Goal: Task Accomplishment & Management: Manage account settings

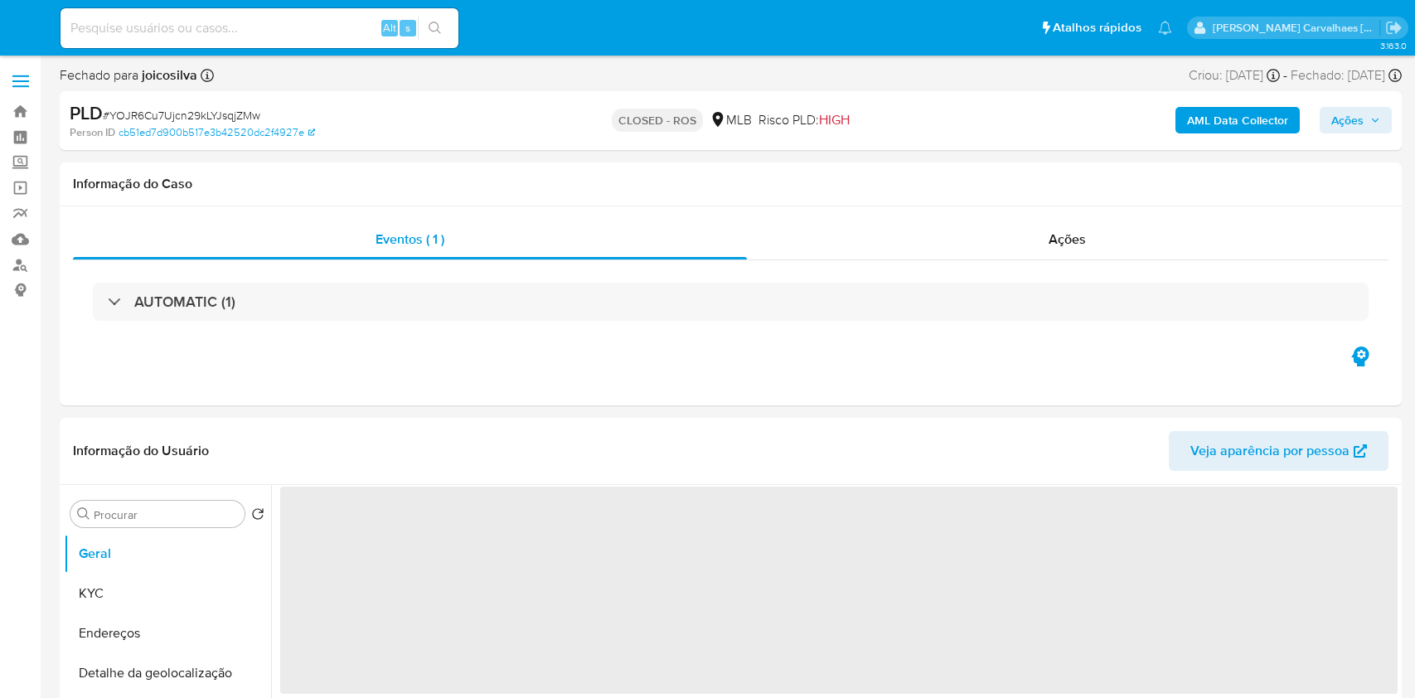
select select "10"
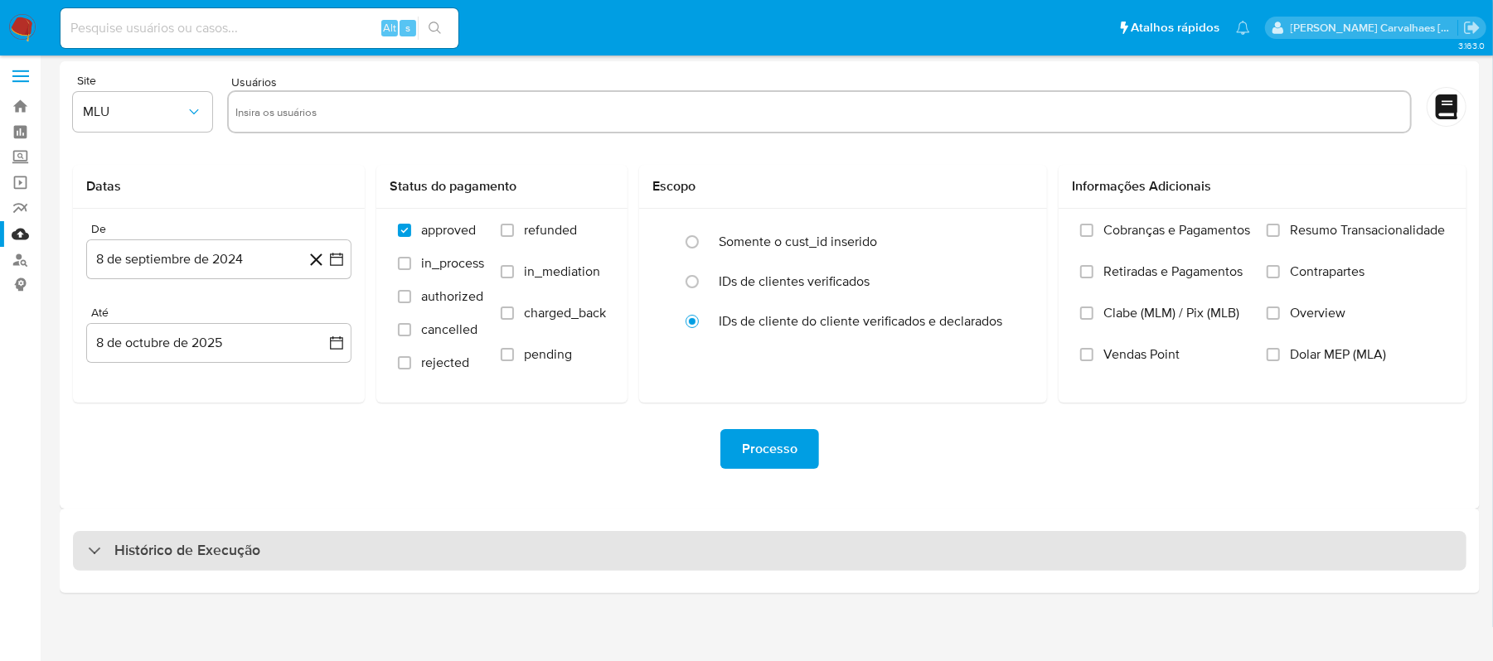
scroll to position [7, 0]
click at [264, 547] on div "Histórico de Execução" at bounding box center [769, 550] width 1393 height 40
select select "10"
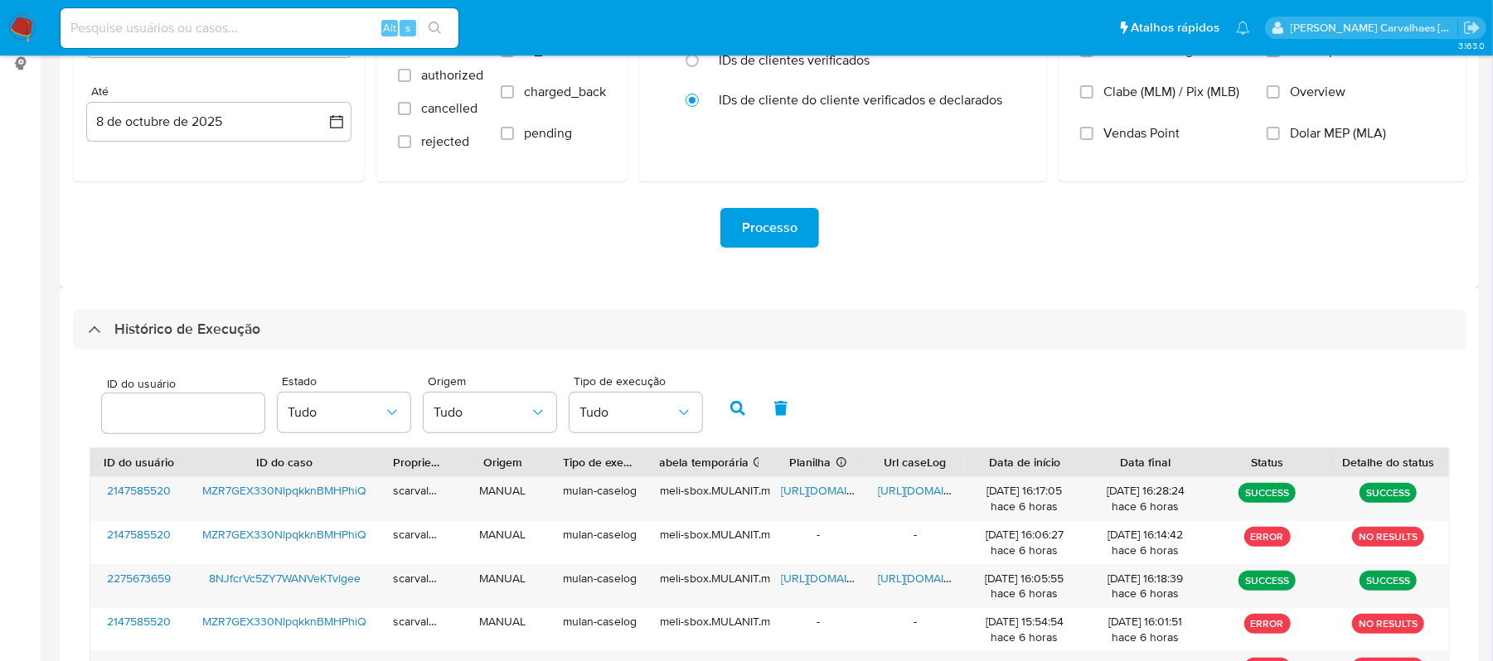
scroll to position [227, 0]
click at [890, 484] on span "[URL][DOMAIN_NAME]" at bounding box center [935, 490] width 114 height 17
paste input "MZR7GEX330NlpqkknBMHPhiQ"
type input "MZR7GEX330NlpqkknBMHPhiQ"
drag, startPoint x: 442, startPoint y: 25, endPoint x: 424, endPoint y: 70, distance: 48.0
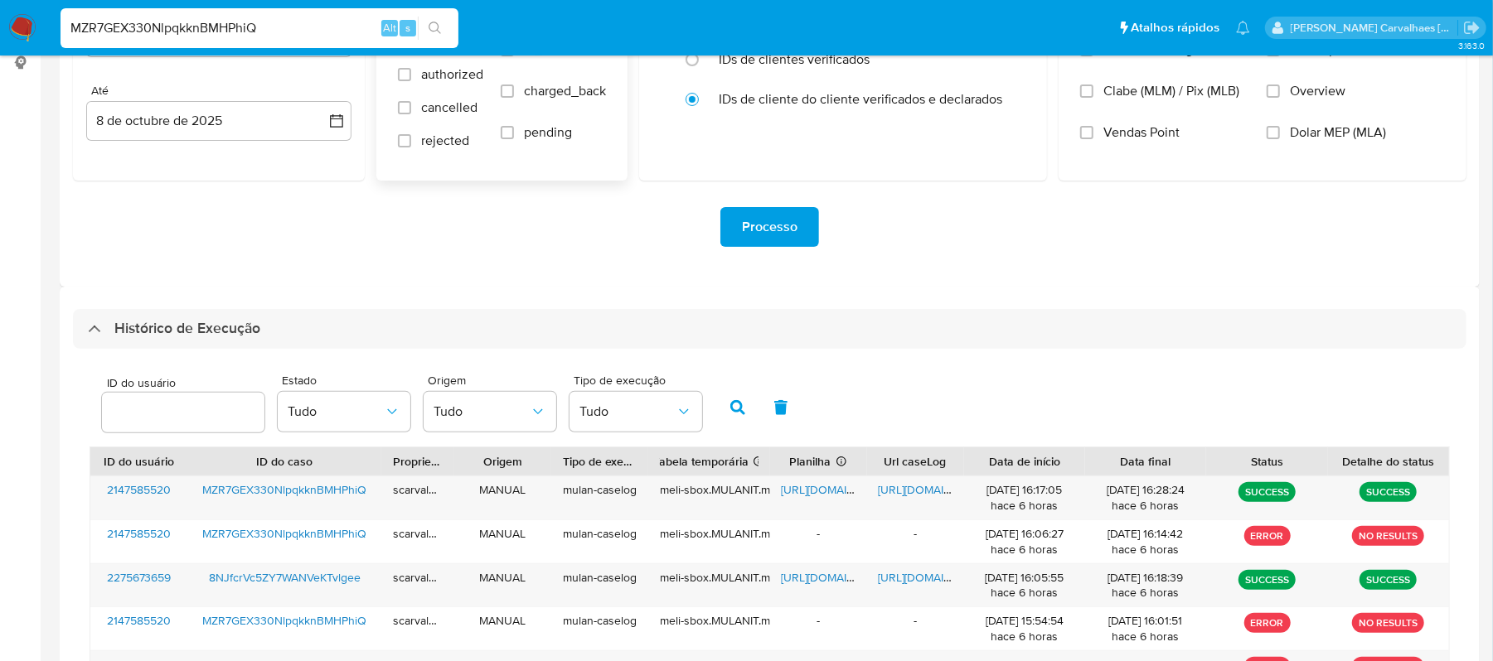
click at [438, 33] on button "search-icon" at bounding box center [435, 28] width 34 height 23
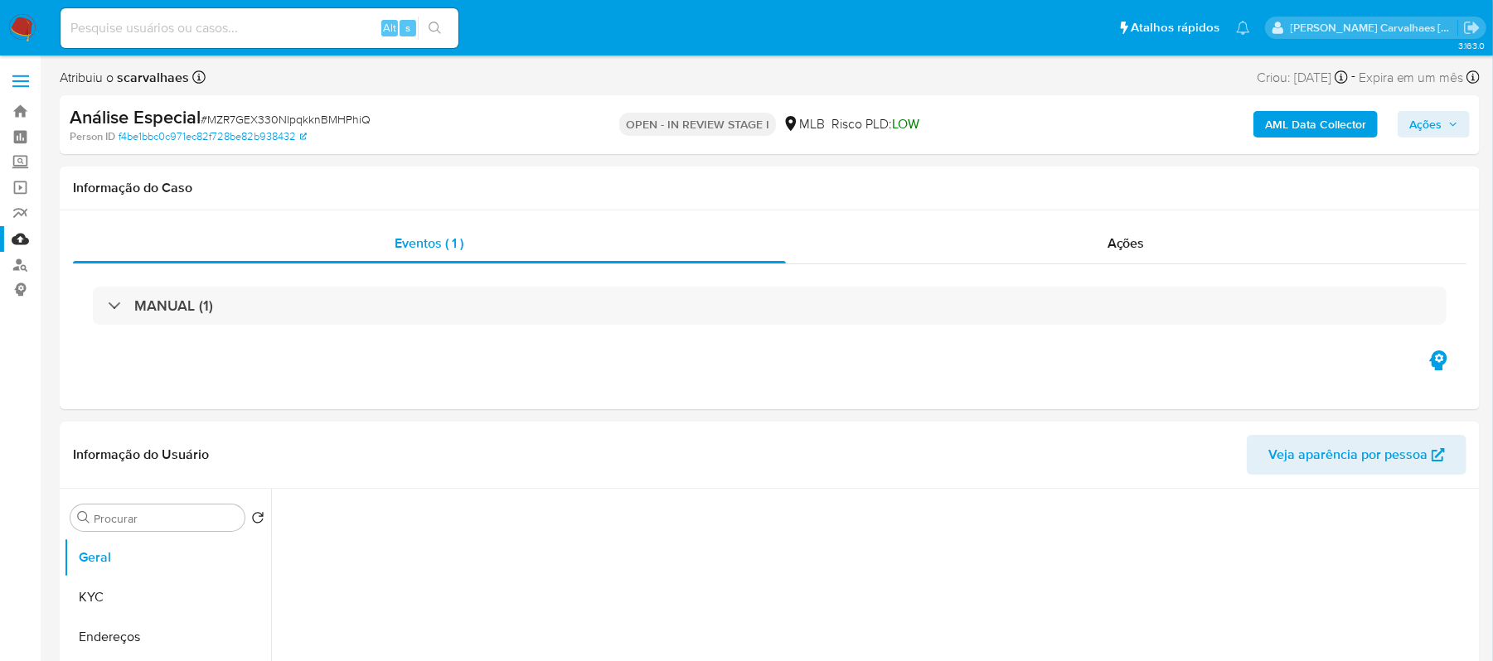
select select "10"
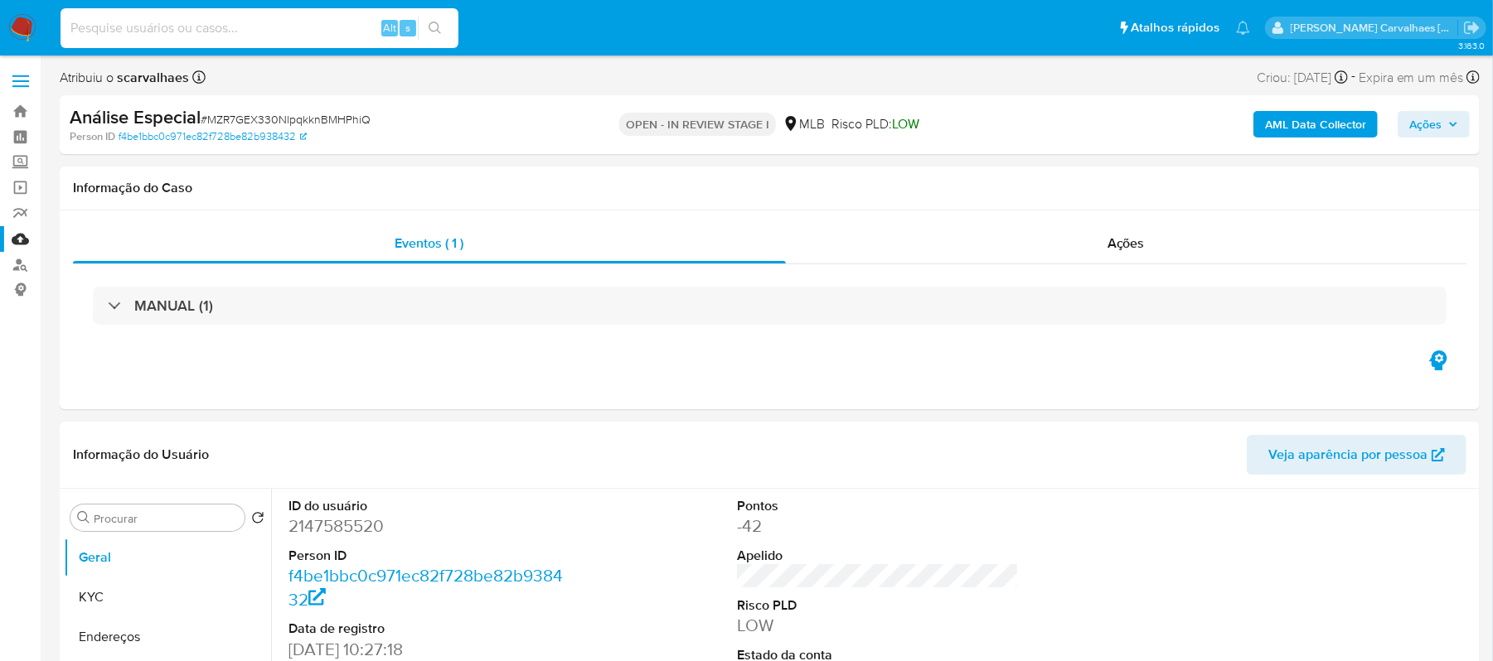
paste input "MZR7GEX330NlpqkknBMHPhiQ"
type input "MZR7GEX330NlpqkknBMHPhiQ"
click at [443, 28] on button "search-icon" at bounding box center [435, 28] width 34 height 23
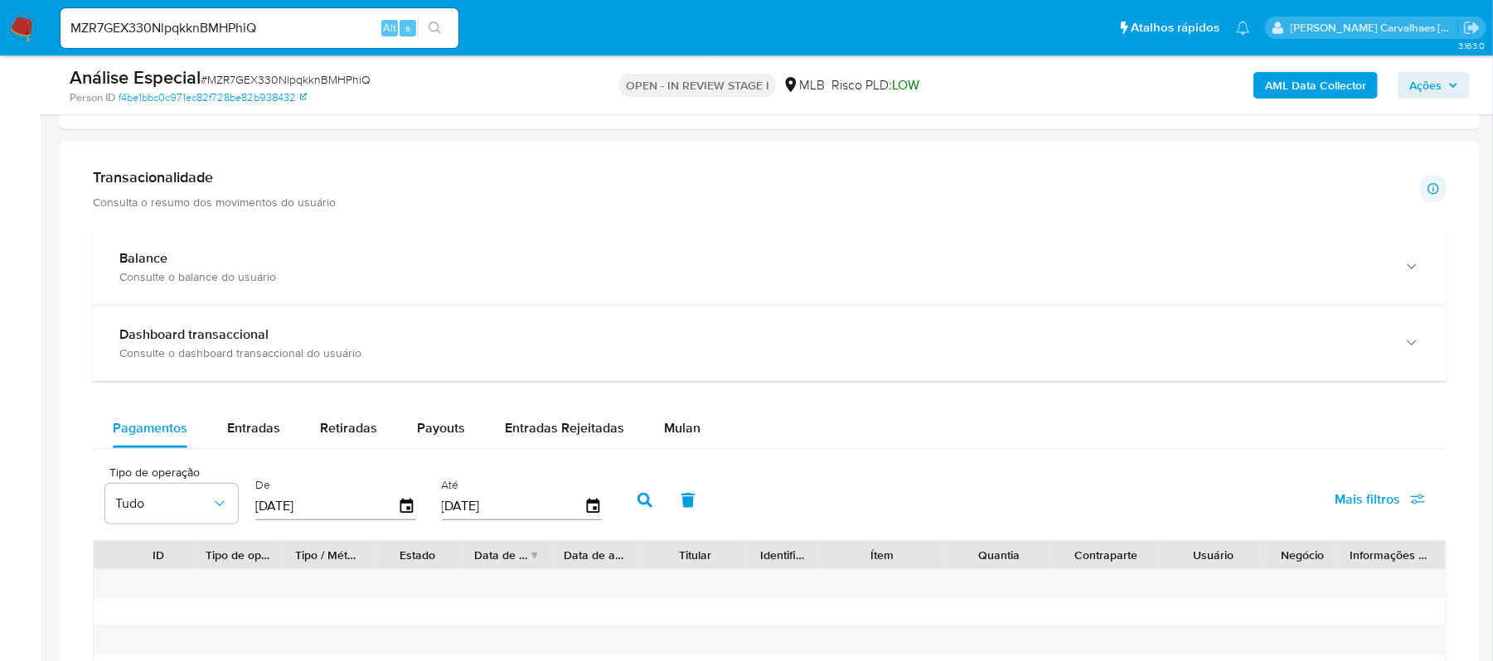
scroll to position [1105, 0]
click at [254, 428] on span "Entradas" at bounding box center [253, 424] width 53 height 19
select select "10"
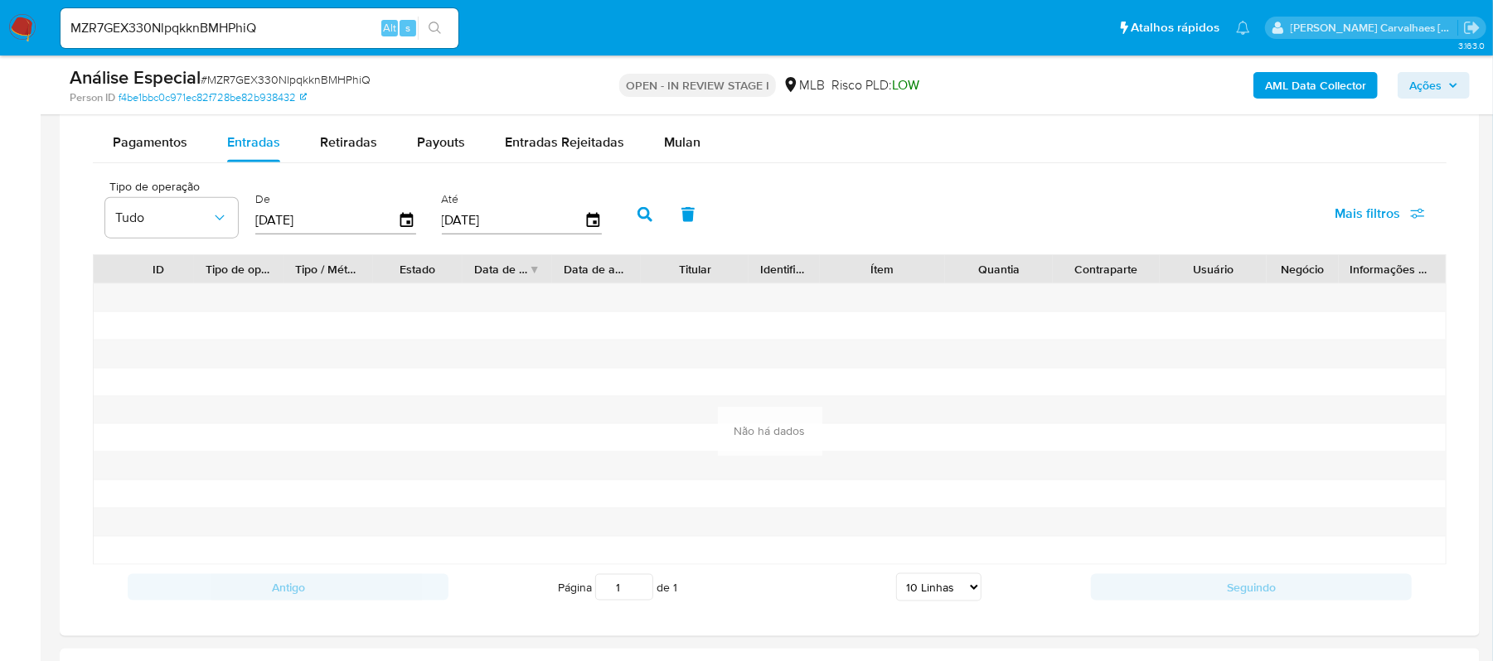
scroll to position [1436, 0]
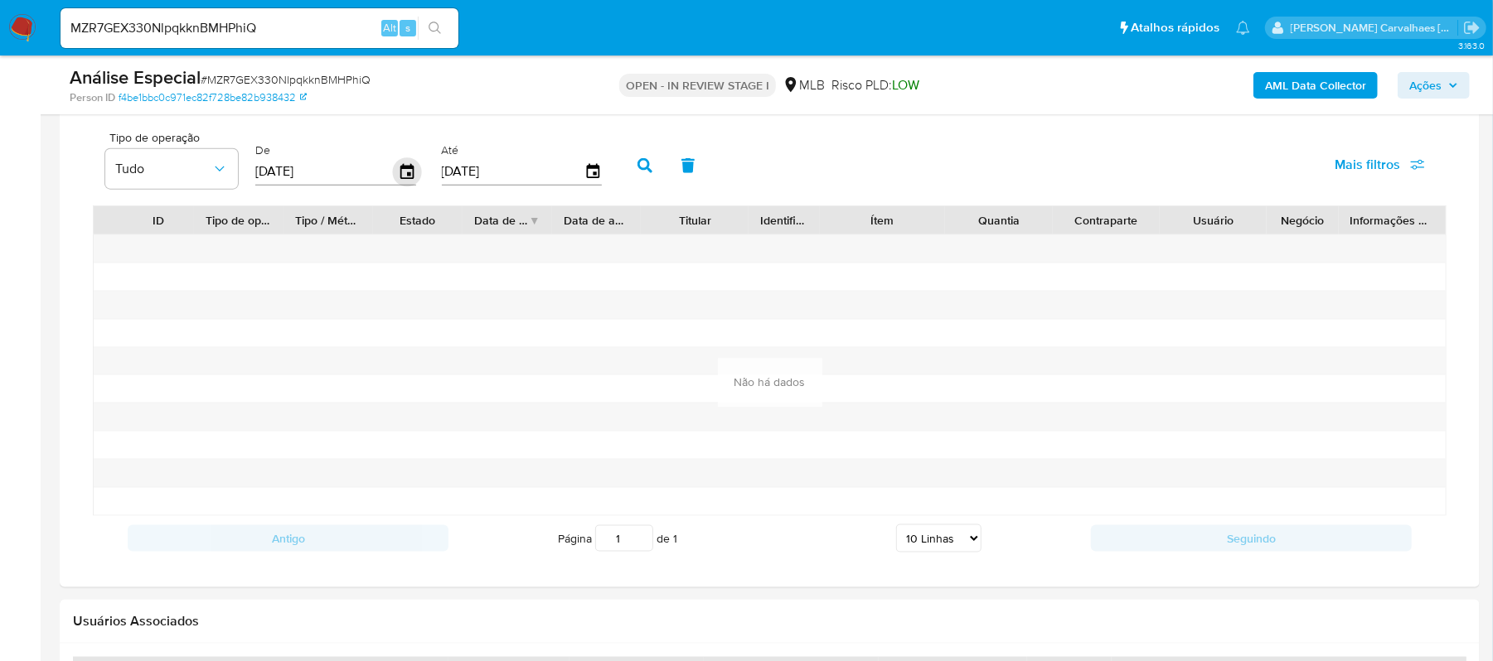
click at [406, 177] on icon "button" at bounding box center [407, 171] width 29 height 29
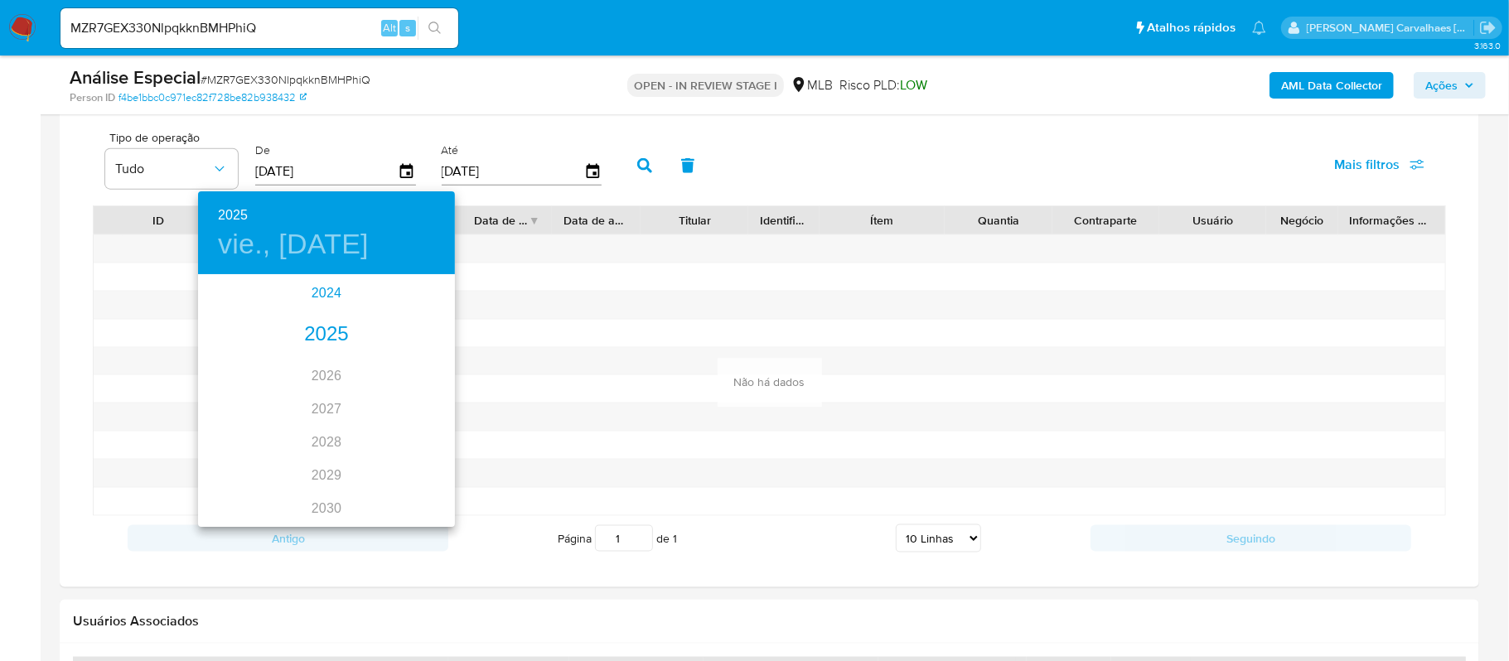
click at [333, 295] on div "2024" at bounding box center [326, 293] width 257 height 33
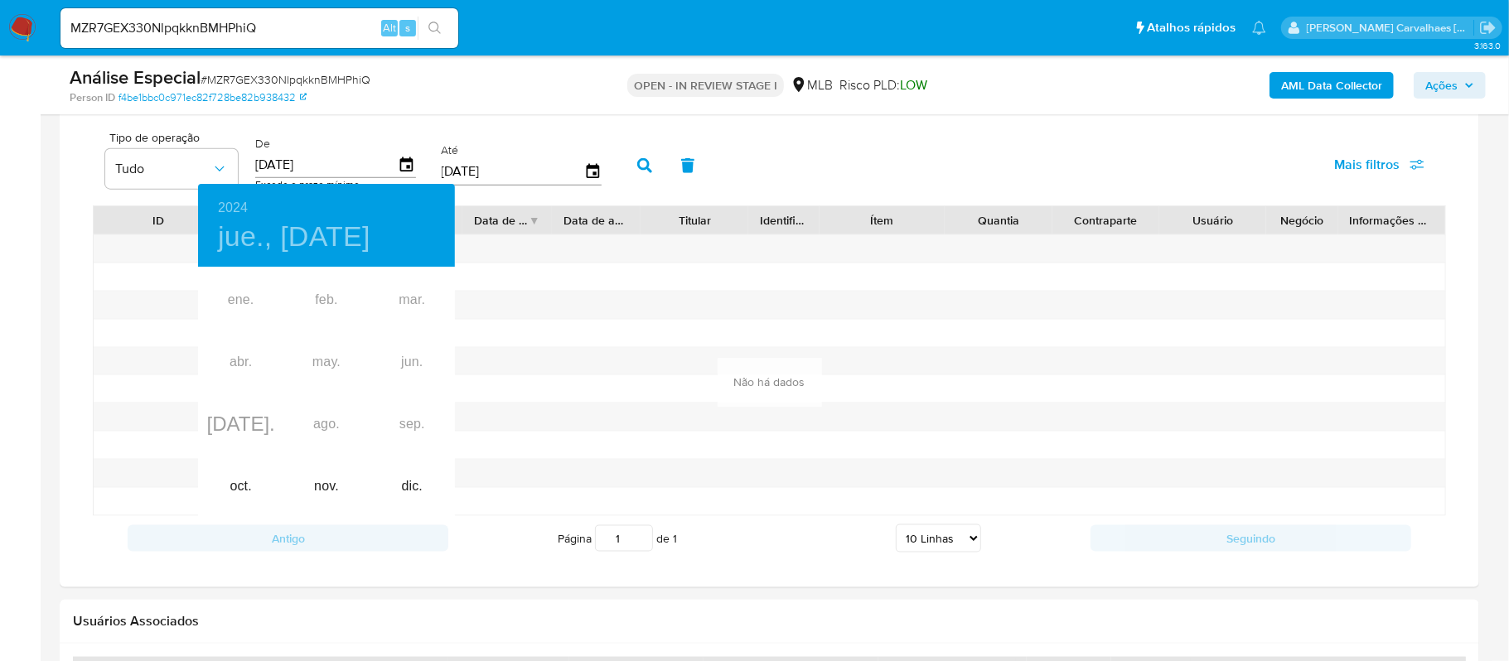
click at [224, 299] on div "ene. feb. mar. abr. may. jun. jul. ago. sep. oct. nov. dic." at bounding box center [326, 393] width 257 height 249
click at [227, 299] on div "ene. feb. mar. abr. may. jun. jul. ago. sep. oct. nov. dic." at bounding box center [326, 393] width 257 height 249
click at [230, 481] on div "oct." at bounding box center [240, 487] width 85 height 62
type input "11/10/2024"
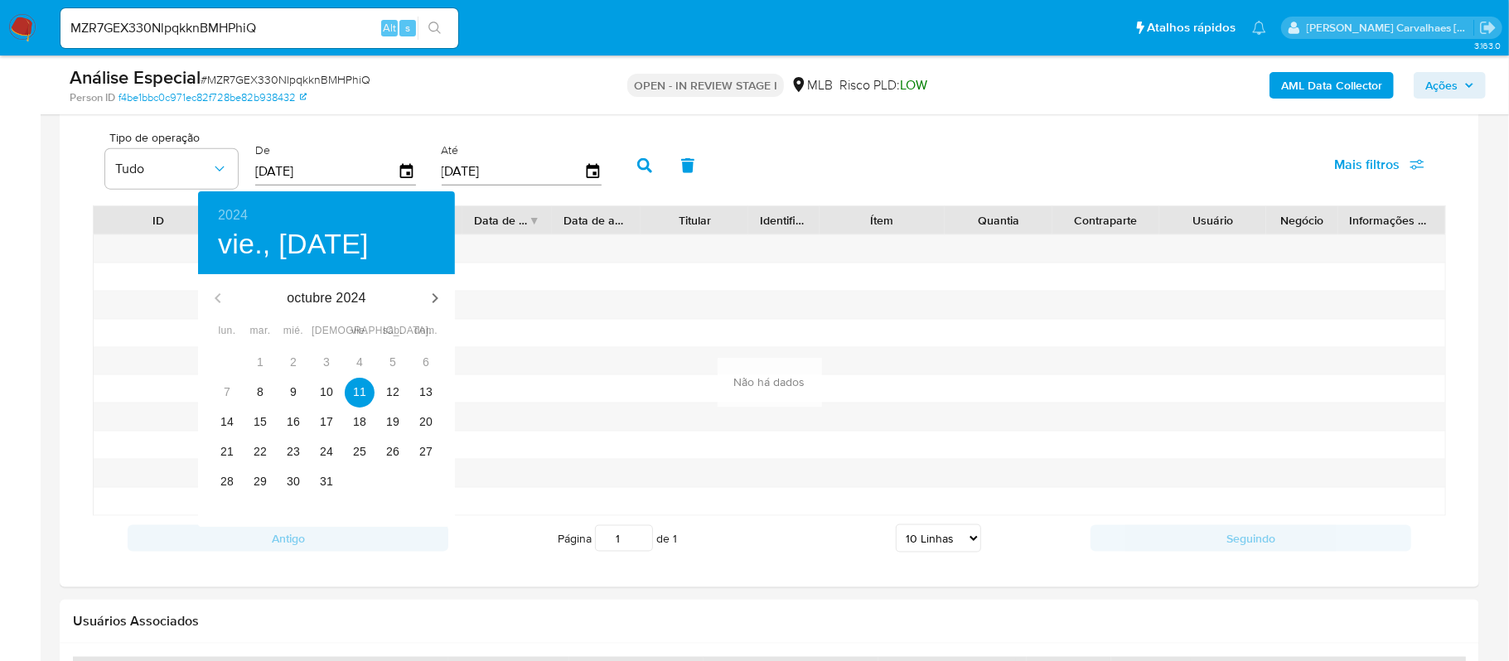
click at [643, 170] on div at bounding box center [754, 330] width 1509 height 661
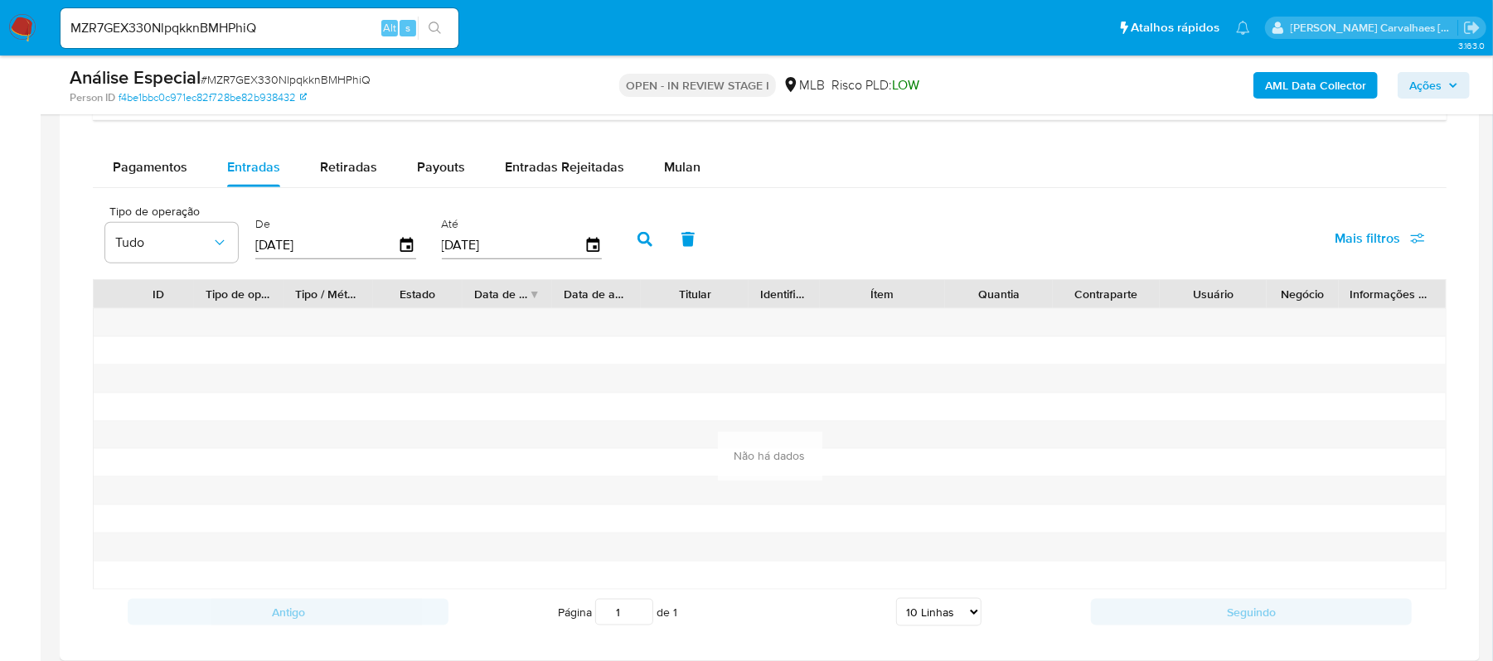
scroll to position [1326, 0]
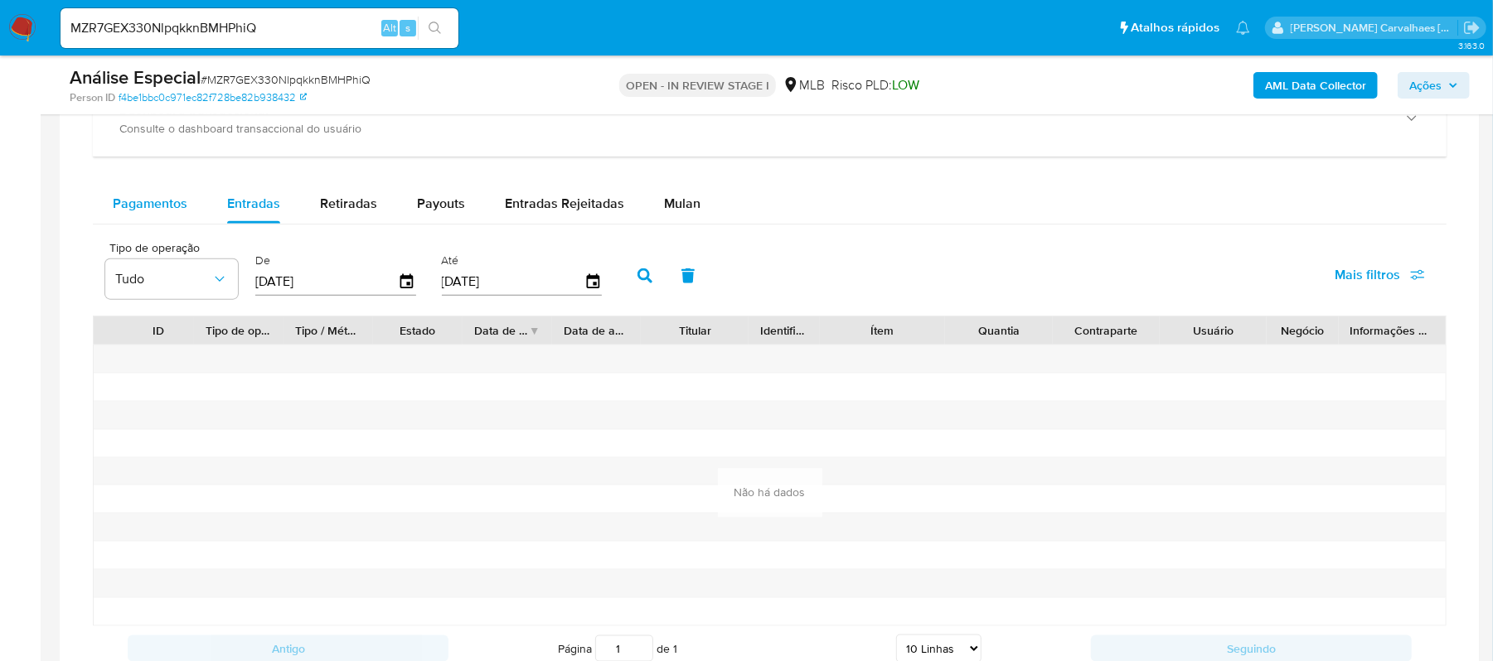
click at [151, 211] on span "Pagamentos" at bounding box center [150, 203] width 75 height 19
click at [403, 293] on icon "button" at bounding box center [407, 282] width 29 height 29
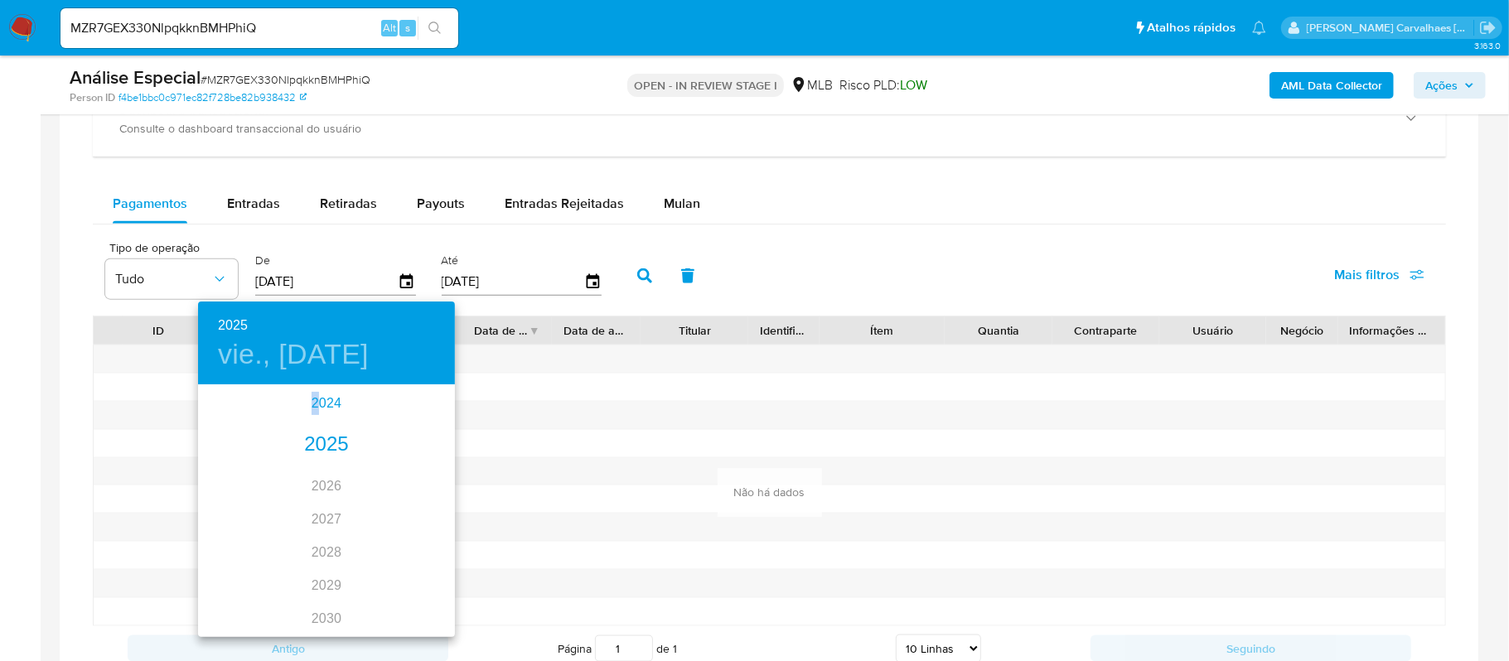
click at [307, 394] on div "2024" at bounding box center [326, 403] width 257 height 33
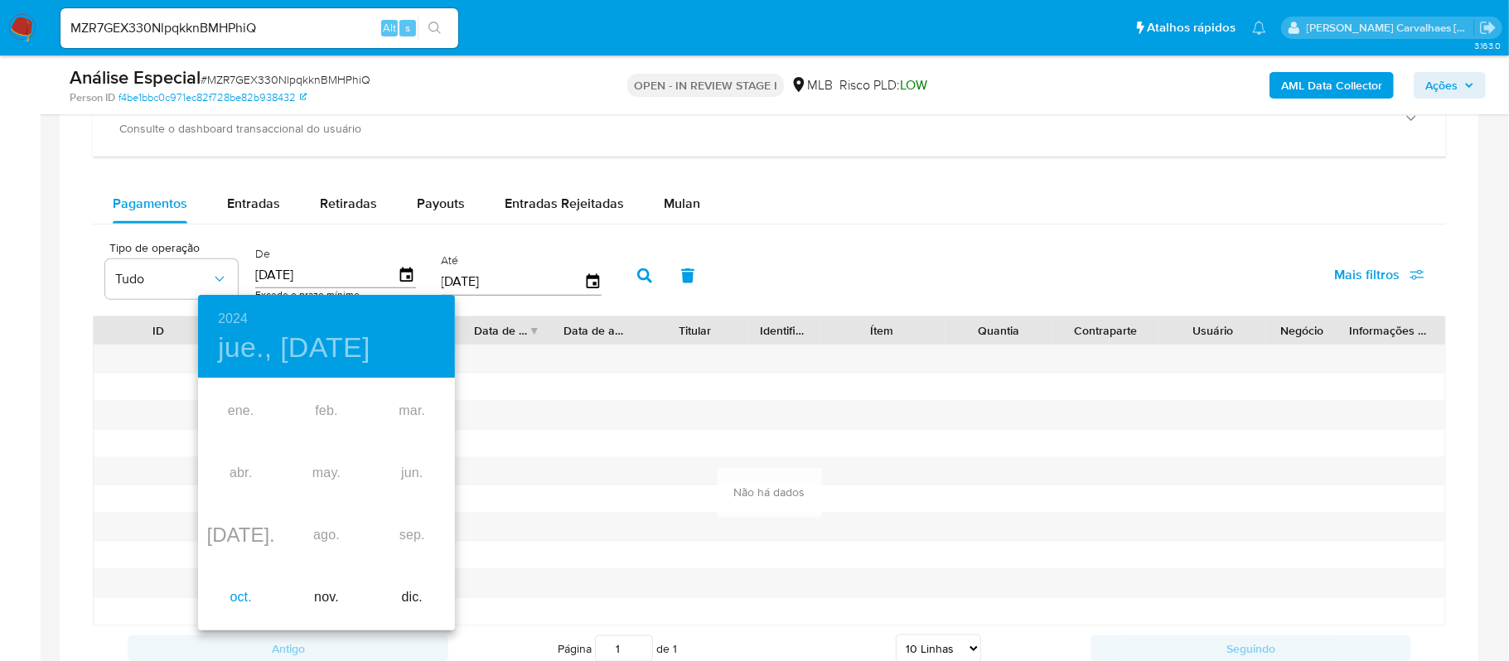
click at [246, 588] on div "oct." at bounding box center [240, 598] width 85 height 62
type input "11/10/2024"
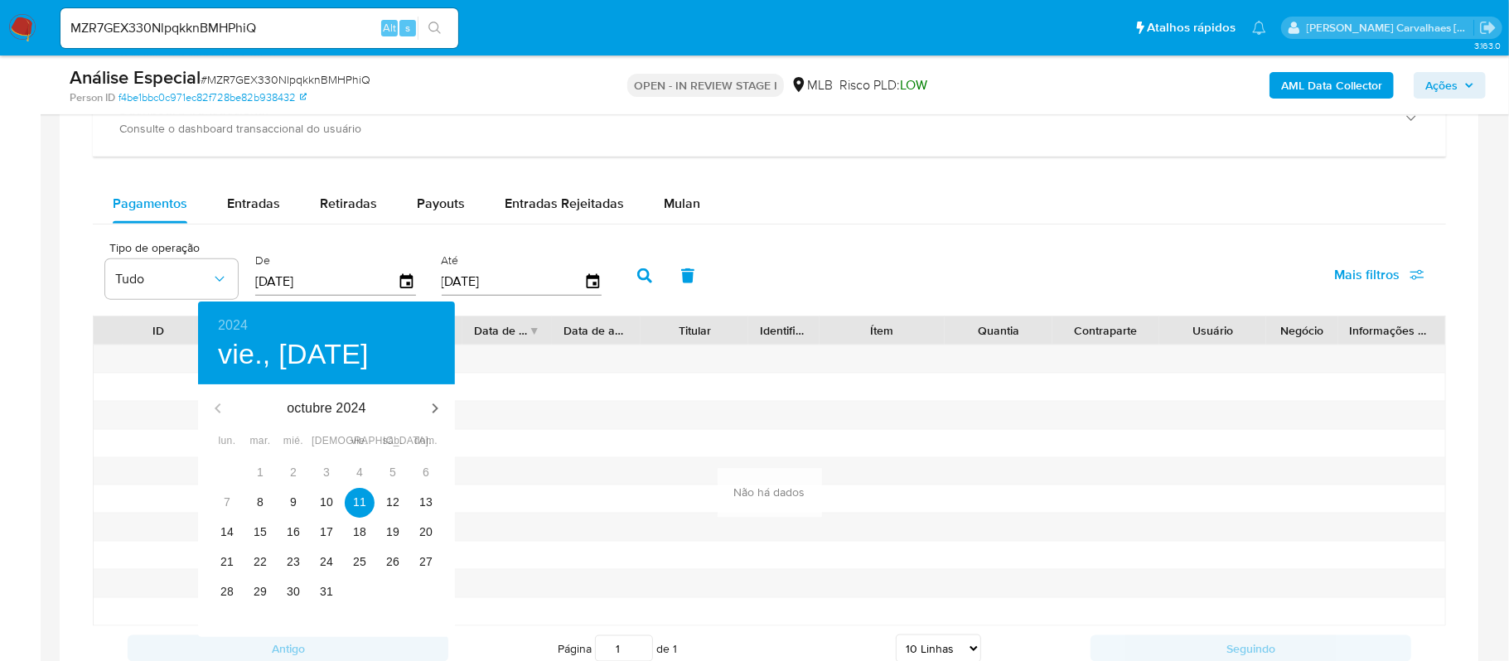
click at [644, 269] on div at bounding box center [754, 330] width 1509 height 661
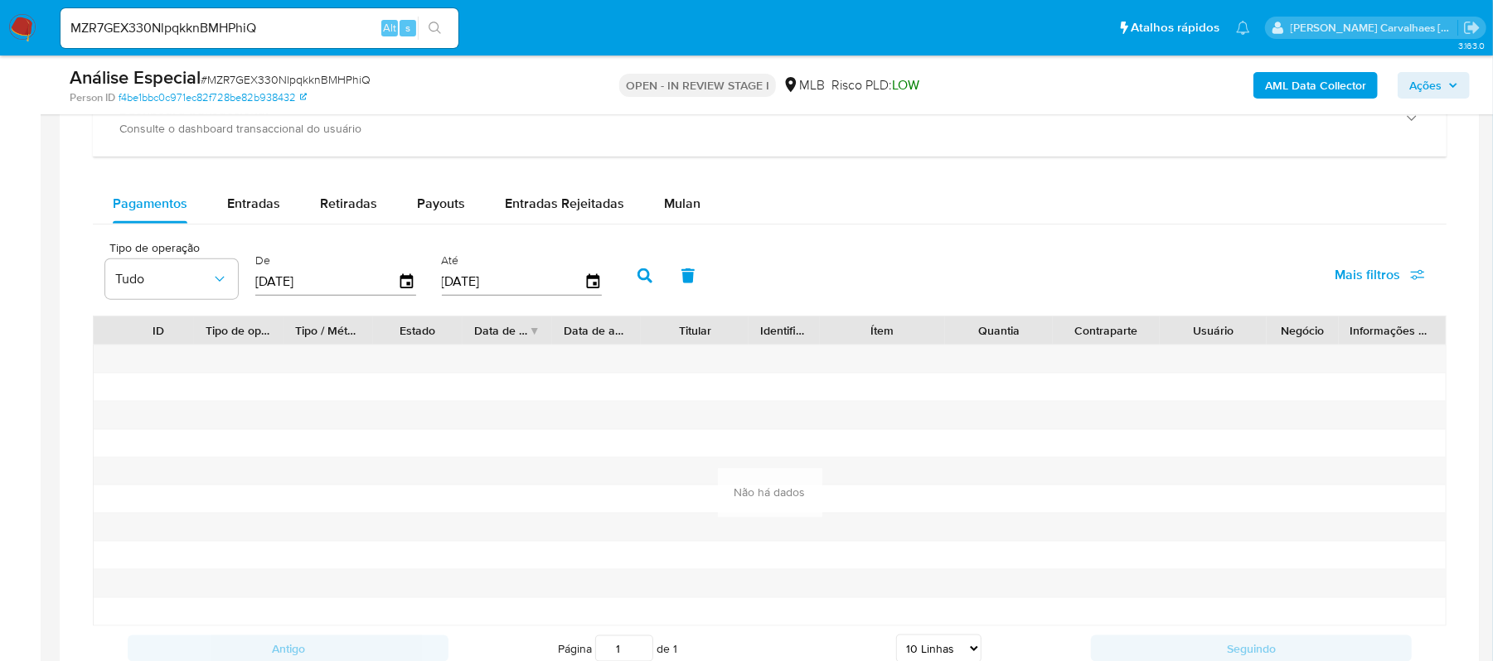
click at [640, 283] on icon "button" at bounding box center [644, 276] width 15 height 15
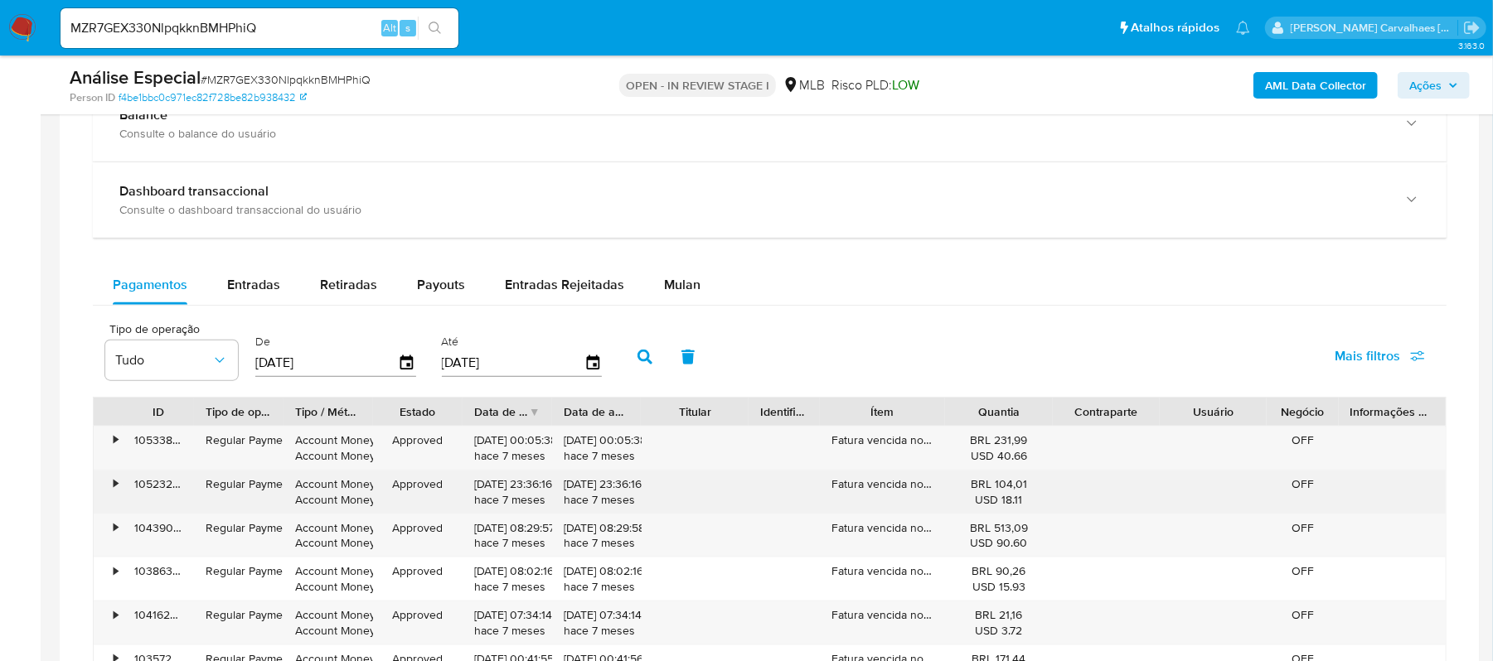
scroll to position [1215, 0]
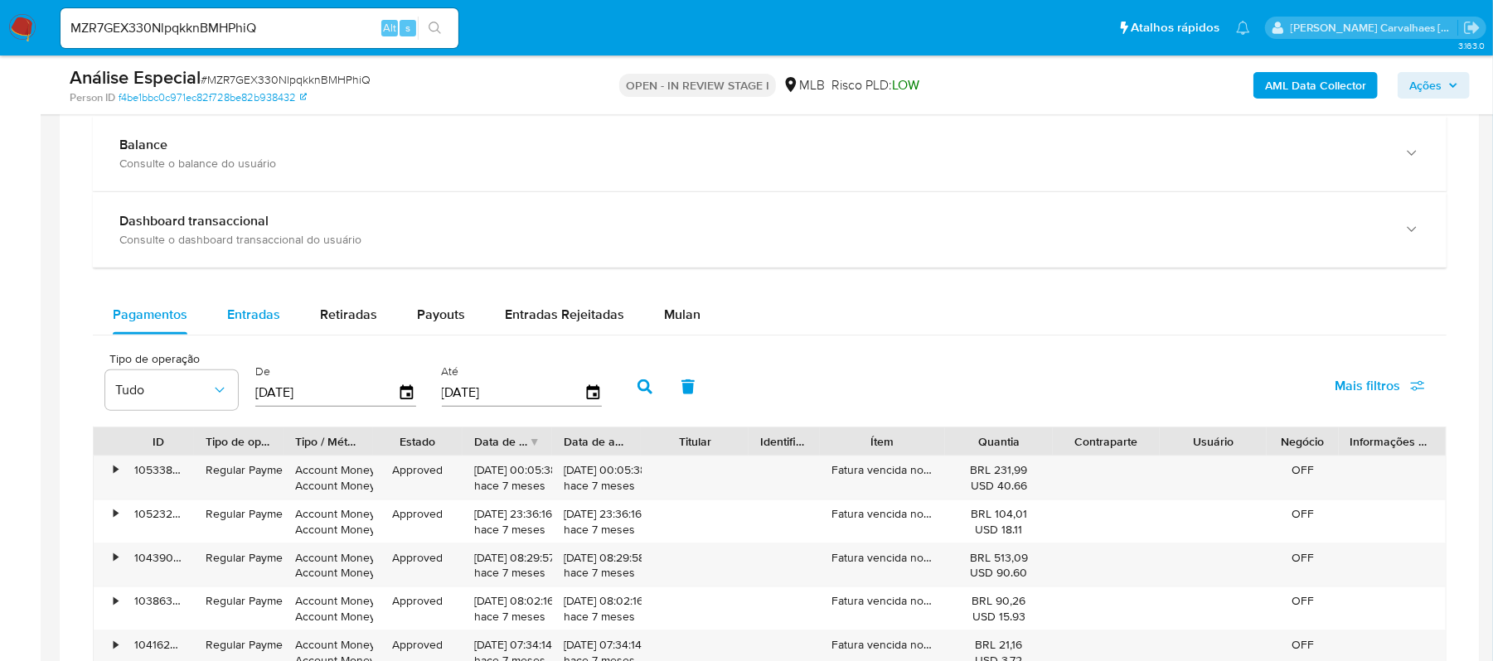
click at [252, 322] on span "Entradas" at bounding box center [253, 314] width 53 height 19
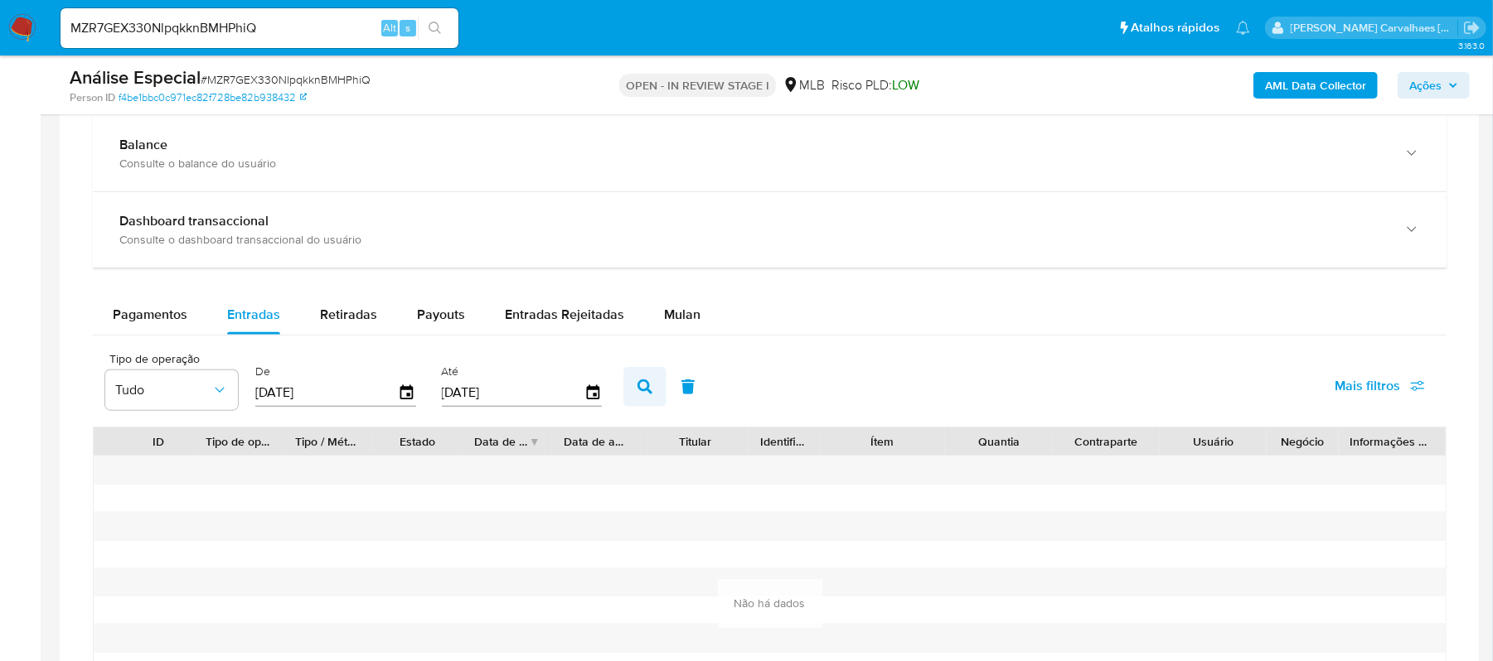
click at [646, 394] on icon "button" at bounding box center [644, 387] width 15 height 15
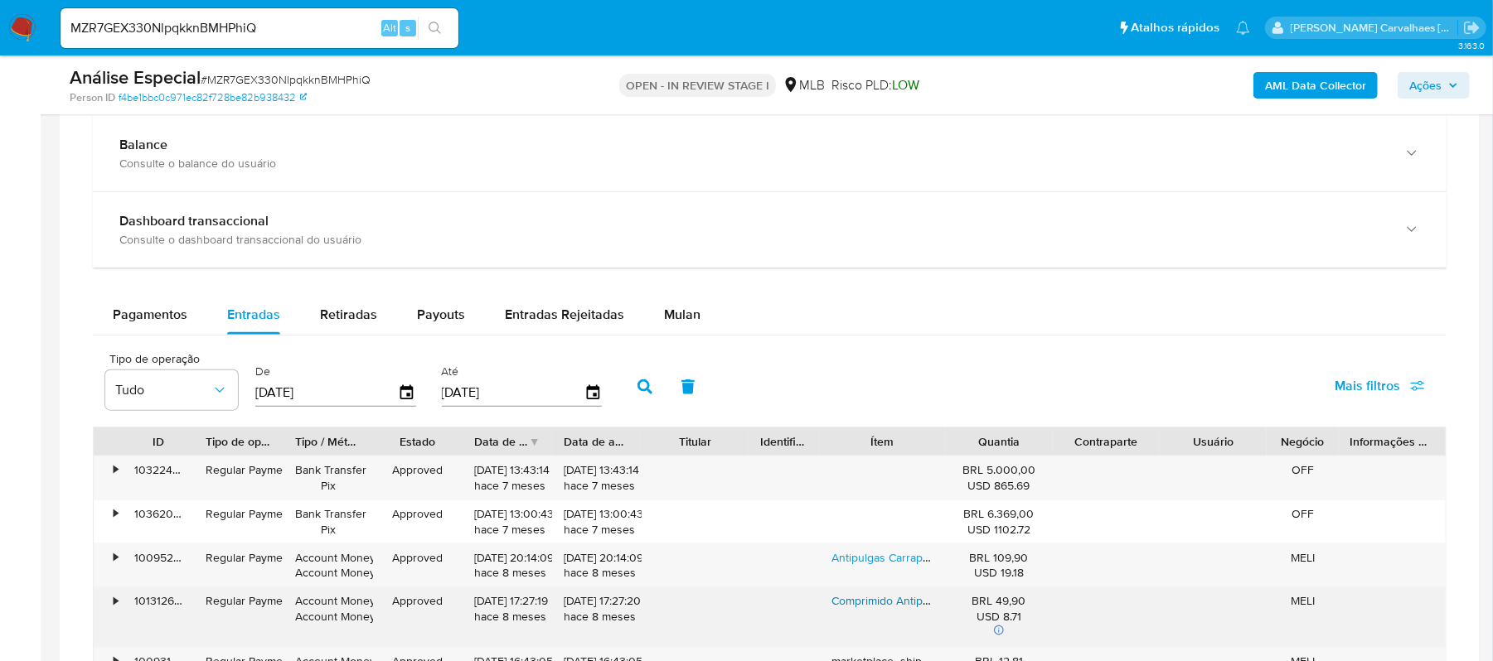
click at [873, 604] on link "Comprimido Antiparasitário Para Pulga Carrapato Vermes Sarnas Merial Nexgard Sp…" at bounding box center [1147, 601] width 632 height 17
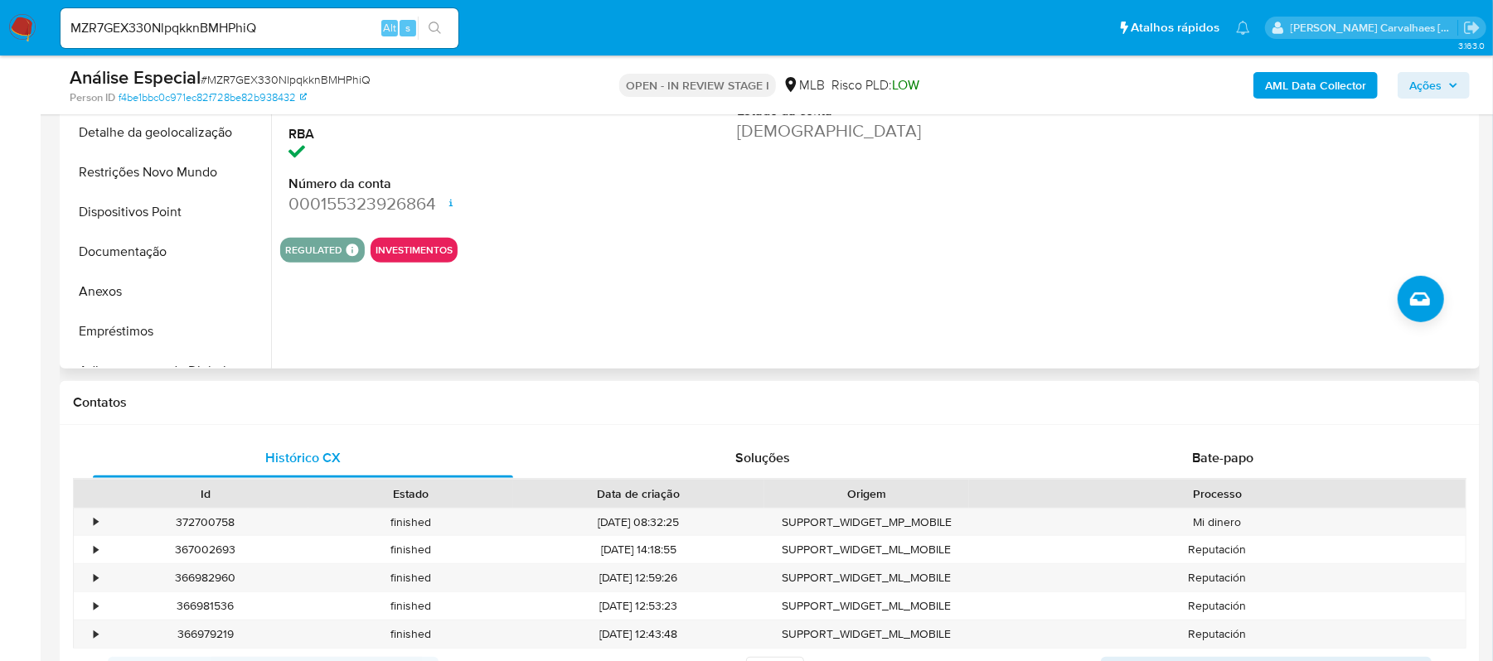
scroll to position [220, 0]
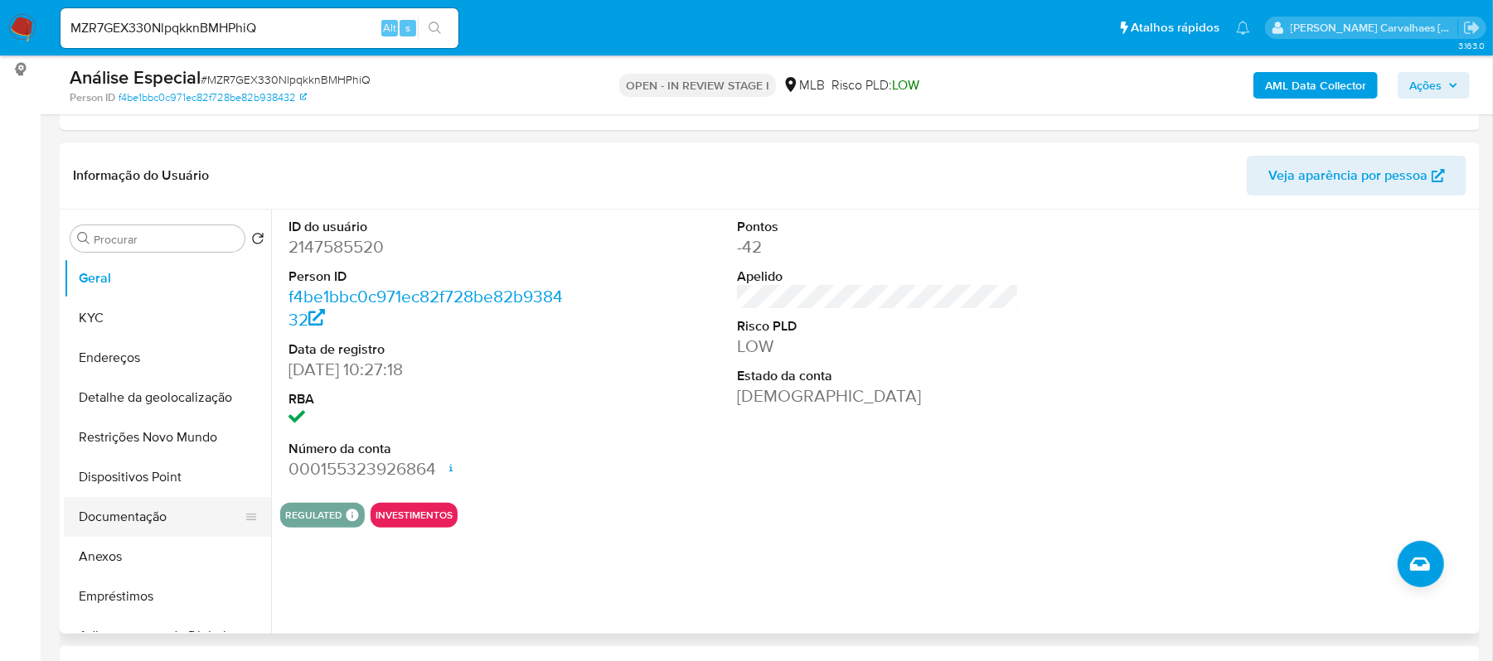
click at [123, 527] on button "Documentação" at bounding box center [161, 517] width 194 height 40
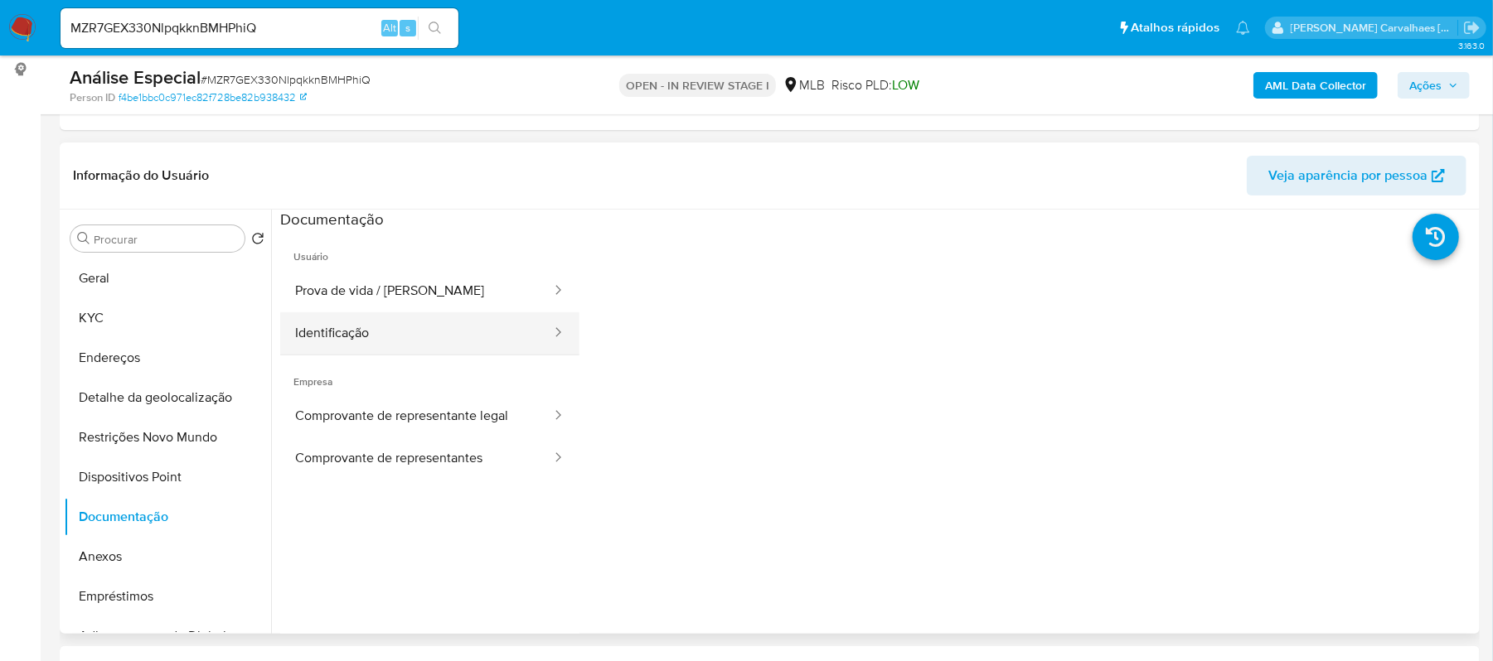
click at [428, 343] on button "Identificação" at bounding box center [416, 333] width 273 height 42
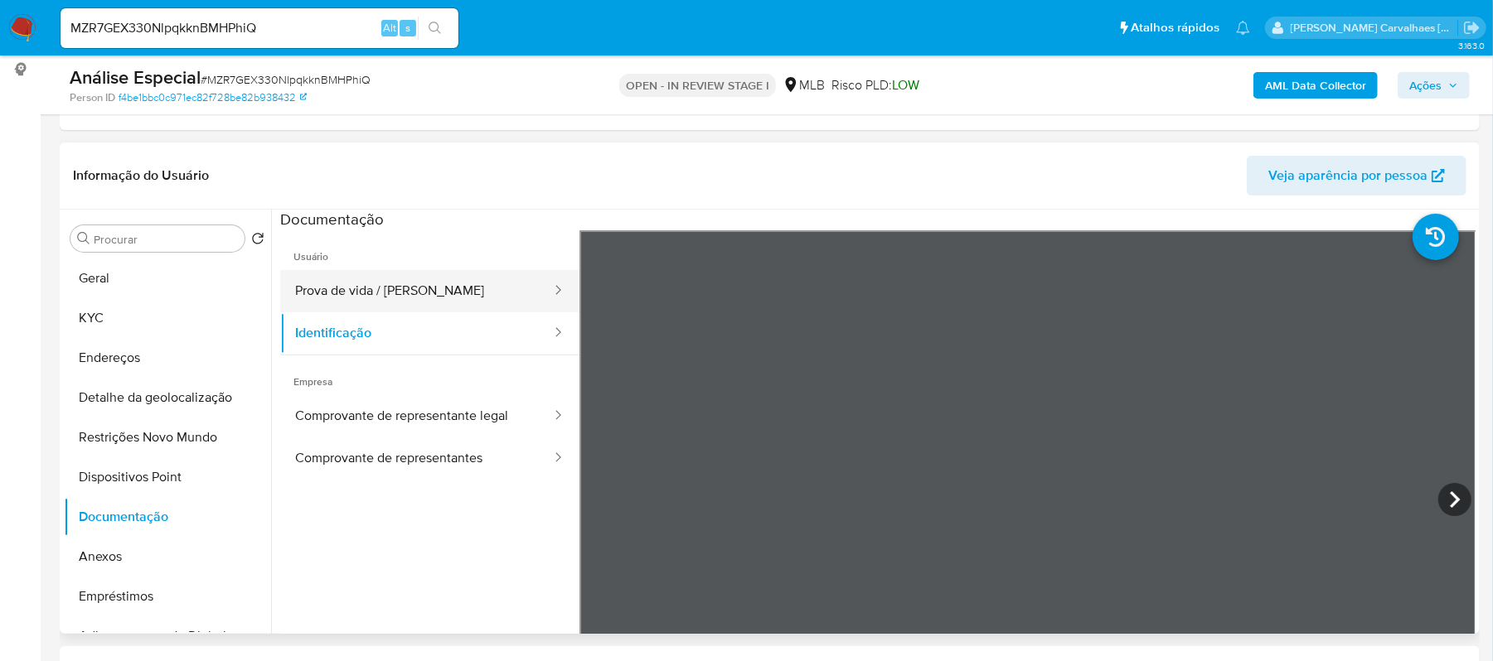
click at [399, 302] on button "Prova de vida / Selfie" at bounding box center [416, 291] width 273 height 42
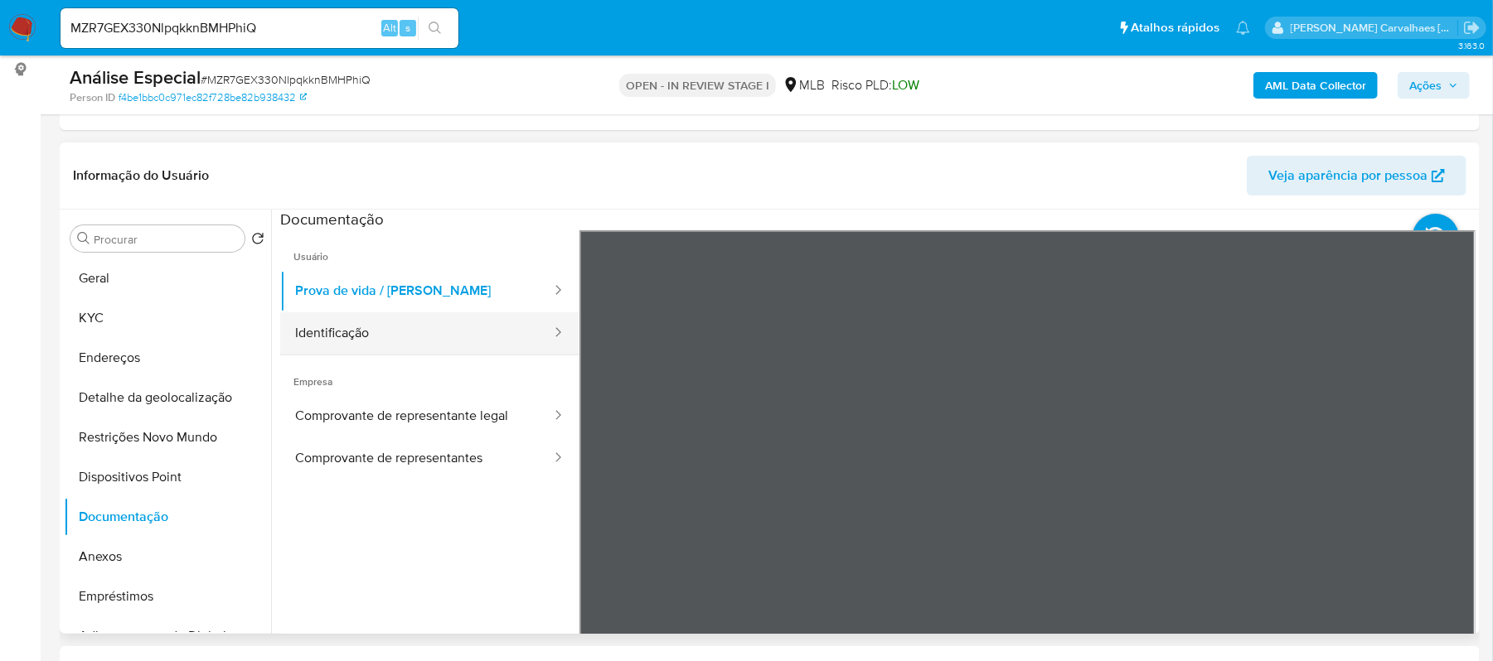
click at [452, 329] on button "Identificação" at bounding box center [416, 333] width 273 height 42
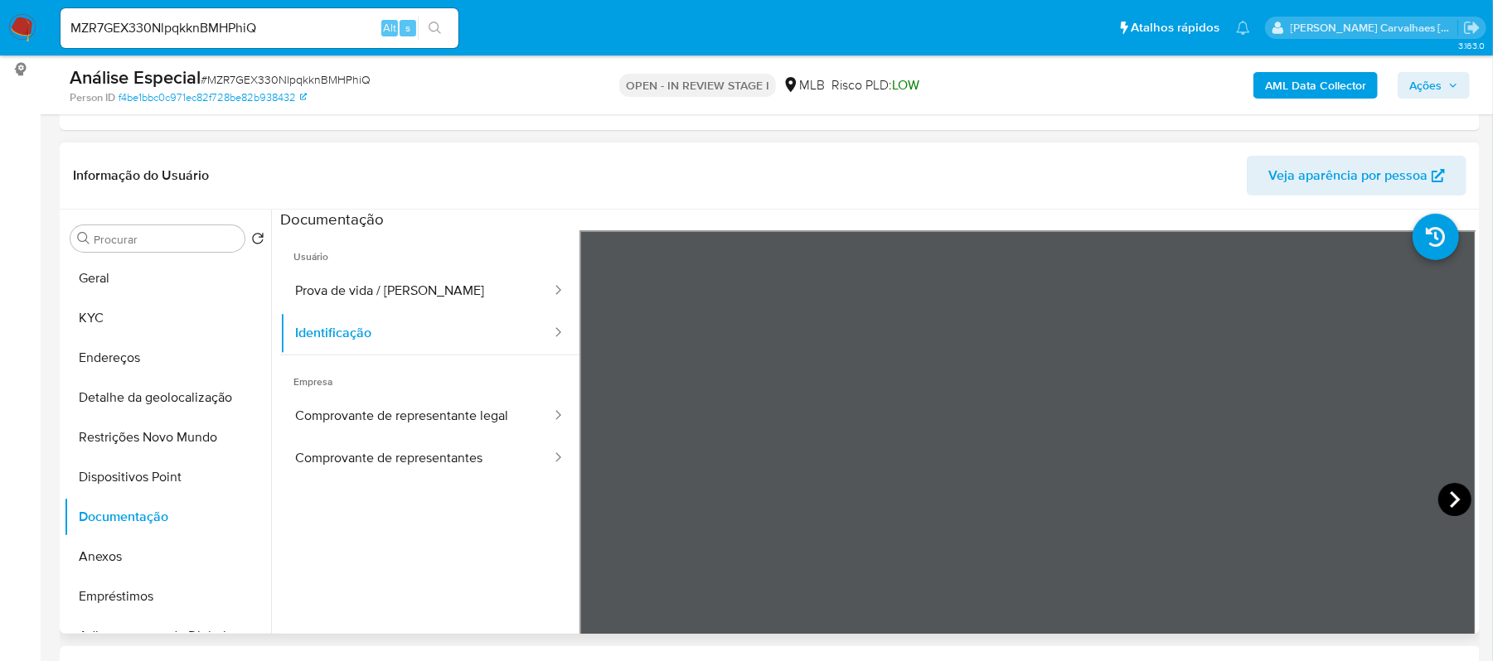
click at [1456, 505] on icon at bounding box center [1454, 499] width 33 height 33
click at [487, 419] on button "Comprovante de representante legal" at bounding box center [416, 416] width 273 height 42
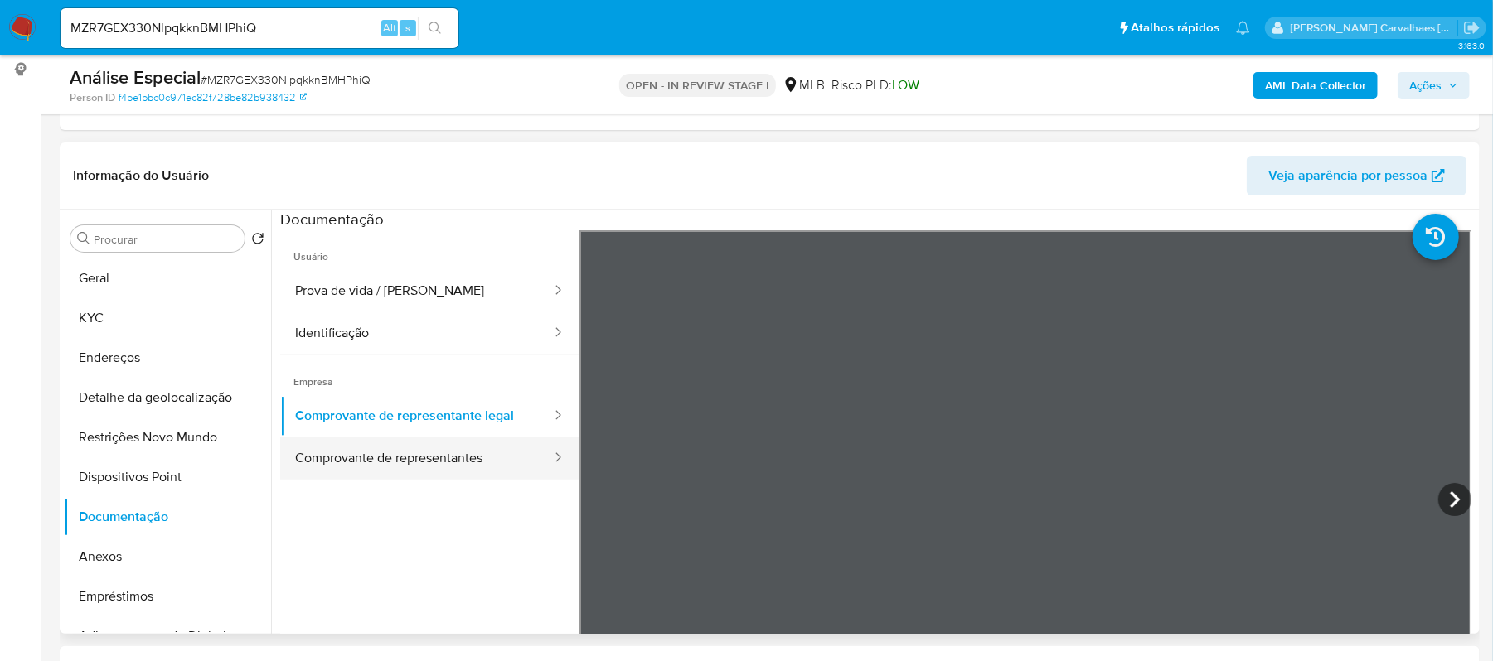
click at [474, 456] on button "Comprovante de representantes" at bounding box center [416, 459] width 273 height 42
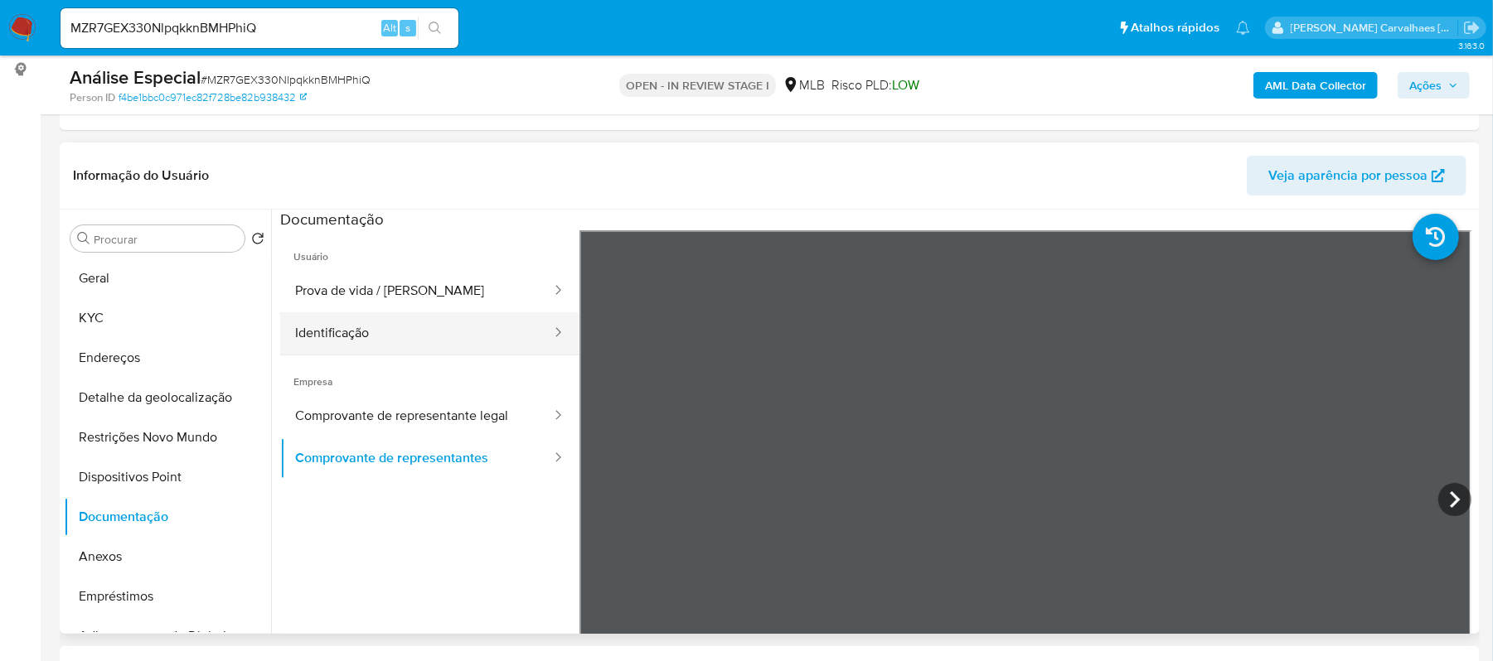
click at [379, 331] on button "Identificação" at bounding box center [416, 333] width 273 height 42
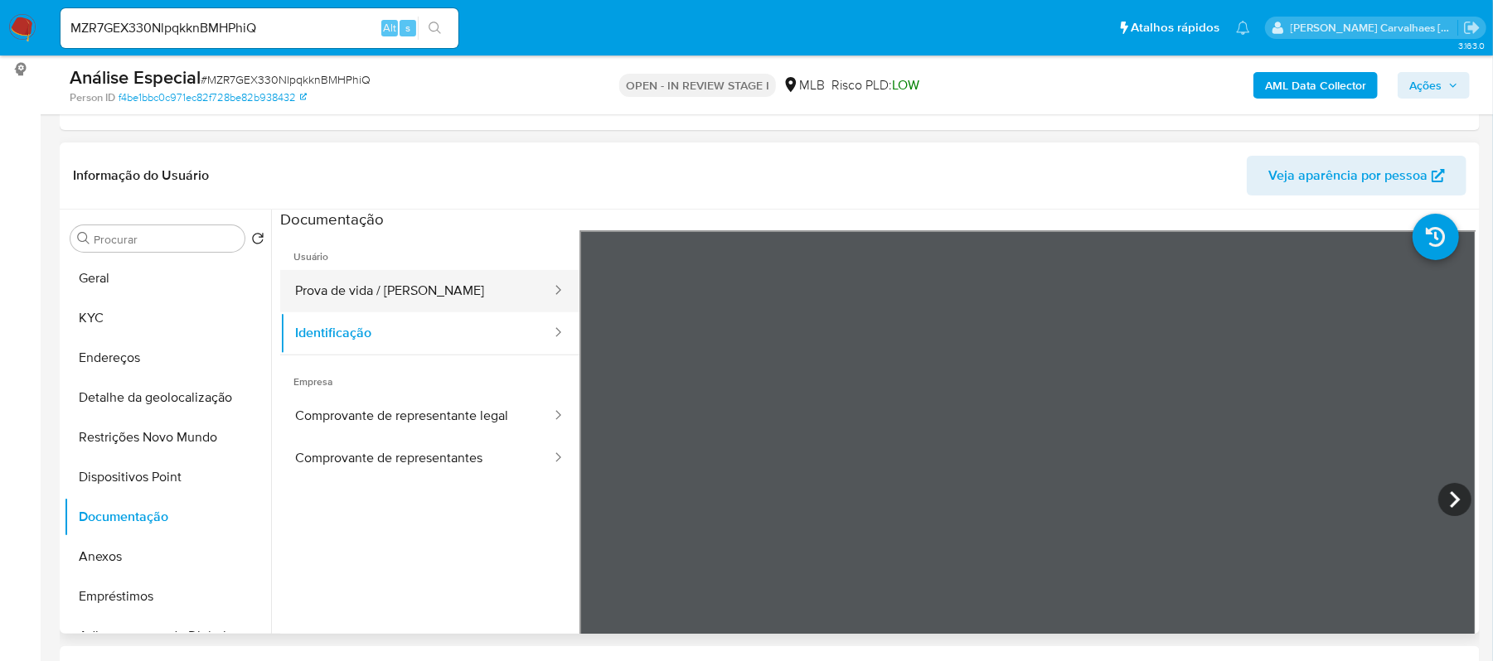
click at [439, 285] on button "Prova de vida / Selfie" at bounding box center [416, 291] width 273 height 42
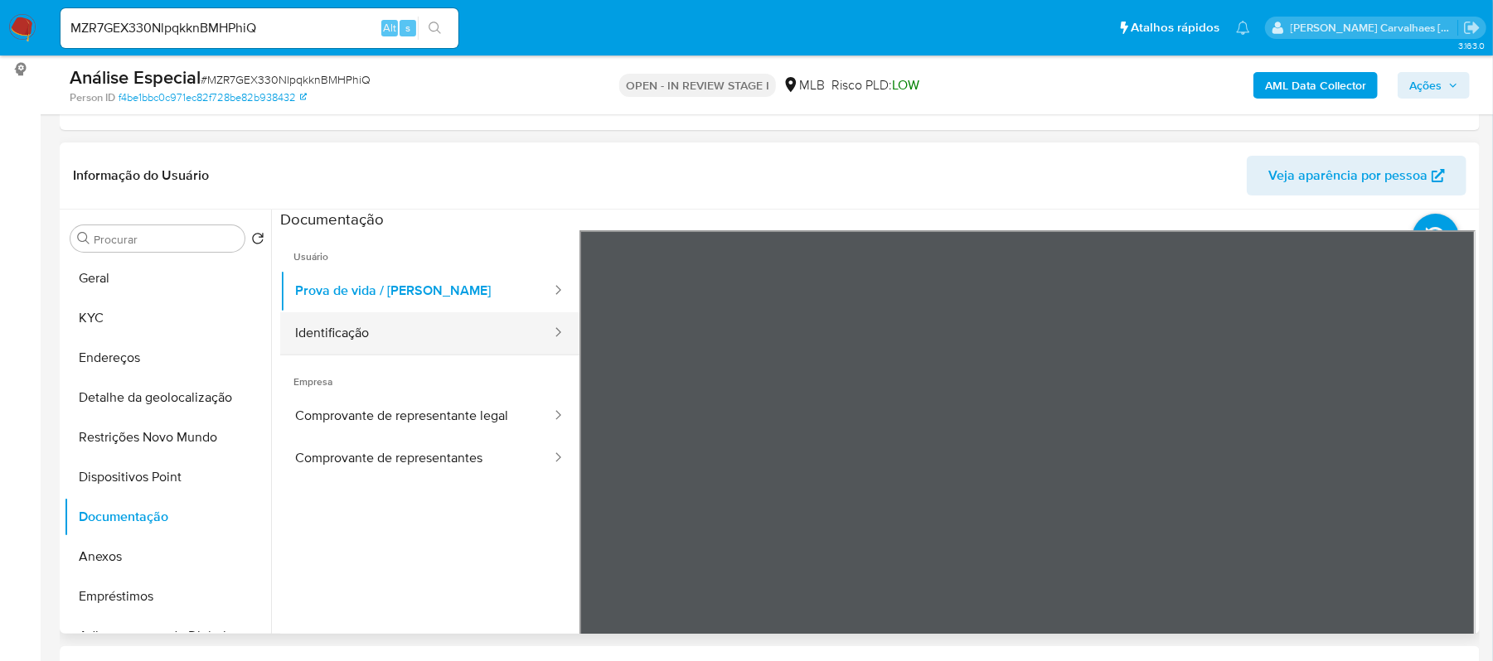
click at [424, 332] on button "Identificação" at bounding box center [416, 333] width 273 height 42
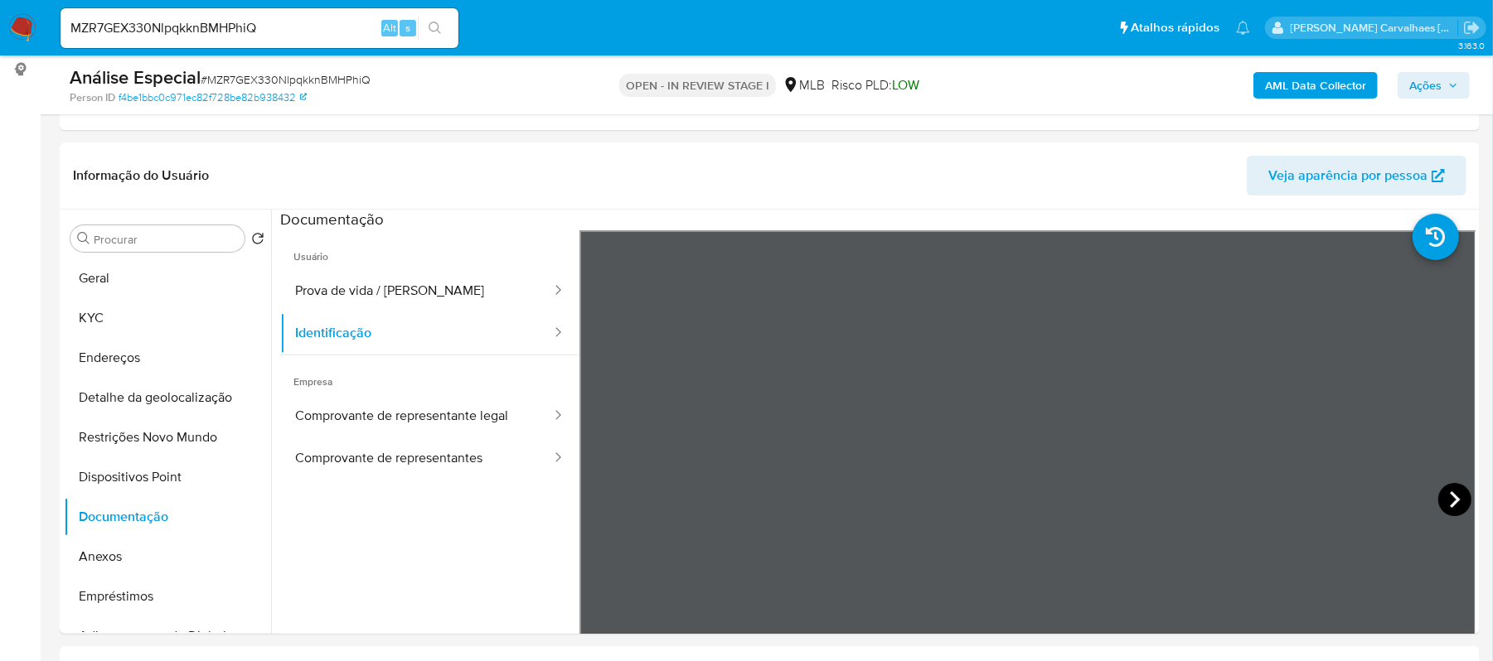
click at [1440, 489] on icon at bounding box center [1454, 499] width 33 height 33
click at [1169, 179] on div "Informação do Usuário Veja aparência por pessoa Procurar Retornar ao pedido pad…" at bounding box center [770, 388] width 1420 height 491
click at [340, 292] on button "Prova de vida / Selfie" at bounding box center [416, 291] width 273 height 42
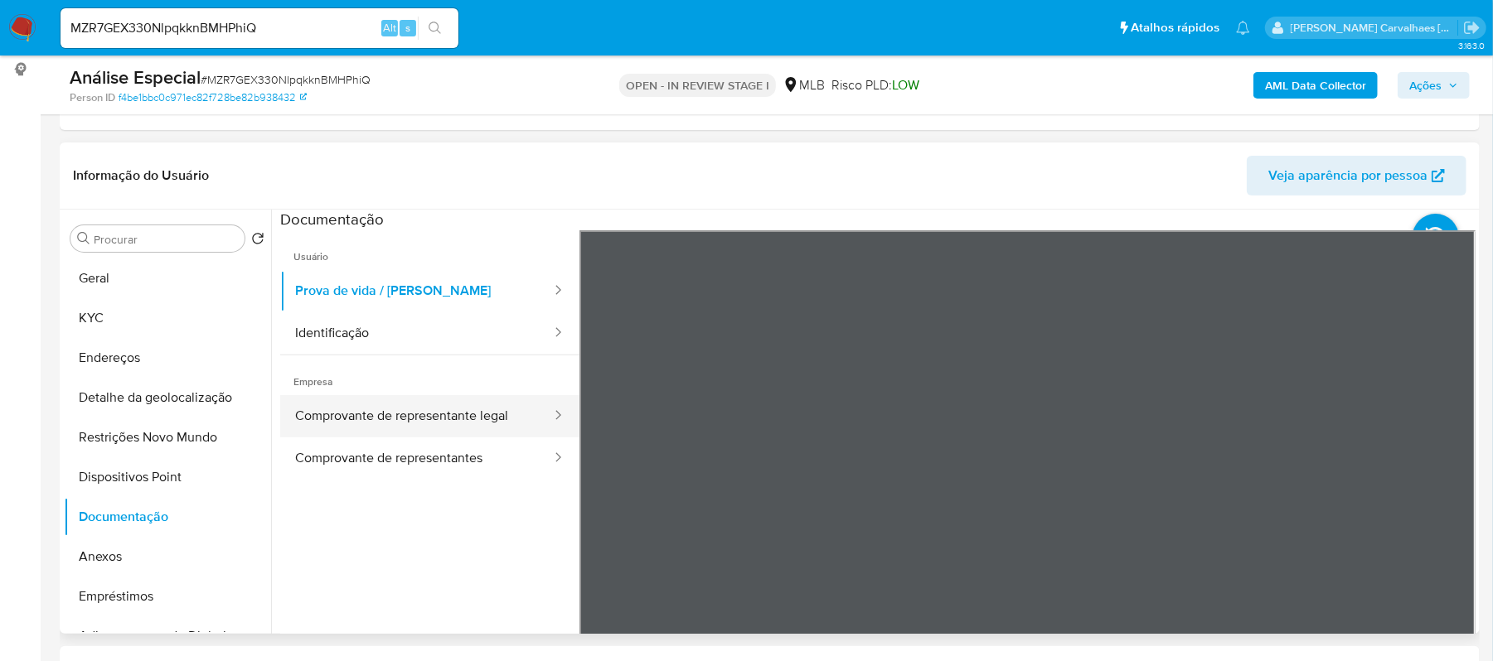
click at [376, 419] on button "Comprovante de representante legal" at bounding box center [416, 416] width 273 height 42
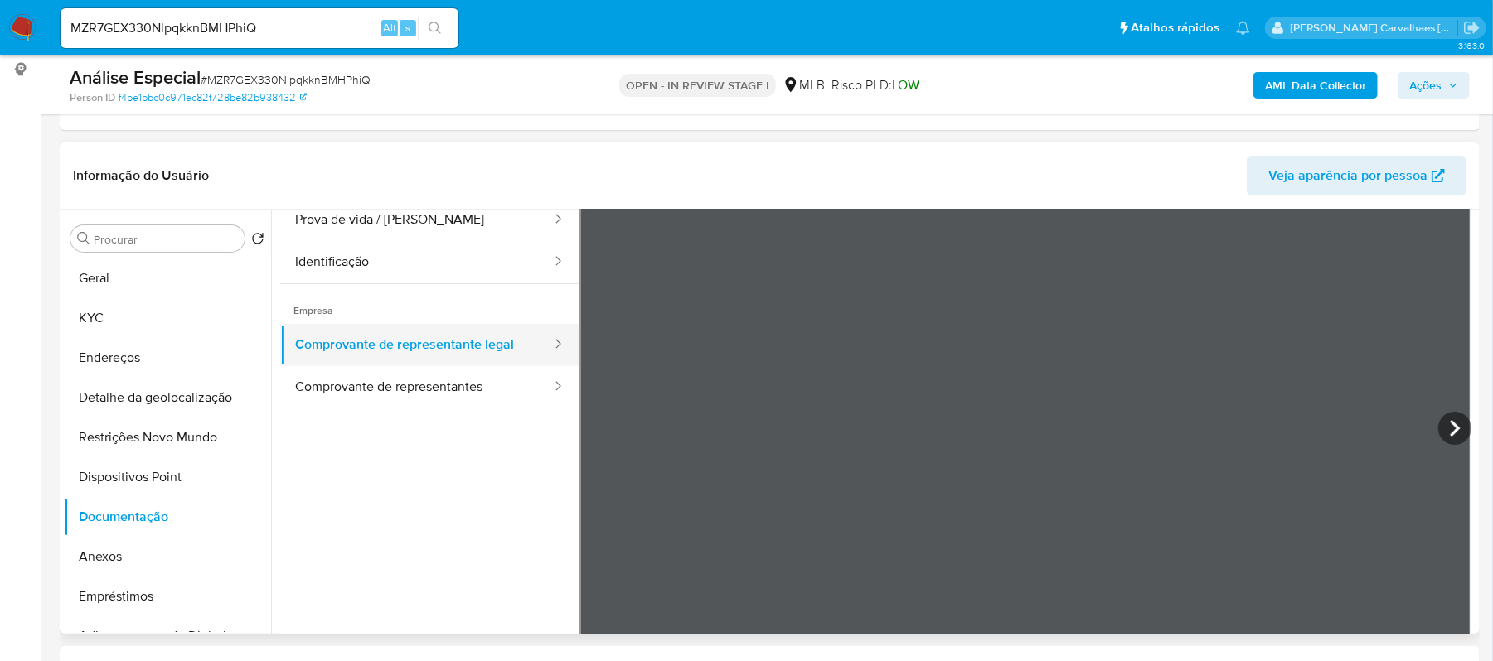
scroll to position [144, 0]
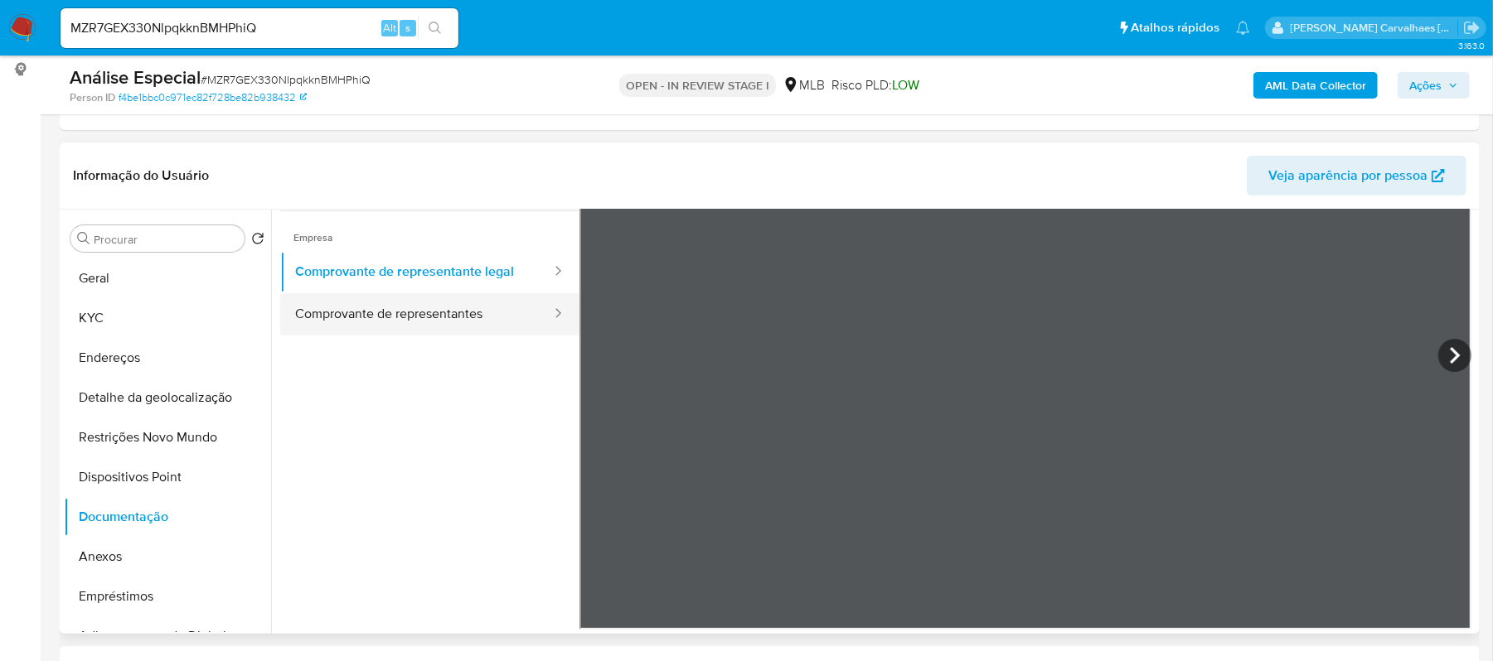
click at [429, 316] on button "Comprovante de representantes" at bounding box center [416, 314] width 273 height 42
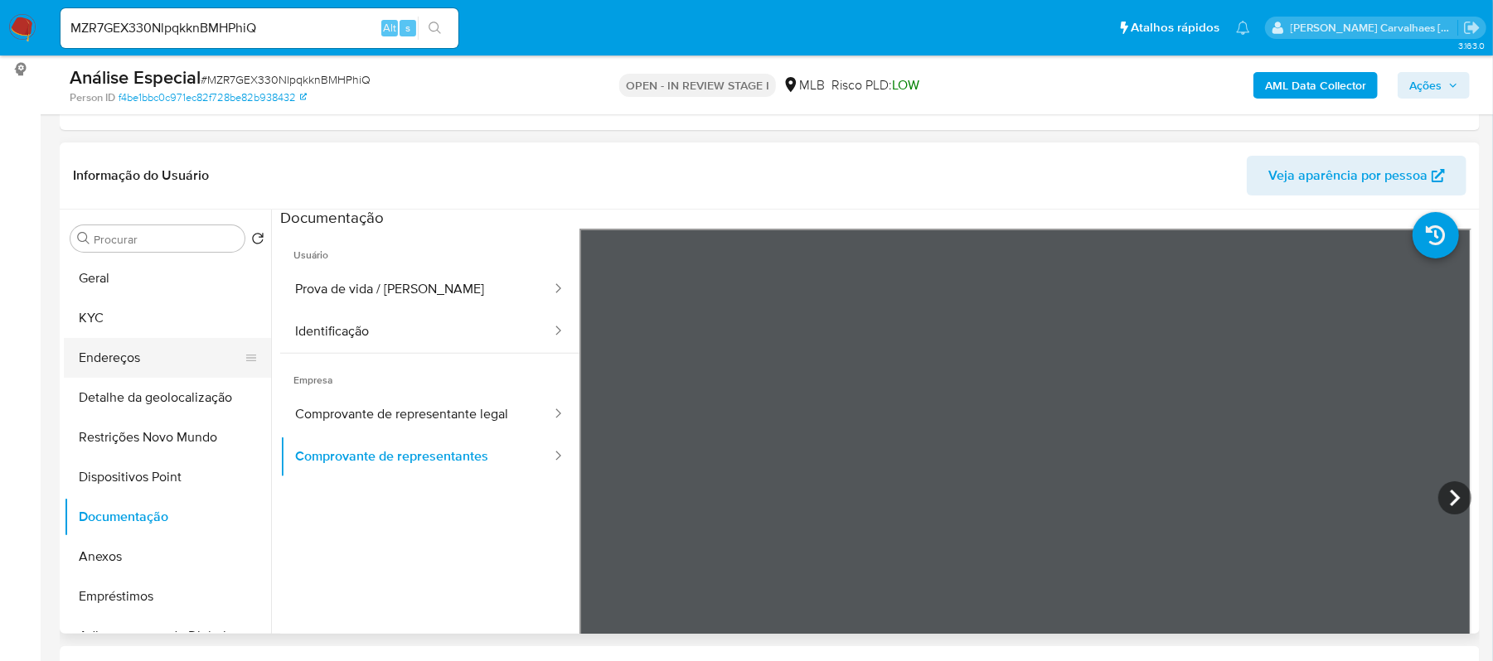
scroll to position [0, 0]
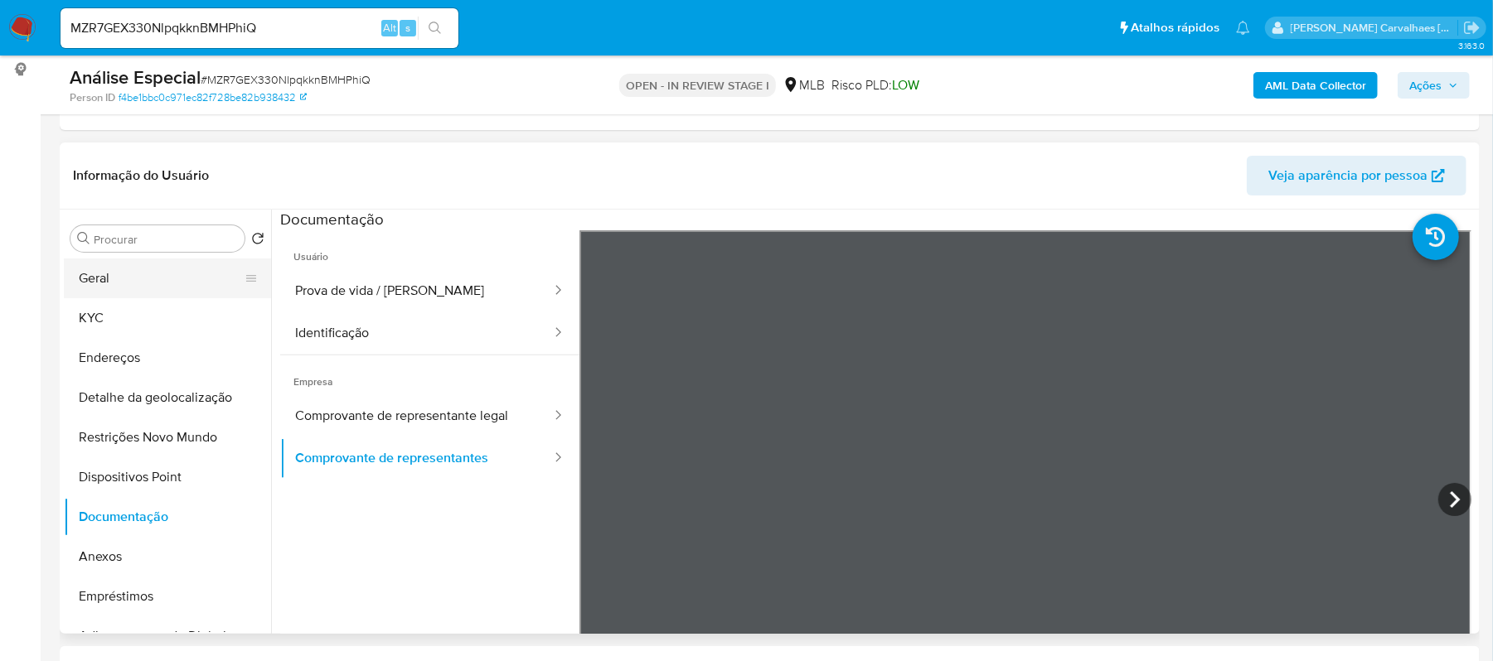
click at [126, 287] on button "Geral" at bounding box center [161, 279] width 194 height 40
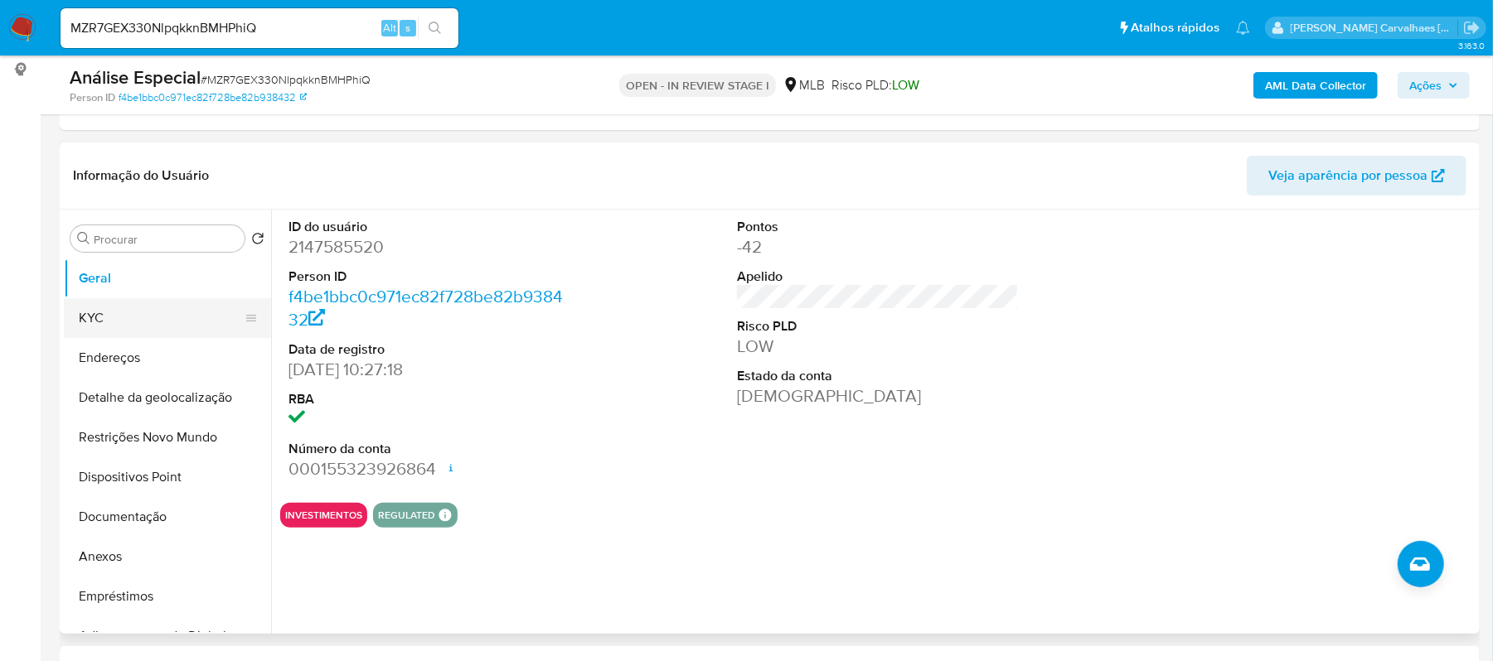
click at [144, 305] on button "KYC" at bounding box center [161, 318] width 194 height 40
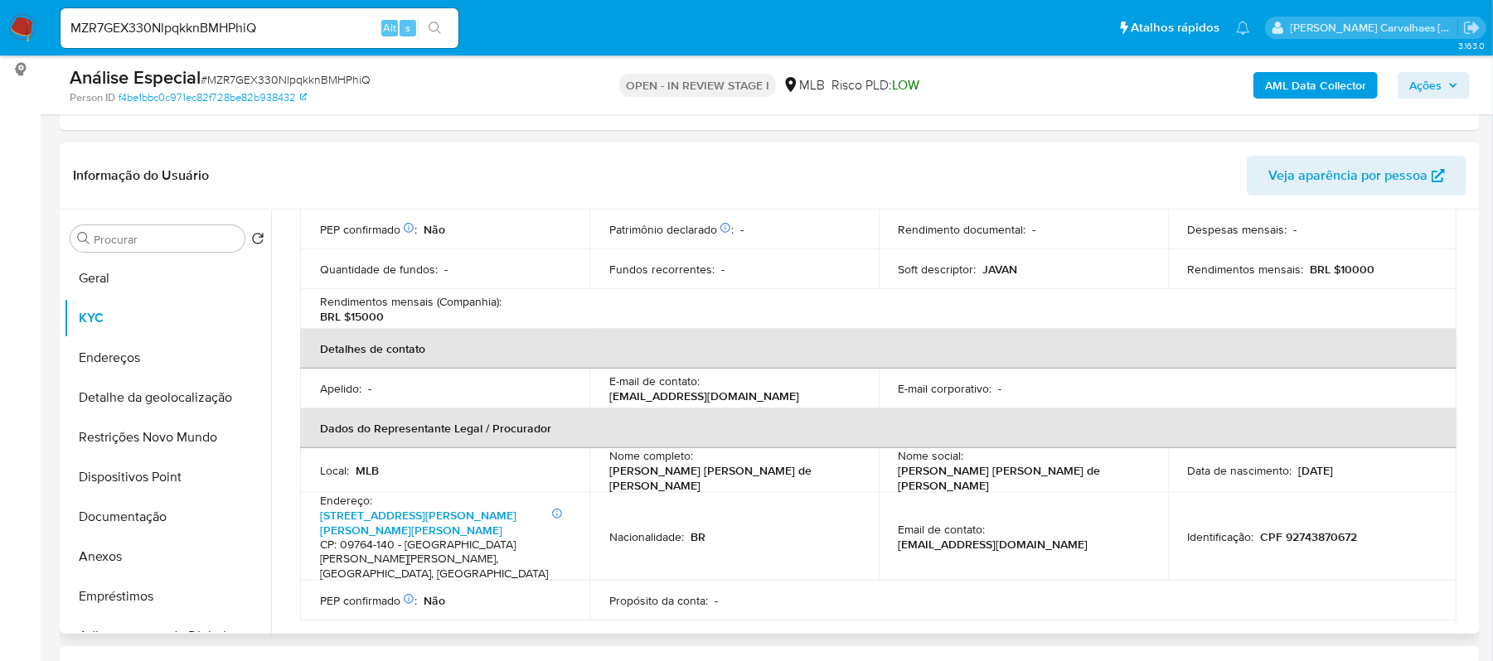
scroll to position [442, 0]
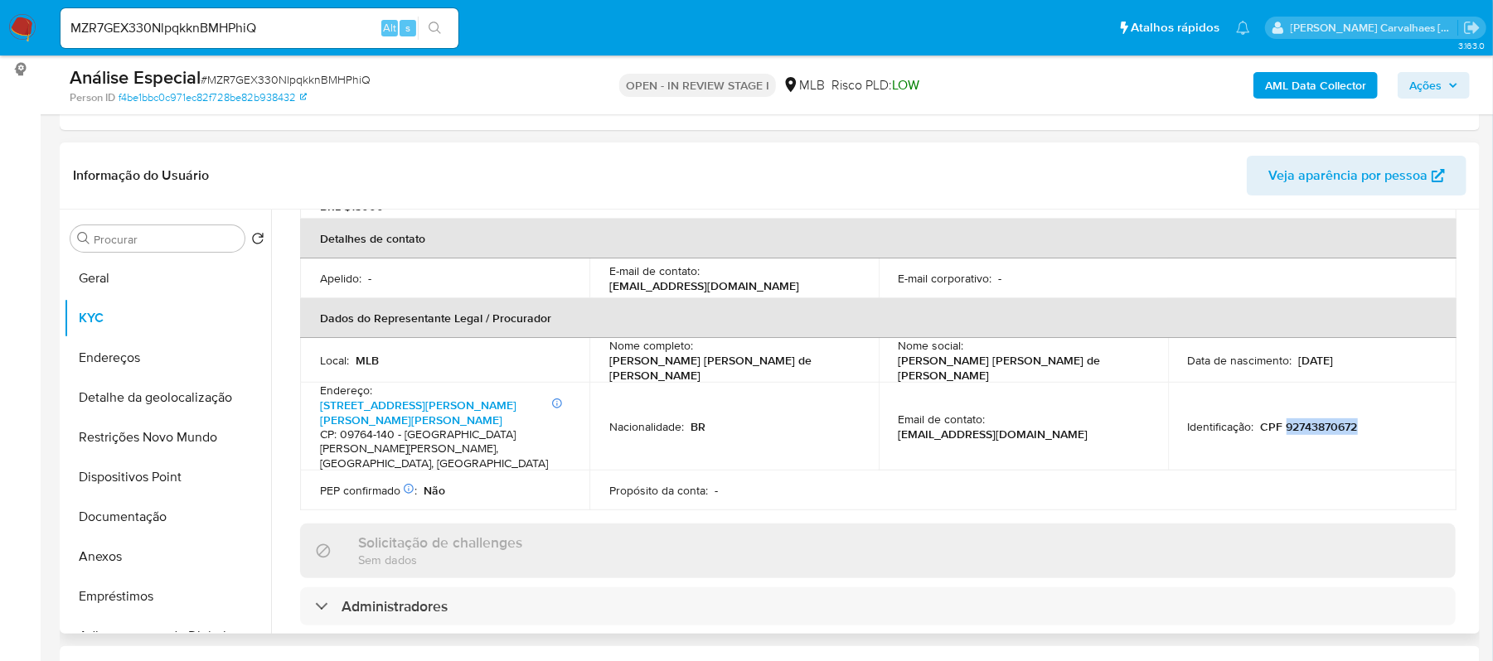
drag, startPoint x: 1280, startPoint y: 373, endPoint x: 1354, endPoint y: 373, distance: 73.8
click at [1354, 419] on div "Identificação : CPF 92743870672" at bounding box center [1312, 426] width 249 height 15
copy p "92743870672"
click at [153, 511] on button "Documentação" at bounding box center [161, 517] width 194 height 40
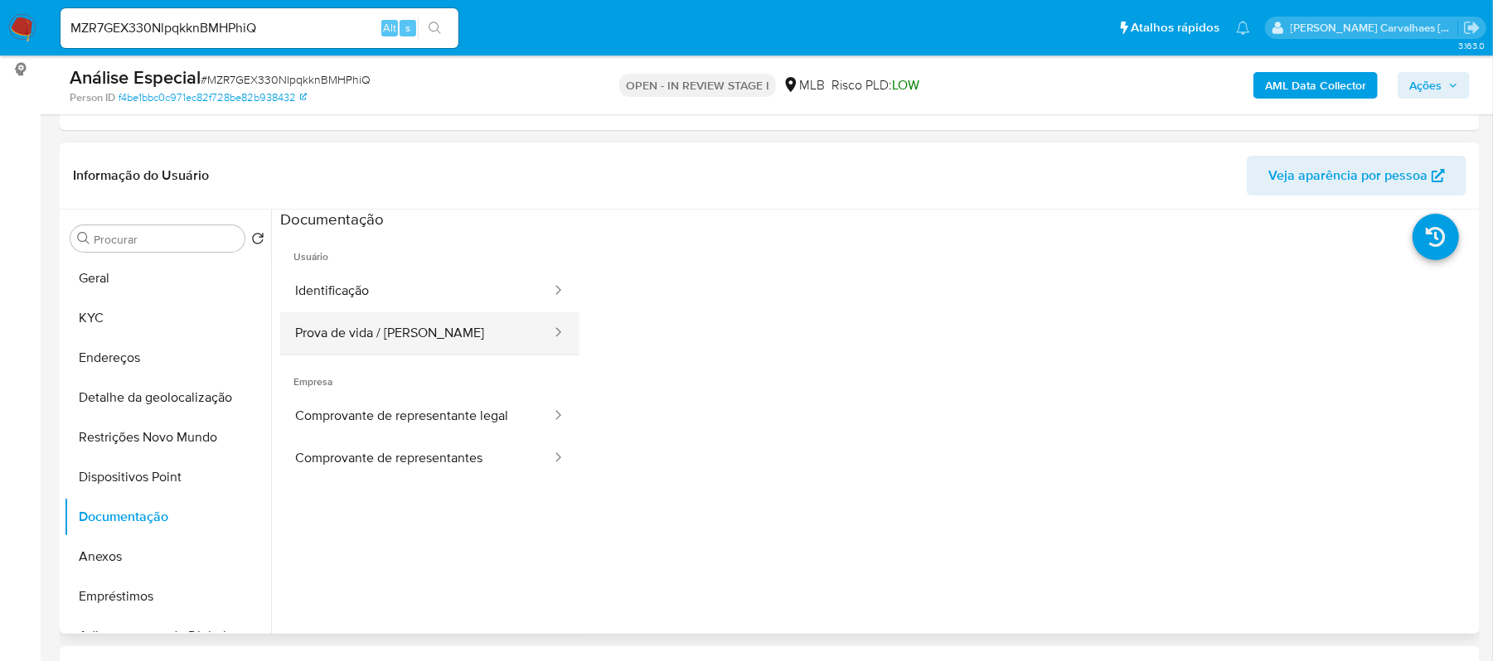
click at [451, 341] on button "Prova de vida / Selfie" at bounding box center [416, 333] width 273 height 42
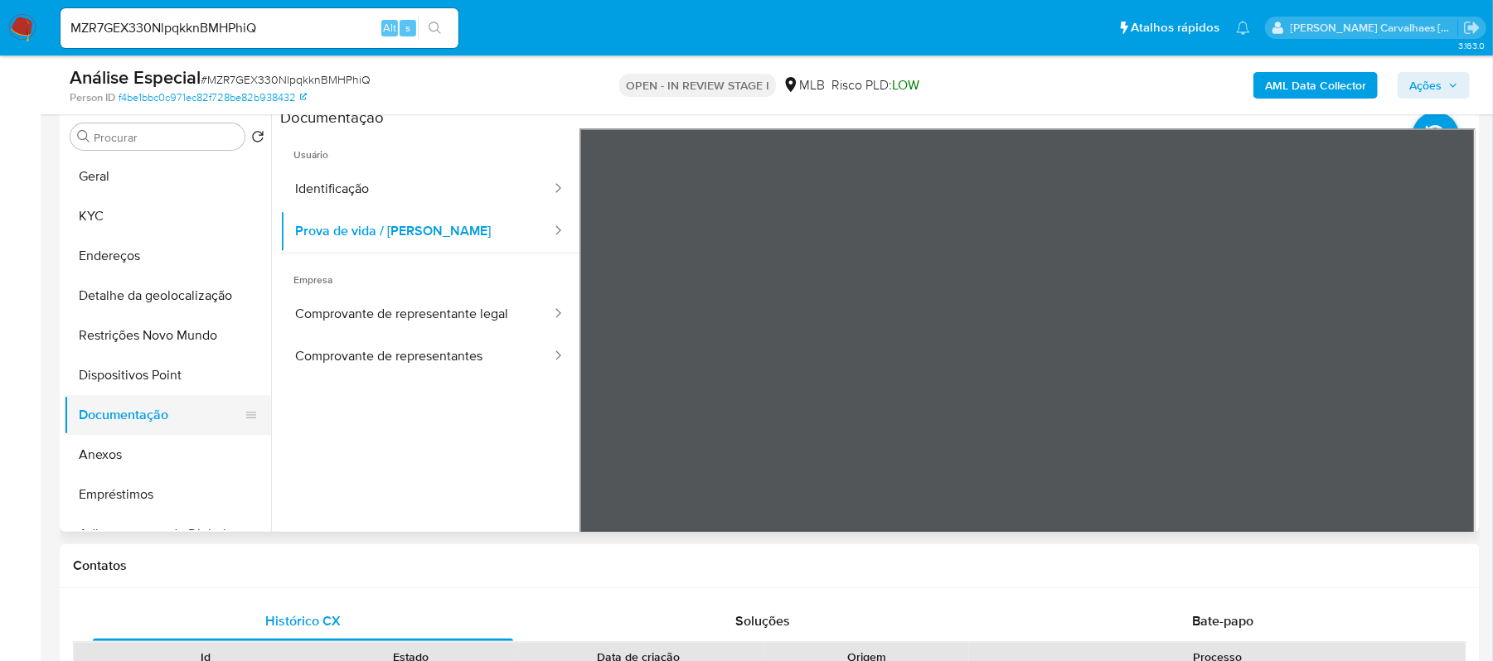
scroll to position [331, 0]
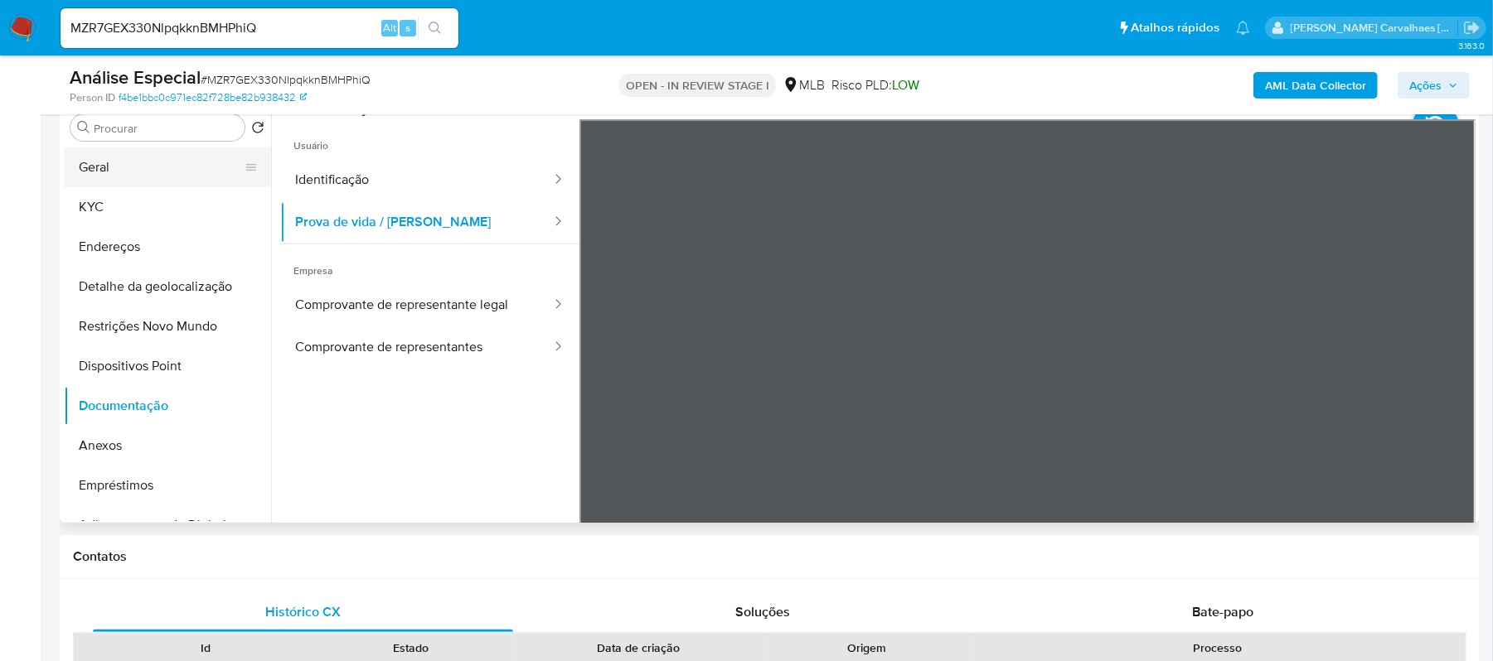
click at [93, 173] on button "Geral" at bounding box center [161, 168] width 194 height 40
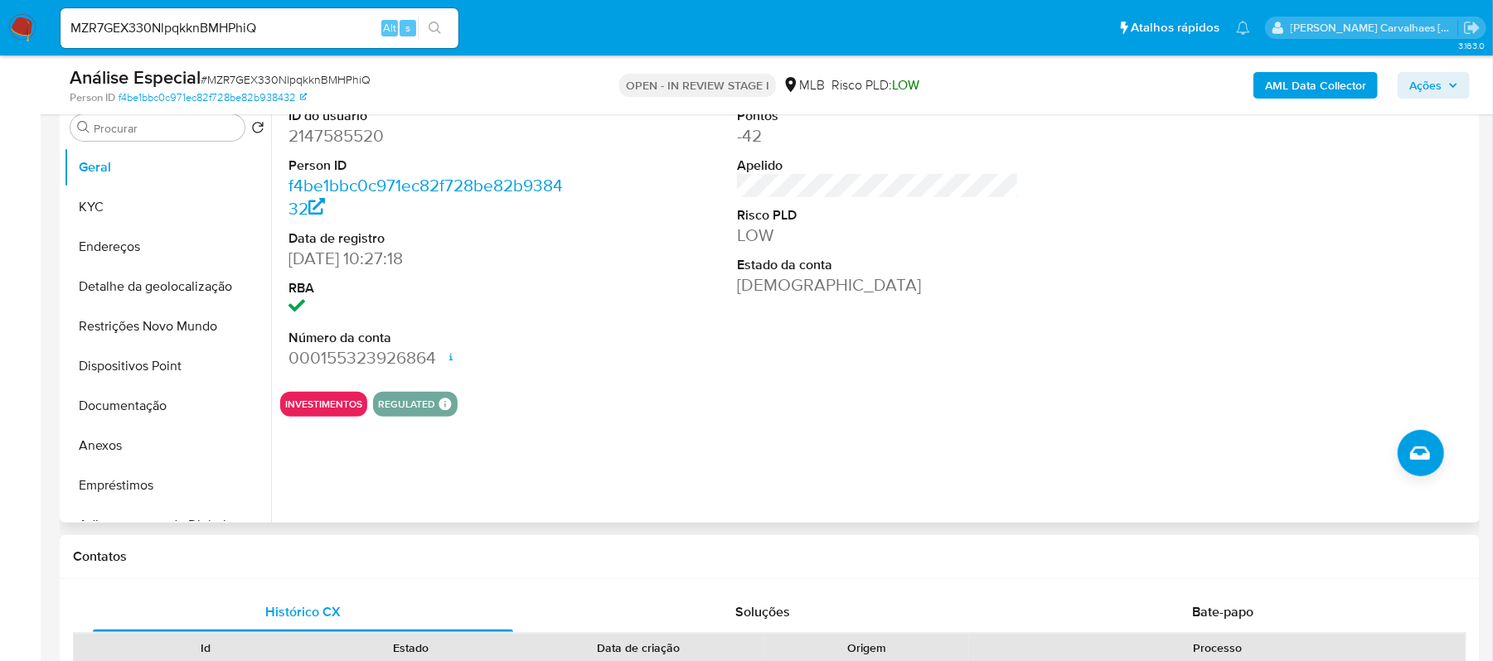
scroll to position [220, 0]
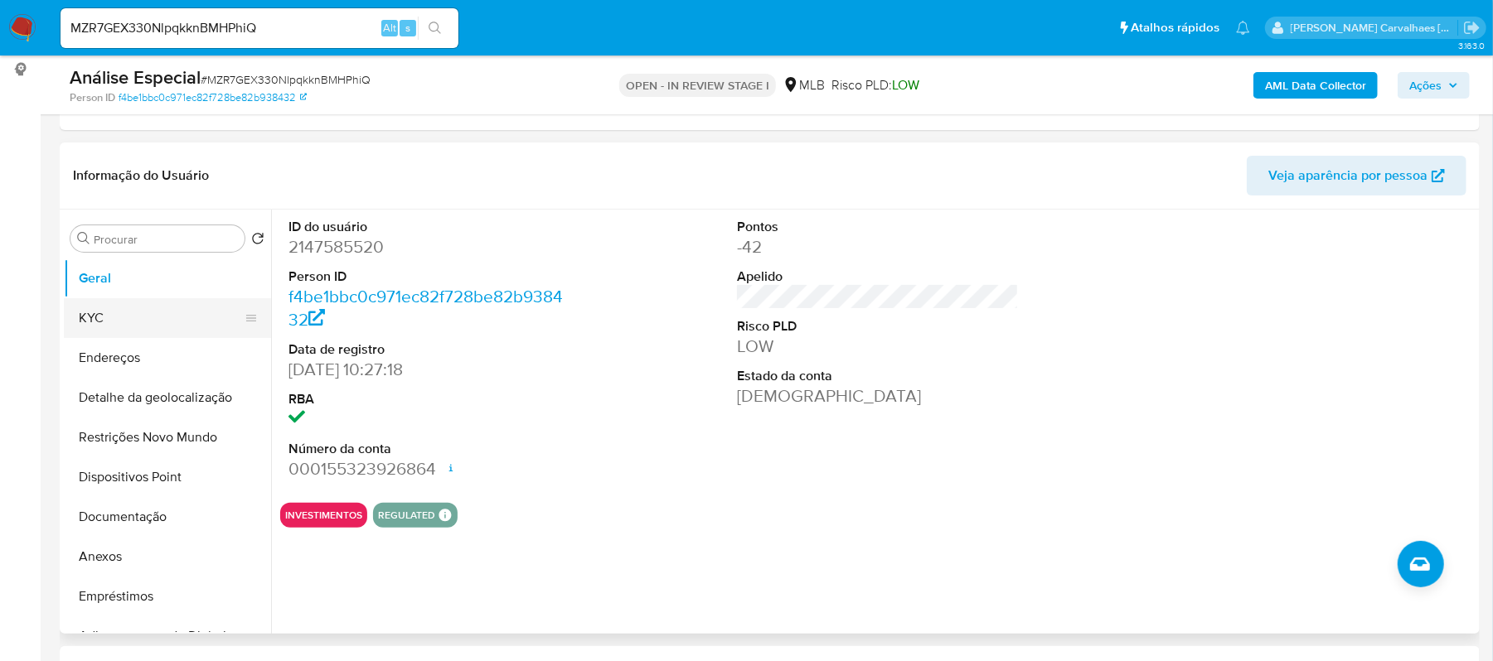
click at [123, 316] on button "KYC" at bounding box center [161, 318] width 194 height 40
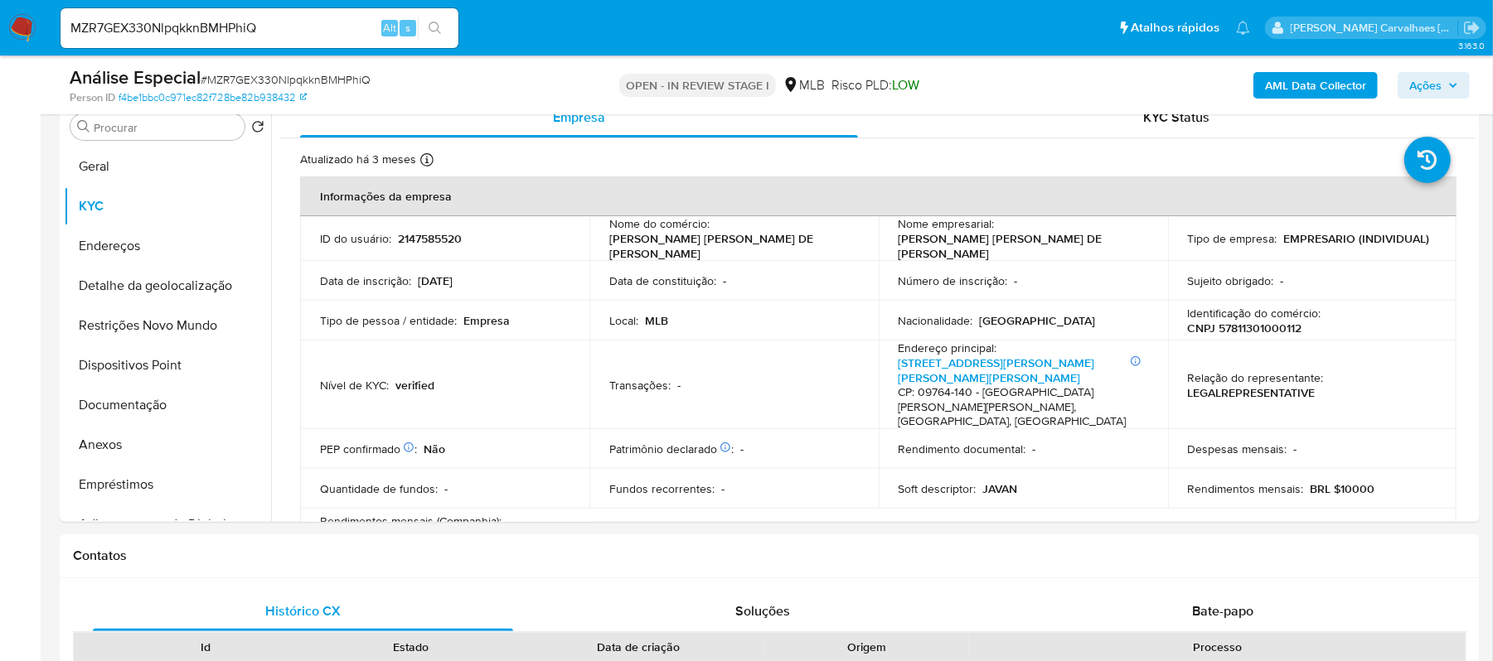
scroll to position [338, 0]
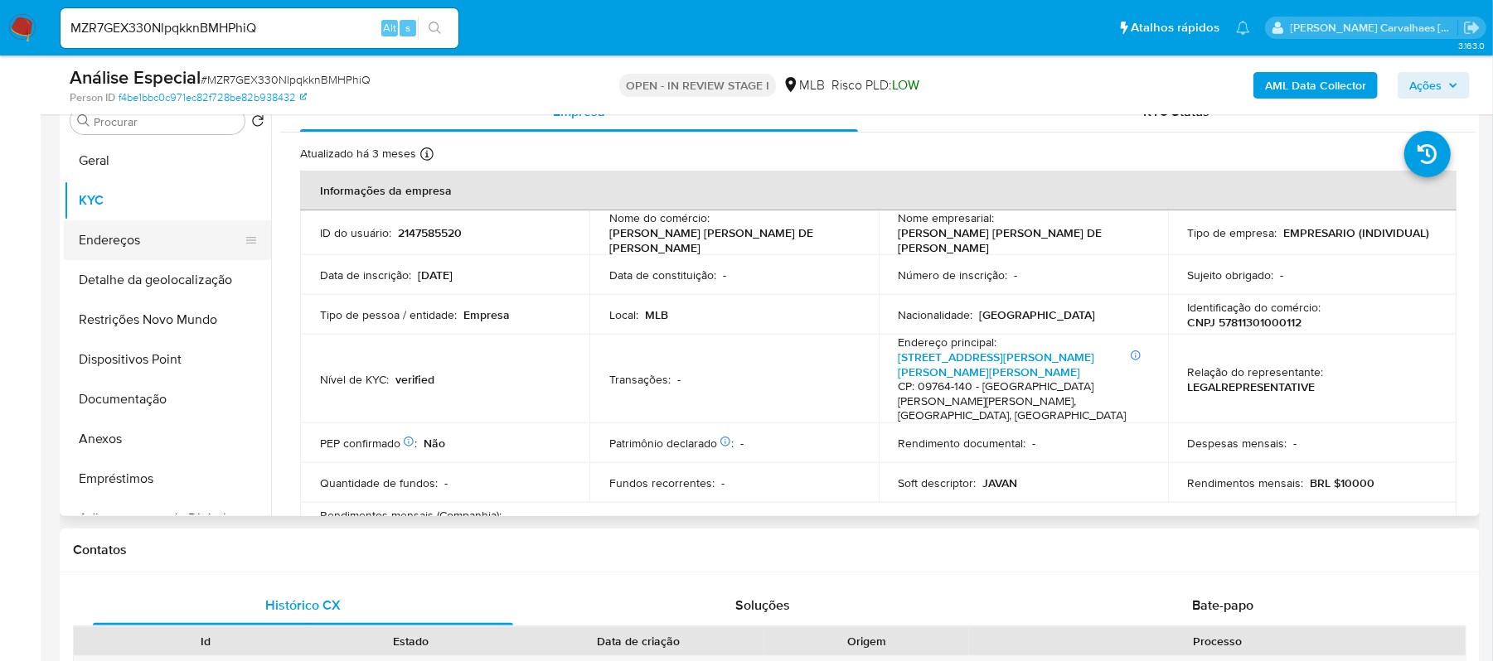
click at [150, 244] on button "Endereços" at bounding box center [161, 240] width 194 height 40
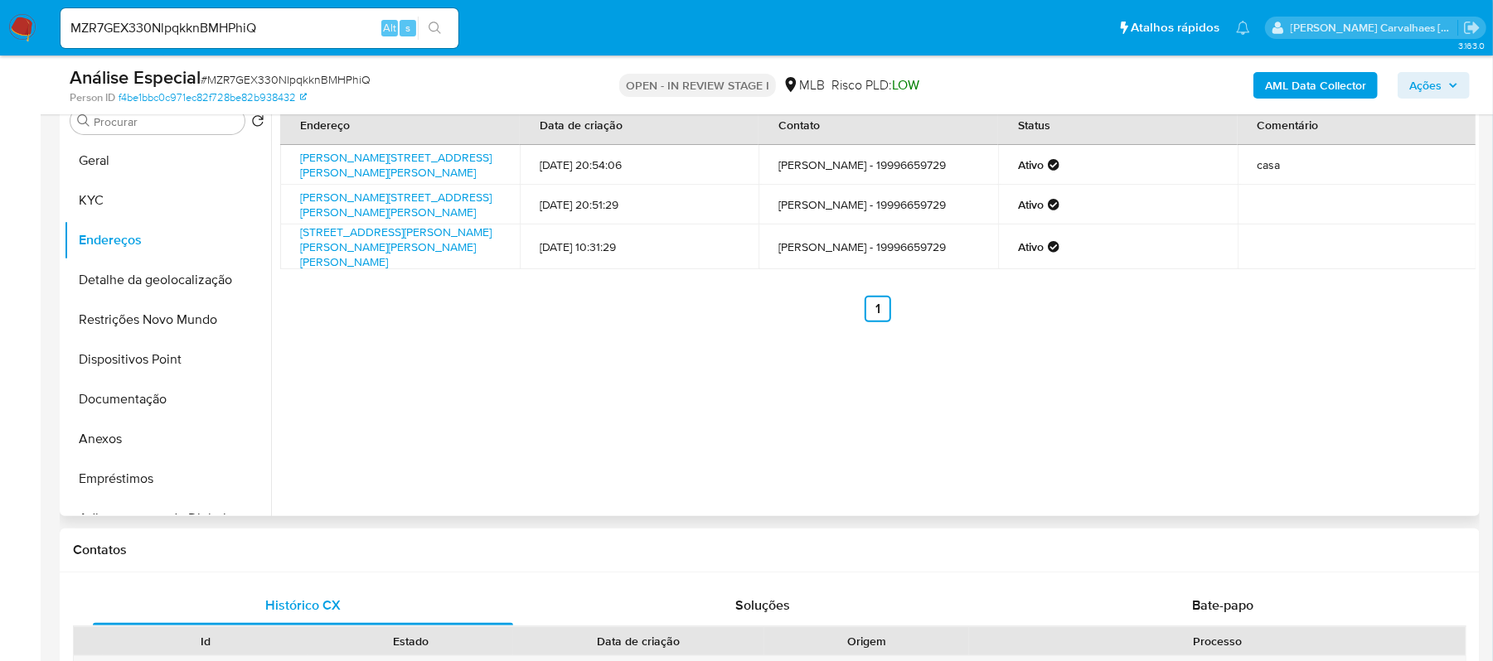
scroll to position [227, 0]
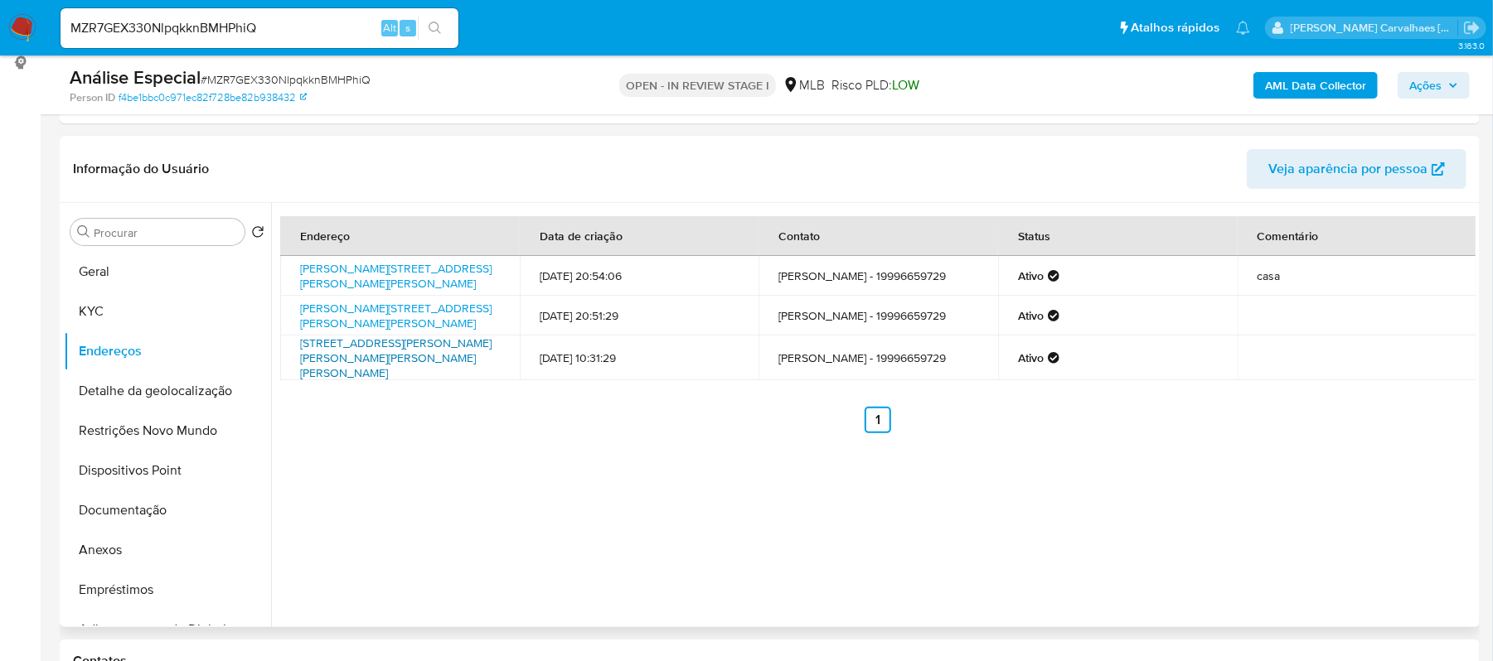
click at [390, 355] on link "Rua Hélio Da Matta Souza 2, São Bernardo Do Campo, São Paulo, 09764140, Brasil 2" at bounding box center [395, 358] width 191 height 46
click at [376, 361] on link "Rua Hélio Da Matta Souza 2, São Bernardo Do Campo, São Paulo, 09764140, Brasil 2" at bounding box center [395, 358] width 191 height 46
drag, startPoint x: 129, startPoint y: 273, endPoint x: 220, endPoint y: 307, distance: 96.2
click at [130, 273] on button "Geral" at bounding box center [167, 272] width 207 height 40
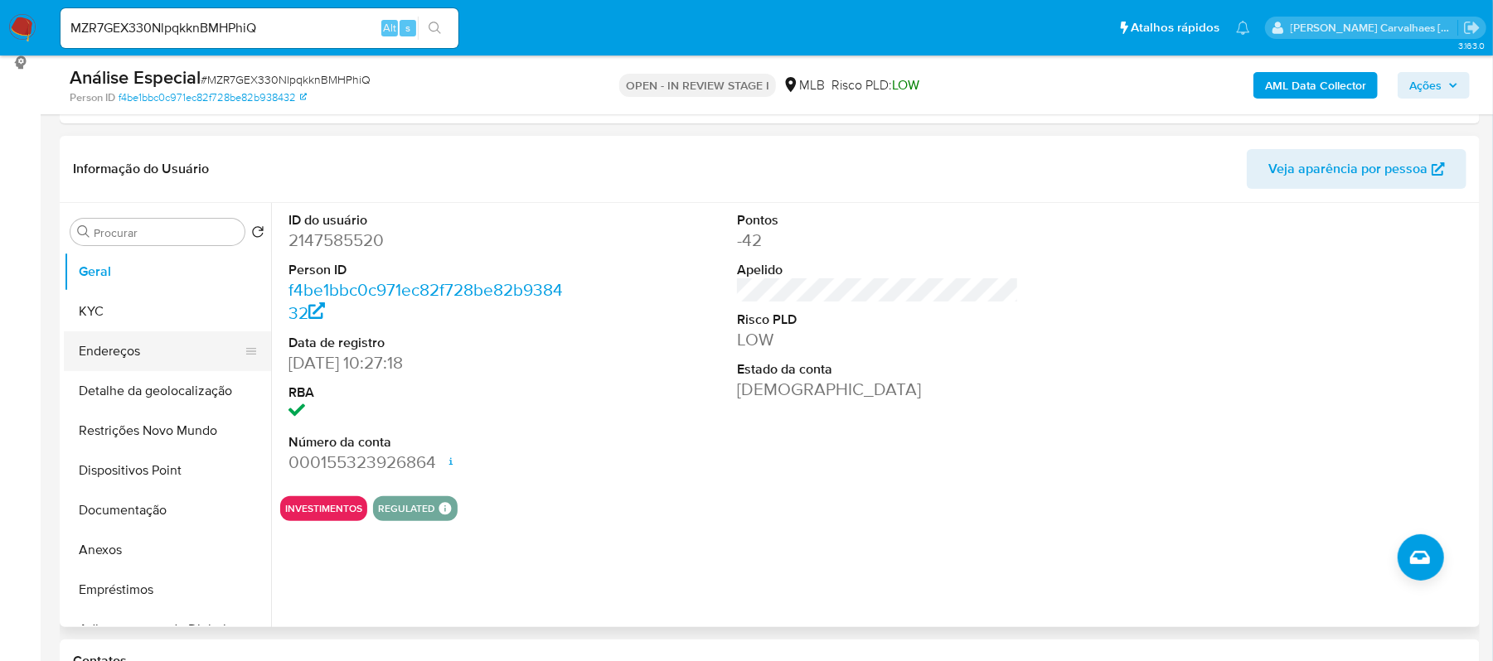
click at [147, 349] on button "Endereços" at bounding box center [161, 351] width 194 height 40
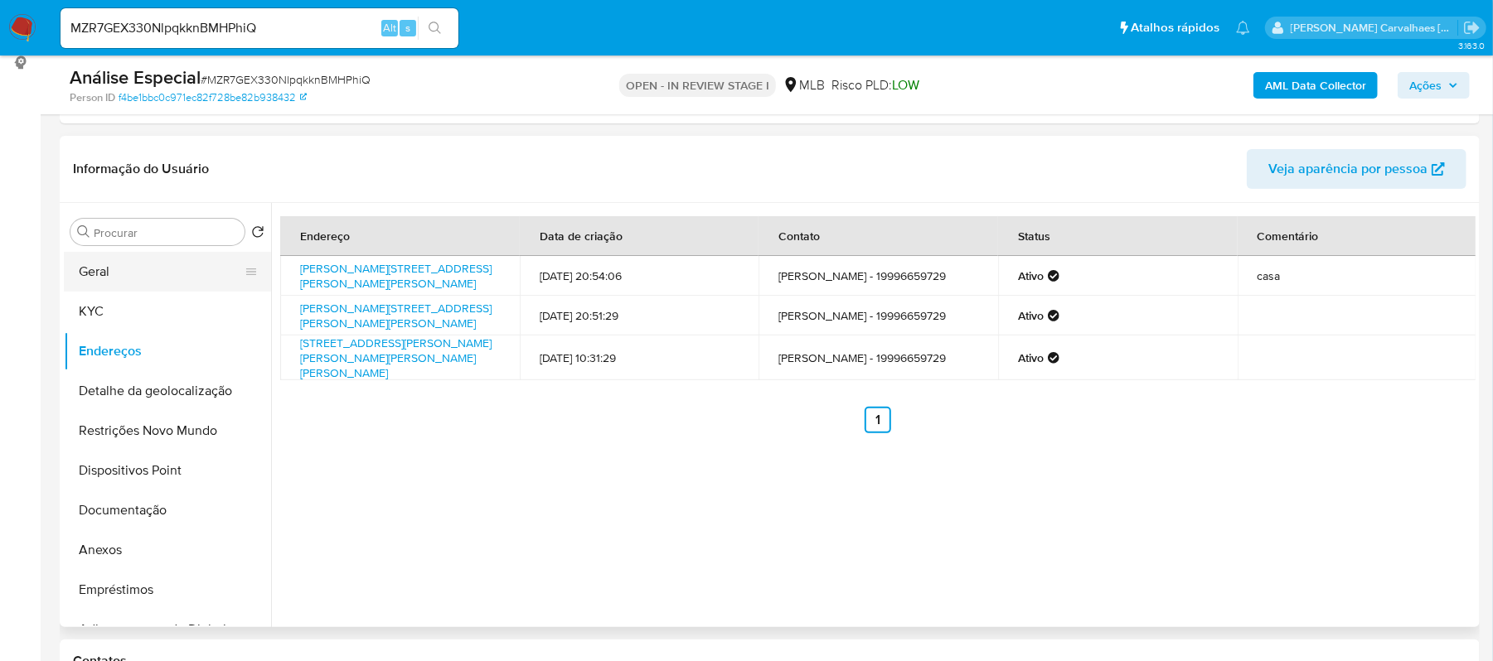
click at [121, 276] on button "Geral" at bounding box center [161, 272] width 194 height 40
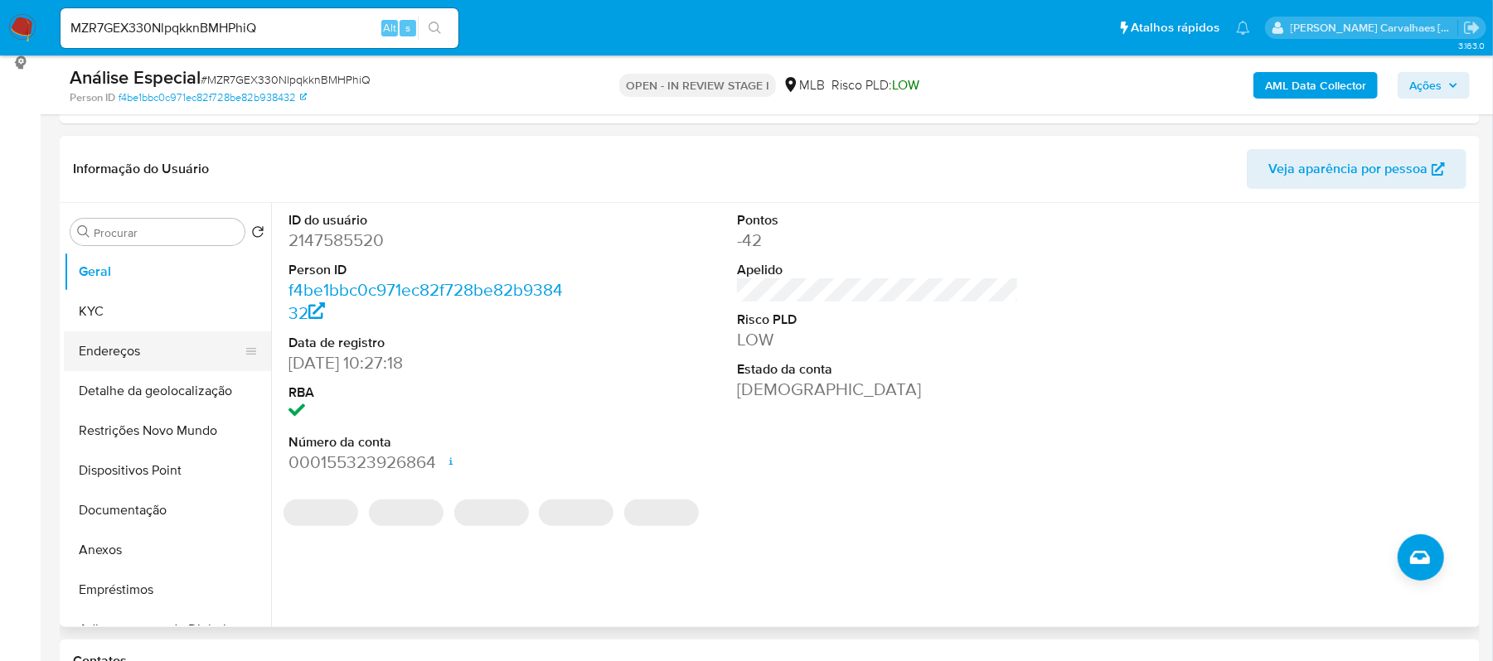
click at [96, 355] on button "Endereços" at bounding box center [161, 351] width 194 height 40
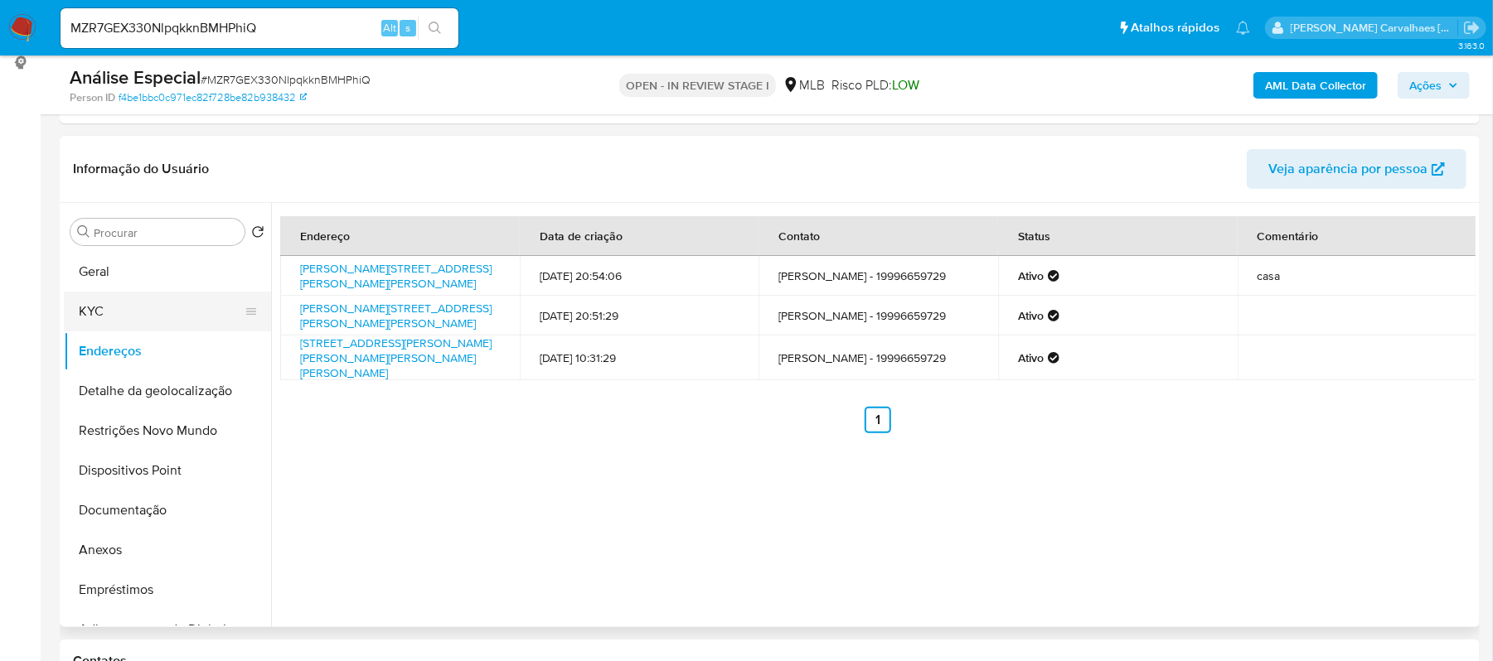
click at [96, 320] on button "KYC" at bounding box center [161, 312] width 194 height 40
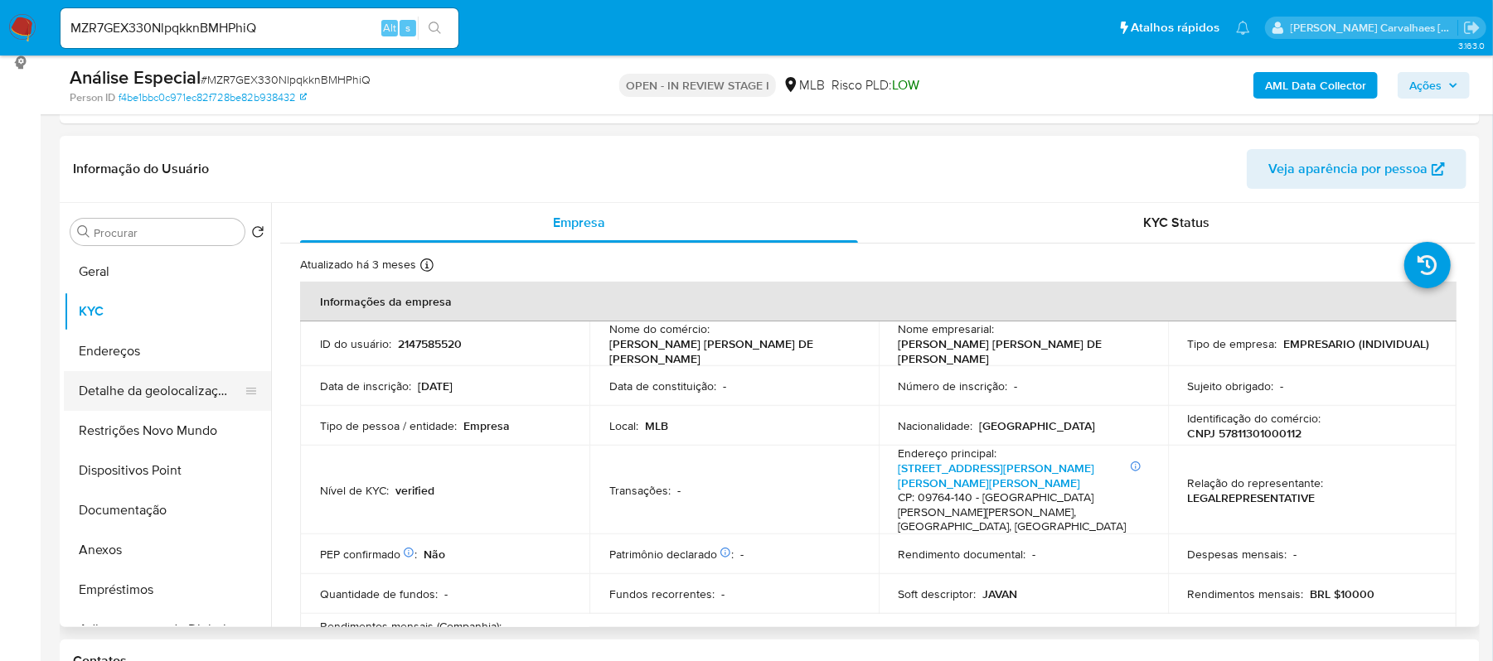
click at [170, 395] on button "Detalhe da geolocalização" at bounding box center [161, 391] width 194 height 40
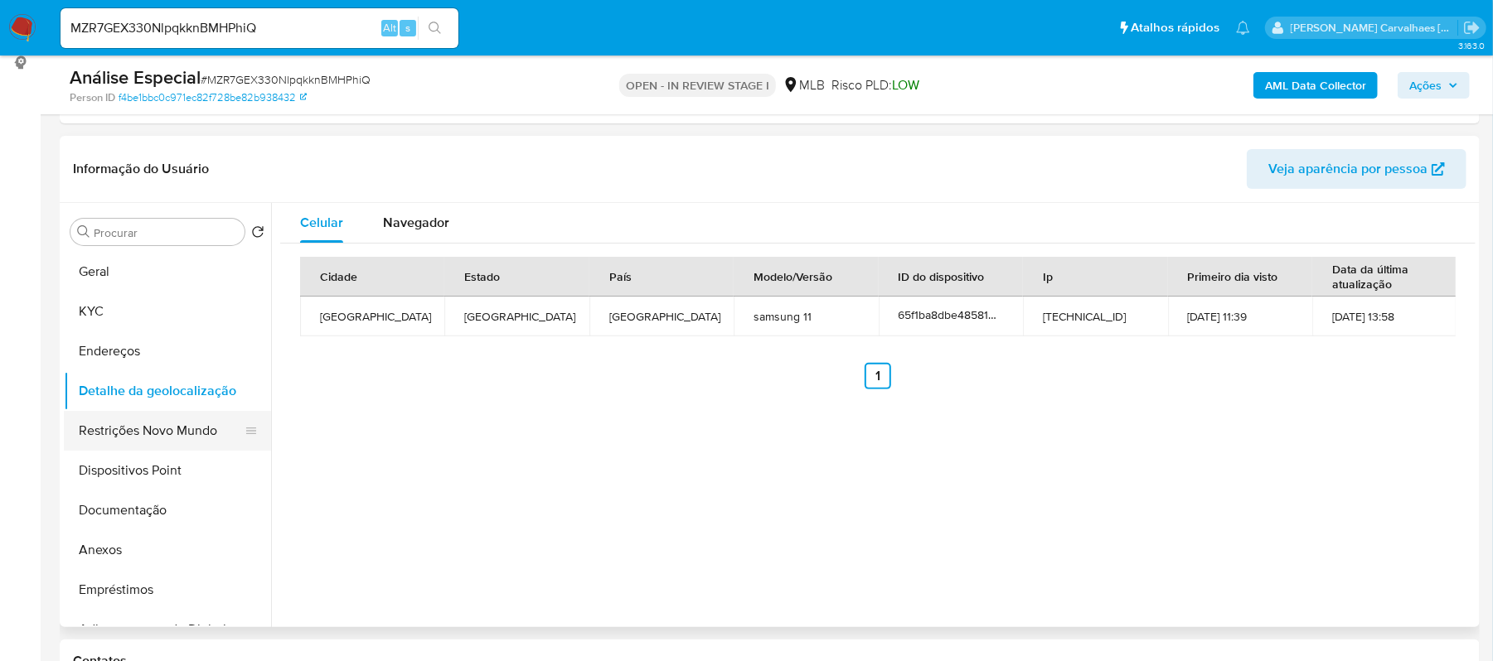
click at [196, 431] on button "Restrições Novo Mundo" at bounding box center [161, 431] width 194 height 40
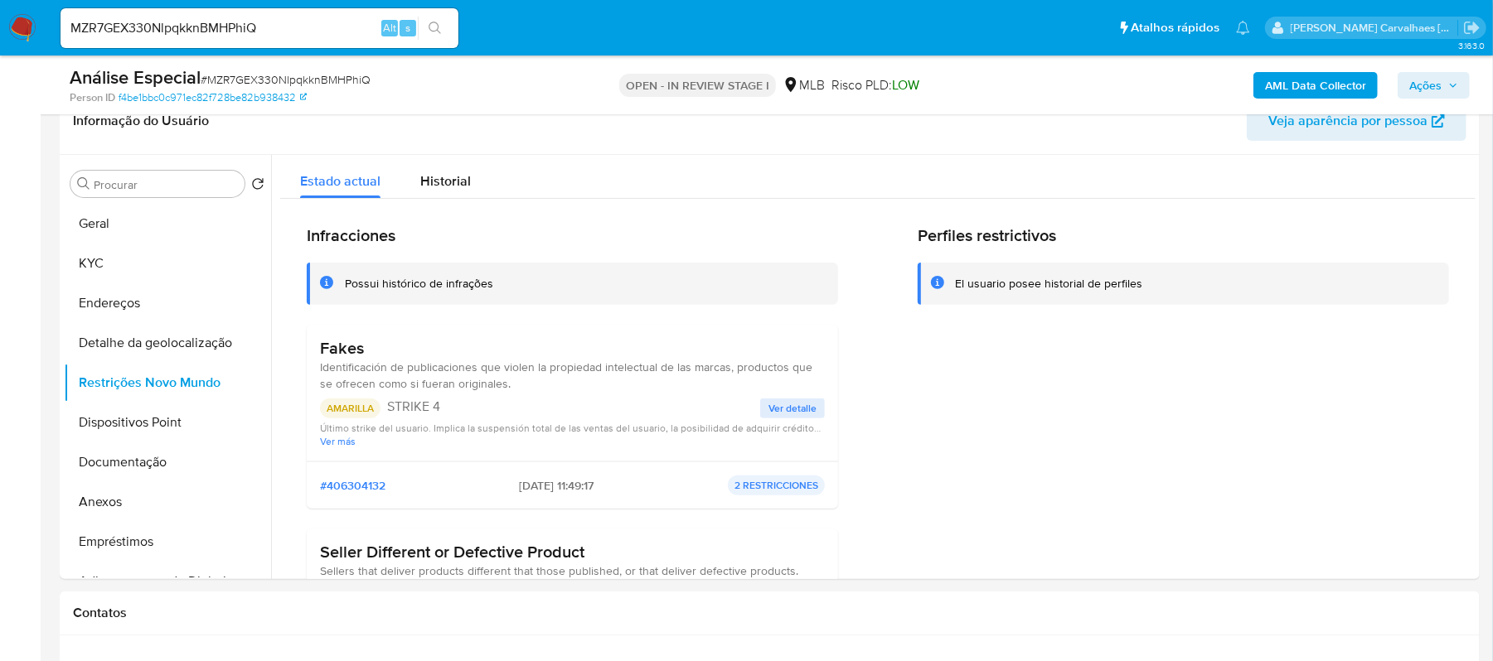
scroll to position [280, 0]
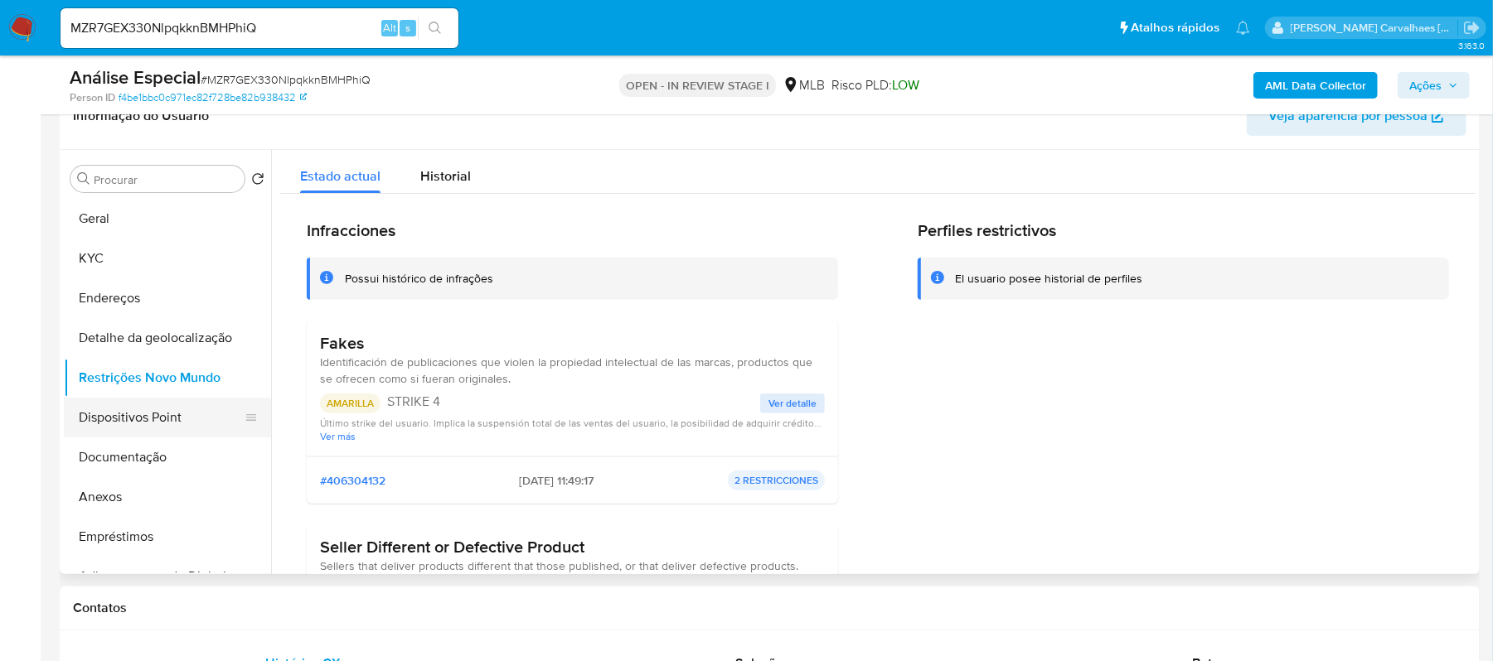
click at [98, 418] on button "Dispositivos Point" at bounding box center [161, 418] width 194 height 40
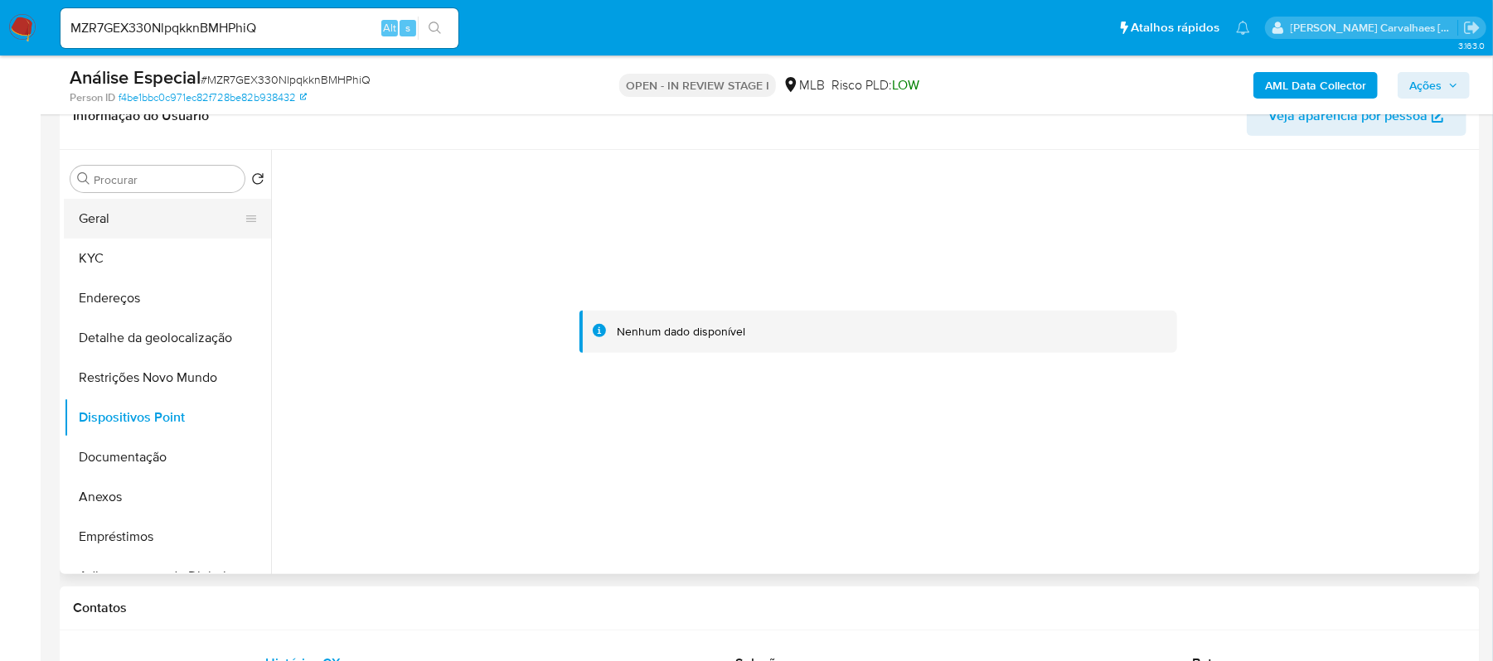
click at [99, 225] on button "Geral" at bounding box center [161, 219] width 194 height 40
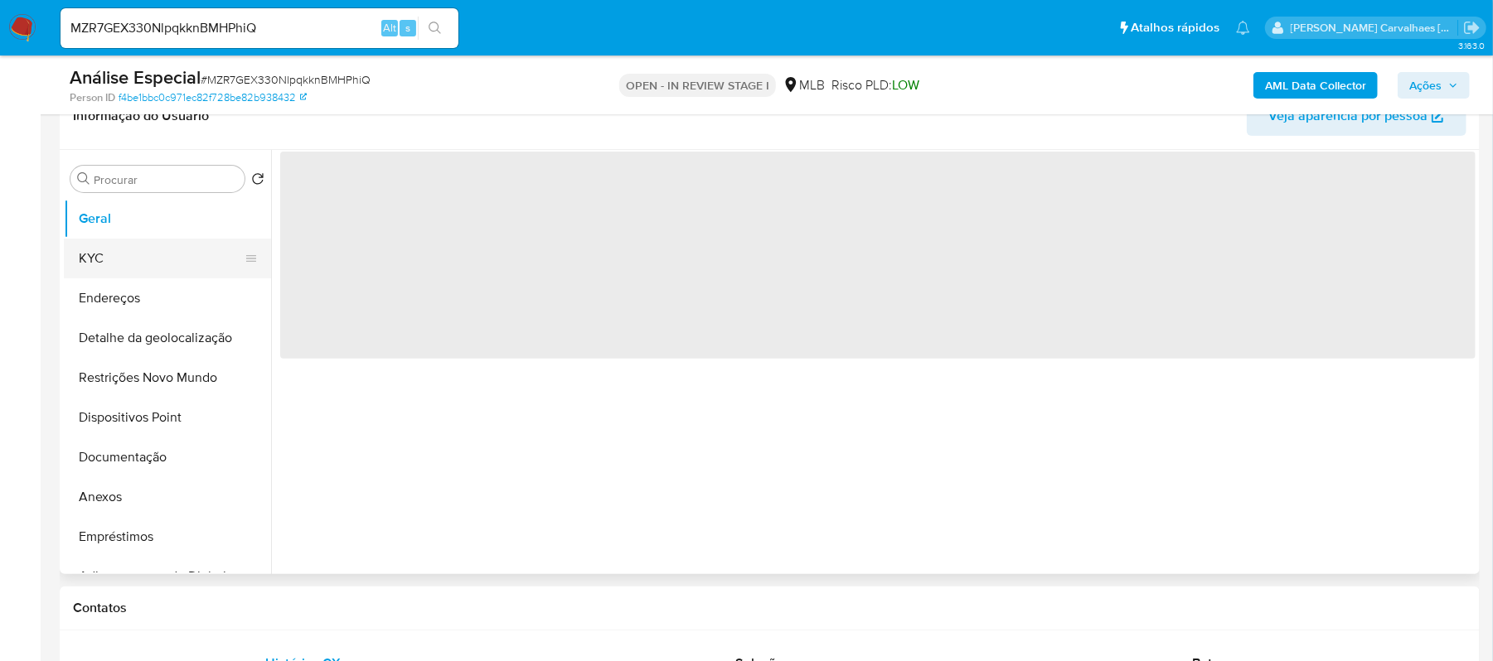
click at [171, 264] on button "KYC" at bounding box center [161, 259] width 194 height 40
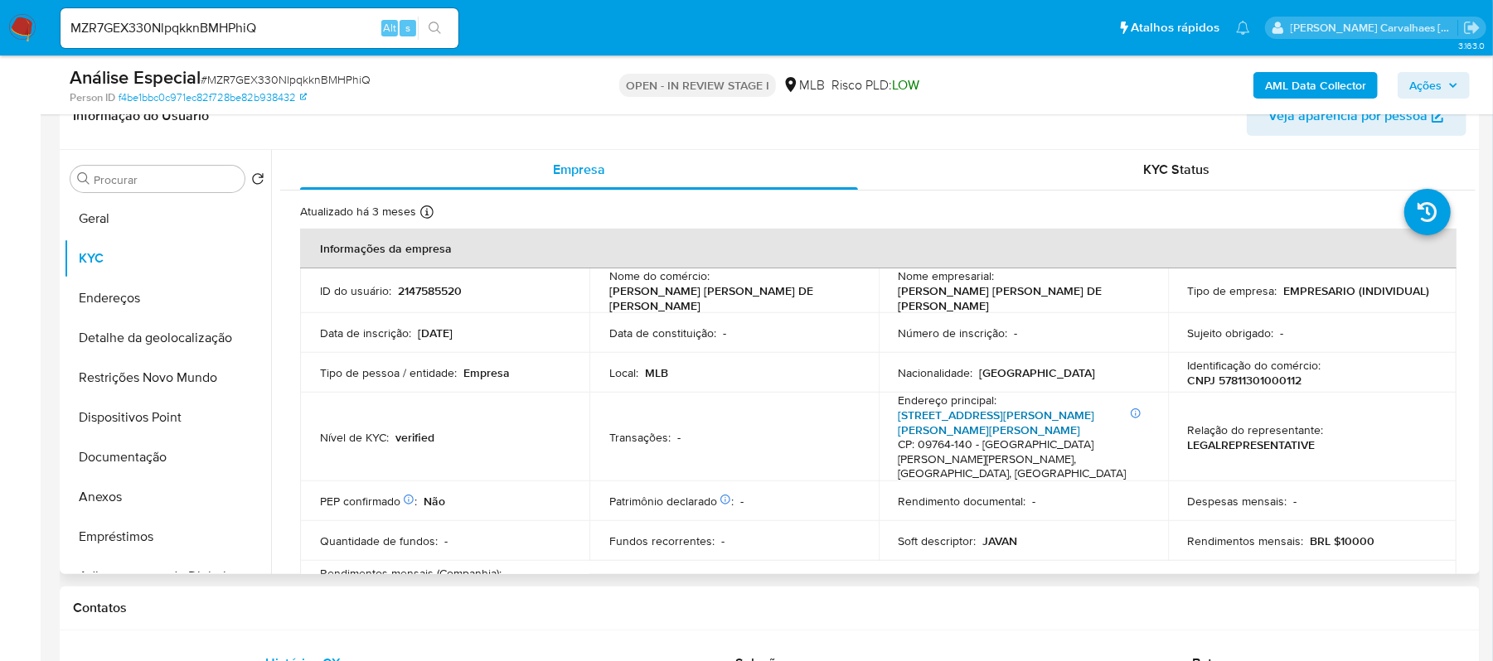
click at [1072, 412] on link "Rua Hélio Da Matta Souza 2, Nova Baeta" at bounding box center [996, 422] width 196 height 31
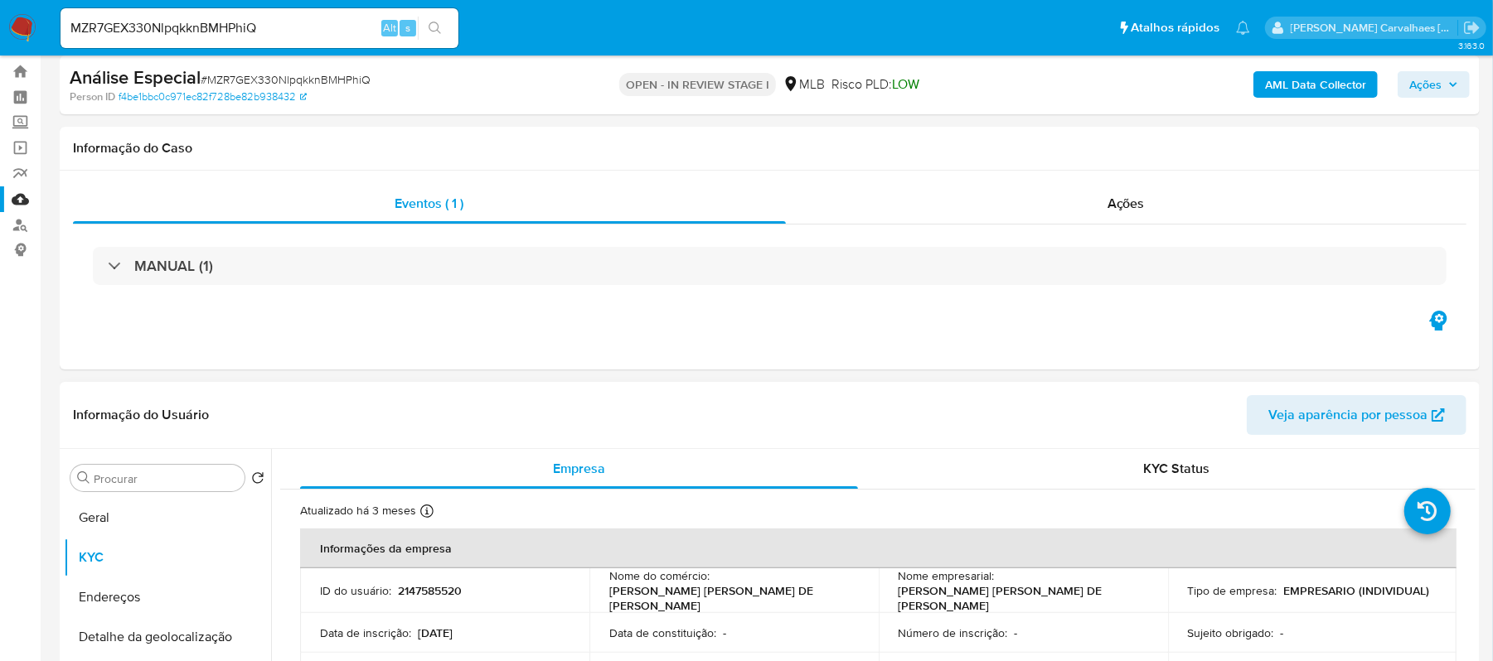
scroll to position [0, 0]
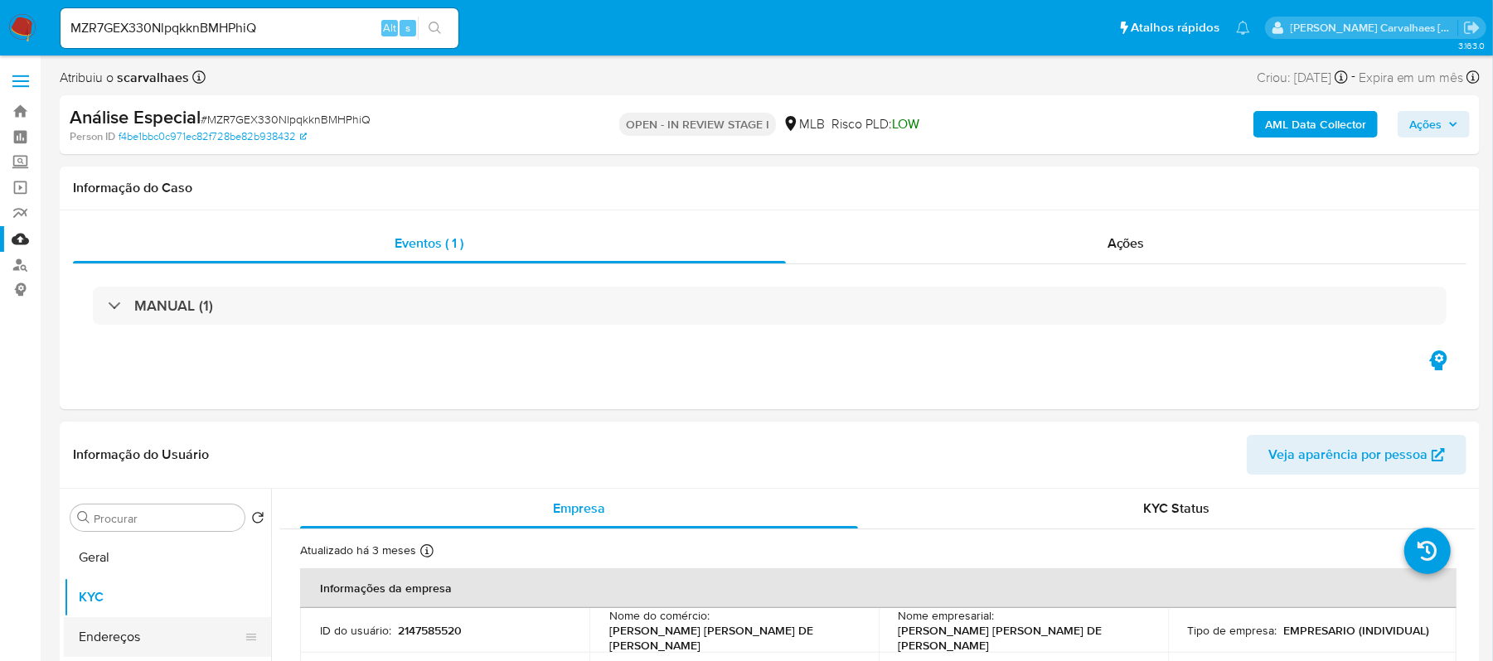
click at [141, 628] on button "Endereços" at bounding box center [161, 637] width 194 height 40
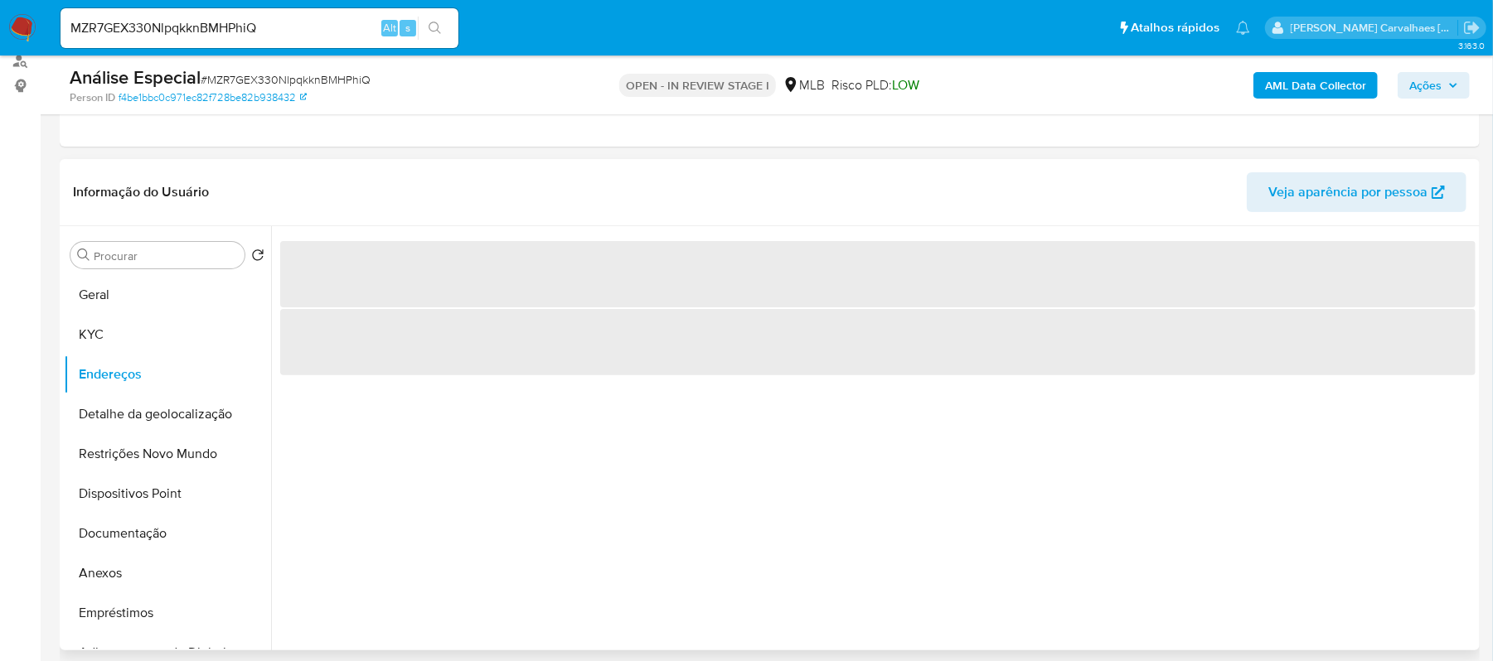
scroll to position [220, 0]
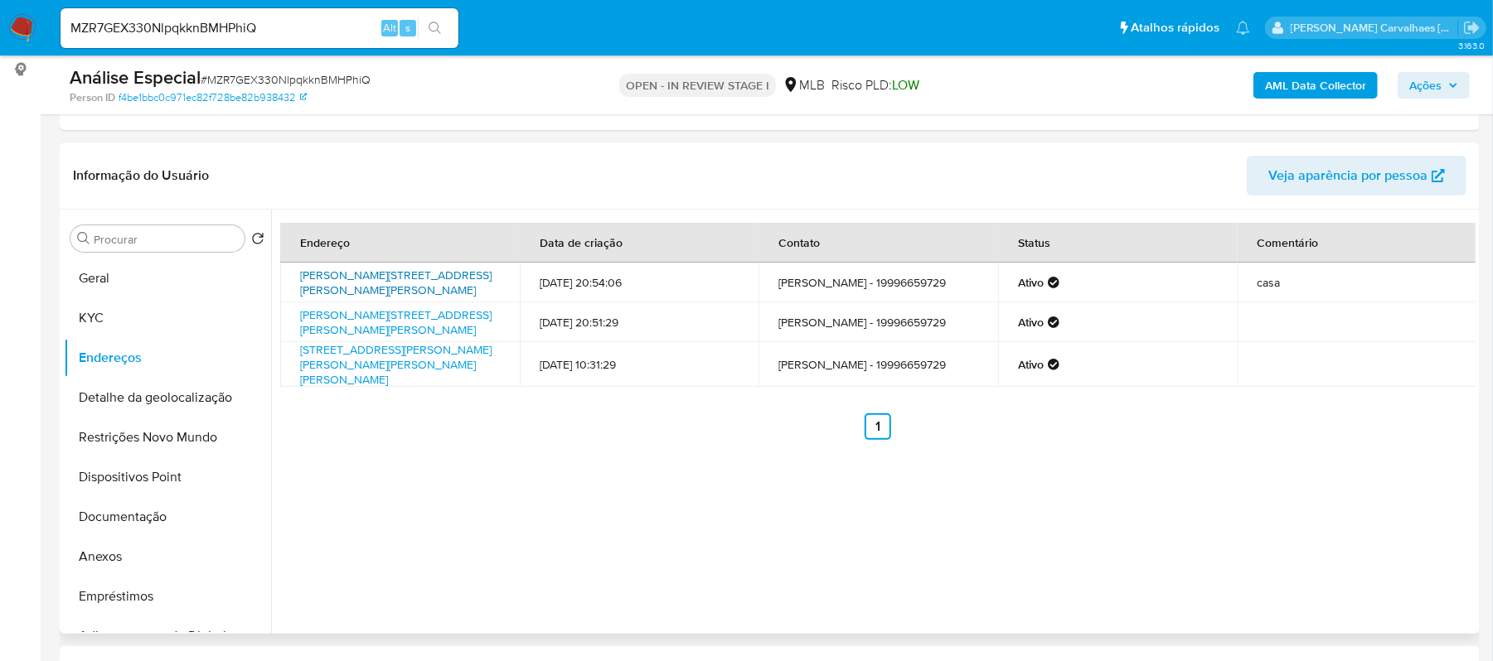
click at [405, 287] on link "Rua Flor De Liz 42, Santo André, São Paulo, 09183100, Brasil 42" at bounding box center [395, 282] width 191 height 31
click at [134, 269] on button "Geral" at bounding box center [161, 279] width 194 height 40
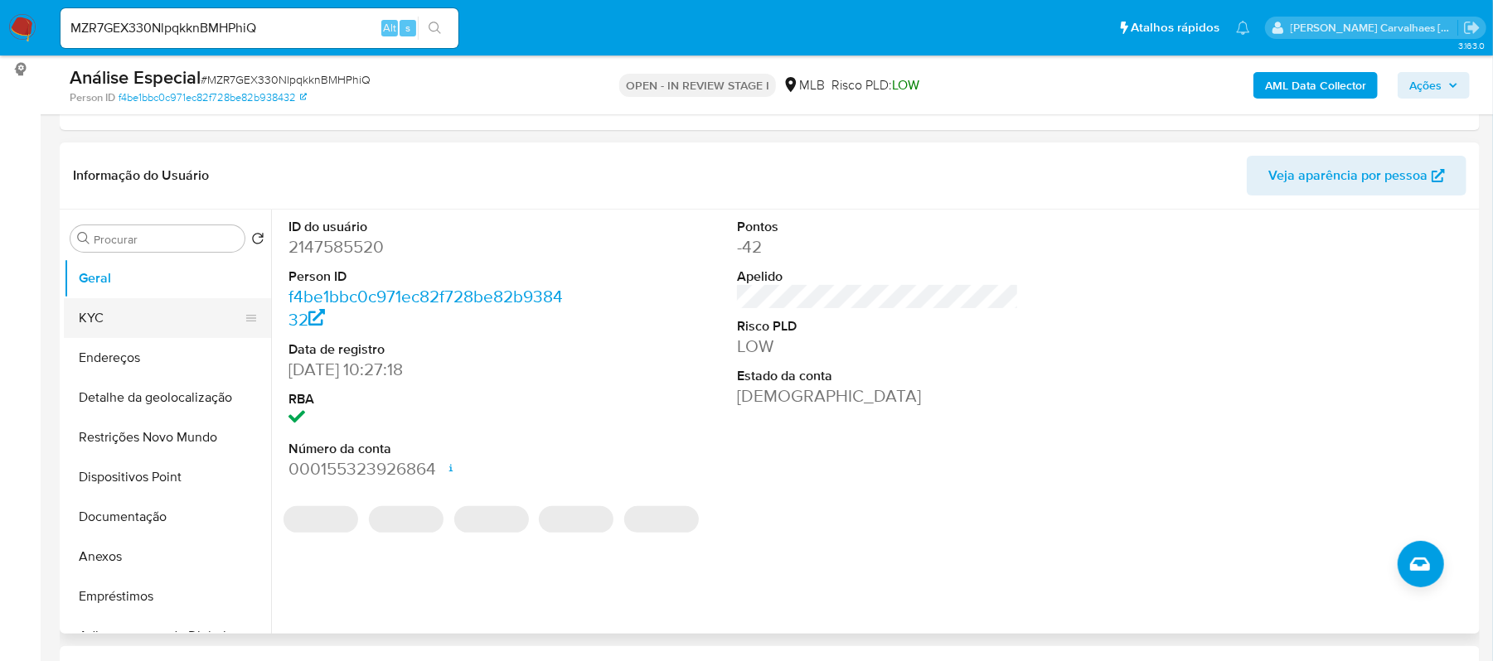
click at [177, 327] on button "KYC" at bounding box center [161, 318] width 194 height 40
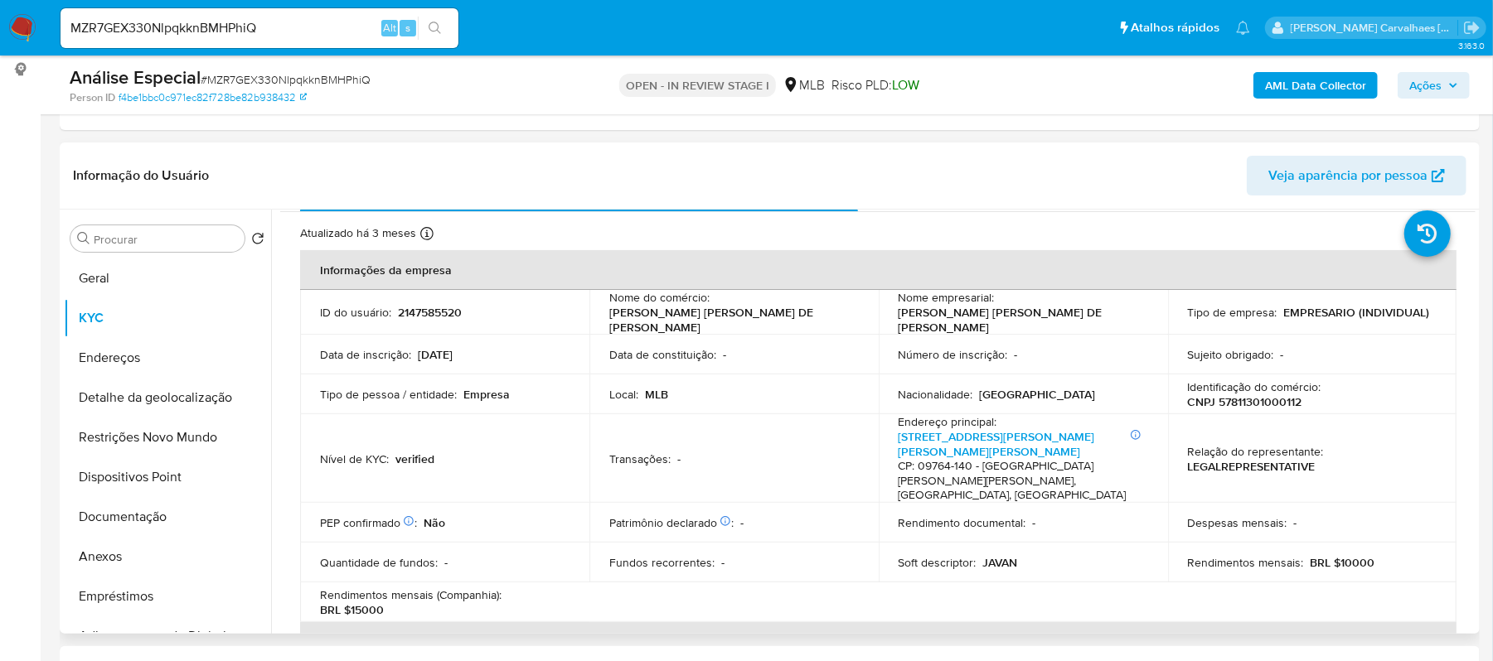
scroll to position [0, 0]
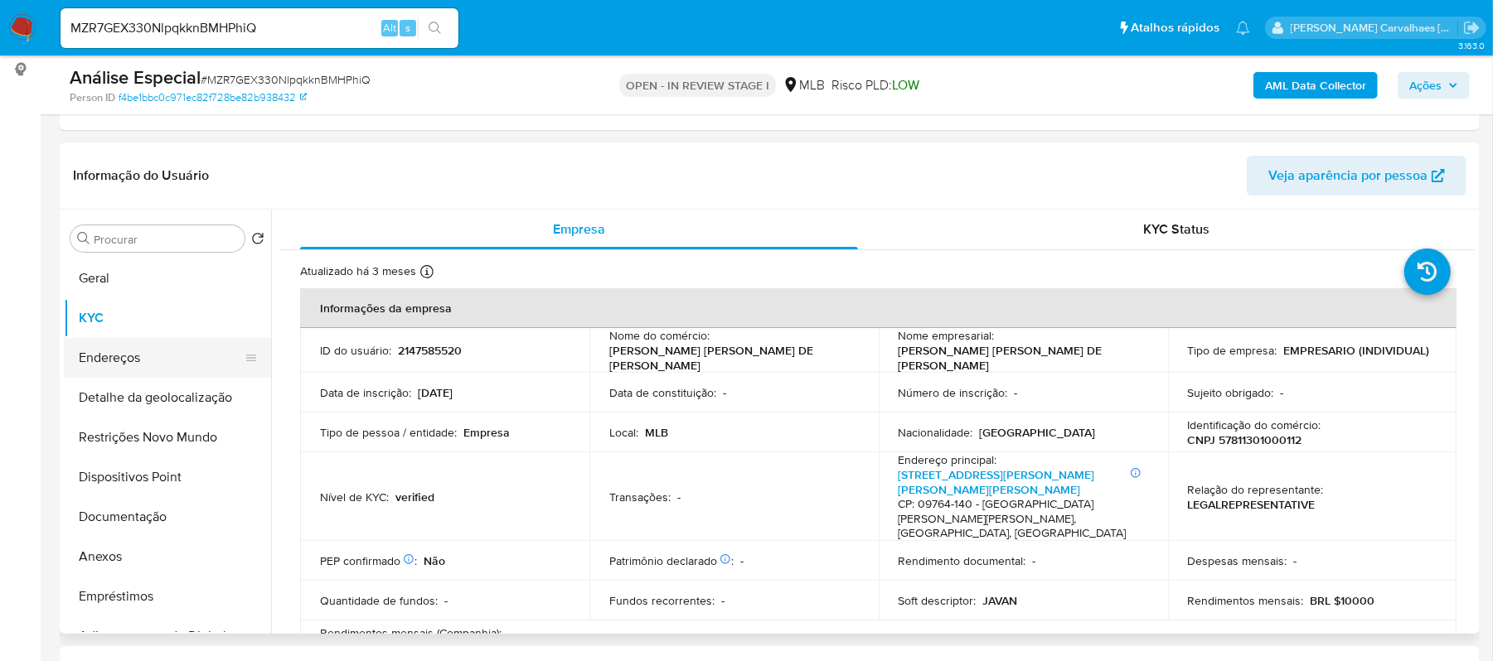
click at [136, 352] on button "Endereços" at bounding box center [161, 358] width 194 height 40
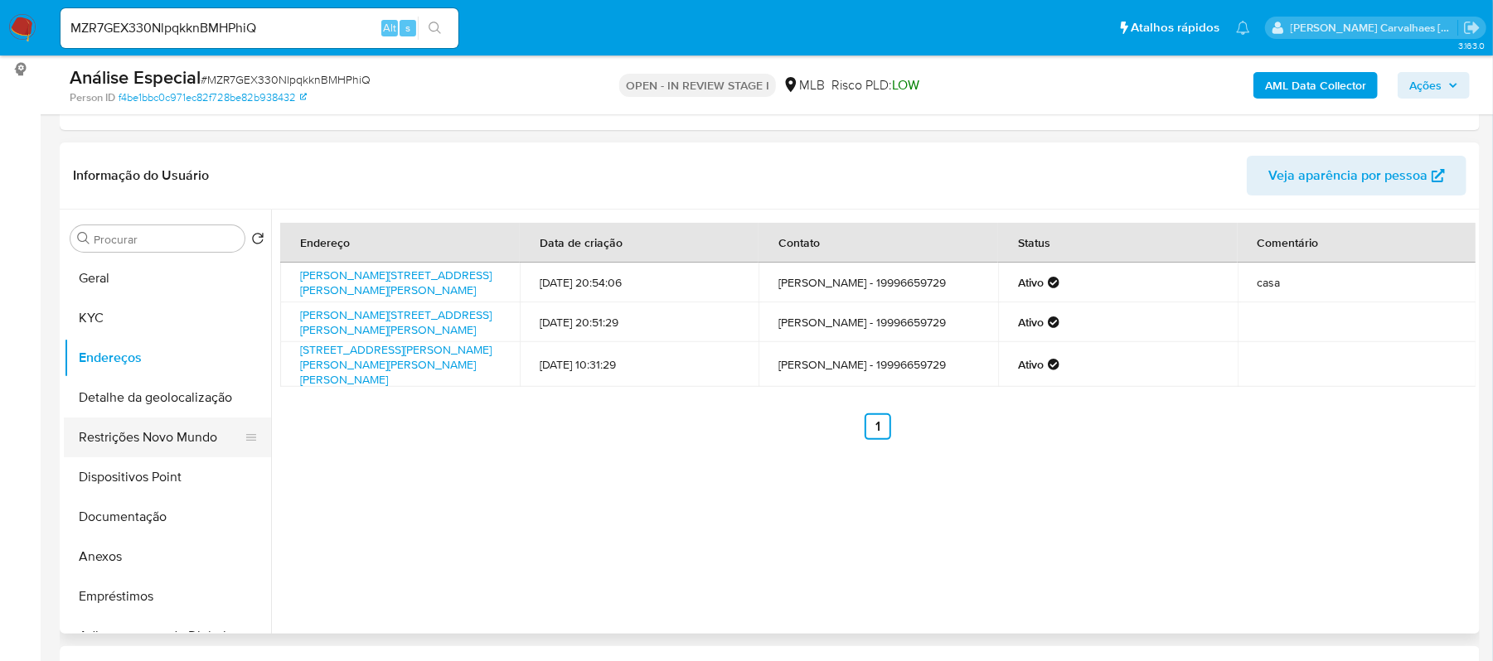
click at [109, 446] on button "Restrições Novo Mundo" at bounding box center [161, 438] width 194 height 40
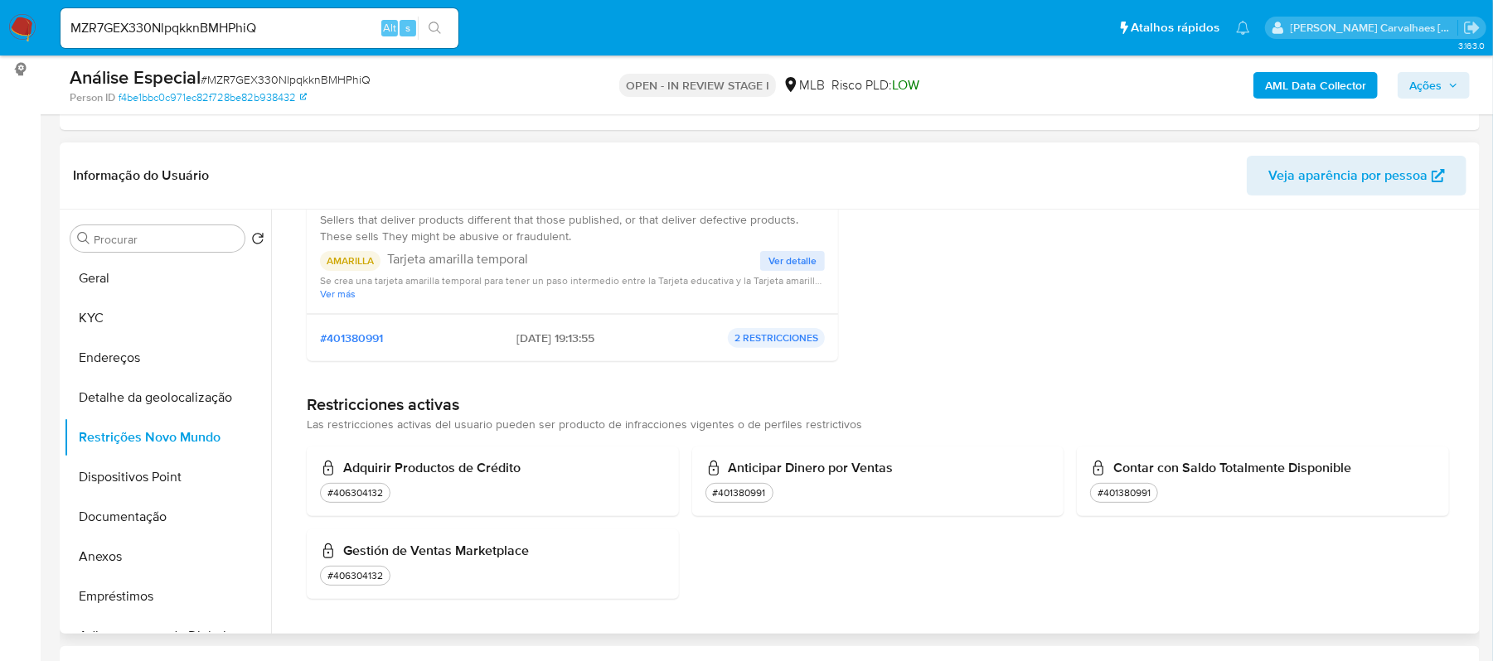
scroll to position [297, 0]
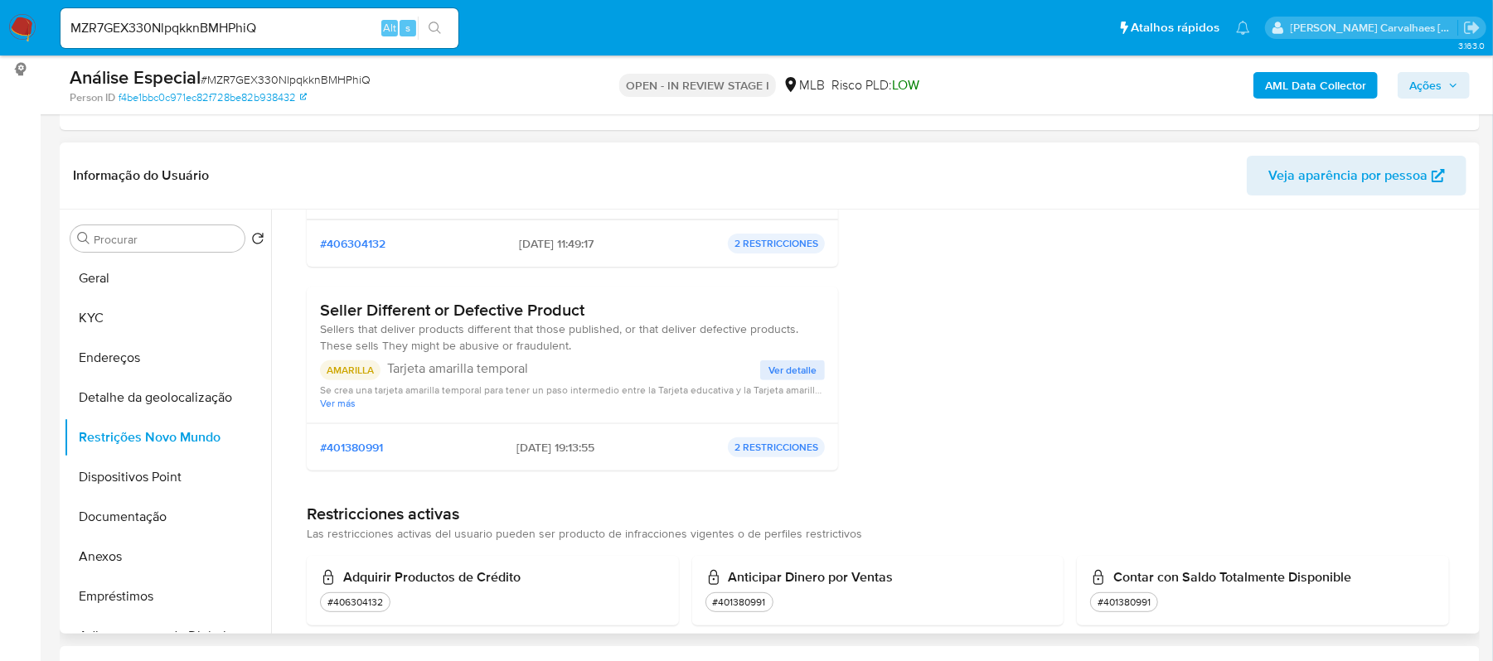
click at [784, 366] on span "Ver detalle" at bounding box center [792, 370] width 48 height 17
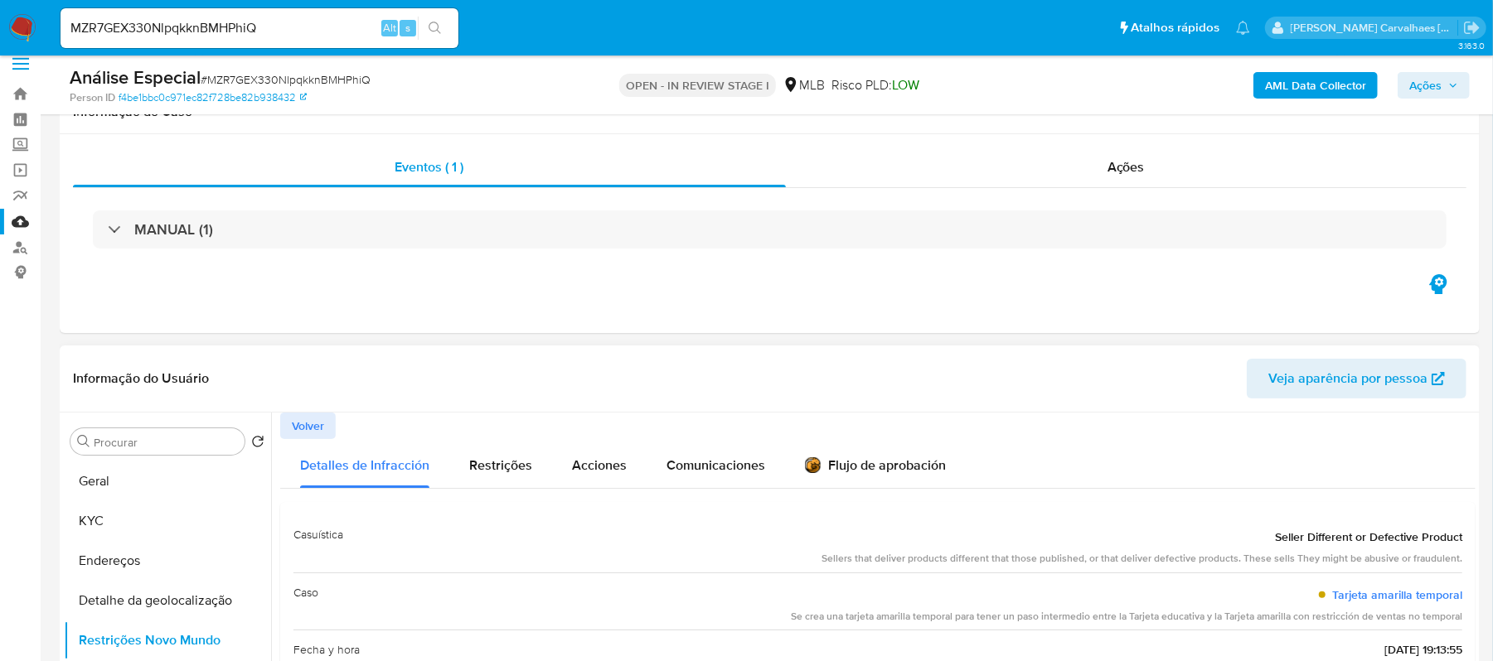
scroll to position [0, 0]
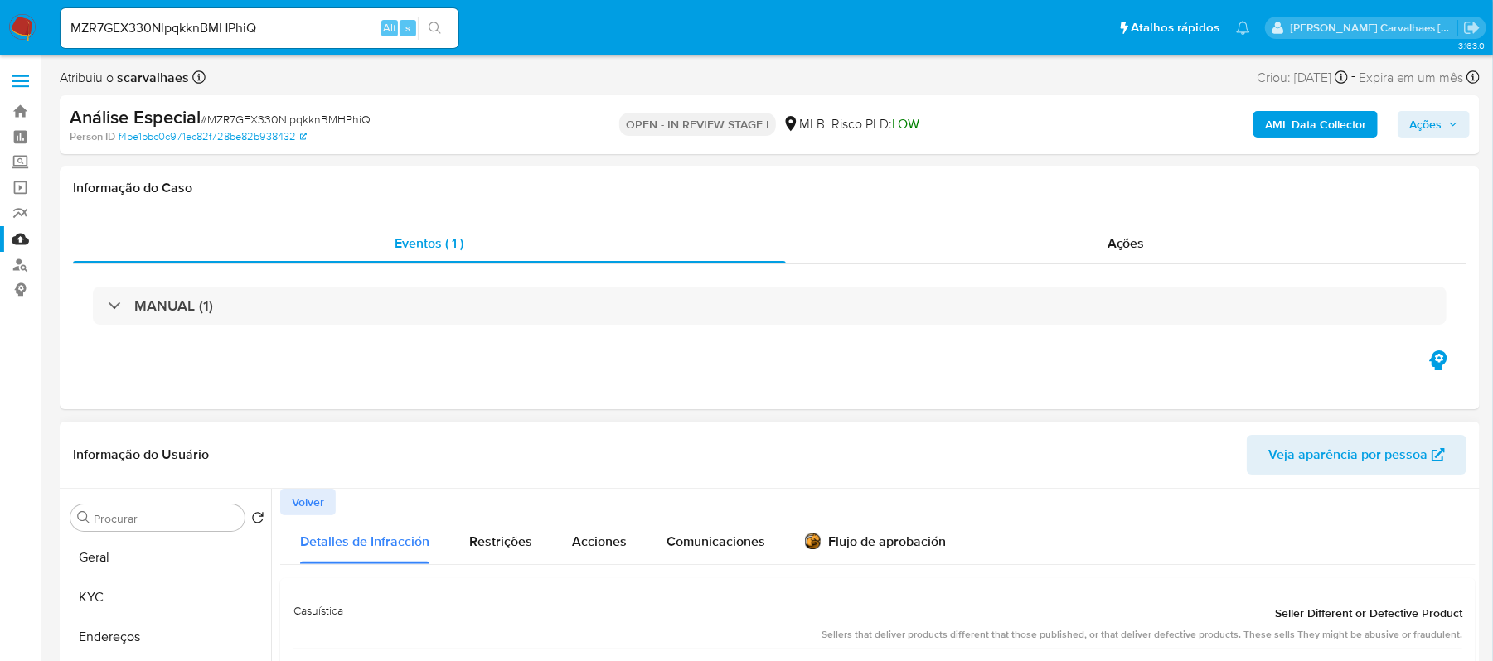
click at [317, 492] on span "Volver" at bounding box center [308, 502] width 32 height 23
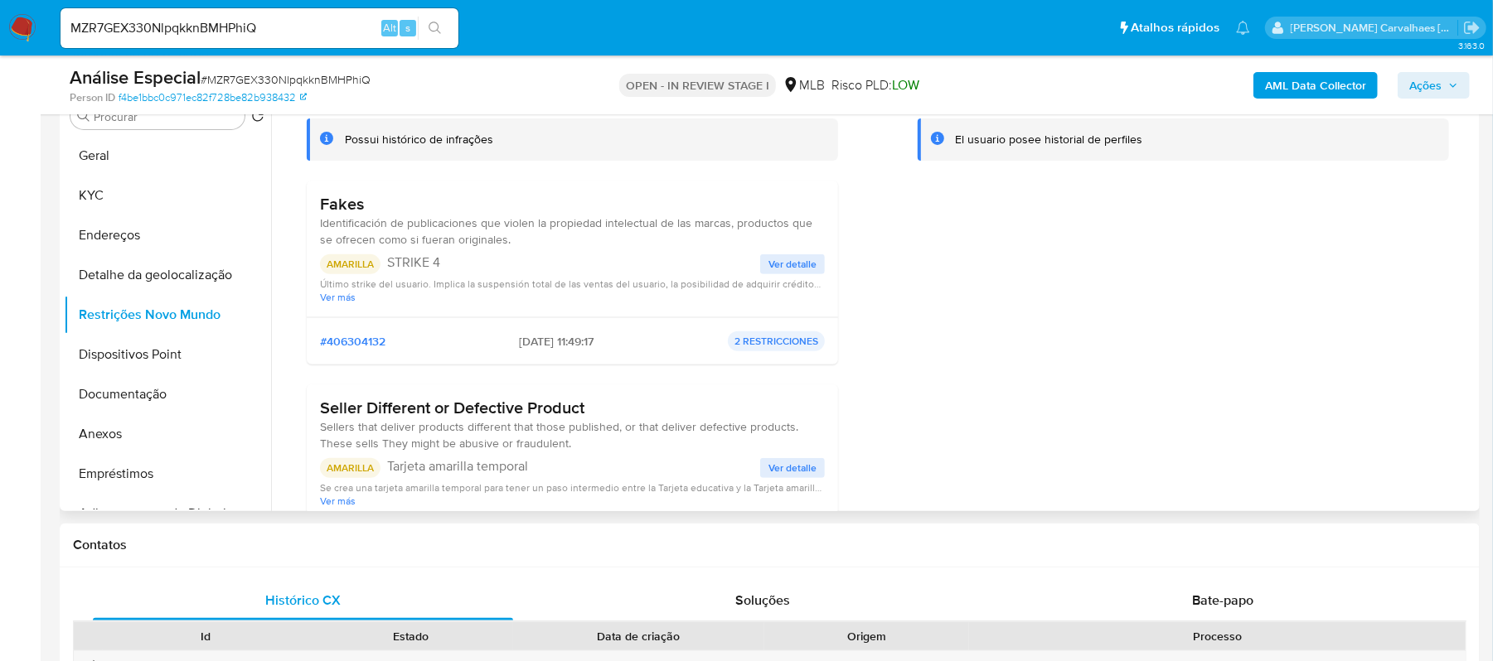
scroll to position [359, 0]
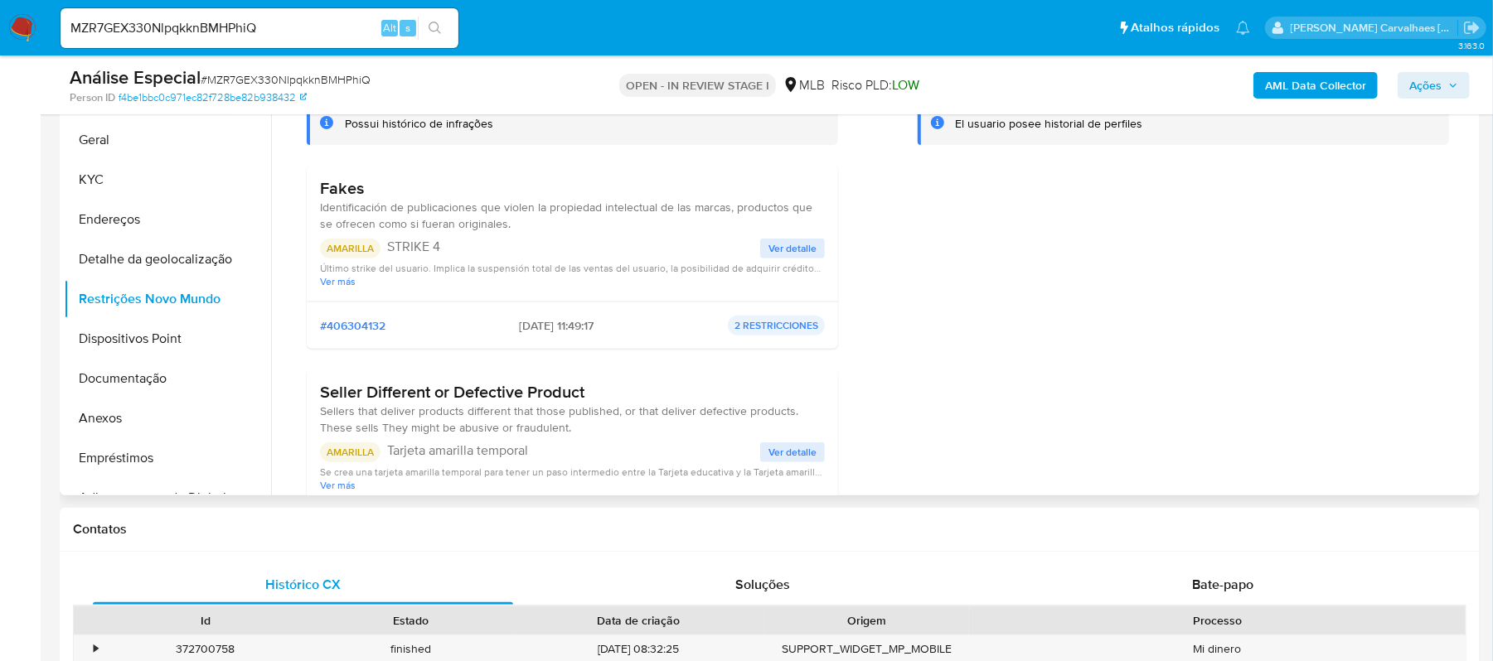
click at [802, 249] on span "Ver detalle" at bounding box center [792, 248] width 48 height 17
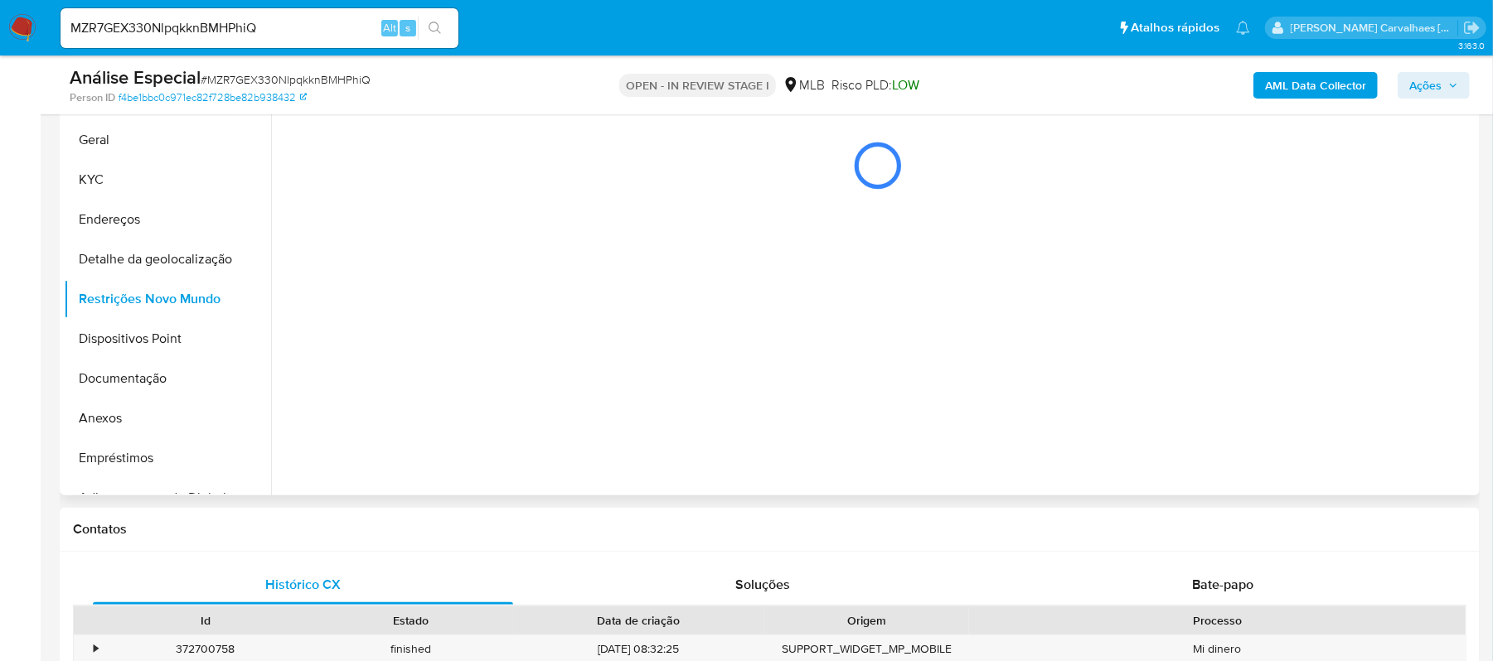
scroll to position [0, 0]
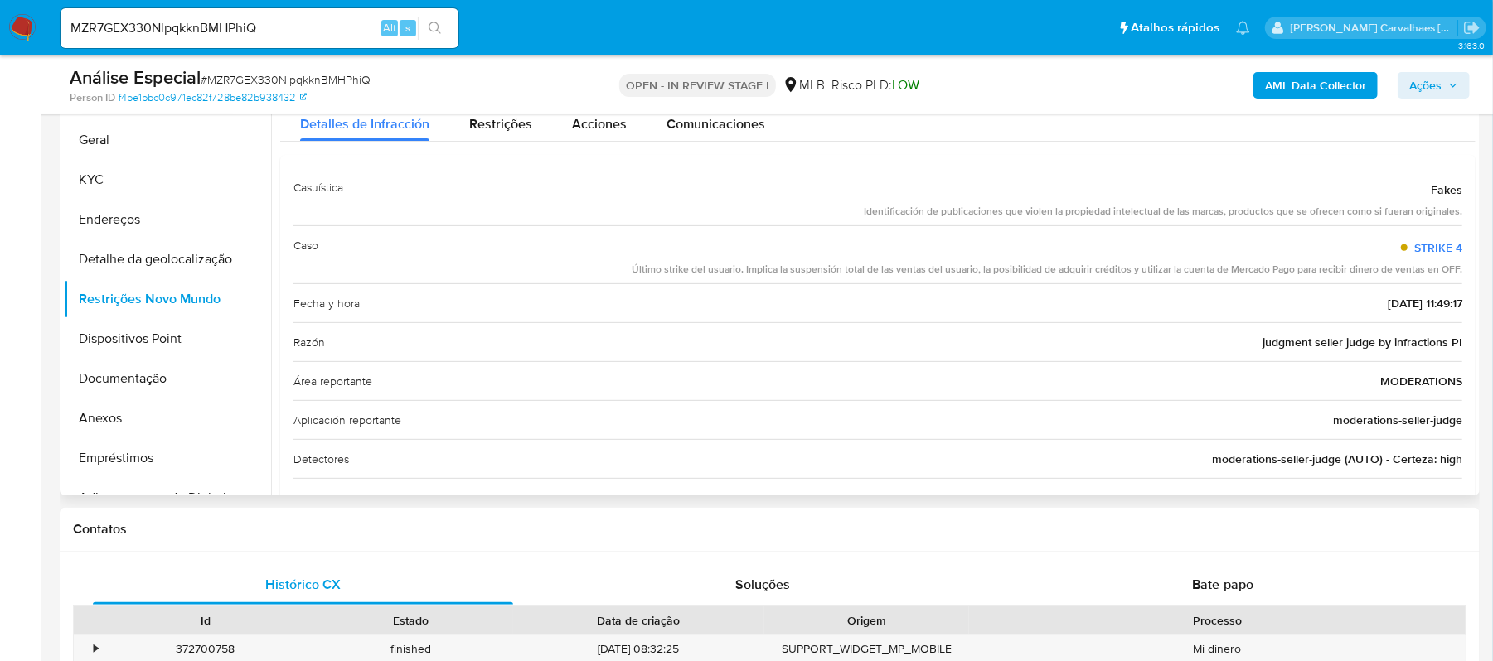
drag, startPoint x: 860, startPoint y: 214, endPoint x: 1453, endPoint y: 213, distance: 592.6
click at [1453, 213] on div "Casuística Fakes Identificación de publicaciones que violen la propiedad intele…" at bounding box center [877, 196] width 1169 height 57
click at [130, 373] on button "Documentação" at bounding box center [161, 379] width 194 height 40
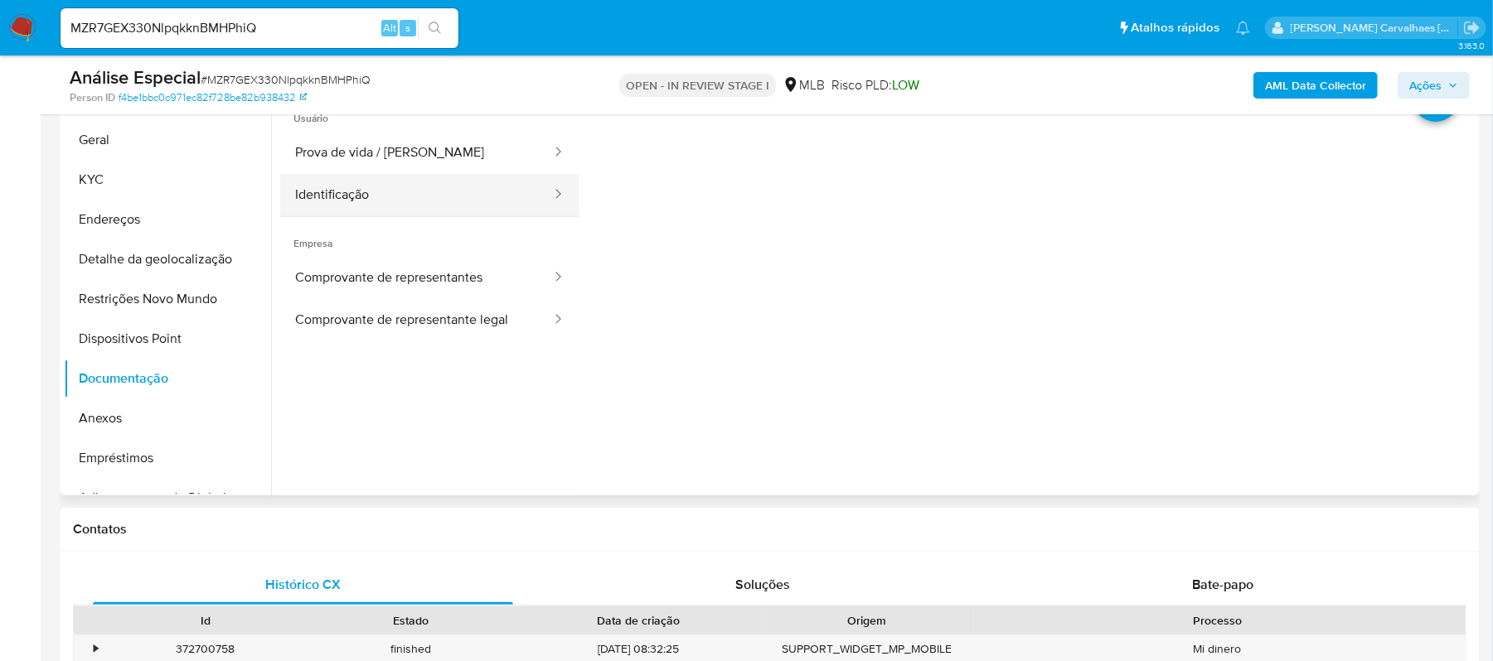
click at [369, 203] on button "Identificação" at bounding box center [416, 195] width 273 height 42
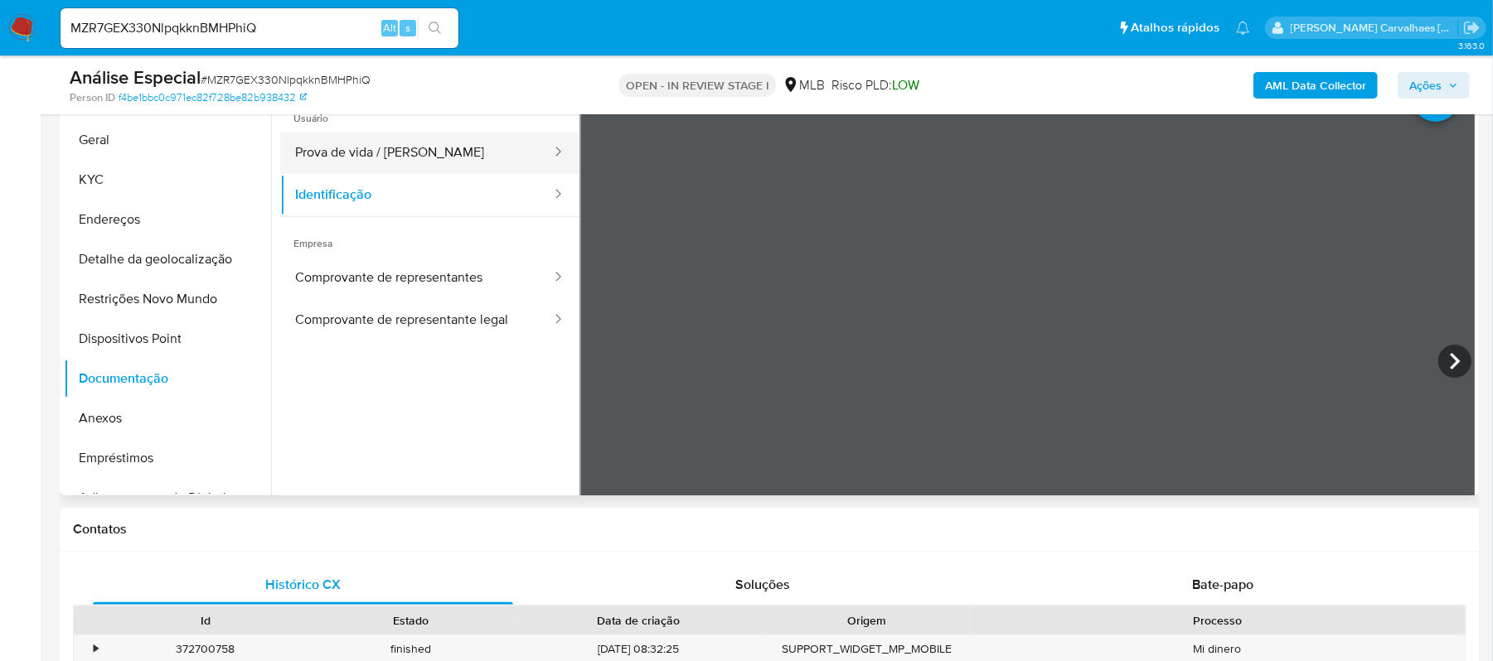
click at [412, 143] on button "Prova de vida / Selfie" at bounding box center [416, 153] width 273 height 42
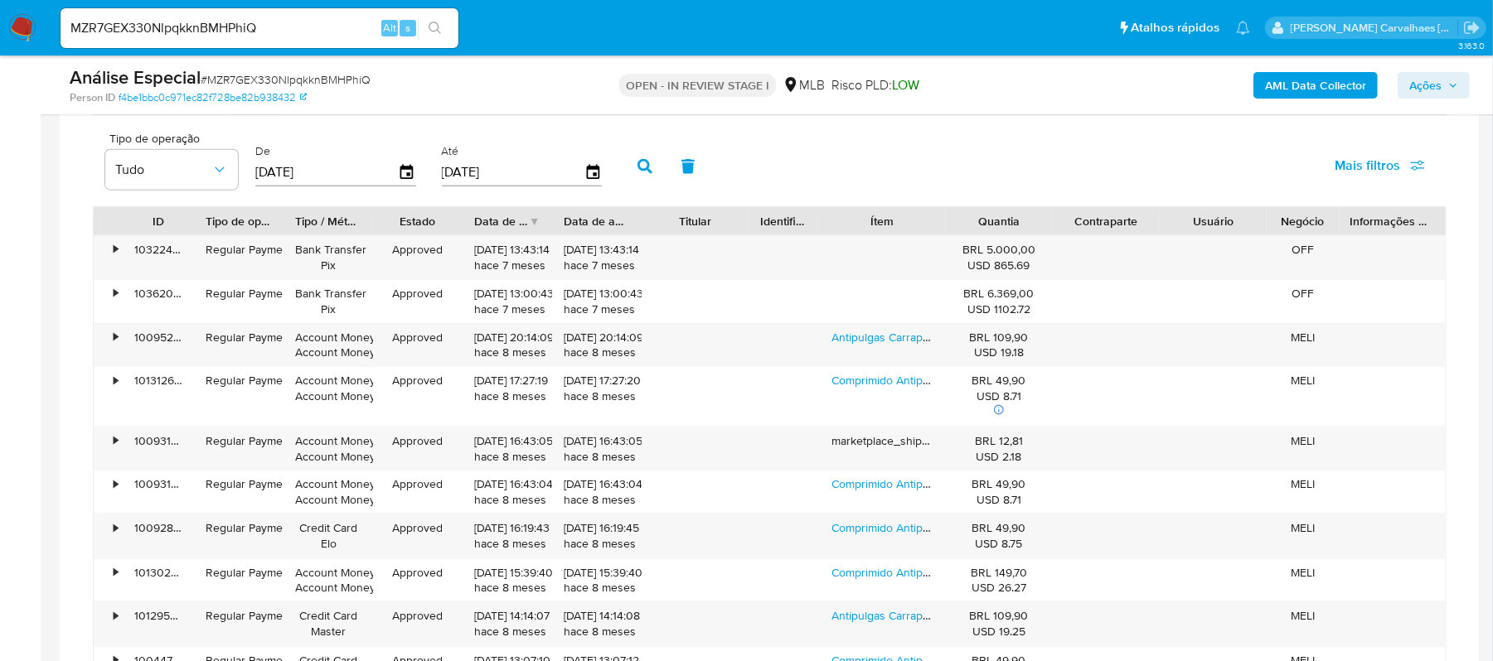
scroll to position [1464, 0]
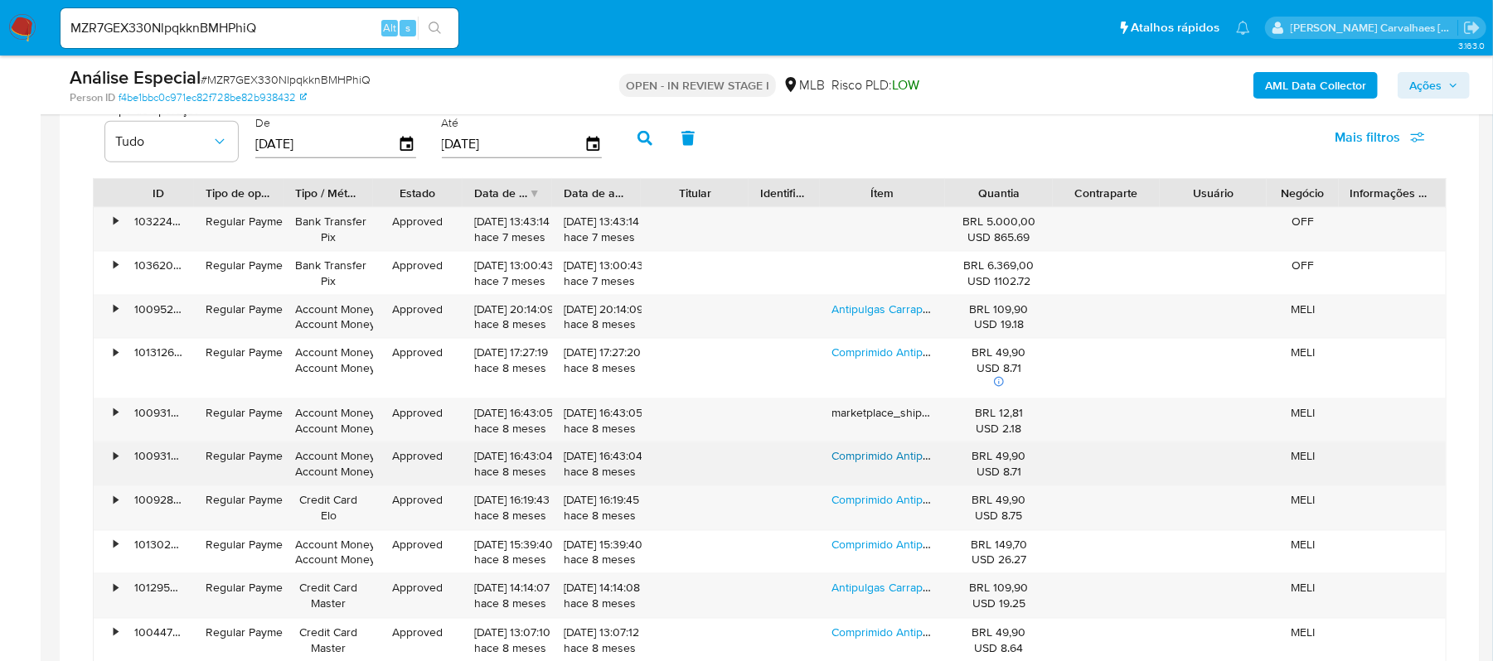
click at [880, 464] on link "Comprimido Antiparasitário Para Pulga Carrapato Vermes Sarnas Merial Nexgard Sp…" at bounding box center [1147, 456] width 632 height 17
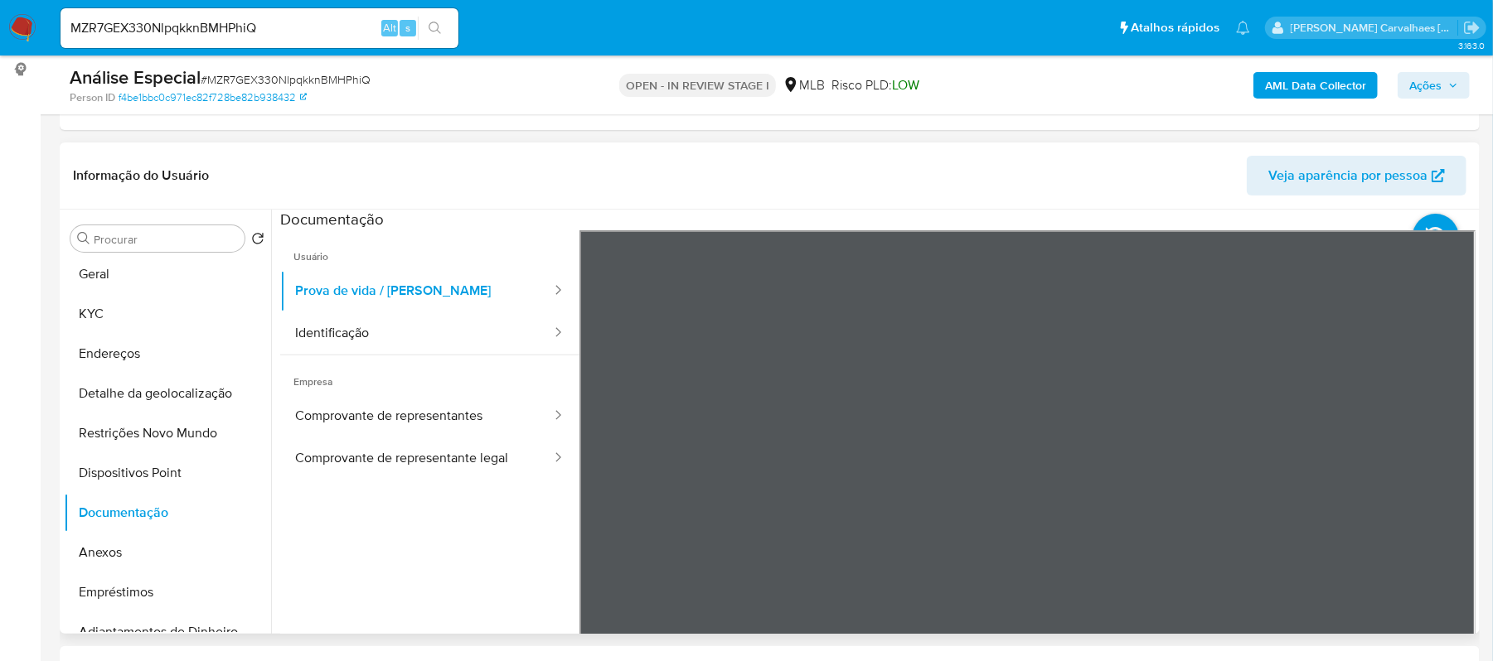
scroll to position [0, 0]
click at [124, 306] on button "KYC" at bounding box center [161, 318] width 194 height 40
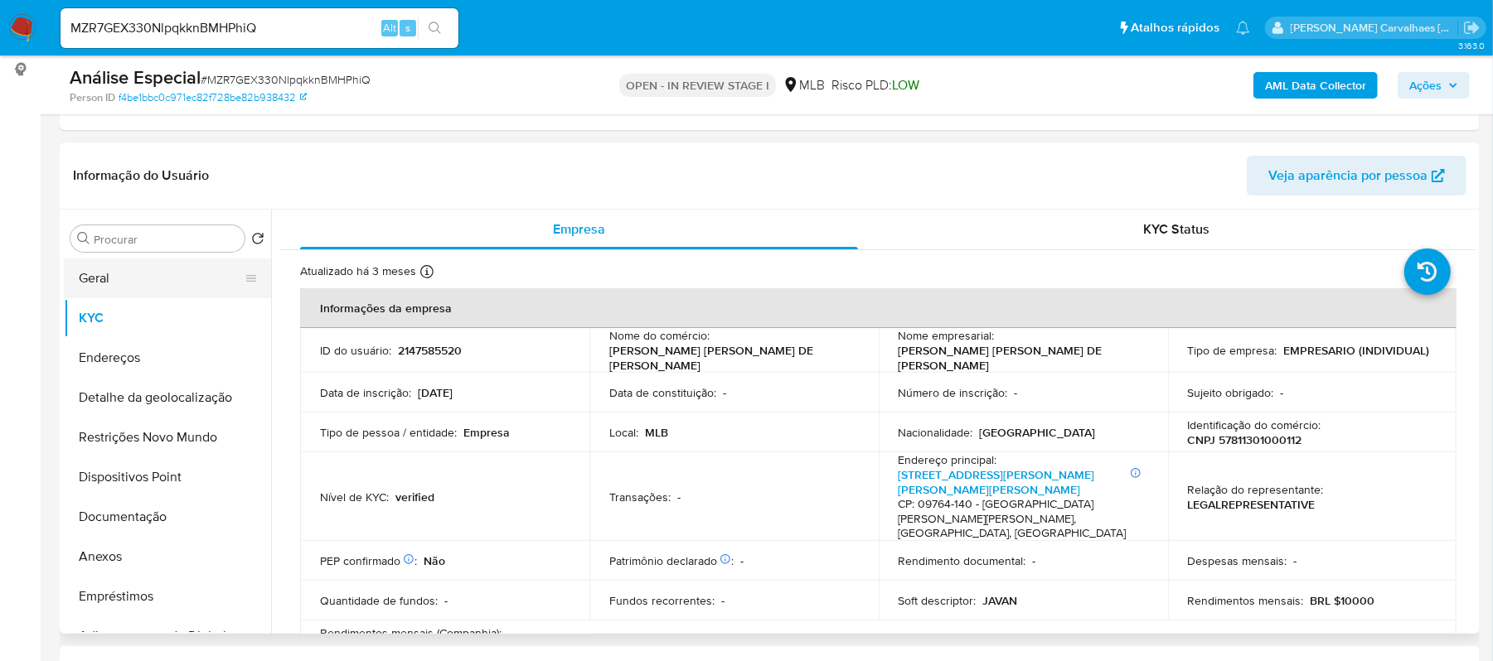
click at [108, 273] on button "Geral" at bounding box center [161, 279] width 194 height 40
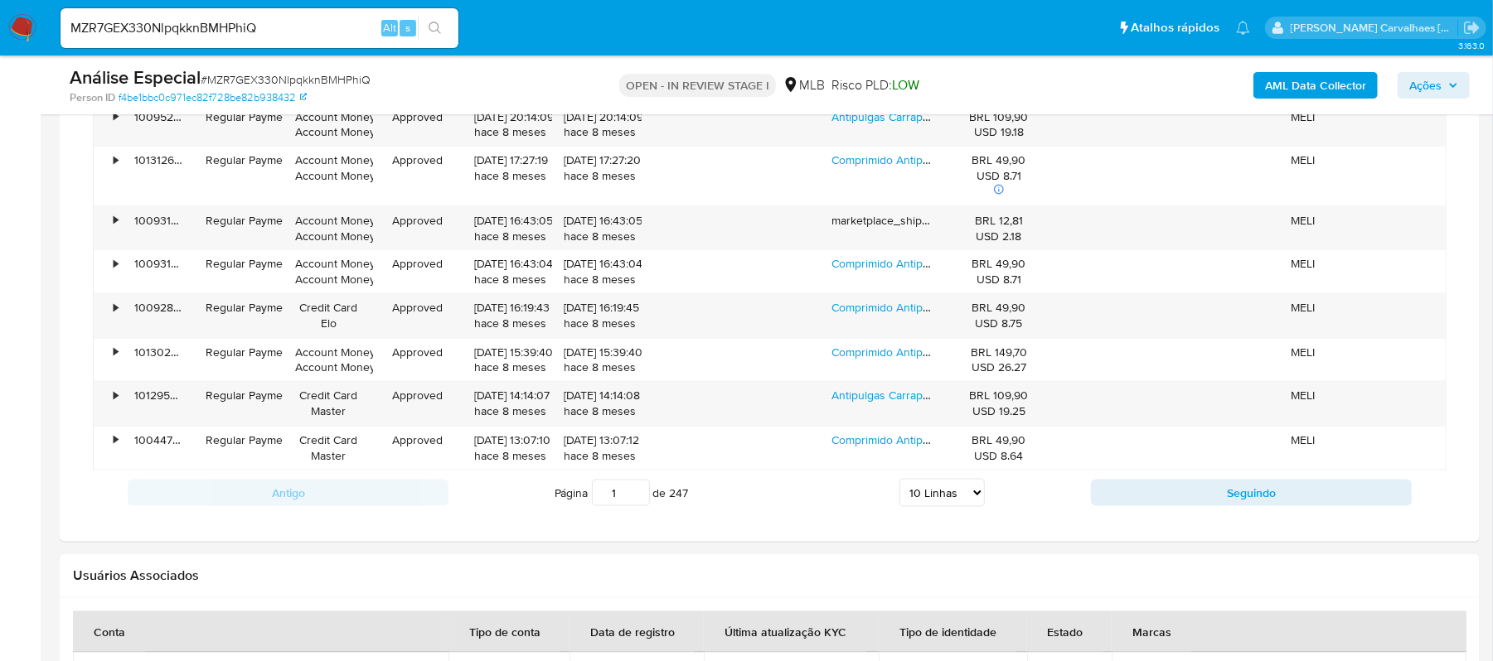
scroll to position [1657, 0]
click at [636, 498] on input "2" at bounding box center [621, 491] width 58 height 27
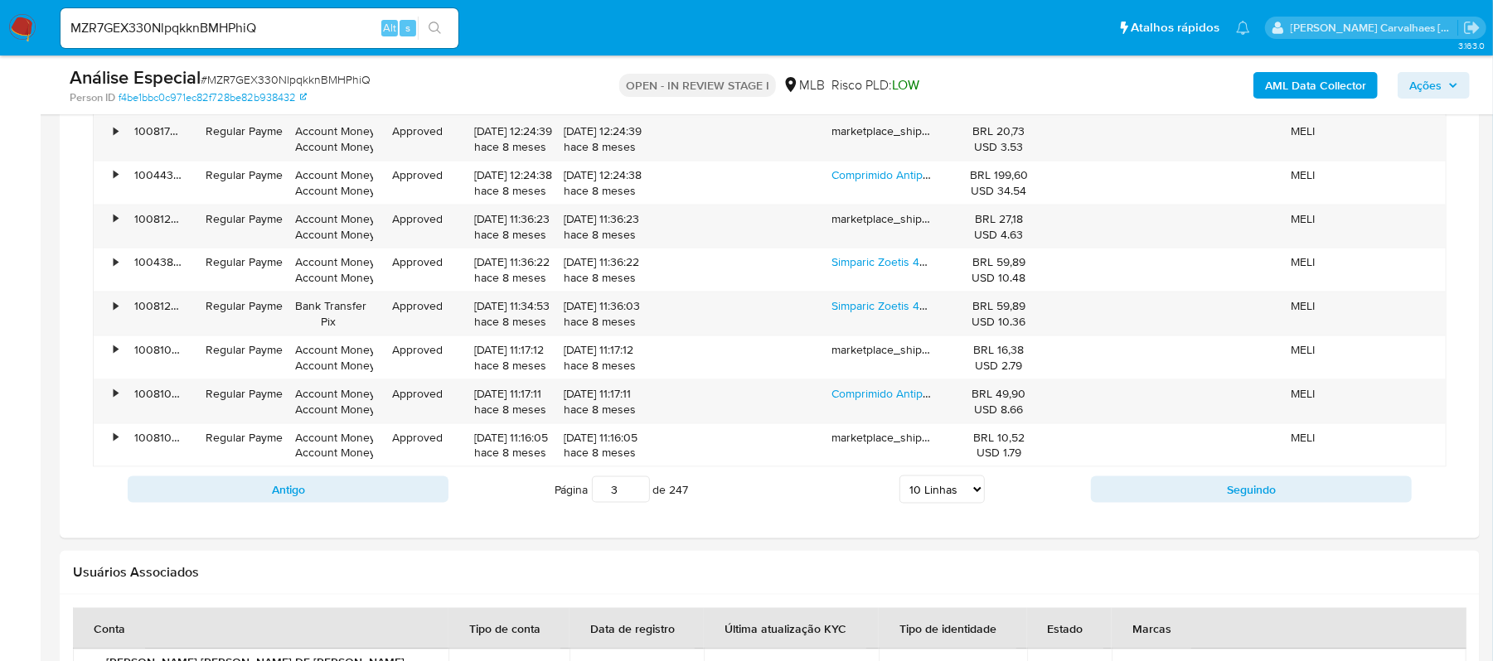
click at [633, 494] on input "3" at bounding box center [621, 490] width 58 height 27
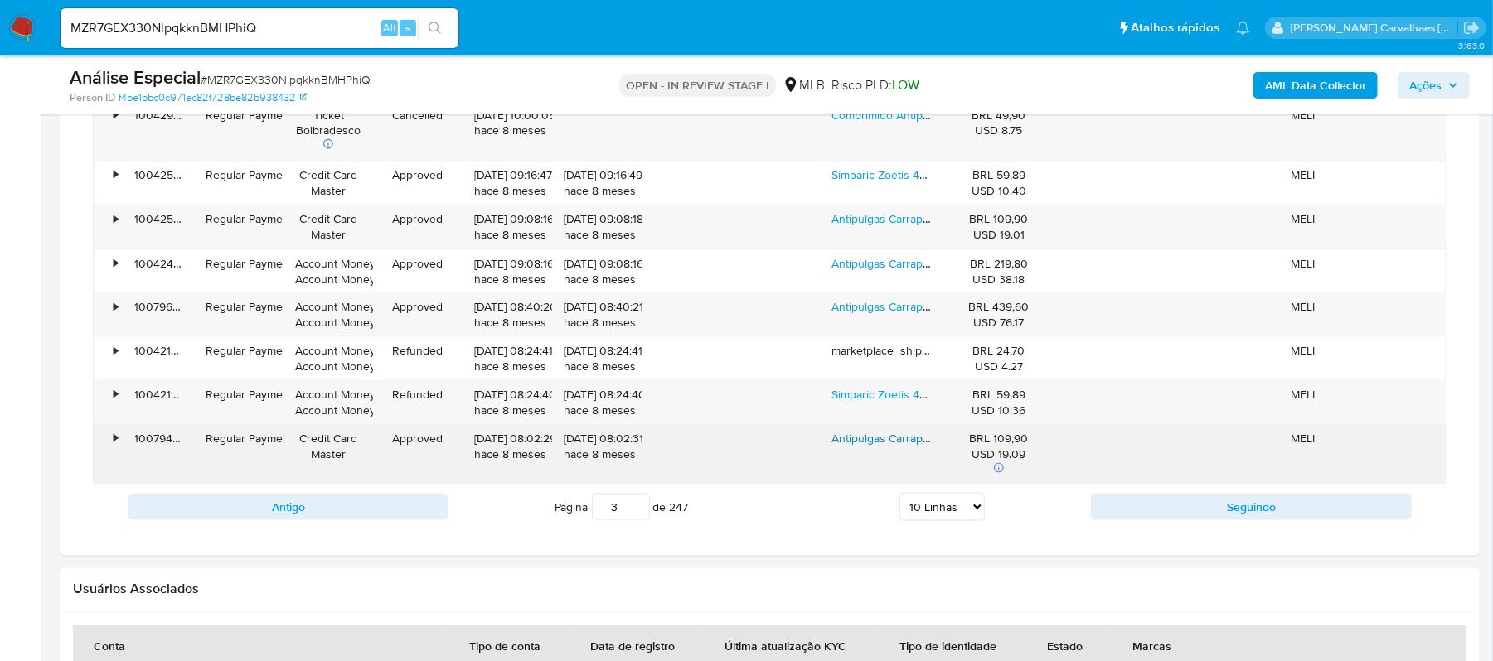
click at [879, 445] on link "Antipulgas Carrapatos Para Cachorro Bravecto 4,5-10 Kg 250mg" at bounding box center [995, 438] width 328 height 17
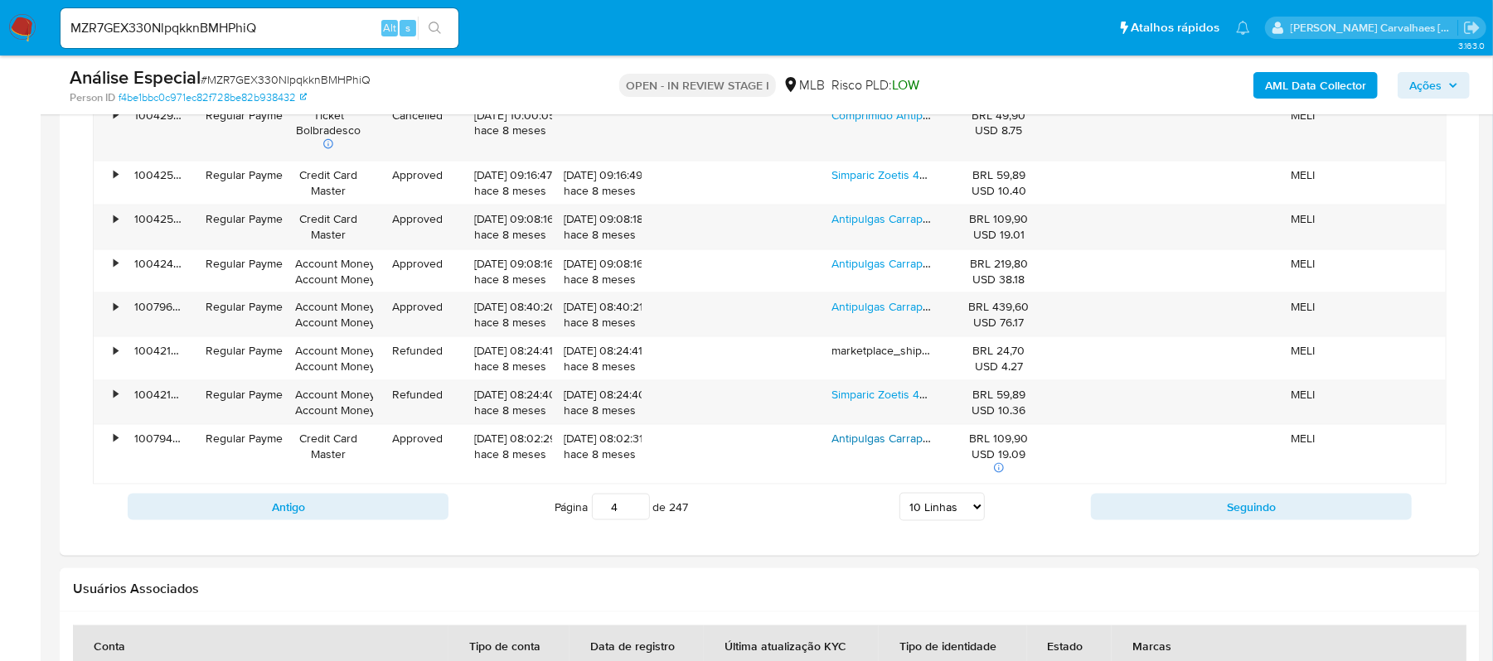
click at [641, 511] on input "4" at bounding box center [621, 507] width 58 height 27
type input "4"
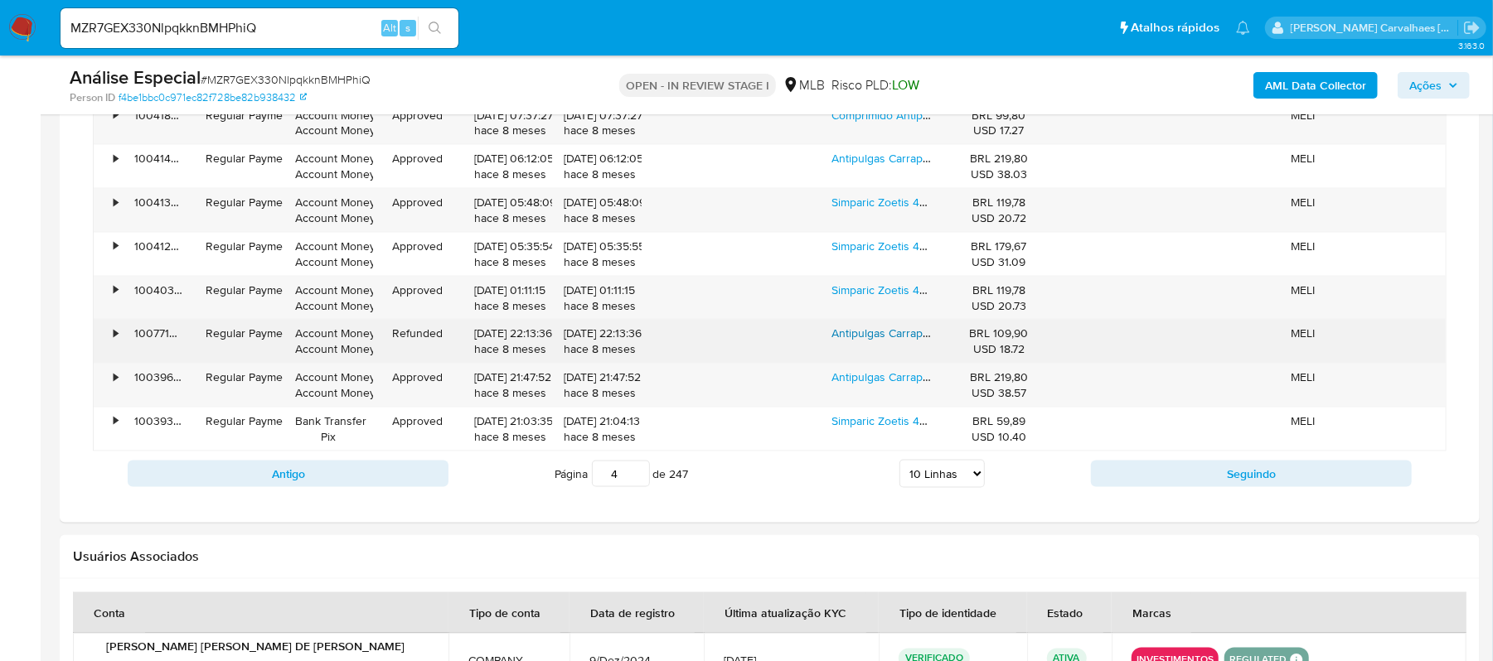
click at [849, 340] on link "Antipulgas Carrapatos Para Cachorro Bravecto 4,5-10 Kg 250mg" at bounding box center [995, 333] width 328 height 17
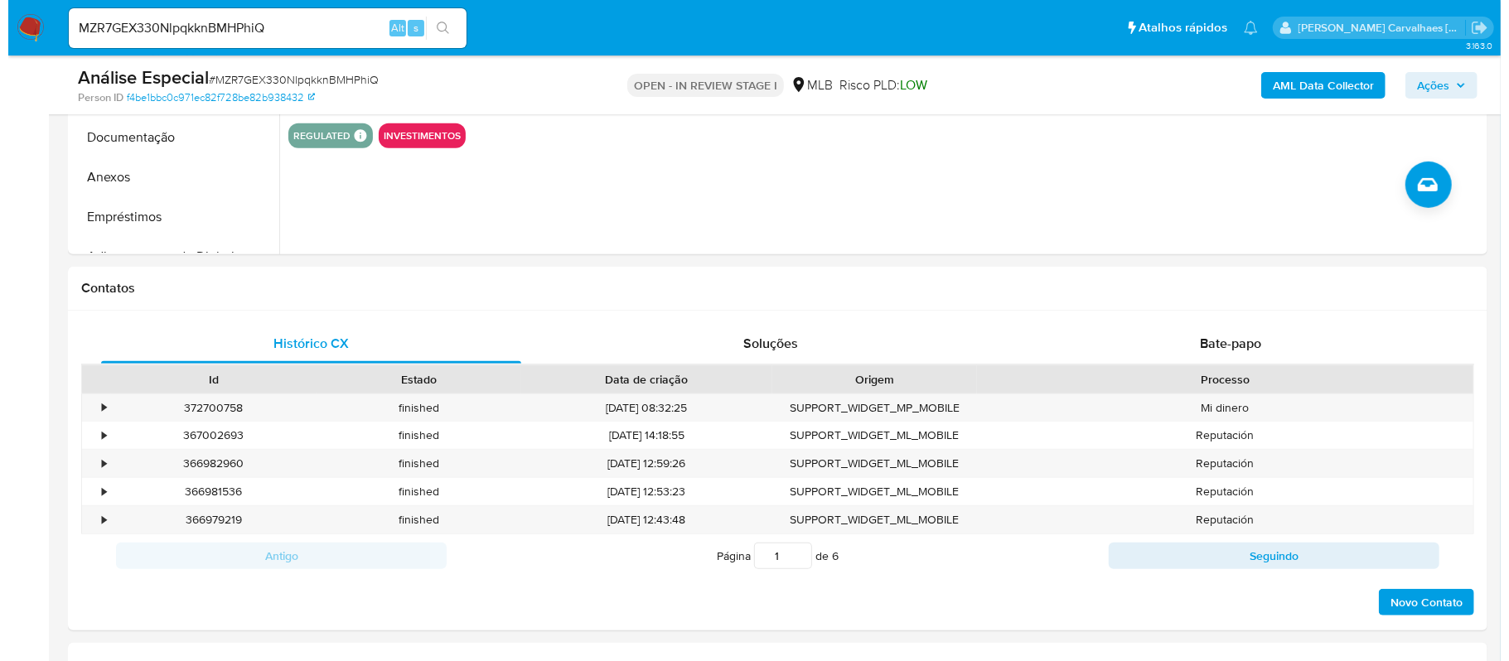
scroll to position [331, 0]
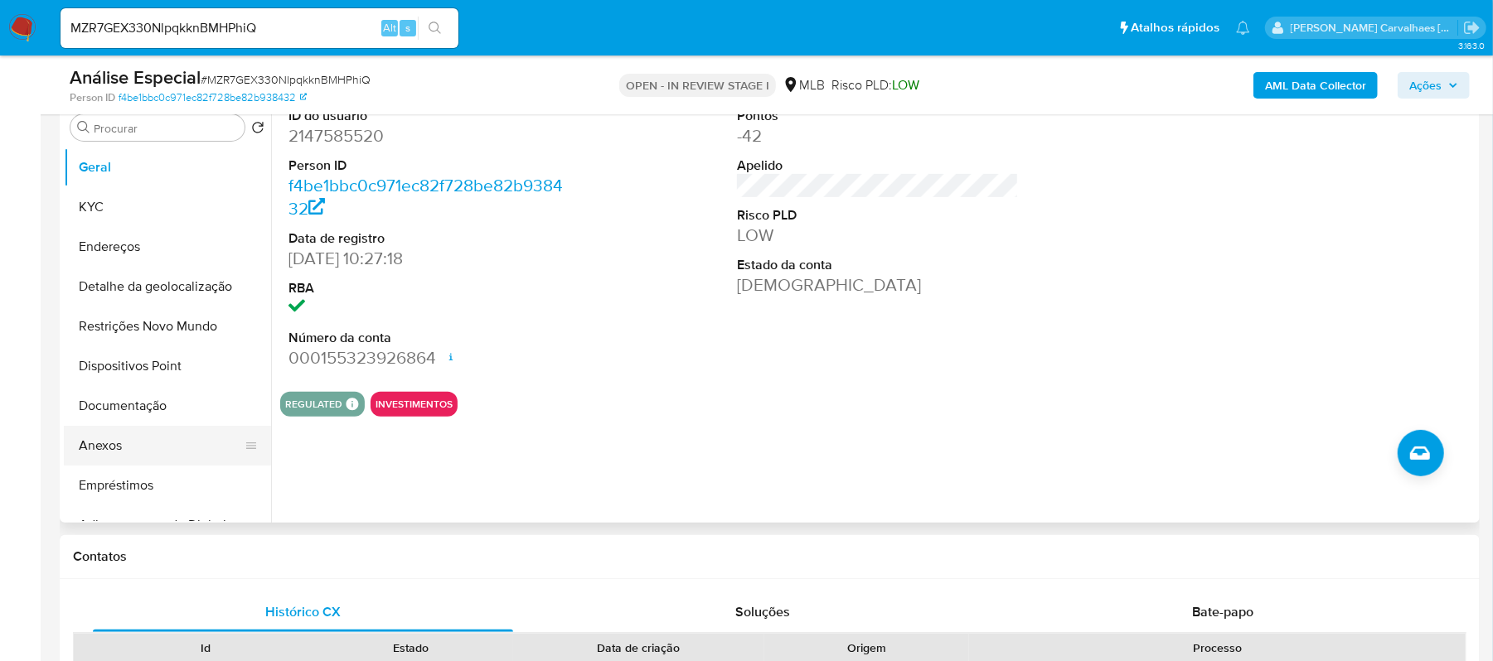
click at [107, 448] on button "Anexos" at bounding box center [161, 446] width 194 height 40
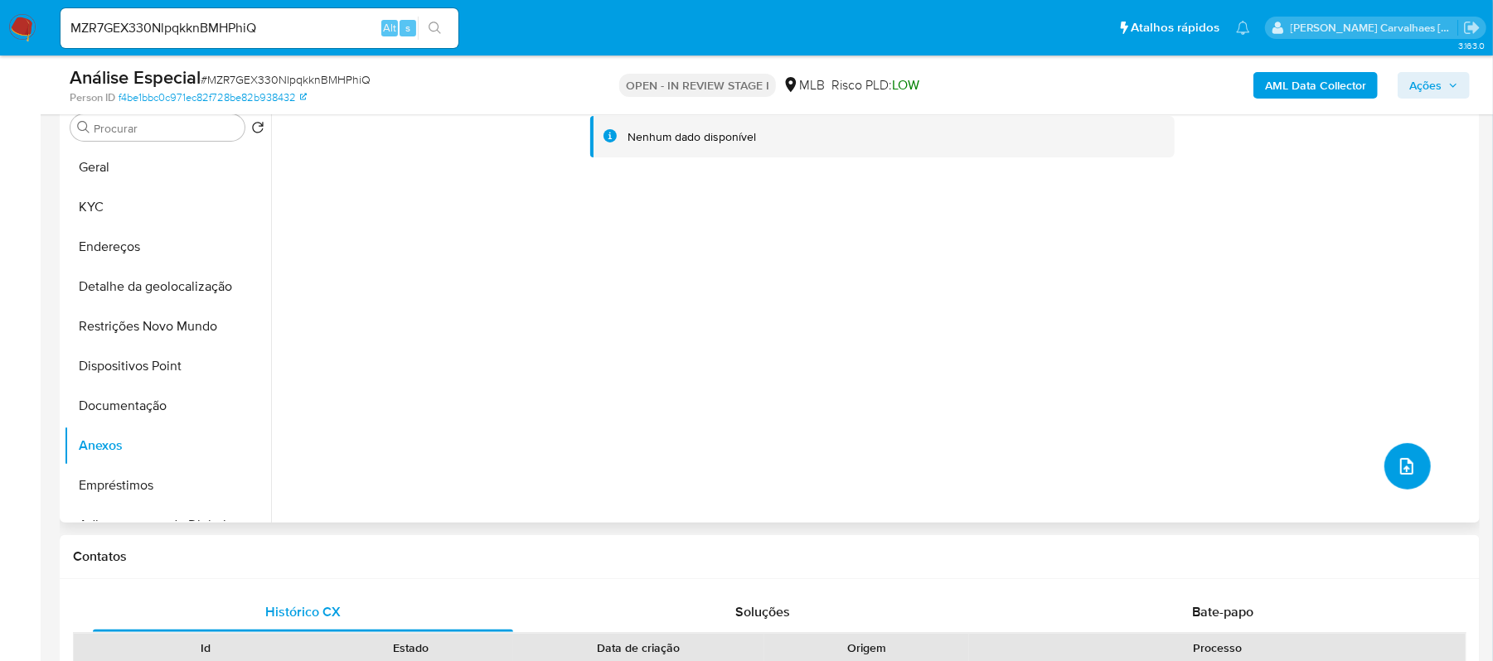
click at [1396, 458] on icon "upload-file" at bounding box center [1406, 467] width 20 height 20
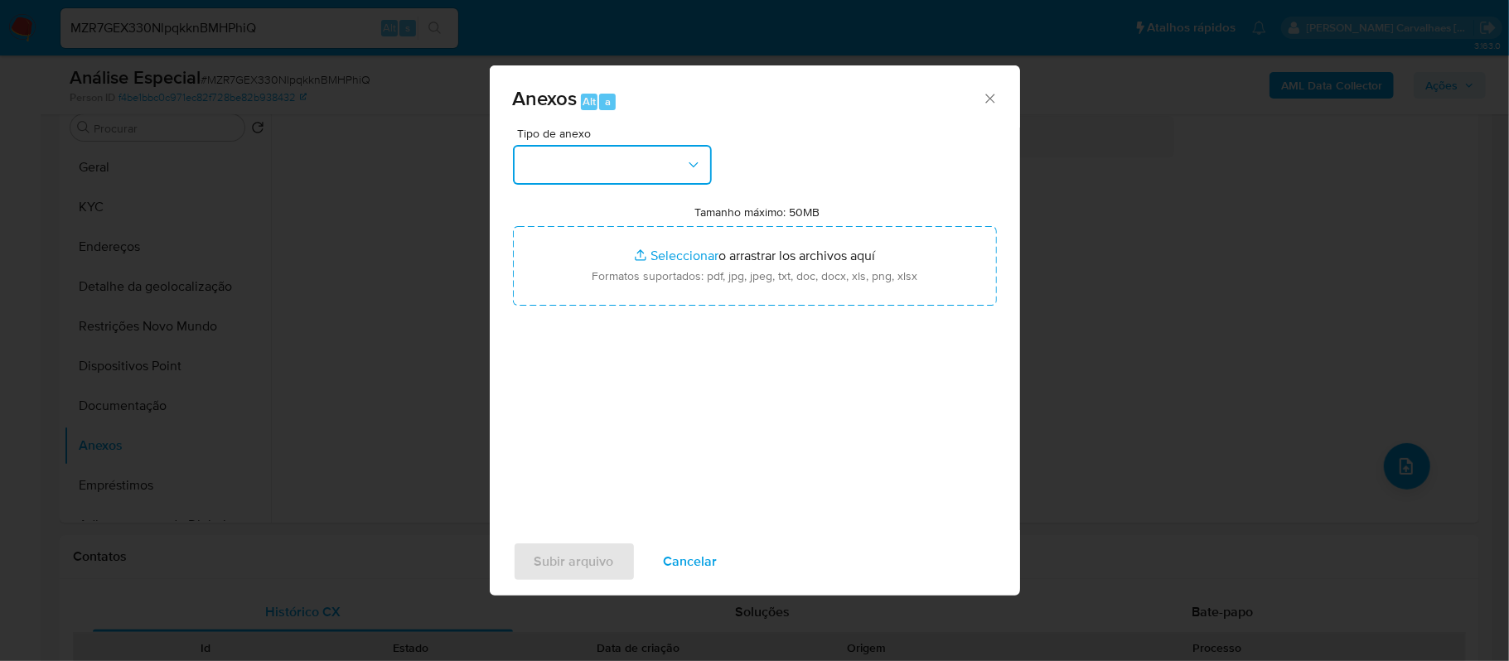
click at [694, 157] on icon "button" at bounding box center [693, 165] width 17 height 17
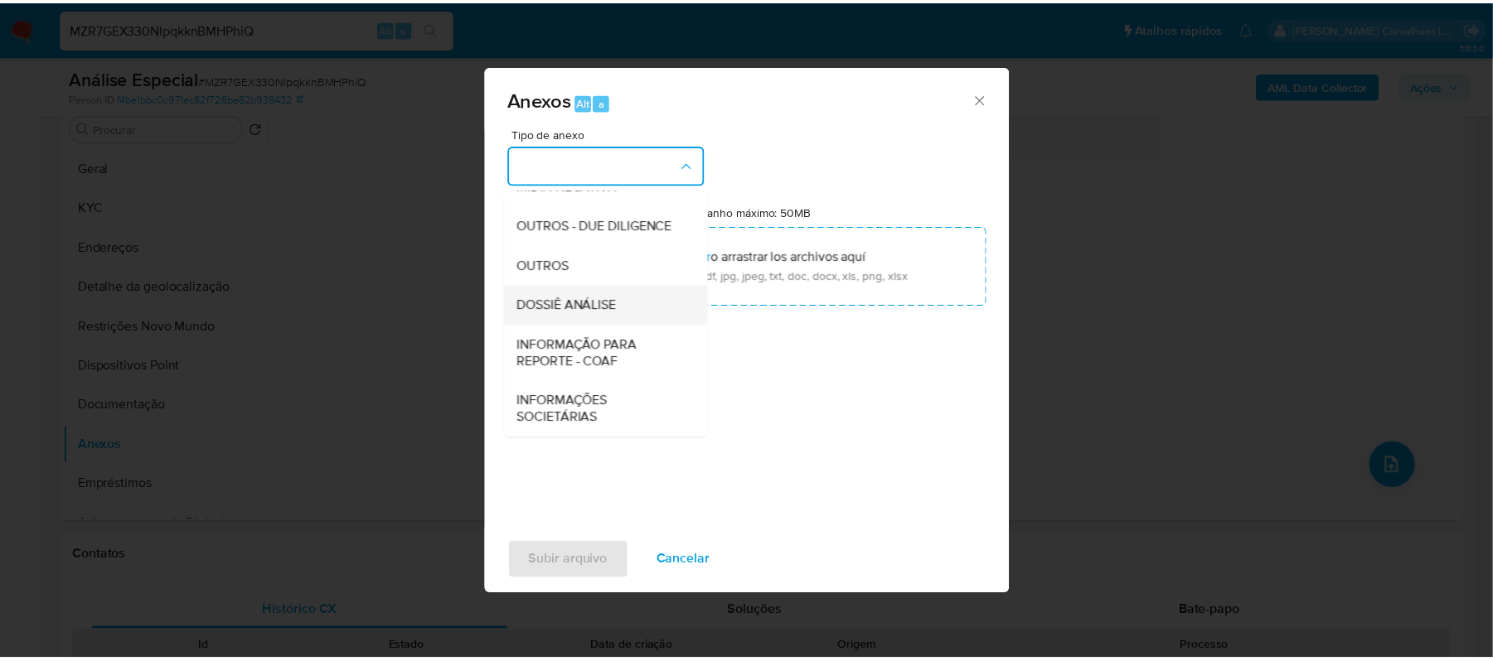
scroll to position [255, 0]
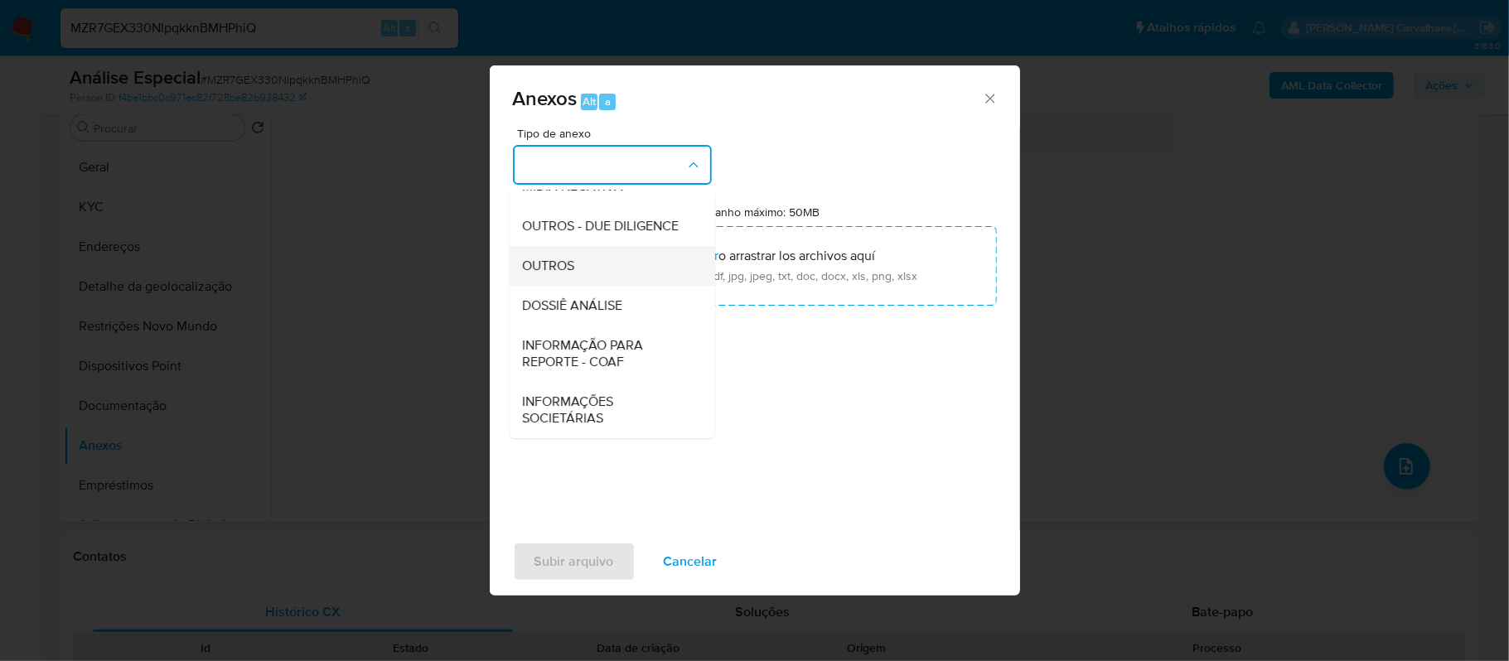
click at [601, 259] on div "OUTROS" at bounding box center [607, 266] width 169 height 40
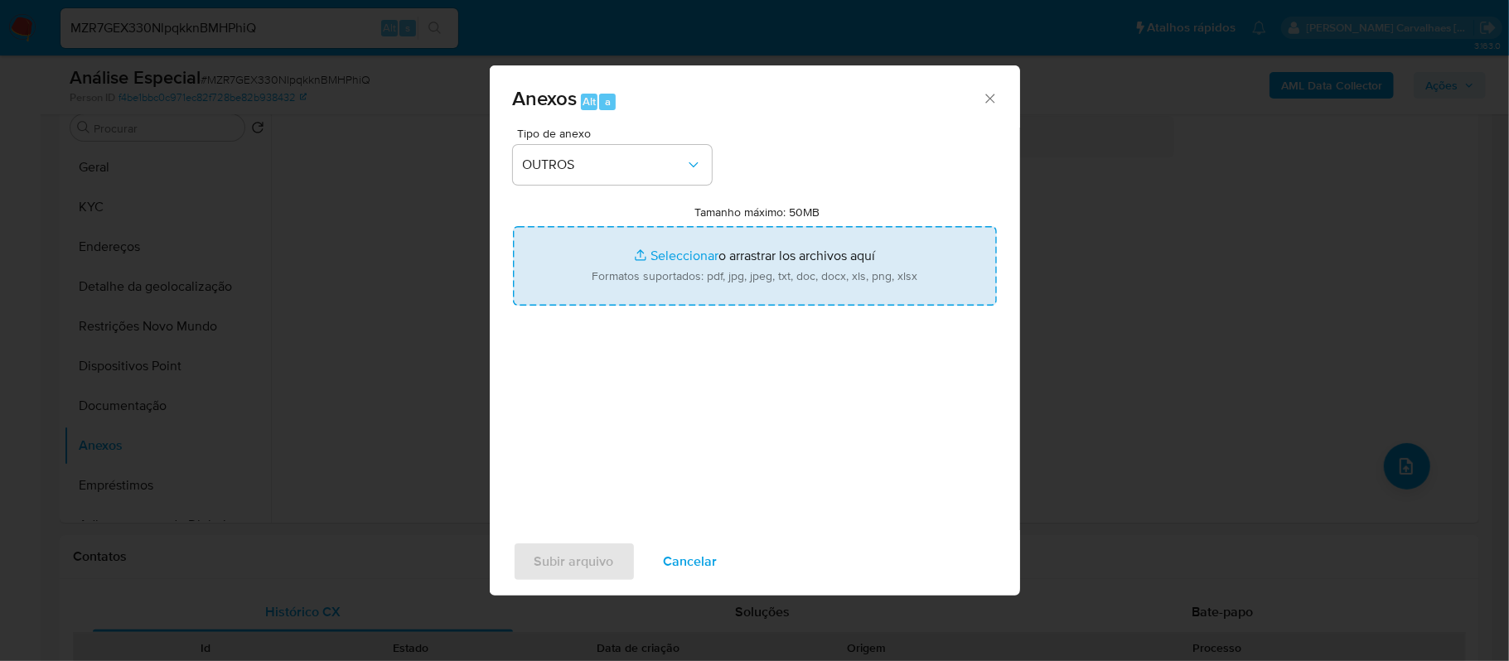
click at [693, 260] on input "Tamanho máximo: 50MB Seleccionar archivos" at bounding box center [755, 266] width 484 height 80
type input "C:\fakepath\SAR - xxxx - CNPJ 57811301000112 - PEDRO PAULO PEREIRA DE JESUS.pdf"
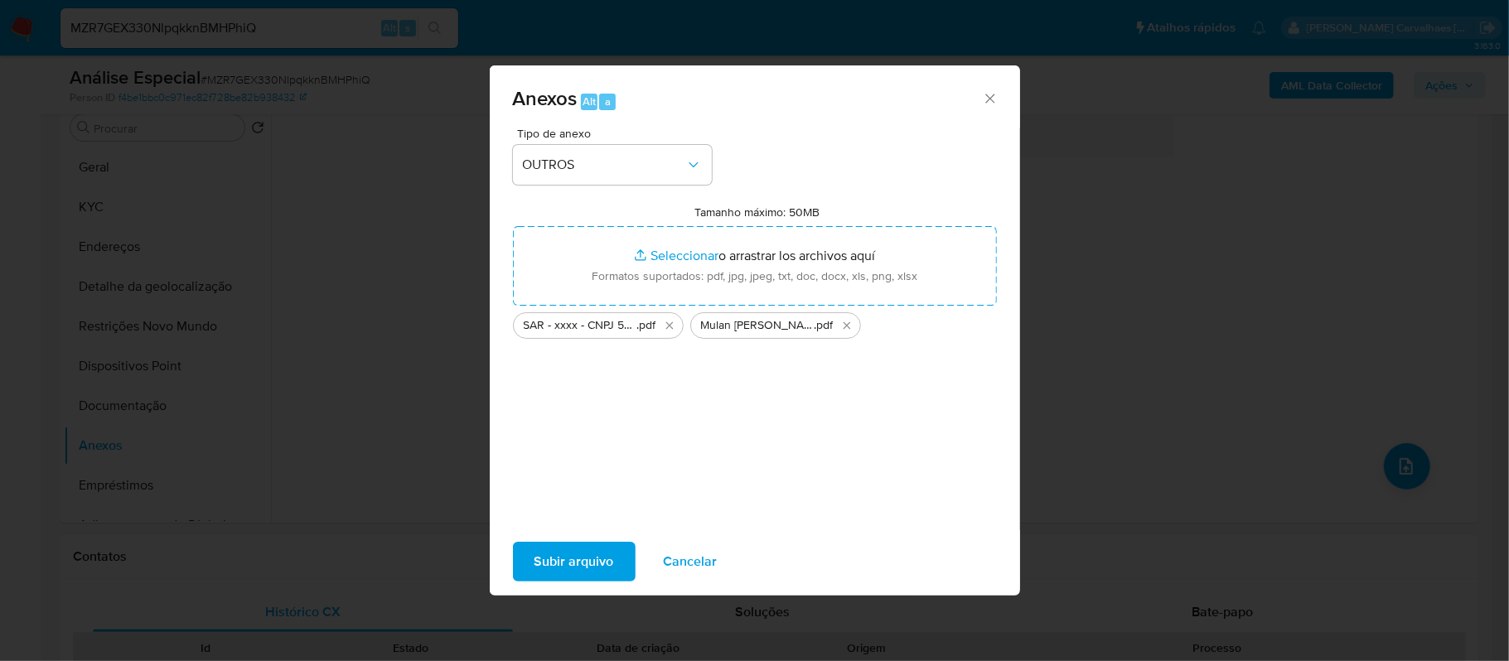
click at [567, 562] on span "Subir arquivo" at bounding box center [575, 562] width 80 height 36
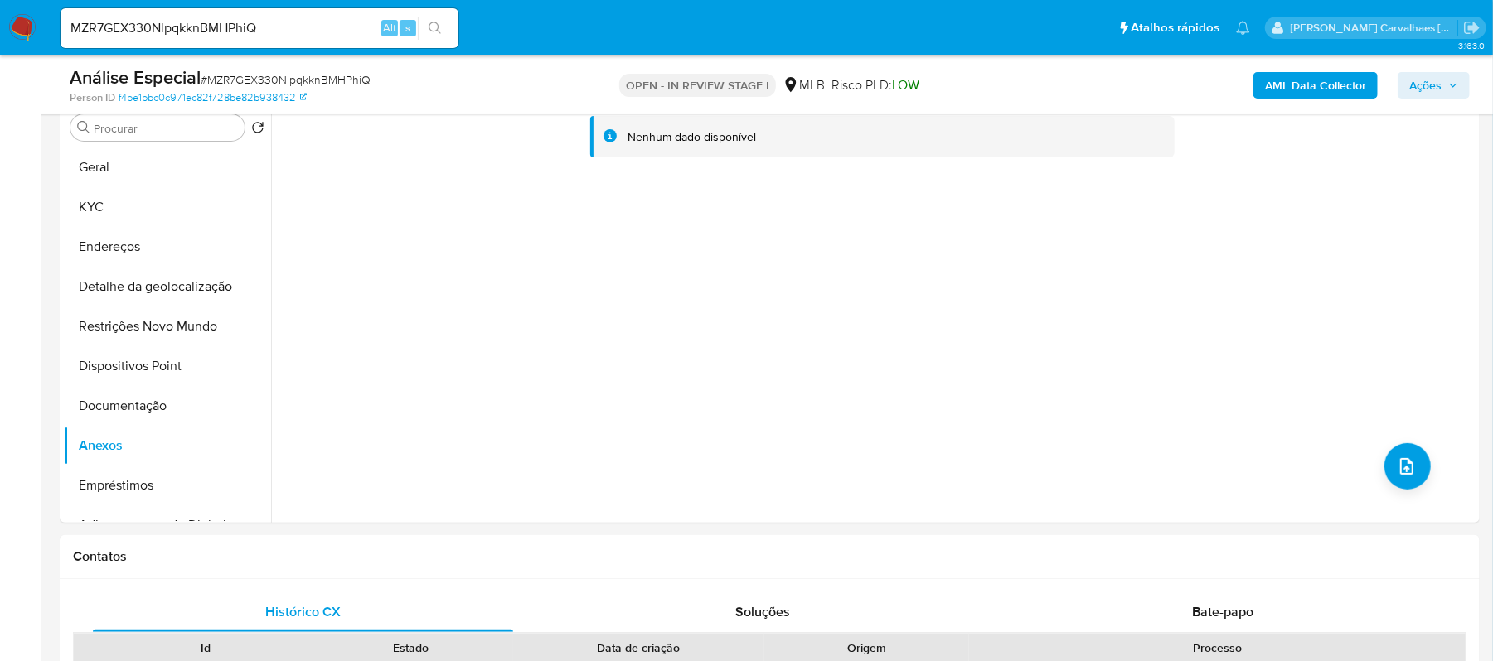
click at [1432, 86] on span "Ações" at bounding box center [1425, 85] width 32 height 27
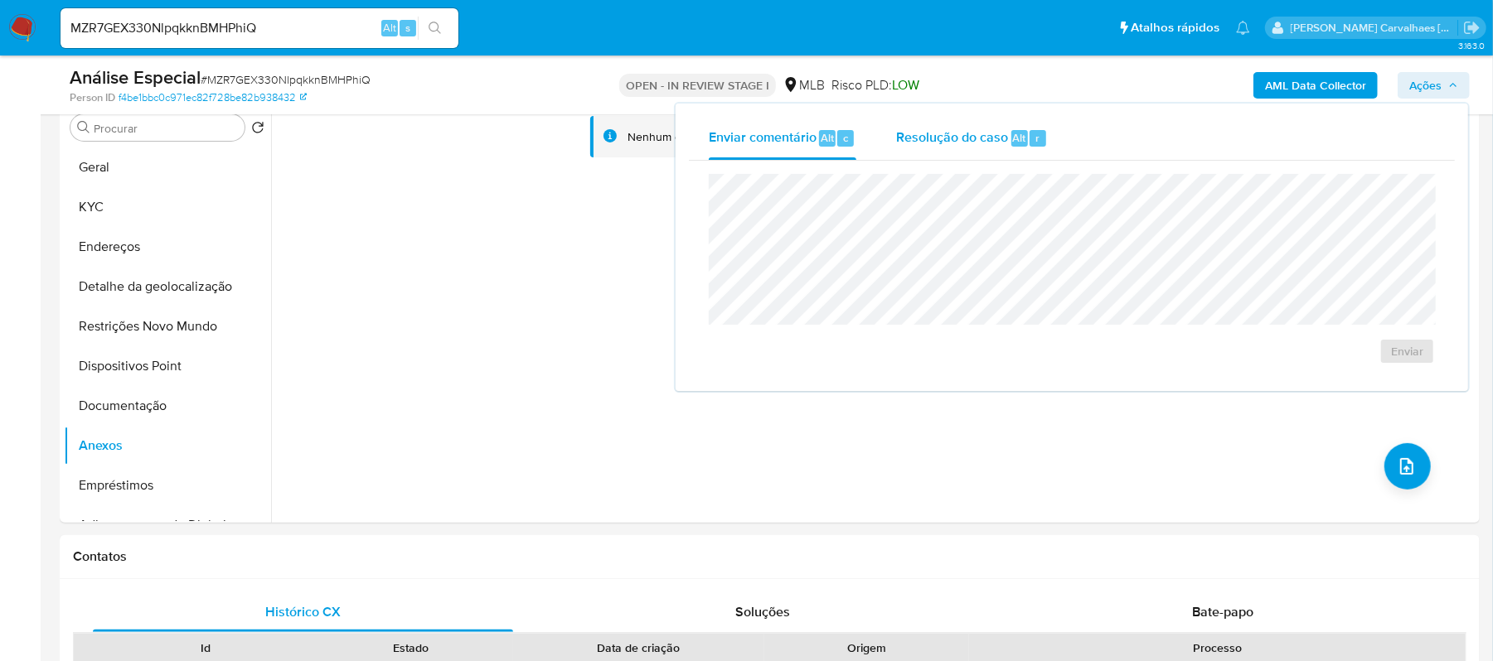
click at [925, 141] on span "Resolução do caso" at bounding box center [952, 137] width 112 height 19
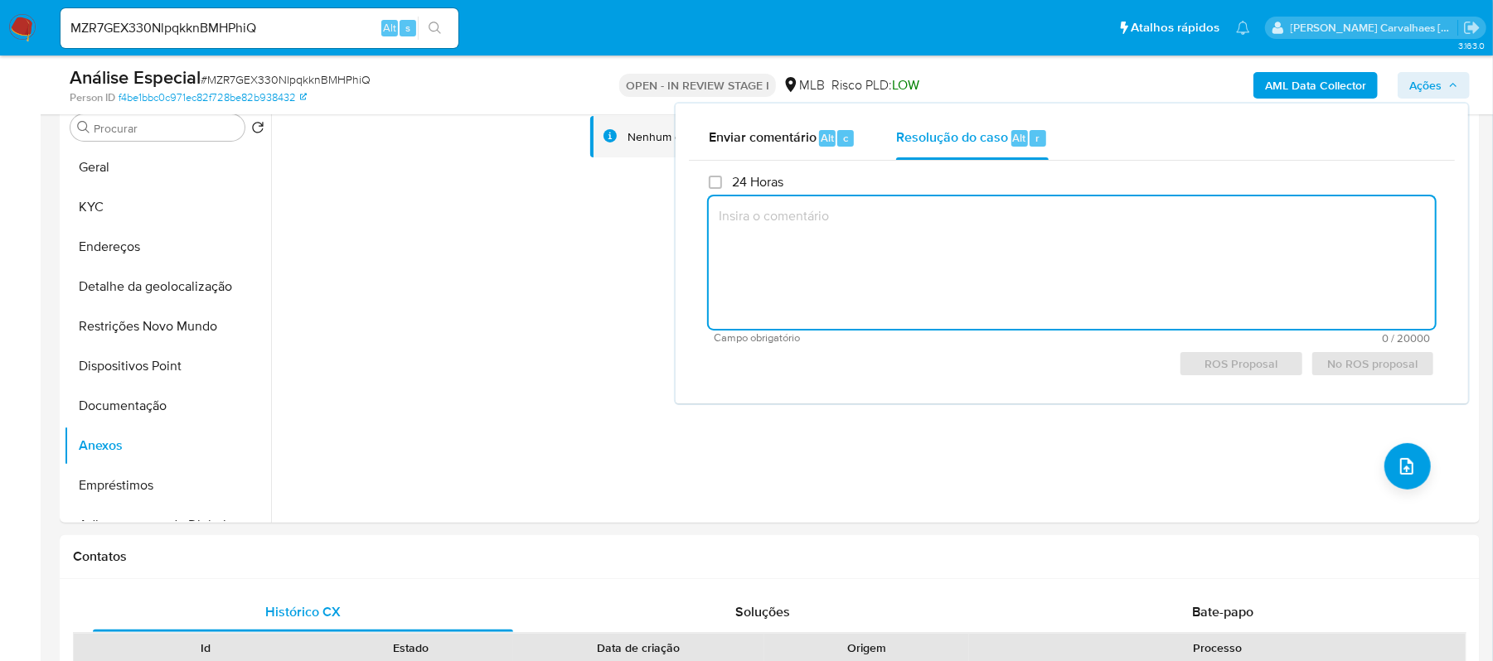
paste textarea "-A empresa atuou como uma plataforma de e-commerce, sendo condizentes as entrad…"
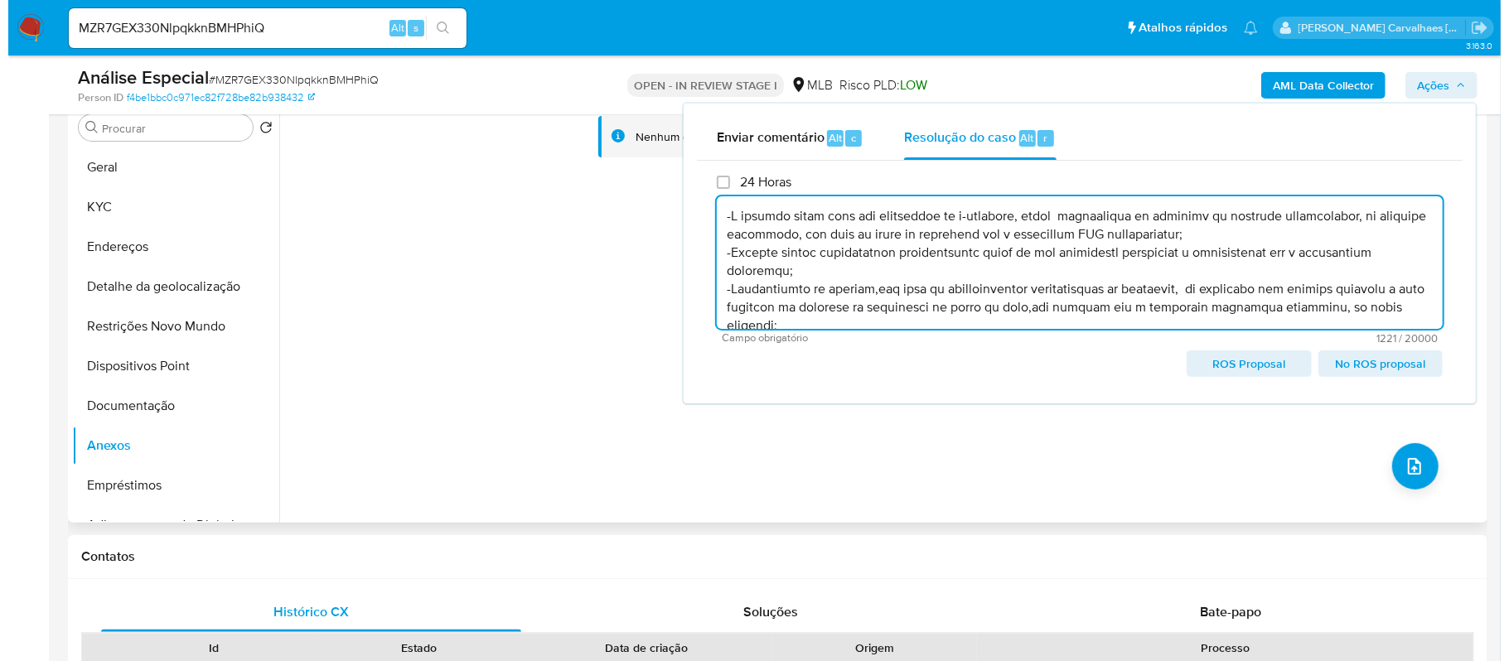
scroll to position [170, 0]
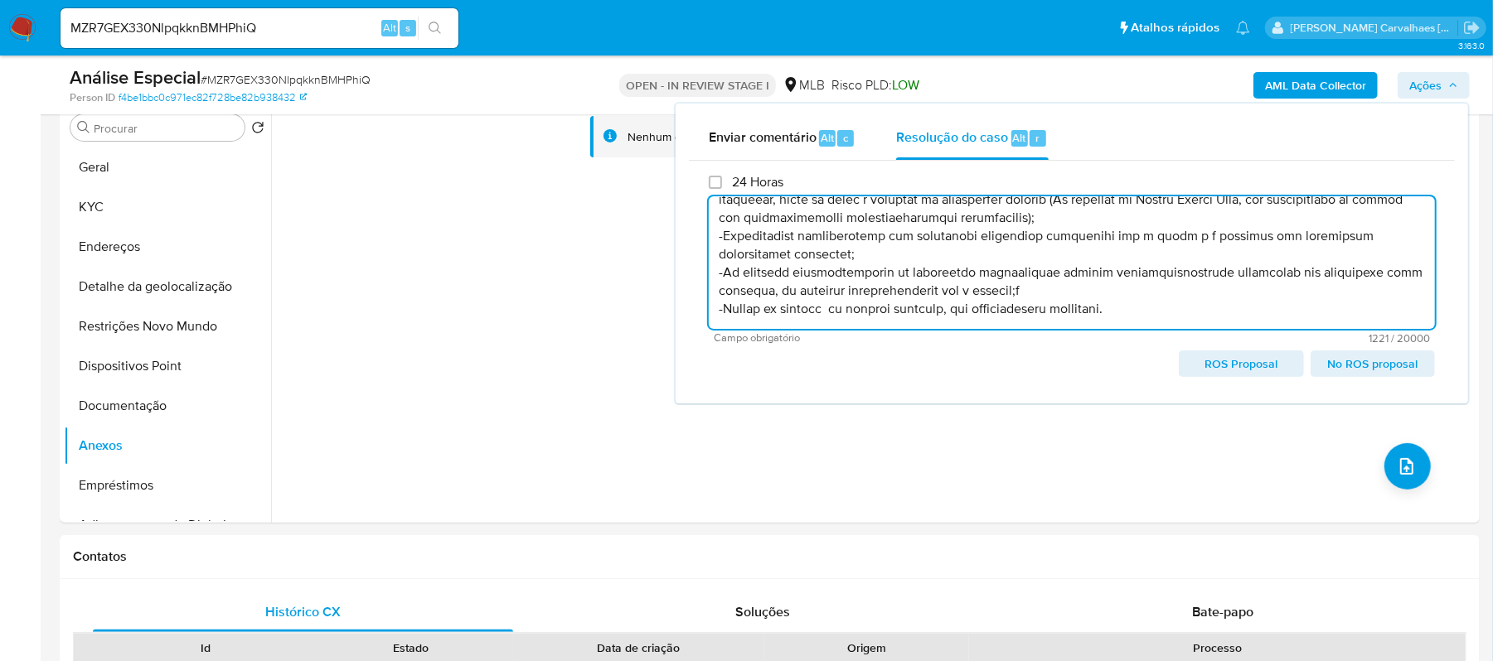
click at [1244, 361] on span "ROS Proposal" at bounding box center [1240, 363] width 101 height 23
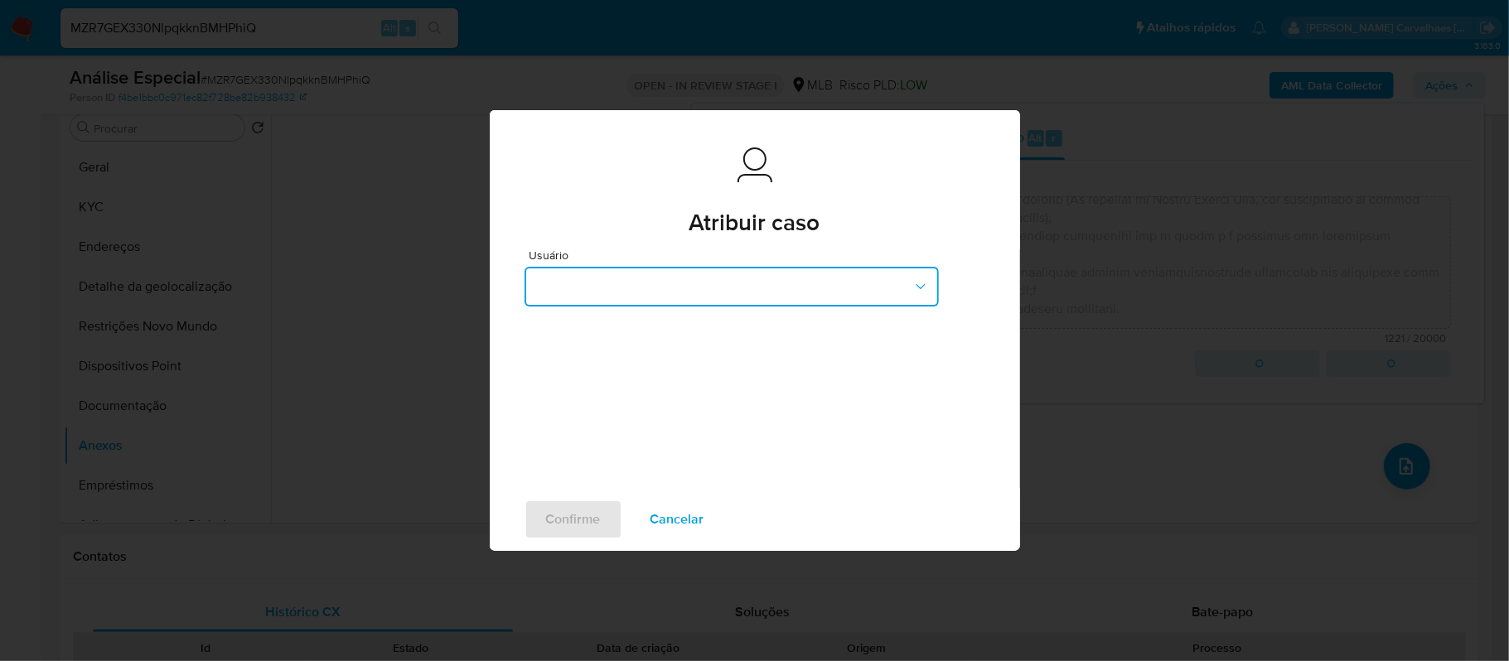
click at [903, 282] on button "button" at bounding box center [732, 287] width 414 height 40
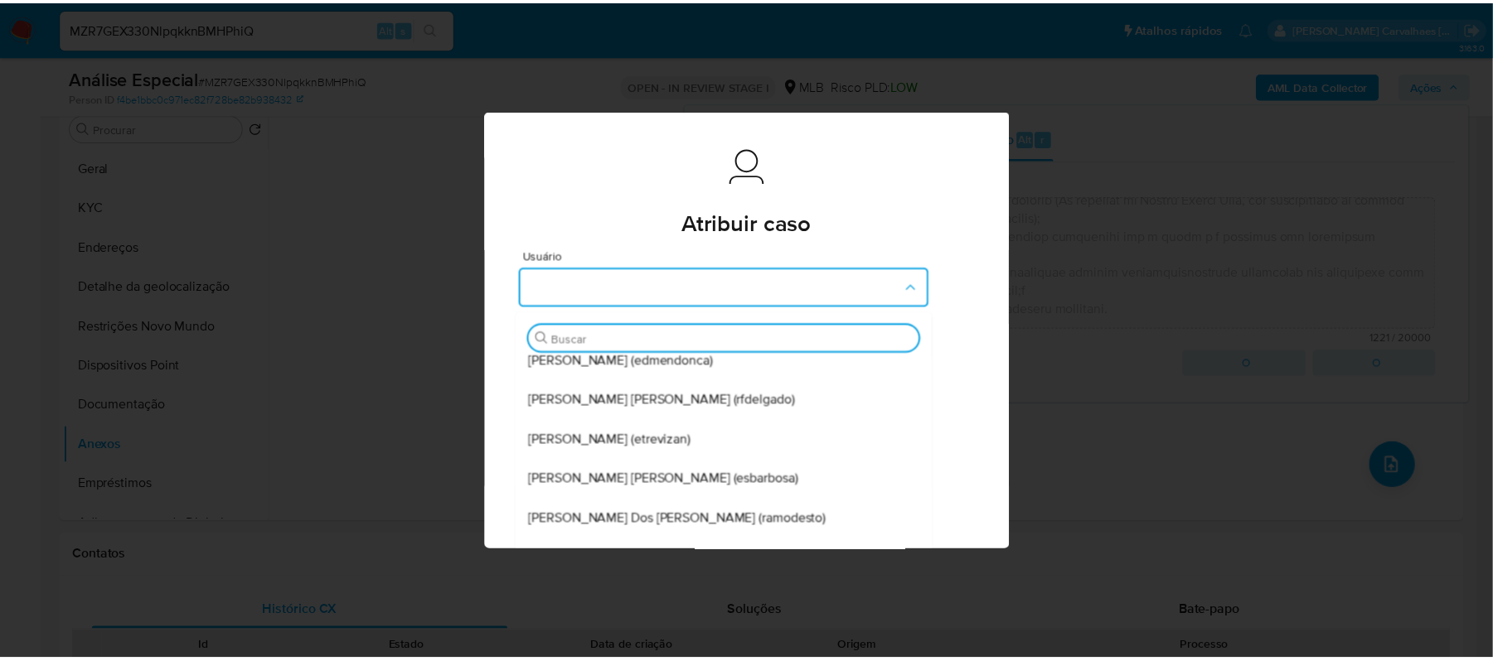
scroll to position [312, 0]
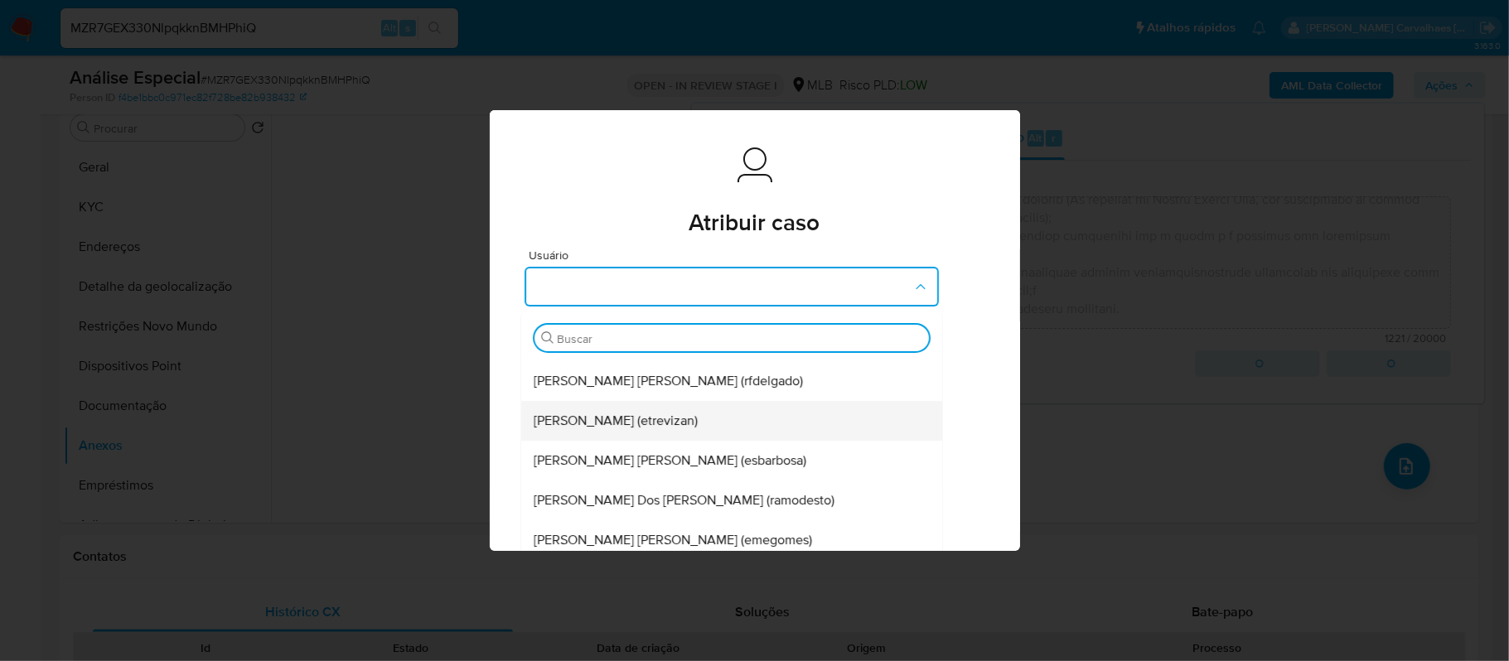
click at [670, 409] on div "Erico Trevizan (etrevizan)" at bounding box center [727, 421] width 385 height 40
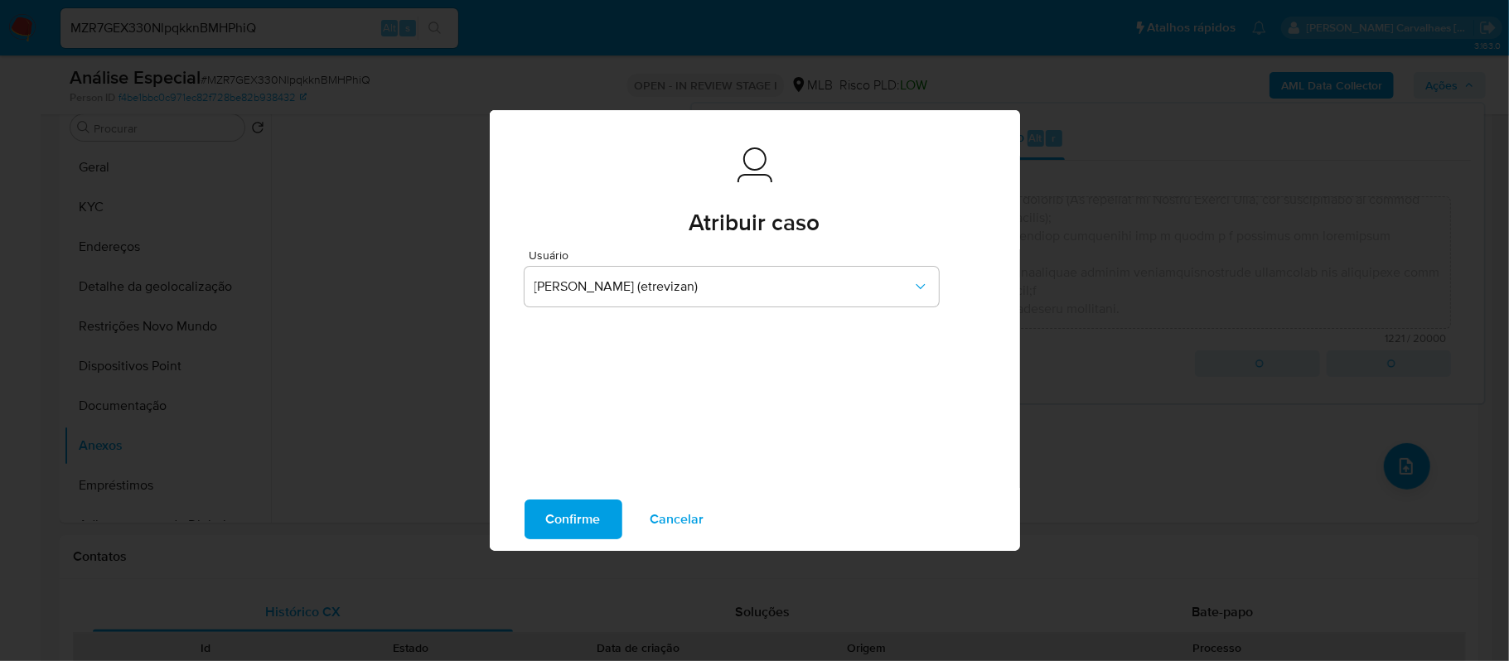
click at [544, 524] on button "Confirme" at bounding box center [574, 520] width 98 height 40
type textarea "-A empresa atuou como uma plataforma de e-commerce, sendo condizentes as entrad…"
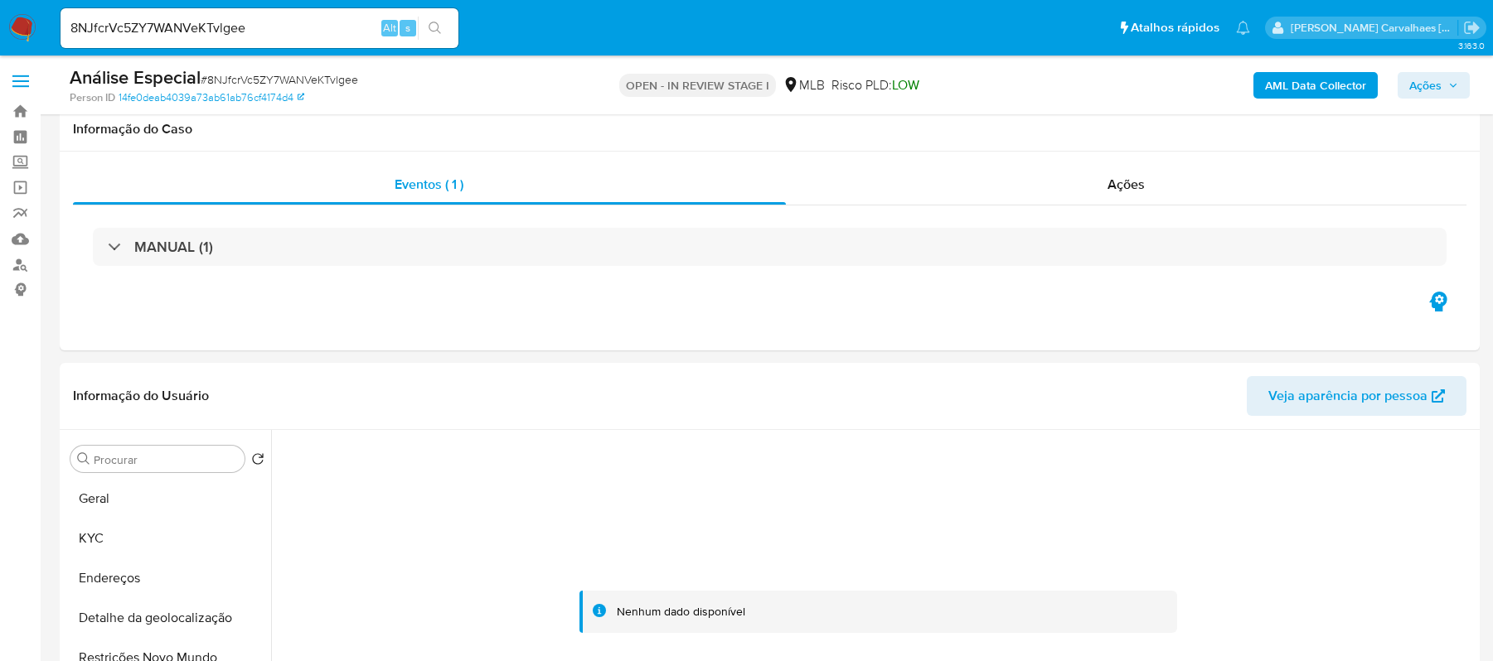
select select "10"
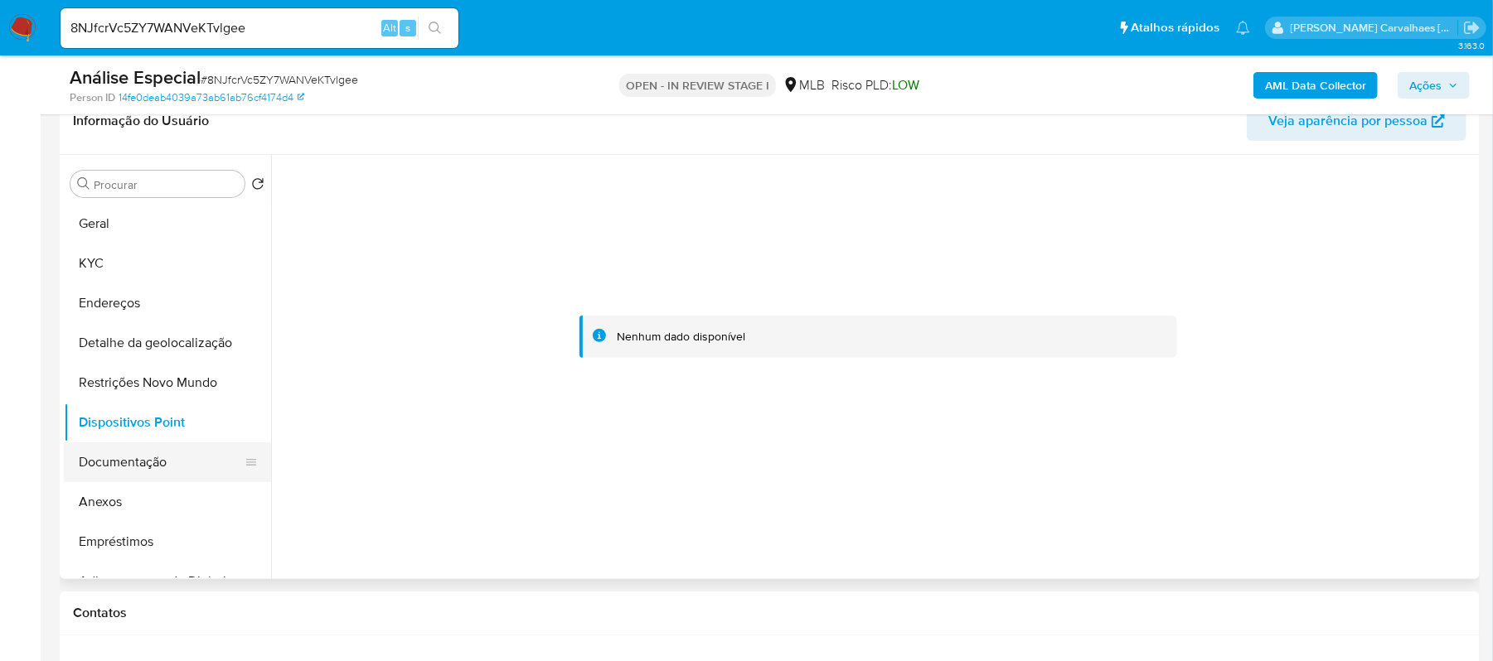
click at [163, 462] on button "Documentação" at bounding box center [161, 463] width 194 height 40
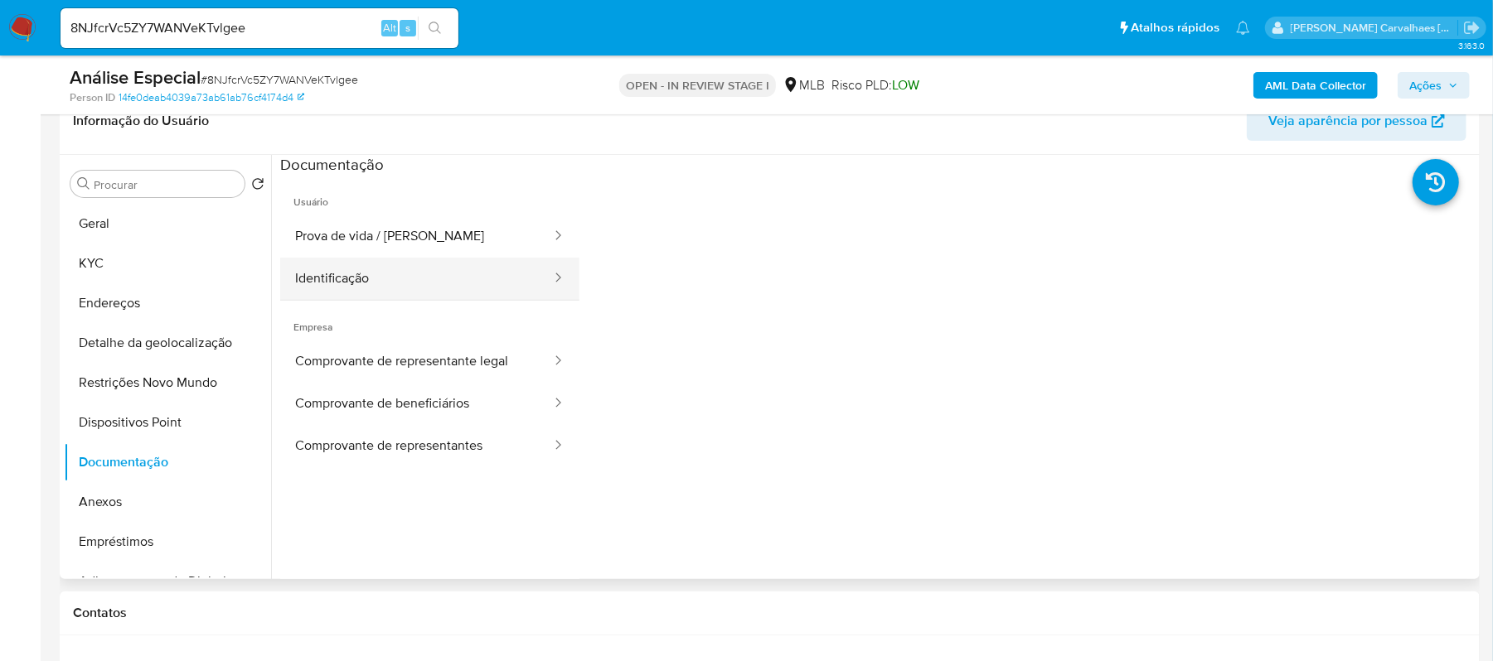
click at [446, 293] on button "Identificação" at bounding box center [416, 279] width 273 height 42
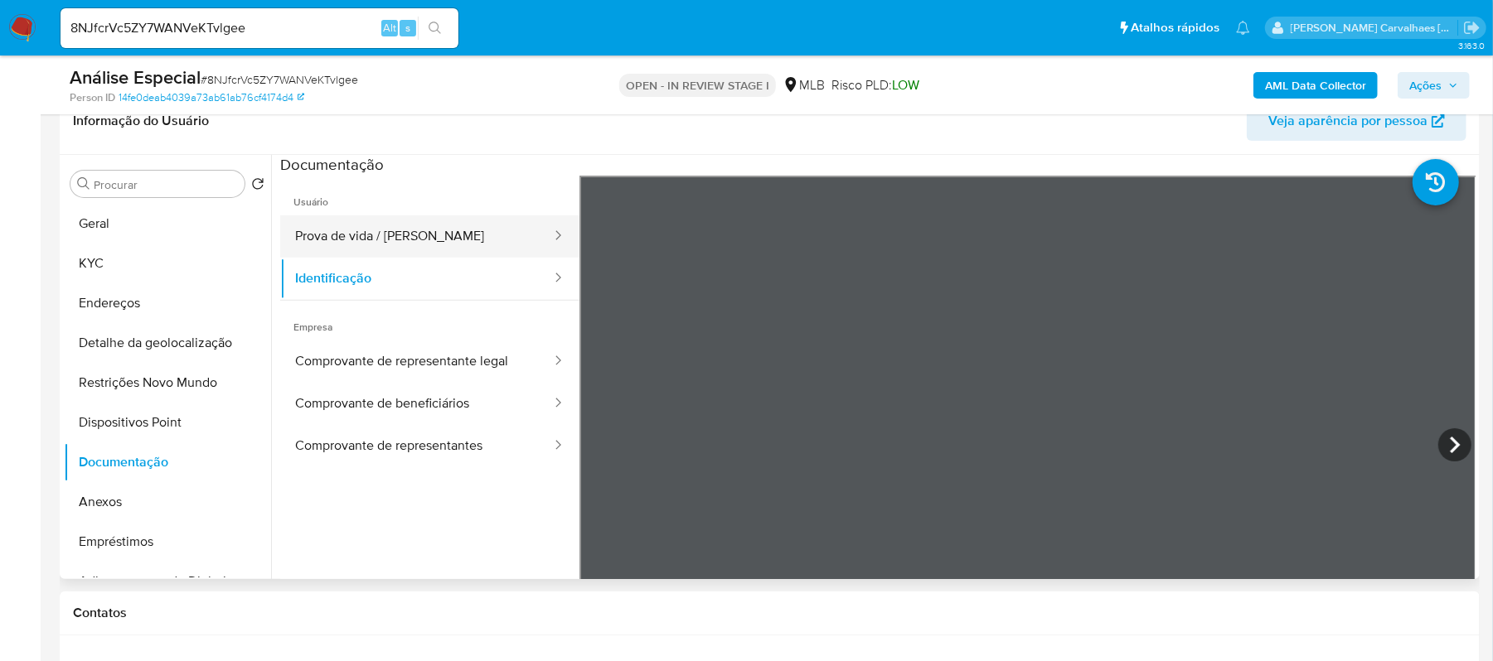
click at [421, 236] on button "Prova de vida / Selfie" at bounding box center [416, 236] width 273 height 42
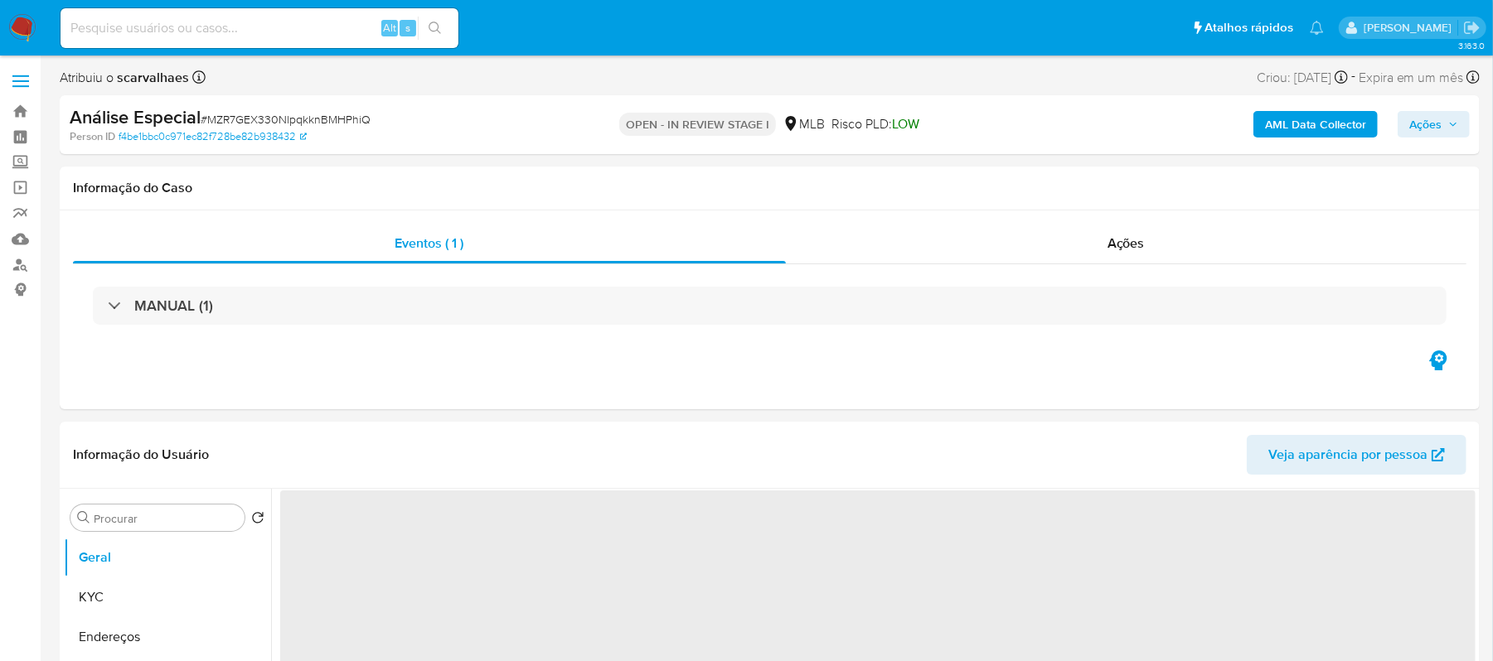
select select "10"
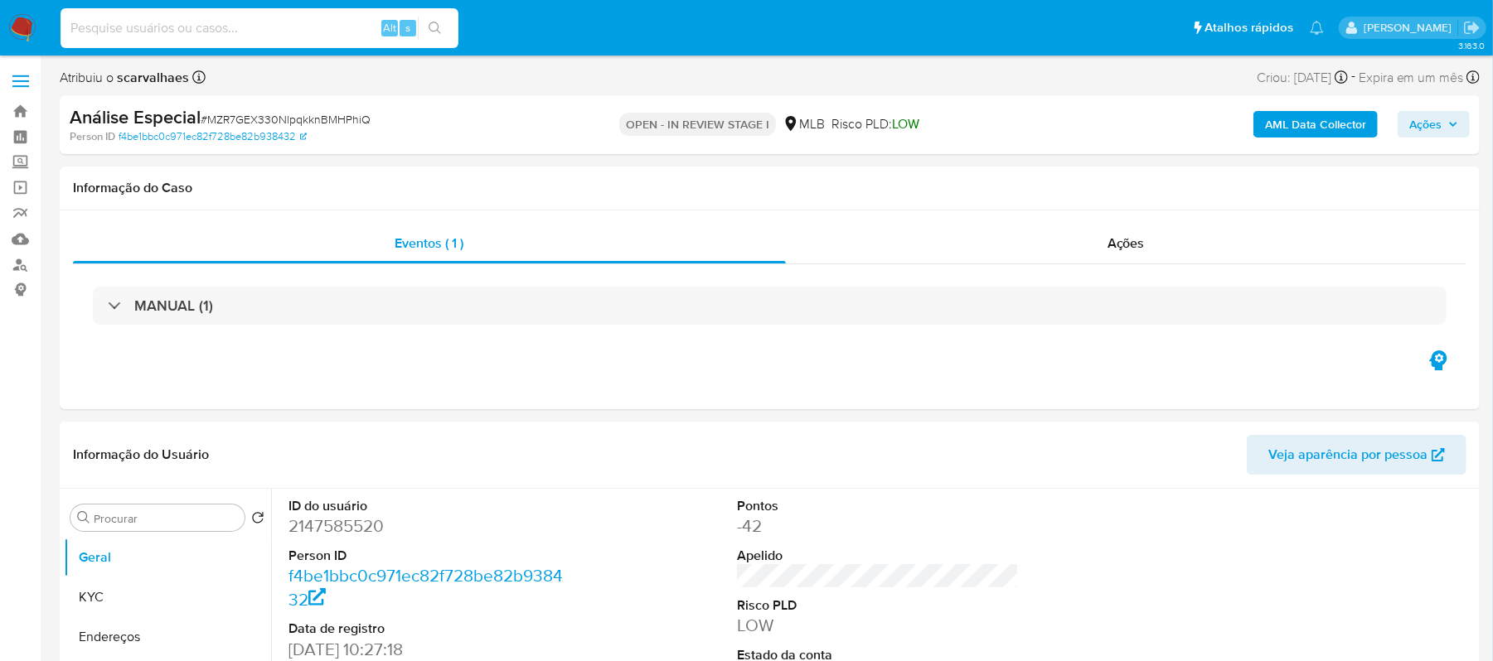
paste input "8NJfcrVc5ZY7WANVeKTvlgee"
type input "8NJfcrVc5ZY7WANVeKTvlgee"
click at [431, 33] on icon "search-icon" at bounding box center [434, 28] width 13 height 13
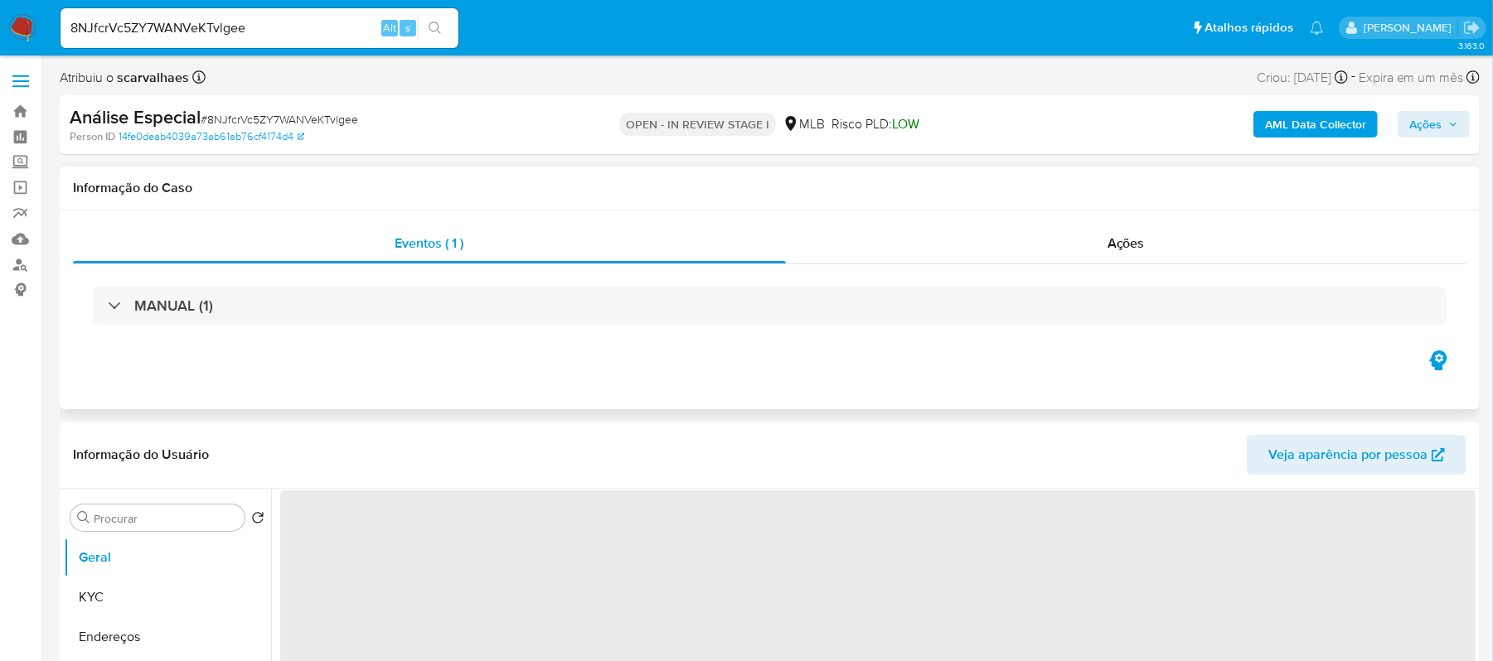
select select "10"
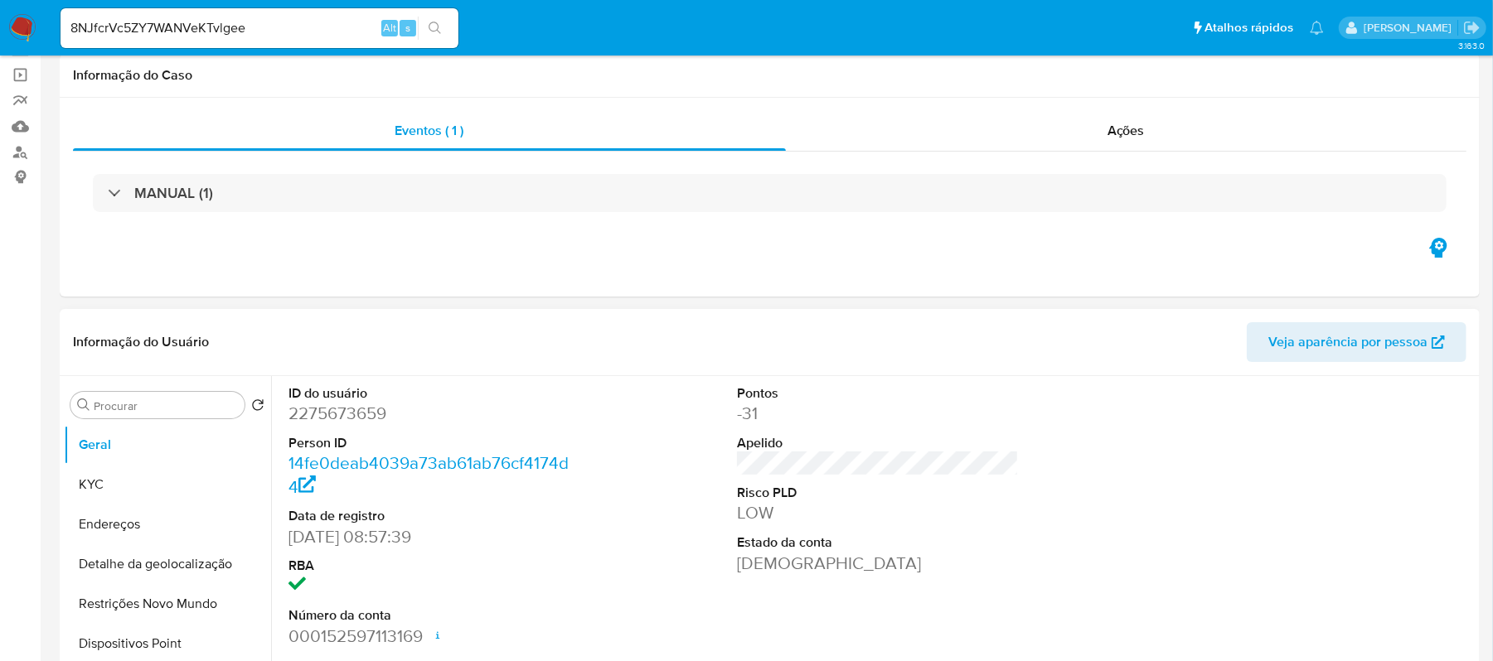
scroll to position [220, 0]
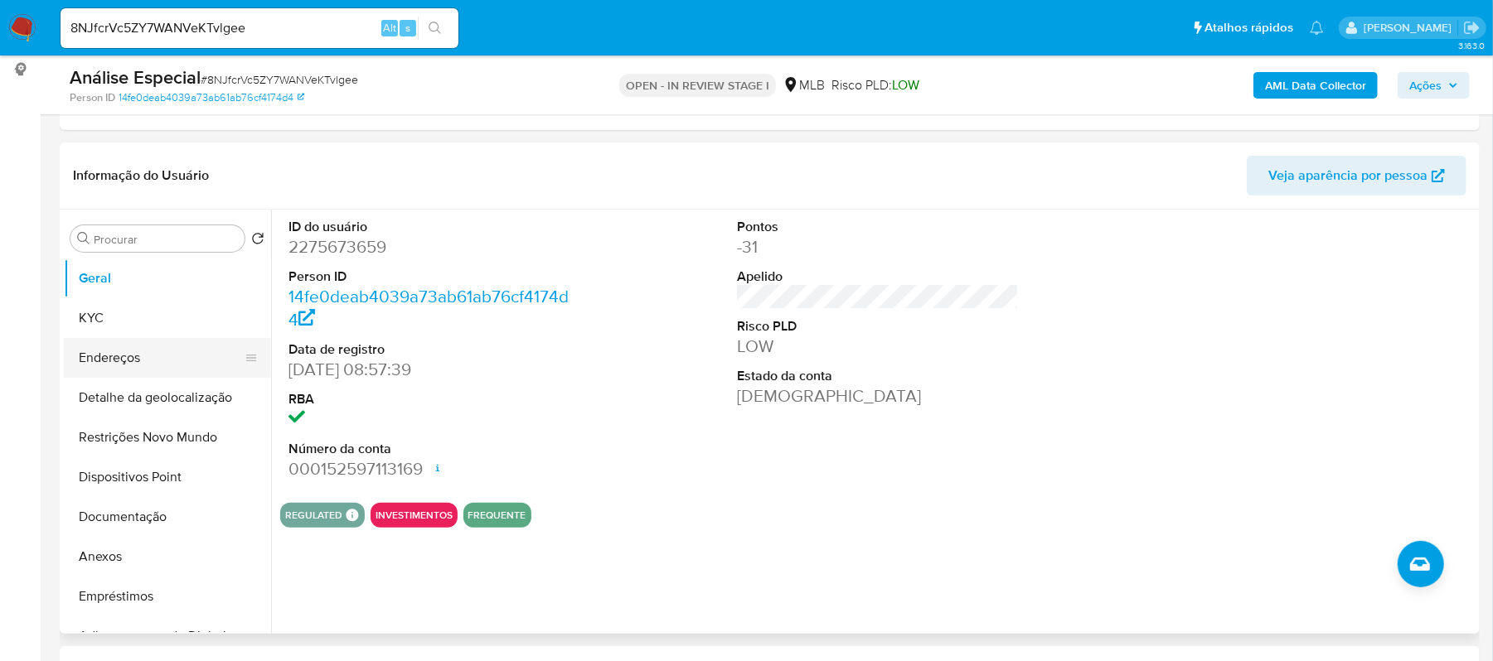
click at [118, 355] on button "Endereços" at bounding box center [161, 358] width 194 height 40
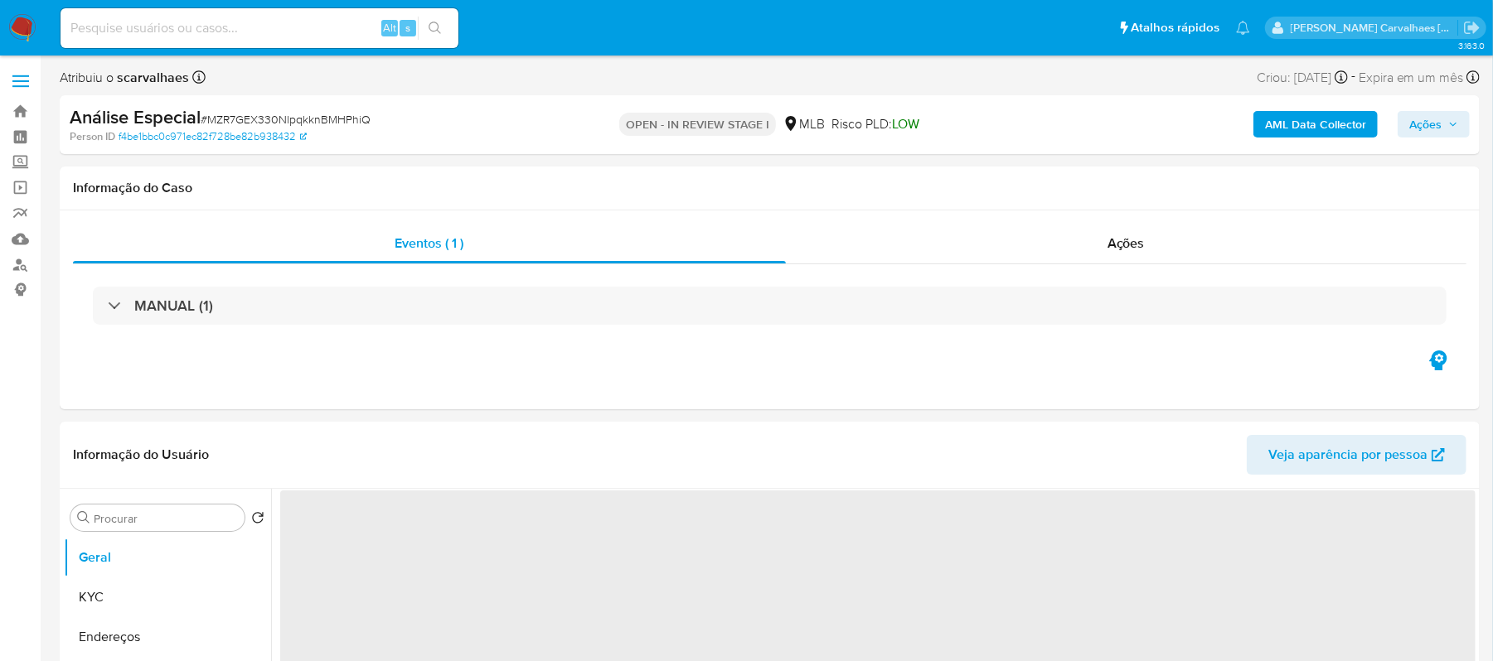
select select "10"
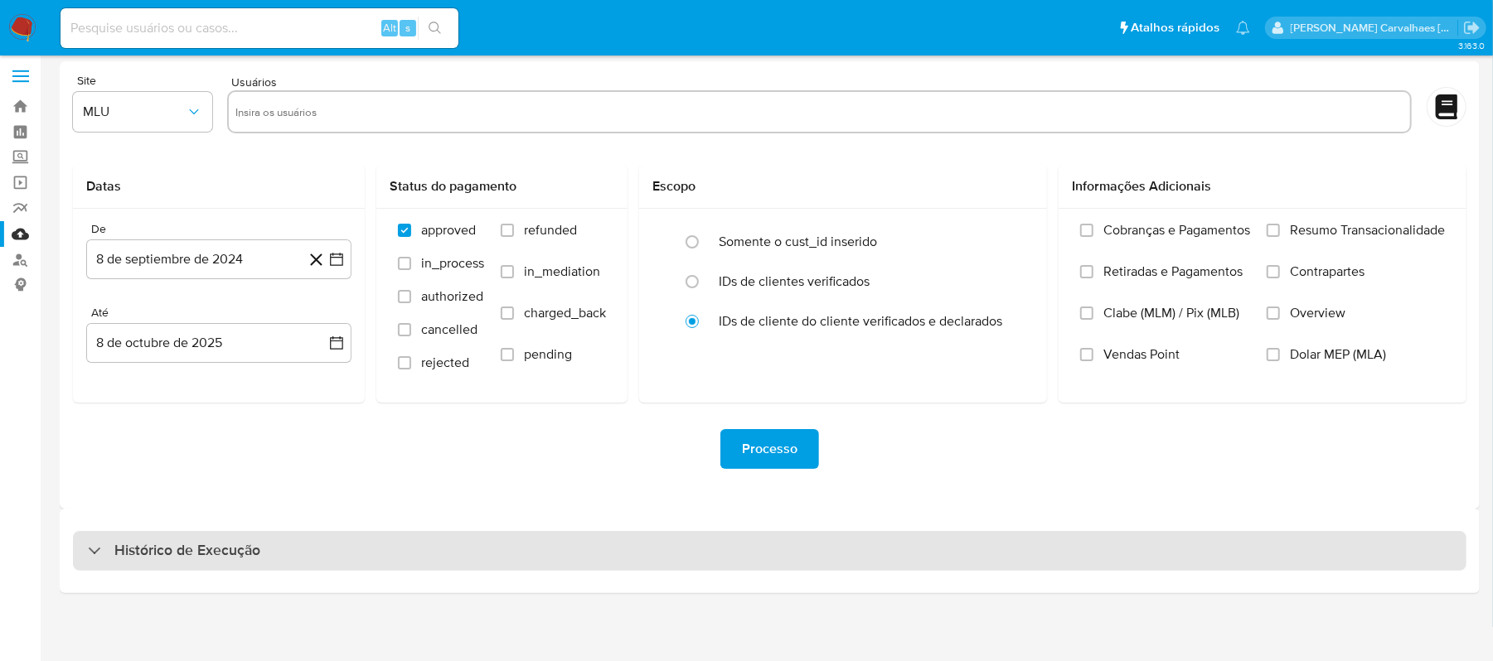
scroll to position [7, 0]
click at [229, 560] on div "Histórico de Execução" at bounding box center [769, 550] width 1393 height 40
select select "10"
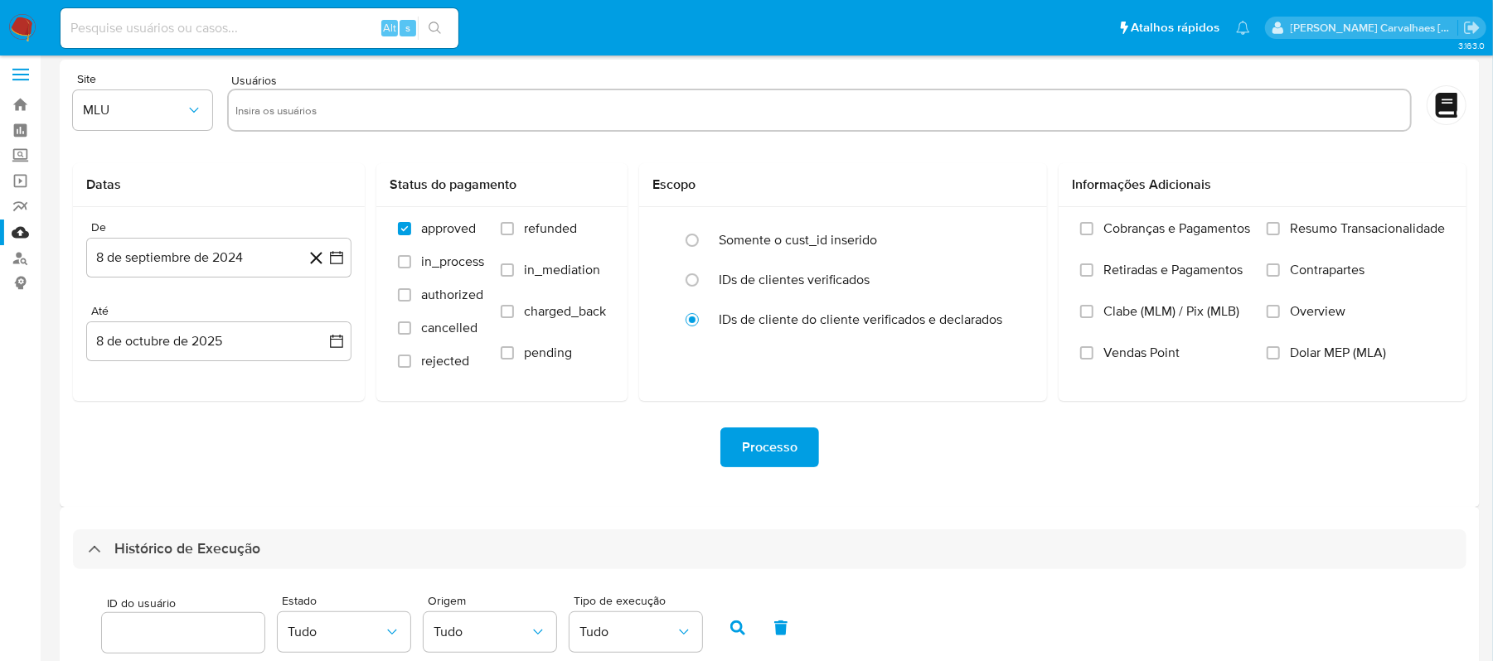
scroll to position [227, 0]
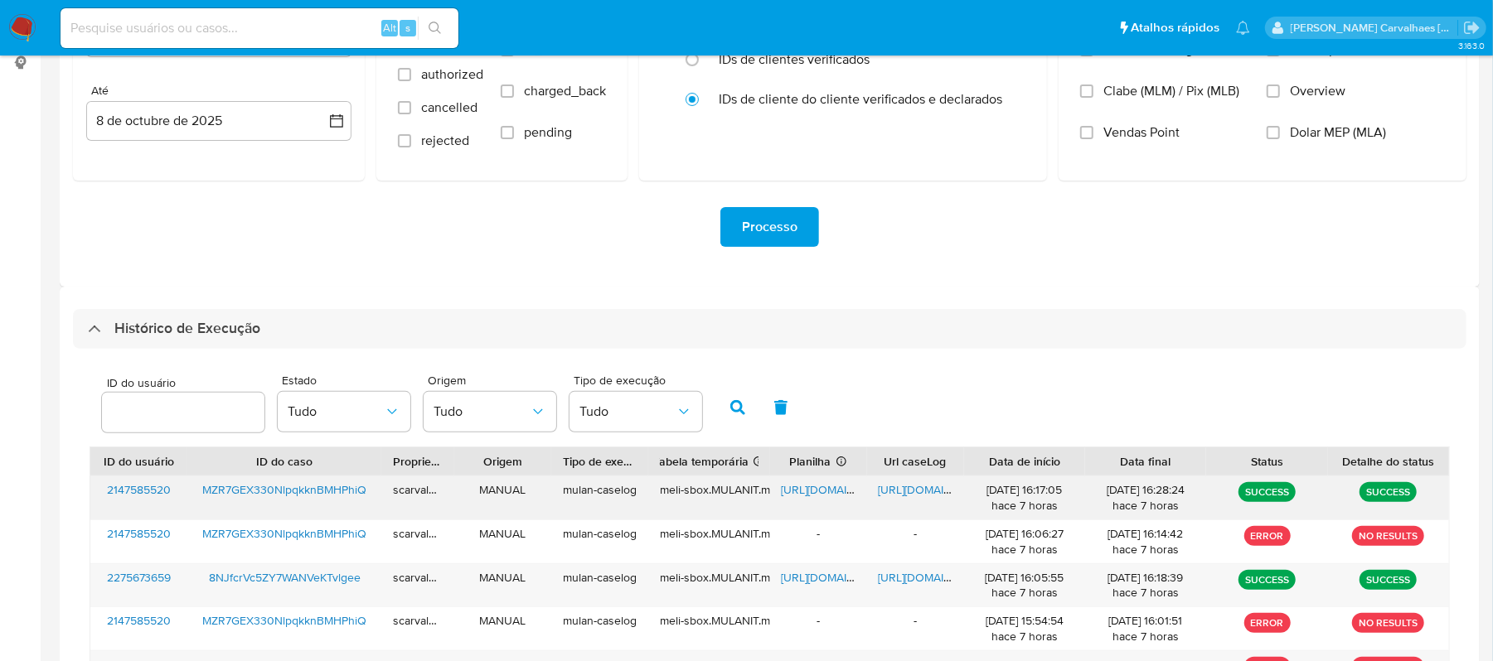
click at [817, 488] on span "[URL][DOMAIN_NAME]" at bounding box center [839, 490] width 114 height 17
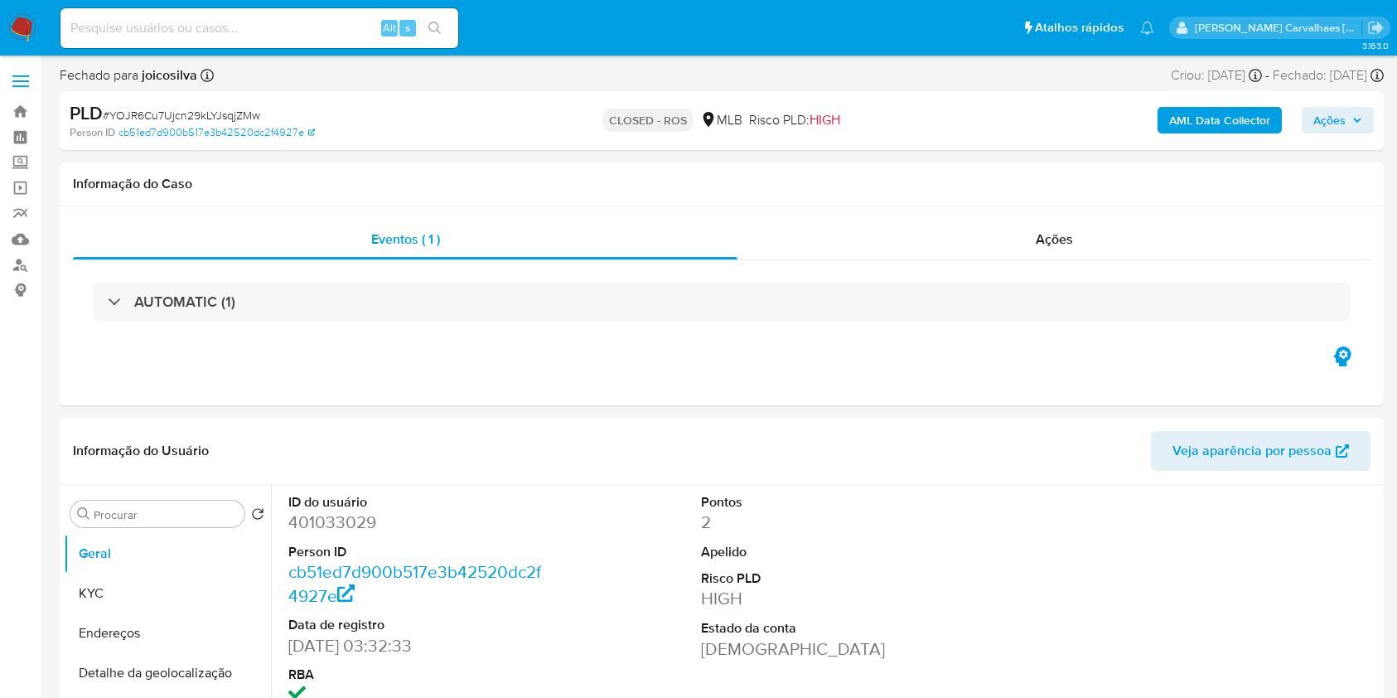
select select "10"
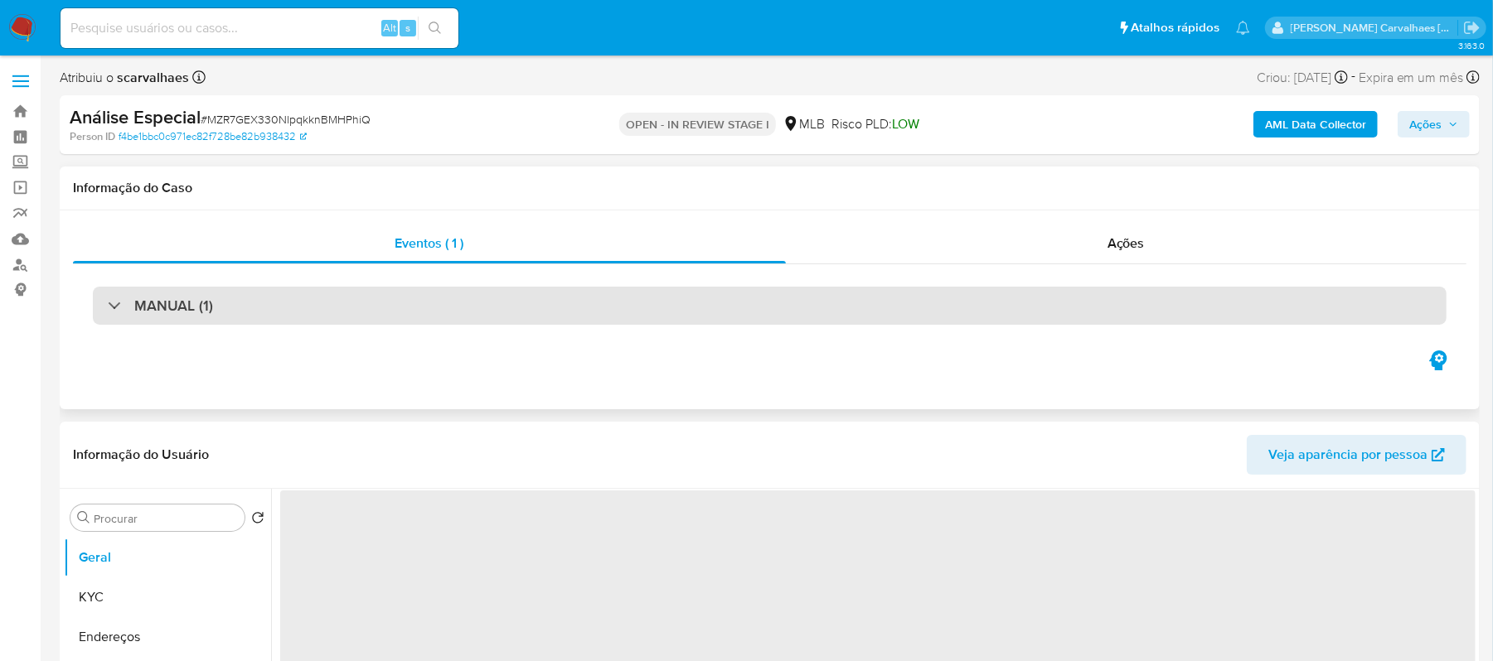
select select "10"
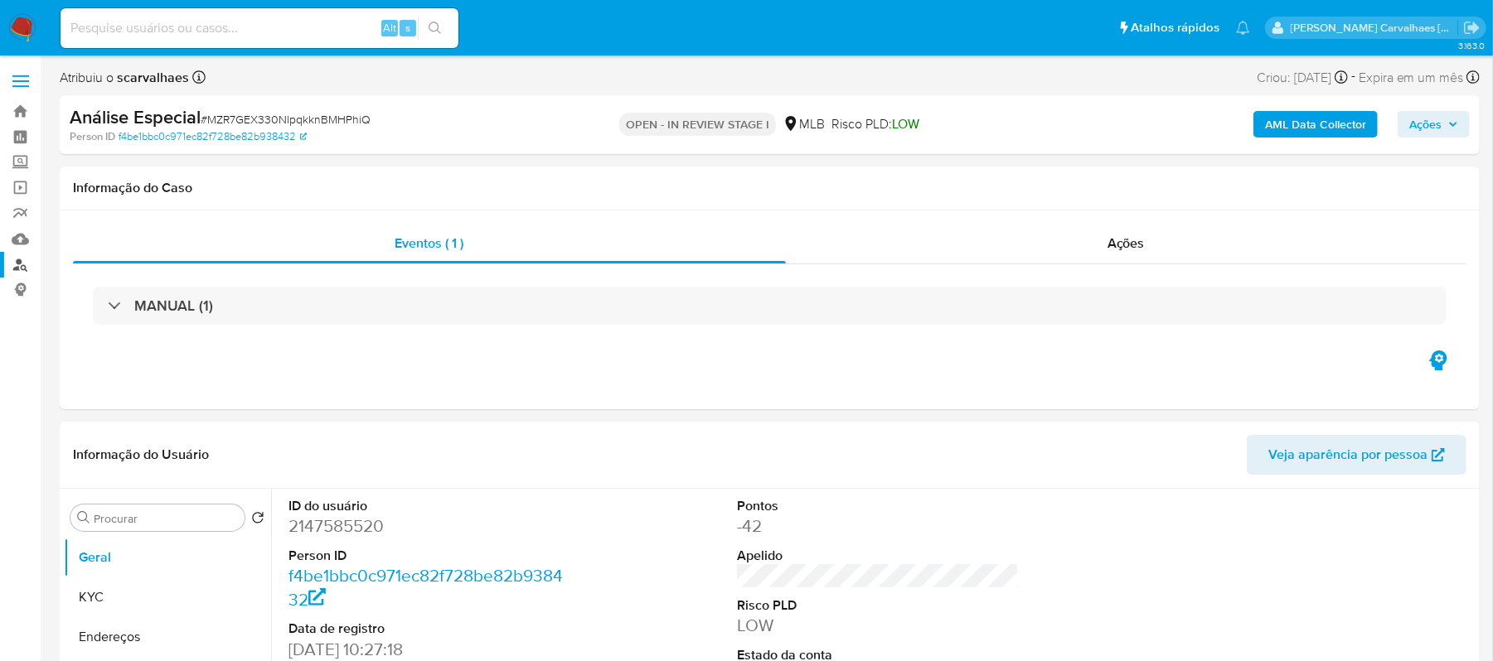
click at [21, 265] on link "Localizador de pessoas" at bounding box center [98, 265] width 197 height 26
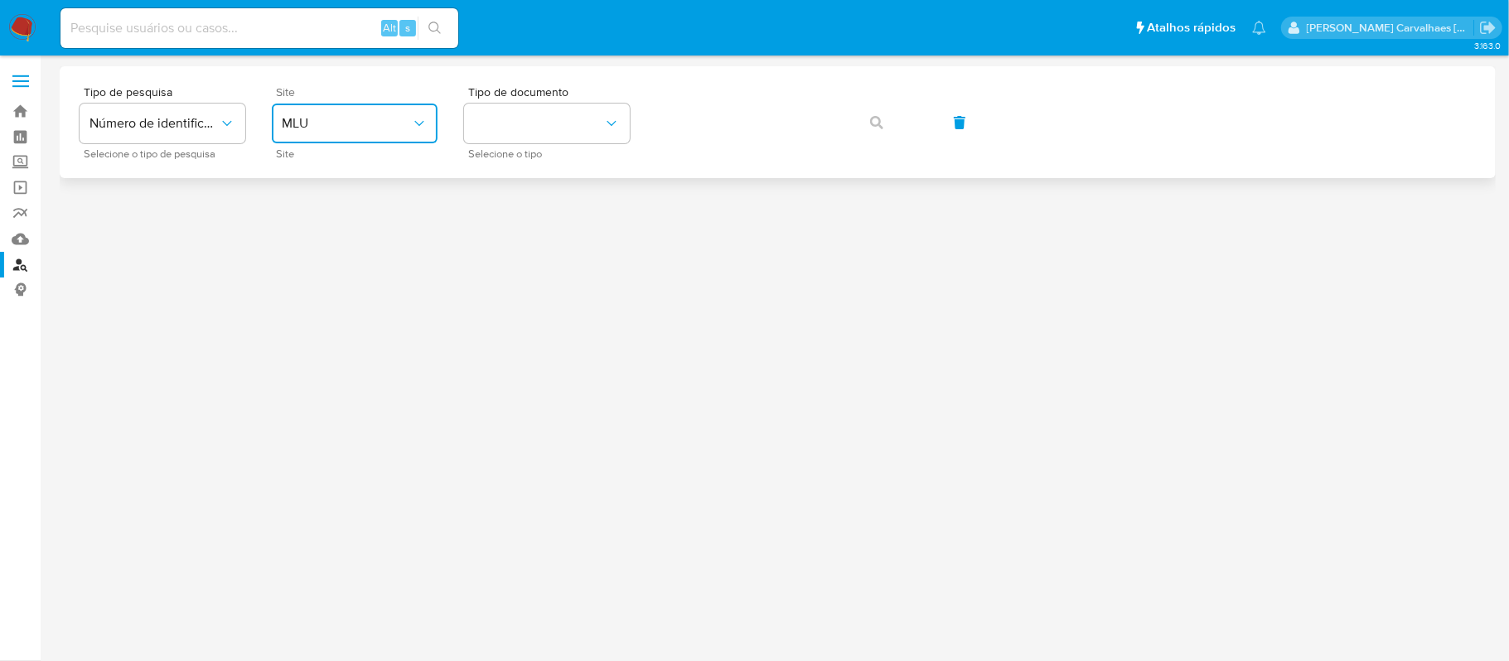
click at [422, 126] on icon "site_id" at bounding box center [419, 123] width 17 height 17
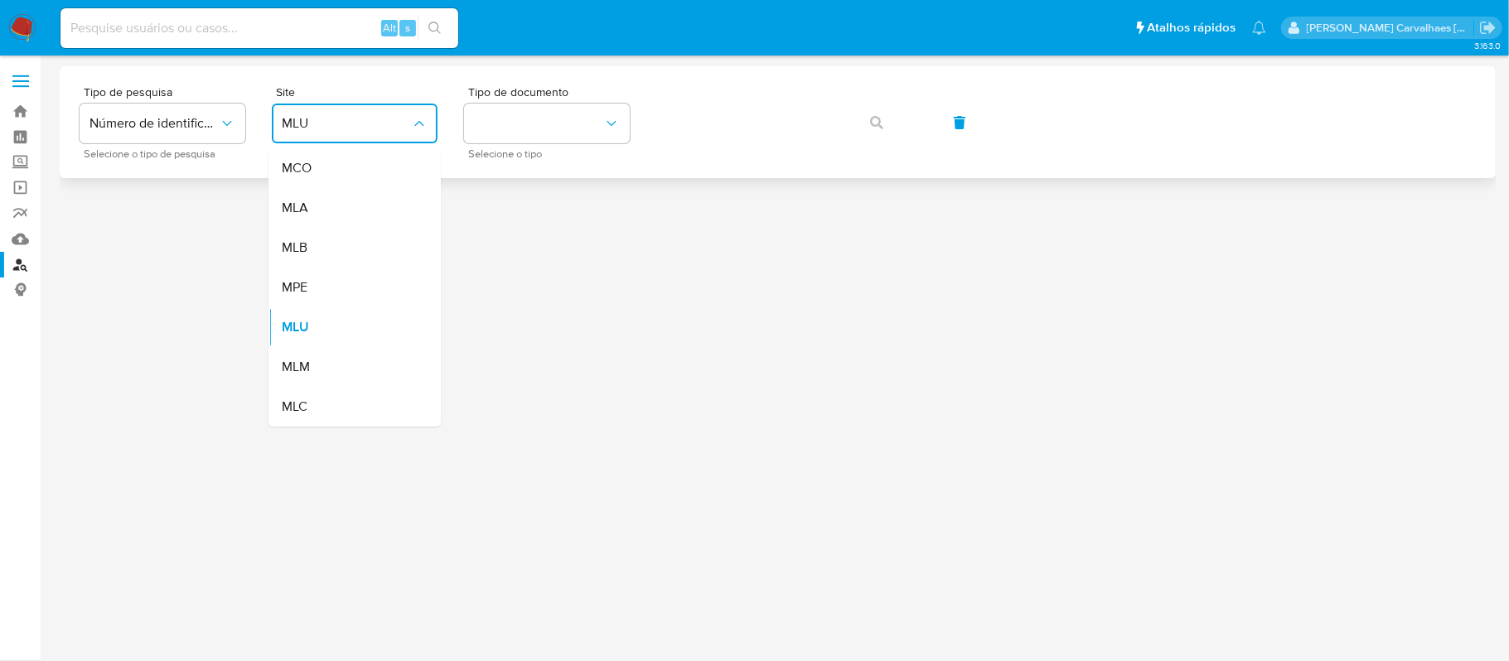
drag, startPoint x: 328, startPoint y: 246, endPoint x: 464, endPoint y: 171, distance: 155.4
click at [331, 246] on div "MLB" at bounding box center [350, 248] width 136 height 40
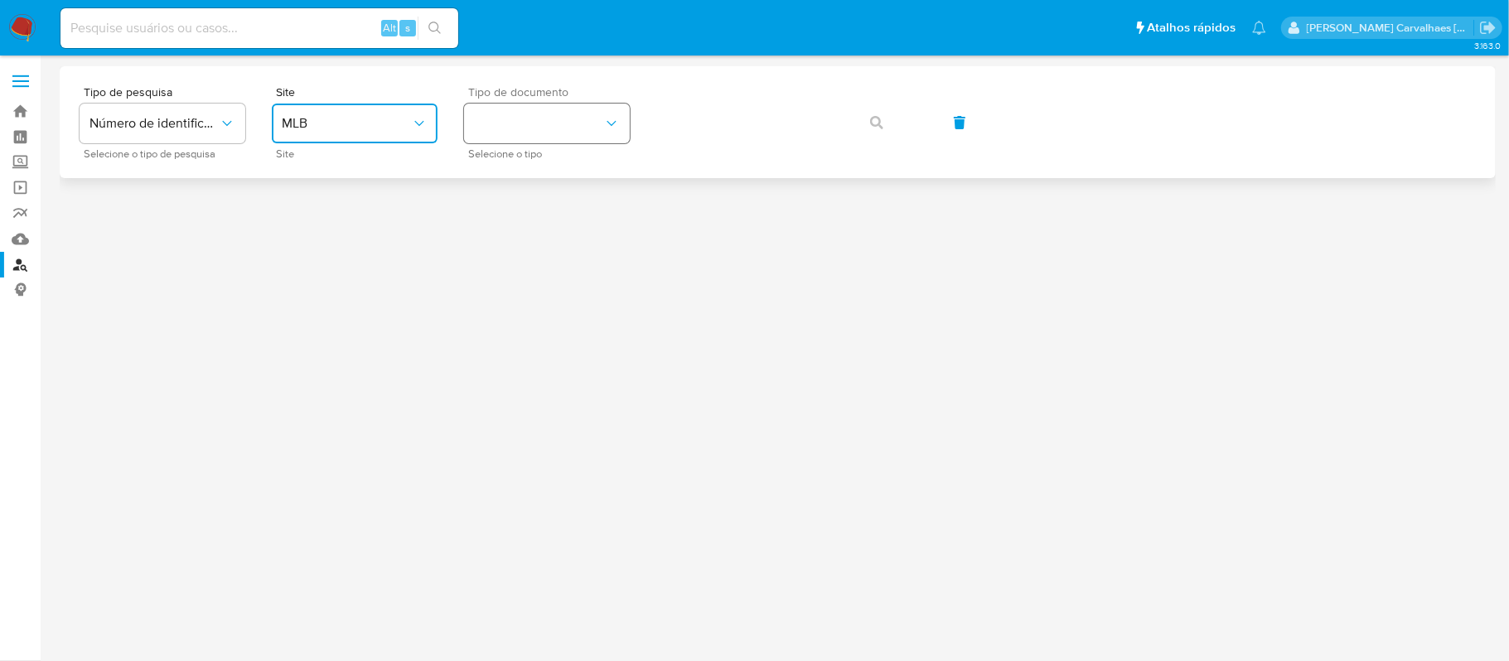
click at [540, 123] on button "identificationType" at bounding box center [547, 124] width 166 height 40
click at [509, 222] on div "CPF CPF" at bounding box center [542, 233] width 136 height 56
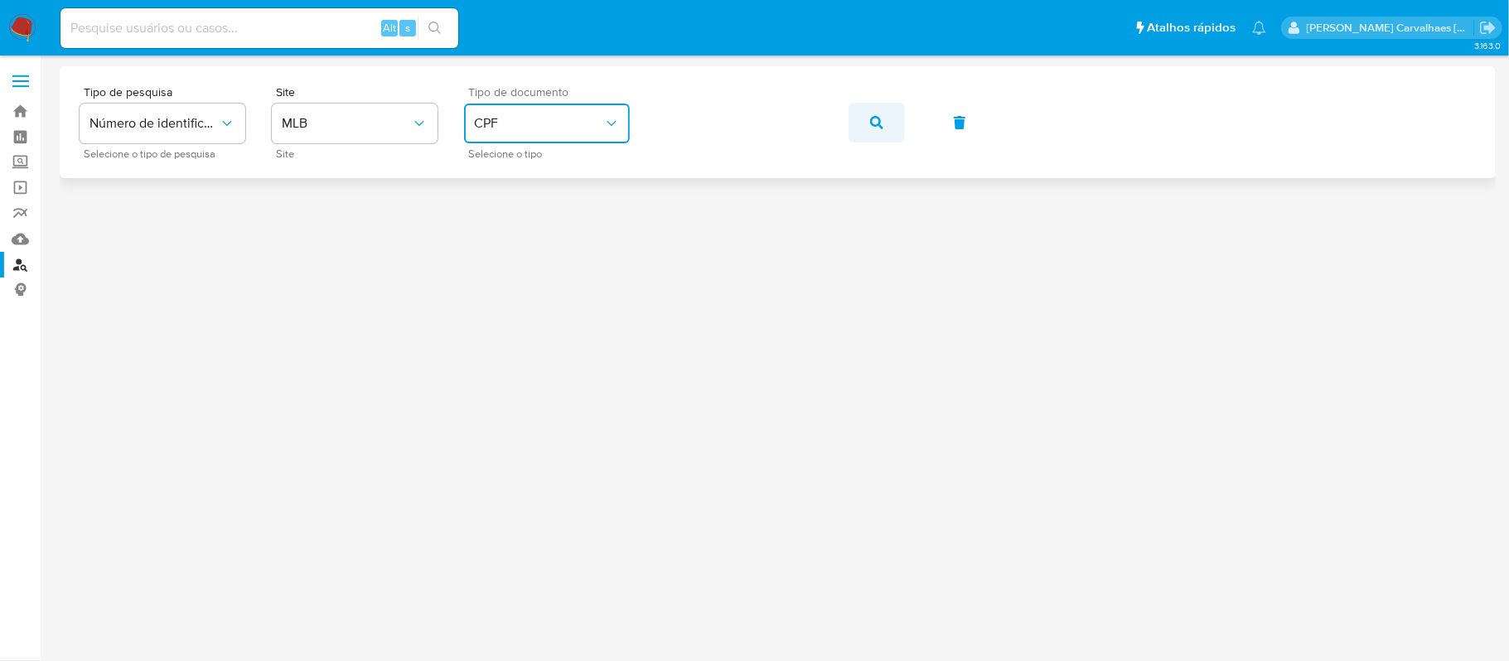
click at [869, 123] on button "button" at bounding box center [877, 123] width 56 height 40
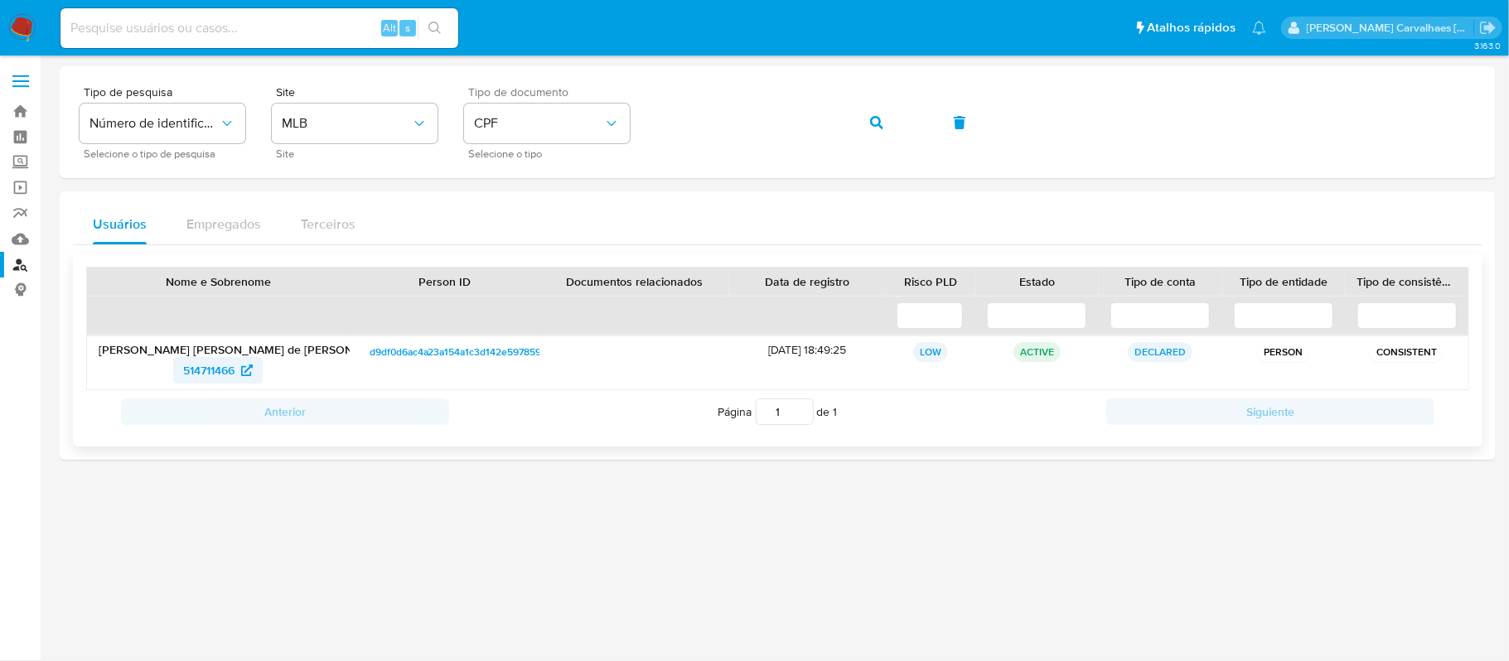
click at [229, 369] on span "514711466" at bounding box center [208, 370] width 51 height 27
drag, startPoint x: 300, startPoint y: 23, endPoint x: 247, endPoint y: 31, distance: 53.6
click at [247, 31] on input at bounding box center [259, 28] width 398 height 22
paste input "mTa7RxGdTkniuAPUlHc5V2je"
type input "mTa7RxGdTkniuAPUlHc5V2je"
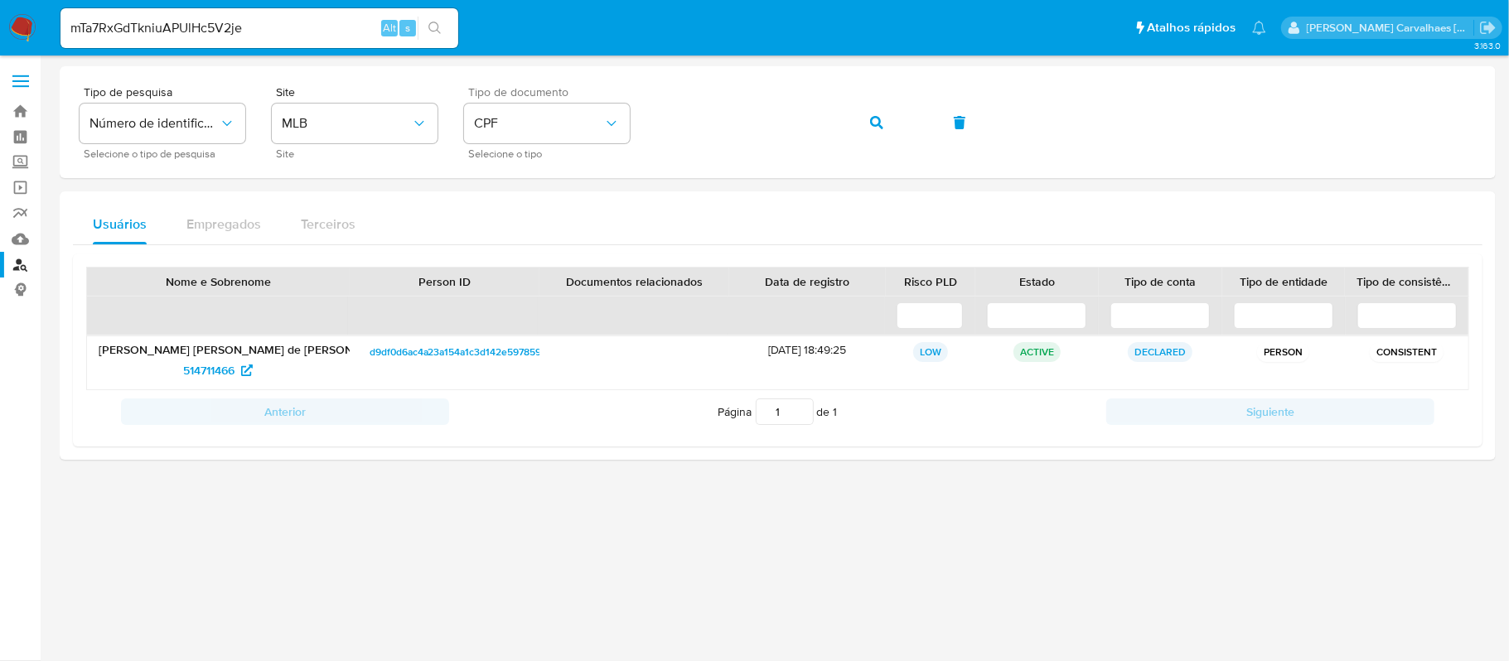
click at [433, 25] on icon "search-icon" at bounding box center [434, 28] width 13 height 13
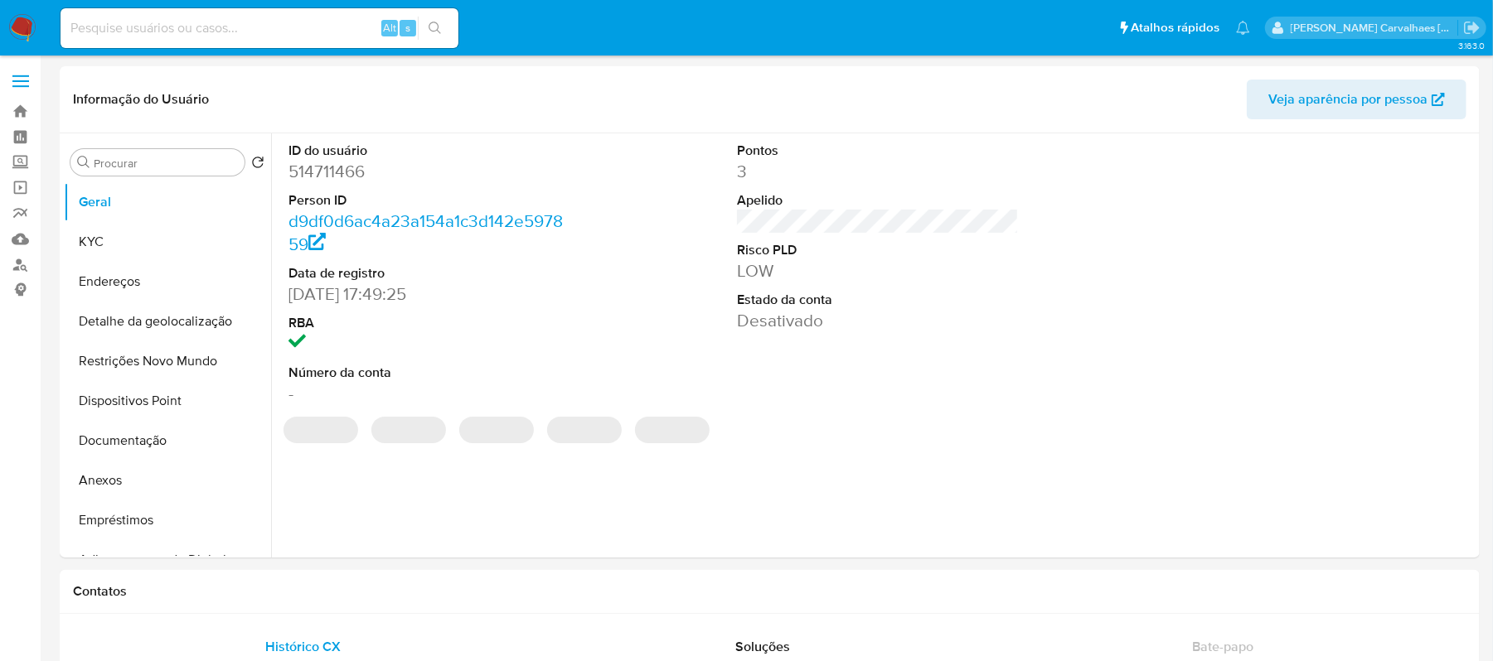
select select "10"
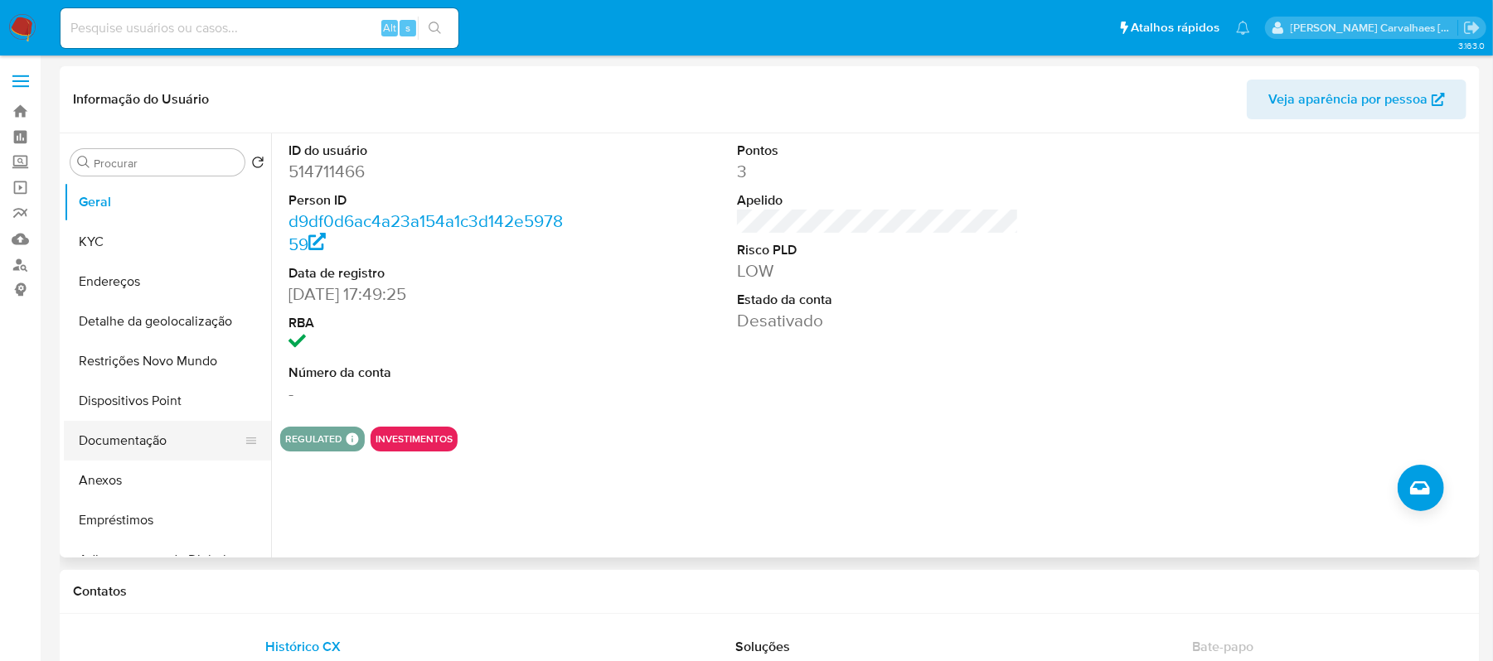
click at [113, 448] on button "Documentação" at bounding box center [161, 441] width 194 height 40
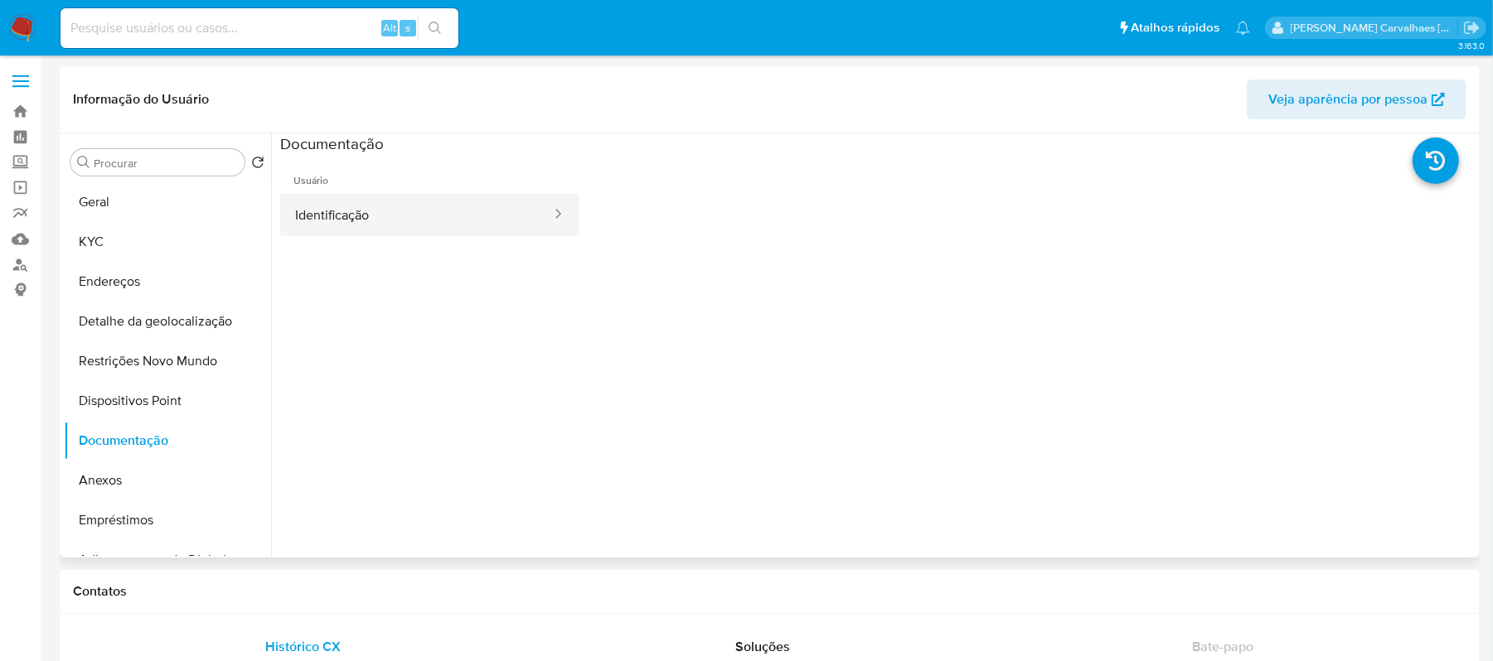
click at [361, 226] on button "Identificação" at bounding box center [416, 215] width 273 height 42
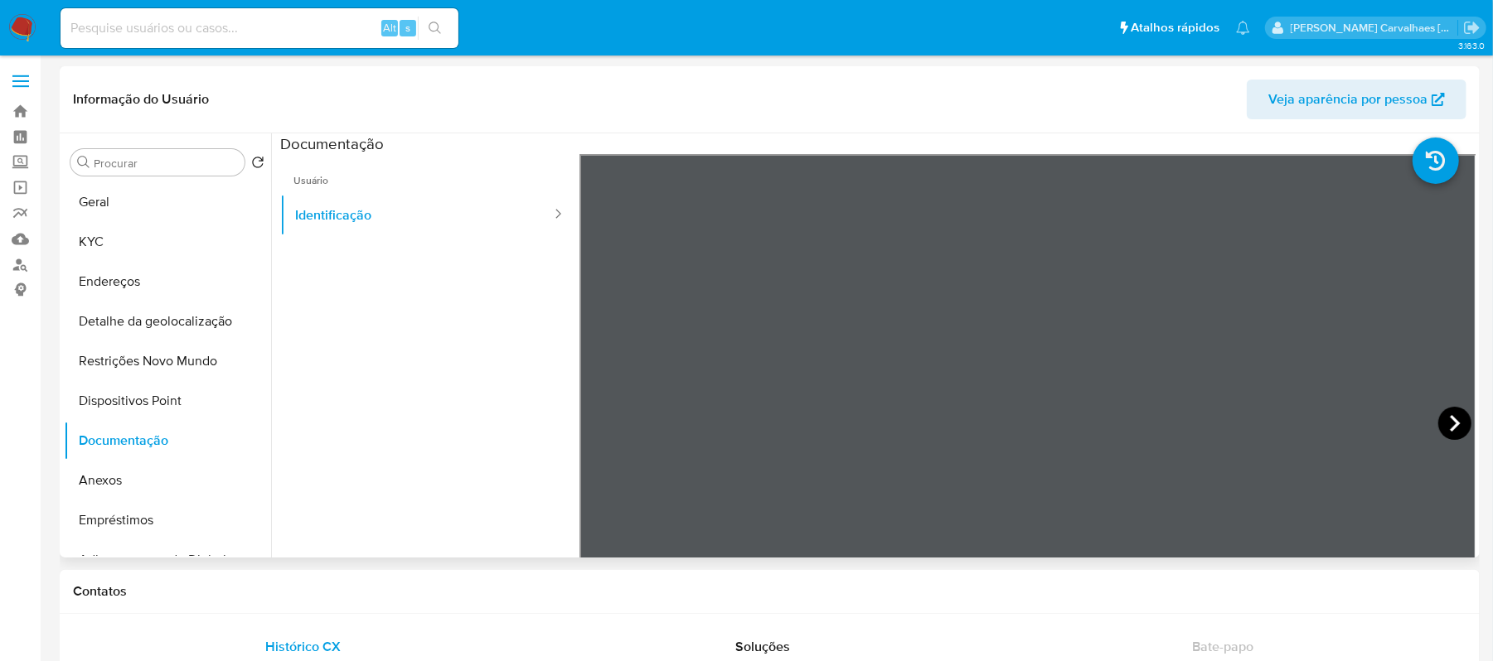
click at [1444, 416] on icon at bounding box center [1454, 423] width 33 height 33
click at [108, 235] on button "KYC" at bounding box center [161, 242] width 194 height 40
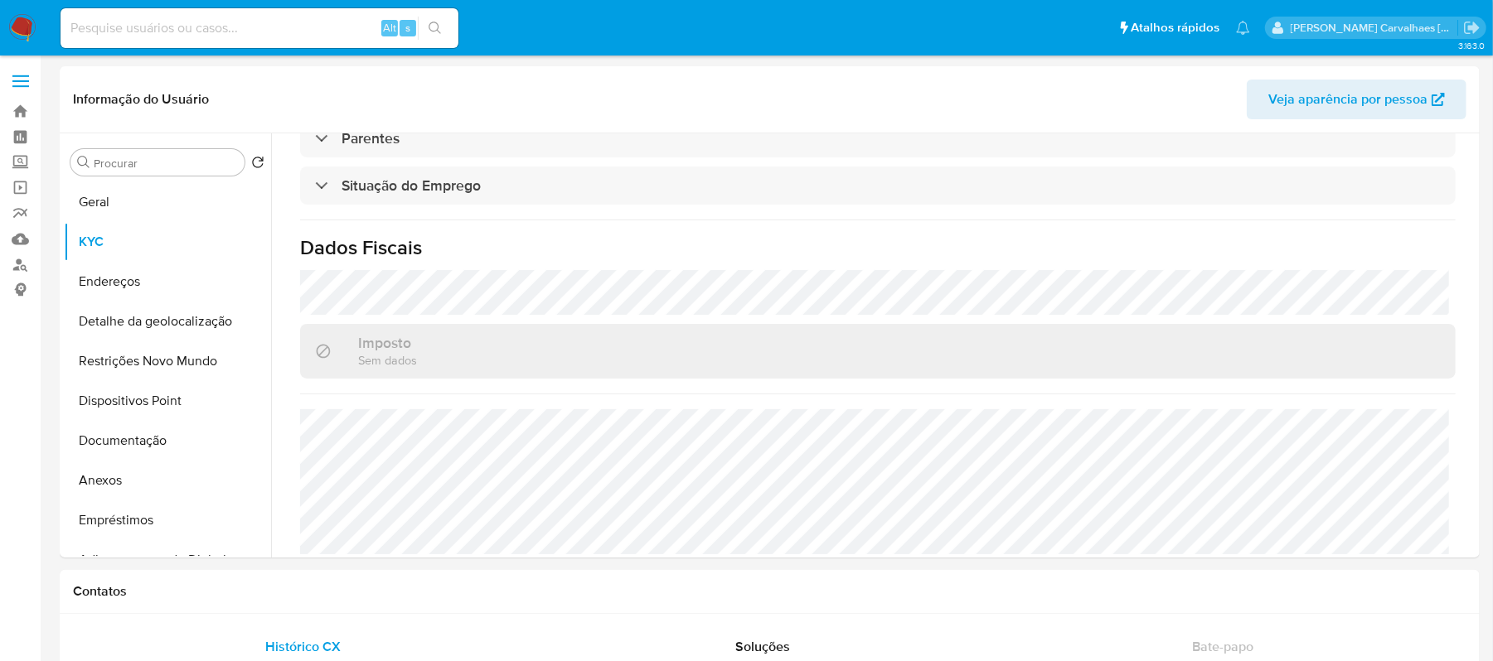
scroll to position [727, 0]
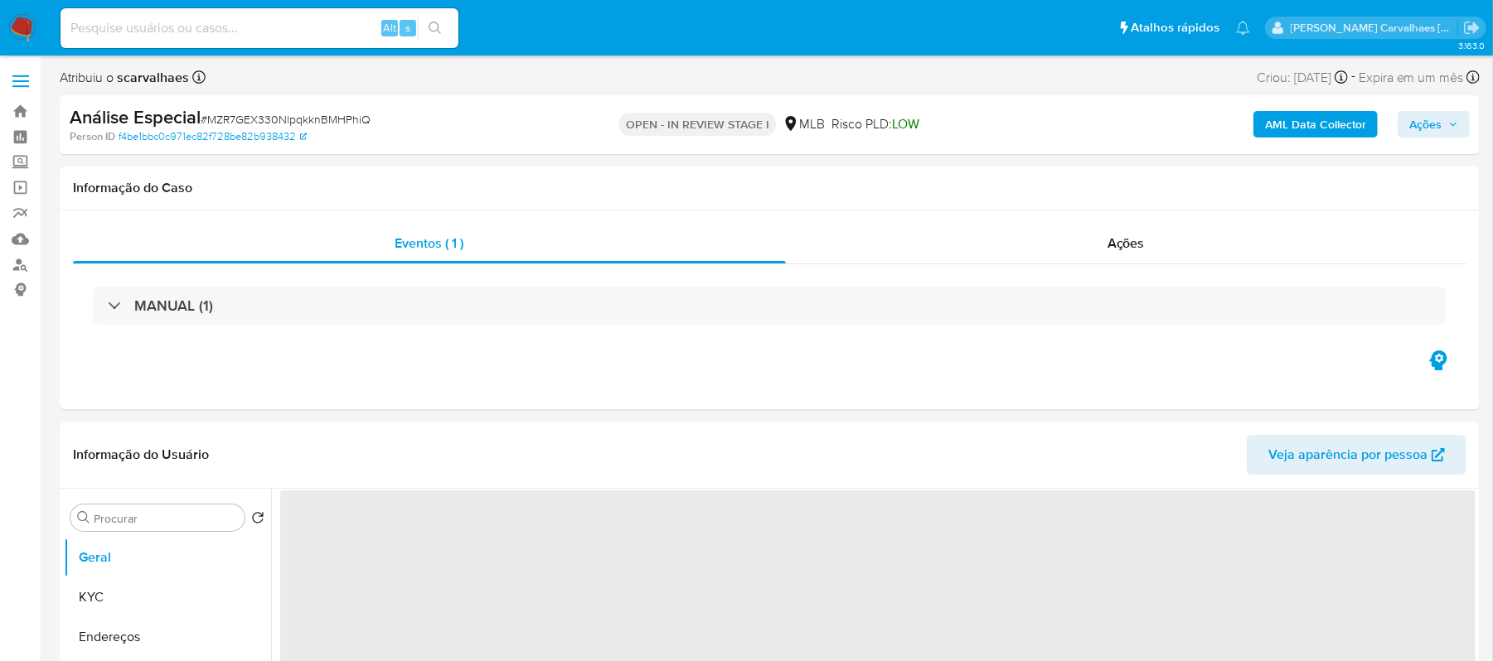
select select "10"
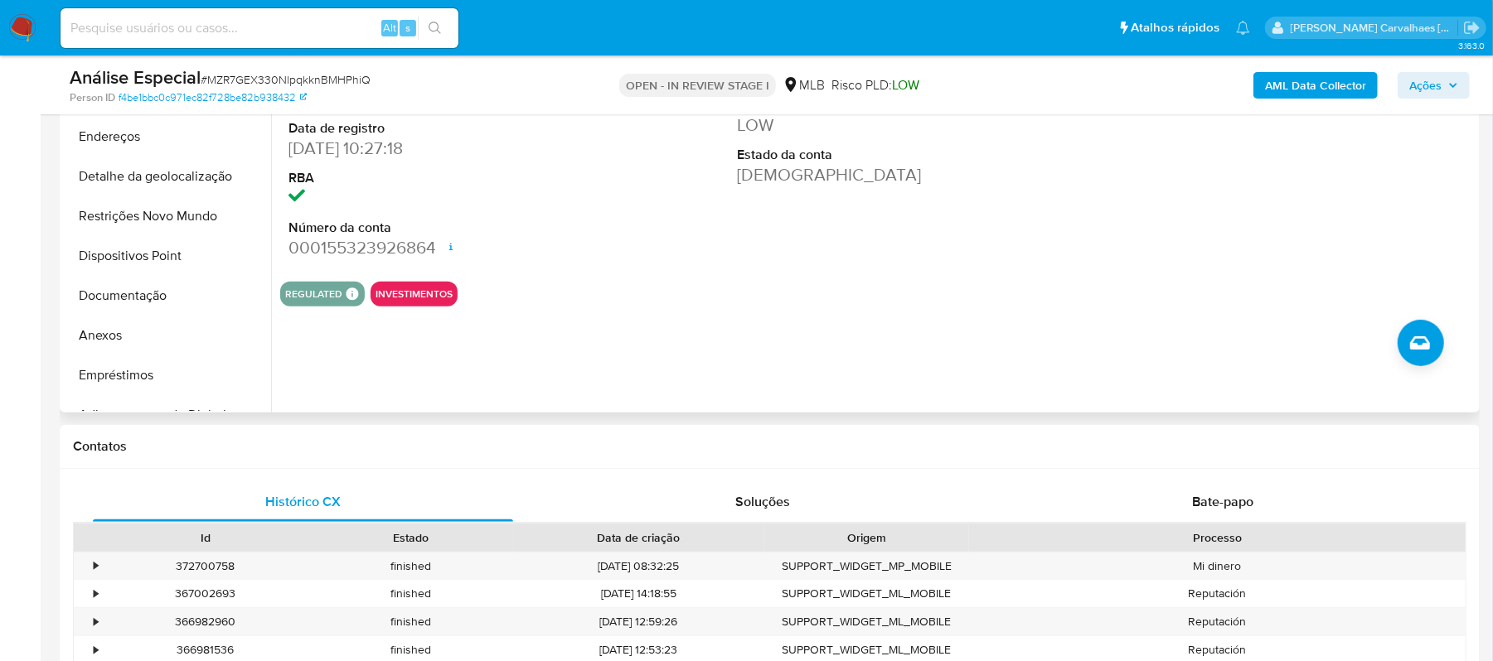
scroll to position [220, 0]
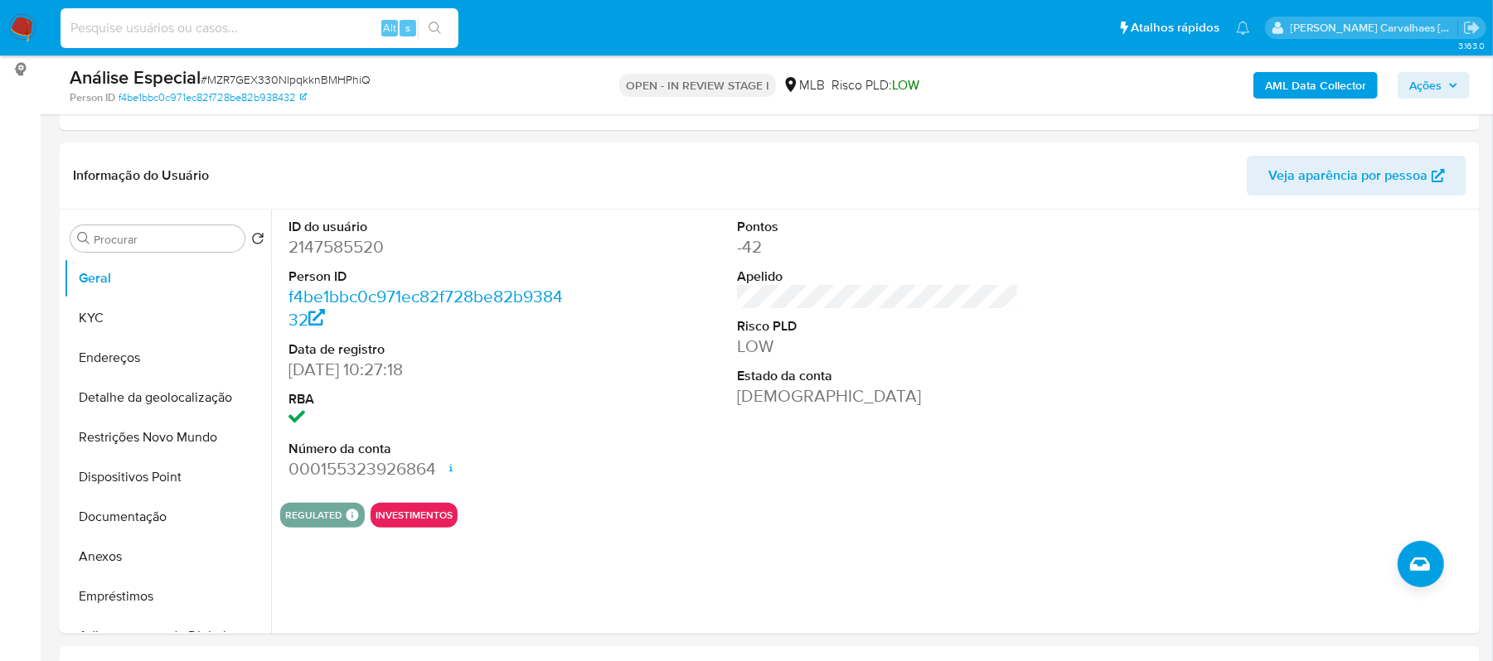
paste input "mTa7RxGdTkniuAPUlHc5V2je"
type input "mTa7RxGdTkniuAPUlHc5V2je"
click at [431, 18] on button "search-icon" at bounding box center [435, 28] width 34 height 23
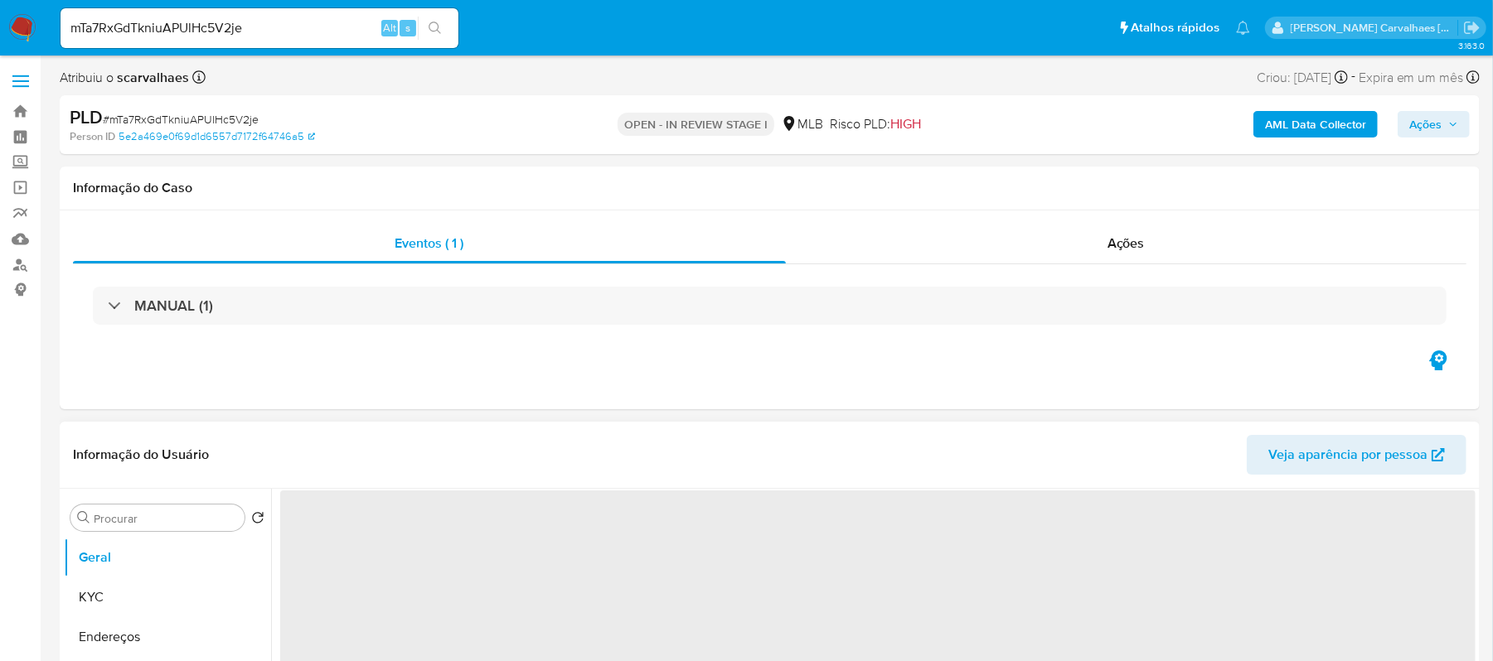
select select "10"
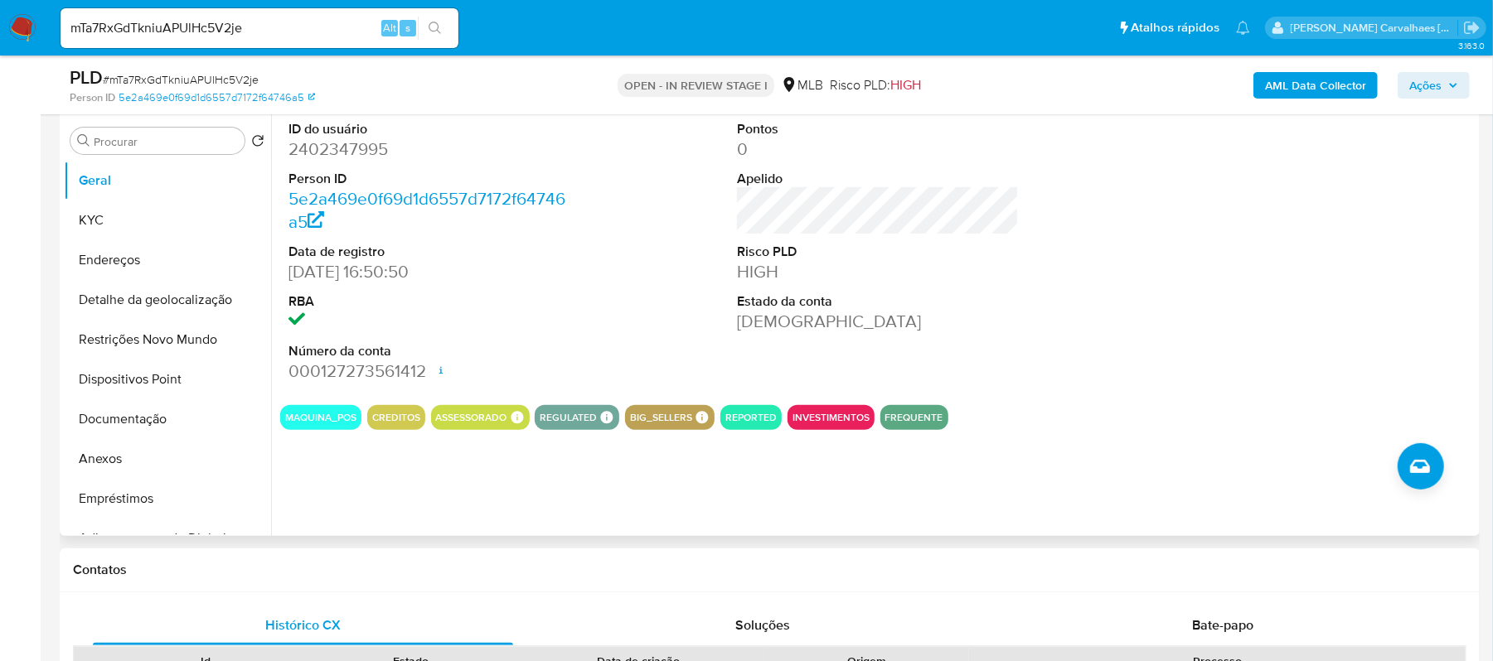
scroll to position [331, 0]
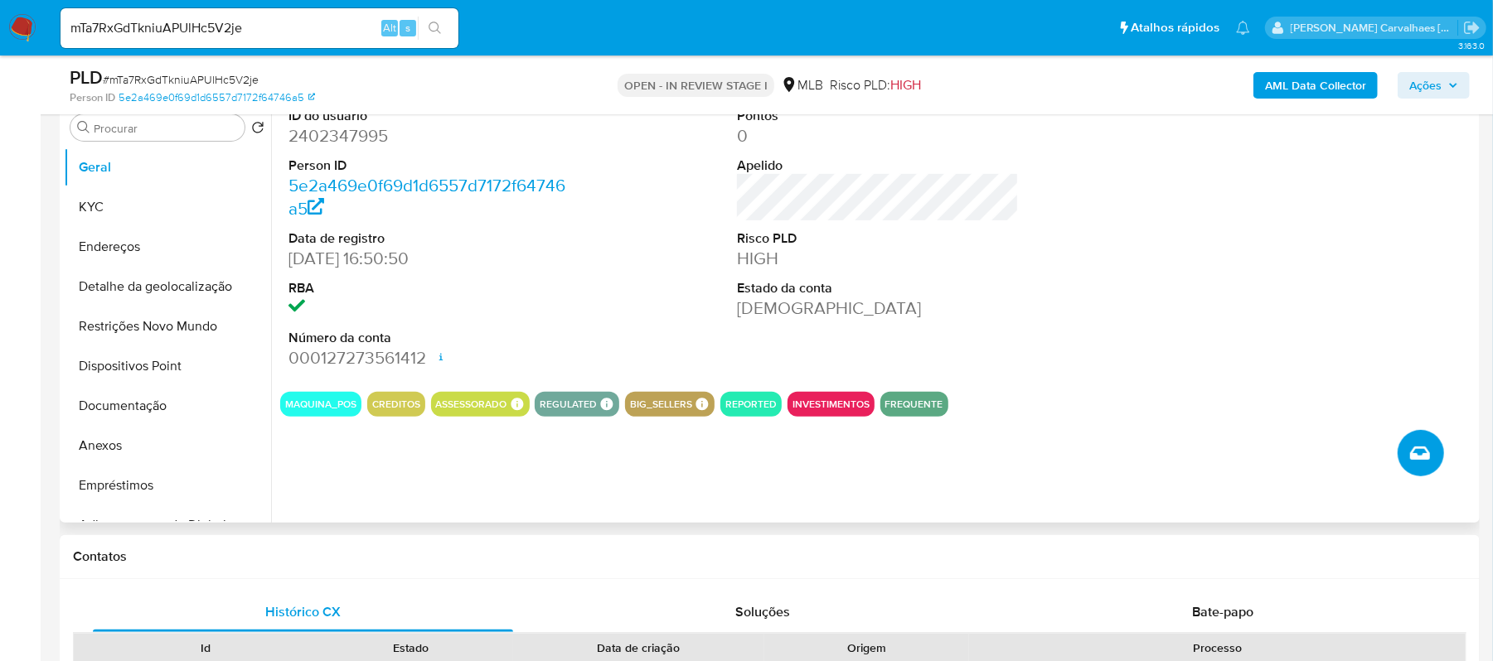
click at [1416, 455] on icon "Criar caso manual" at bounding box center [1420, 453] width 20 height 20
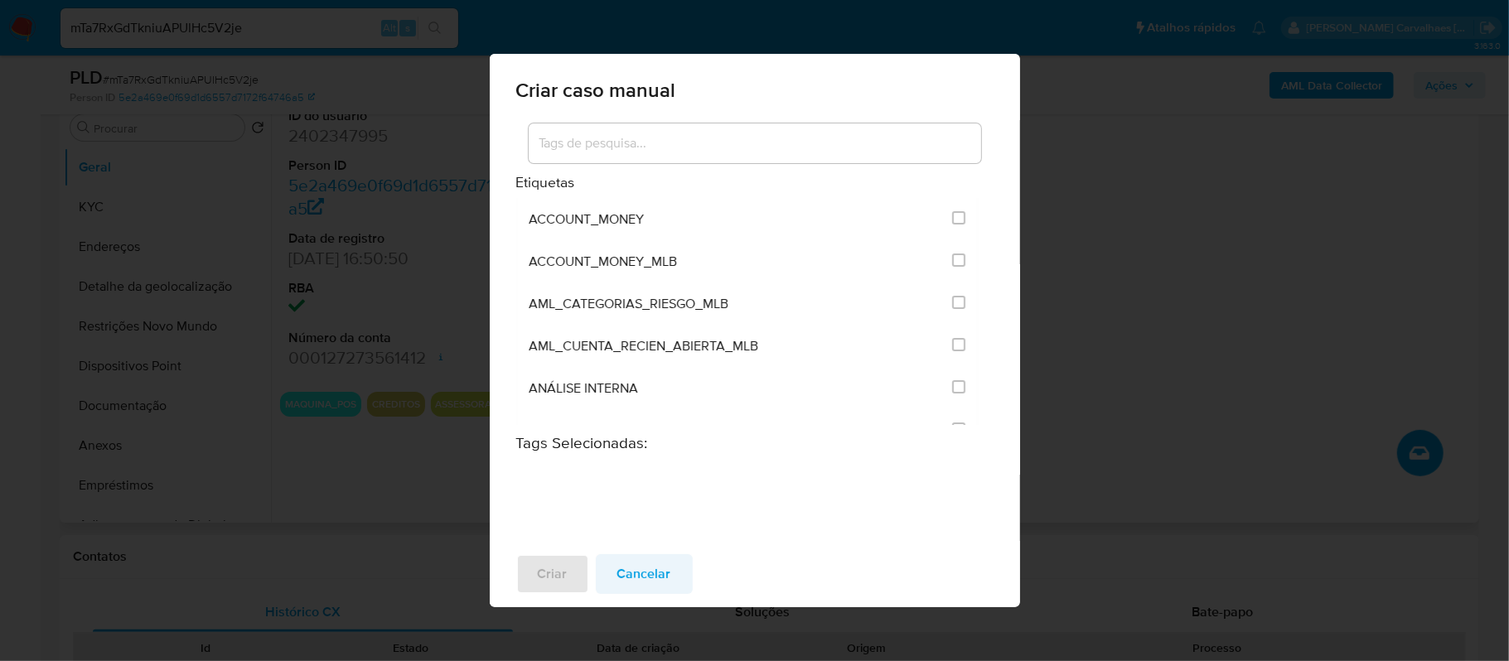
click at [632, 573] on span "Cancelar" at bounding box center [644, 574] width 54 height 36
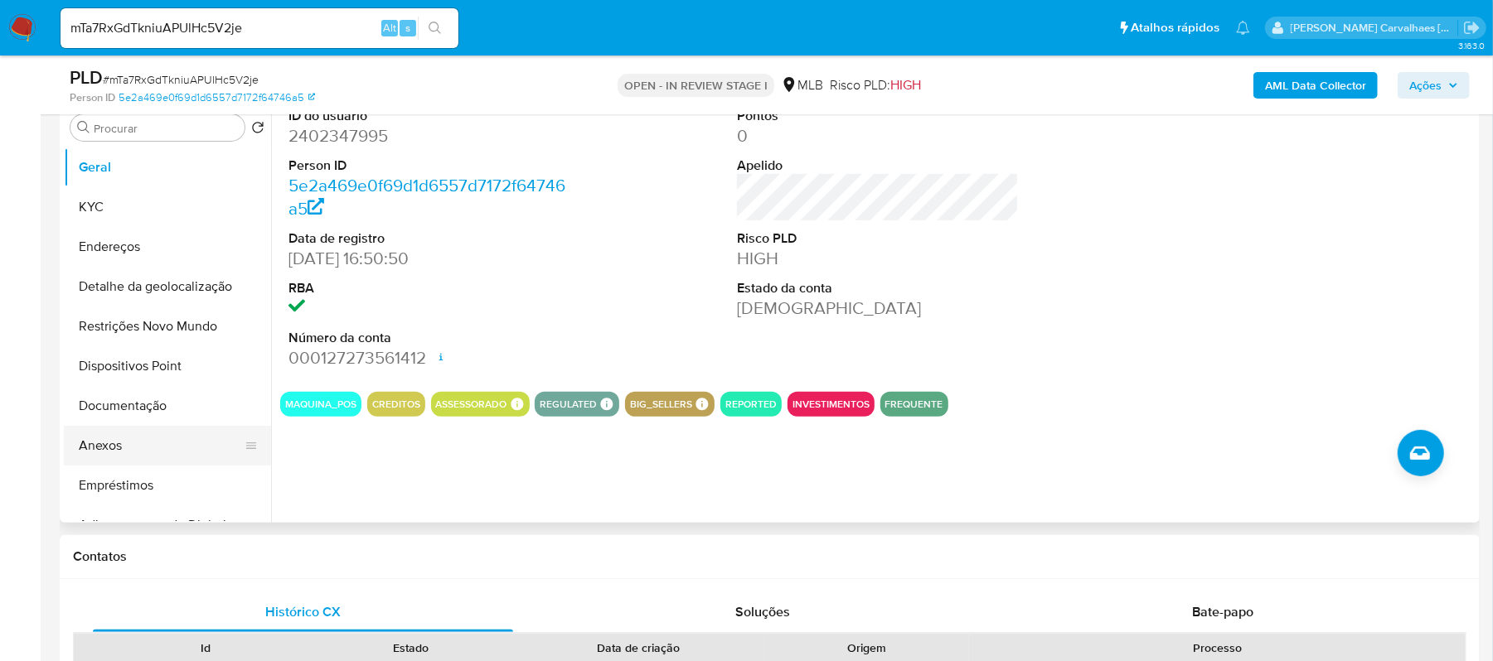
click at [109, 449] on button "Anexos" at bounding box center [161, 446] width 194 height 40
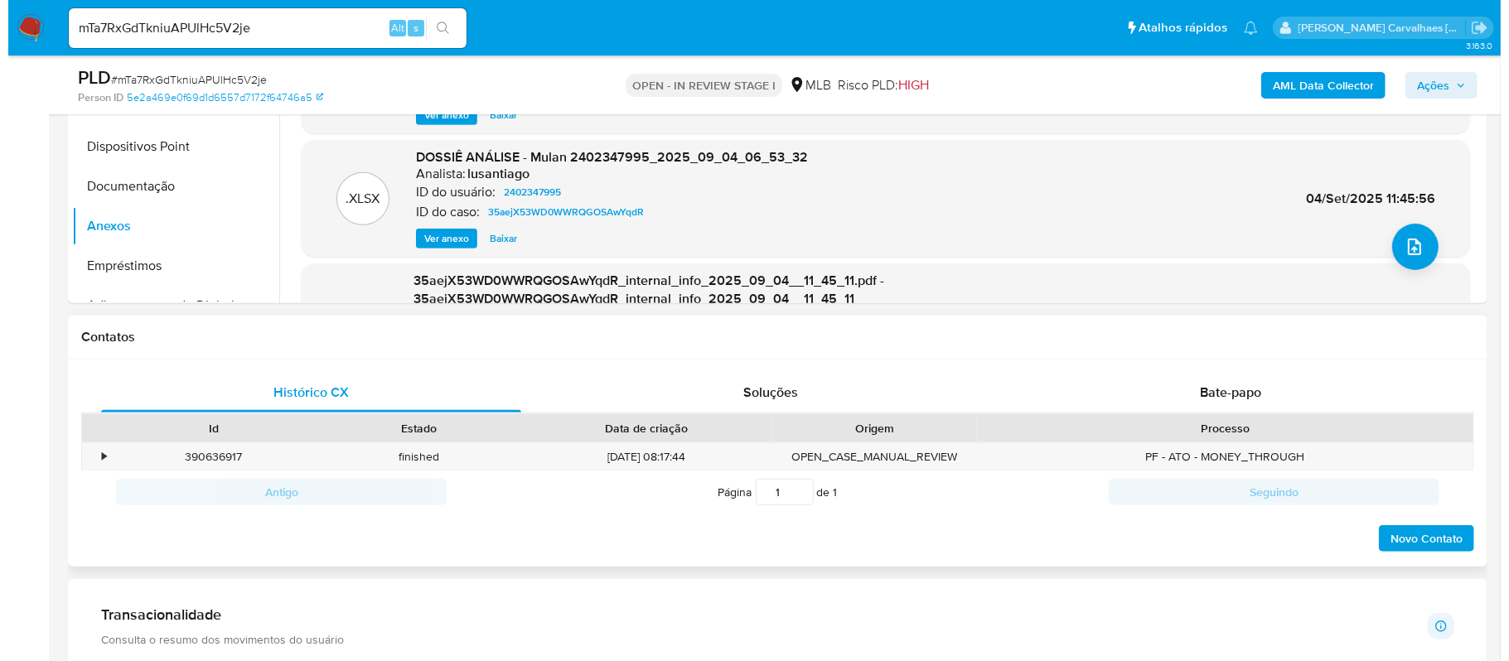
scroll to position [552, 0]
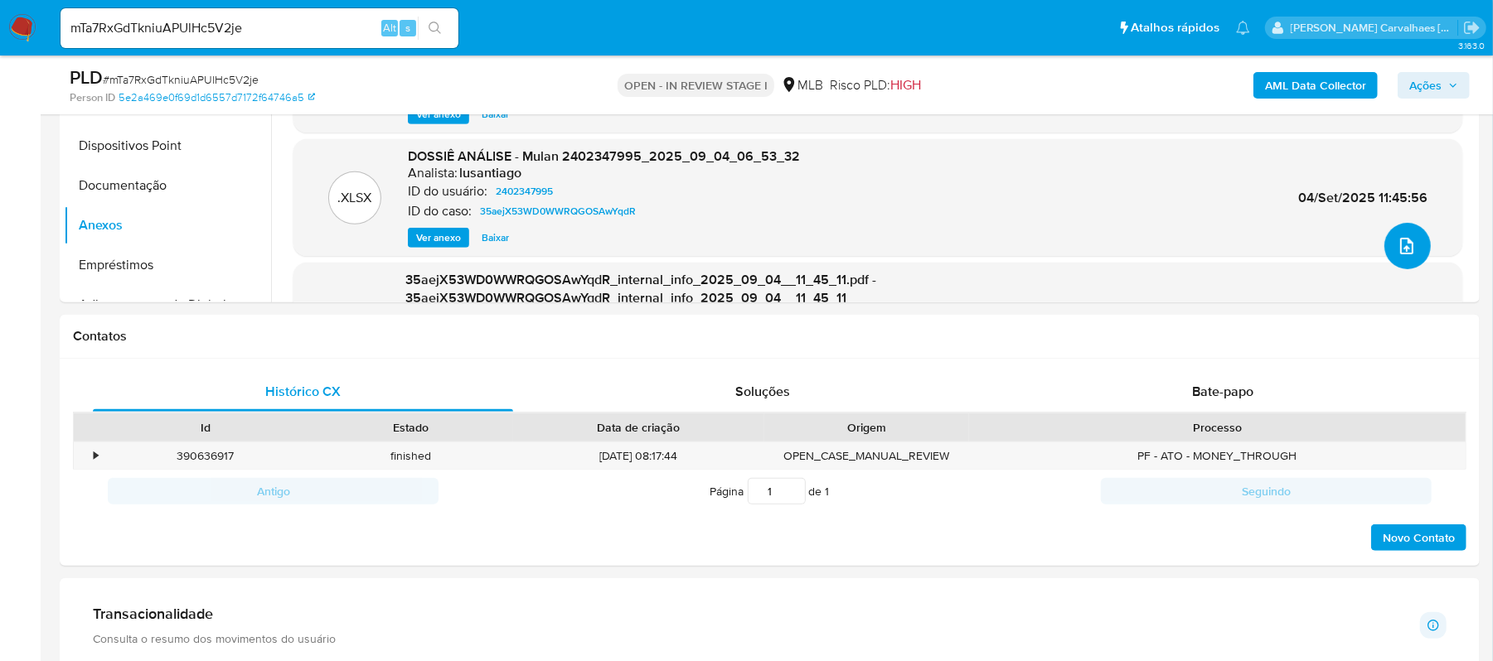
click at [1396, 249] on icon "upload-file" at bounding box center [1406, 246] width 20 height 20
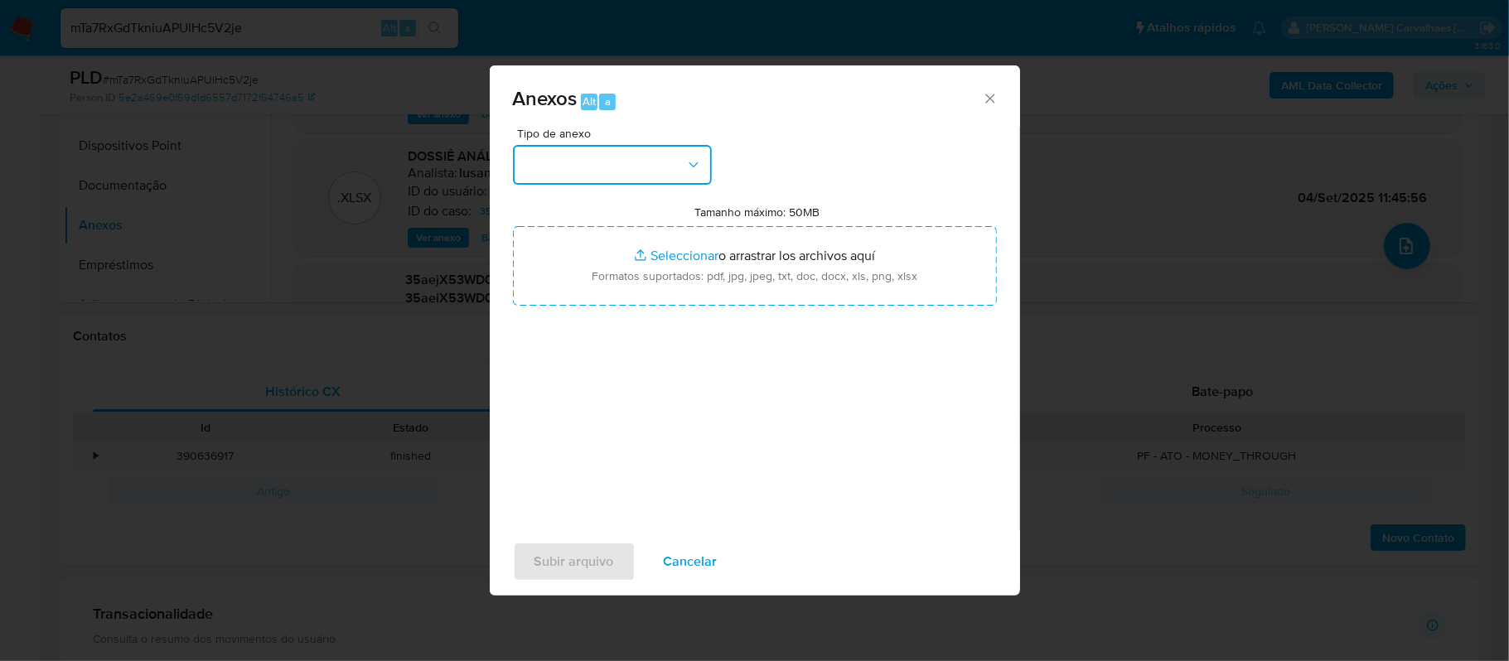
click at [688, 167] on icon "button" at bounding box center [693, 165] width 17 height 17
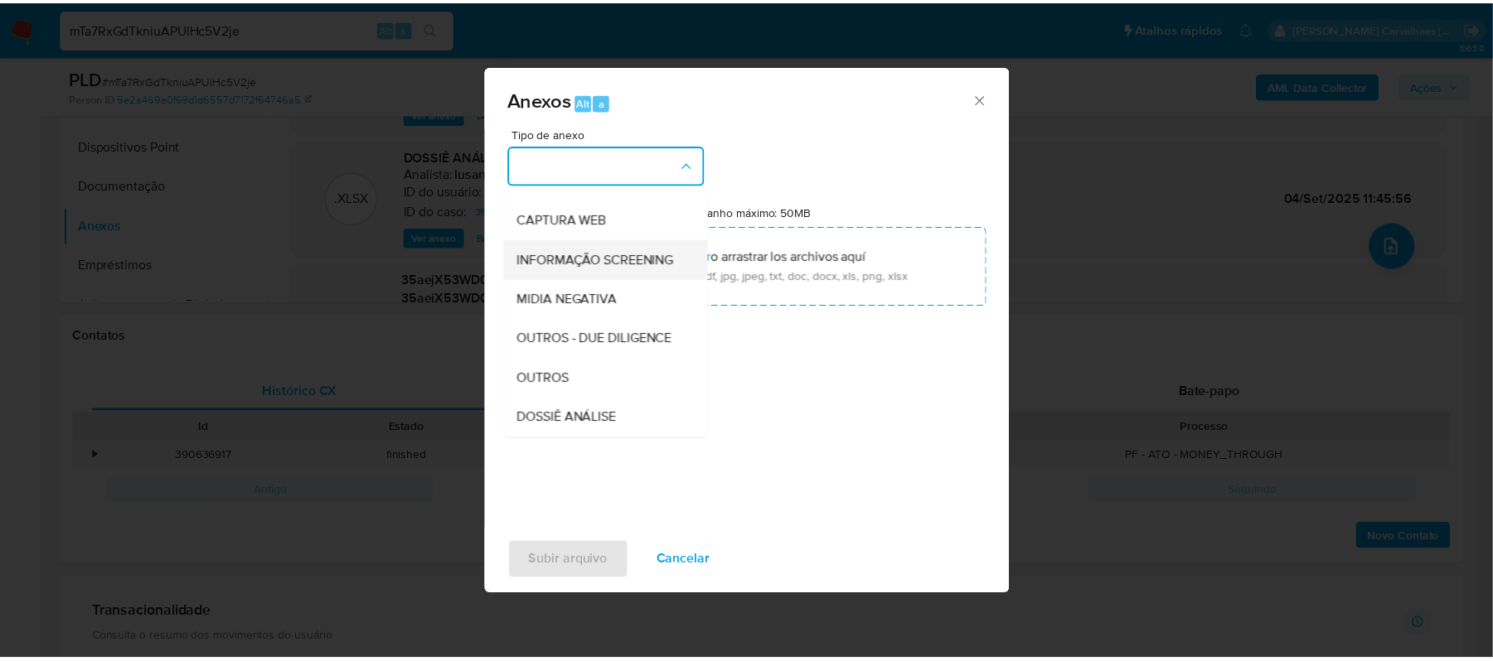
scroll to position [110, 0]
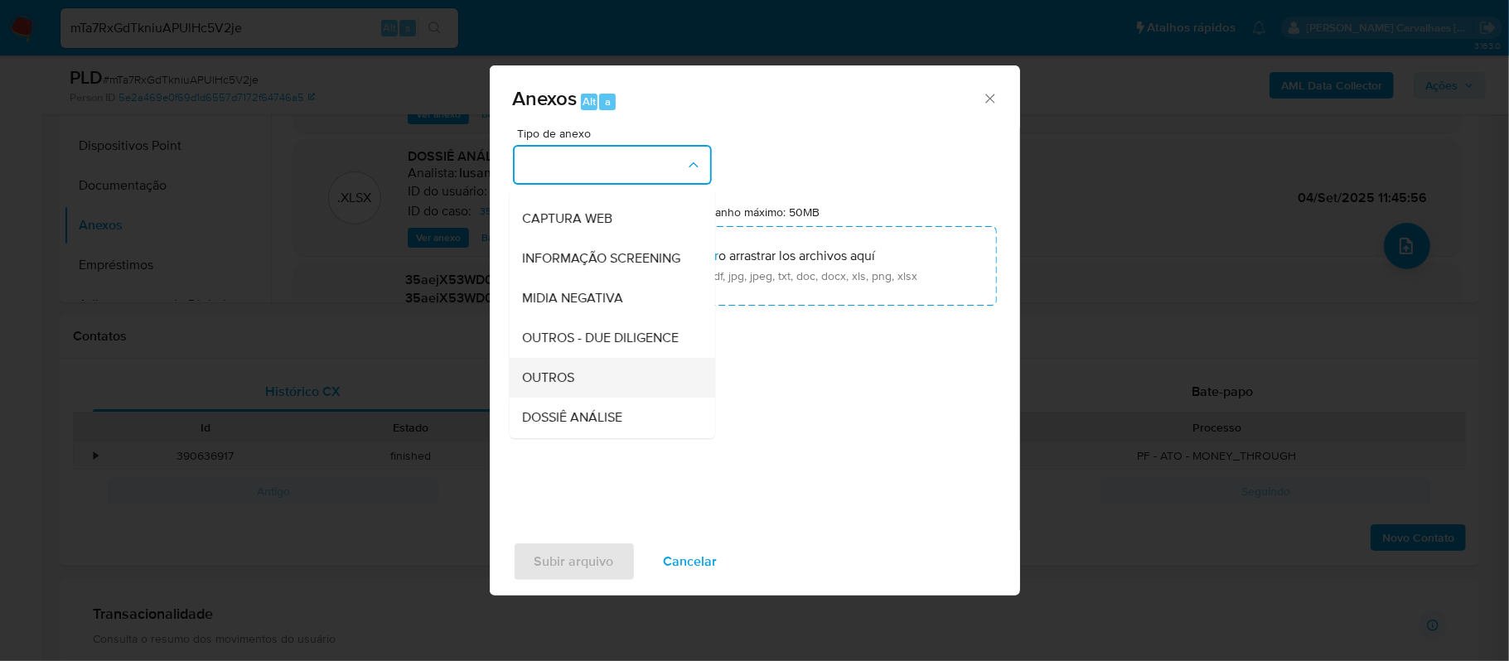
click at [562, 386] on span "OUTROS" at bounding box center [549, 378] width 52 height 17
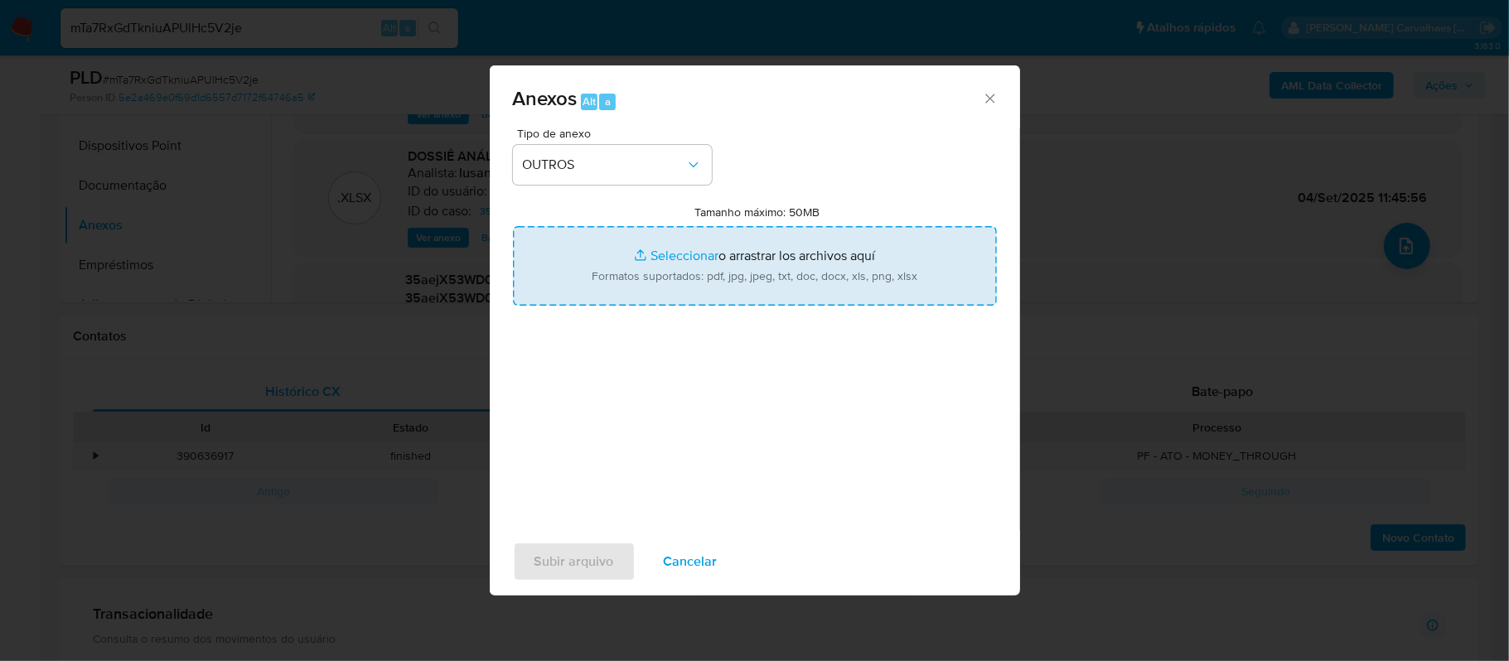
click at [690, 254] on input "Tamanho máximo: 50MB Seleccionar archivos" at bounding box center [755, 266] width 484 height 80
click at [670, 259] on input "Tamanho máximo: 50MB Seleccionar archivos" at bounding box center [755, 266] width 484 height 80
type input "C:\fakepath\Mulan 59.228.032 JANDERSON LUCAS ARAUJO DE OLIVEIRA 2402347995_2025…"
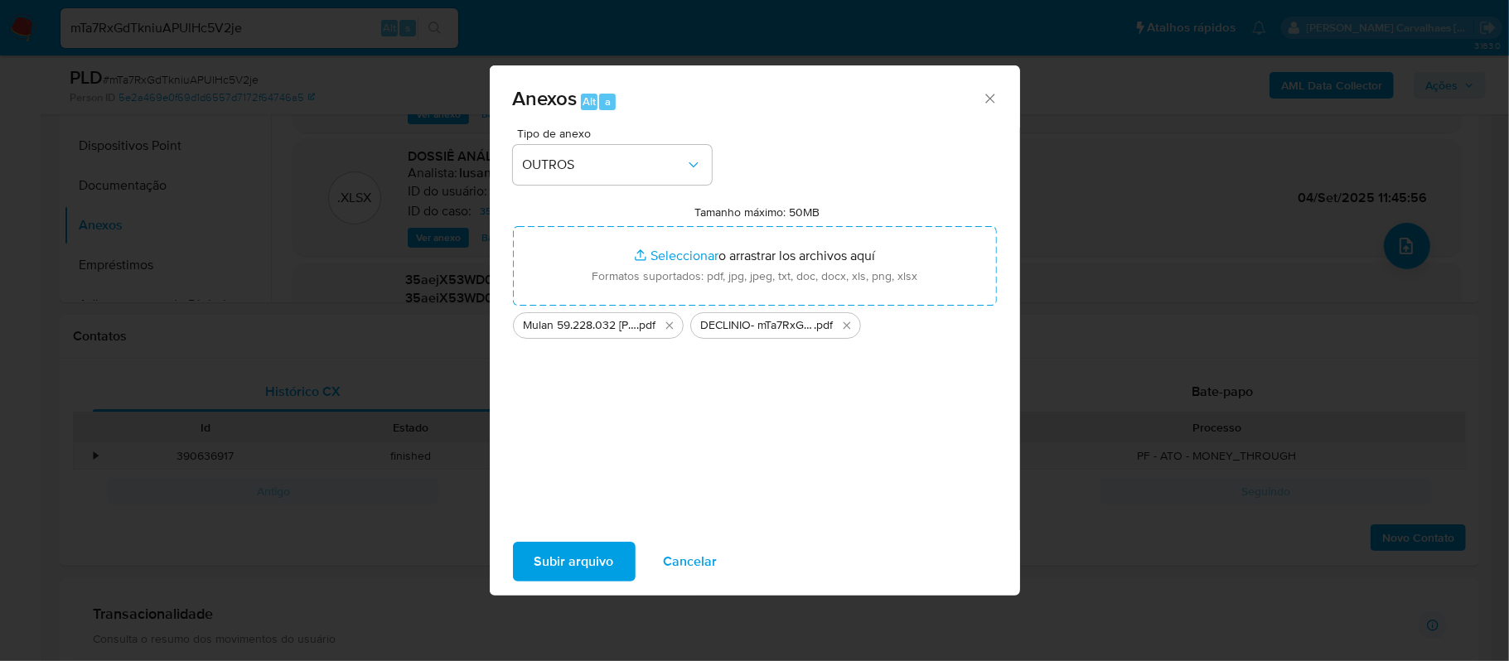
click at [575, 570] on span "Subir arquivo" at bounding box center [575, 562] width 80 height 36
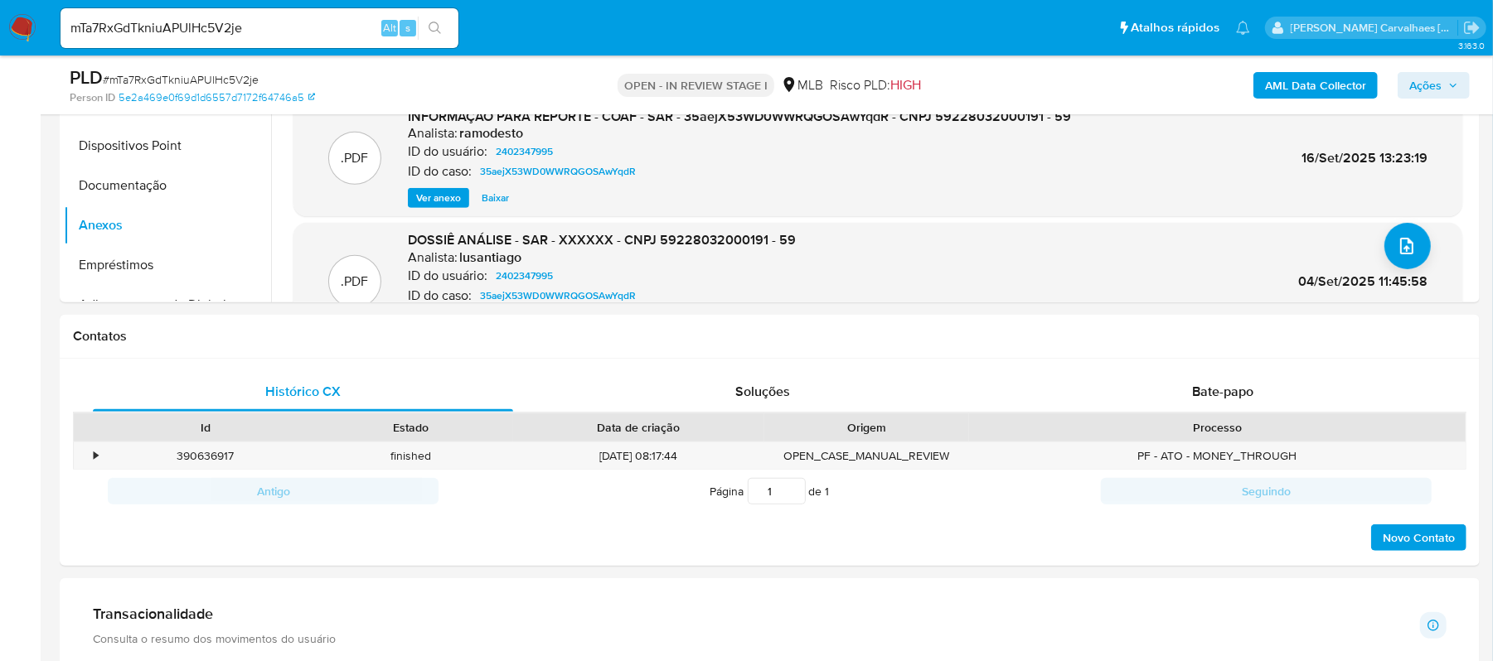
click at [1430, 80] on span "Ações" at bounding box center [1425, 85] width 32 height 27
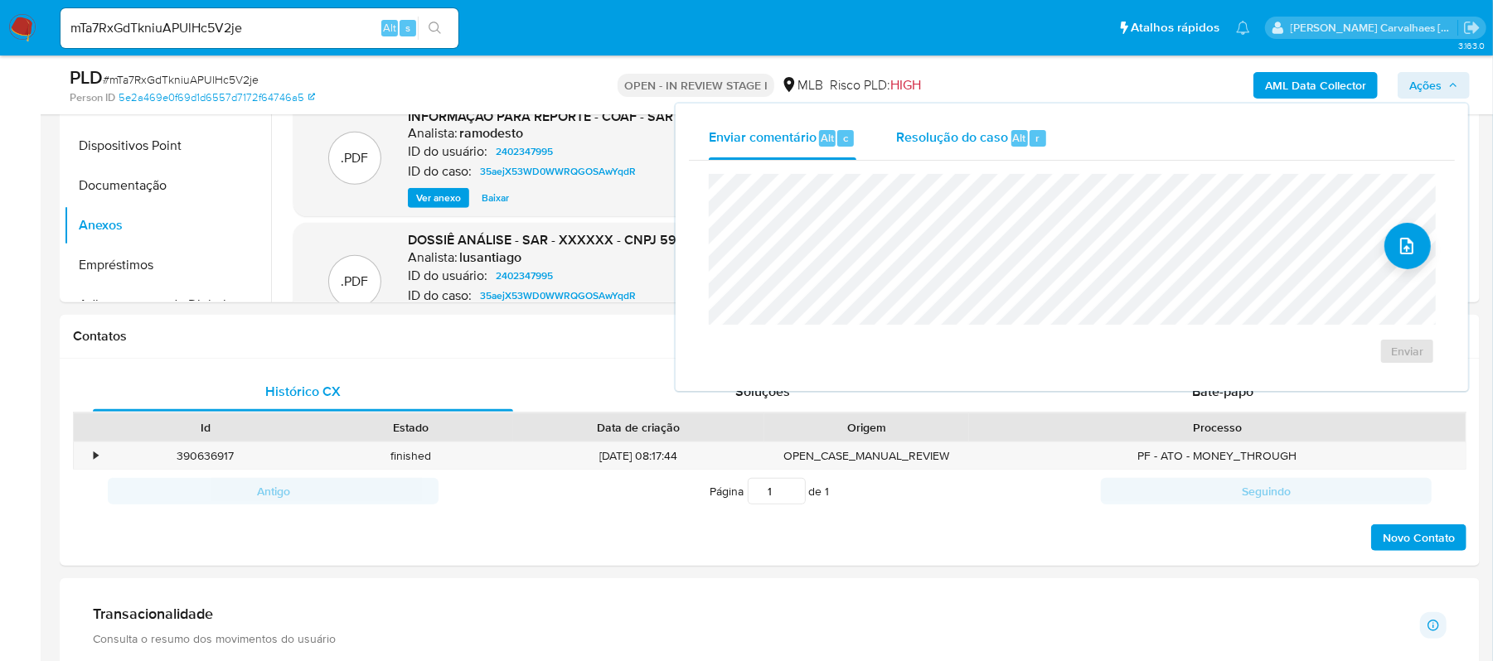
click at [958, 140] on span "Resolução do caso" at bounding box center [952, 137] width 112 height 19
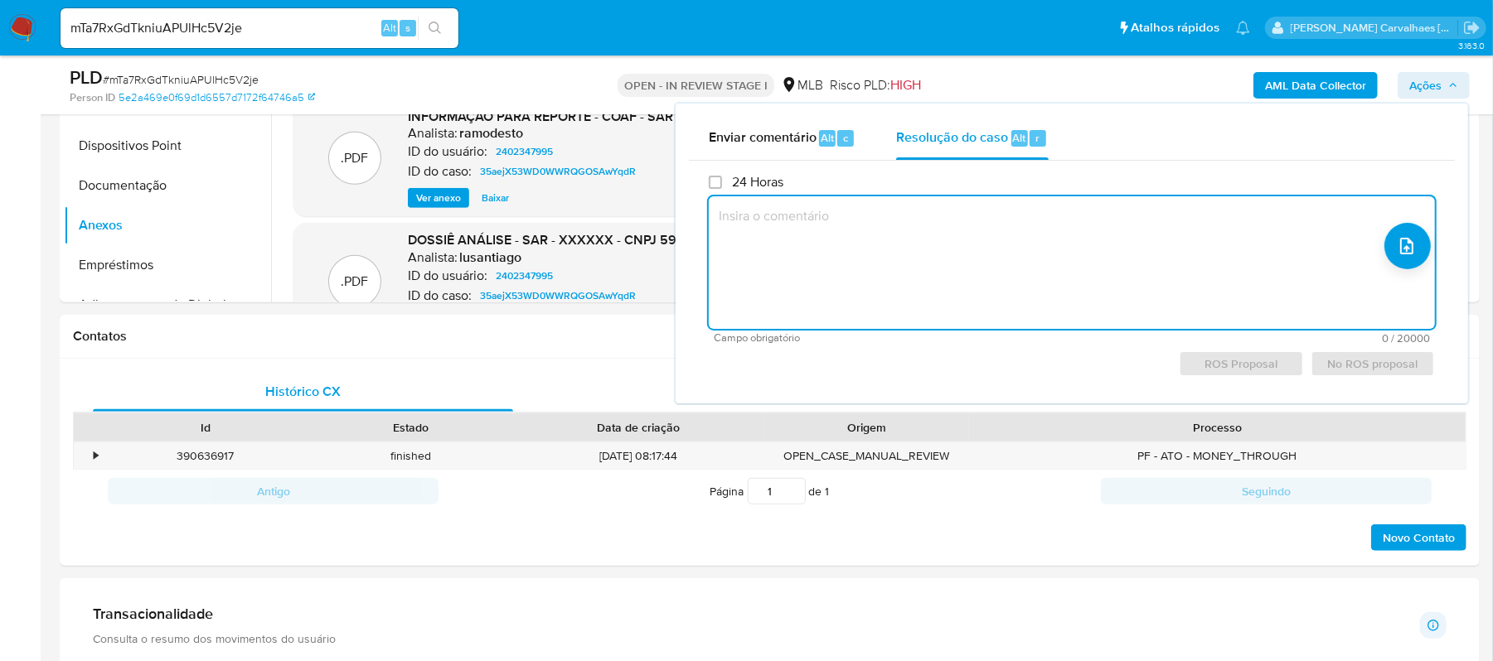
paste textarea "Em suma, as informações que resultam neste declínio são: Já reportado no caso 3…"
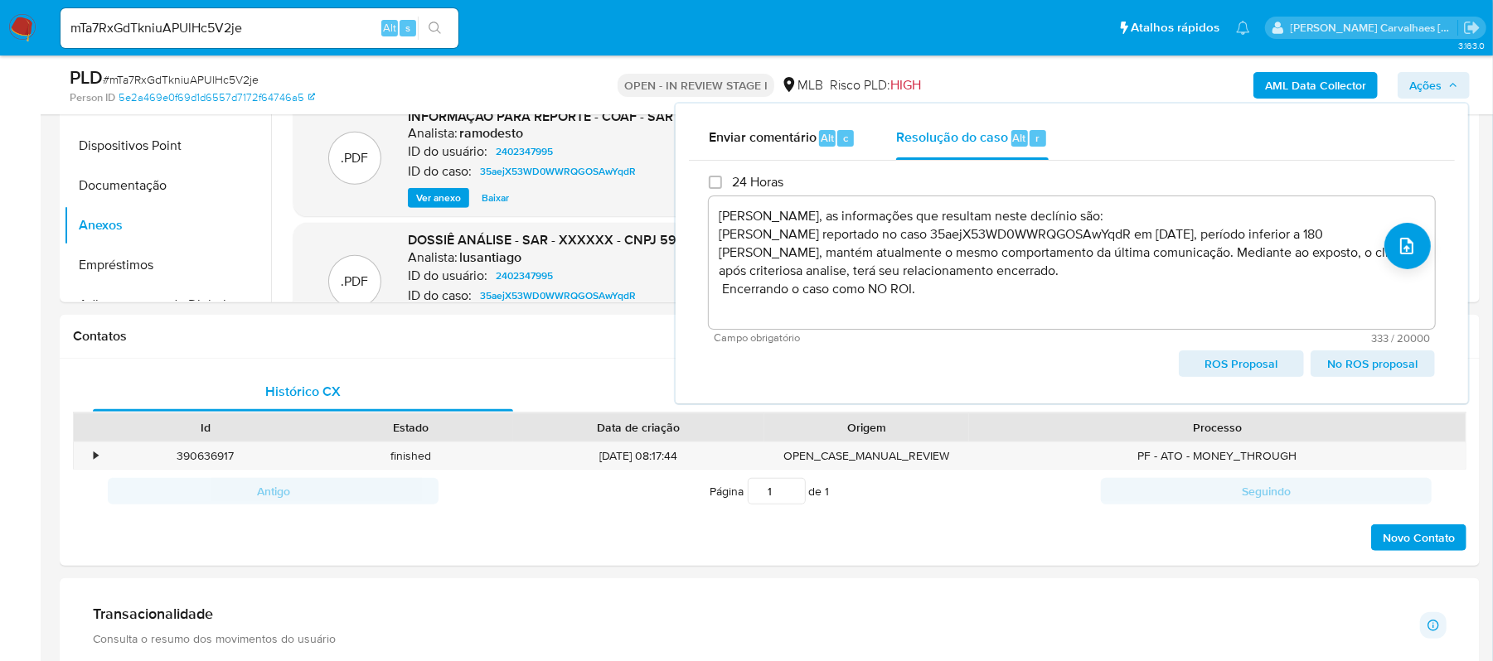
click at [1344, 365] on span "No ROS proposal" at bounding box center [1372, 363] width 101 height 23
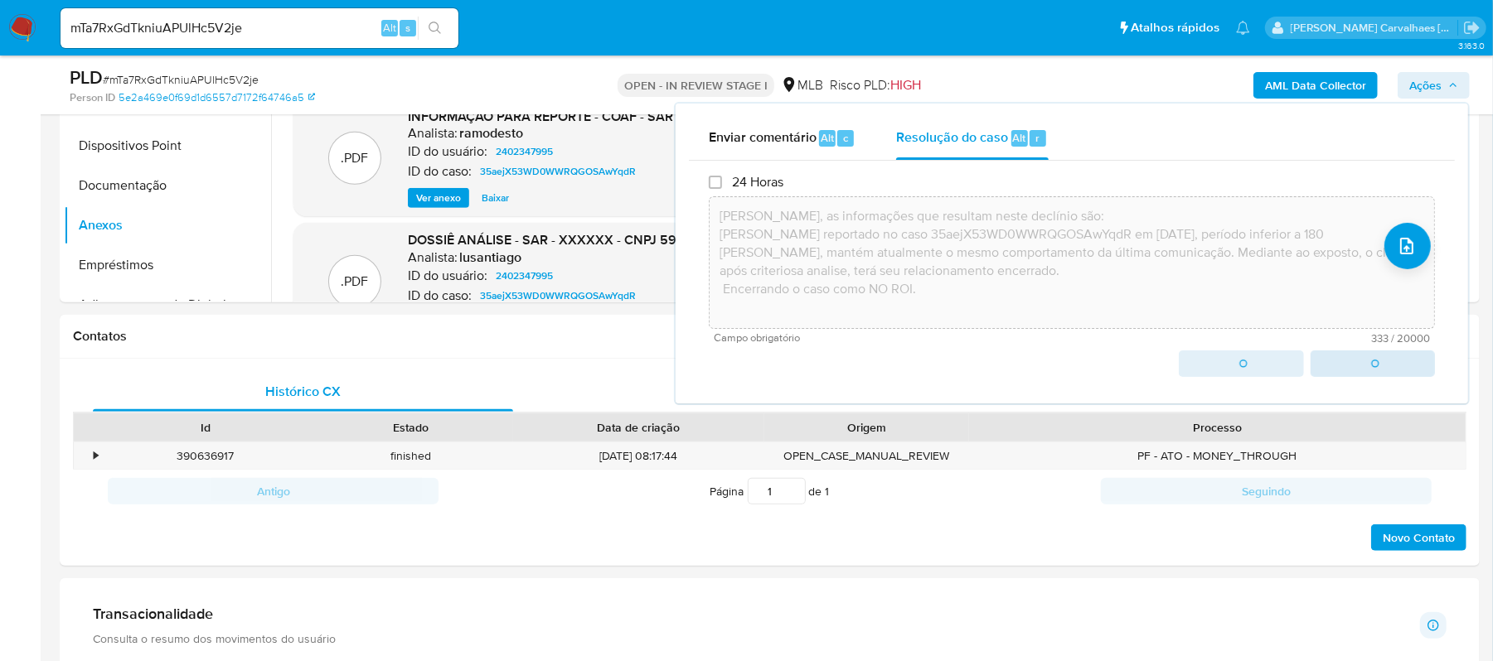
type textarea "Em suma, as informações que resultam neste declínio são: Já reportado no caso 3…"
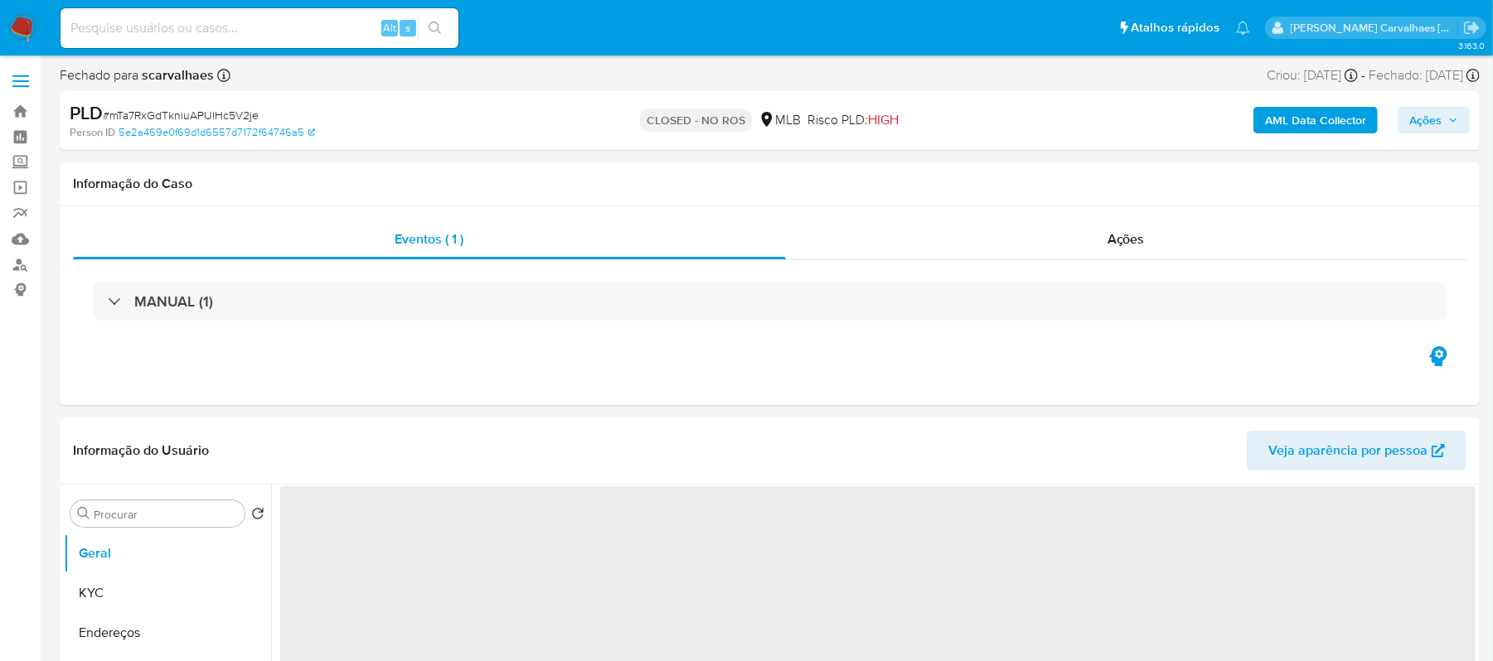
select select "10"
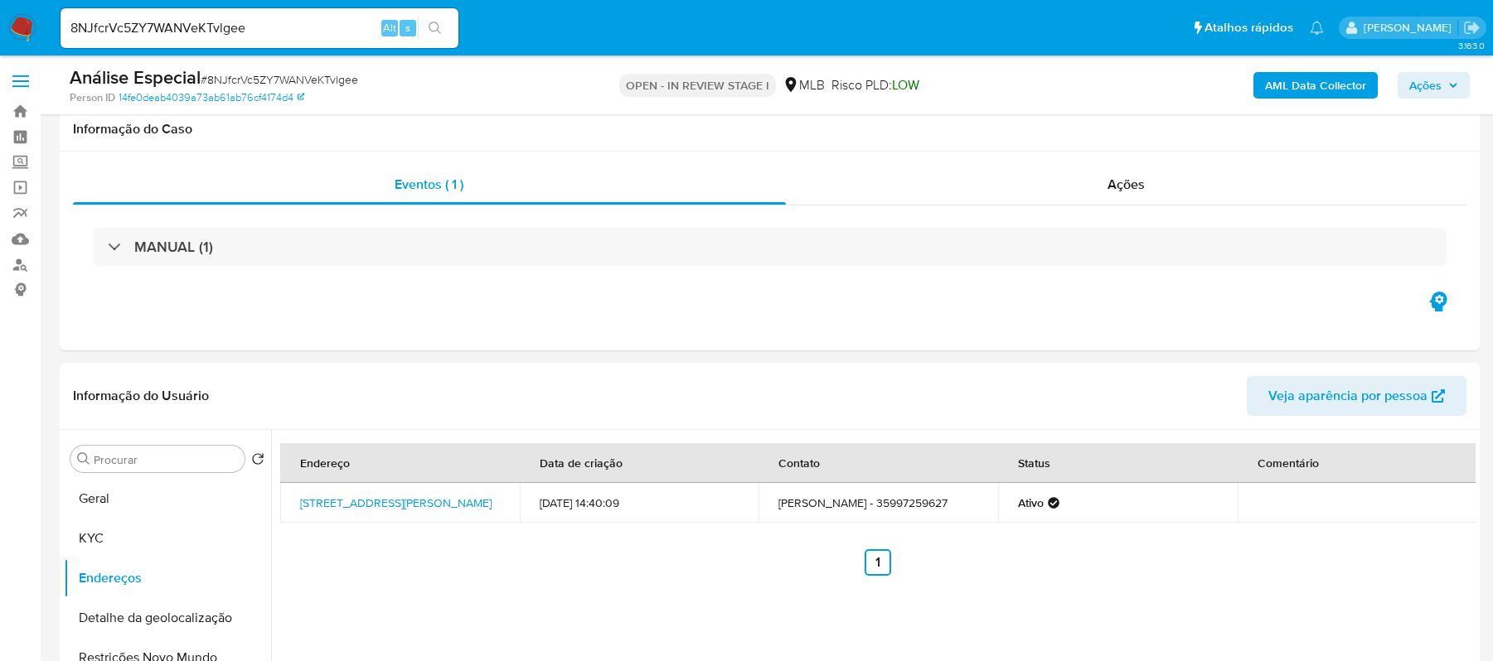
select select "10"
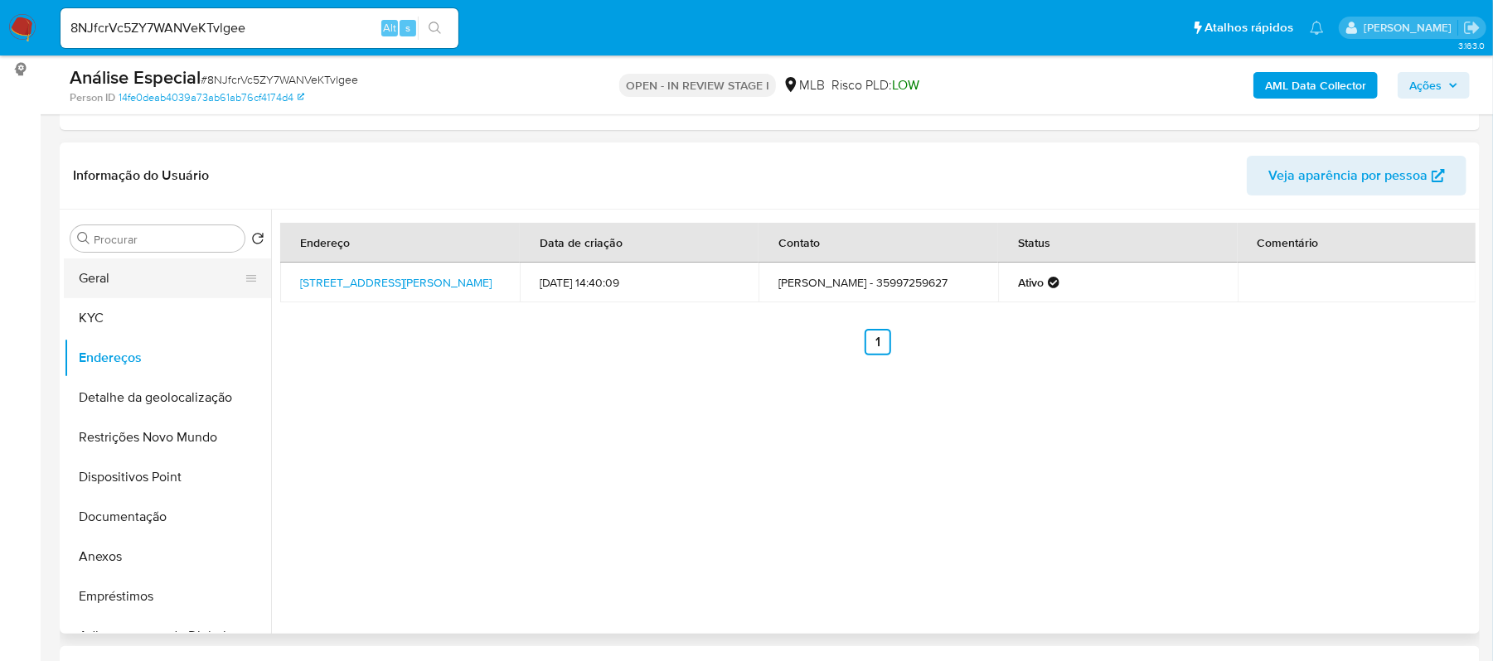
click at [137, 283] on button "Geral" at bounding box center [161, 279] width 194 height 40
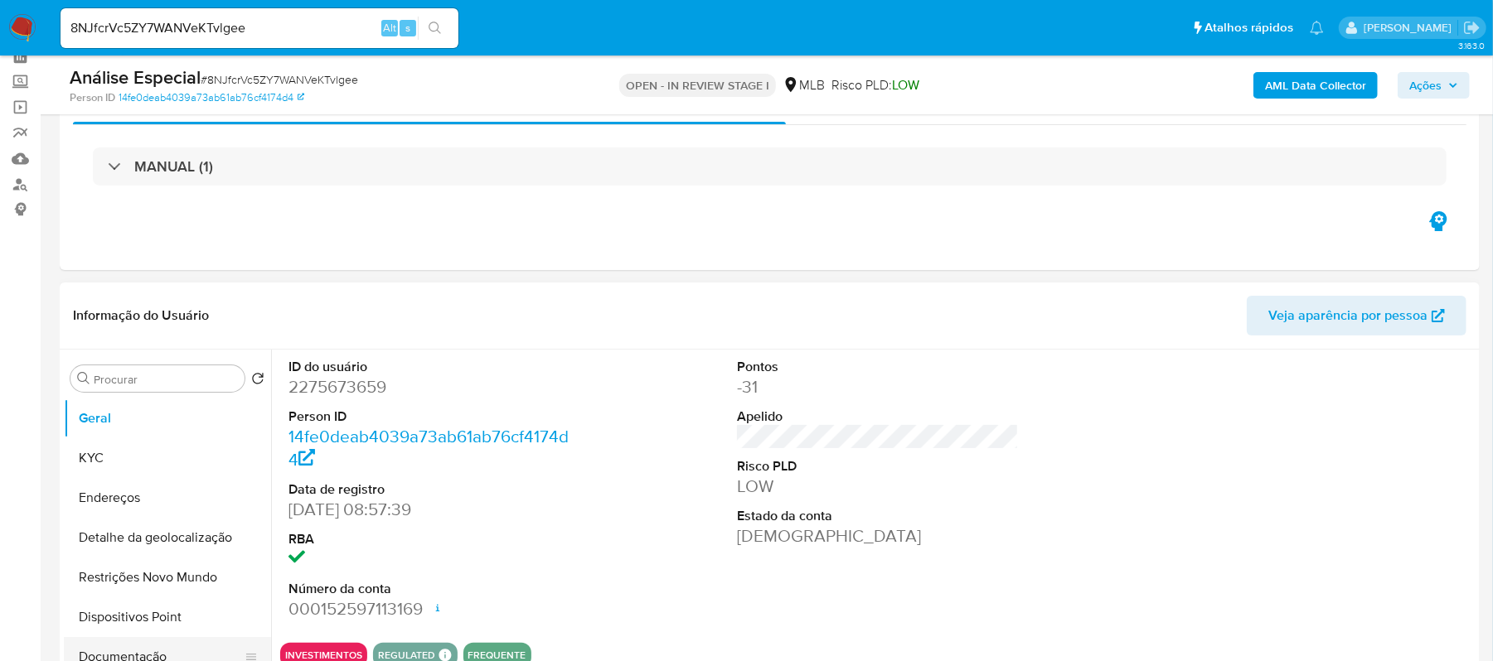
scroll to position [0, 0]
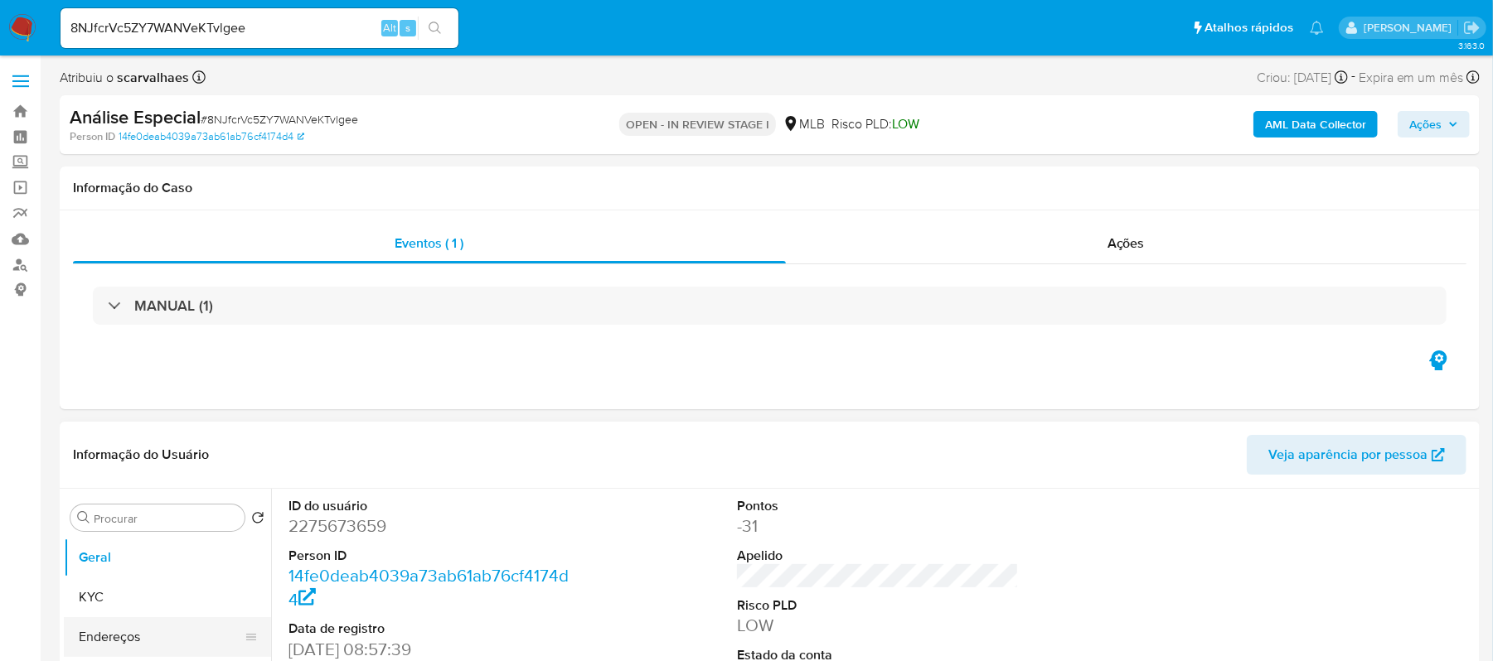
click at [150, 634] on button "Endereços" at bounding box center [161, 637] width 194 height 40
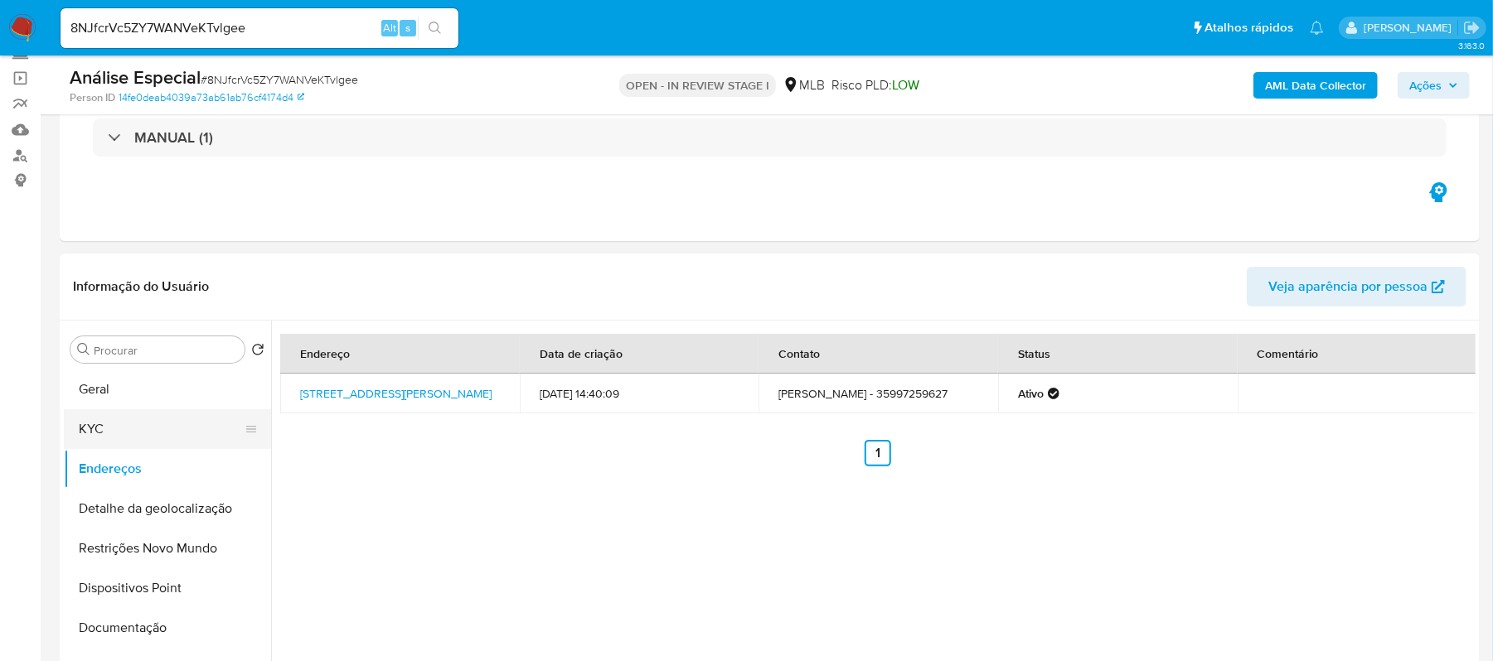
click at [107, 429] on button "KYC" at bounding box center [161, 429] width 194 height 40
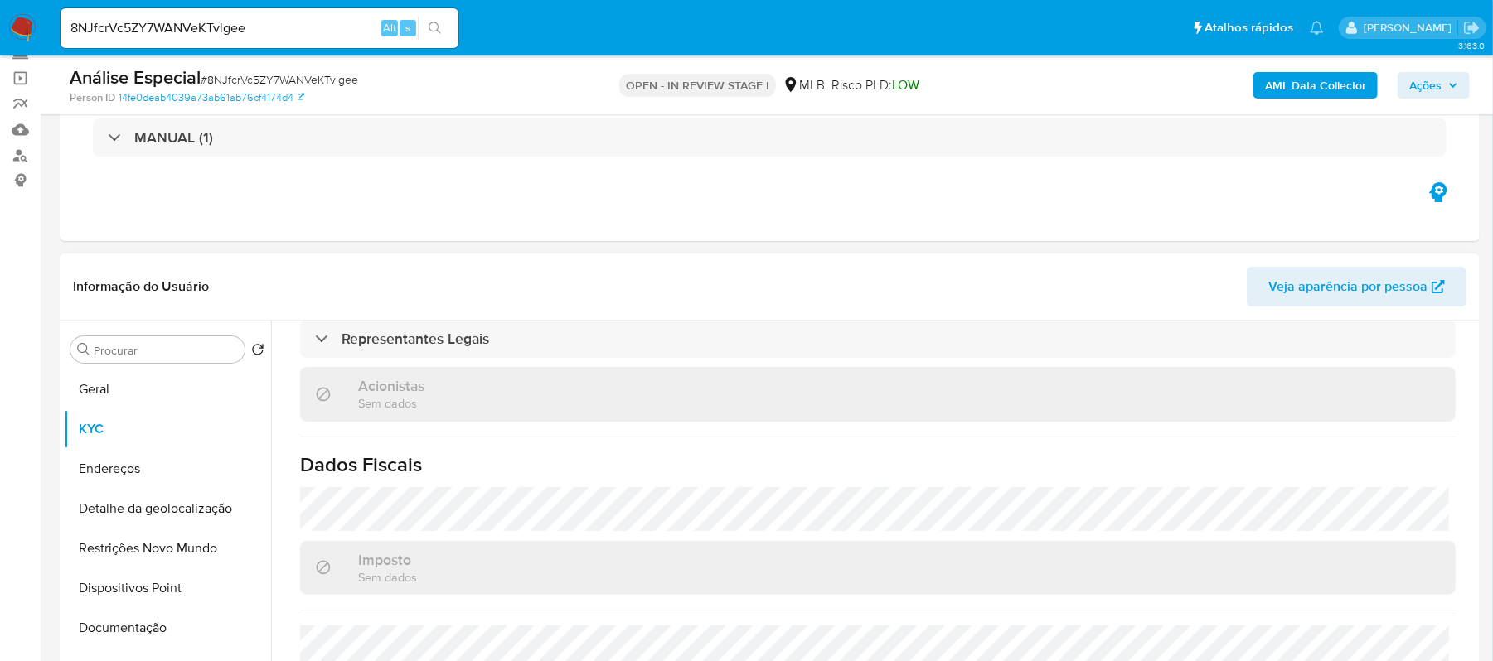
scroll to position [441, 0]
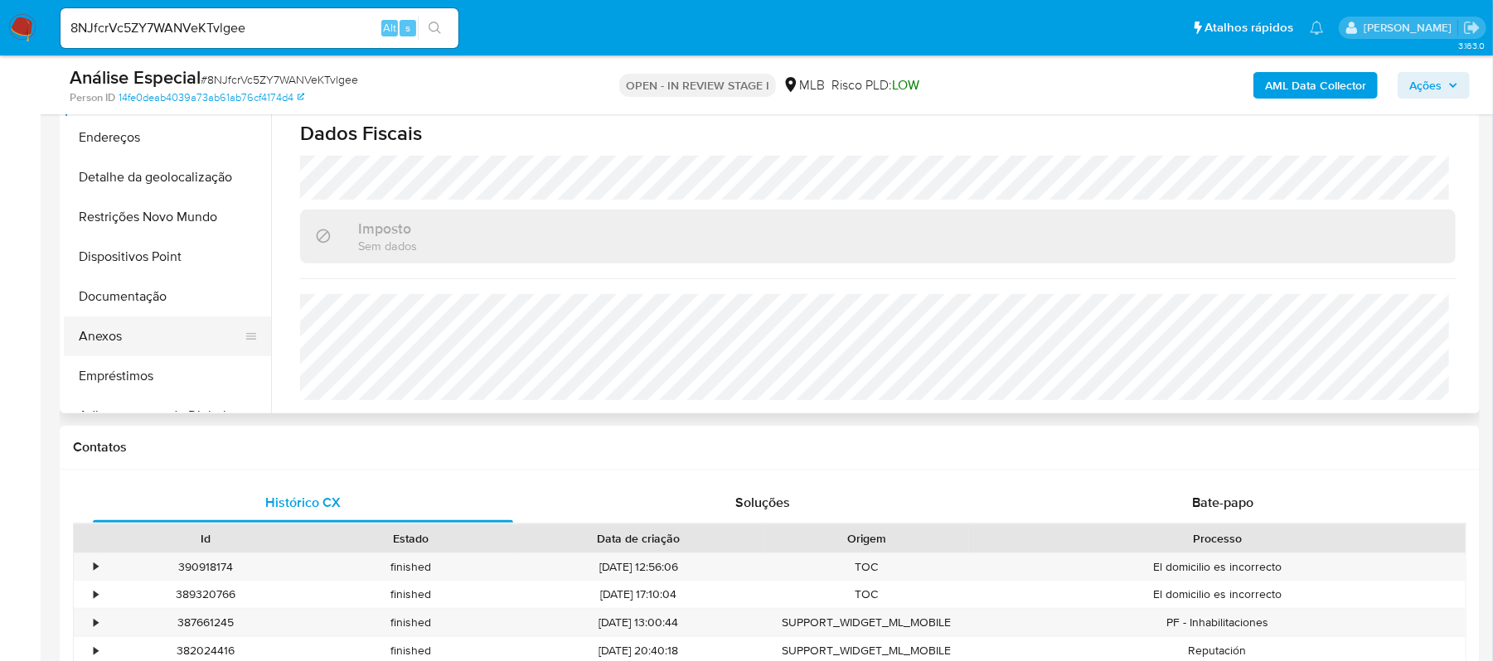
click at [133, 330] on button "Anexos" at bounding box center [161, 337] width 194 height 40
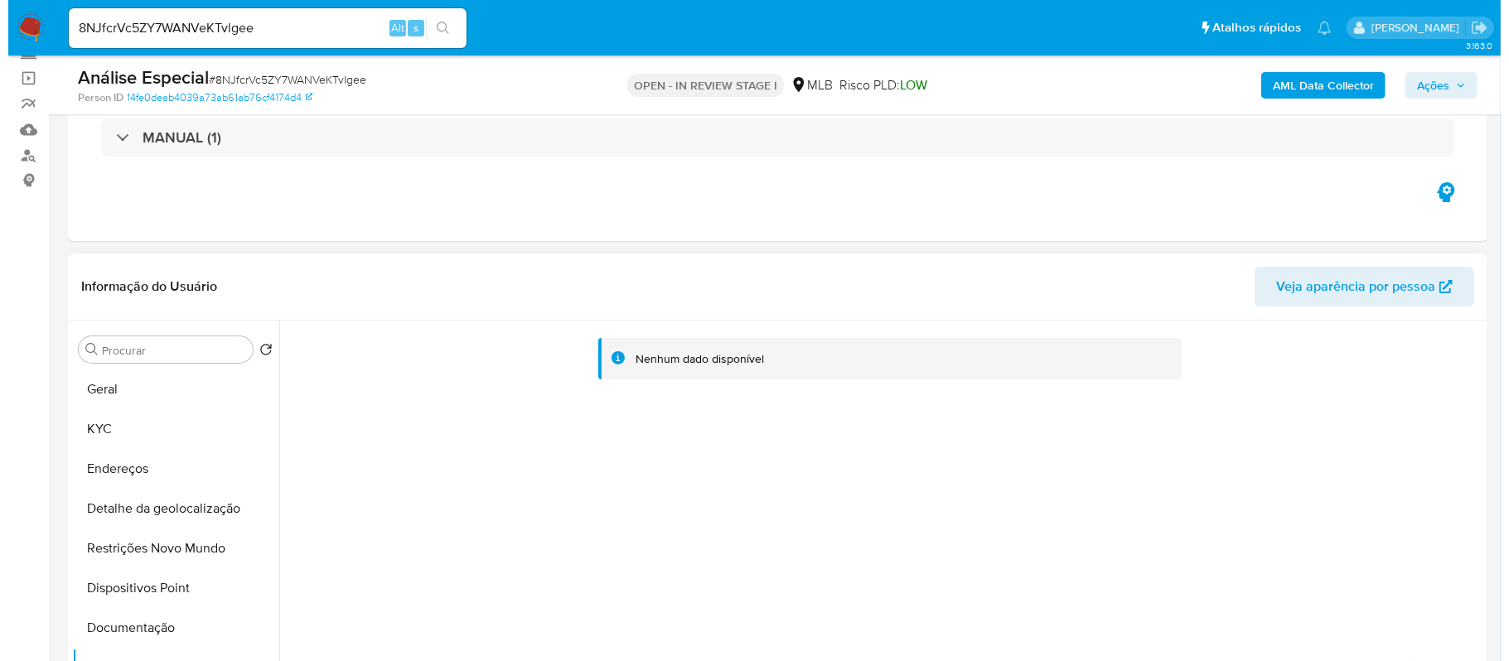
scroll to position [330, 0]
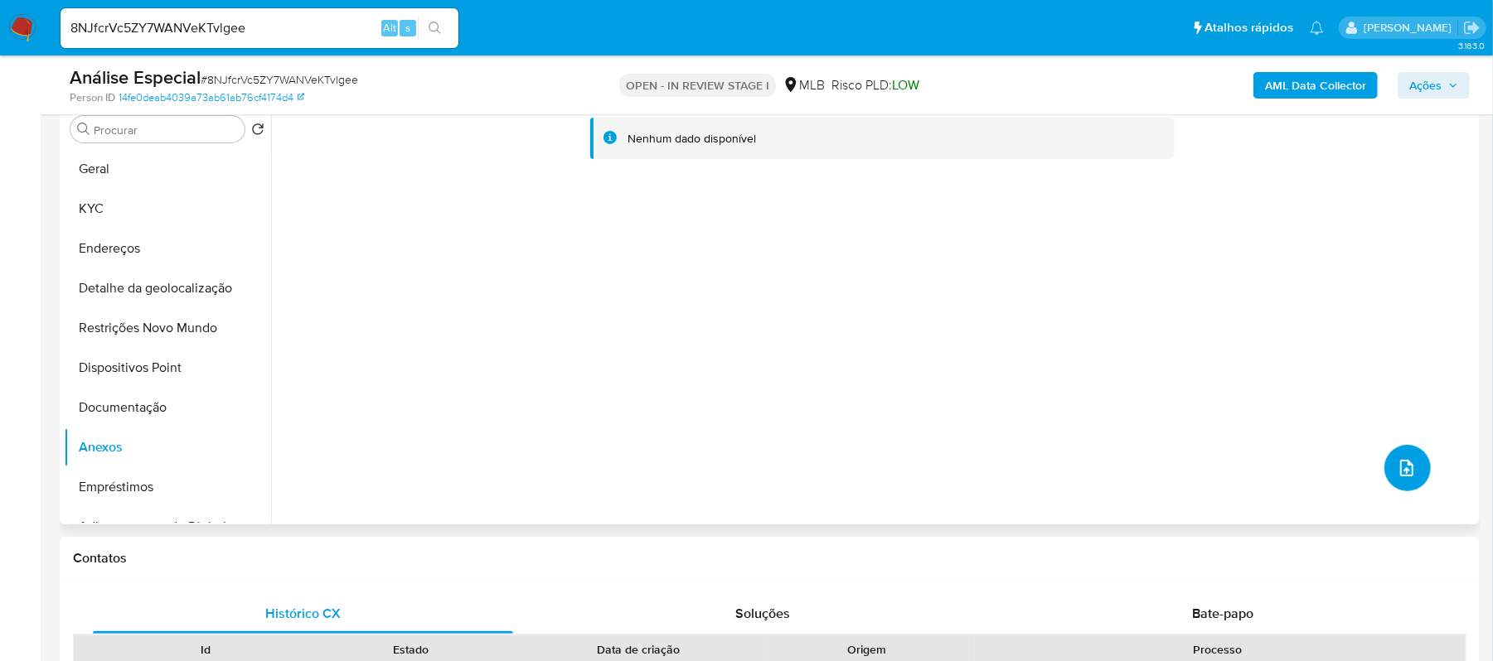
click at [1396, 482] on button "upload-file" at bounding box center [1407, 468] width 46 height 46
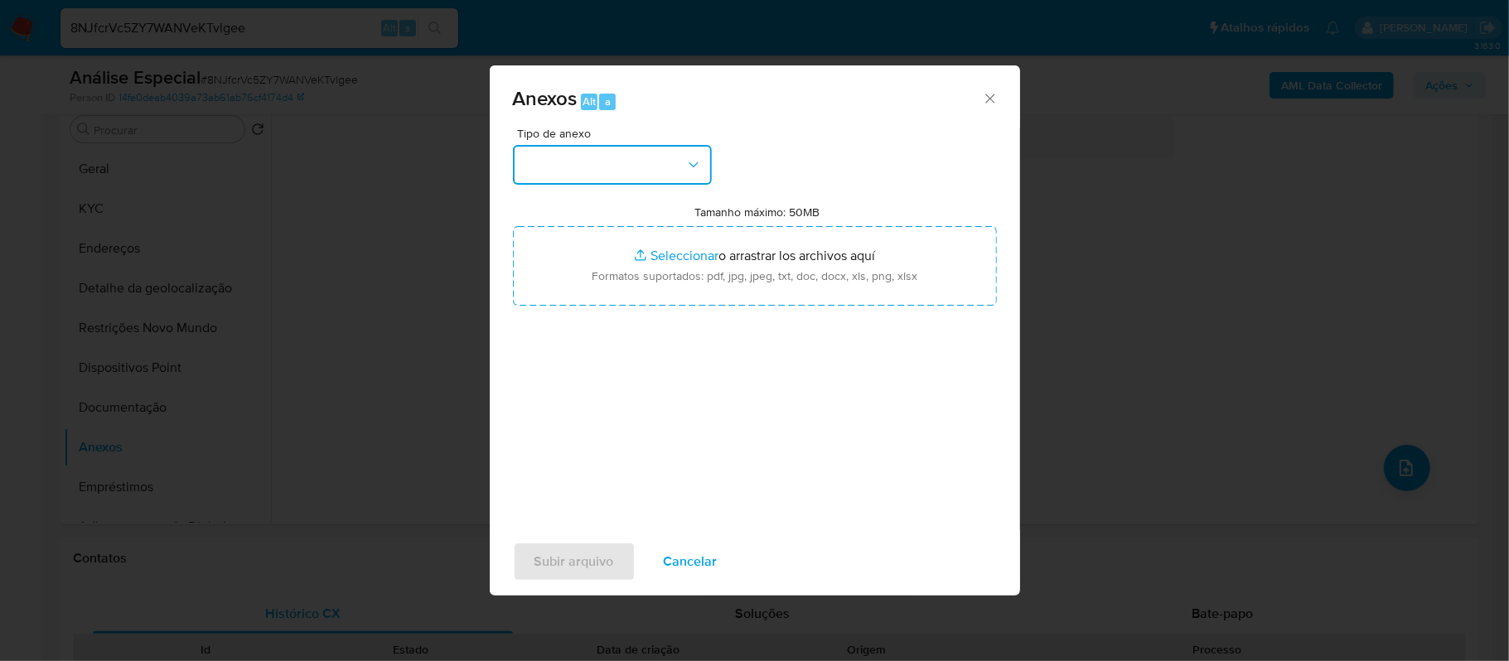
click at [700, 161] on icon "button" at bounding box center [693, 165] width 17 height 17
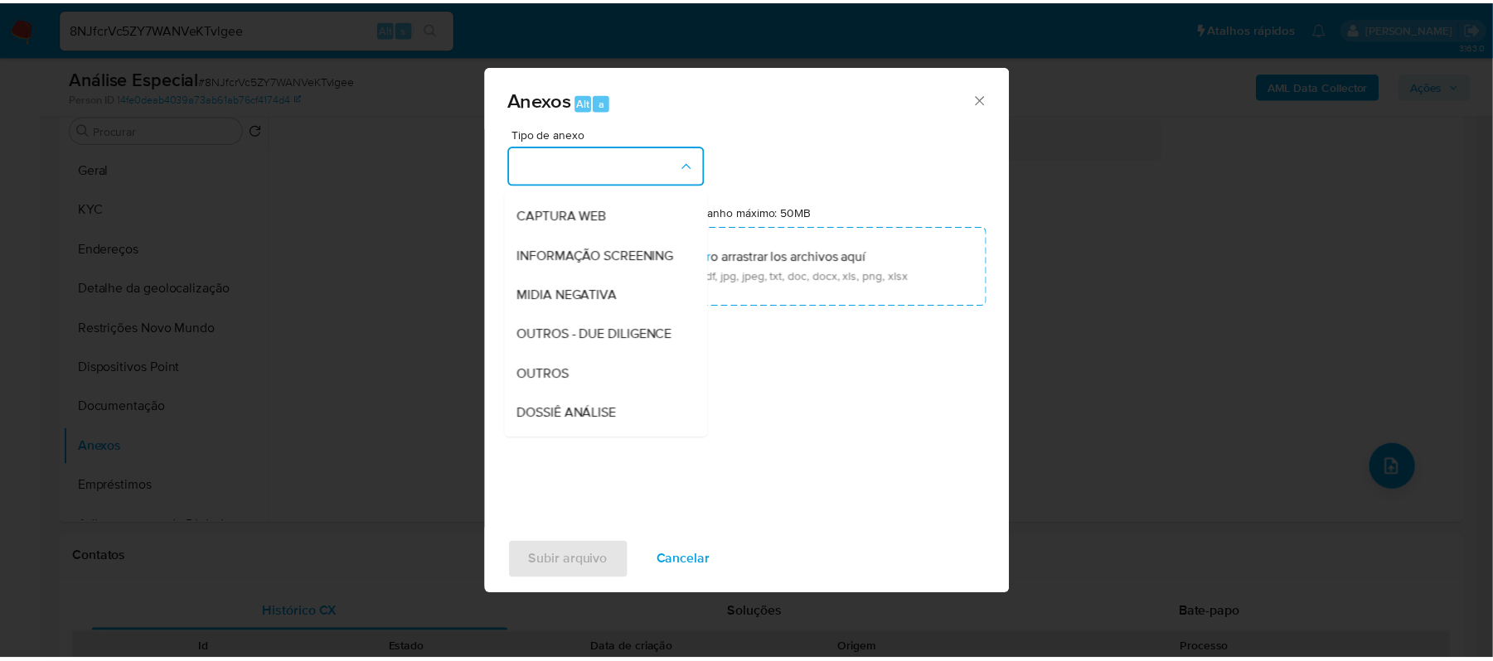
scroll to position [220, 0]
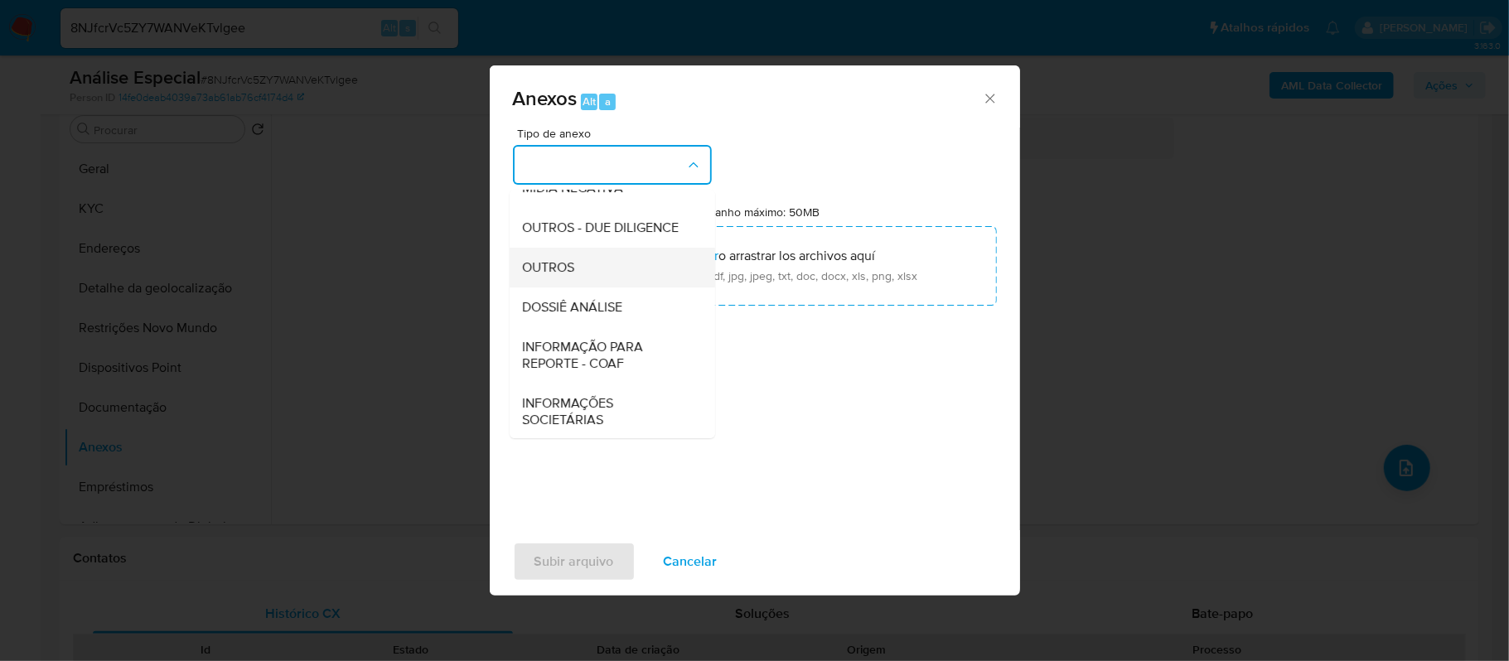
click at [574, 276] on span "OUTROS" at bounding box center [549, 267] width 52 height 17
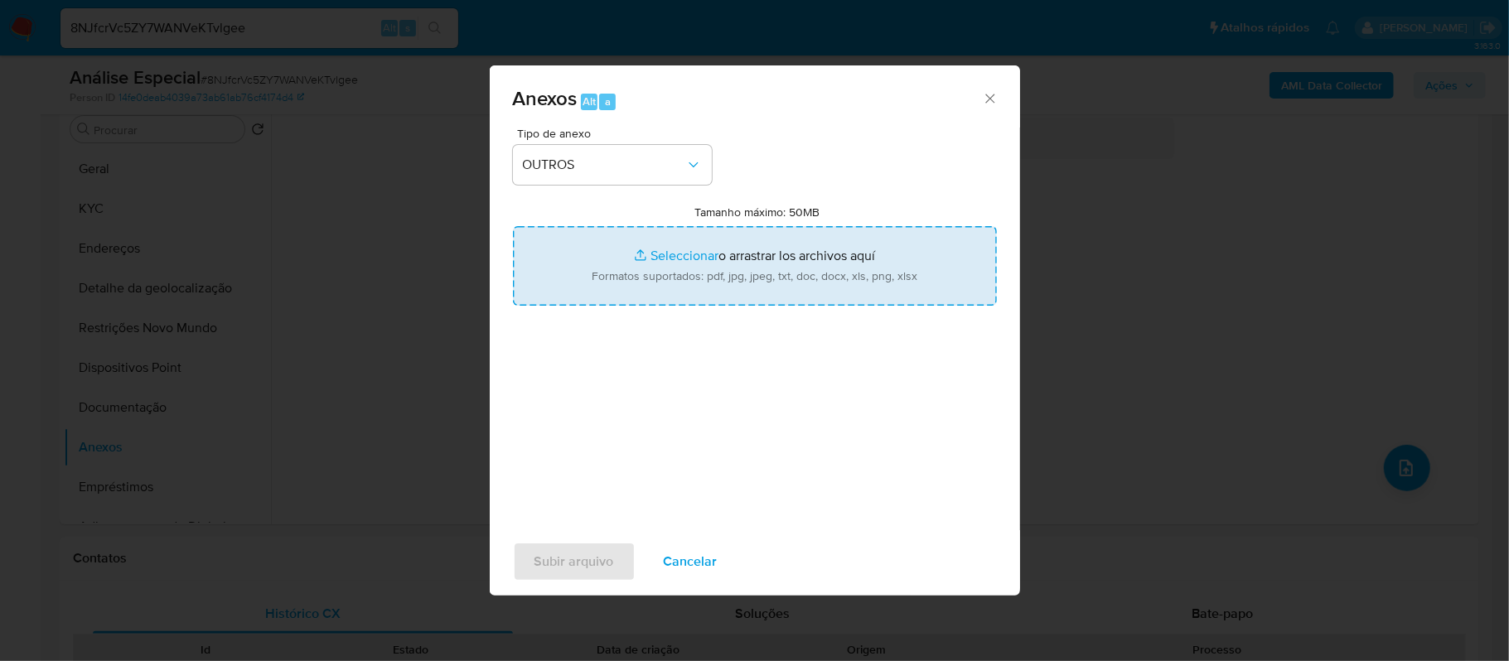
click at [666, 255] on input "Tamanho máximo: 50MB Seleccionar archivos" at bounding box center [755, 266] width 484 height 80
type input "C:\fakepath\MulanGUILHERME AUGUSTO DOS SANTOS 2275673659_2025_10_08_15_15_59 - …"
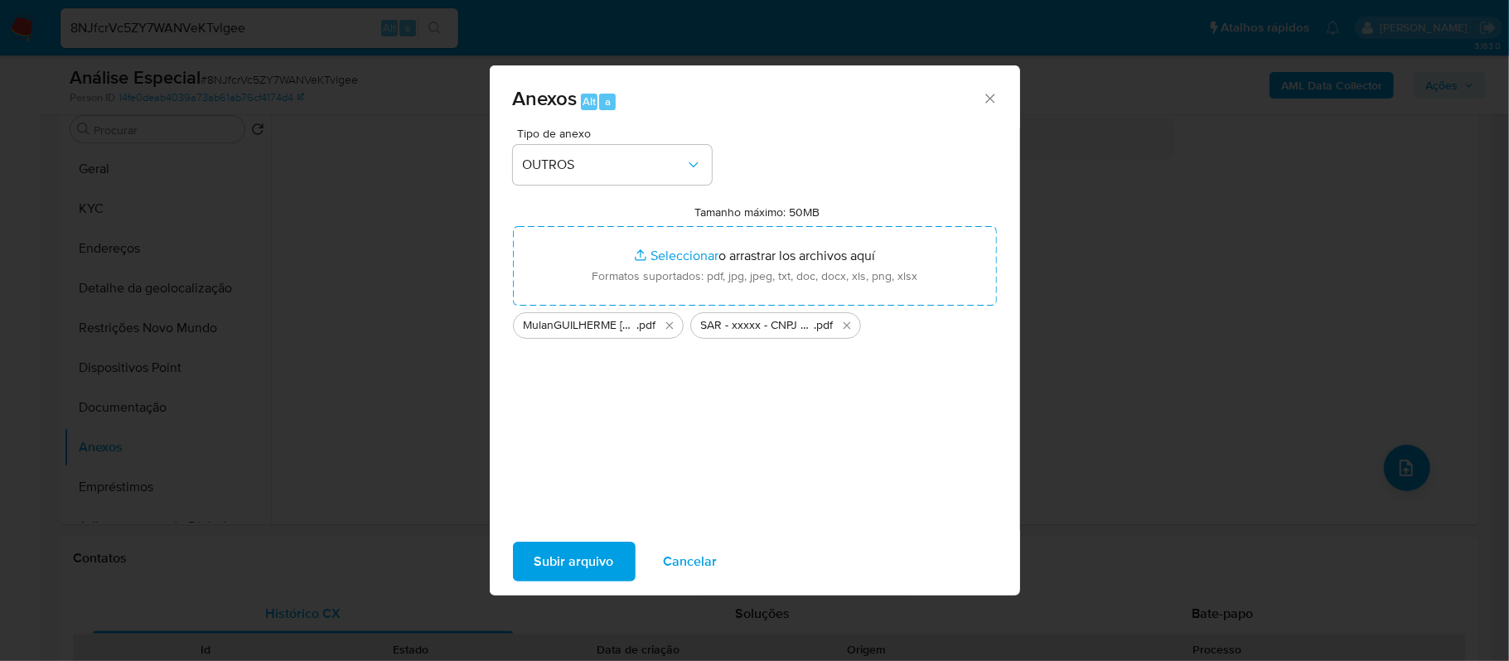
click at [564, 559] on span "Subir arquivo" at bounding box center [575, 562] width 80 height 36
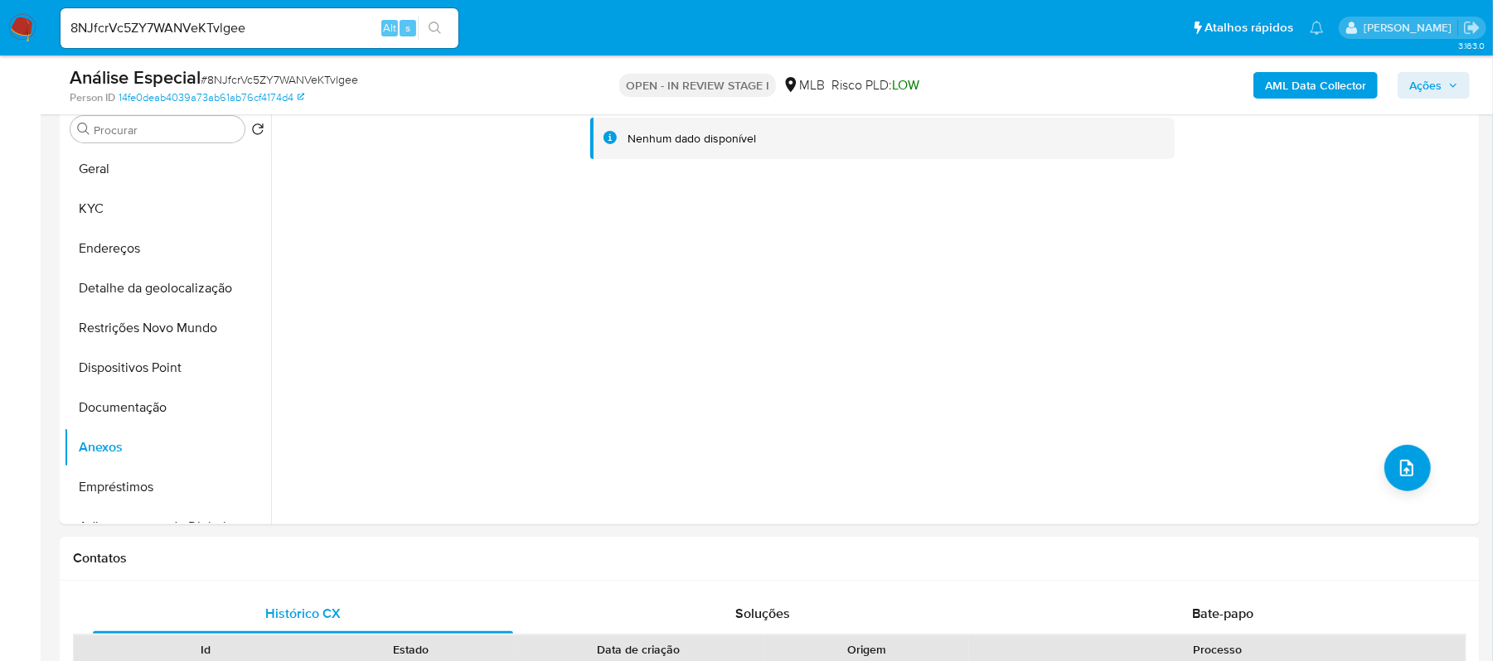
click at [1439, 76] on span "Ações" at bounding box center [1425, 85] width 32 height 27
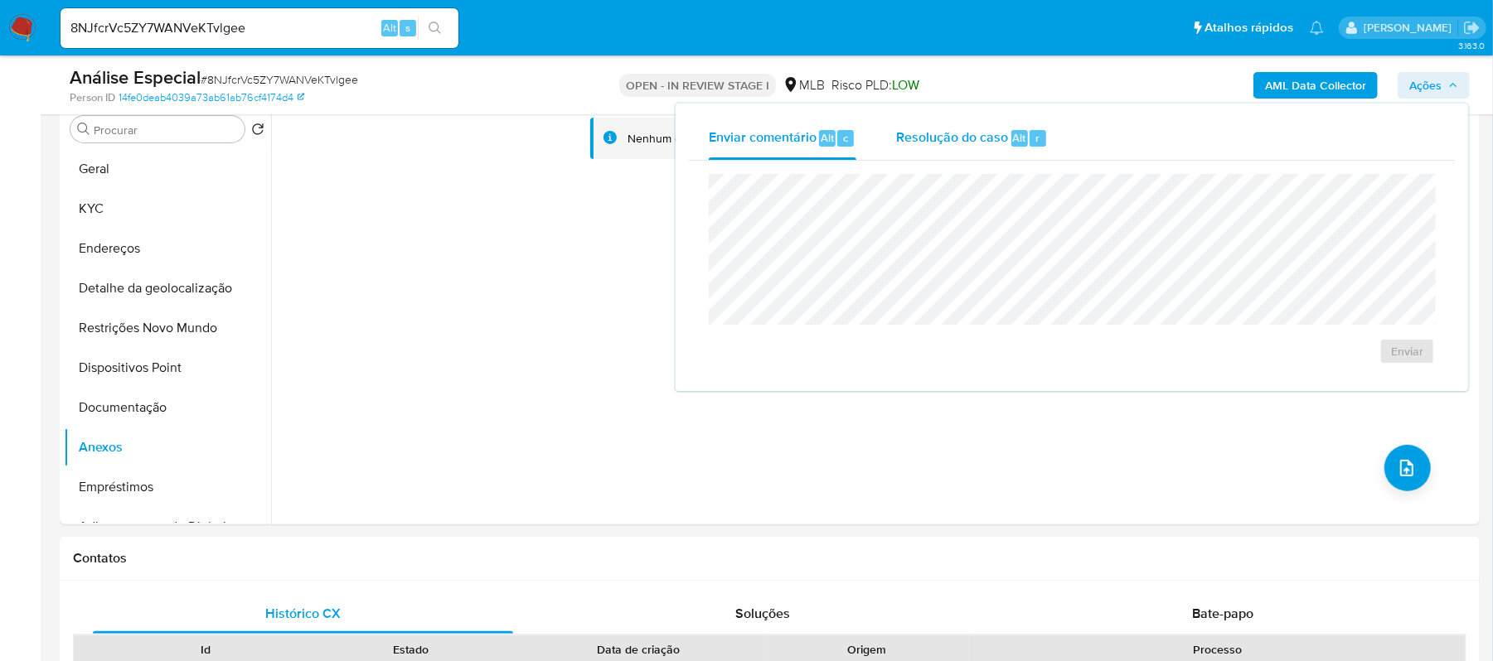
click at [932, 137] on span "Resolução do caso" at bounding box center [952, 137] width 112 height 19
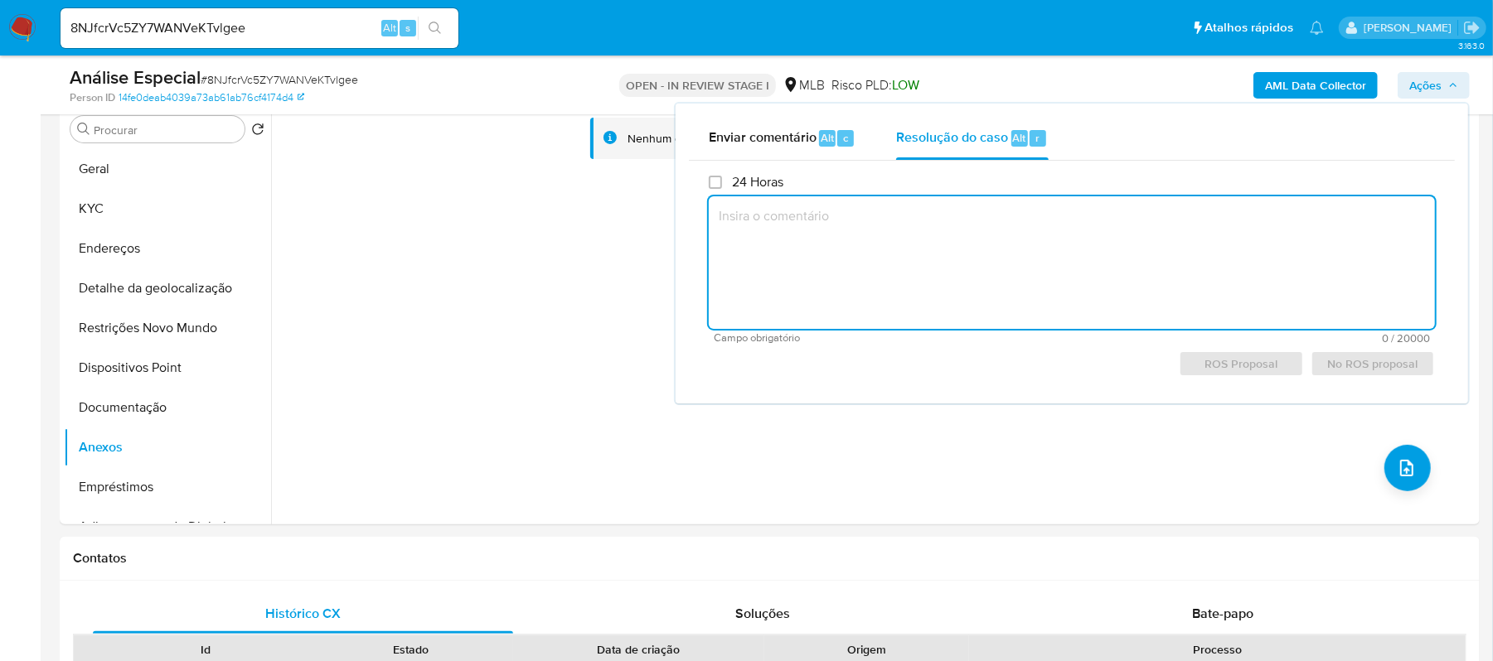
click at [847, 219] on textarea at bounding box center [1072, 262] width 726 height 133
paste textarea "-A empresa atuou como uma plataforma de e-commerce, sendo condizentes as entrad…"
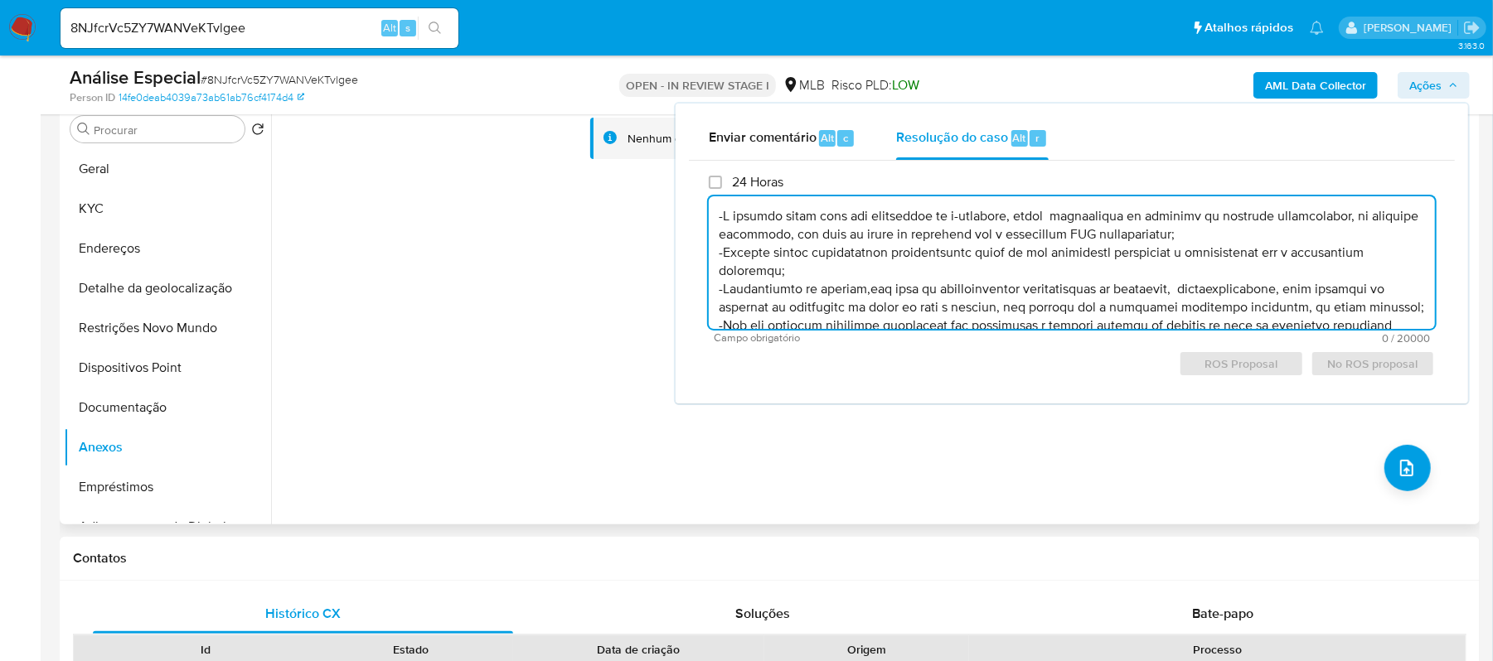
scroll to position [189, 0]
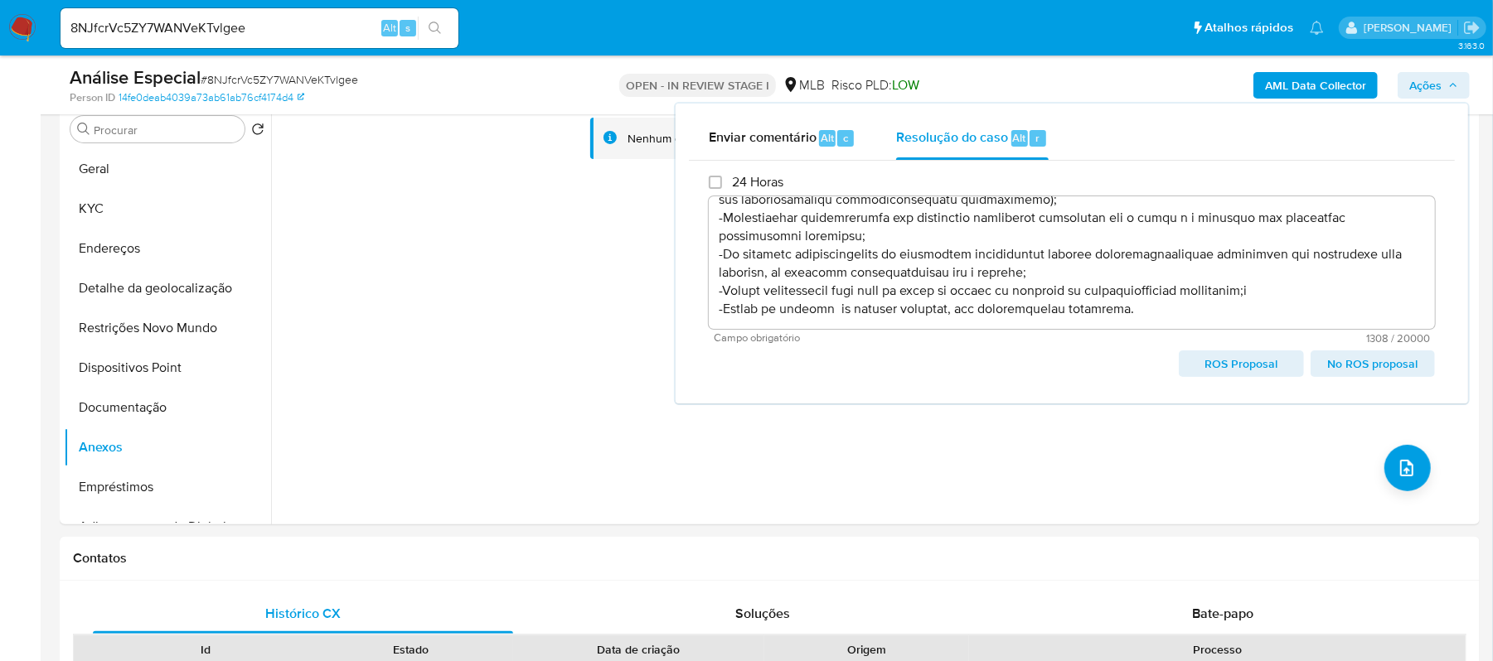
click at [1232, 361] on span "ROS Proposal" at bounding box center [1240, 363] width 101 height 23
type textarea "-A empresa atuou como uma plataforma de e-commerce, sendo condizentes as entrad…"
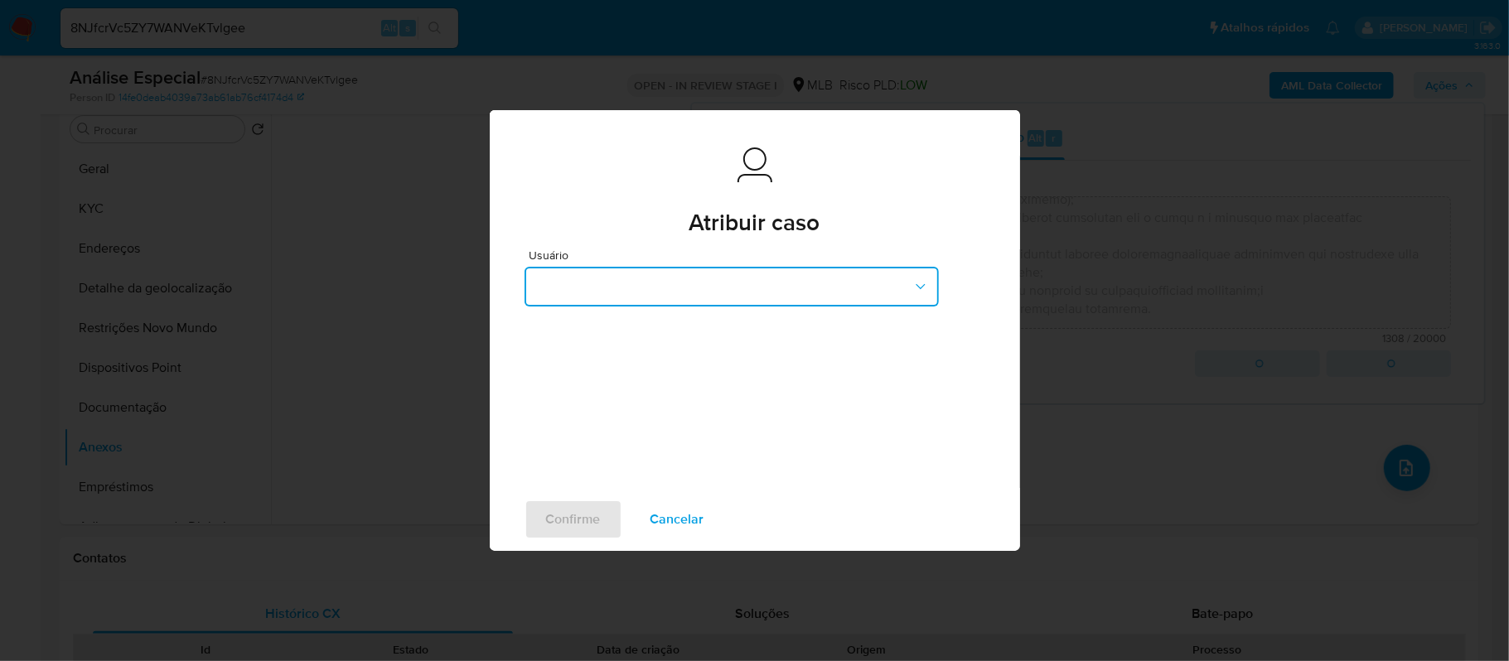
click at [918, 283] on icon "button" at bounding box center [920, 286] width 17 height 17
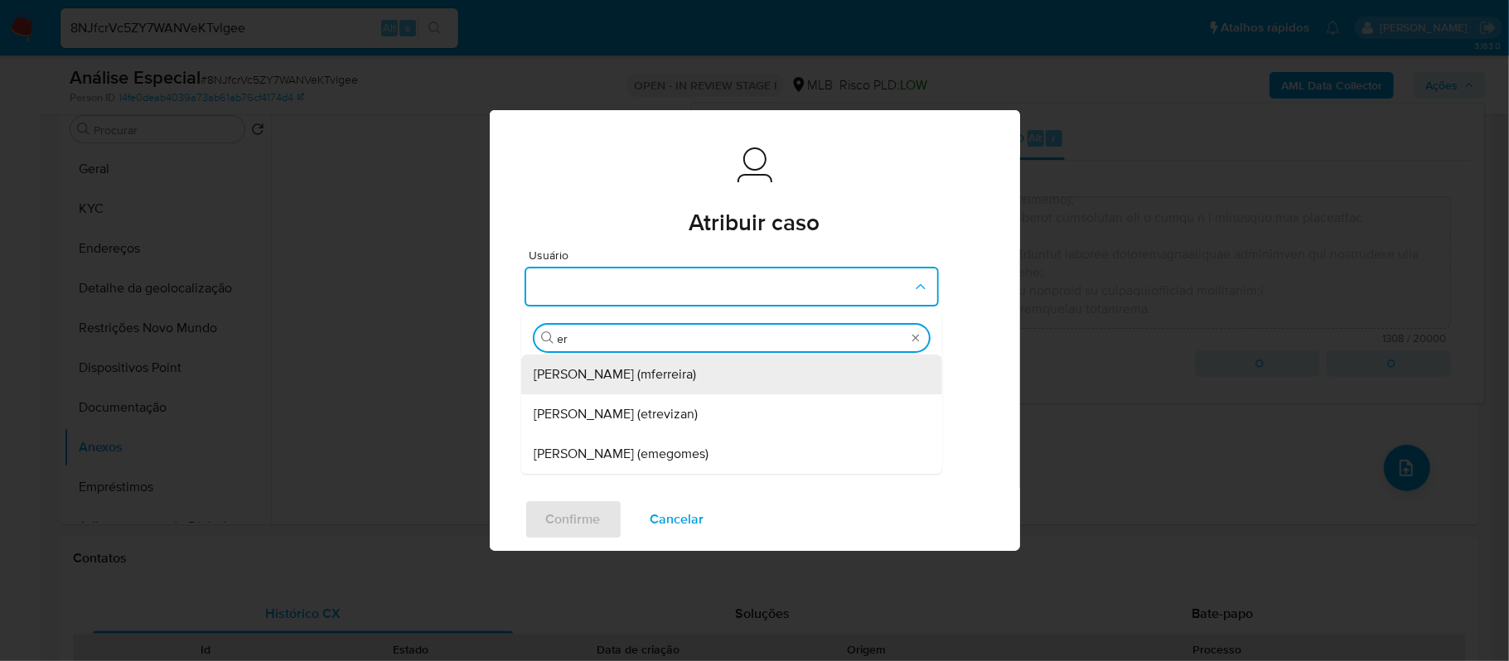
type input "eri"
click at [730, 382] on div "Erico Trevizan (etrevizan)" at bounding box center [727, 375] width 385 height 40
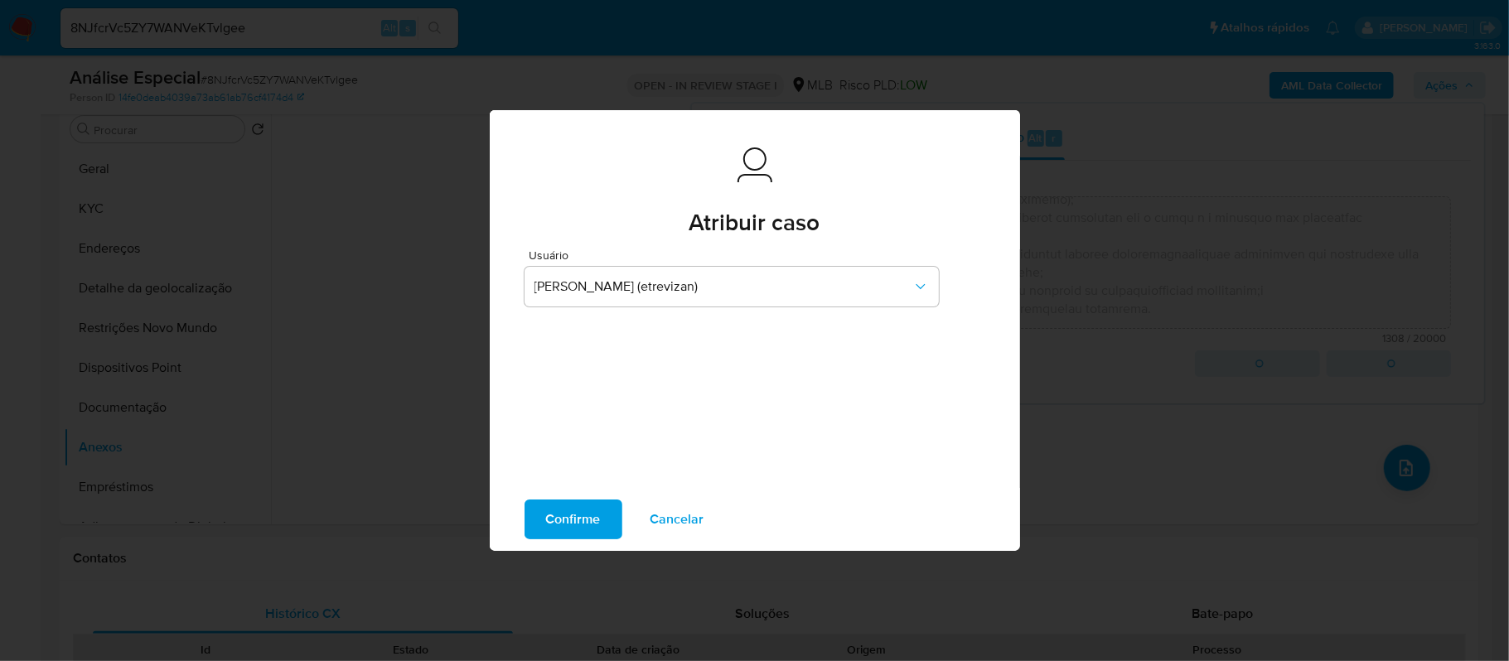
click at [584, 512] on span "Confirme" at bounding box center [573, 519] width 55 height 36
type textarea "-A empresa atuou como uma plataforma de e-commerce, sendo condizentes as entrad…"
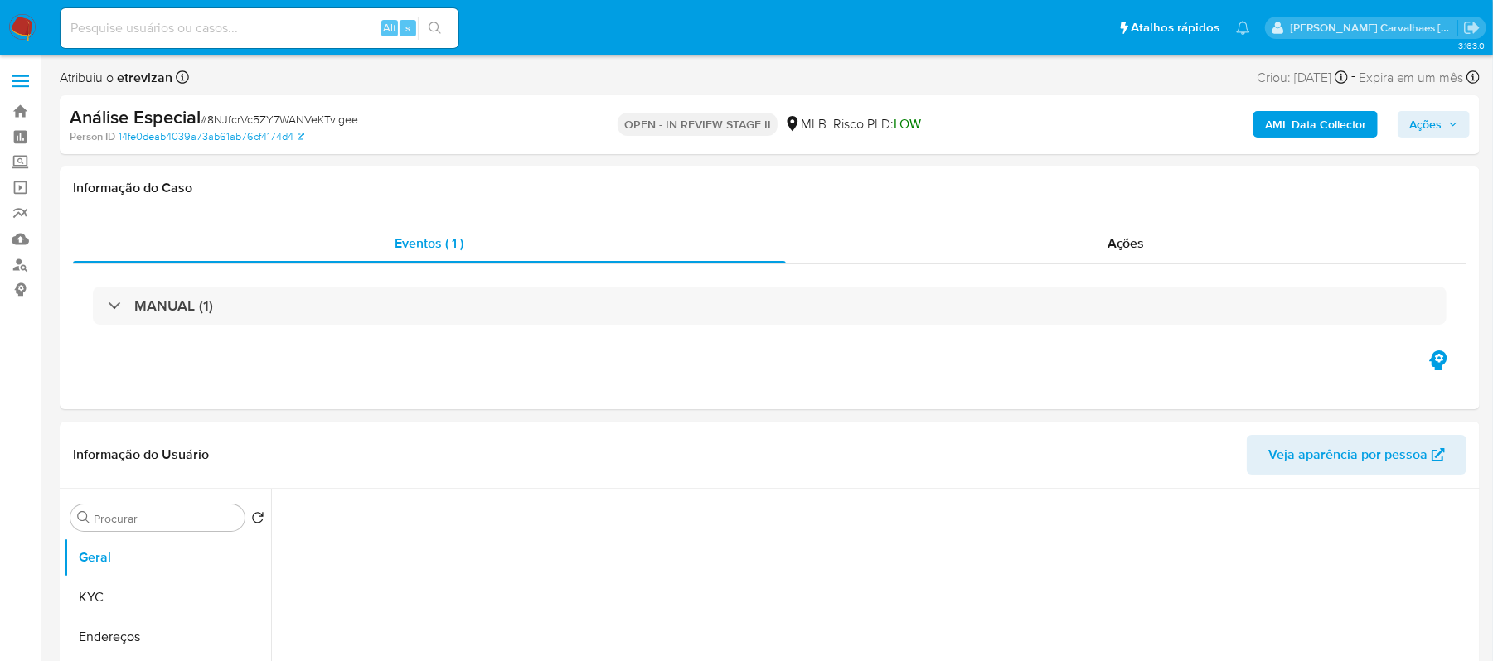
select select "10"
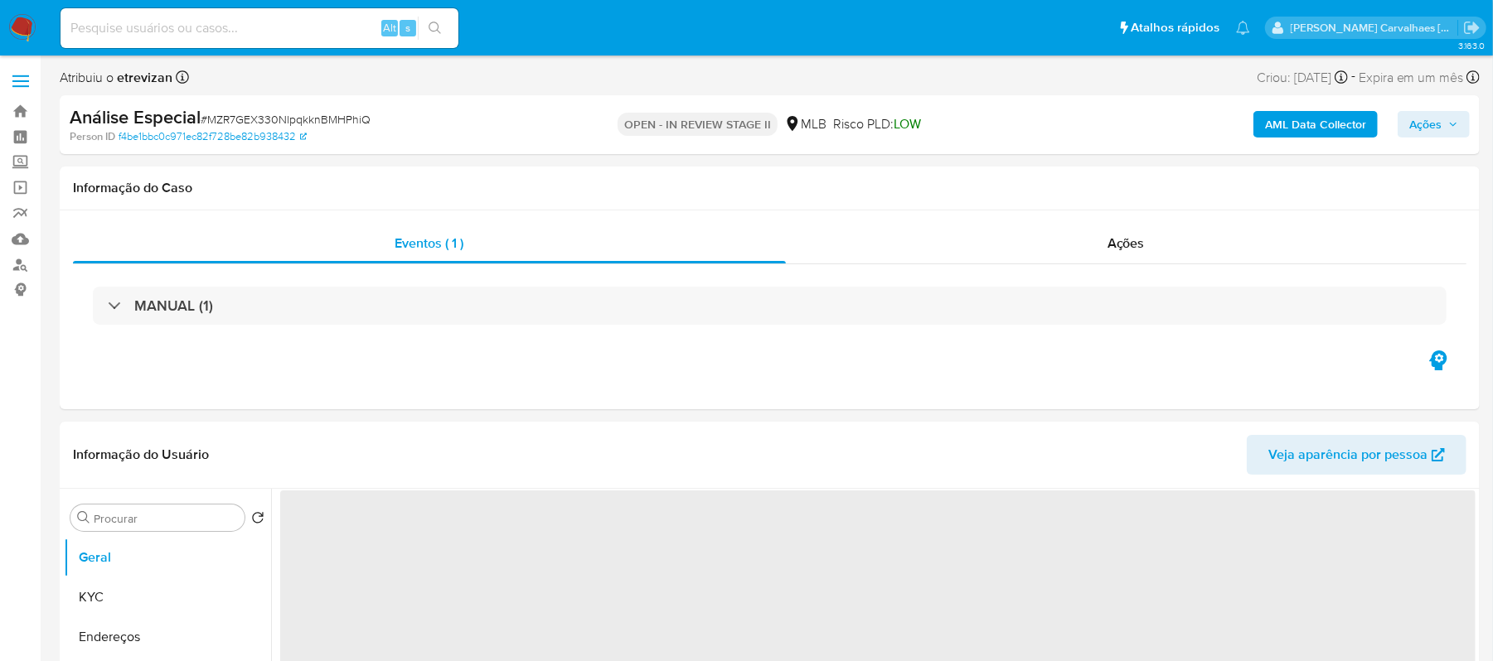
select select "10"
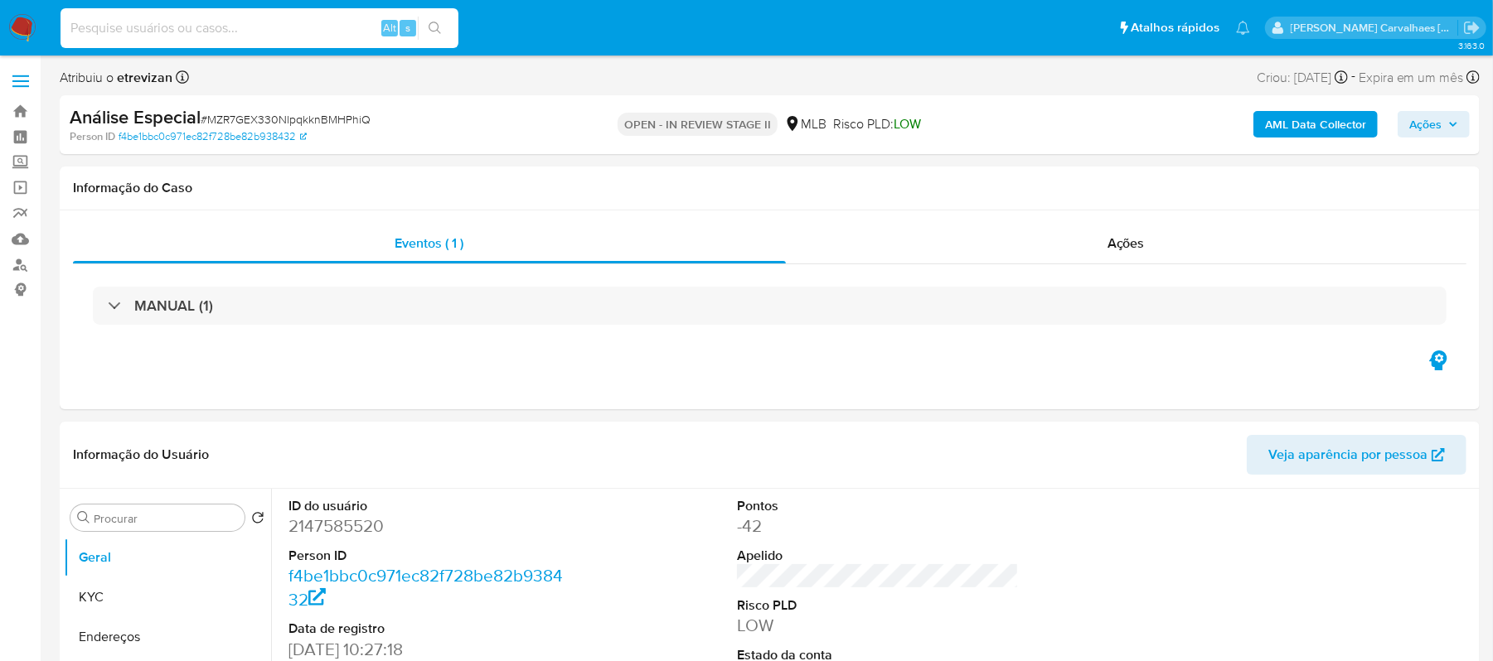
paste input "InDY0PHztSB9Z8XA1gPQOvRT"
type input "InDY0PHztSB9Z8XA1gPQOvRT"
click at [439, 28] on icon "search-icon" at bounding box center [434, 28] width 13 height 13
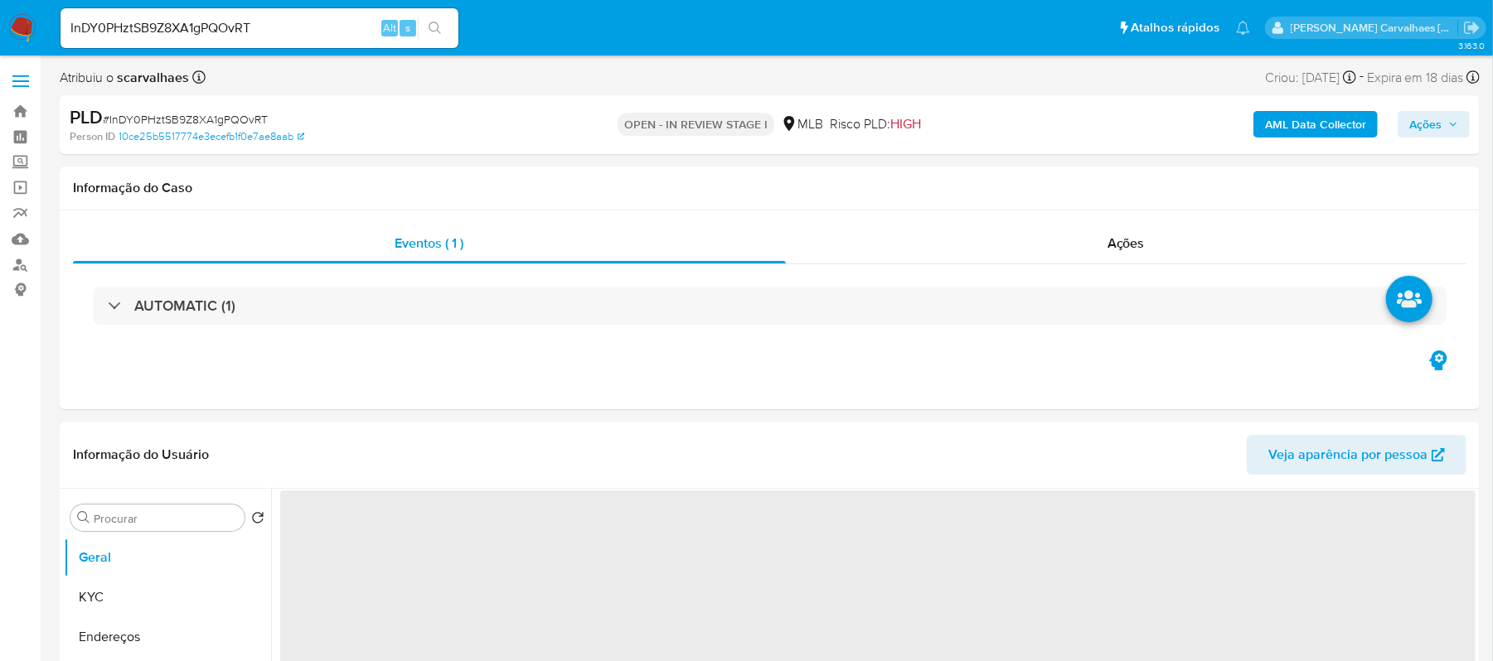
select select "10"
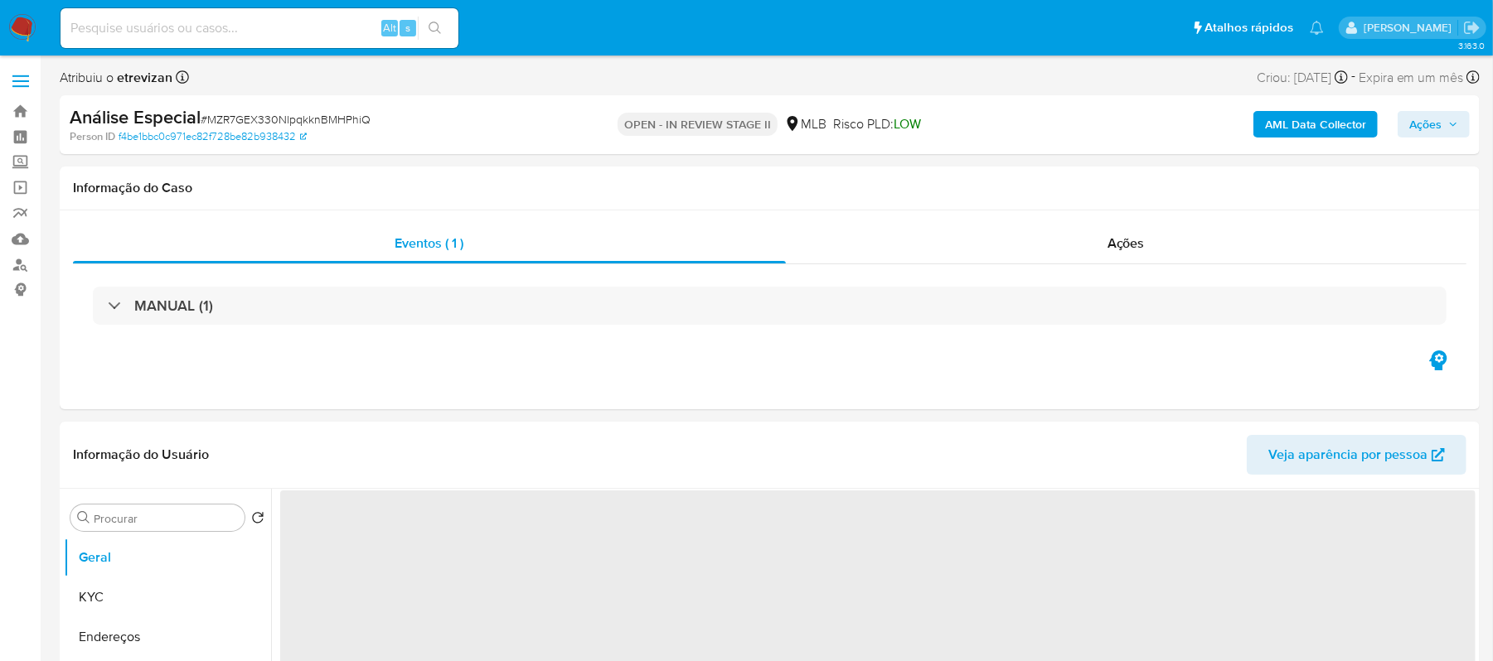
select select "10"
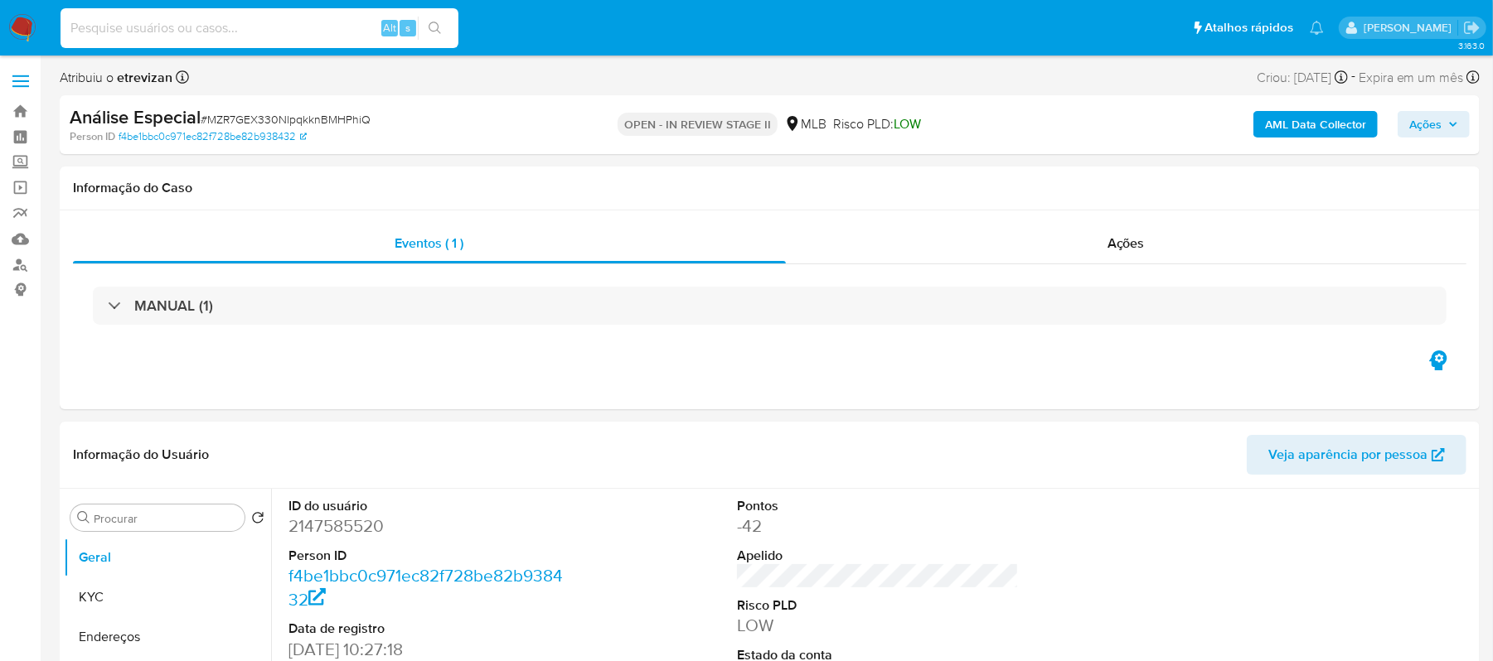
paste input "InDY0PHztSB9Z8XA1gPQOvRT"
type input "InDY0PHztSB9Z8XA1gPQOvRT"
click at [429, 25] on icon "search-icon" at bounding box center [434, 28] width 13 height 13
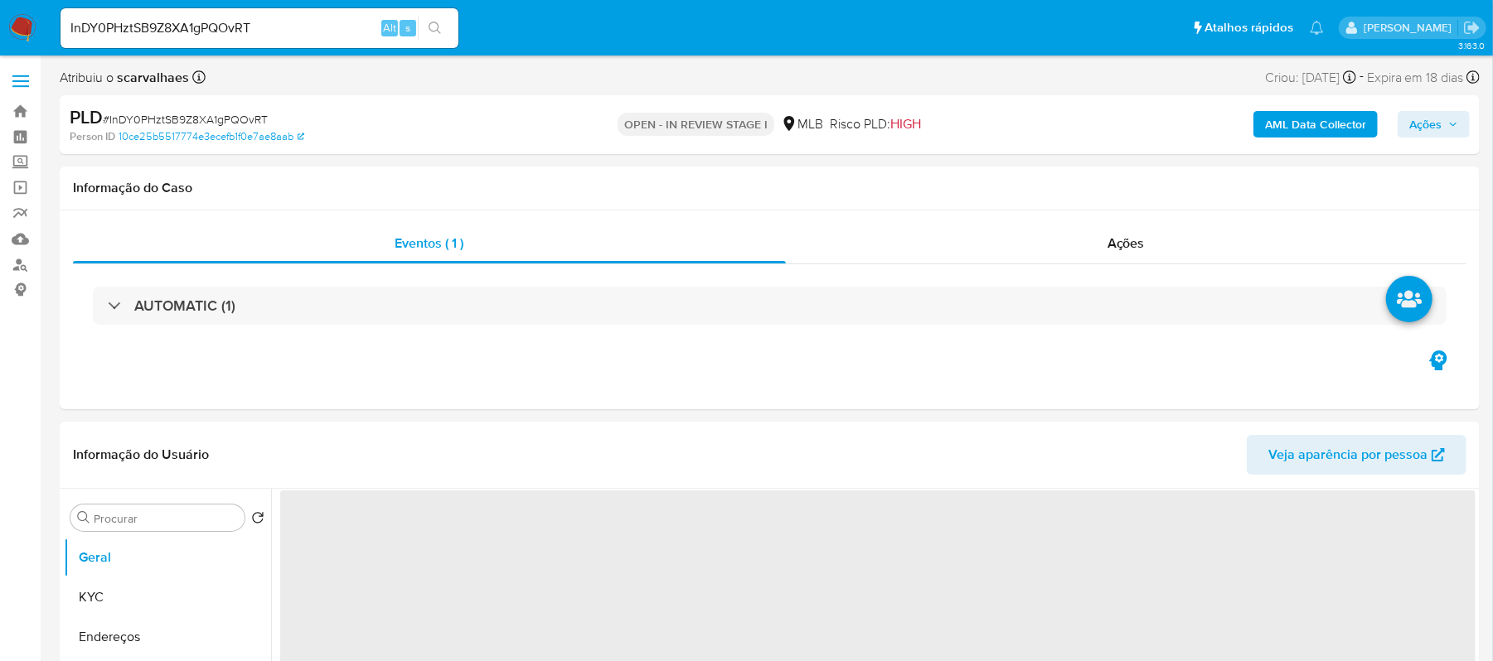
select select "10"
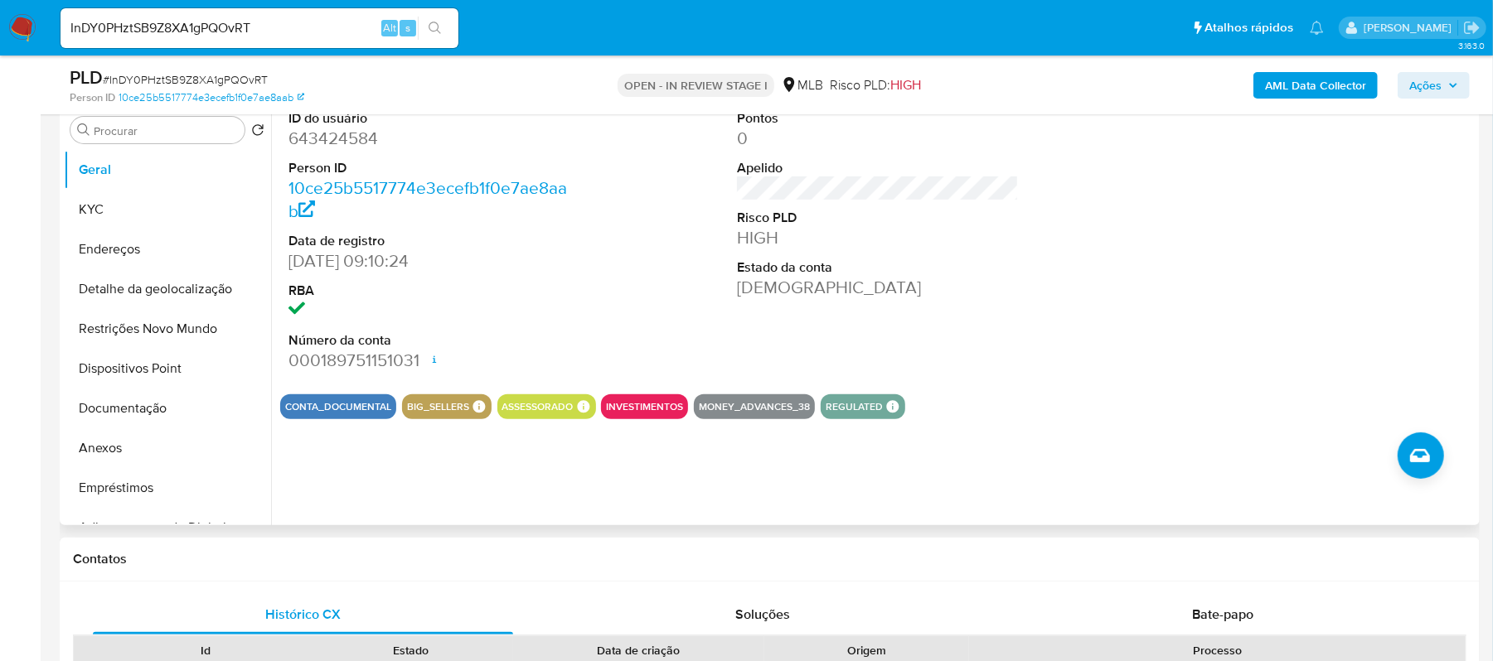
scroll to position [331, 0]
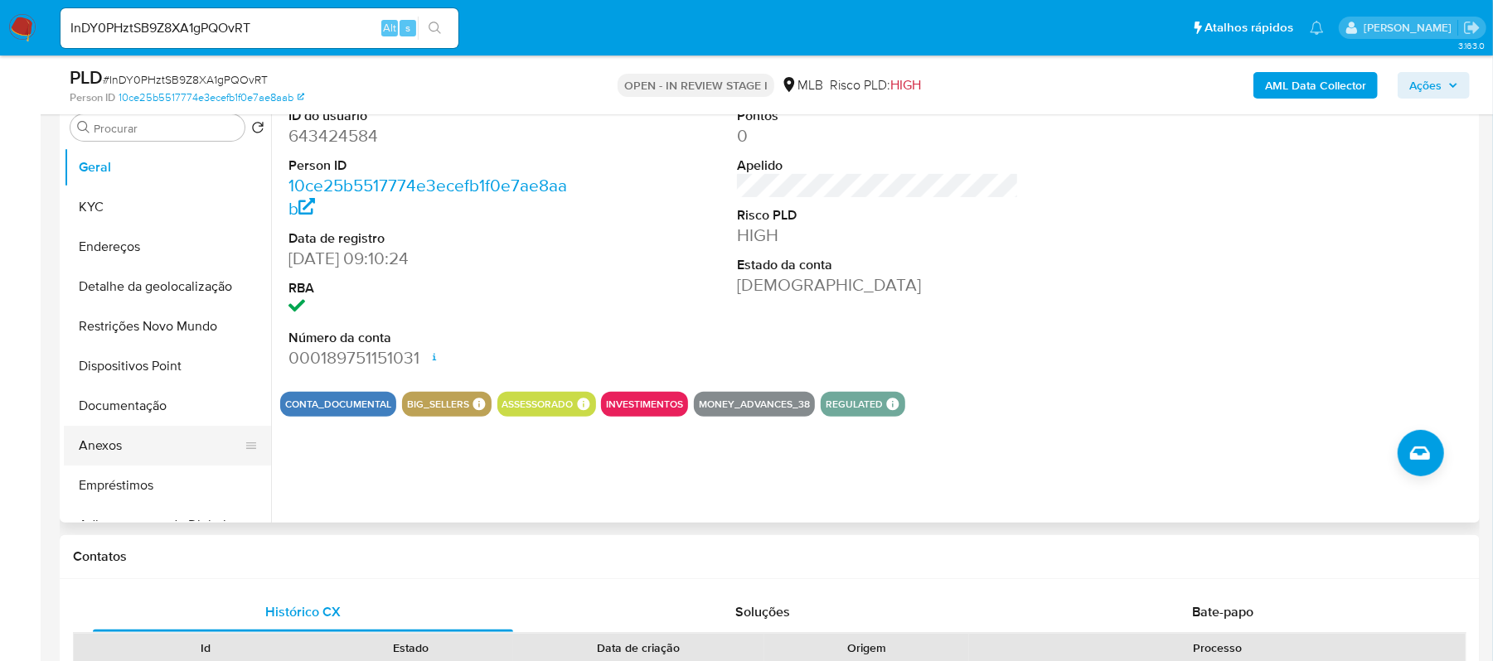
click at [169, 439] on button "Anexos" at bounding box center [161, 446] width 194 height 40
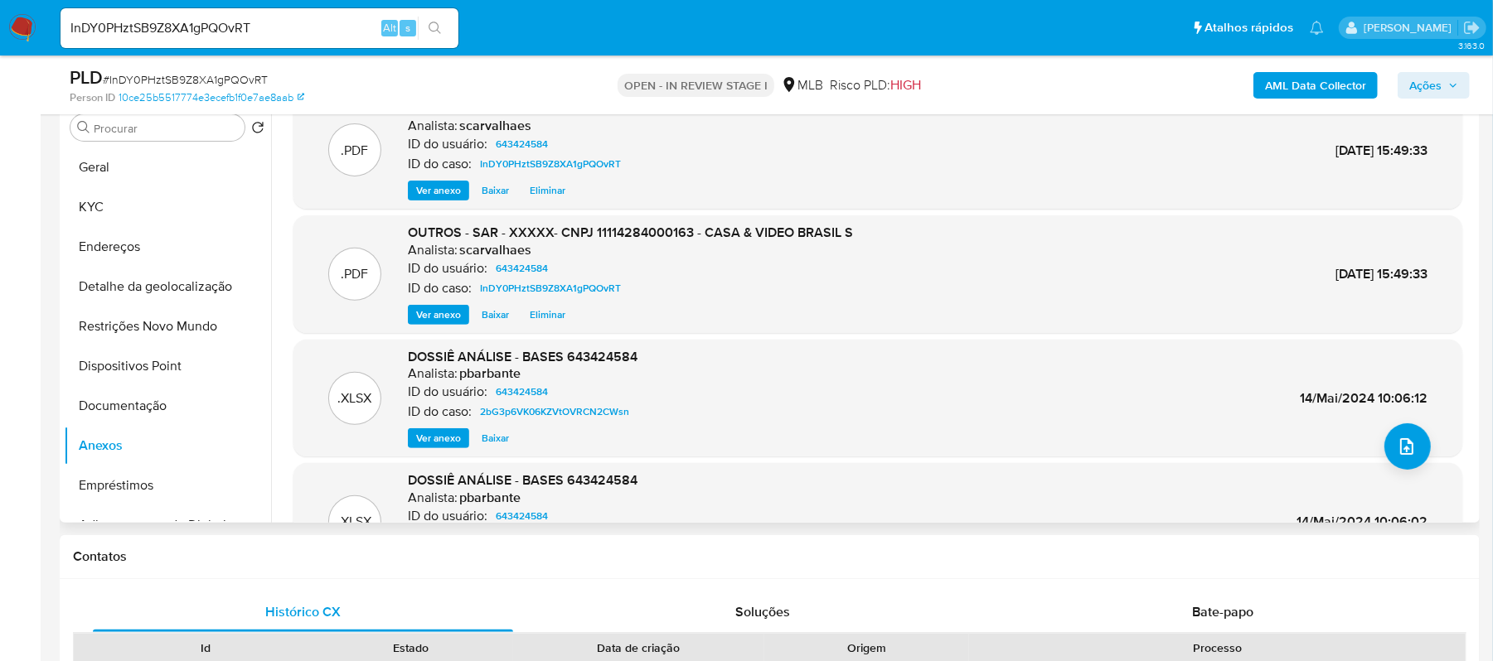
scroll to position [0, 0]
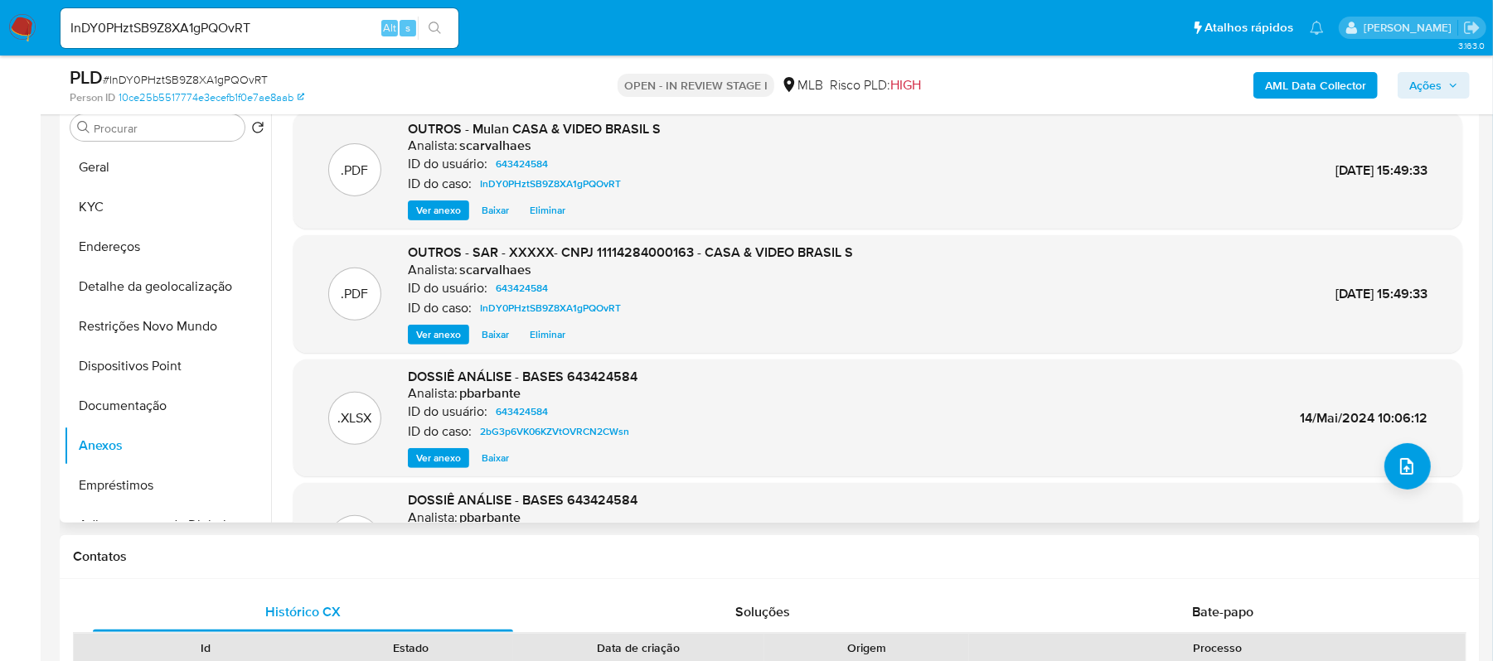
click at [544, 339] on span "Eliminar" at bounding box center [548, 335] width 36 height 17
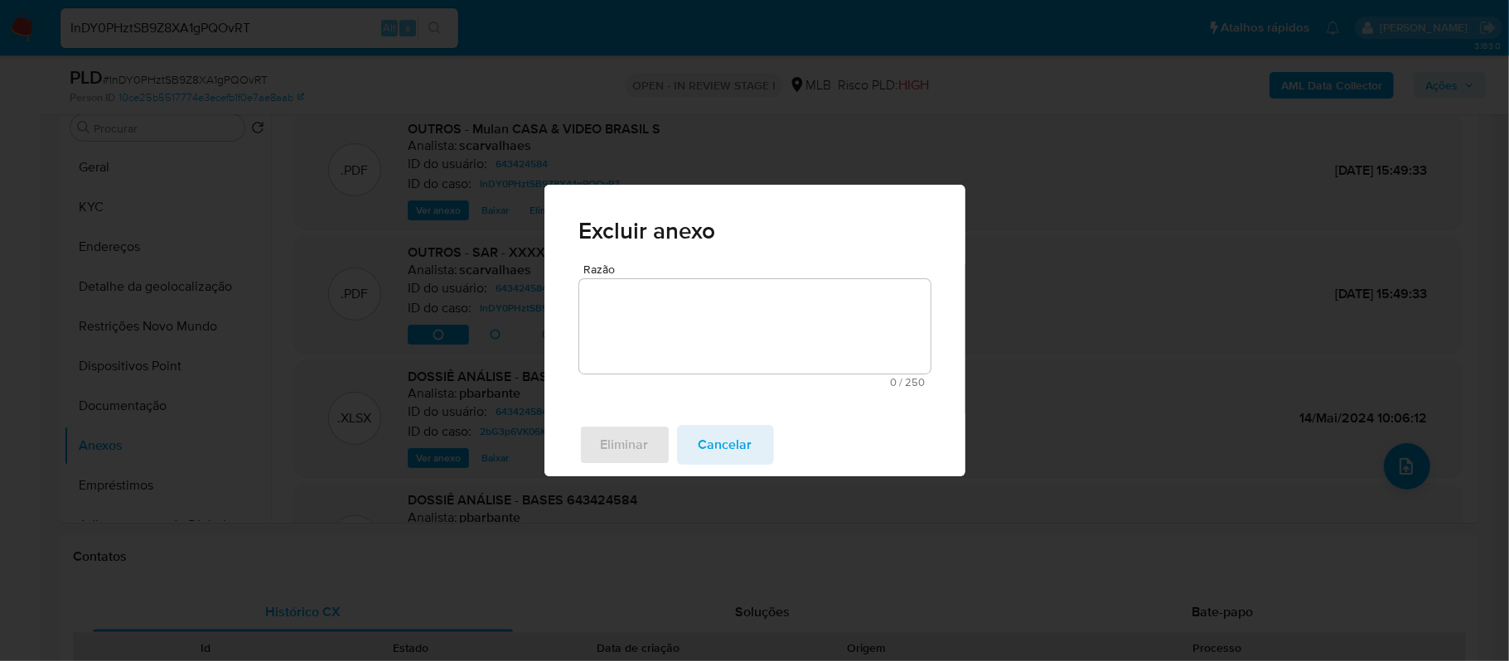
click at [632, 328] on textarea "Razão" at bounding box center [754, 326] width 351 height 94
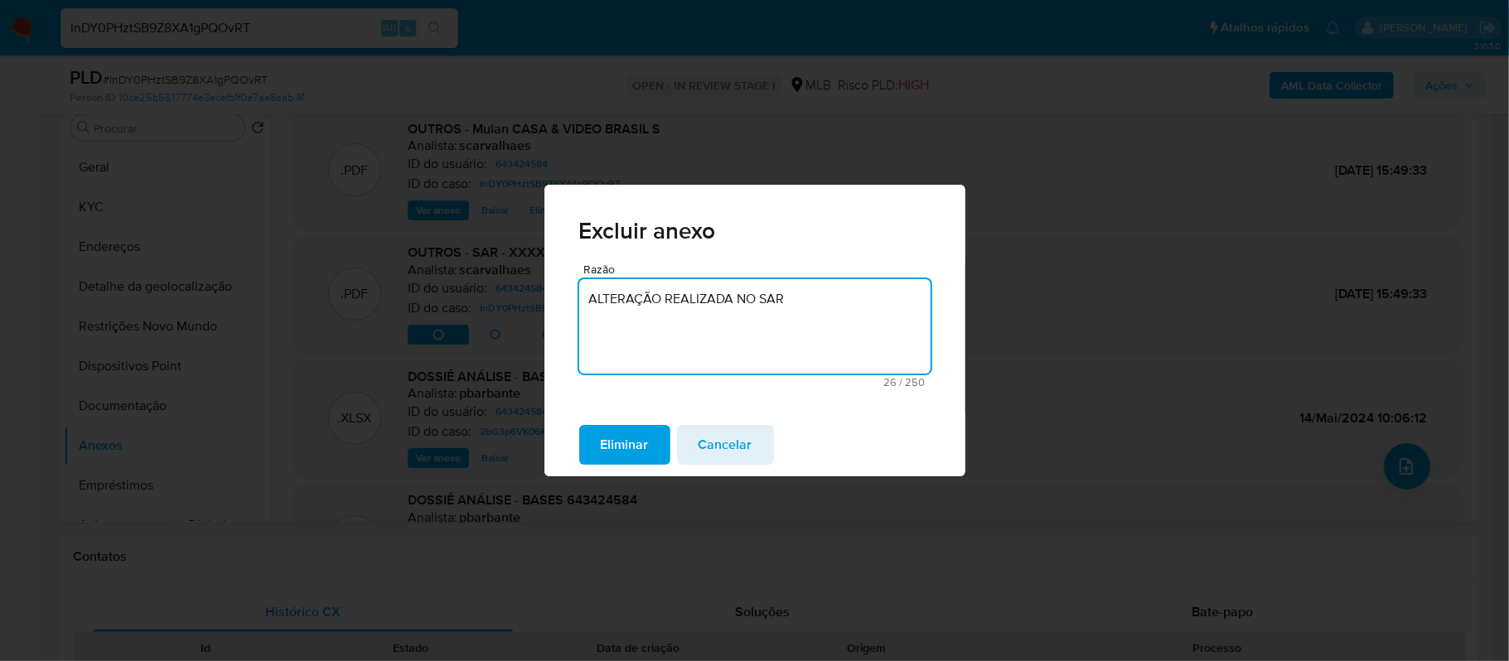
drag, startPoint x: 825, startPoint y: 302, endPoint x: 558, endPoint y: 309, distance: 267.8
click at [558, 309] on div "Razão ALTERAÇÃO REALIZADA NO SAR 26 / 250 224 caracteres restantes" at bounding box center [754, 339] width 421 height 151
type textarea "ALTERAÇÃO REALIZADA NO SAR"
drag, startPoint x: 611, startPoint y: 298, endPoint x: 571, endPoint y: 394, distance: 104.0
click at [571, 394] on div "Razão ALTERAÇÃO REALIZADA NO SAR 26 / 250 224 caracteres restantes" at bounding box center [754, 339] width 421 height 151
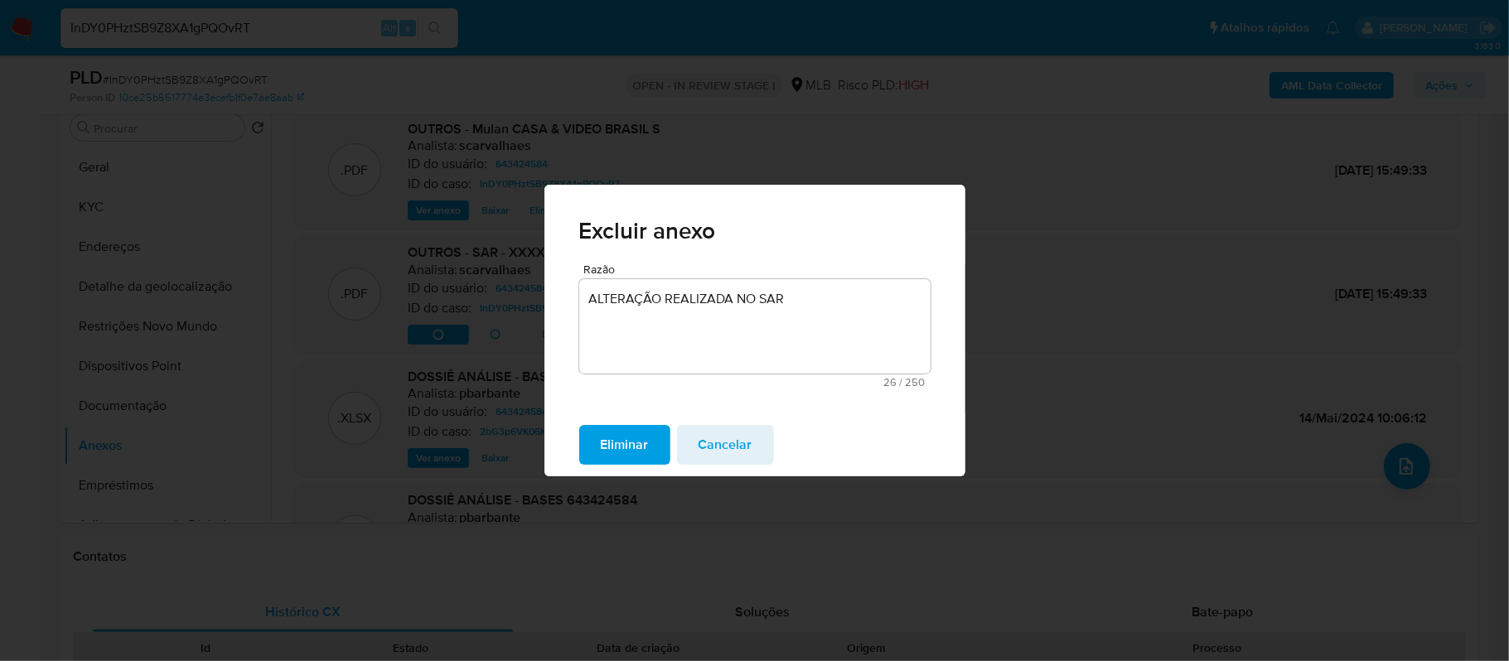
click at [620, 445] on span "Eliminar" at bounding box center [625, 445] width 48 height 36
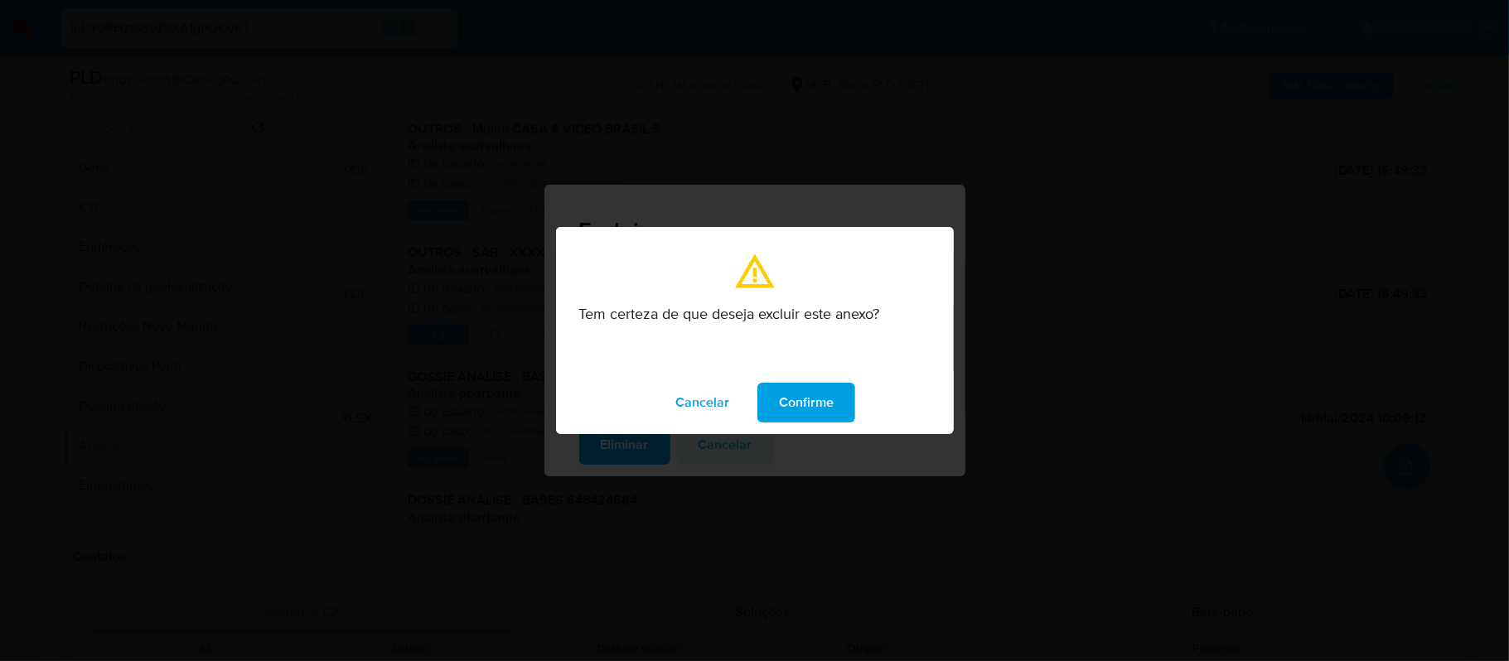
click at [779, 404] on span "Confirme" at bounding box center [806, 403] width 55 height 36
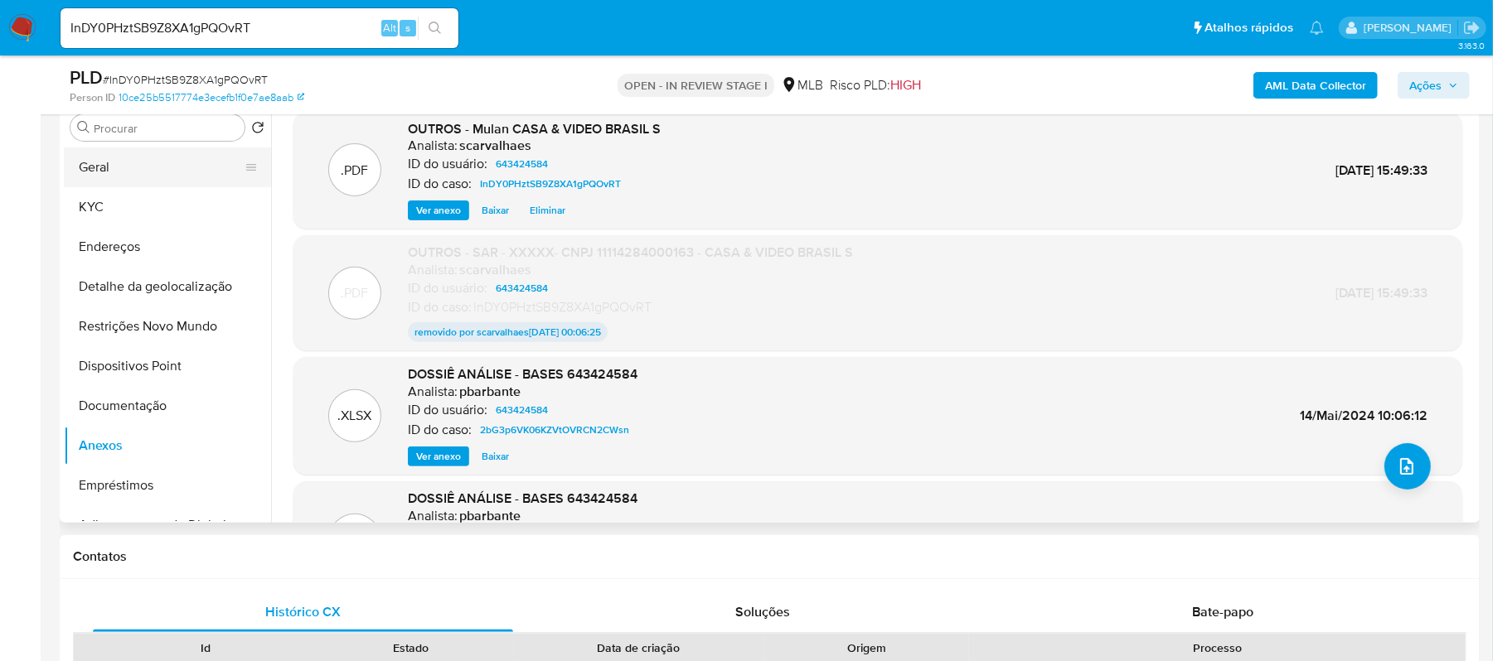
click at [157, 174] on button "Geral" at bounding box center [161, 168] width 194 height 40
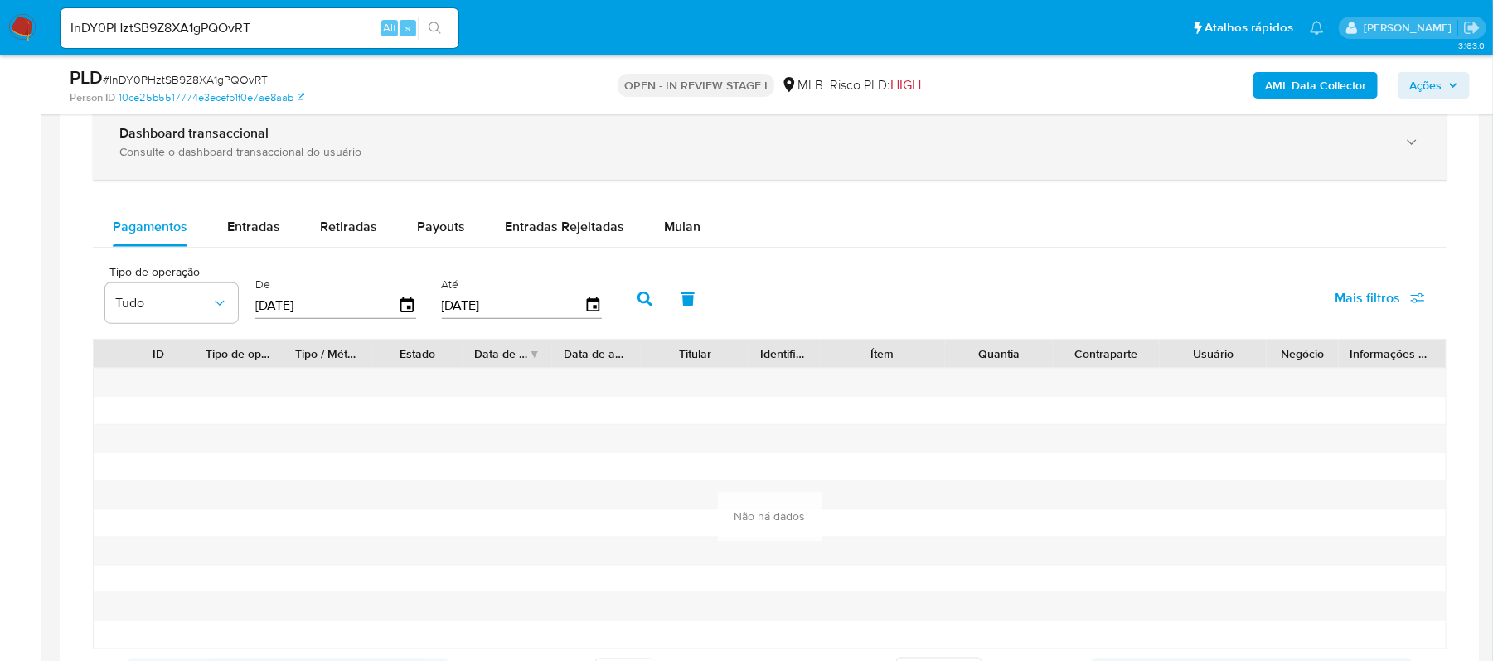
scroll to position [994, 0]
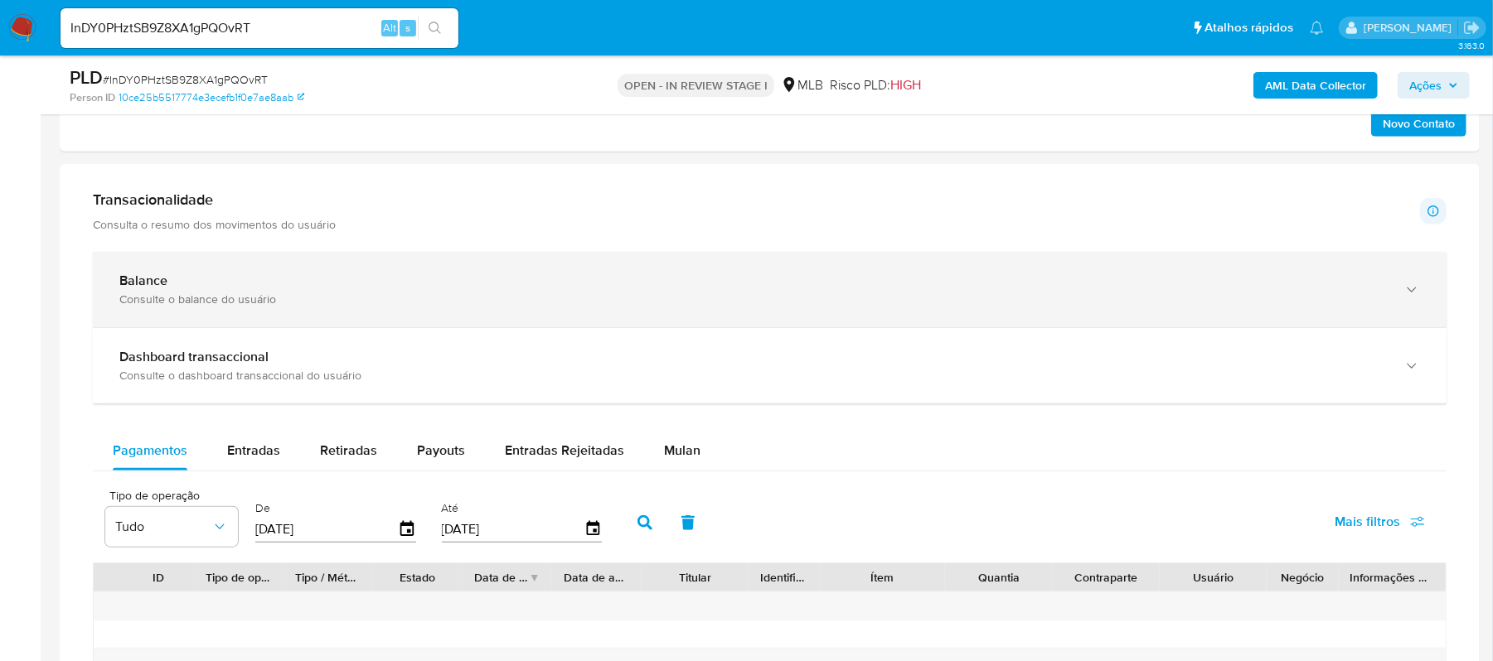
click at [1409, 297] on icon "button" at bounding box center [1411, 290] width 17 height 17
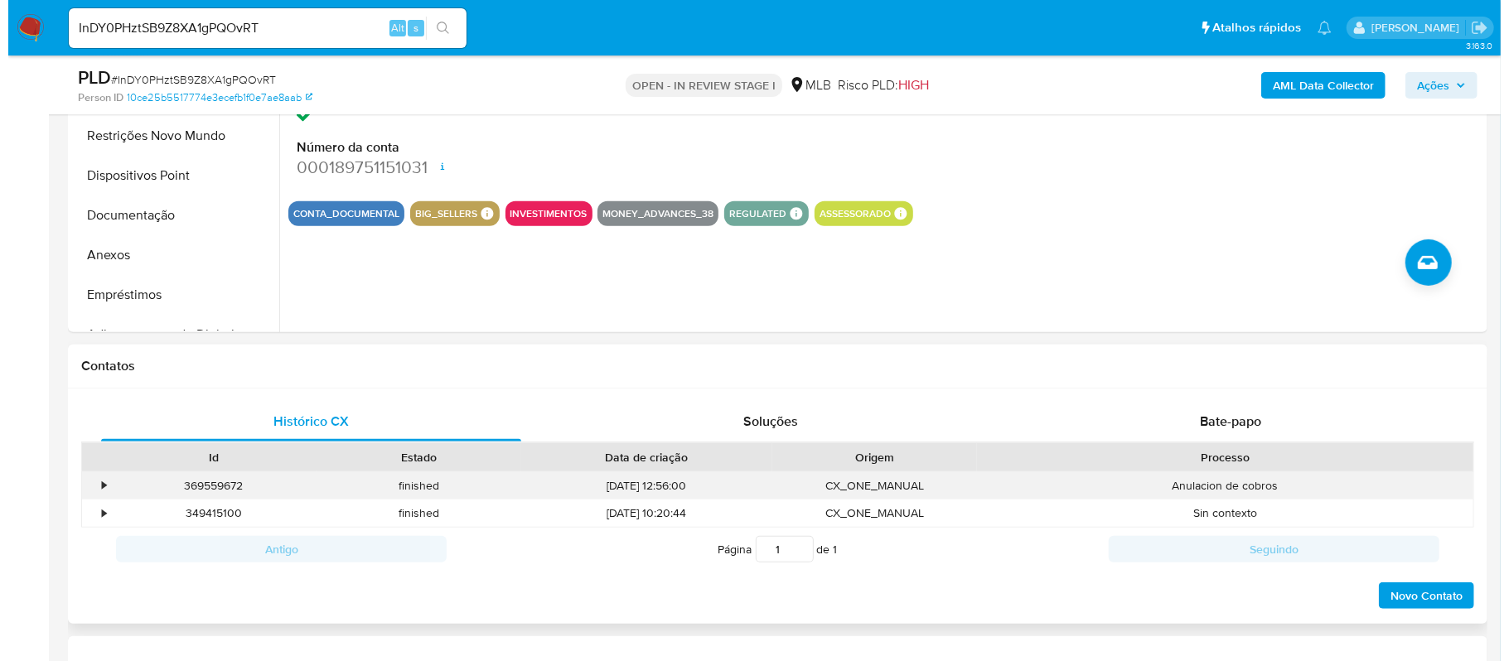
scroll to position [220, 0]
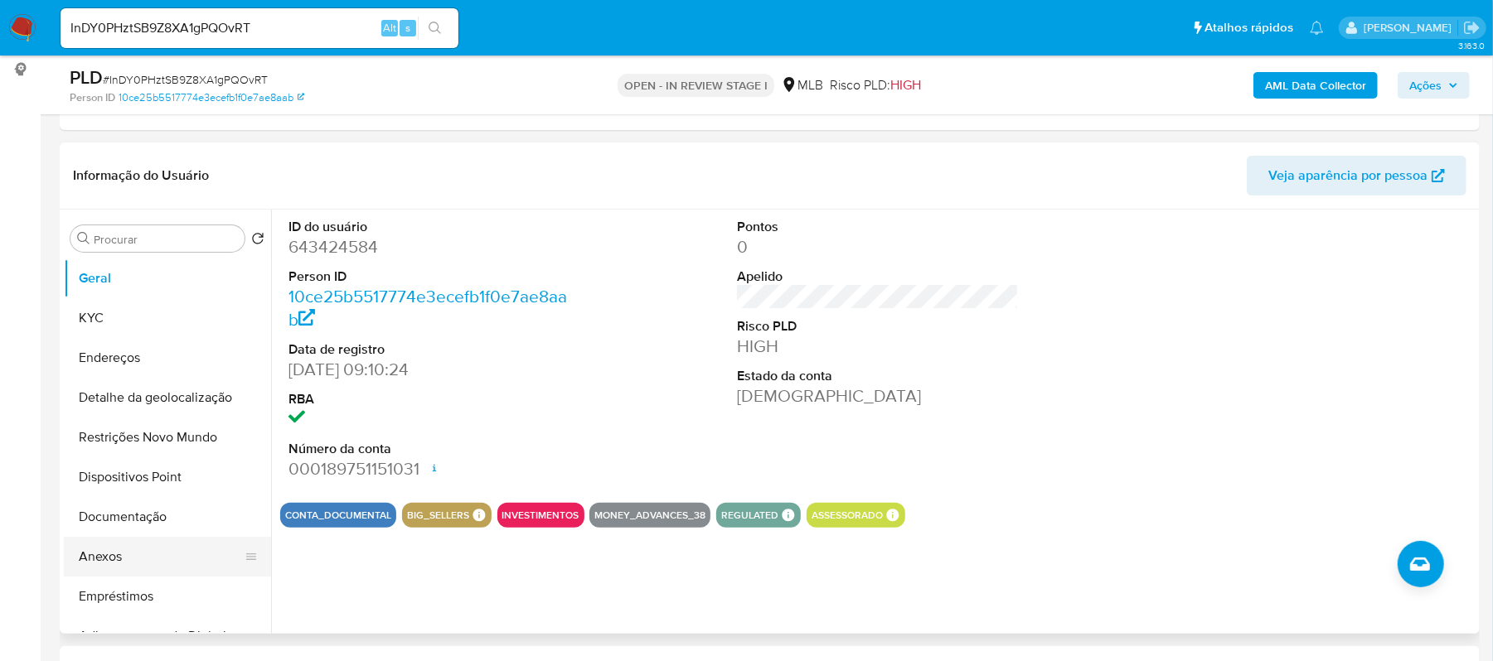
click at [106, 558] on button "Anexos" at bounding box center [161, 557] width 194 height 40
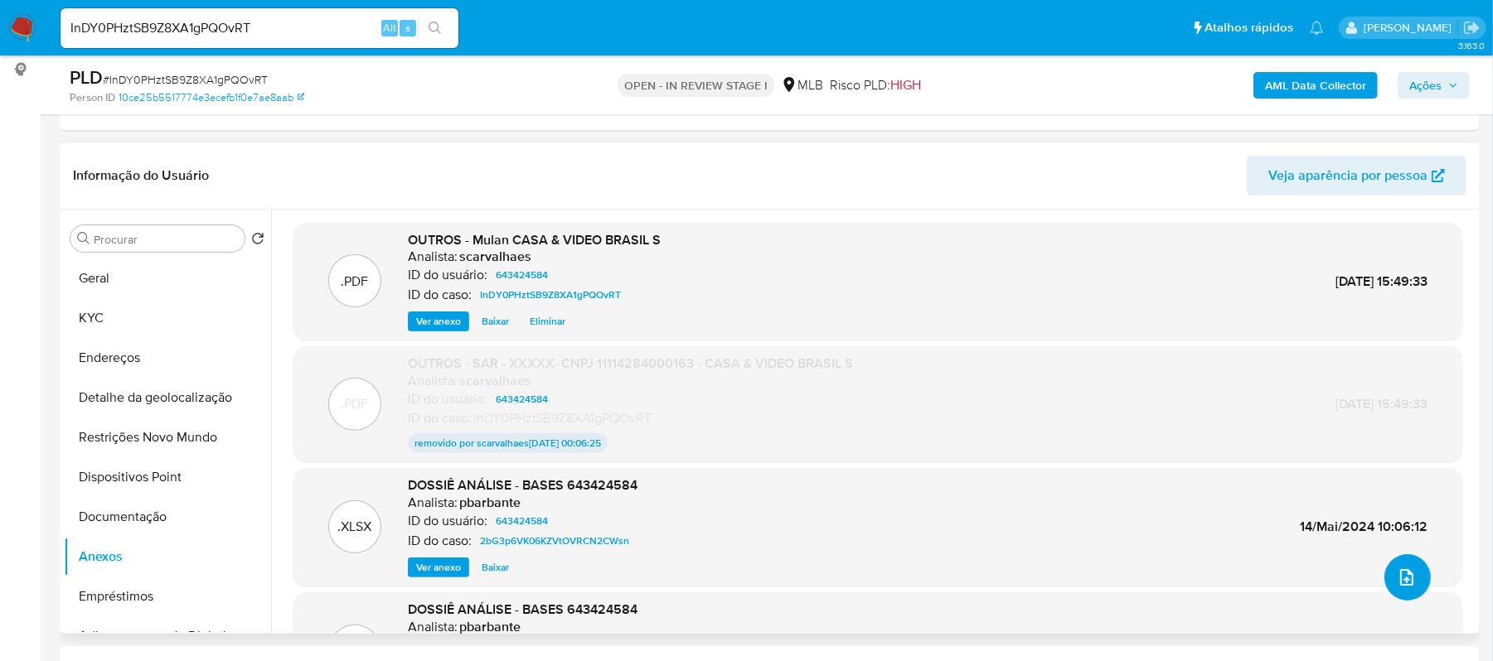
click at [1411, 582] on button "upload-file" at bounding box center [1407, 577] width 46 height 46
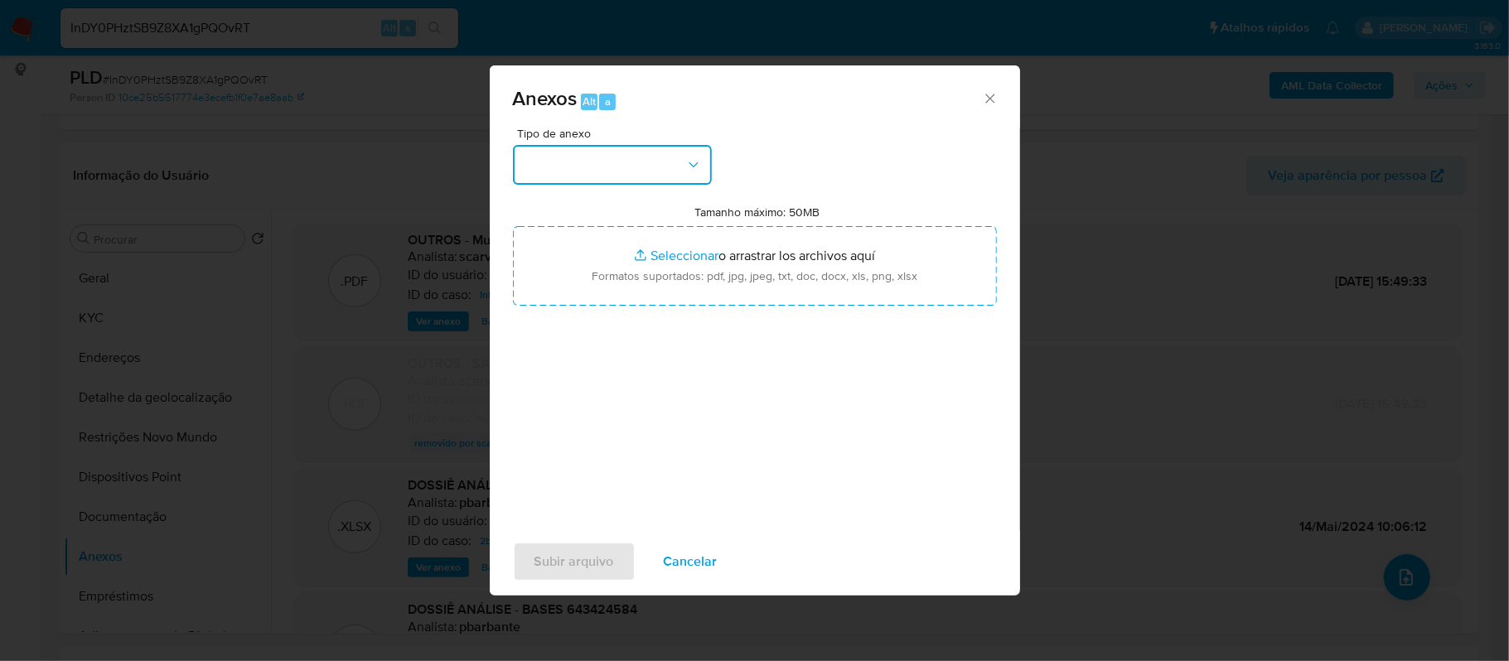
click at [696, 151] on button "button" at bounding box center [612, 165] width 199 height 40
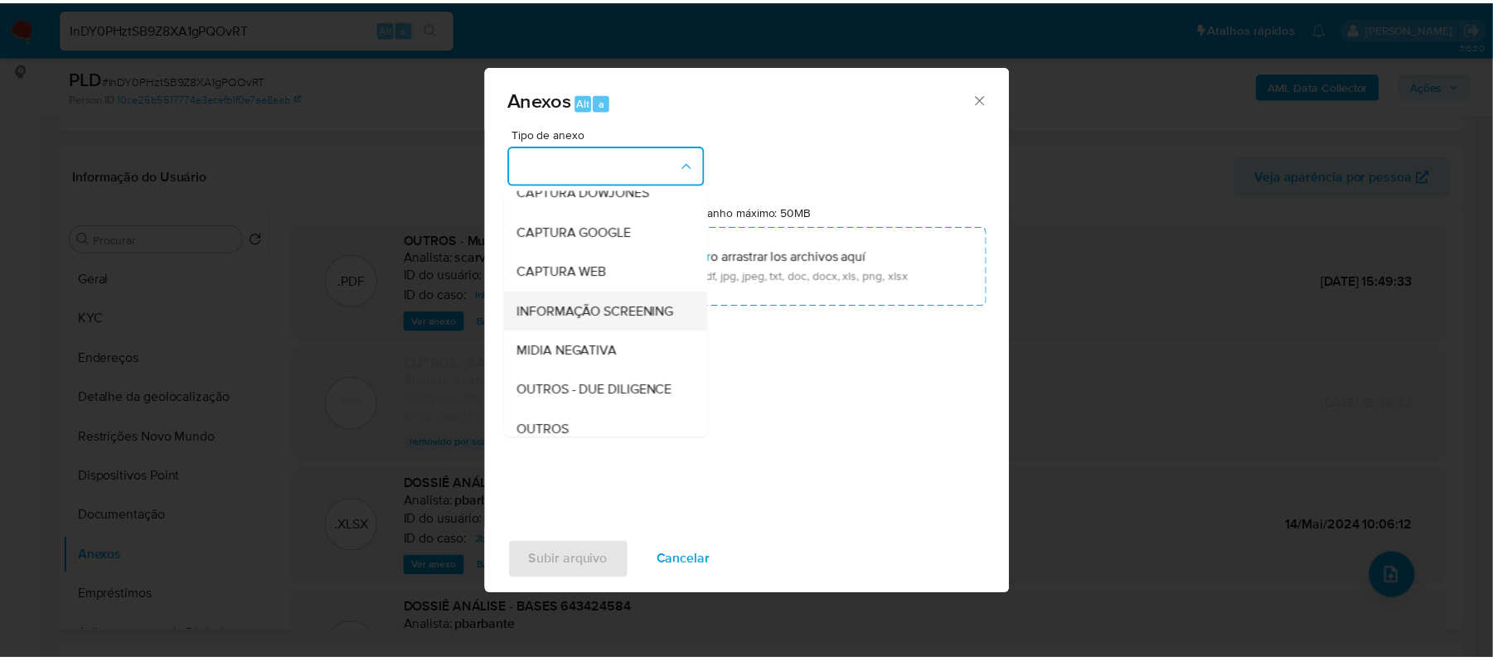
scroll to position [110, 0]
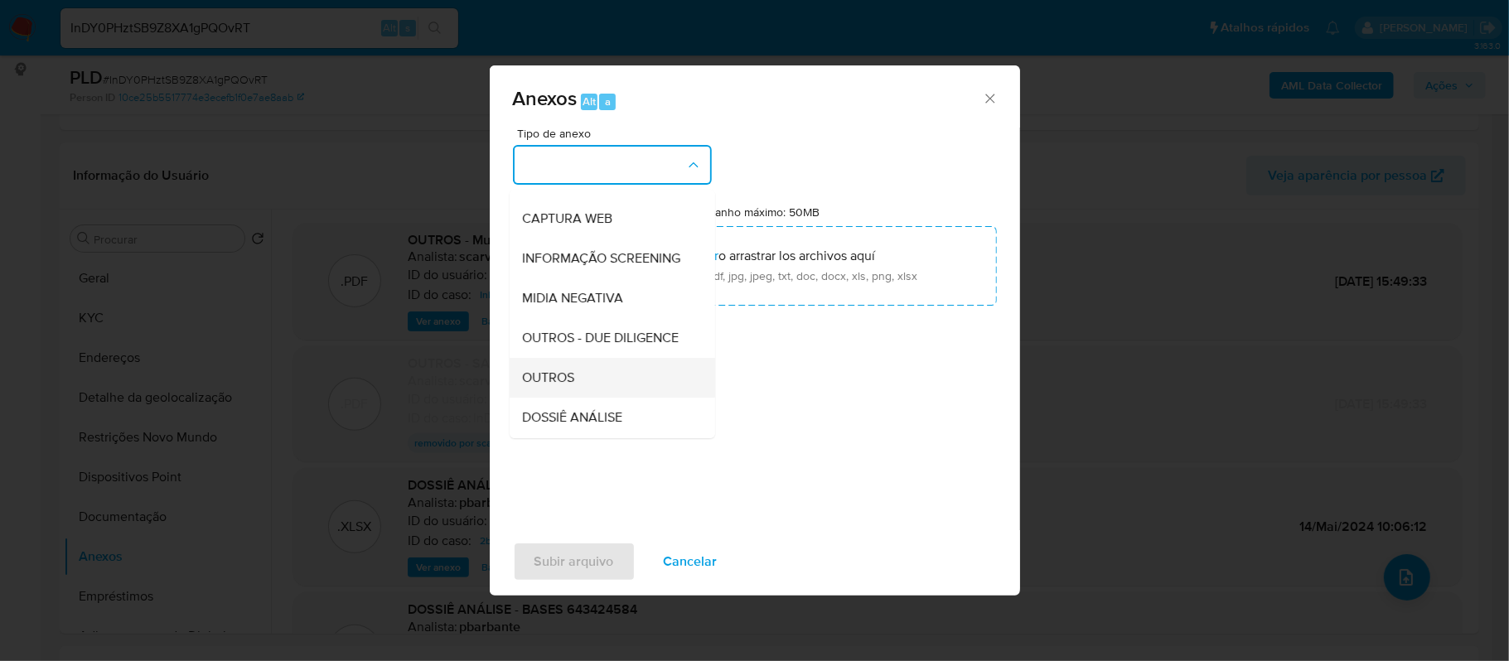
click at [554, 386] on span "OUTROS" at bounding box center [549, 378] width 52 height 17
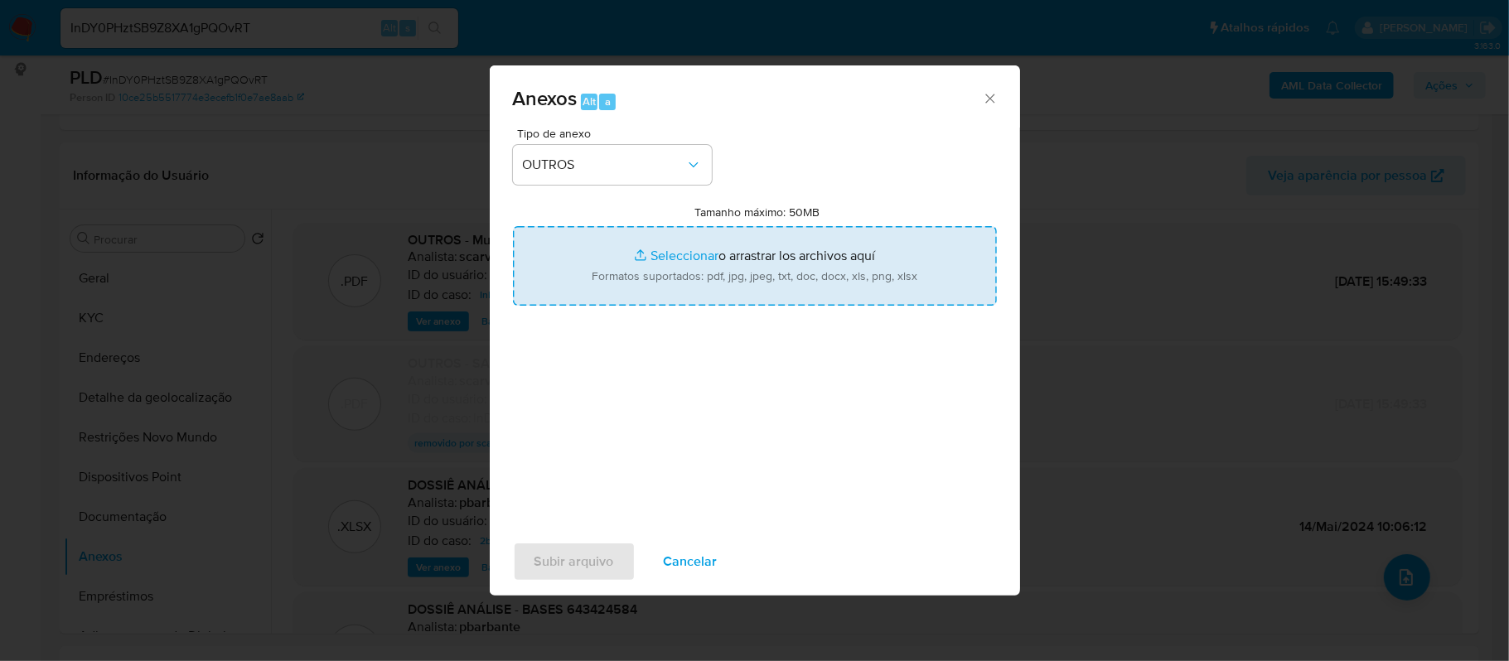
click at [678, 254] on input "Tamanho máximo: 50MB Seleccionar archivos" at bounding box center [755, 266] width 484 height 80
type input "C:\fakepath\Declinio- xxxx - CNPJ 11114284000163 - CASA & VIDEO BRASIL S.A.pdf"
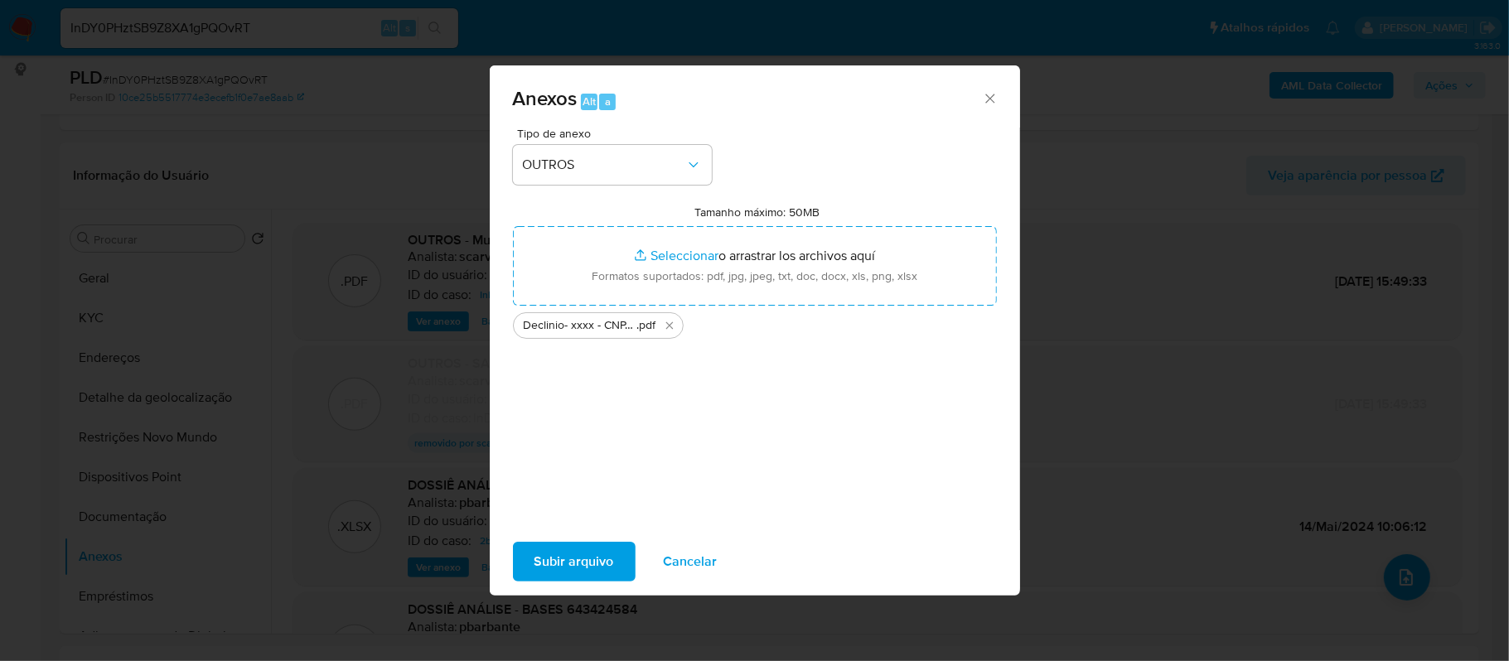
click at [567, 558] on span "Subir arquivo" at bounding box center [575, 562] width 80 height 36
click at [555, 560] on span "Subir arquivo" at bounding box center [575, 562] width 80 height 36
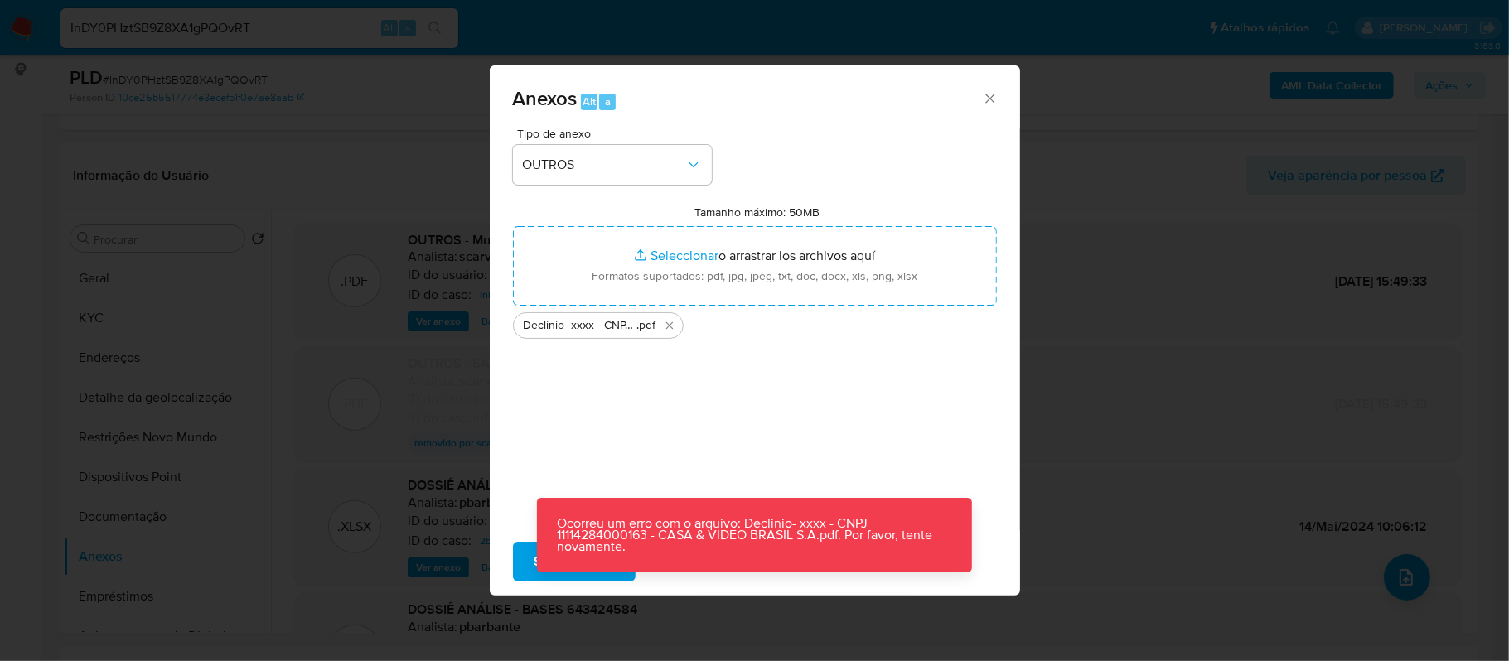
click at [761, 409] on div "Tipo de anexo OUTROS Tamanho máximo: 50MB Seleccionar archivos Seleccionar o ar…" at bounding box center [755, 323] width 484 height 391
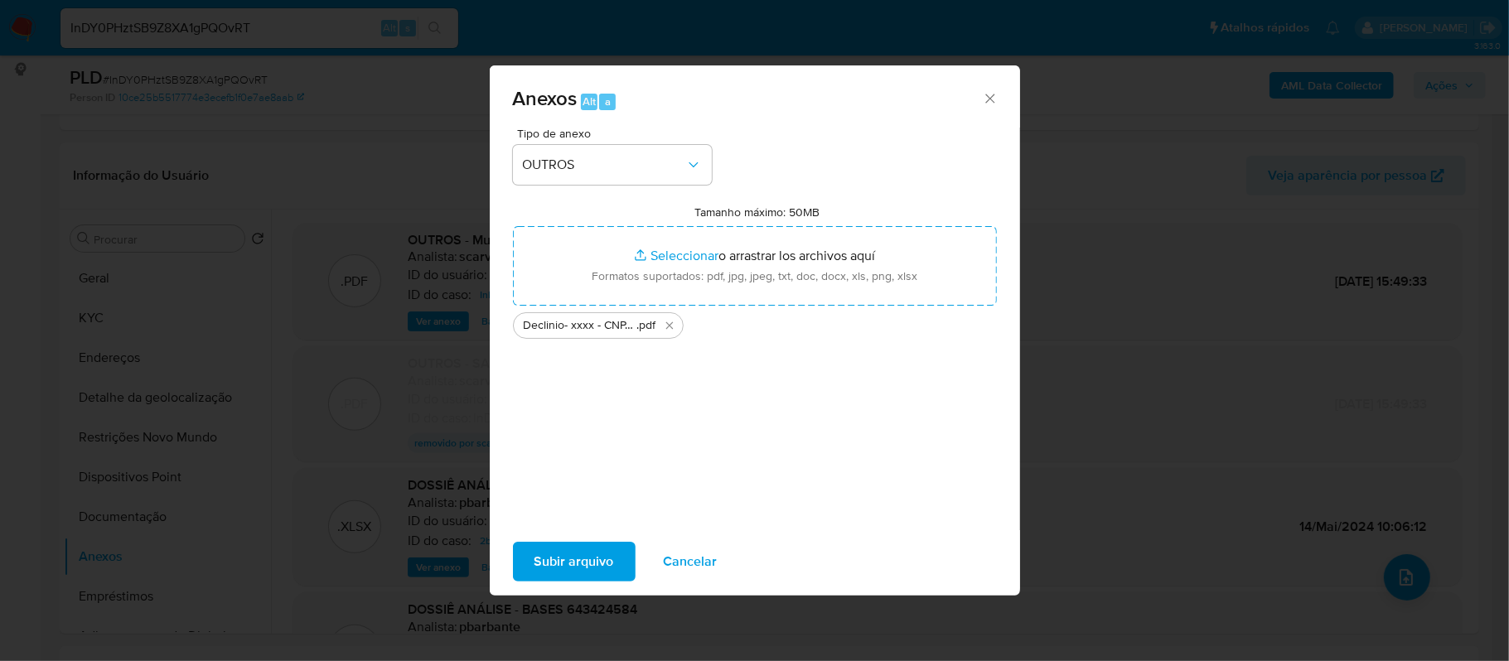
click at [567, 558] on span "Subir arquivo" at bounding box center [575, 562] width 80 height 36
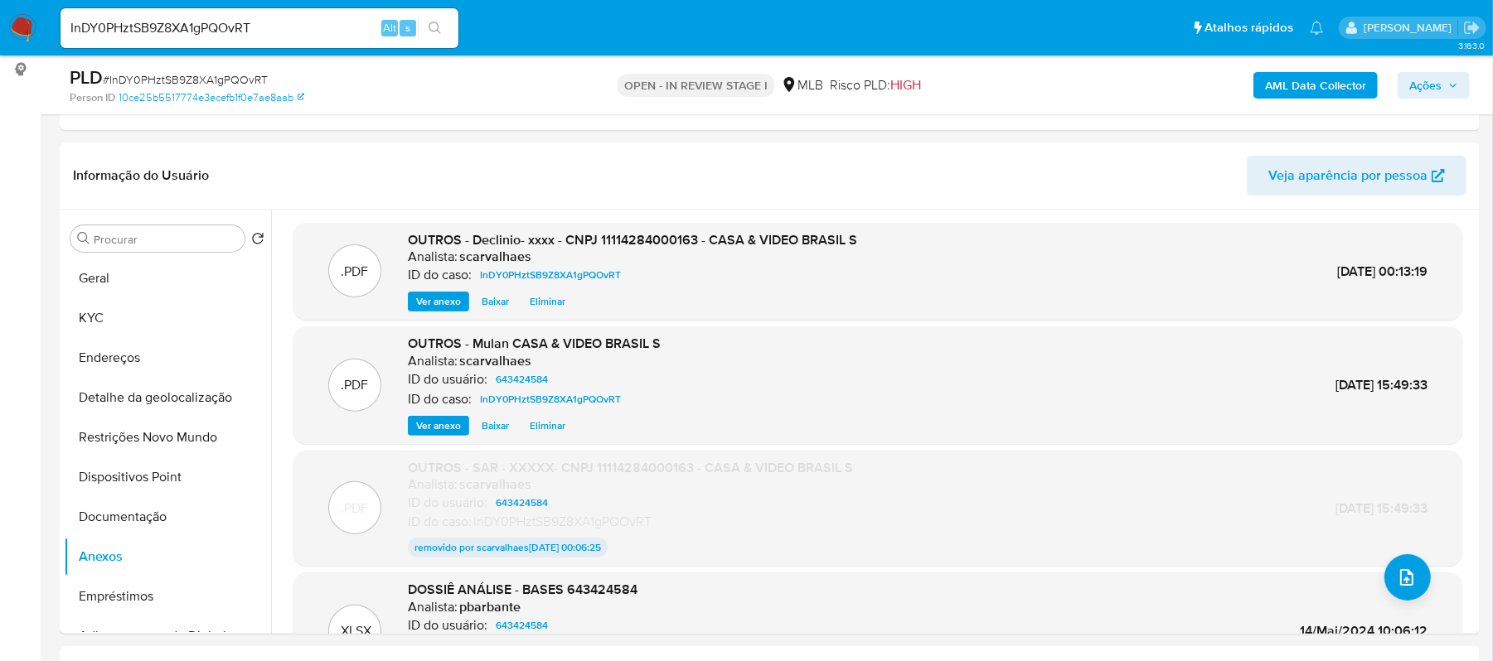
click at [1429, 94] on span "Ações" at bounding box center [1425, 85] width 32 height 27
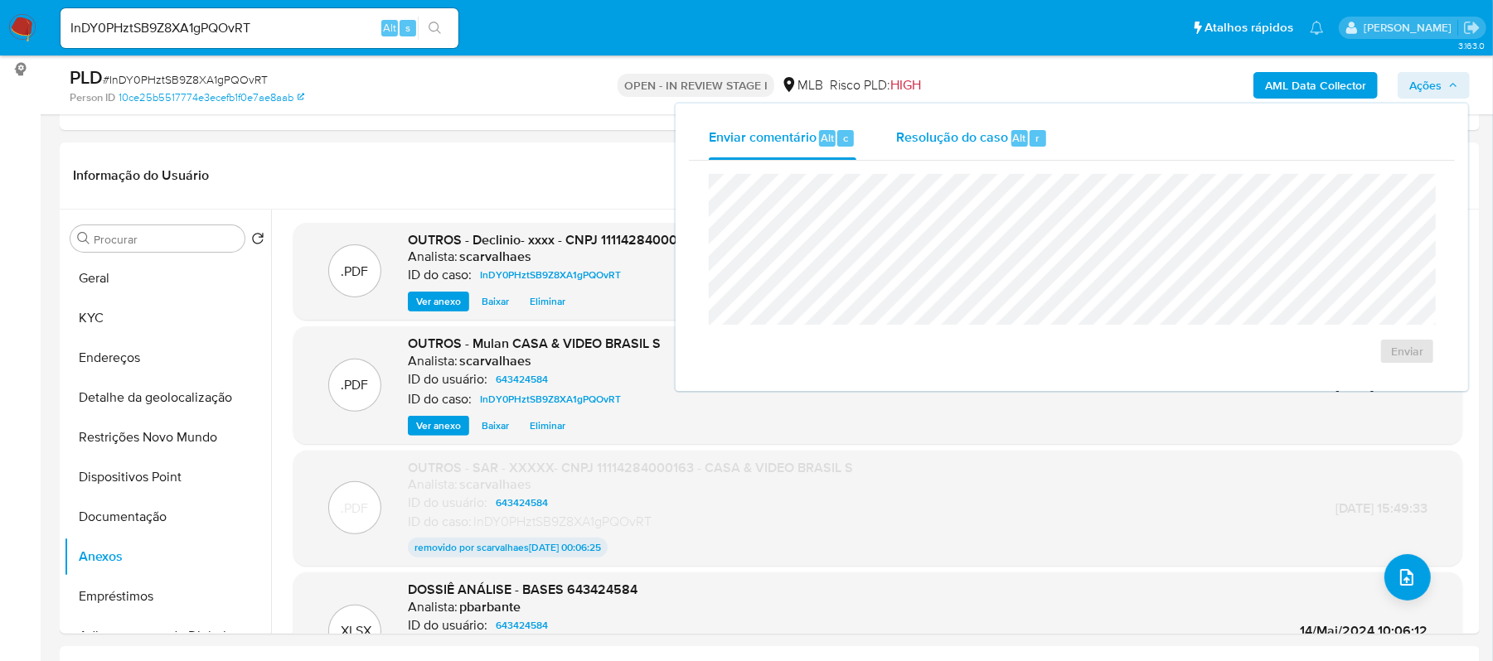
click at [973, 133] on span "Resolução do caso" at bounding box center [952, 137] width 112 height 19
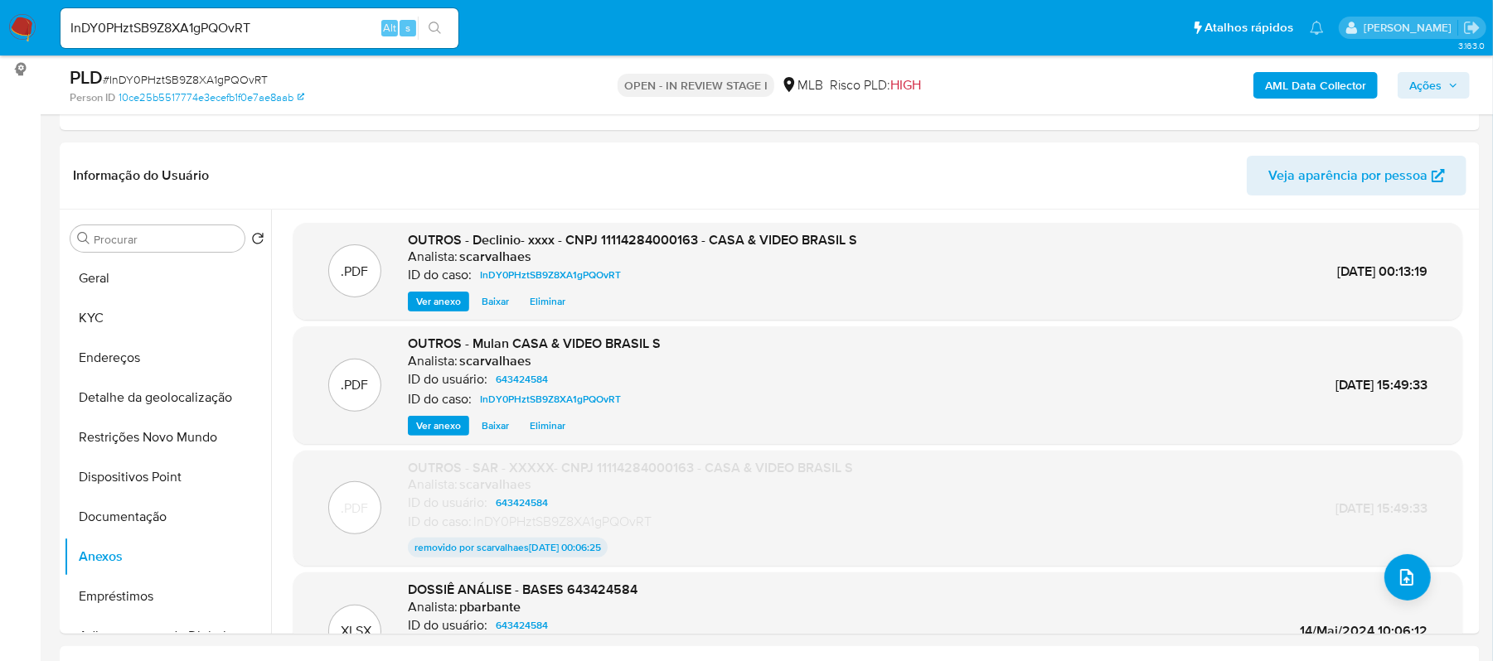
click at [1416, 85] on span "Ações" at bounding box center [1425, 85] width 32 height 27
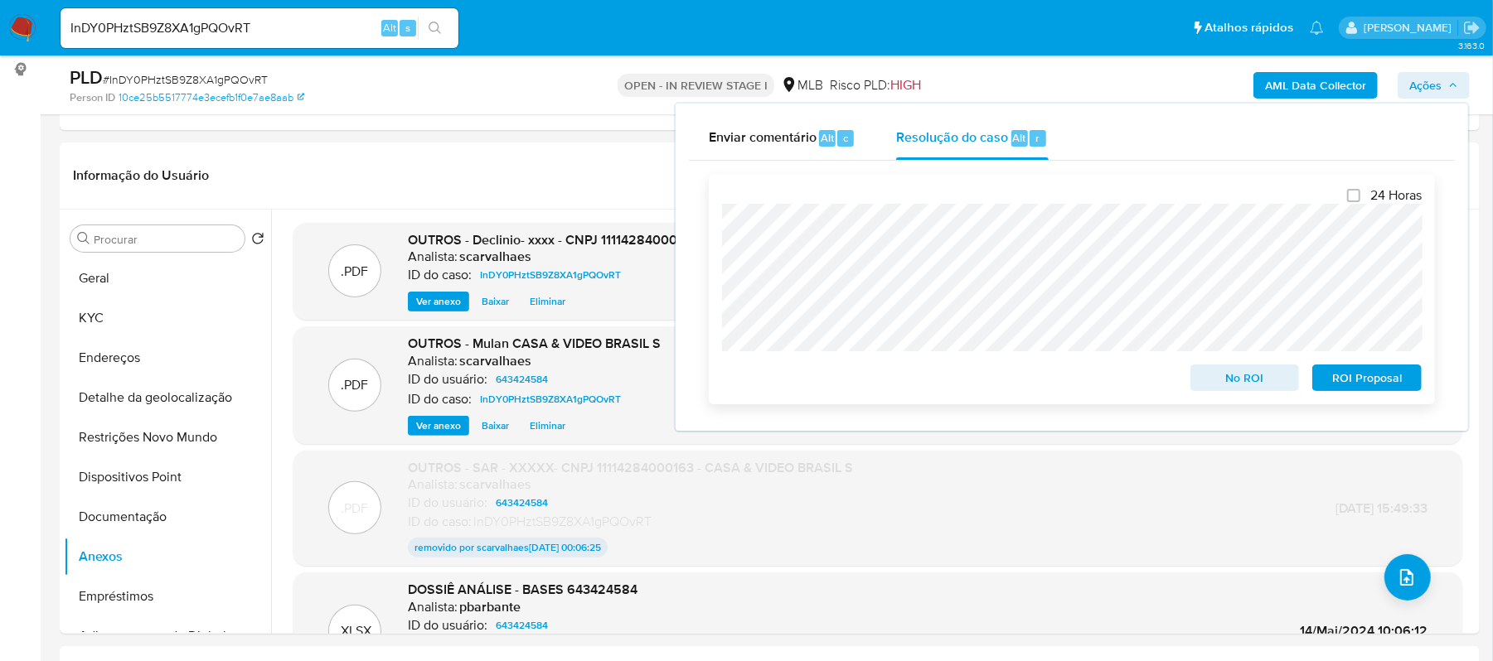
click at [1255, 380] on span "No ROI" at bounding box center [1245, 377] width 86 height 23
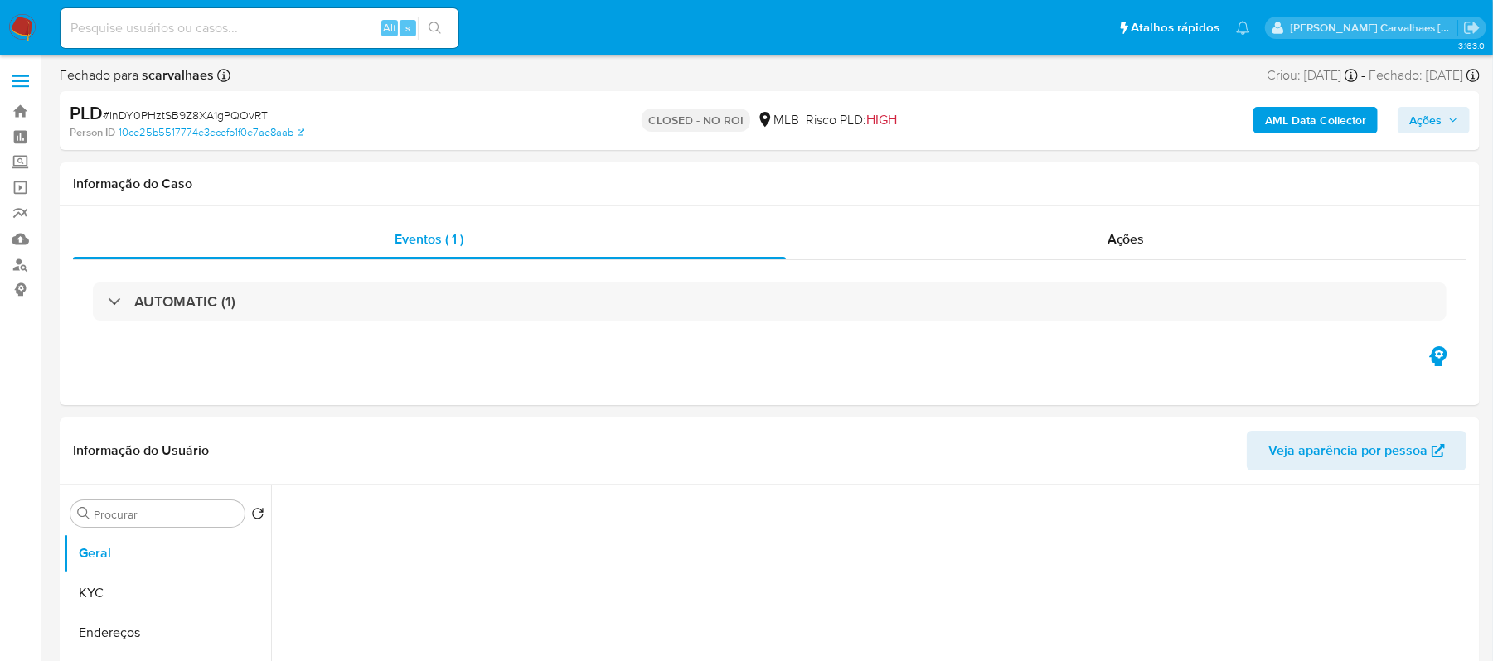
select select "10"
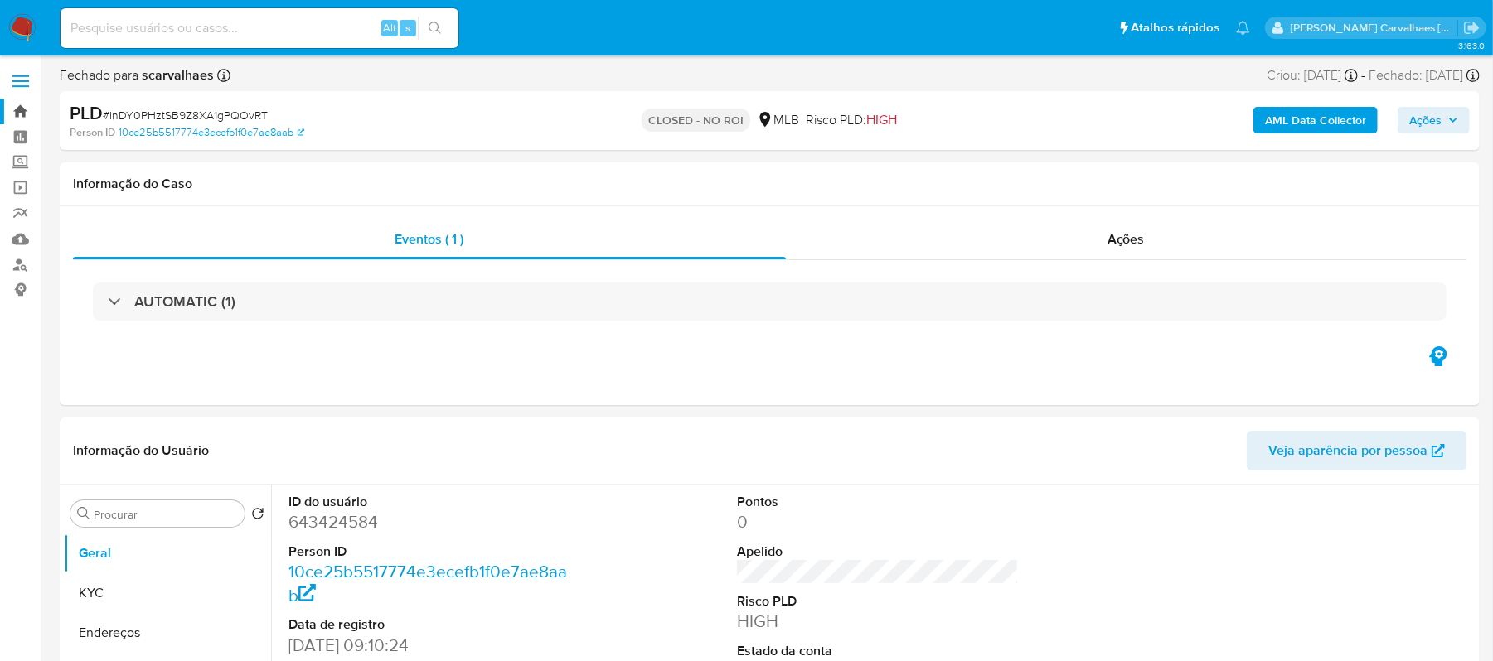
click at [20, 107] on link "Bandeja" at bounding box center [98, 112] width 197 height 26
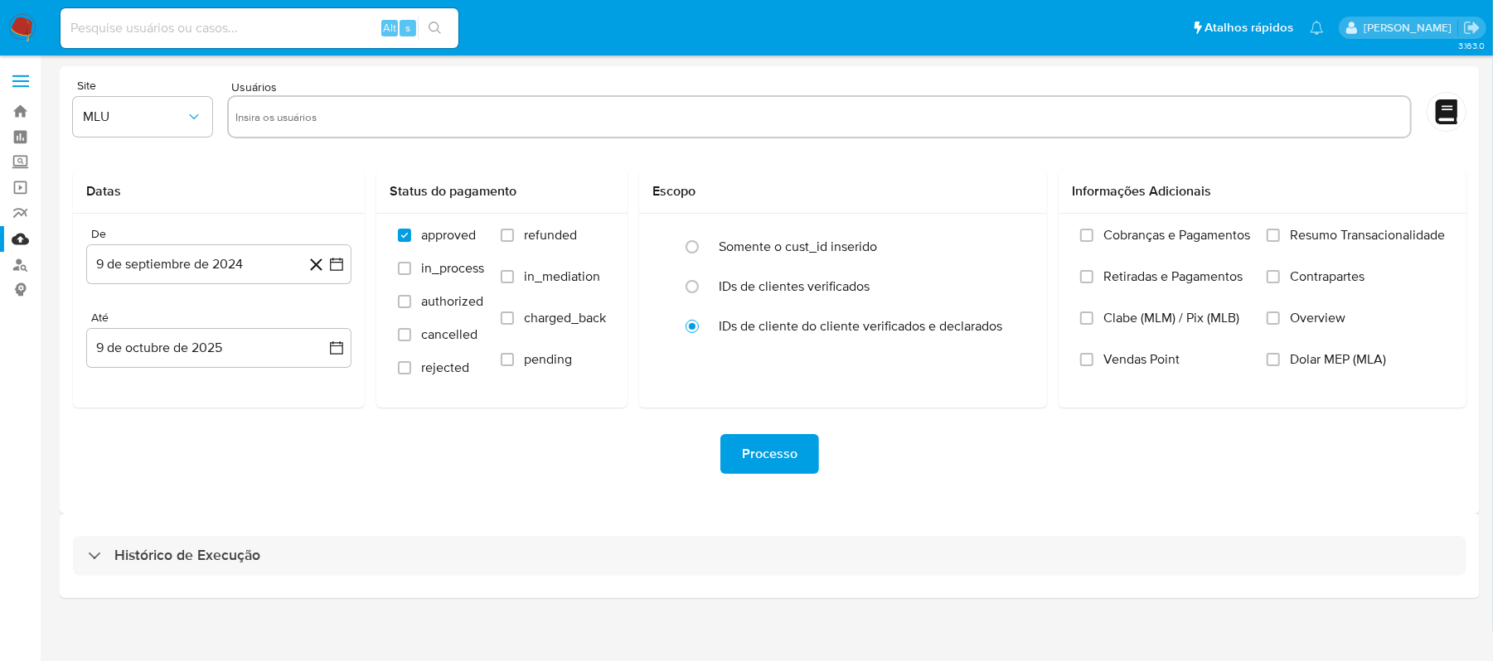
scroll to position [7, 0]
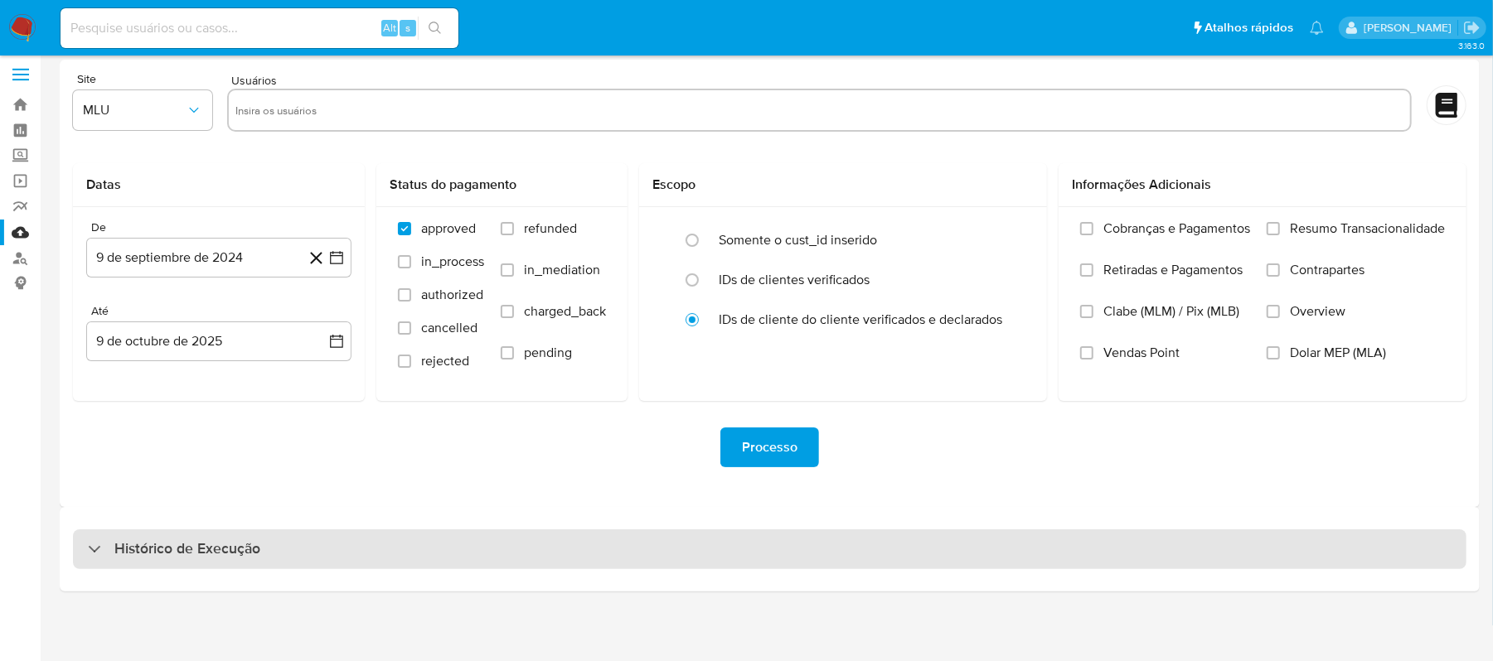
click at [204, 549] on h3 "Histórico de Execução" at bounding box center [187, 550] width 146 height 20
select select "10"
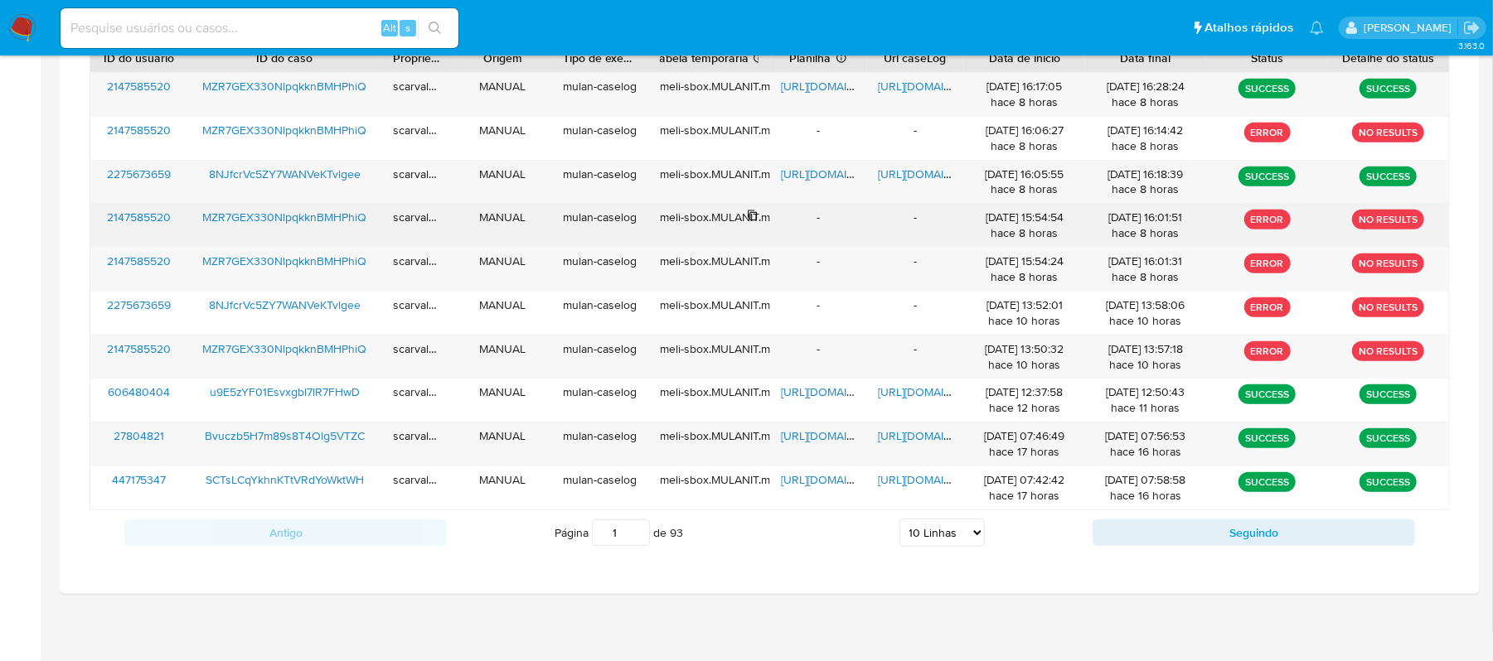
scroll to position [635, 0]
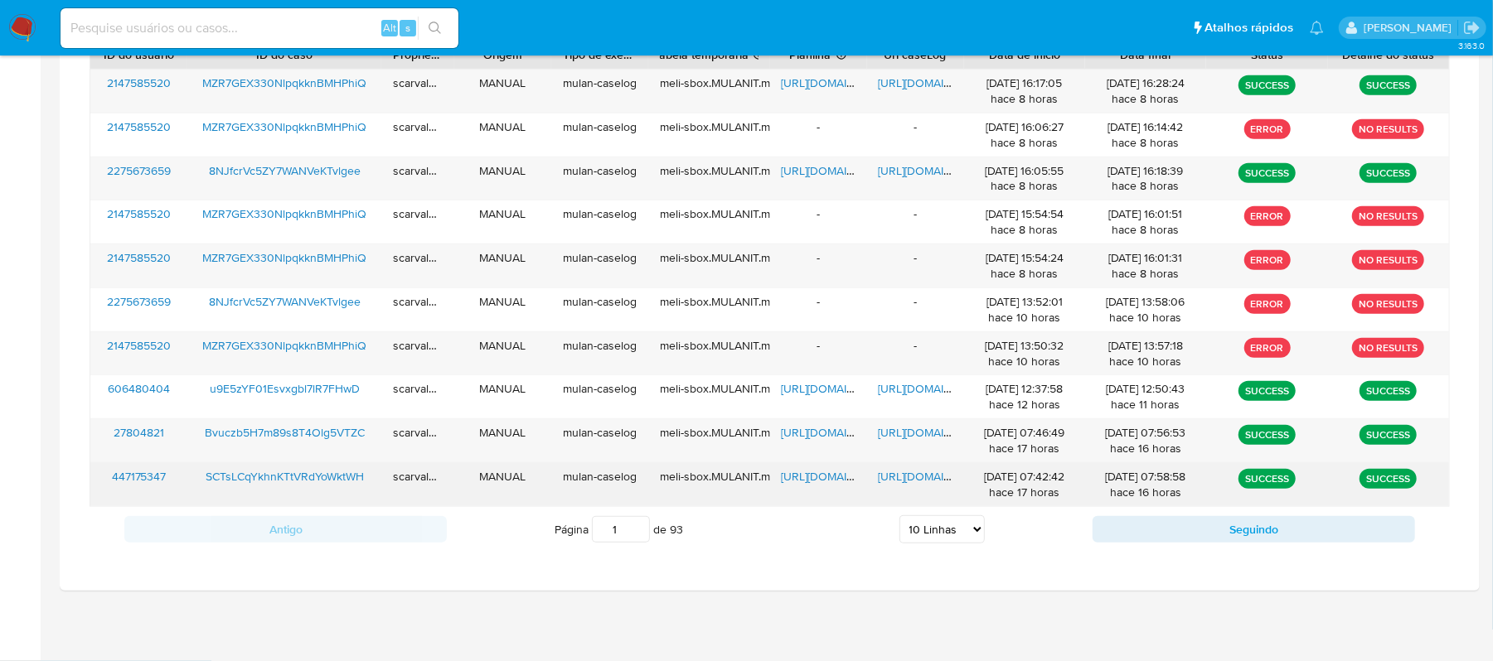
click at [910, 476] on span "[URL][DOMAIN_NAME]" at bounding box center [935, 476] width 114 height 17
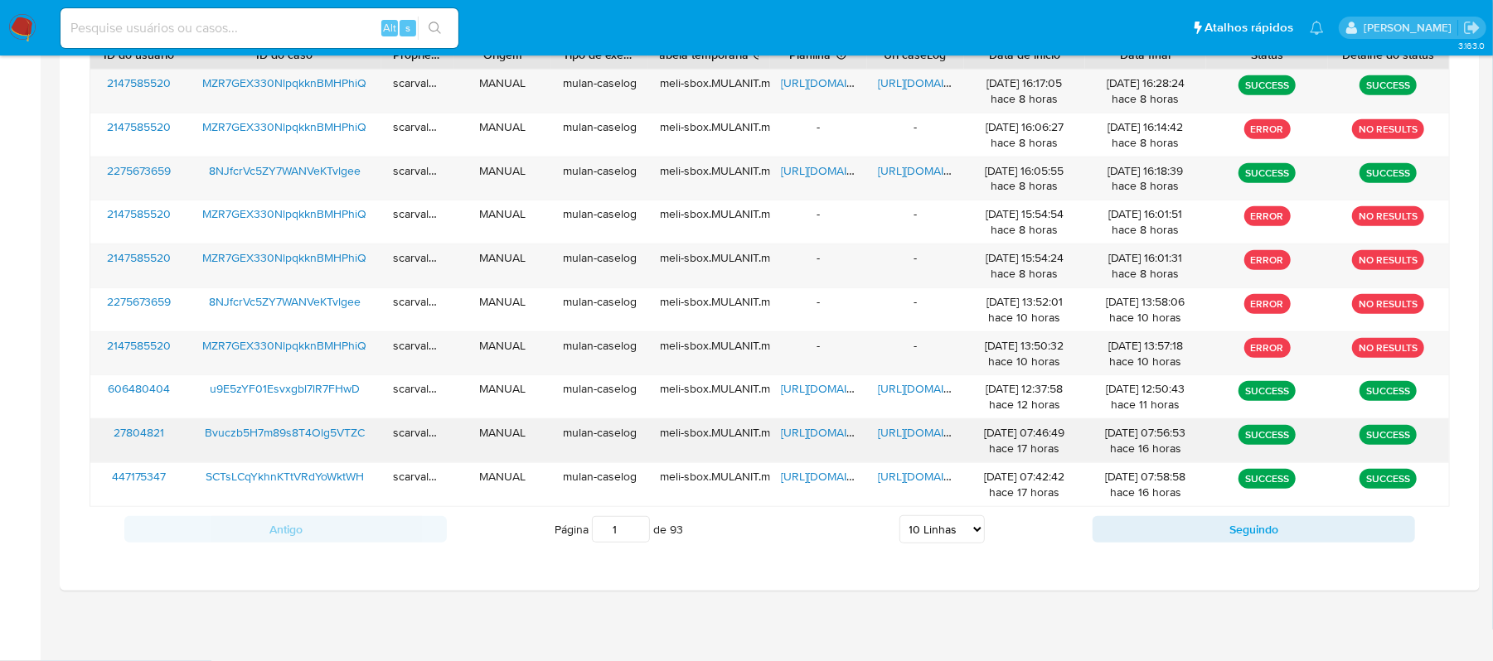
click at [908, 436] on span "[URL][DOMAIN_NAME]" at bounding box center [935, 432] width 114 height 17
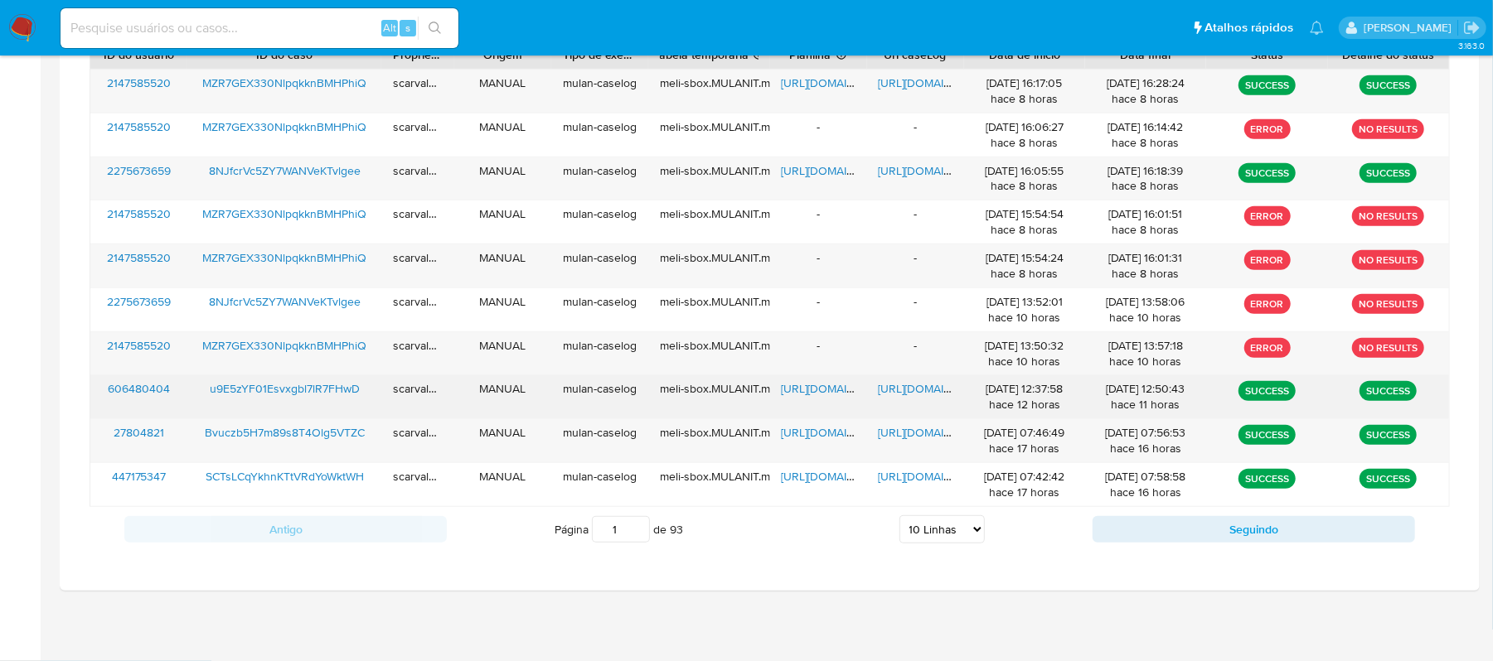
click at [926, 385] on span "[URL][DOMAIN_NAME]" at bounding box center [935, 388] width 114 height 17
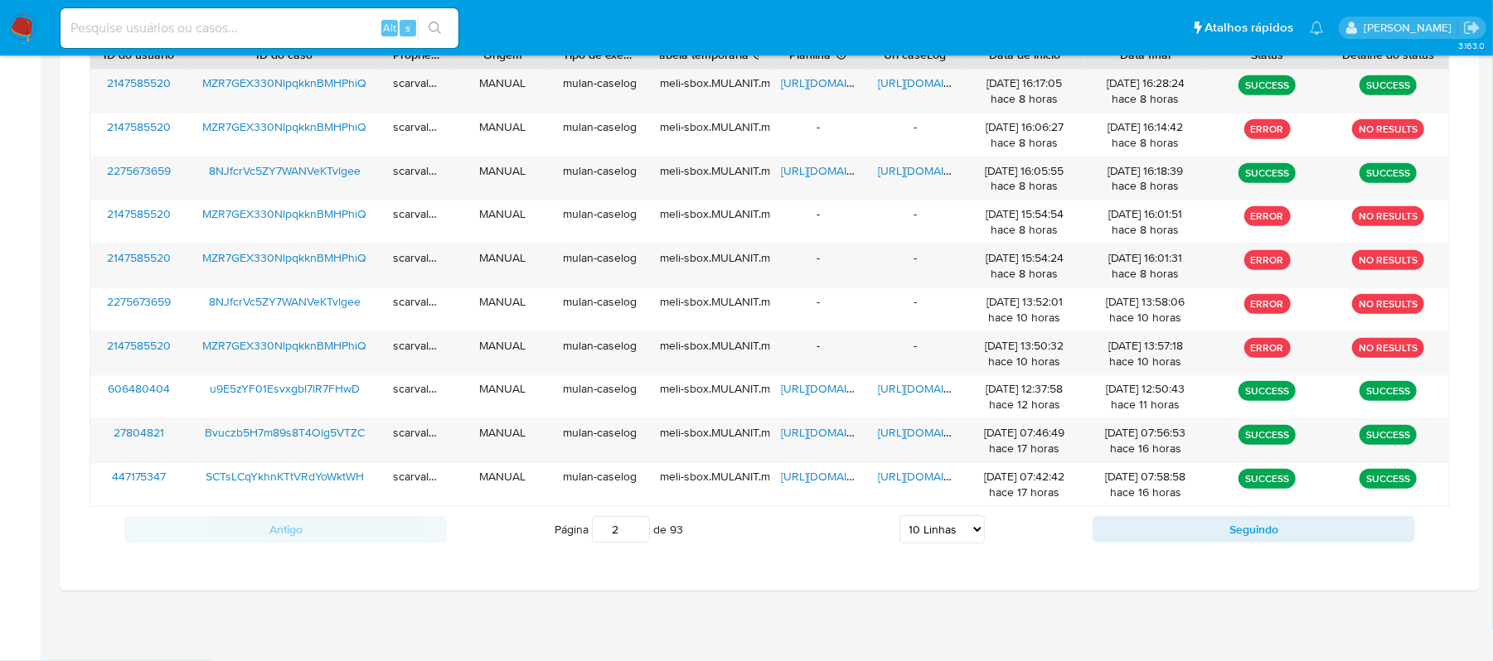
click at [638, 525] on input "2" at bounding box center [621, 529] width 58 height 27
type input "2"
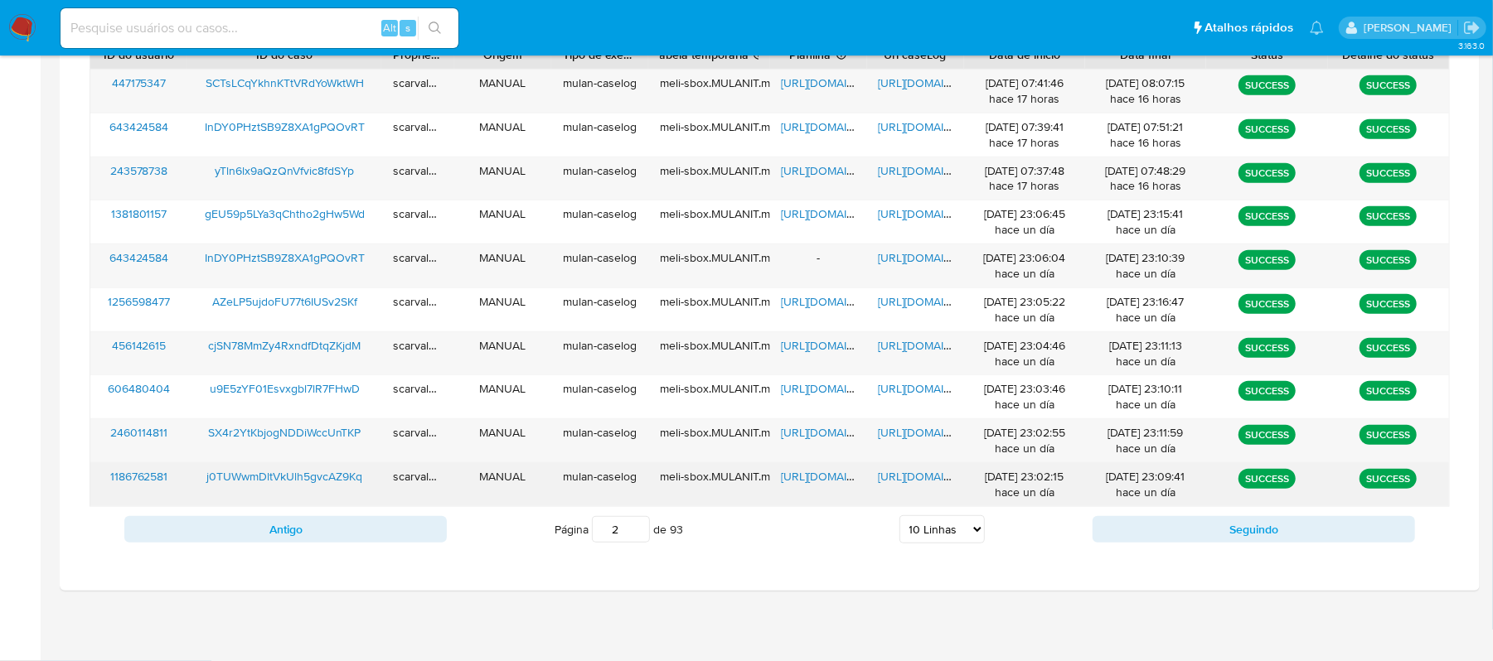
scroll to position [414, 0]
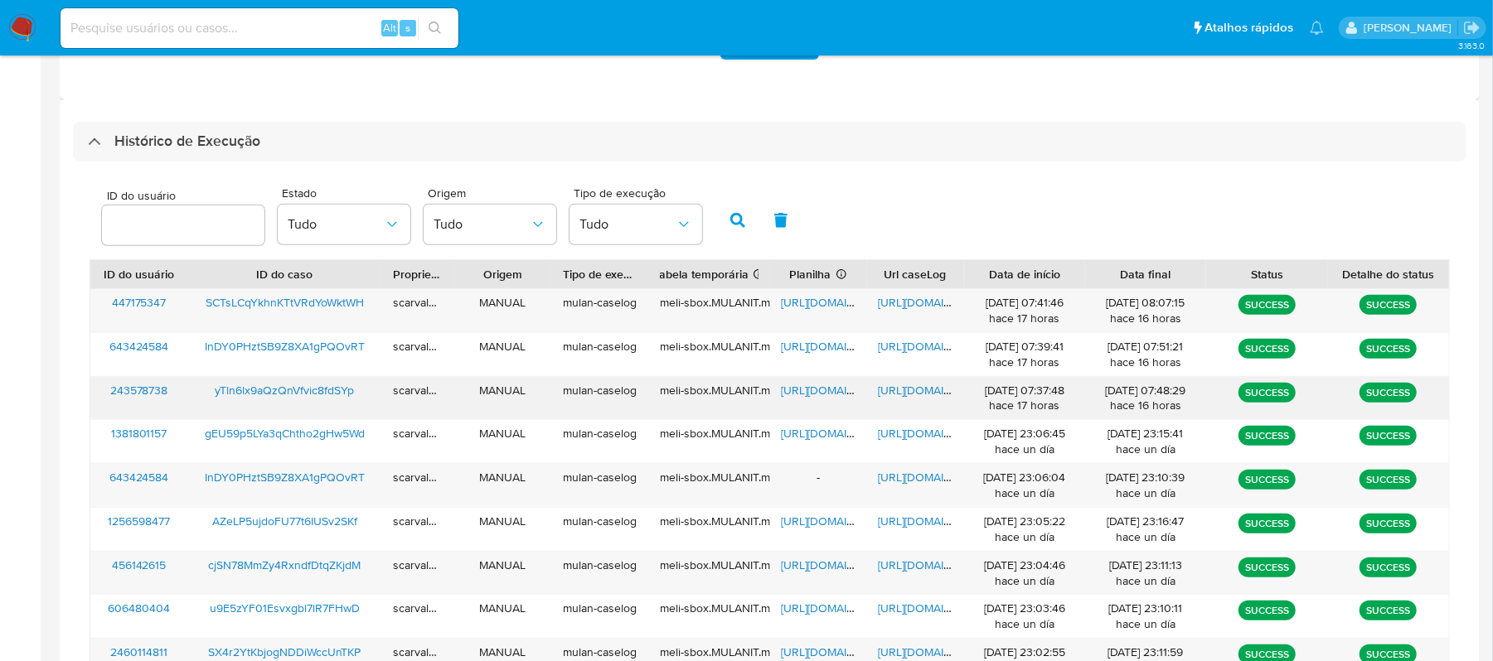
click at [913, 390] on span "[URL][DOMAIN_NAME]" at bounding box center [935, 390] width 114 height 17
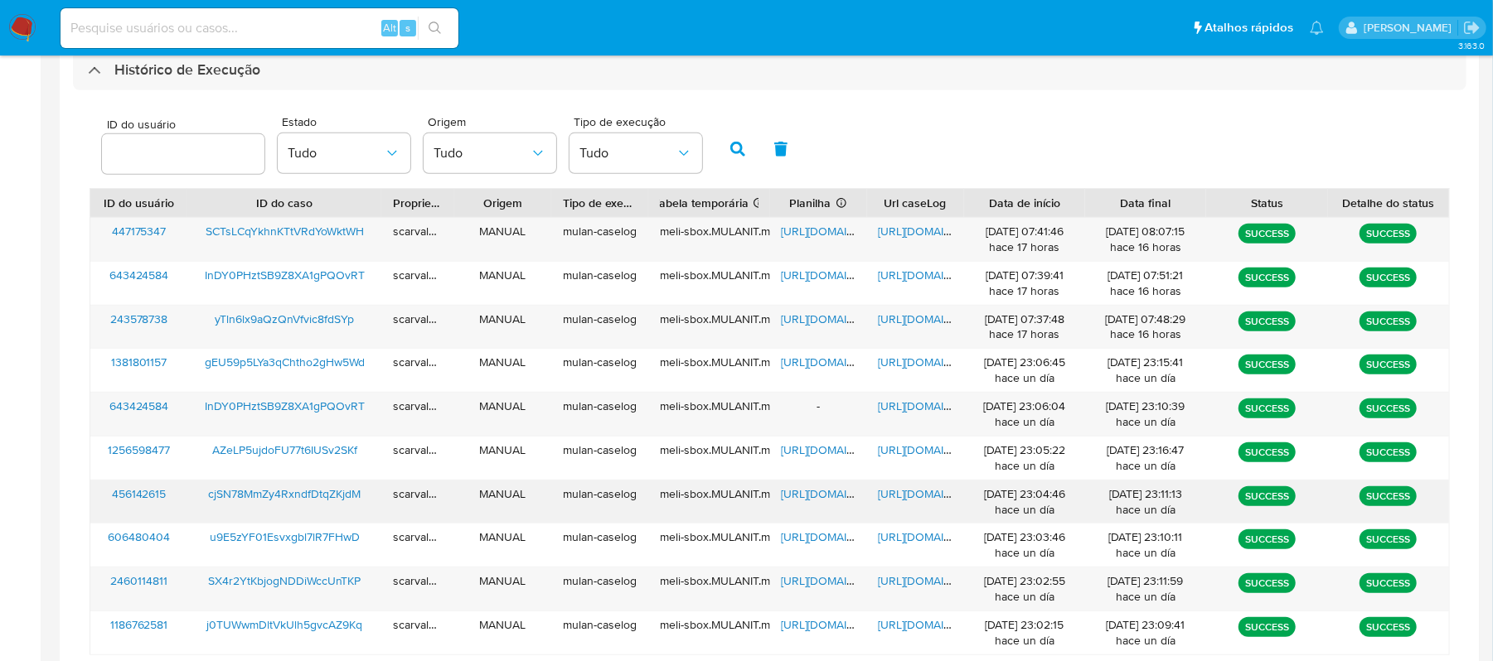
scroll to position [525, 0]
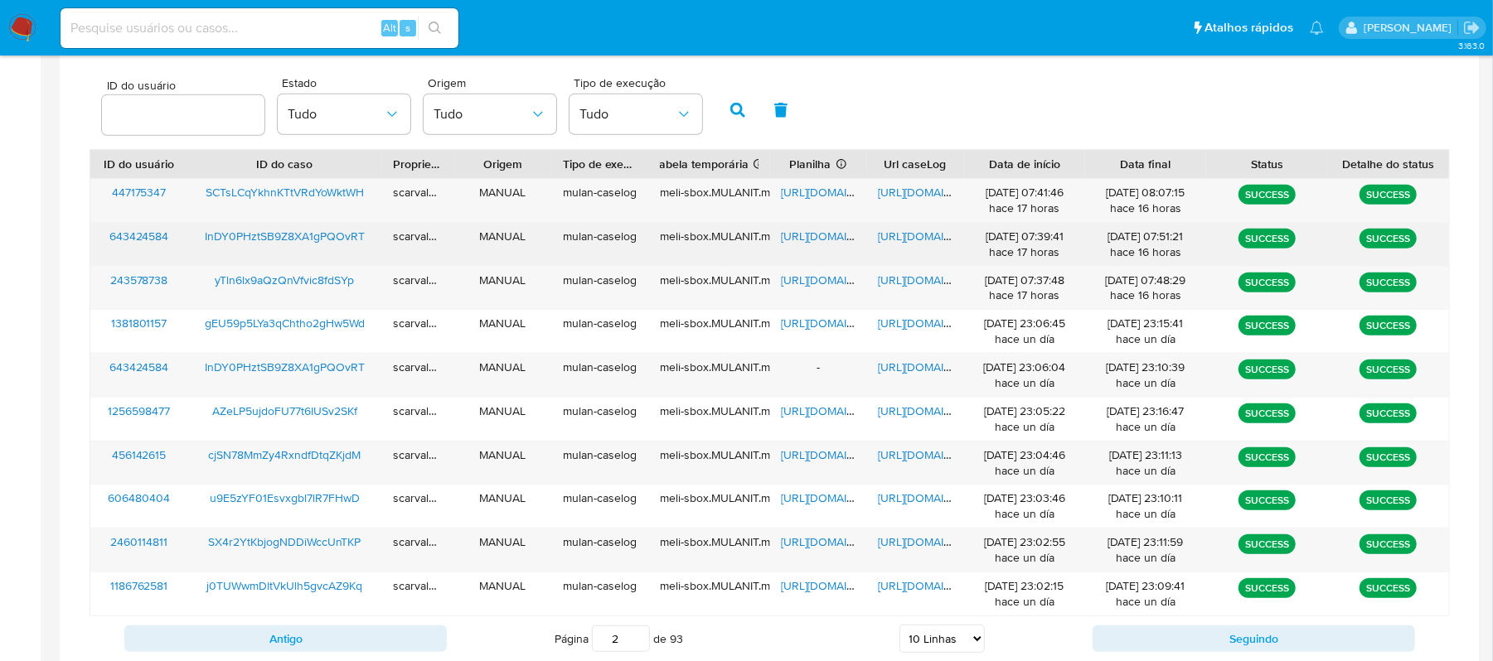
click at [926, 240] on span "[URL][DOMAIN_NAME]" at bounding box center [935, 236] width 114 height 17
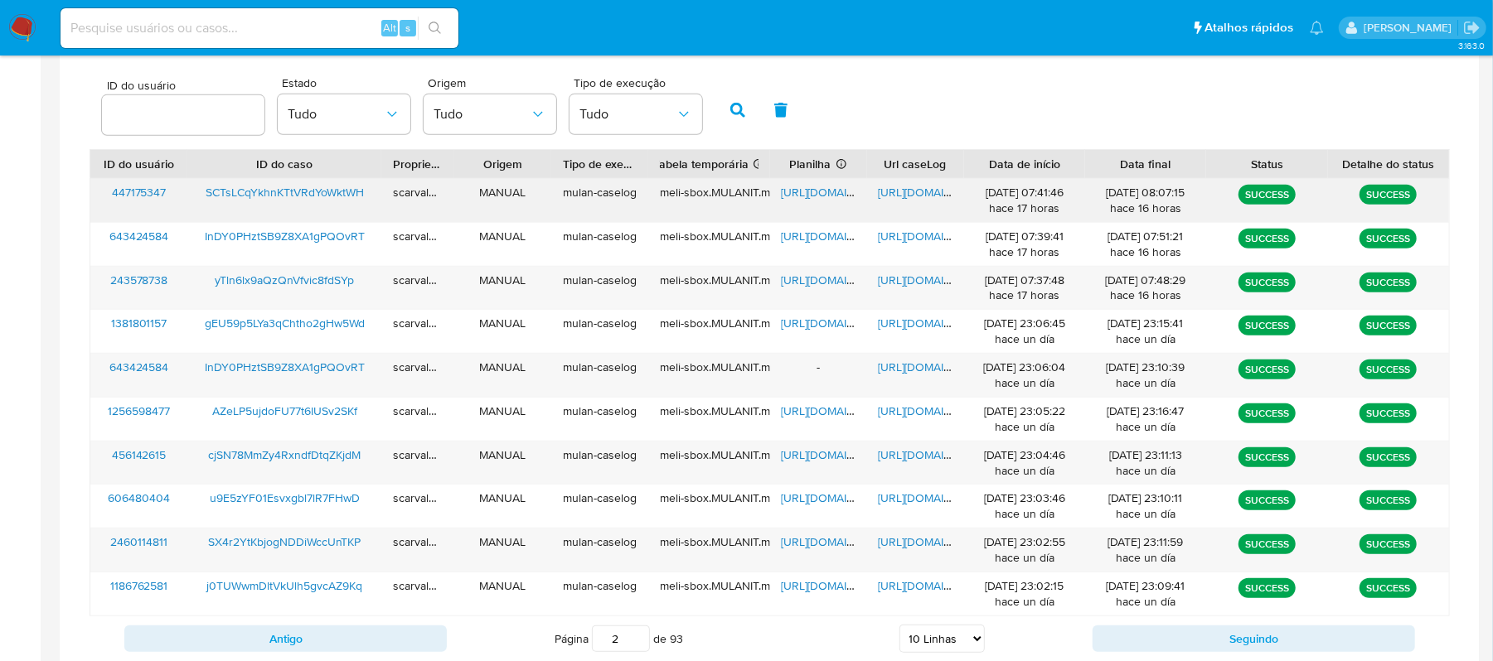
click at [903, 191] on span "[URL][DOMAIN_NAME]" at bounding box center [935, 192] width 114 height 17
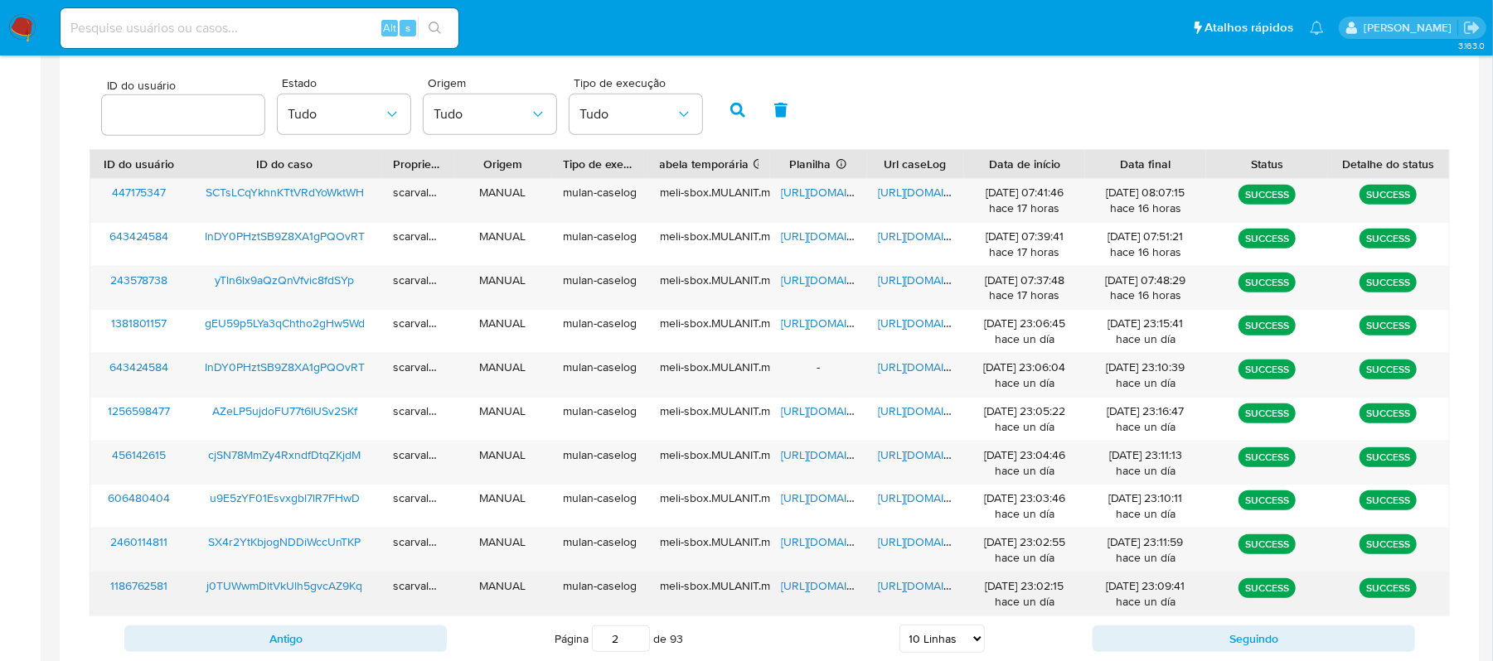
click at [902, 590] on span "[URL][DOMAIN_NAME]" at bounding box center [935, 586] width 114 height 17
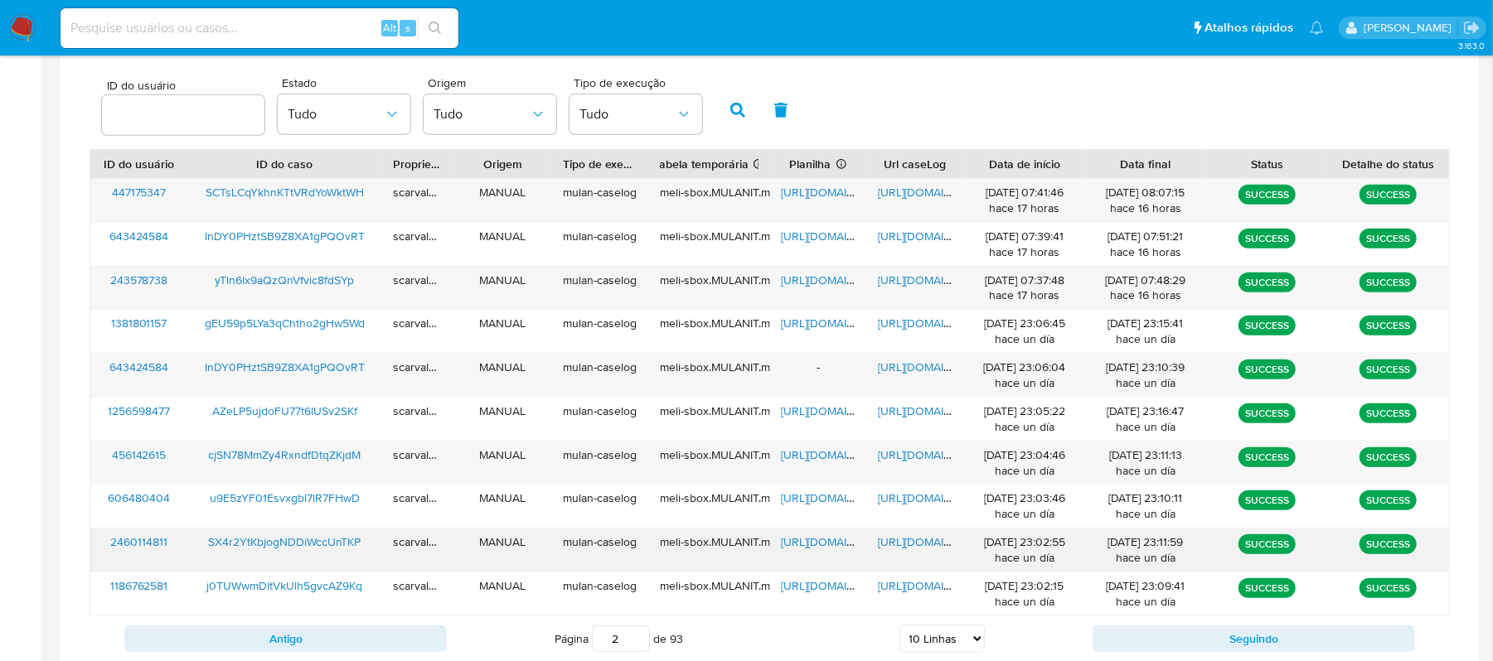
click at [900, 544] on span "[URL][DOMAIN_NAME]" at bounding box center [935, 542] width 114 height 17
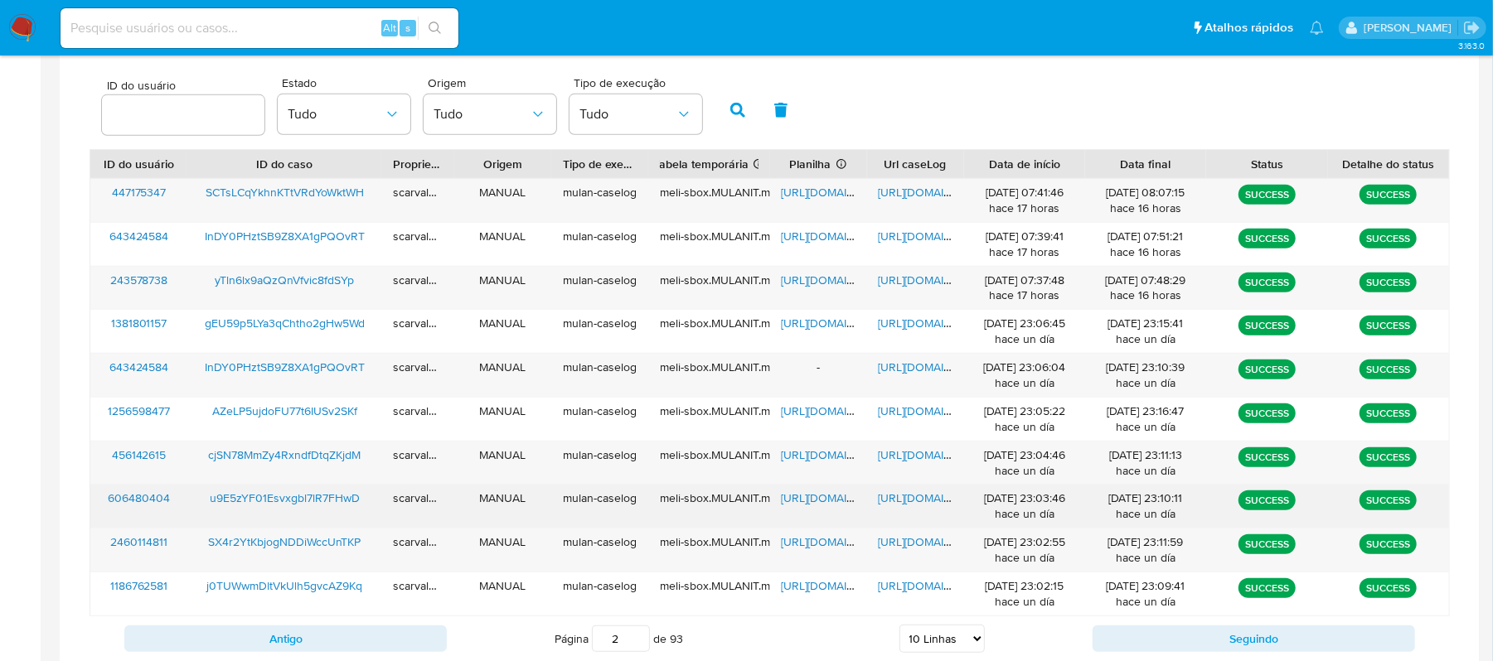
click at [919, 498] on span "[URL][DOMAIN_NAME]" at bounding box center [935, 498] width 114 height 17
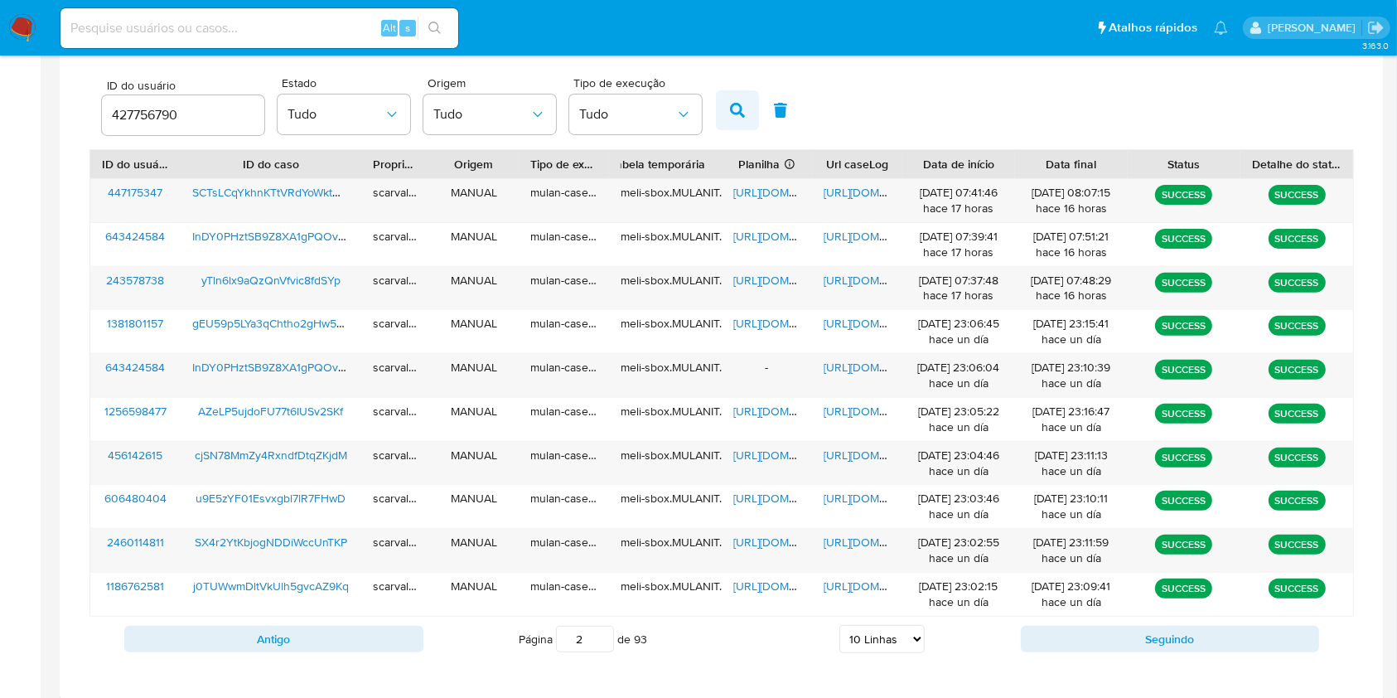
click at [742, 113] on icon "button" at bounding box center [737, 110] width 15 height 15
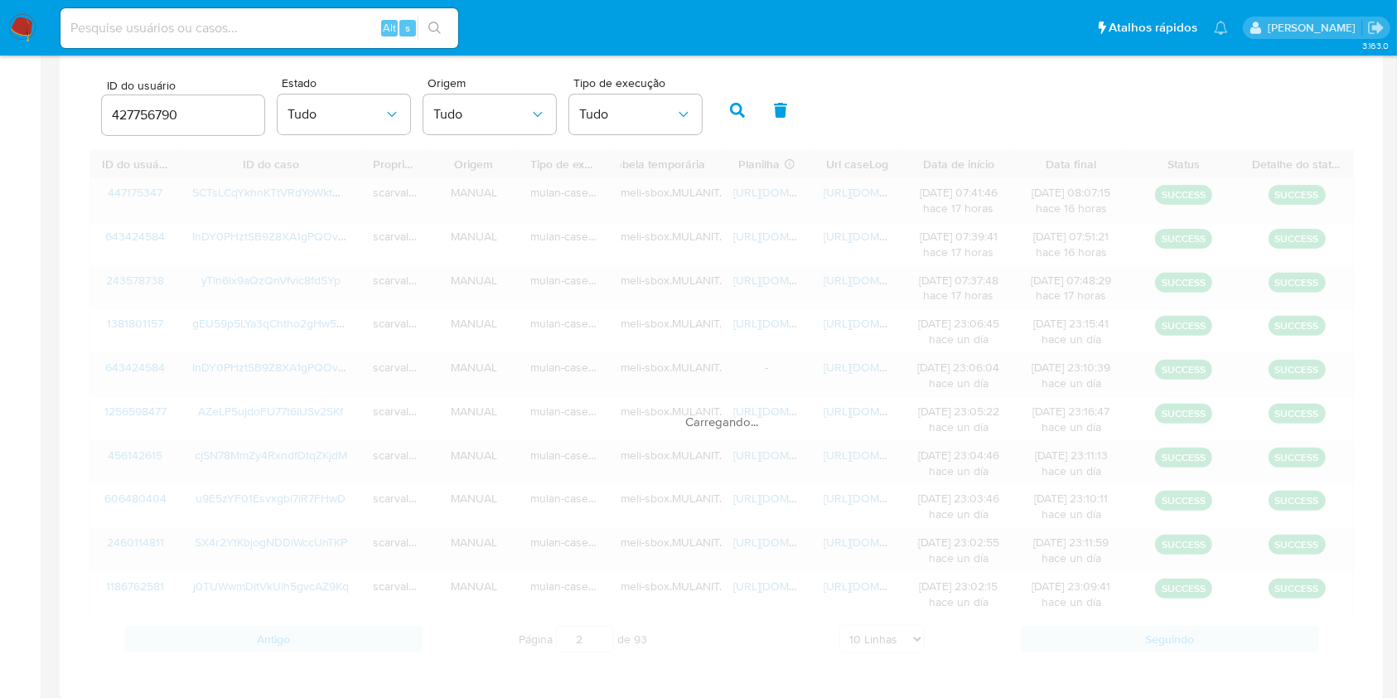
scroll to position [440, 0]
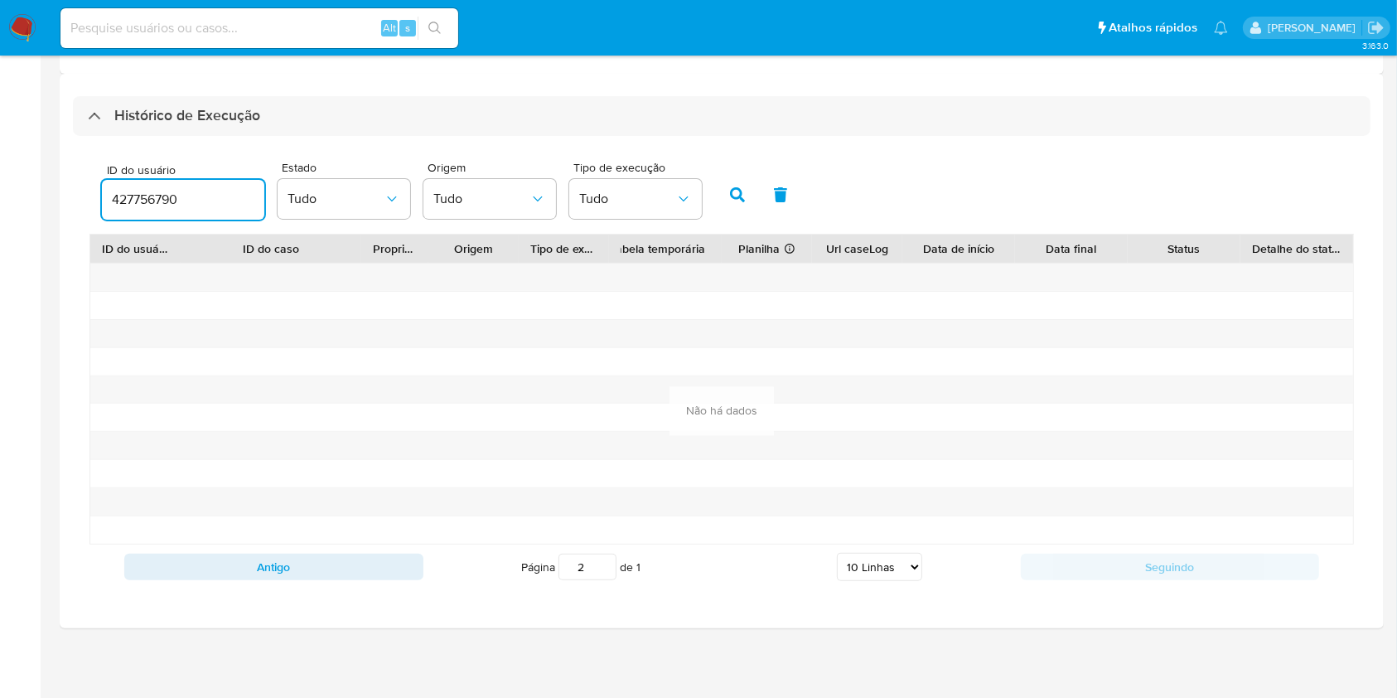
drag, startPoint x: 212, startPoint y: 202, endPoint x: 68, endPoint y: 192, distance: 144.5
click at [68, 192] on div "Histórico de Execução ID do usuário 427756790 Estado Tudo Origem Tudo Tipo de e…" at bounding box center [722, 351] width 1324 height 554
paste input "290689821"
type input "290689821"
click at [734, 183] on button "button" at bounding box center [737, 195] width 43 height 40
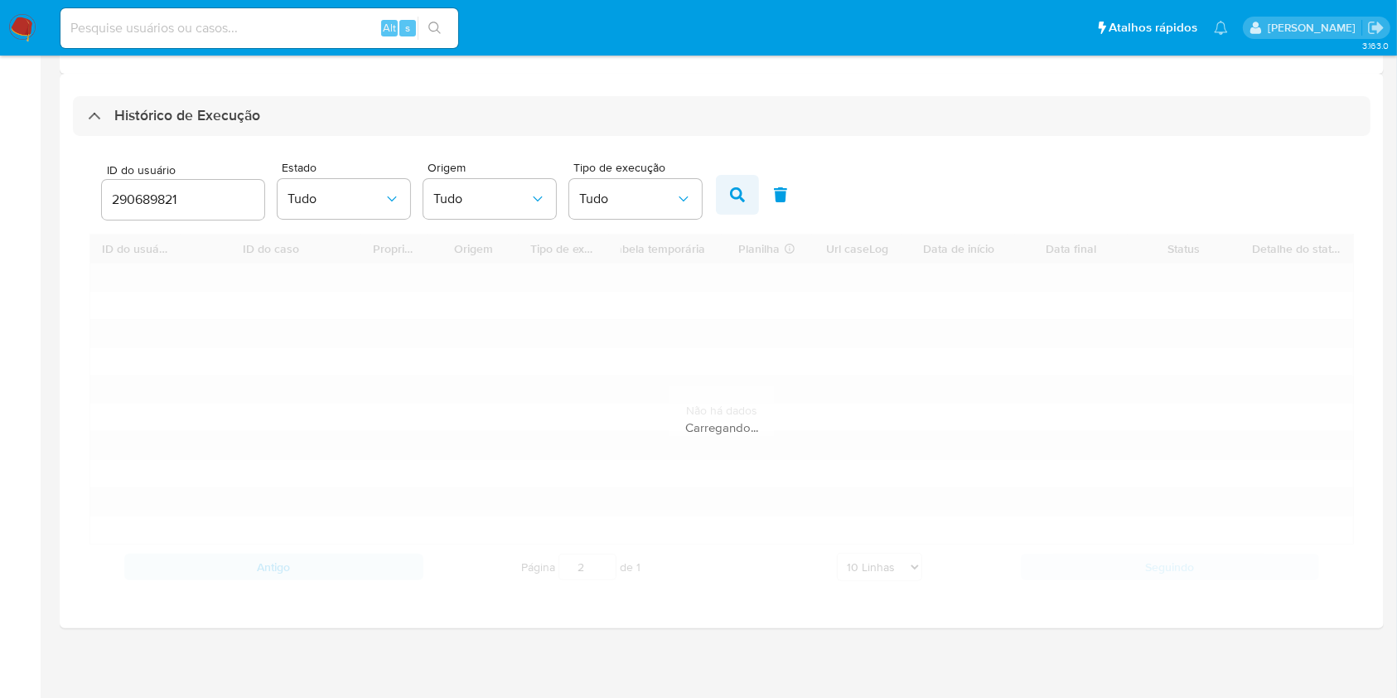
type input "1"
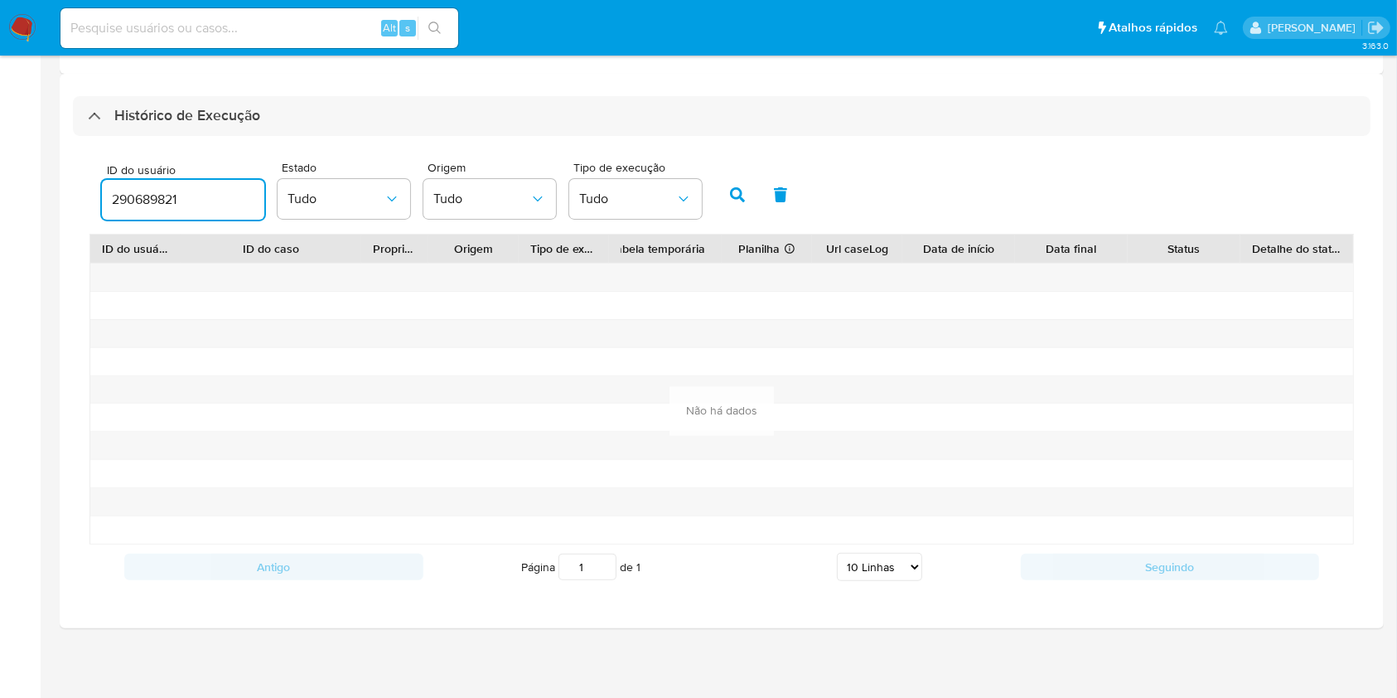
drag, startPoint x: 203, startPoint y: 206, endPoint x: 60, endPoint y: 215, distance: 143.6
click at [60, 215] on div "Histórico de Execução ID do usuário 290689821 Estado Tudo Origem Tudo Tipo de e…" at bounding box center [722, 351] width 1324 height 554
paste input "127875568"
click at [728, 194] on button "button" at bounding box center [737, 195] width 43 height 40
drag, startPoint x: 218, startPoint y: 201, endPoint x: 20, endPoint y: 208, distance: 198.2
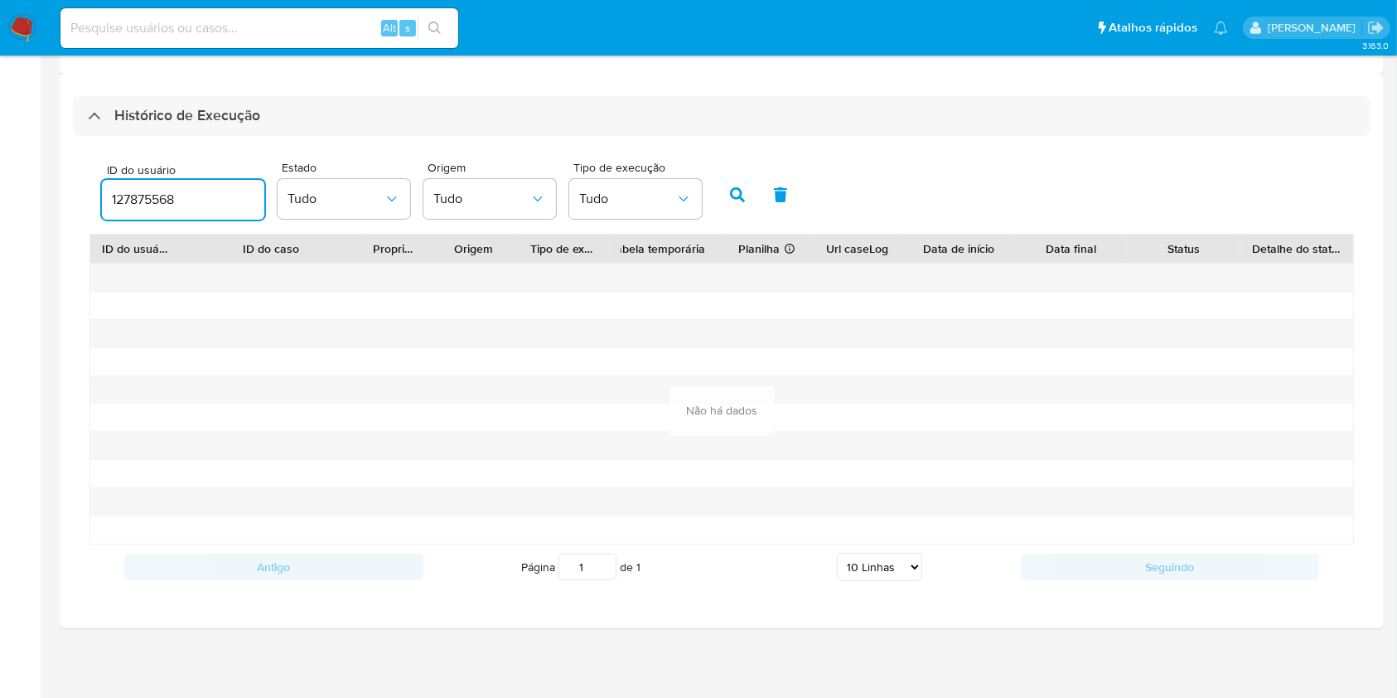
click at [20, 208] on section "Bandeja Painel Screening Pesquisa em Listas Watchlist Ferramentas Operações em …" at bounding box center [698, 129] width 1397 height 1139
paste input "955974294"
click at [730, 205] on button "button" at bounding box center [737, 195] width 43 height 40
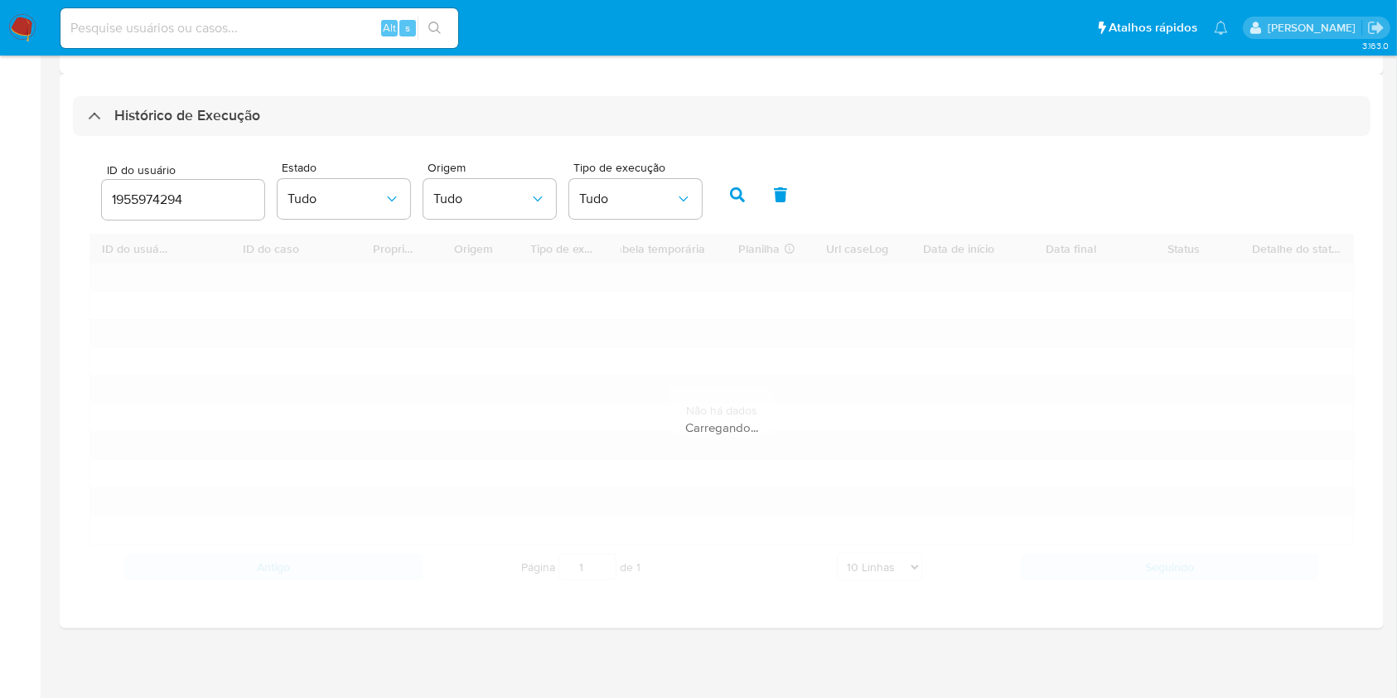
scroll to position [204, 0]
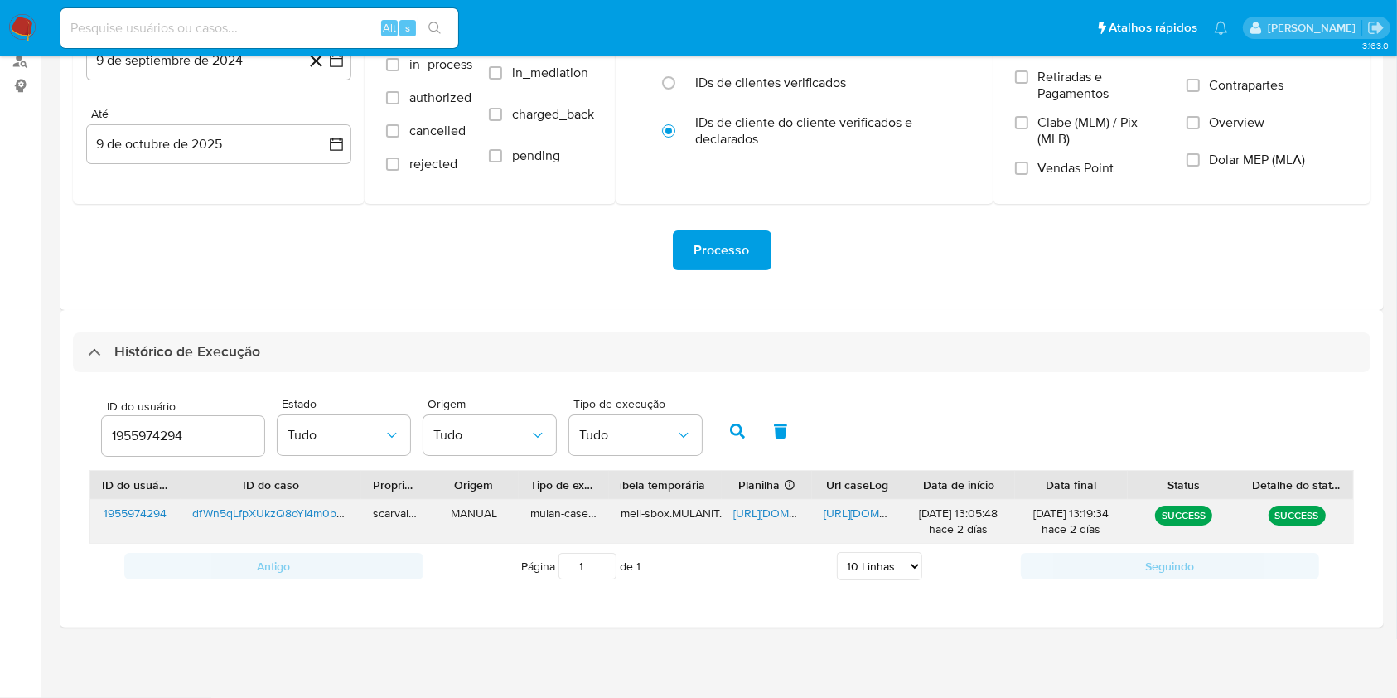
click at [857, 507] on span "https://docs.google.com/document/d/1-J6u0ep8ZEUpPFIUrwpZFGrY266saEjspJO2sFzRy4I…" at bounding box center [881, 513] width 114 height 17
drag, startPoint x: 205, startPoint y: 433, endPoint x: 62, endPoint y: 409, distance: 144.7
click at [62, 409] on div "Histórico de Execução ID do usuário 1955974294 Estado Tudo Origem Tudo Tipo de …" at bounding box center [722, 468] width 1324 height 317
click at [734, 442] on button "button" at bounding box center [737, 431] width 43 height 40
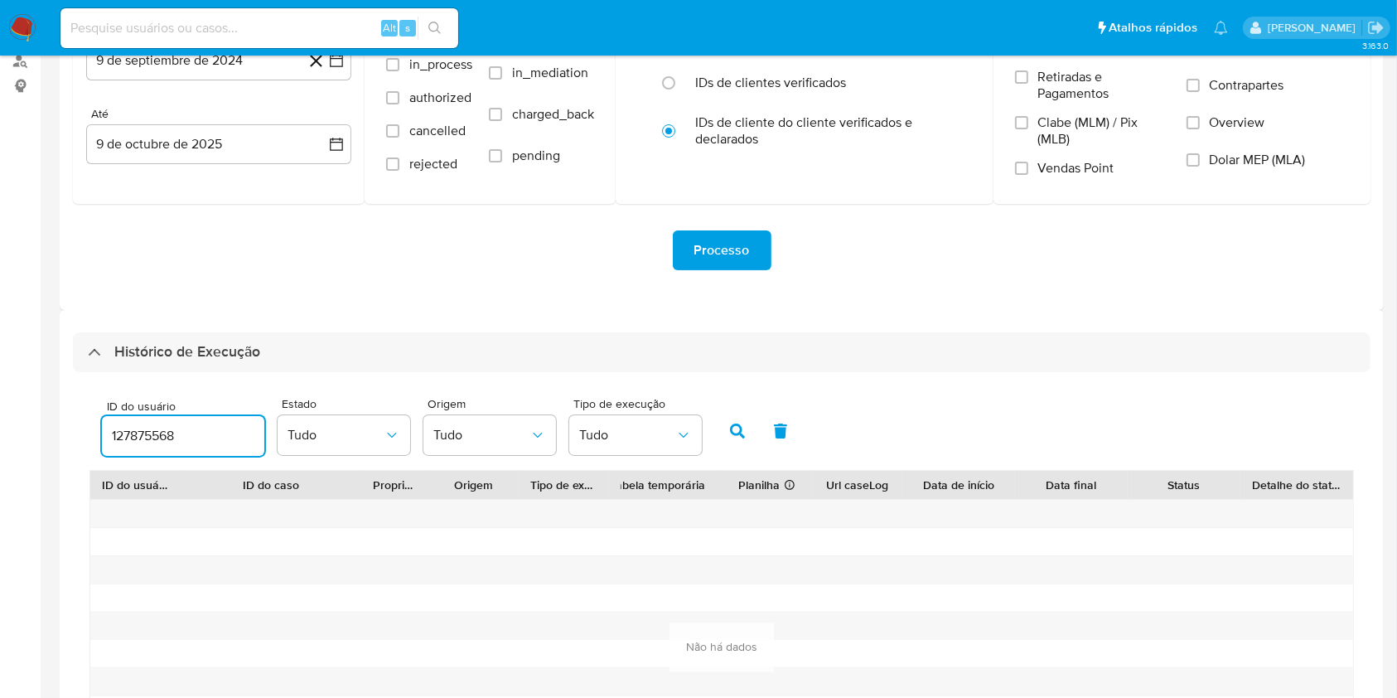
drag, startPoint x: 203, startPoint y: 436, endPoint x: 75, endPoint y: 431, distance: 128.6
click at [75, 431] on div "ID do usuário 127875568 Estado Tudo Origem Tudo Tipo de execução Tudo ID do usu…" at bounding box center [722, 607] width 1298 height 470
paste input "290689821"
type input "290689821"
click at [735, 435] on icon "button" at bounding box center [737, 430] width 15 height 15
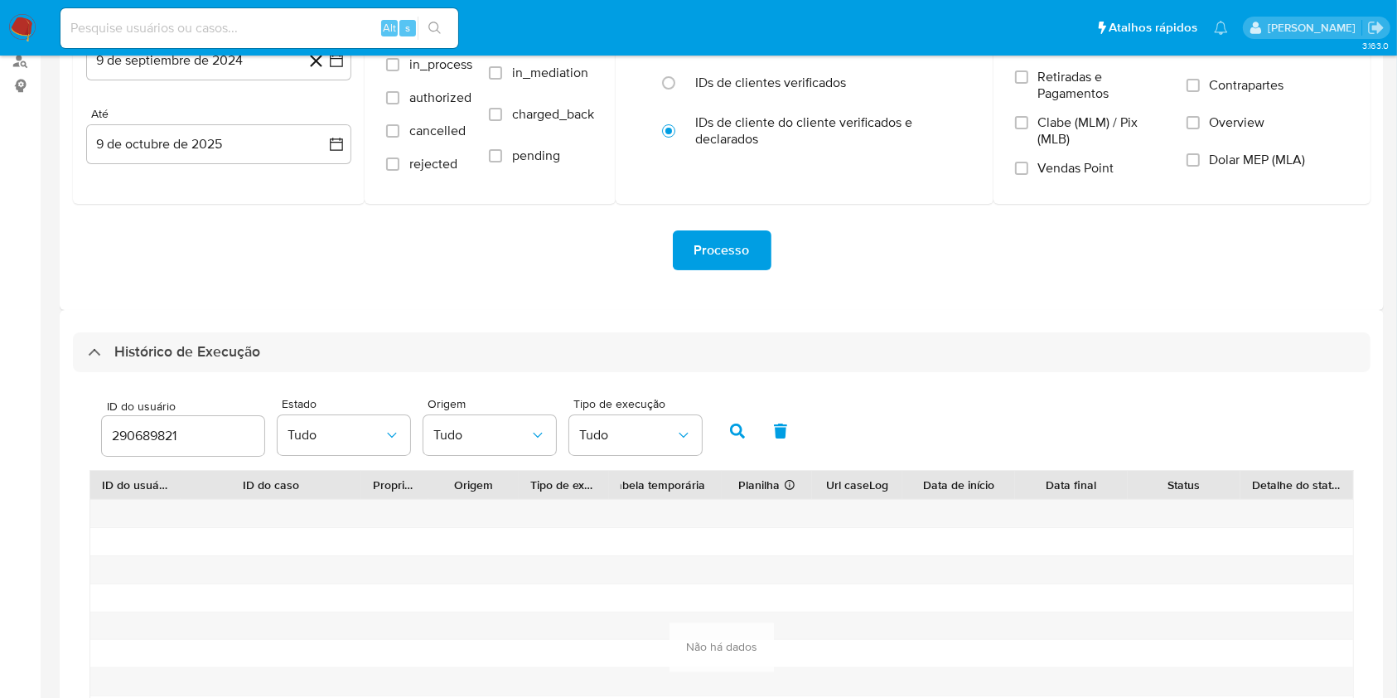
scroll to position [314, 0]
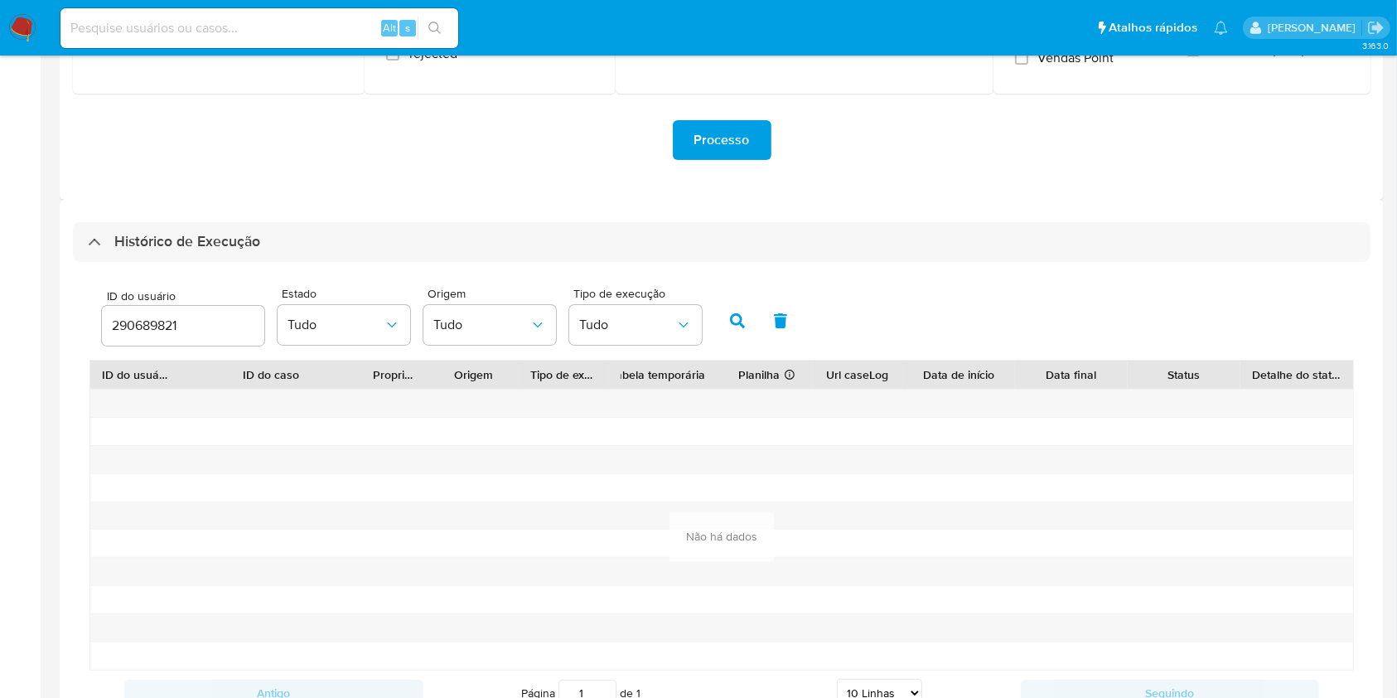
click at [293, 31] on input at bounding box center [259, 28] width 398 height 22
paste input "427756790"
type input "427756790"
click at [430, 23] on icon "search-icon" at bounding box center [434, 28] width 13 height 13
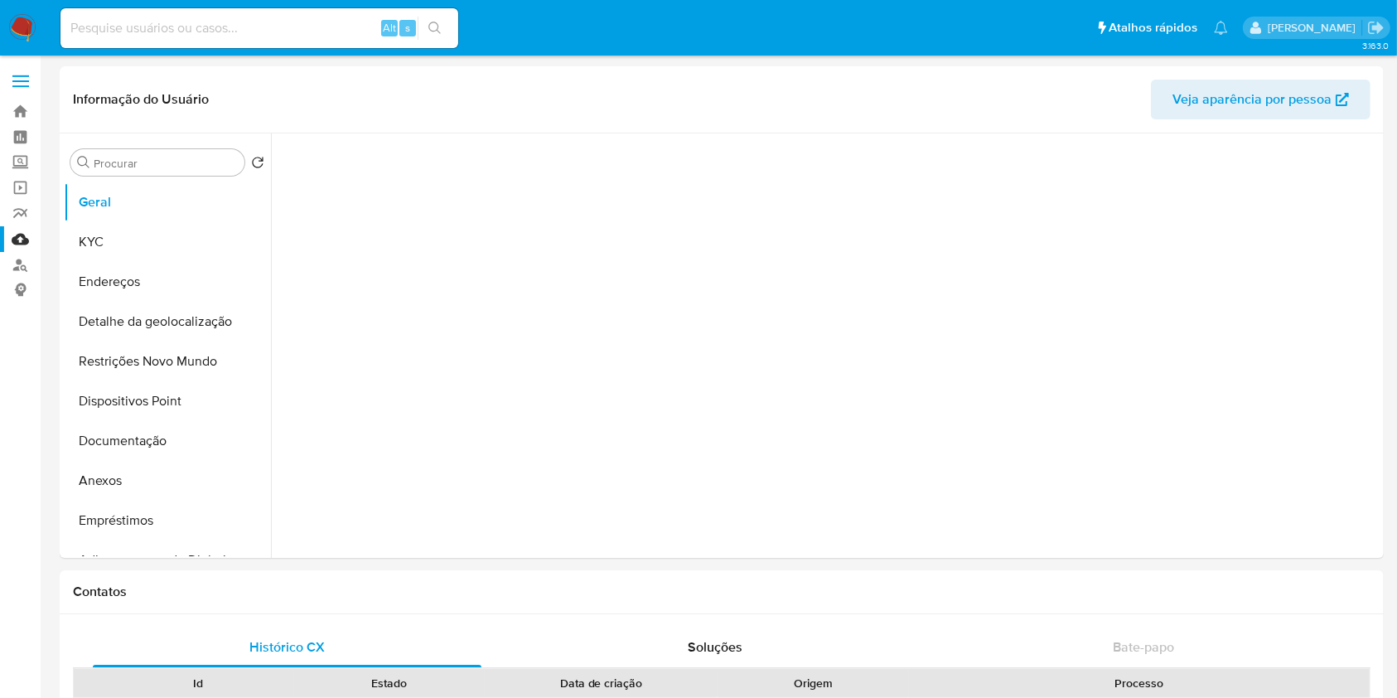
select select "10"
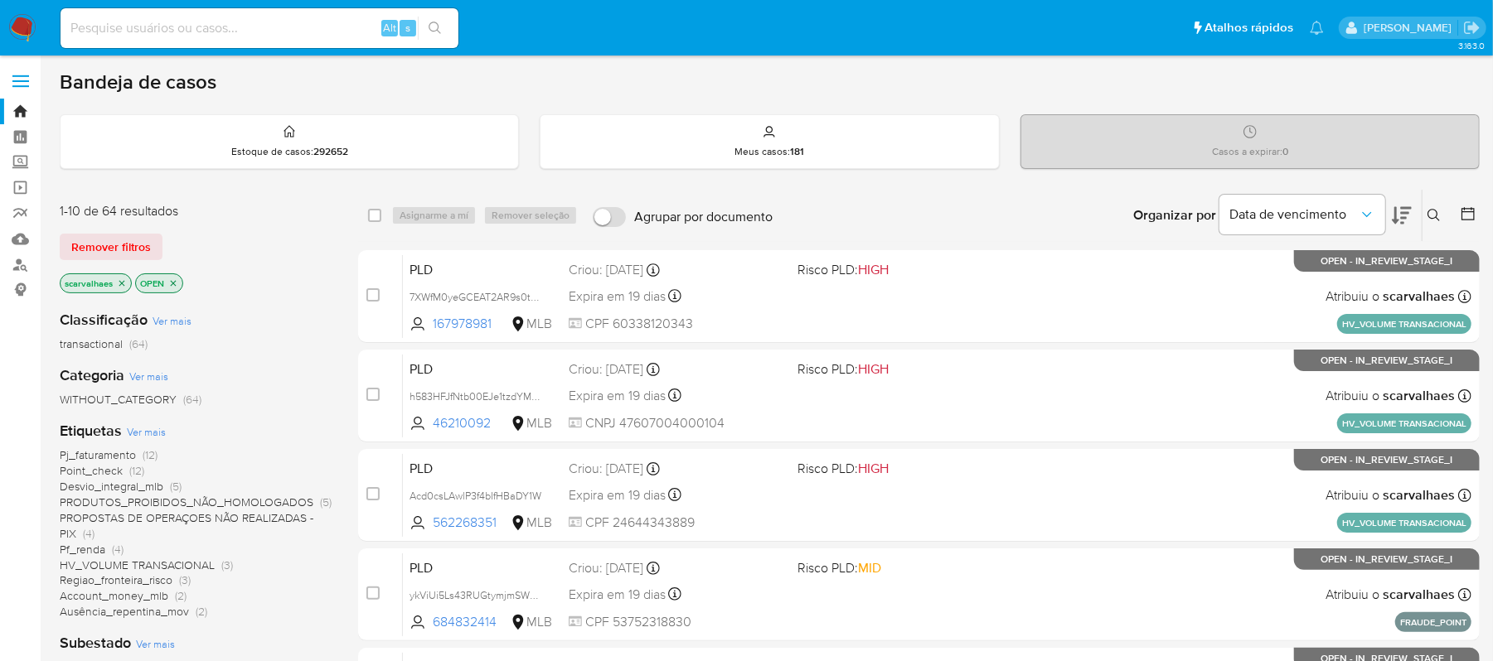
click at [253, 515] on span "PROPOSTAS DE OPERAÇOES NÃO REALIZADAS - PIX" at bounding box center [187, 526] width 254 height 32
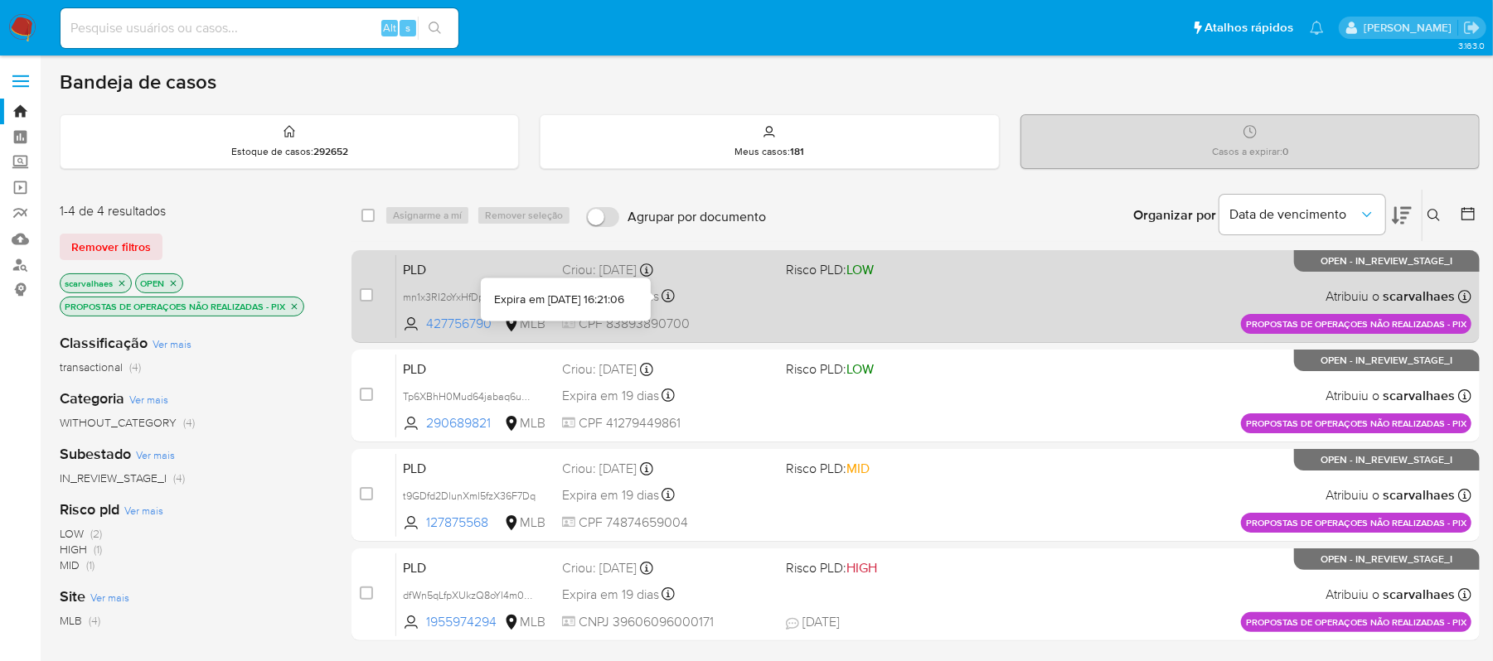
drag, startPoint x: 671, startPoint y: 305, endPoint x: 701, endPoint y: 319, distance: 33.0
click at [683, 310] on div "PLD mn1x3RI2oYxHfDpnDyo7VMVH 427756790 MLB Risco PLD: LOW Criou: [DATE] Criou: …" at bounding box center [933, 296] width 1075 height 84
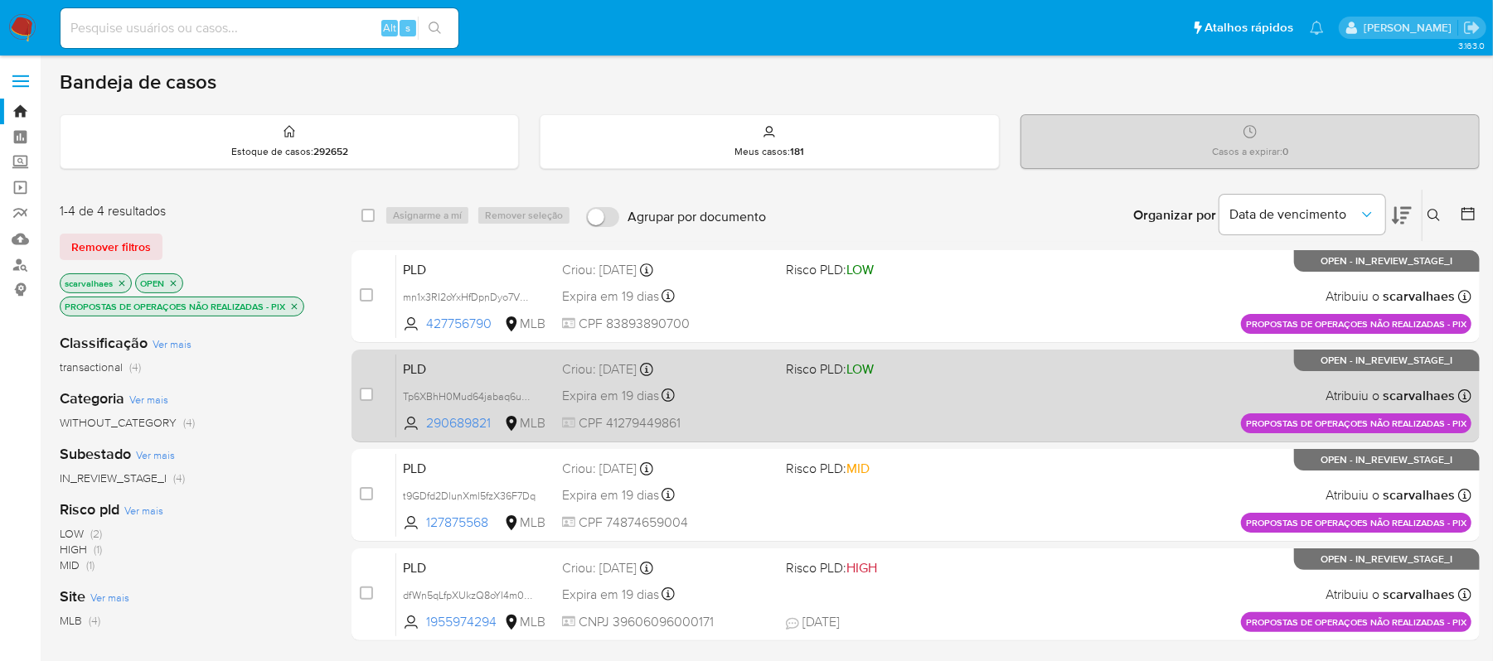
click at [777, 418] on div "PLD Tp6XBhH0Mud64jabaq6ue5Of 290689821 MLB Risco PLD: LOW Criou: 12/09/2025 Cri…" at bounding box center [933, 396] width 1075 height 84
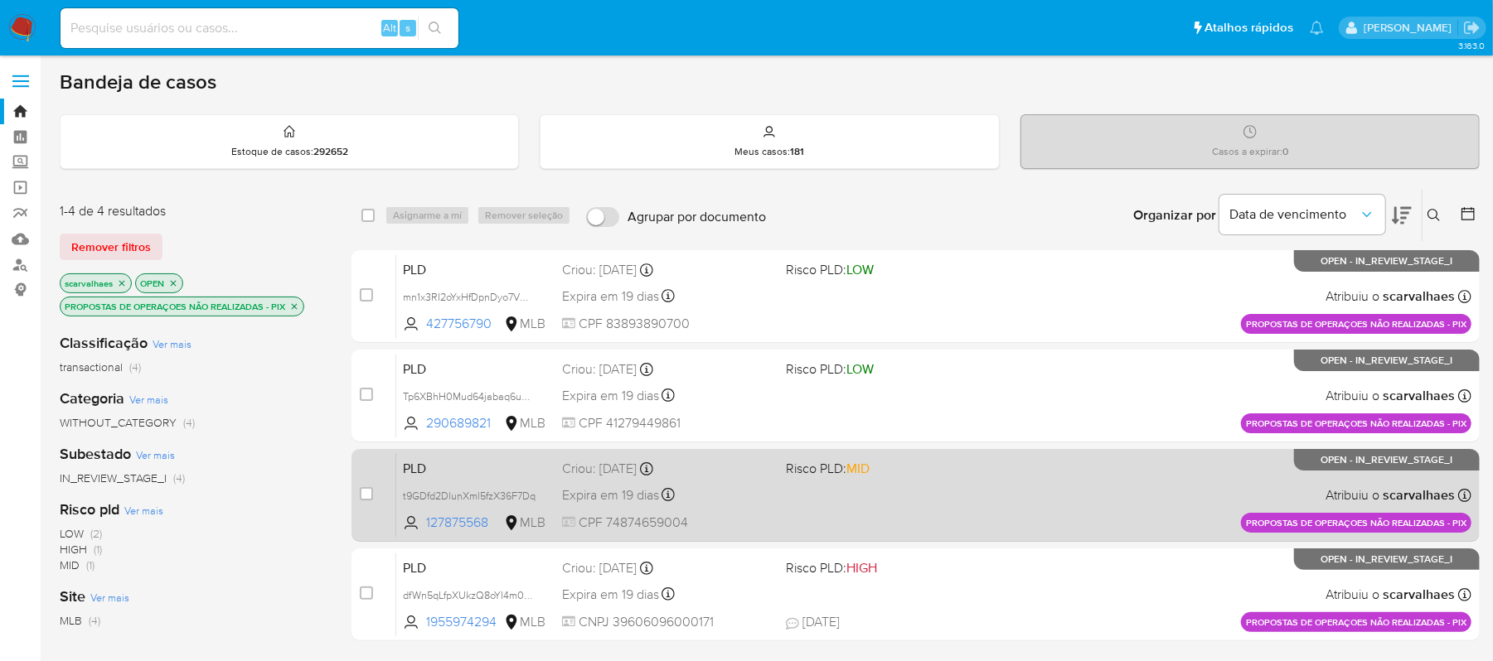
click at [693, 491] on div "Expira em 19 dias Expira em 27/10/2025 16:20:21" at bounding box center [667, 495] width 211 height 22
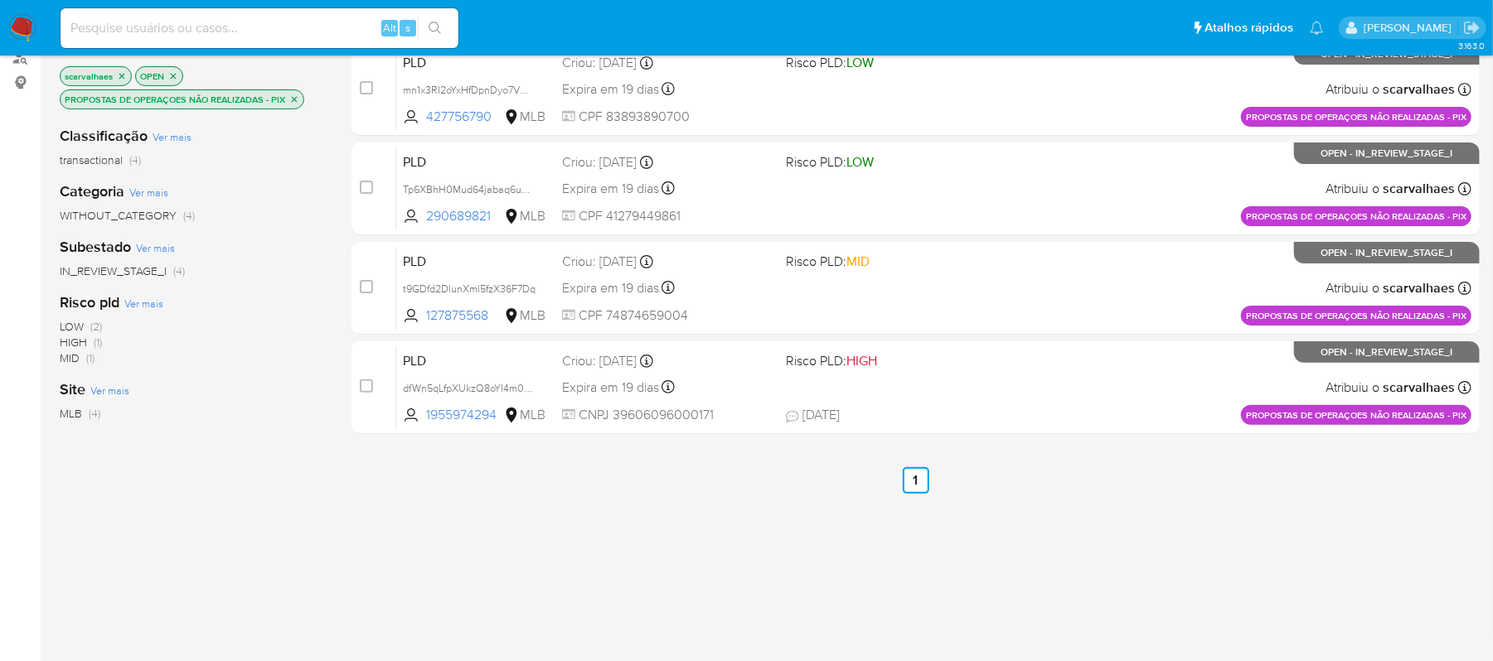
scroll to position [220, 0]
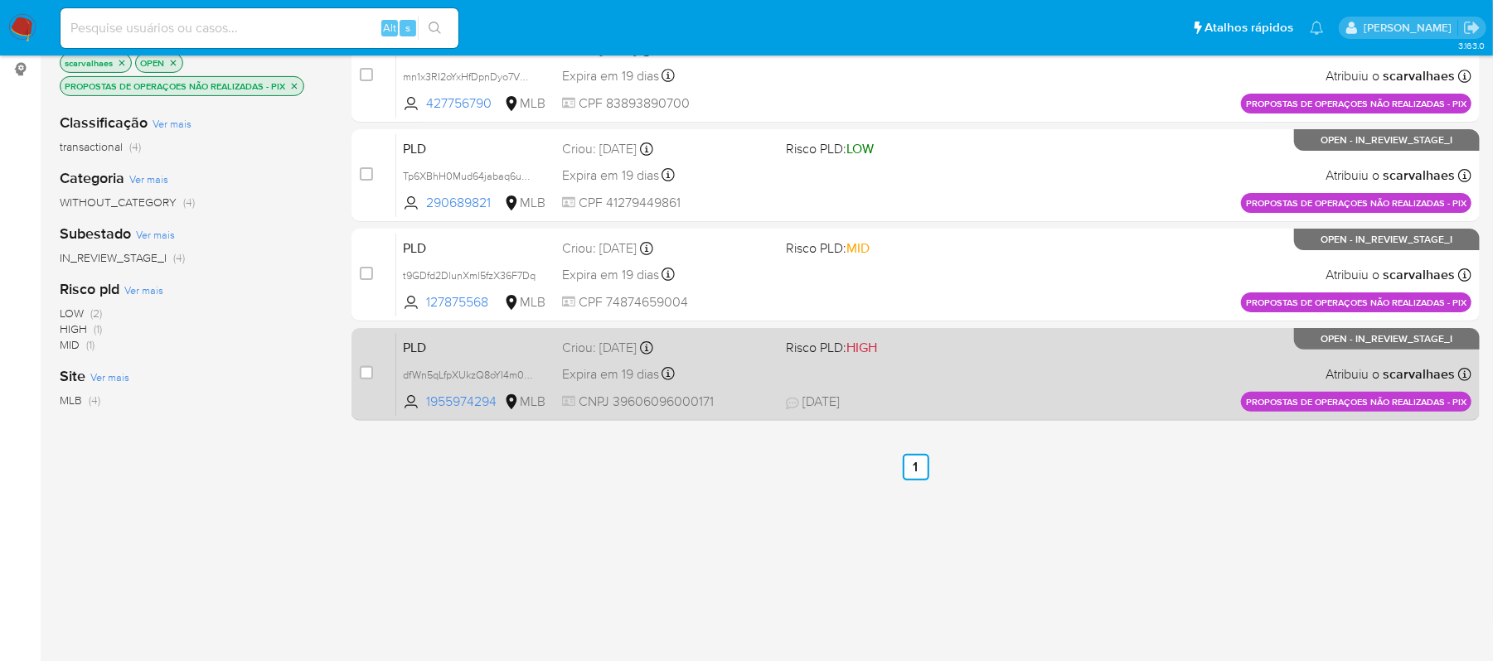
click at [714, 363] on div "Expira em 19 dias Expira em 27/10/2025 16:20:18" at bounding box center [667, 374] width 211 height 22
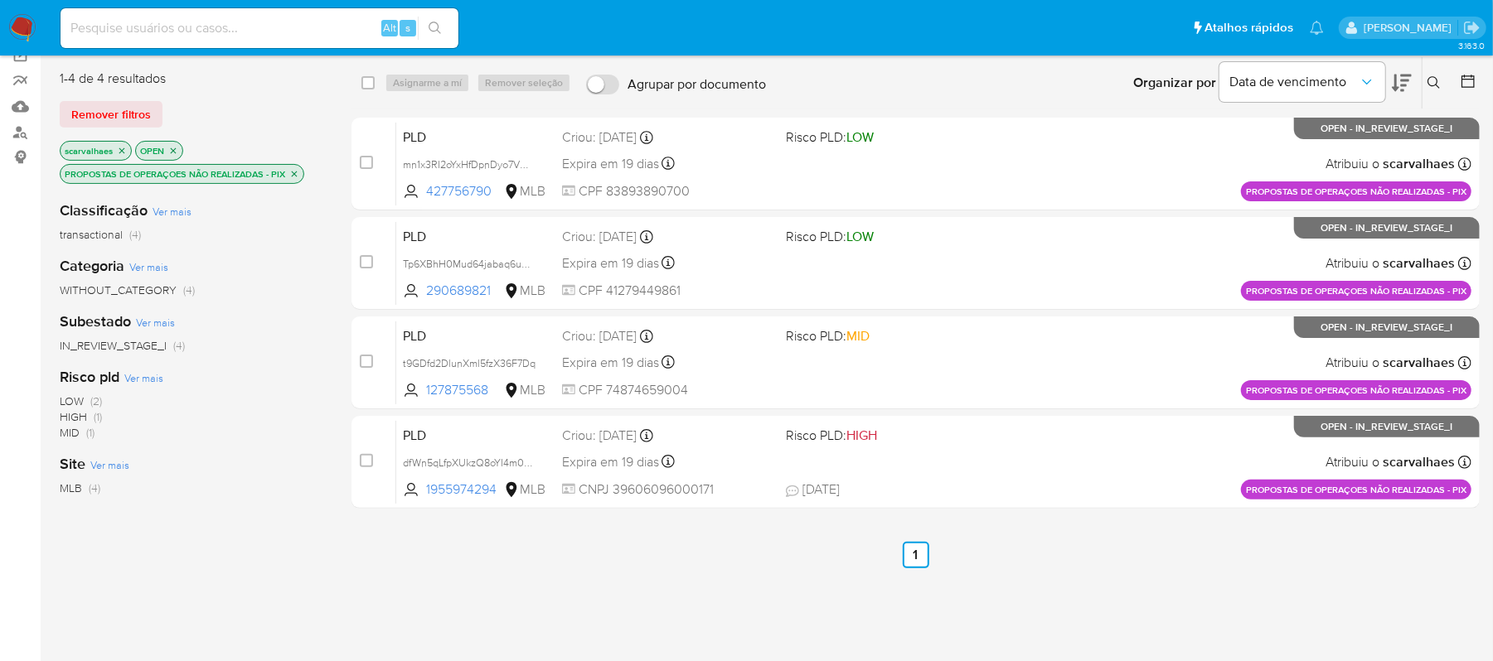
scroll to position [0, 0]
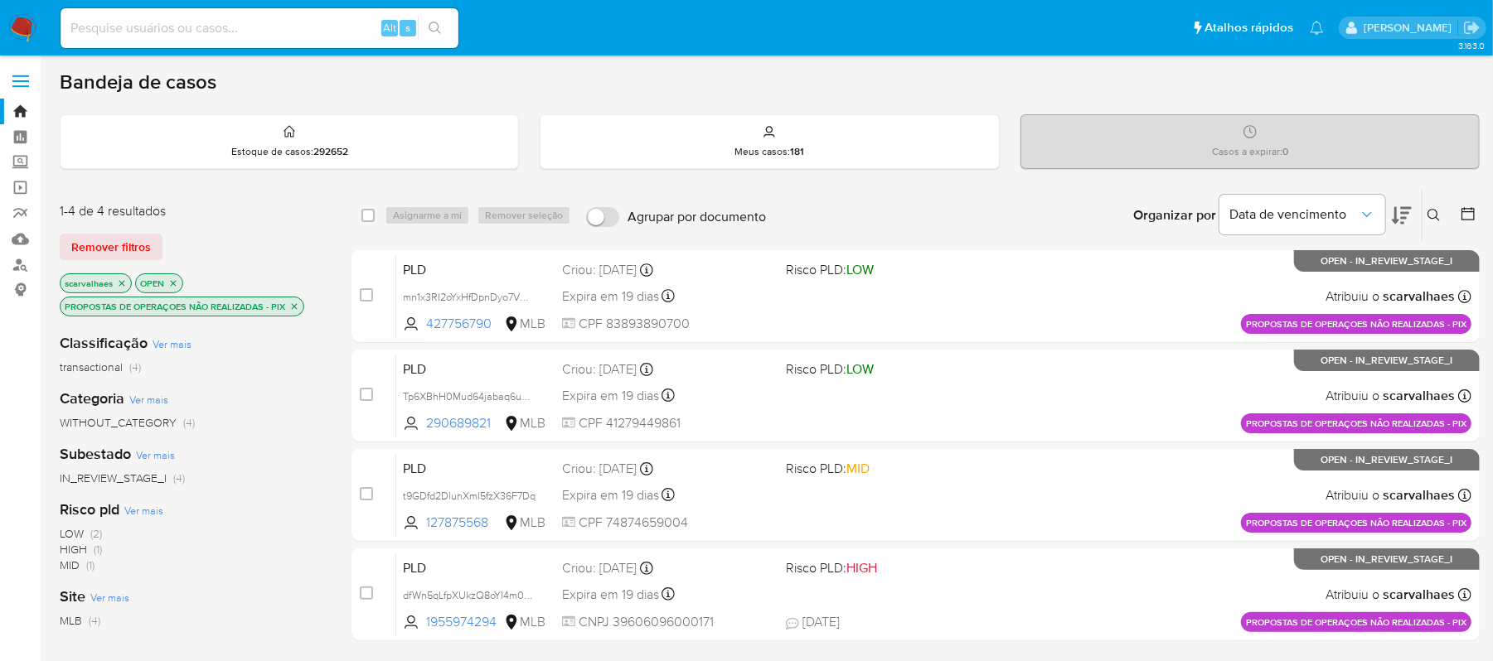
click at [144, 22] on input at bounding box center [259, 28] width 398 height 22
click at [23, 110] on link "Bandeja" at bounding box center [98, 112] width 197 height 26
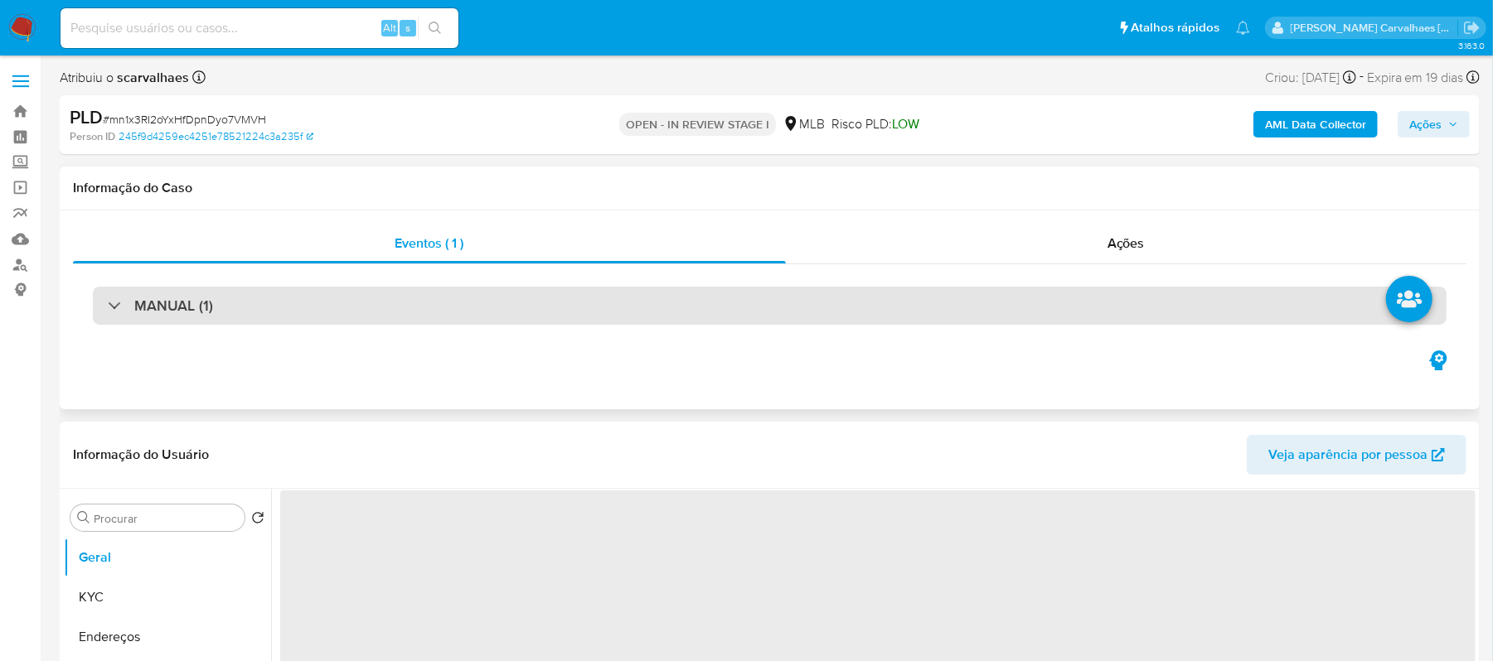
select select "10"
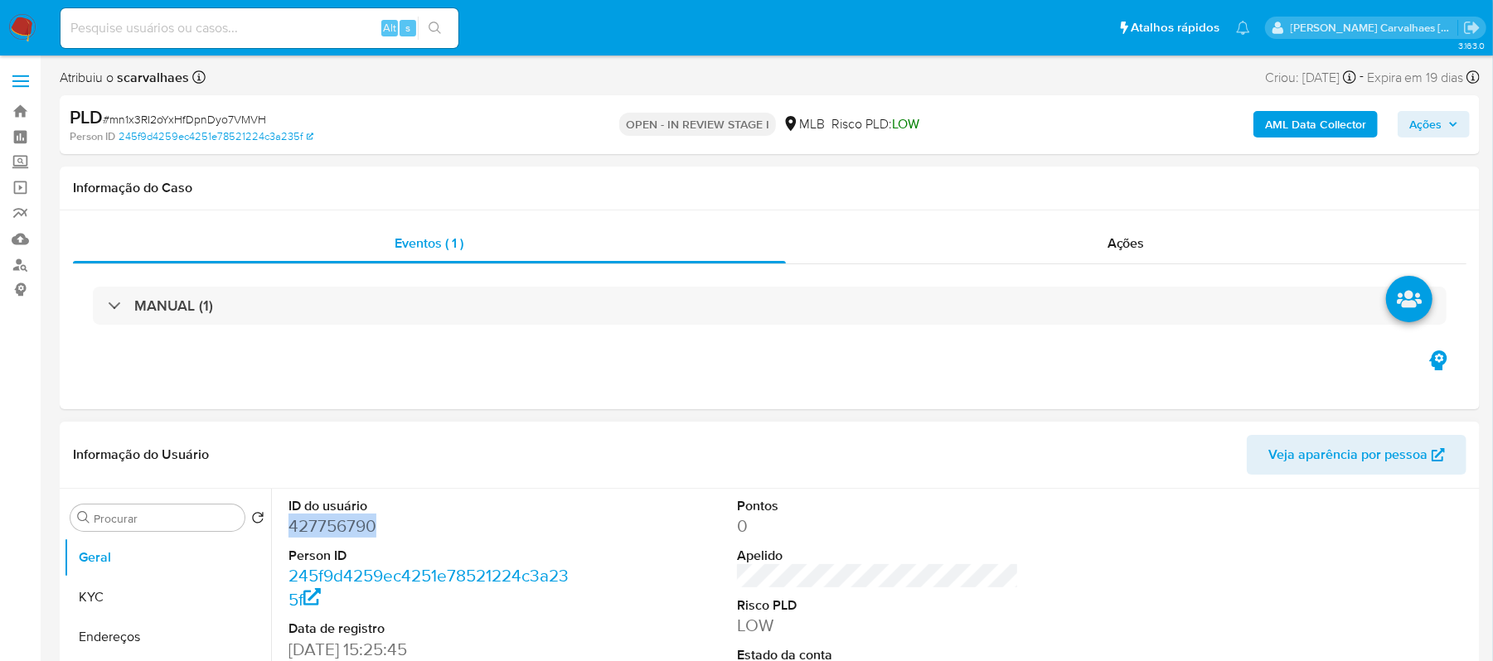
drag, startPoint x: 386, startPoint y: 535, endPoint x: 286, endPoint y: 527, distance: 100.6
click at [285, 528] on div "ID do usuário 427756790 Person ID 245f9d4259ec4251e78521224c3a235f Data de regi…" at bounding box center [429, 629] width 299 height 280
copy dd "427756790"
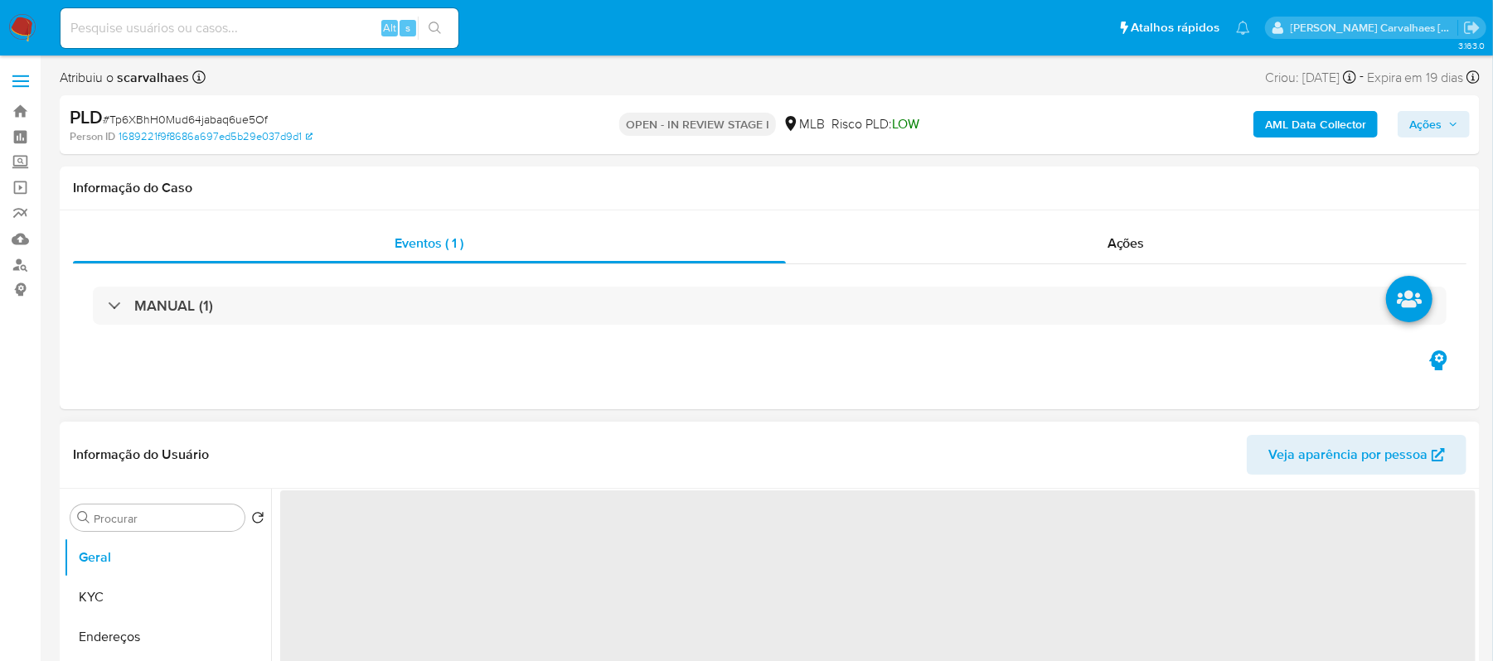
scroll to position [110, 0]
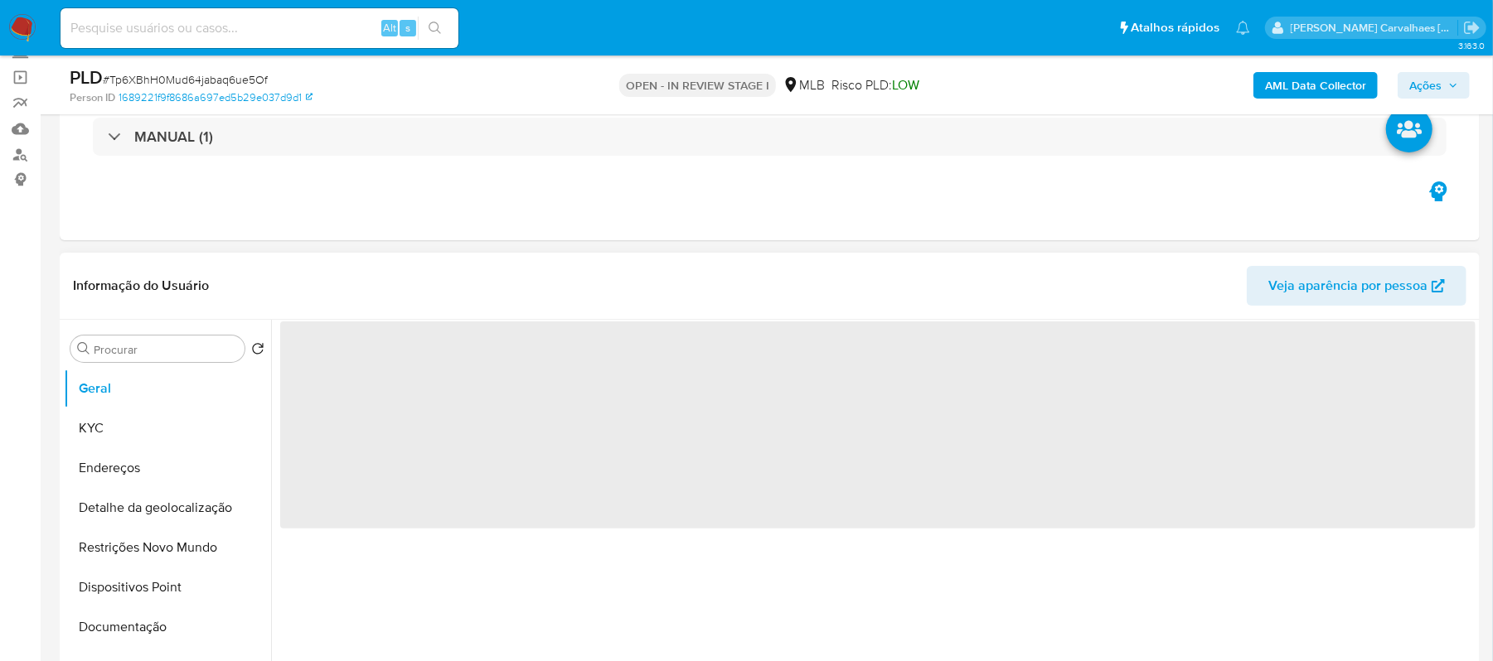
select select "10"
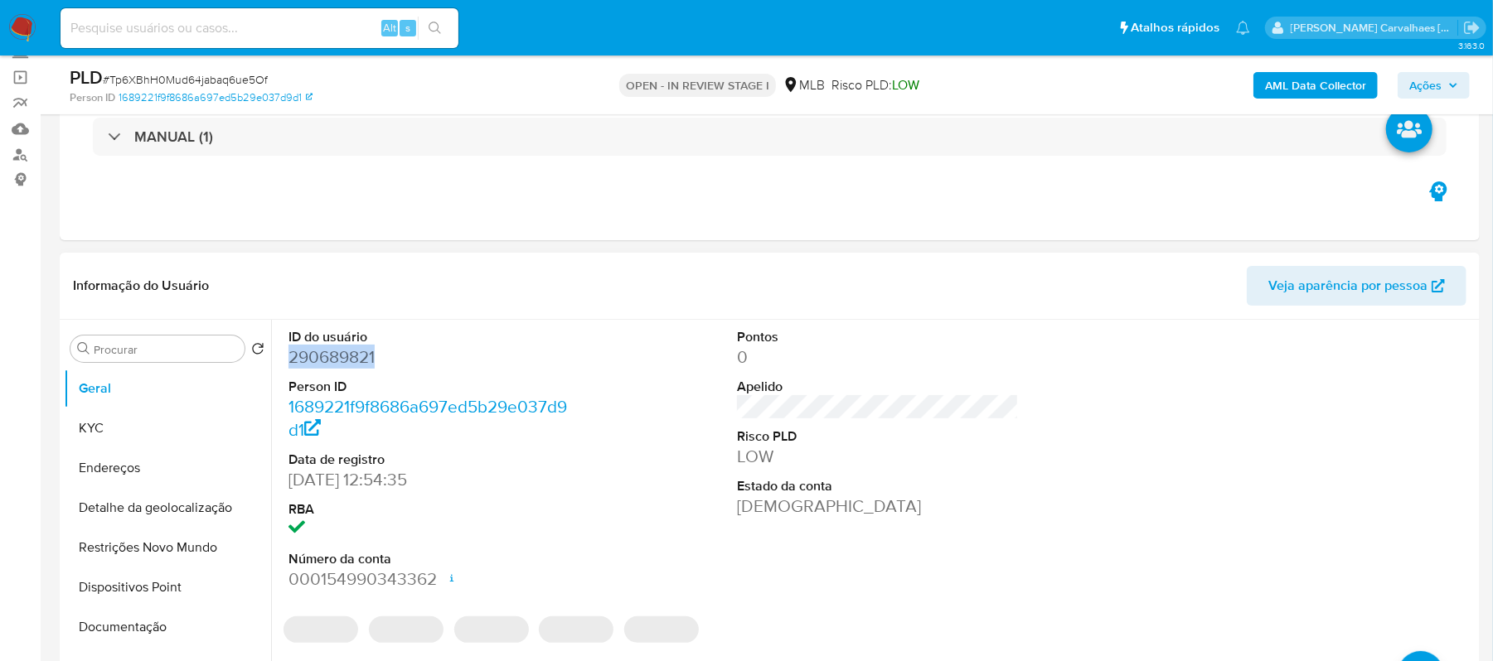
drag, startPoint x: 382, startPoint y: 351, endPoint x: 288, endPoint y: 368, distance: 95.1
click at [288, 368] on dd "290689821" at bounding box center [429, 357] width 283 height 23
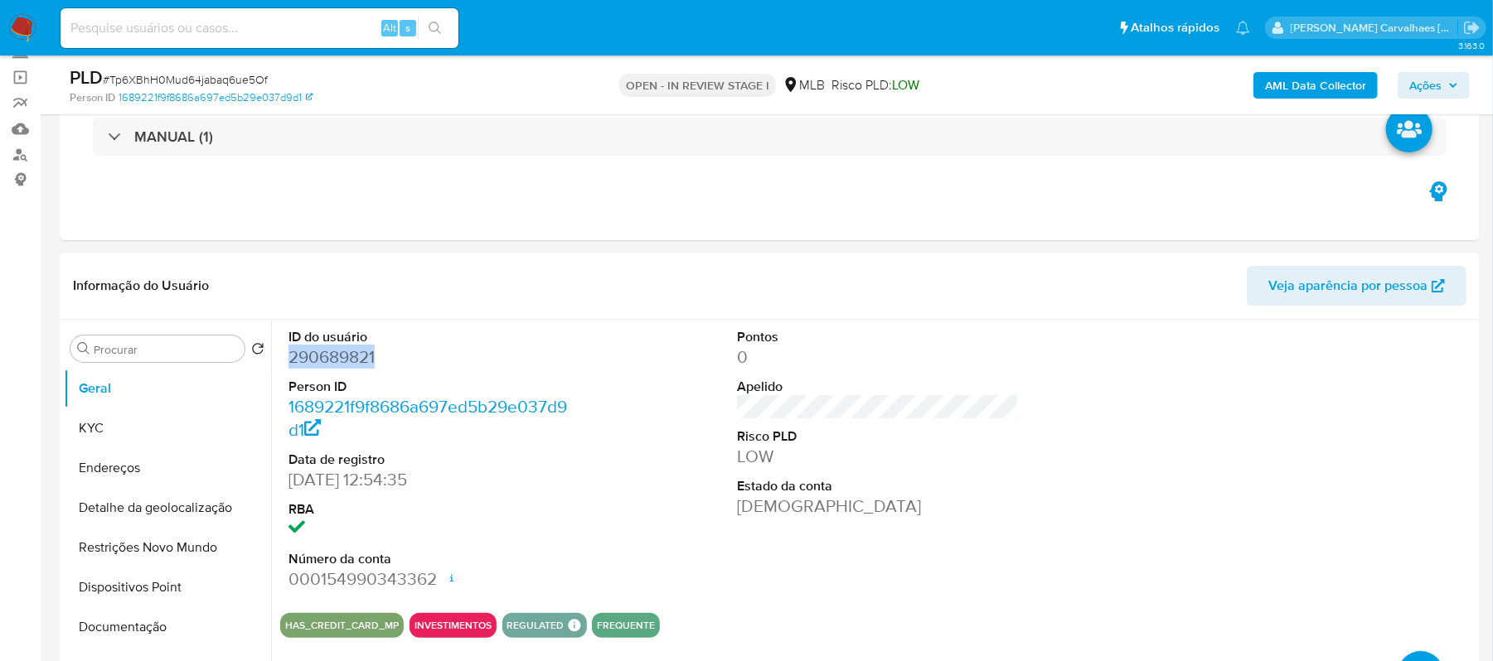
copy dd "290689821"
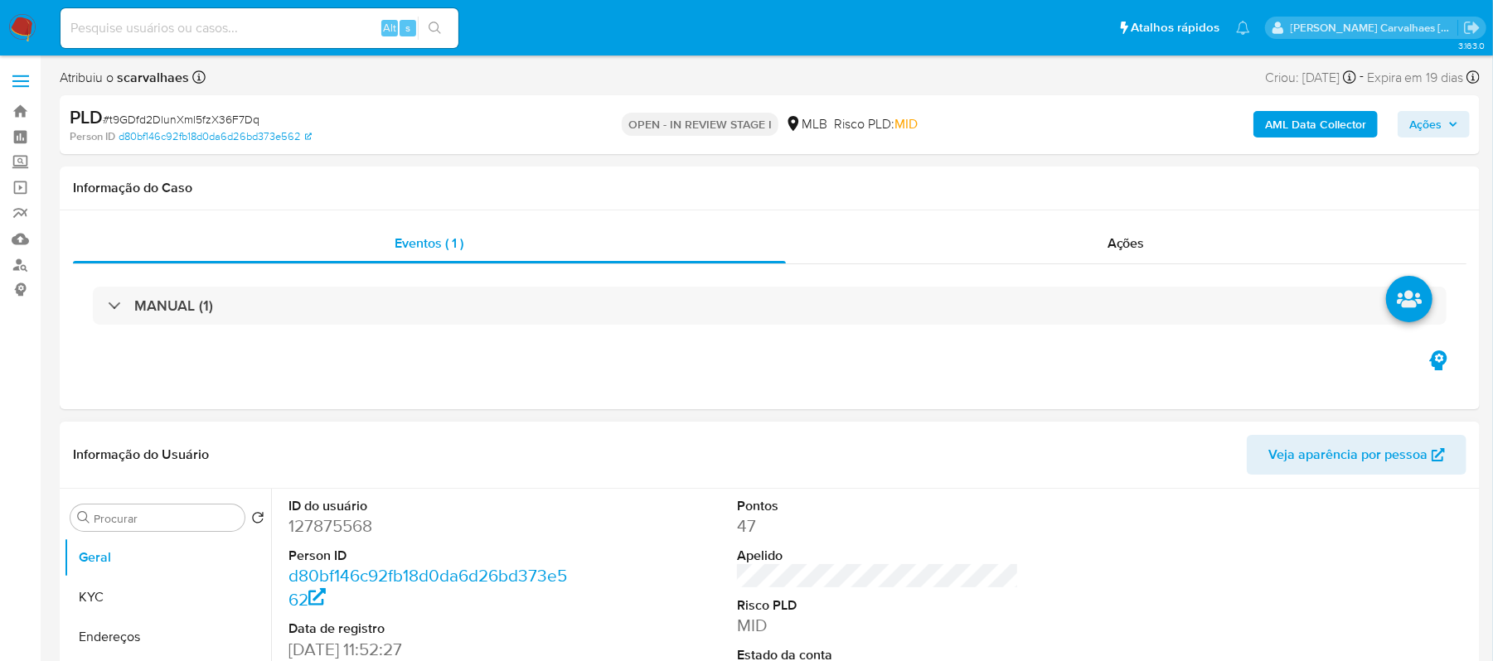
select select "10"
drag, startPoint x: 380, startPoint y: 530, endPoint x: 283, endPoint y: 528, distance: 97.0
click at [283, 528] on div "ID do usuário 127875568 Person ID d80bf146c92fb18d0da6d26bd373e562 Data de regi…" at bounding box center [429, 629] width 299 height 280
copy dd "127875568"
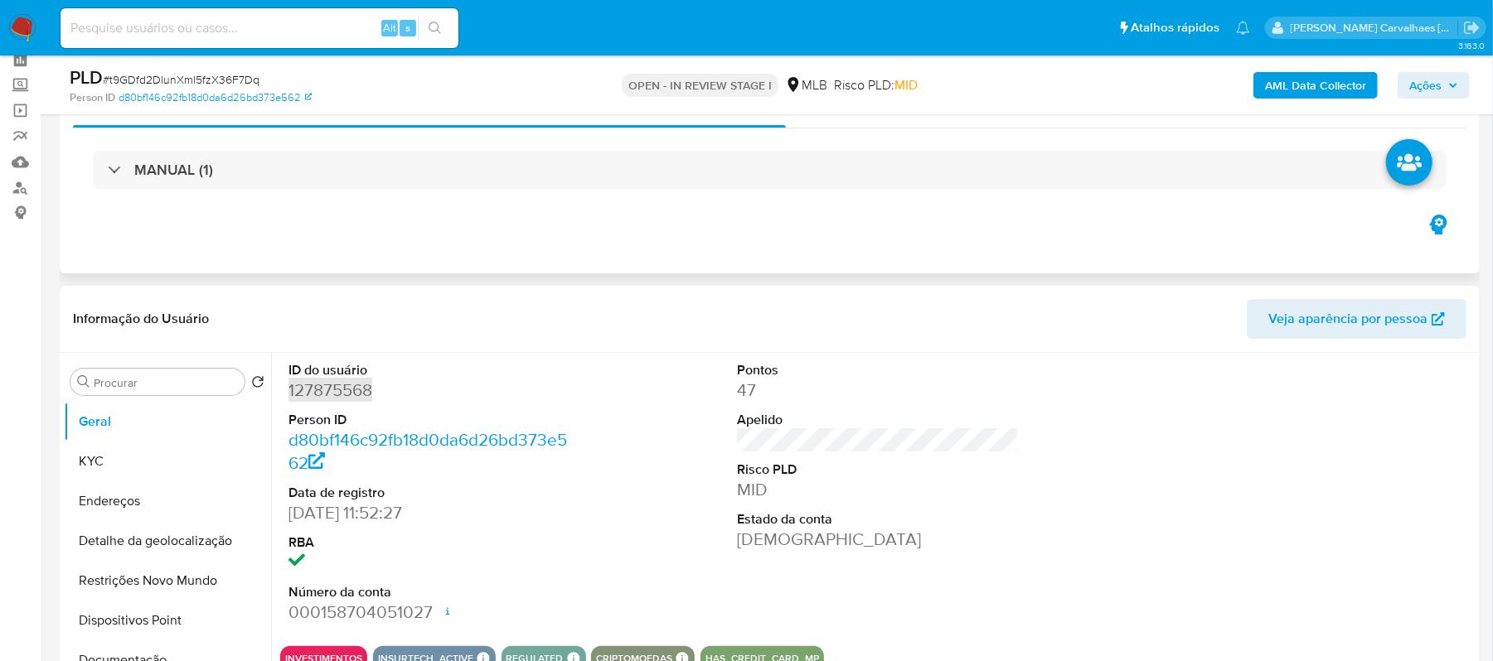
scroll to position [110, 0]
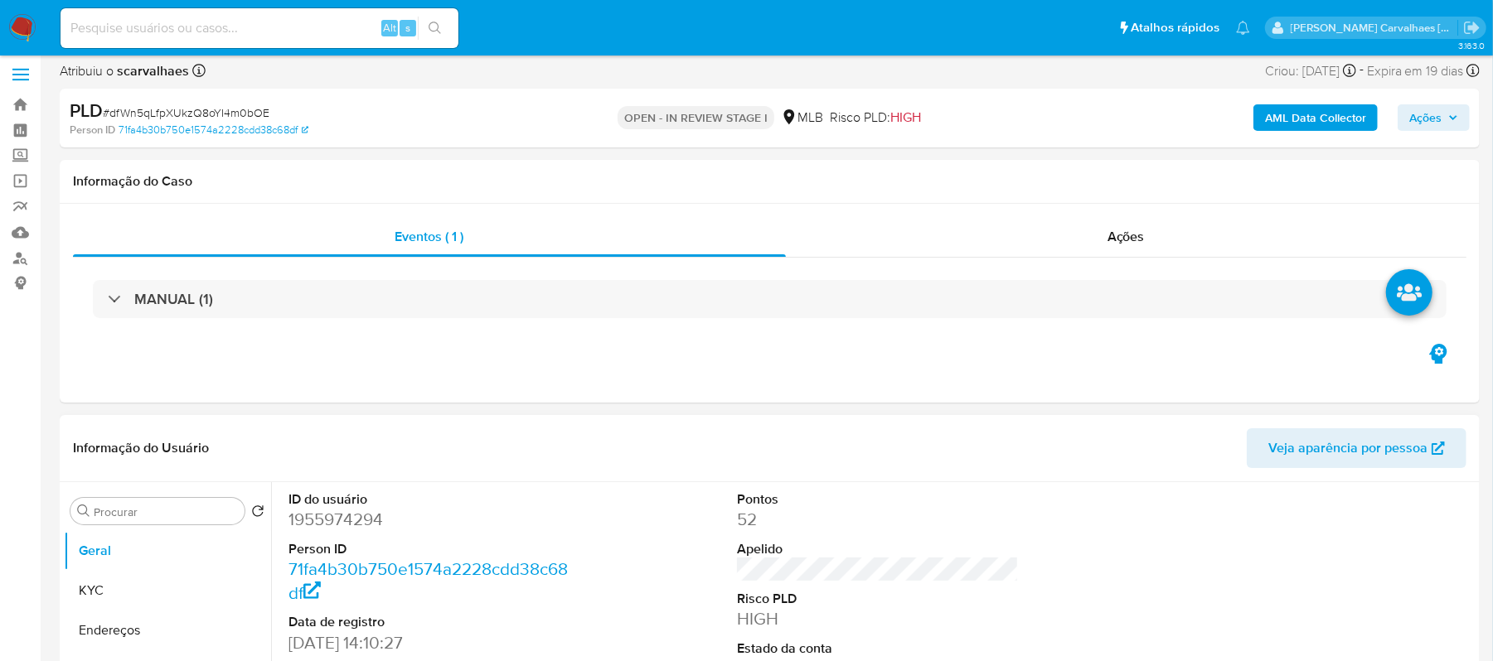
select select "10"
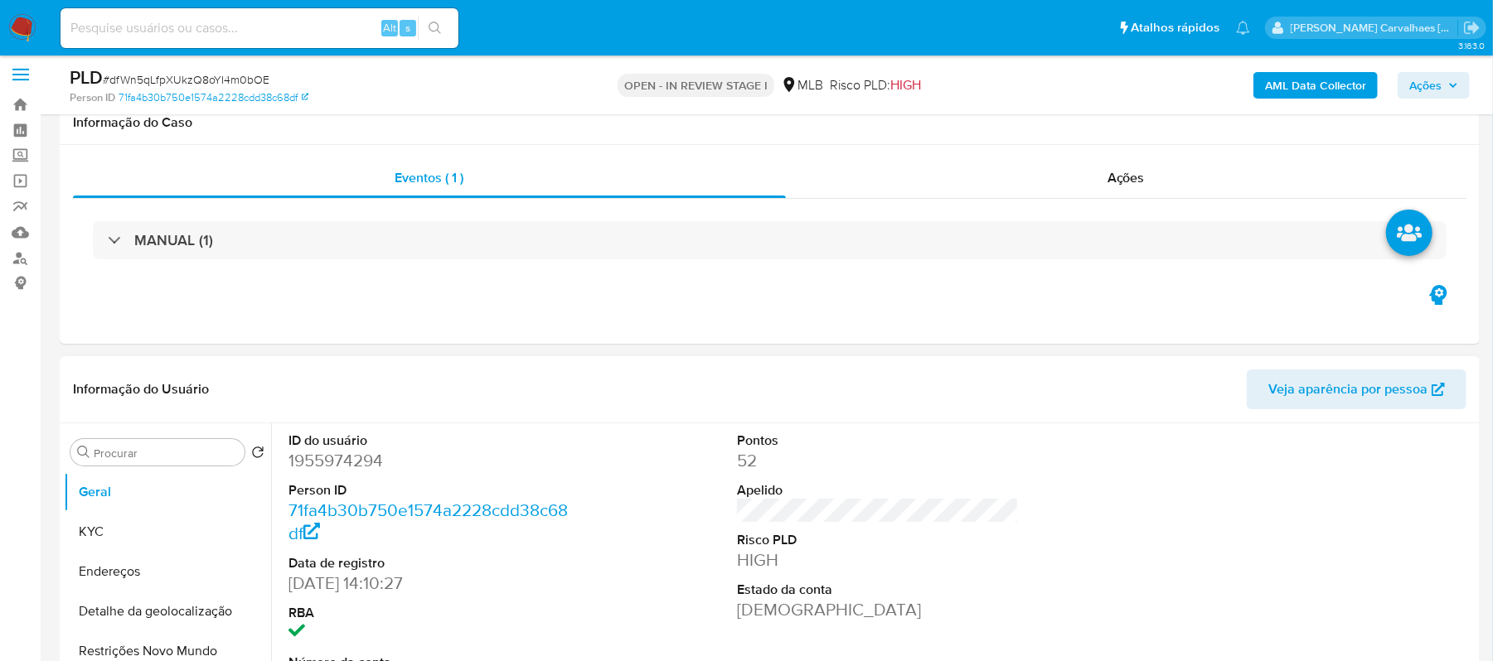
scroll to position [220, 0]
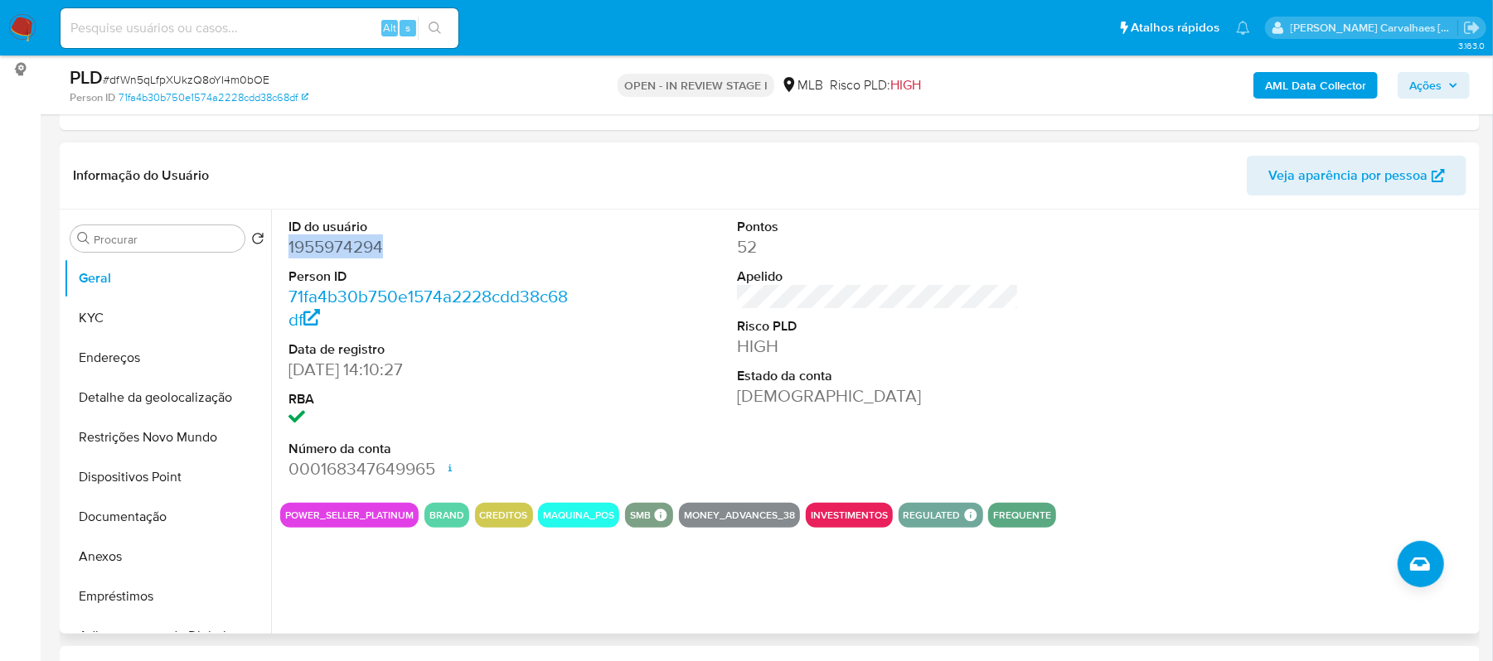
drag, startPoint x: 396, startPoint y: 254, endPoint x: 288, endPoint y: 252, distance: 107.7
click at [288, 252] on dd "1955974294" at bounding box center [429, 246] width 283 height 23
copy dd "1955974294"
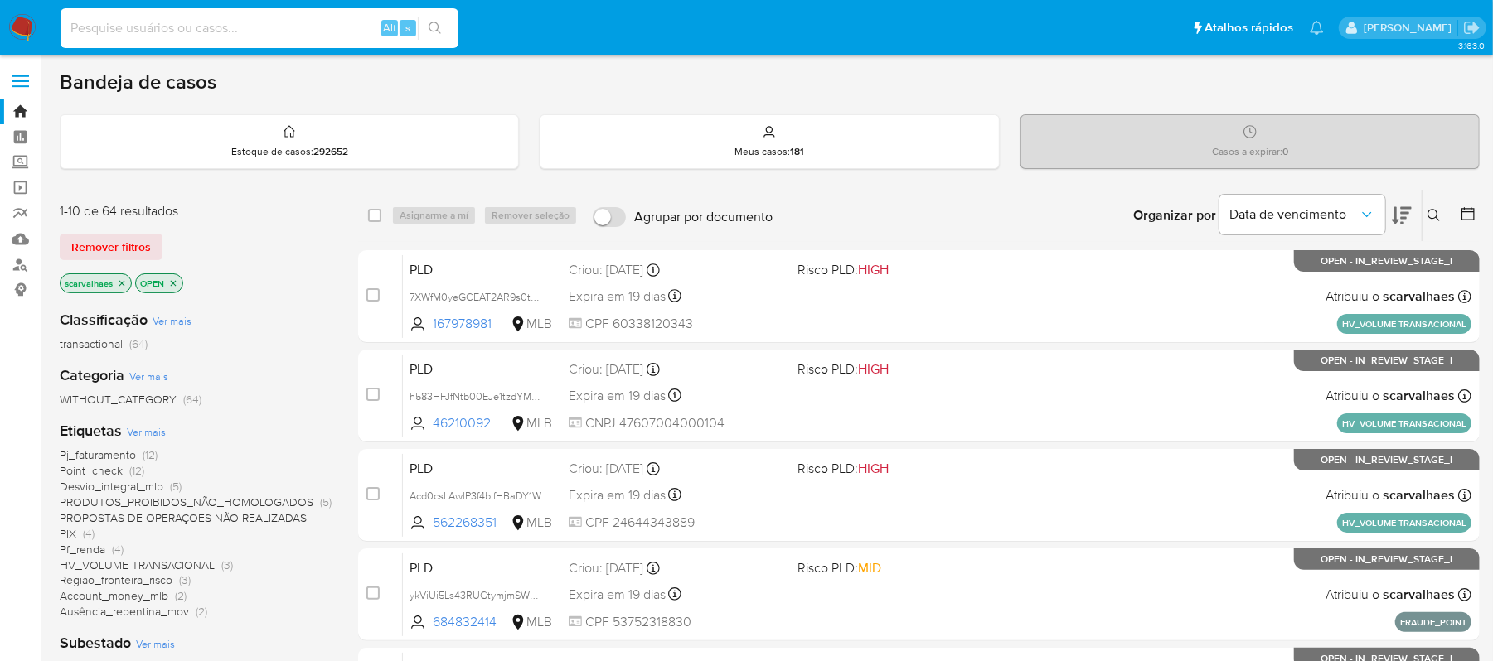
paste input "1186762581"
type input "1186762581"
click at [433, 28] on icon "search-icon" at bounding box center [434, 28] width 13 height 13
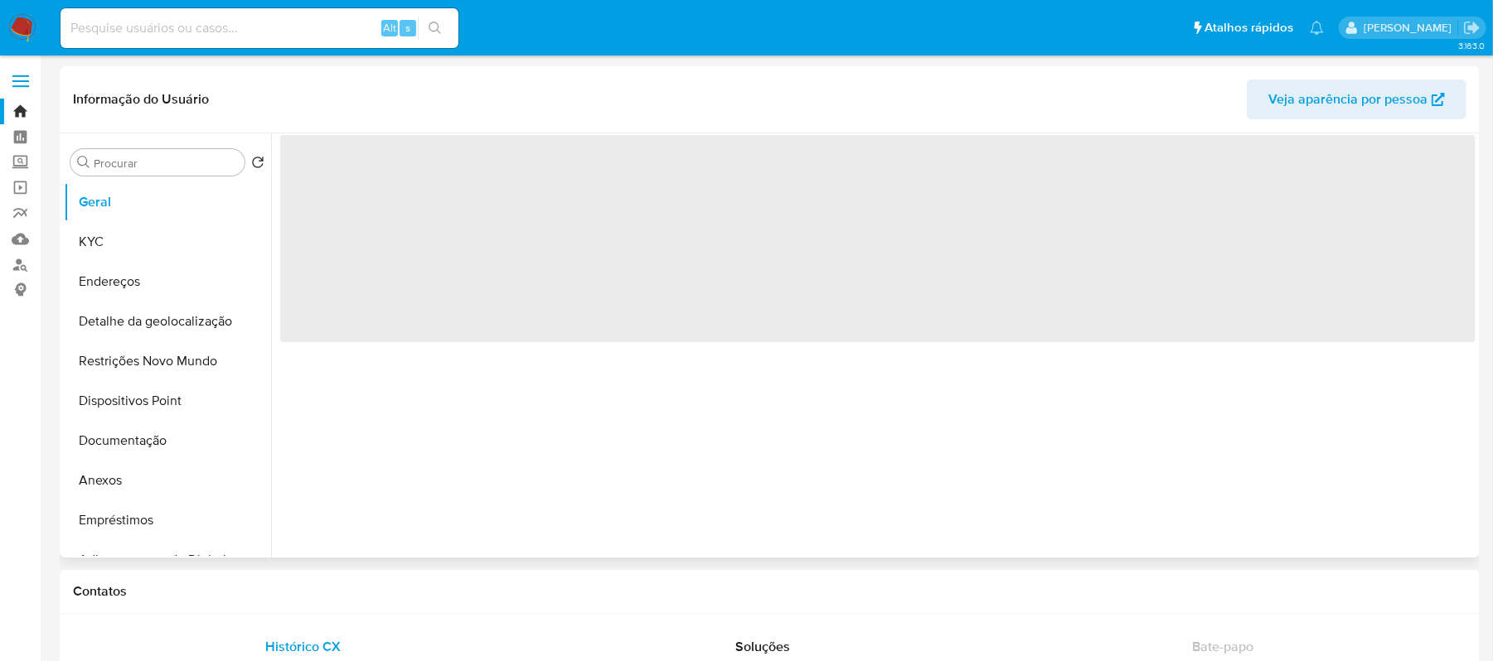
select select "10"
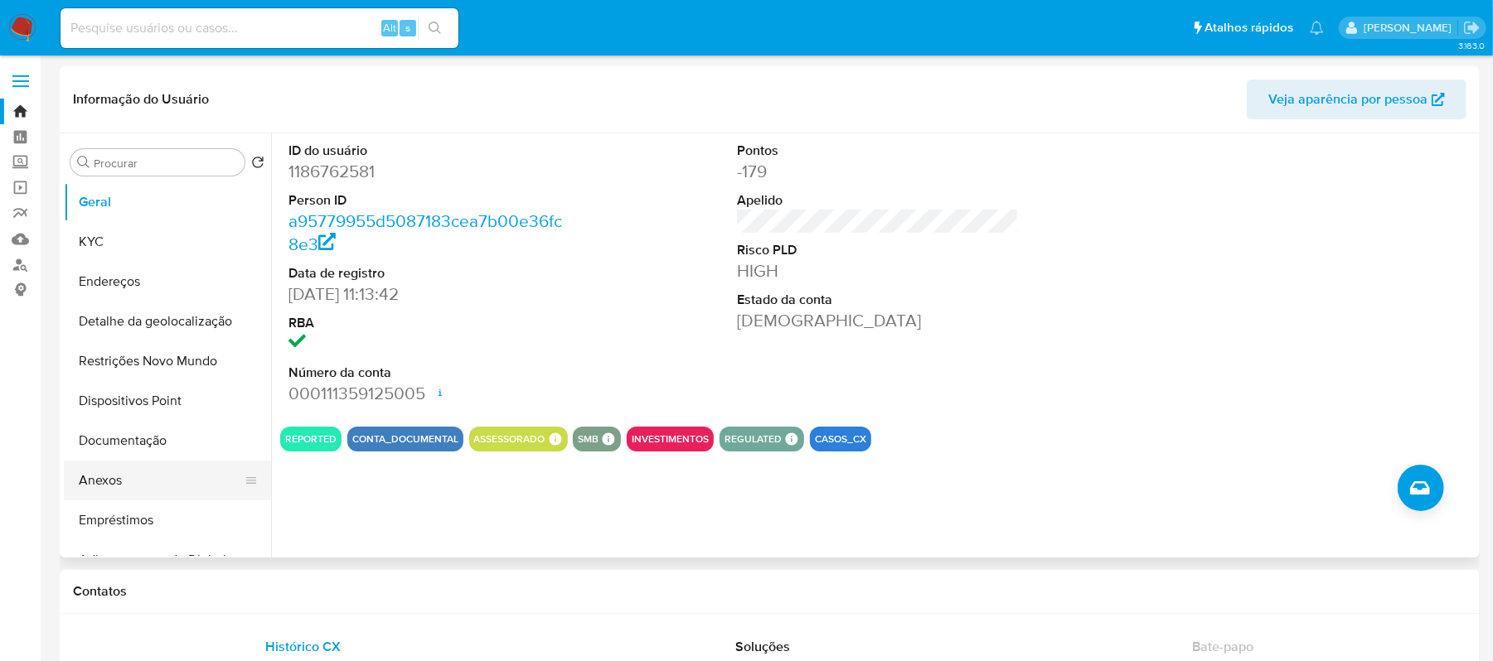
click at [101, 479] on button "Anexos" at bounding box center [161, 481] width 194 height 40
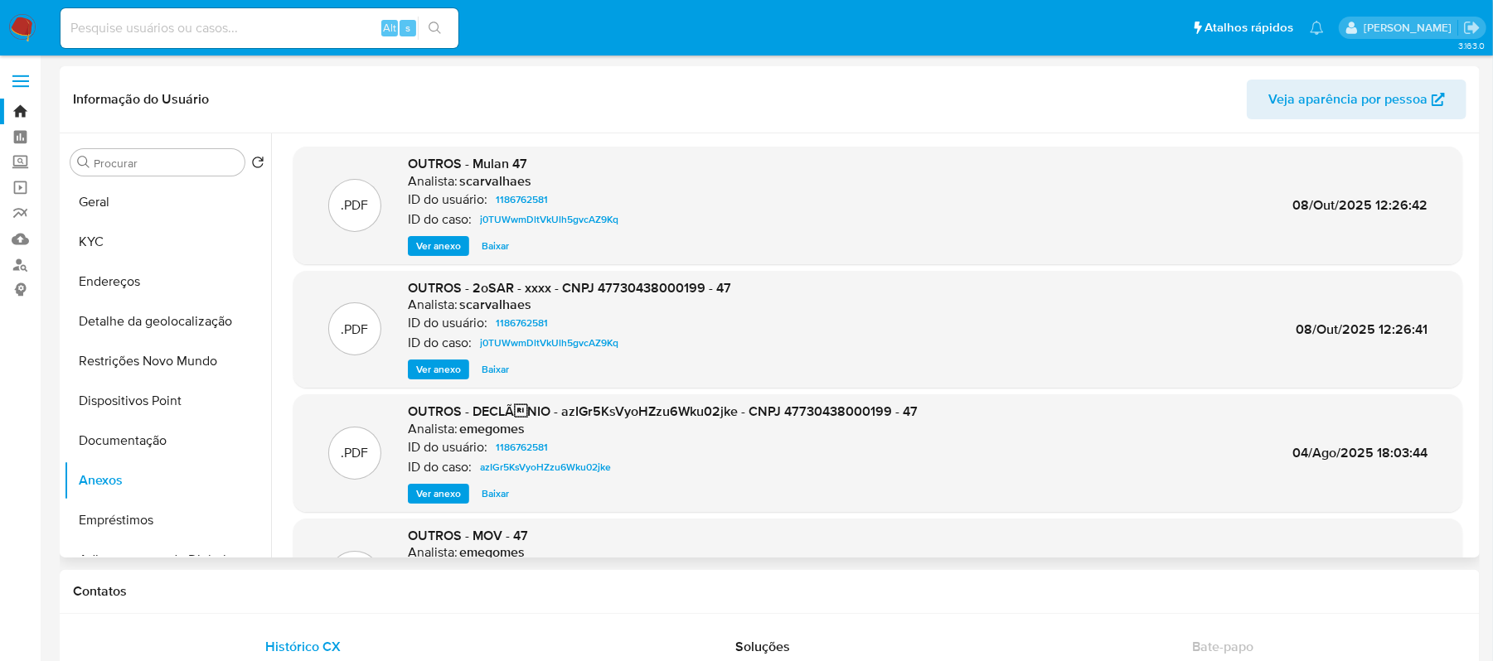
click at [436, 369] on span "Ver anexo" at bounding box center [438, 369] width 45 height 17
click at [436, 369] on div "Ver anexo Ver anexo Baixar" at bounding box center [569, 370] width 323 height 20
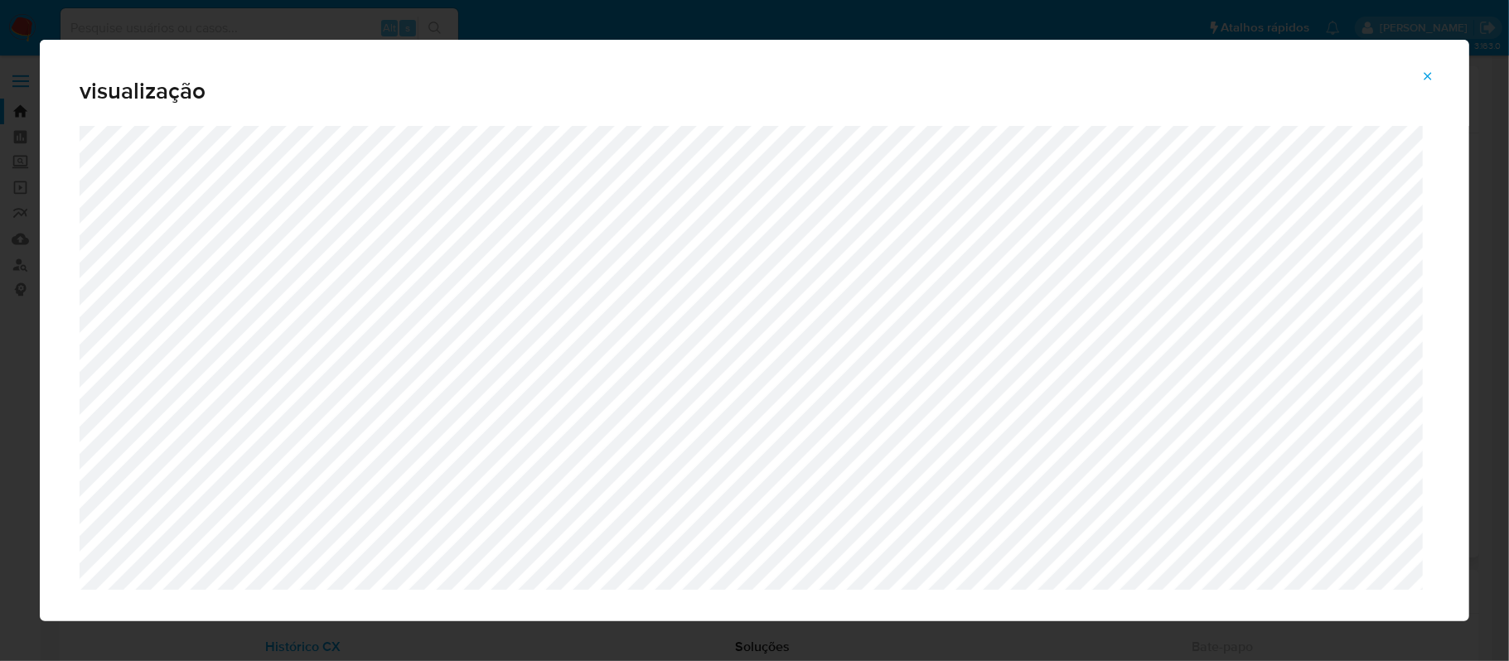
click at [1423, 81] on icon "Attachment preview" at bounding box center [1427, 76] width 13 height 13
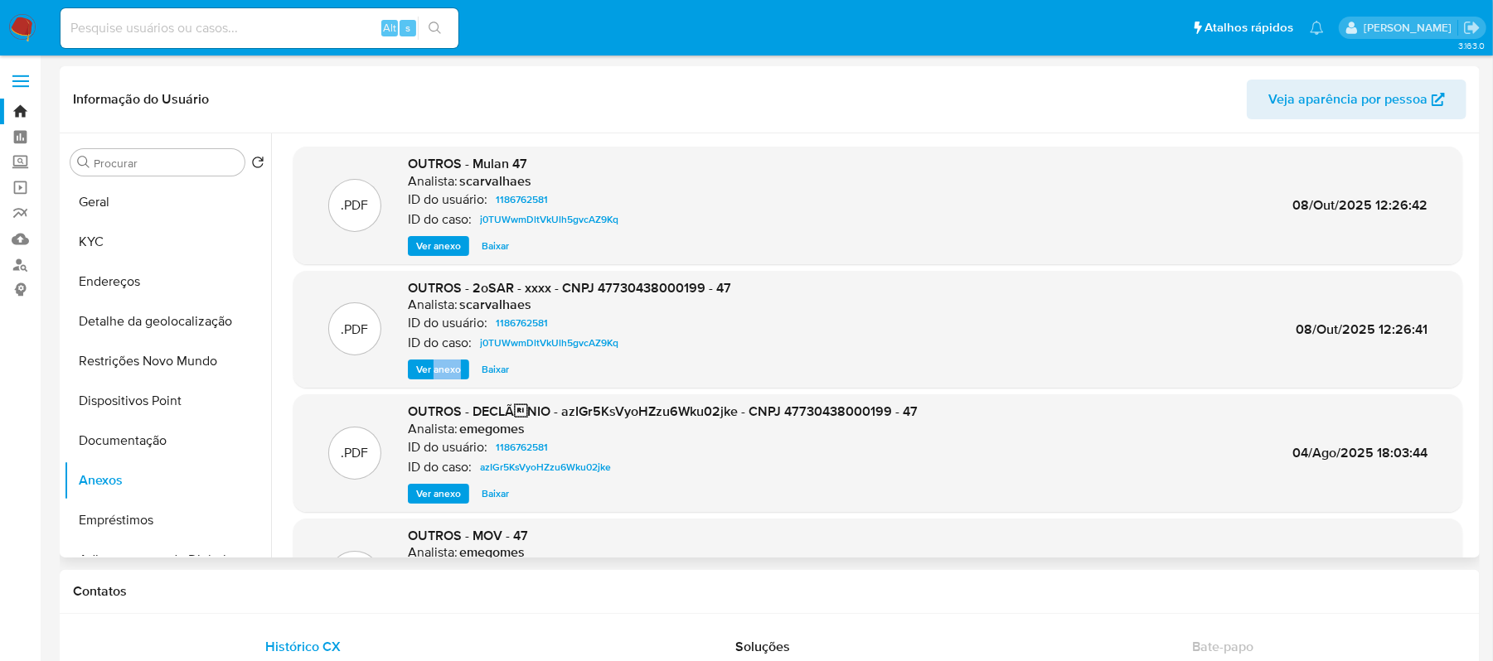
click at [20, 110] on link "Bandeja" at bounding box center [98, 112] width 197 height 26
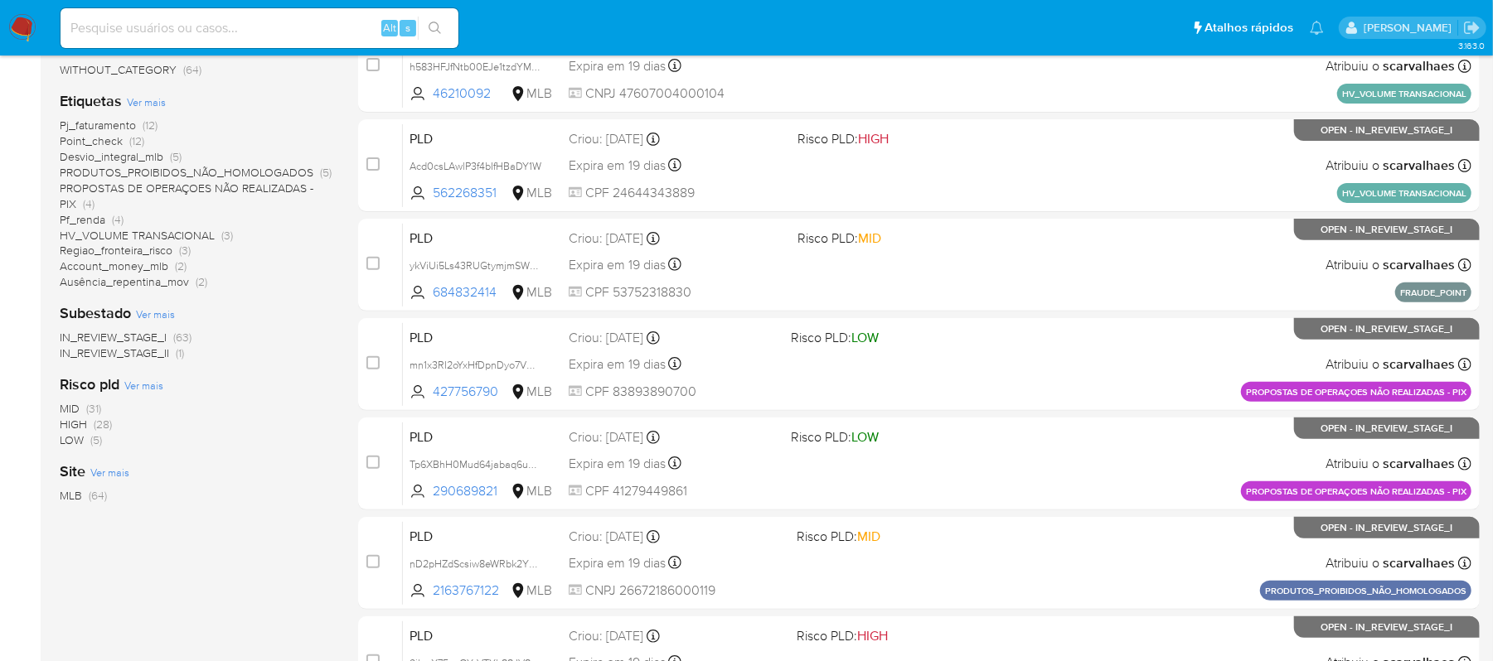
scroll to position [331, 0]
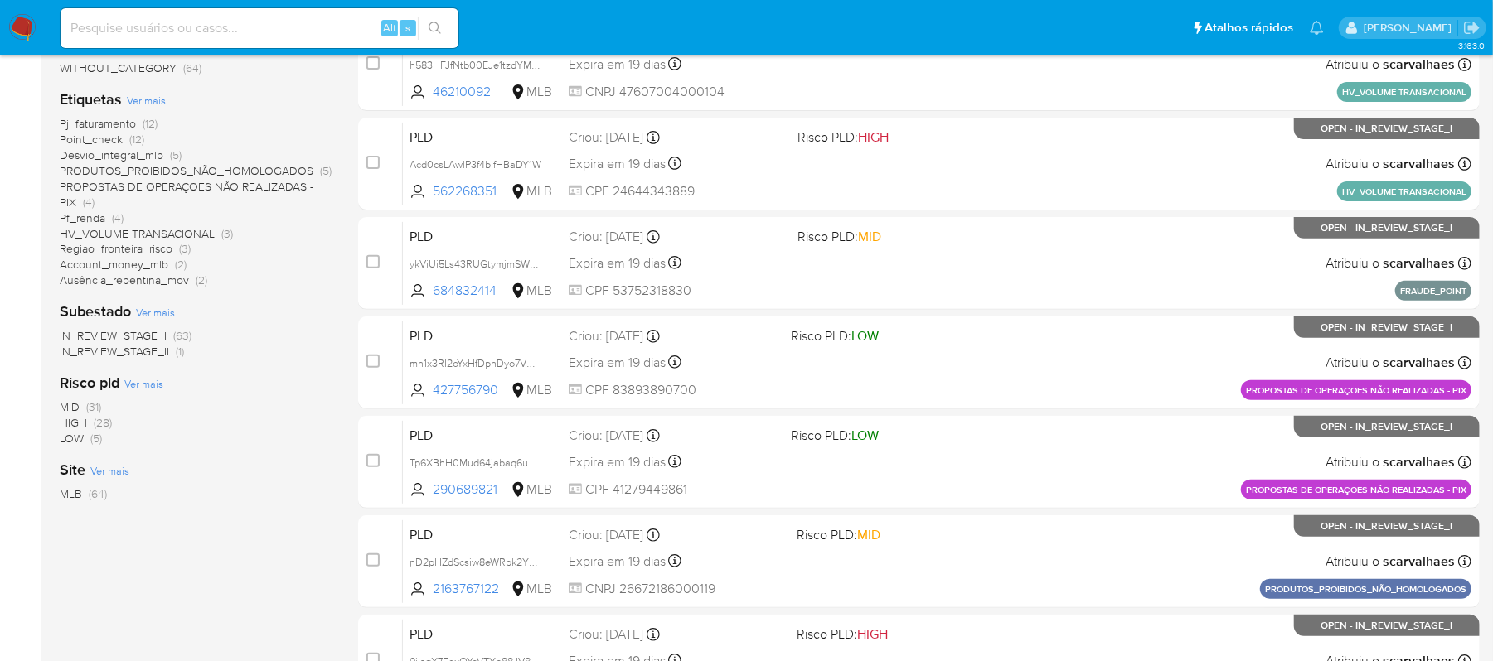
click at [266, 186] on span "PROPOSTAS DE OPERAÇOES NÃO REALIZADAS - PIX" at bounding box center [187, 194] width 254 height 32
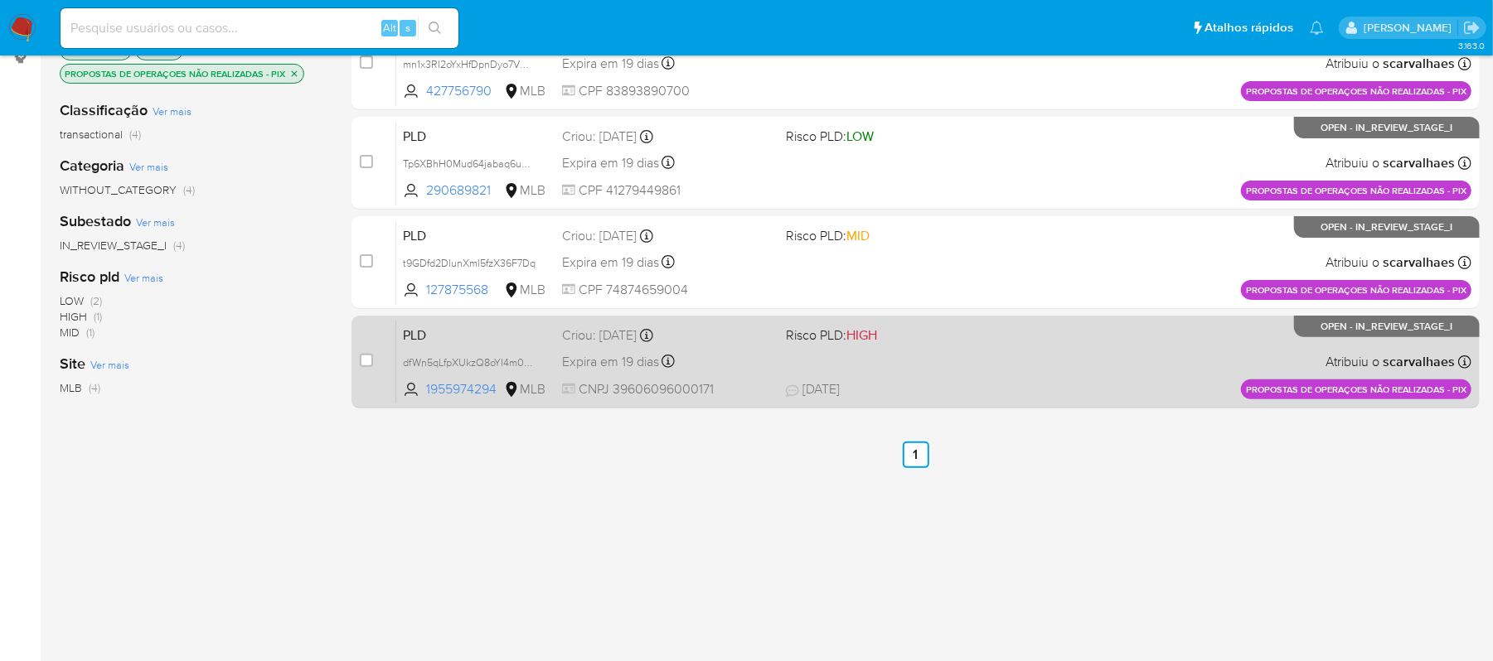
scroll to position [110, 0]
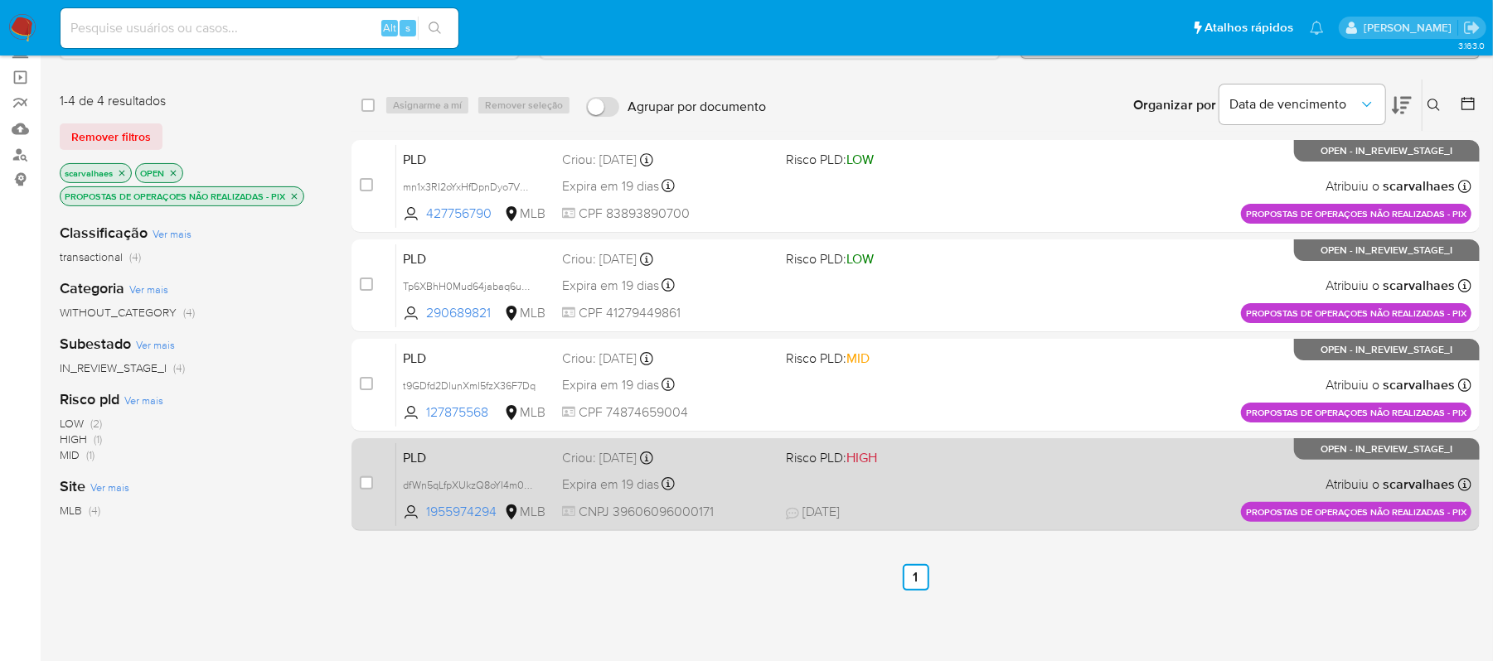
click at [709, 491] on div "Expira em 19 dias Expira em 27/10/2025 16:20:18" at bounding box center [667, 484] width 211 height 22
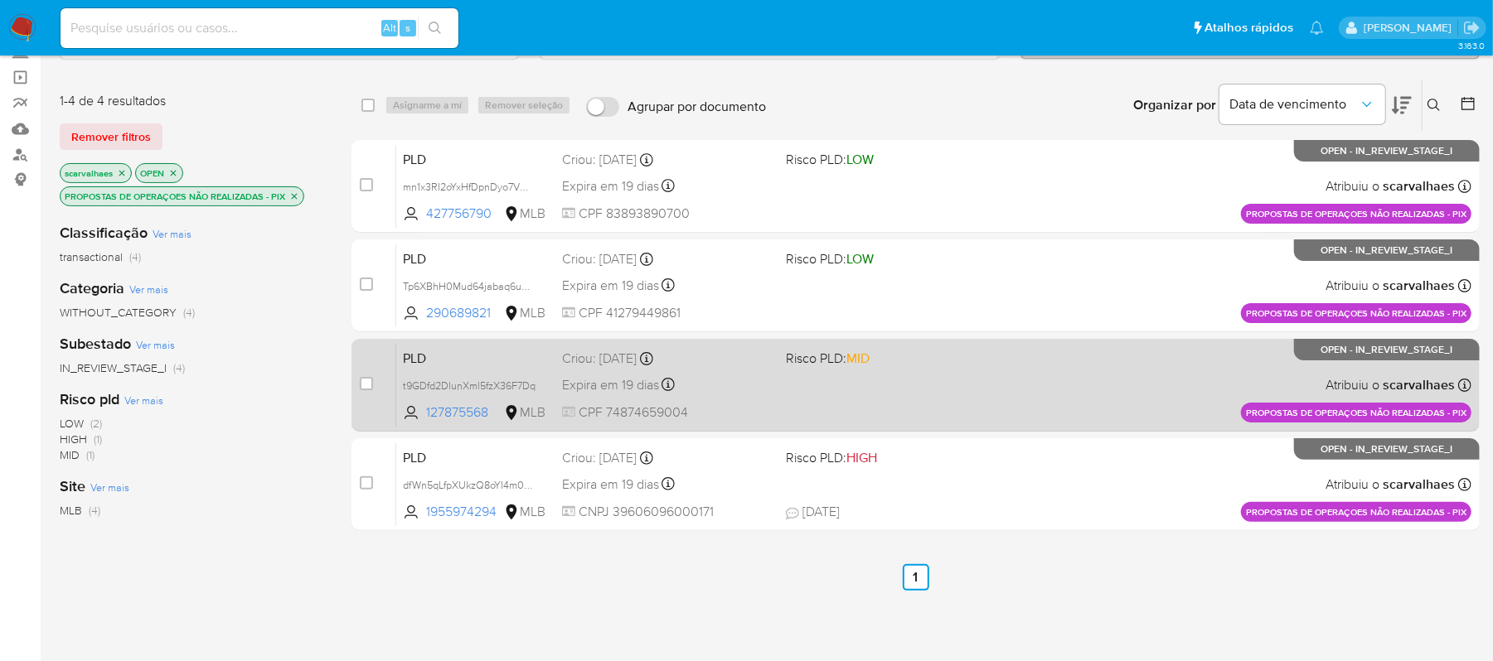
click at [928, 383] on span at bounding box center [891, 384] width 211 height 3
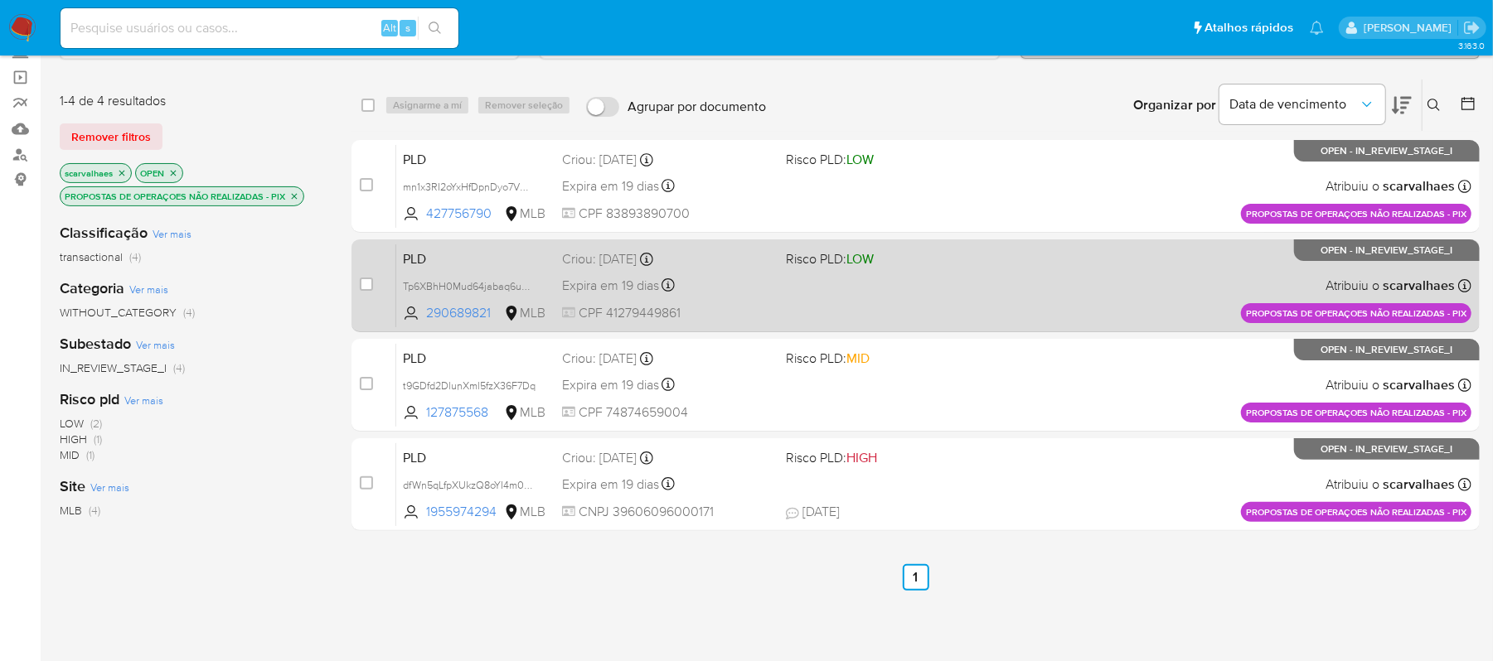
click at [915, 298] on div "PLD Tp6XBhH0Mud64jabaq6ue5Of 290689821 MLB Risco PLD: LOW Criou: 12/09/2025 Cri…" at bounding box center [933, 286] width 1075 height 84
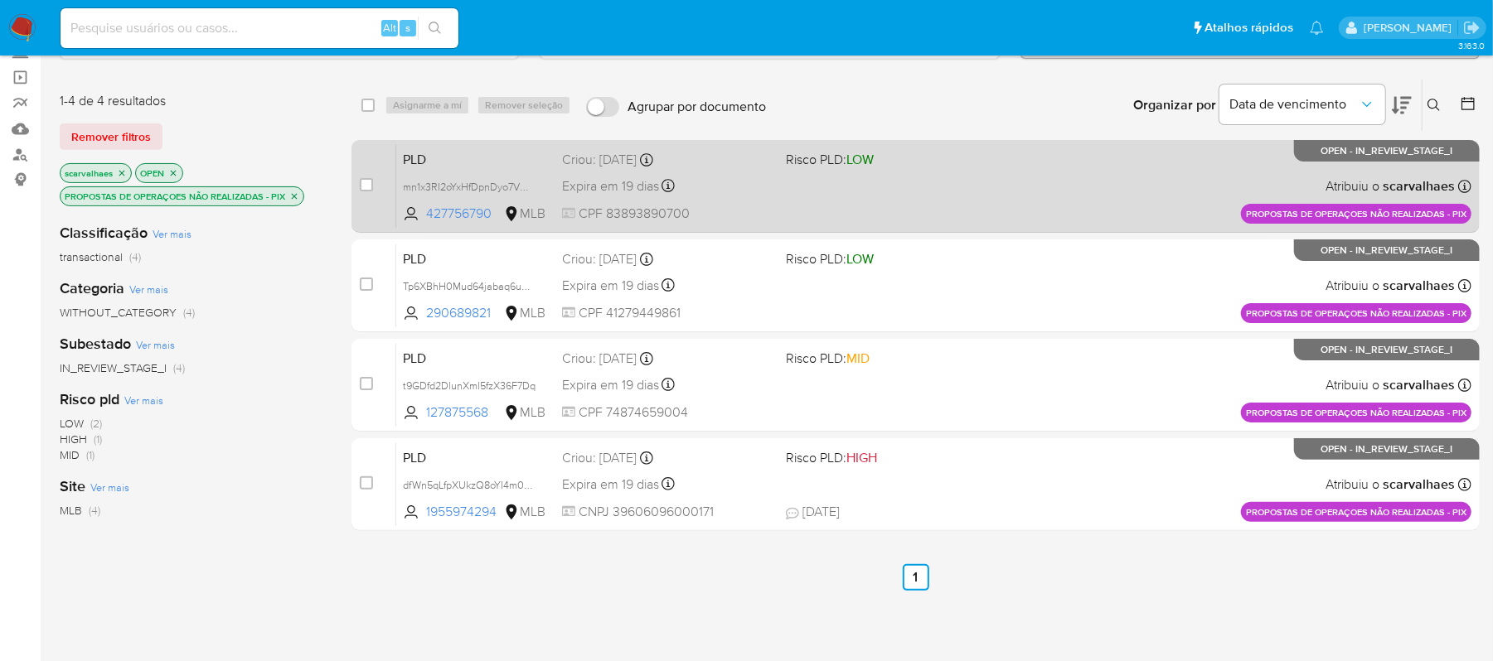
click at [771, 197] on div "PLD mn1x3RI2oYxHfDpnDyo7VMVH 427756790 MLB Risco PLD: LOW Criou: 12/09/2025 Cri…" at bounding box center [933, 186] width 1075 height 84
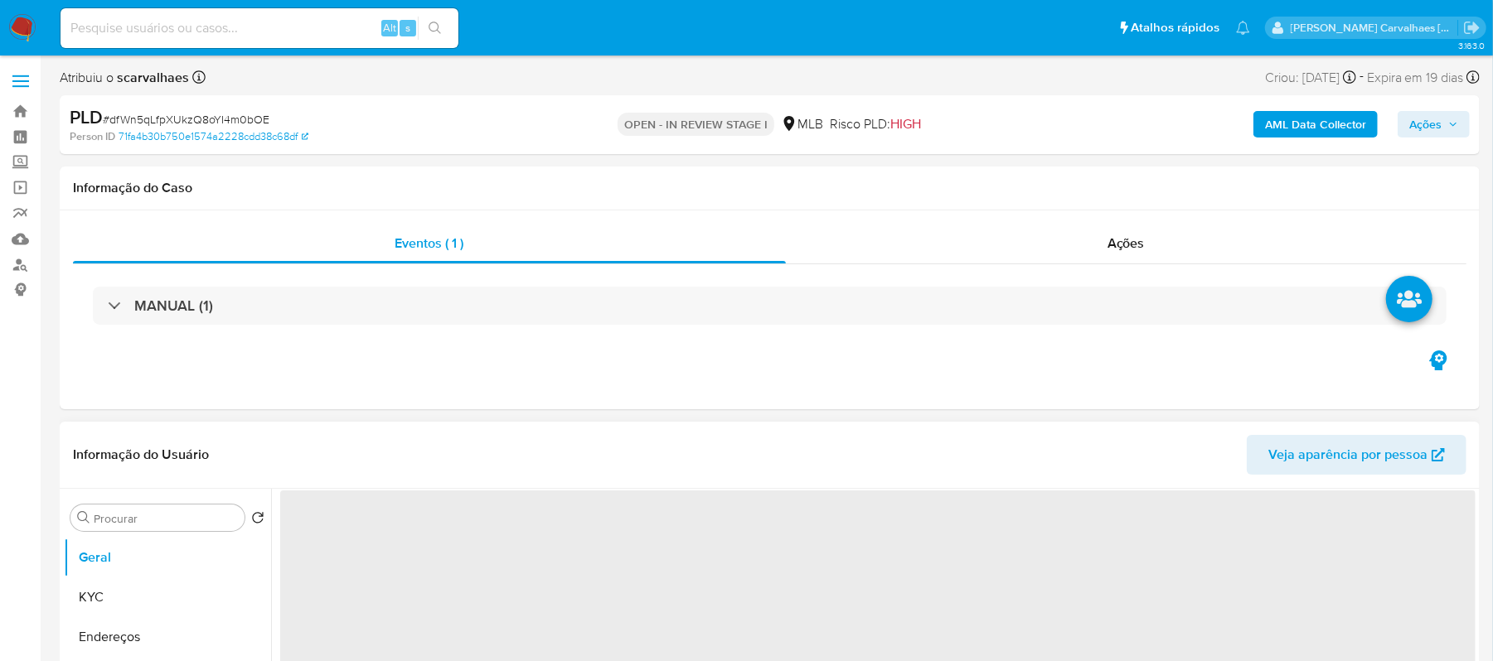
select select "10"
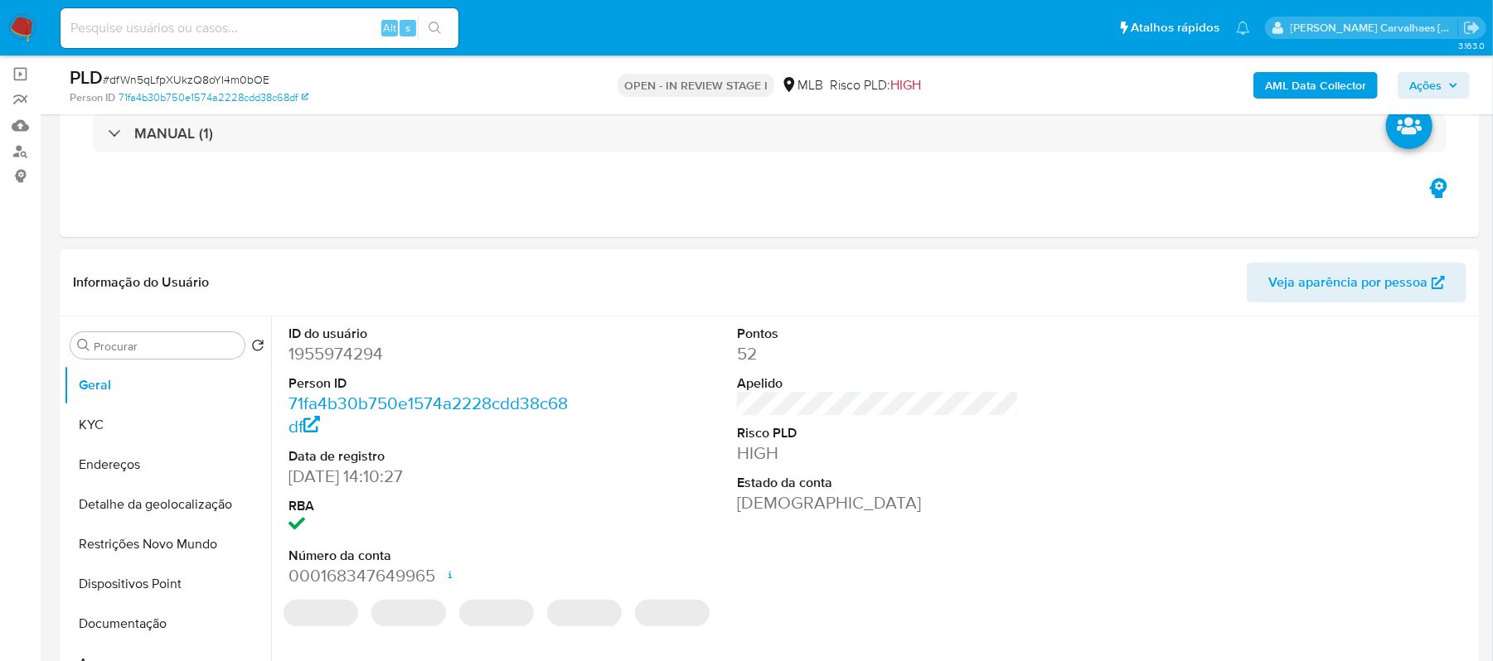
scroll to position [220, 0]
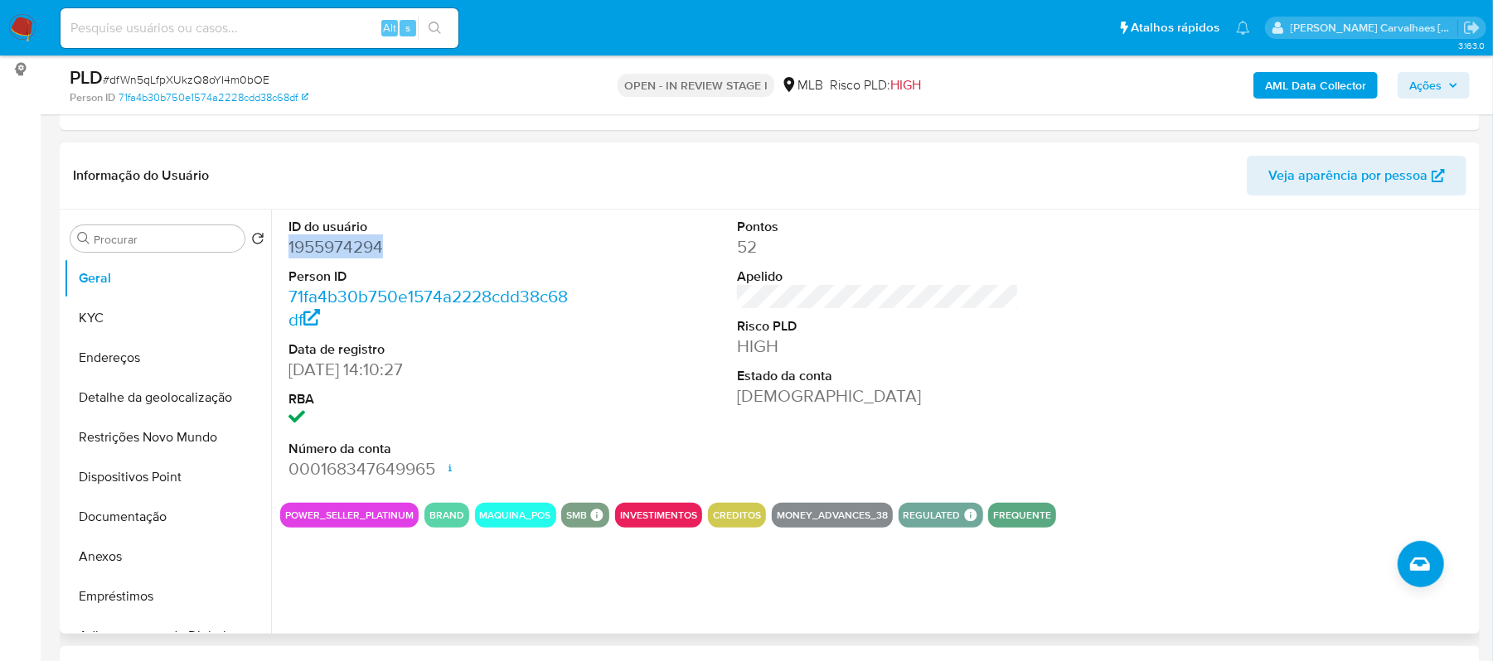
drag, startPoint x: 386, startPoint y: 249, endPoint x: 285, endPoint y: 249, distance: 101.1
click at [285, 249] on div "ID do usuário 1955974294 Person ID 71fa4b30b750e1574a2228cdd38c68df Data de reg…" at bounding box center [429, 350] width 299 height 280
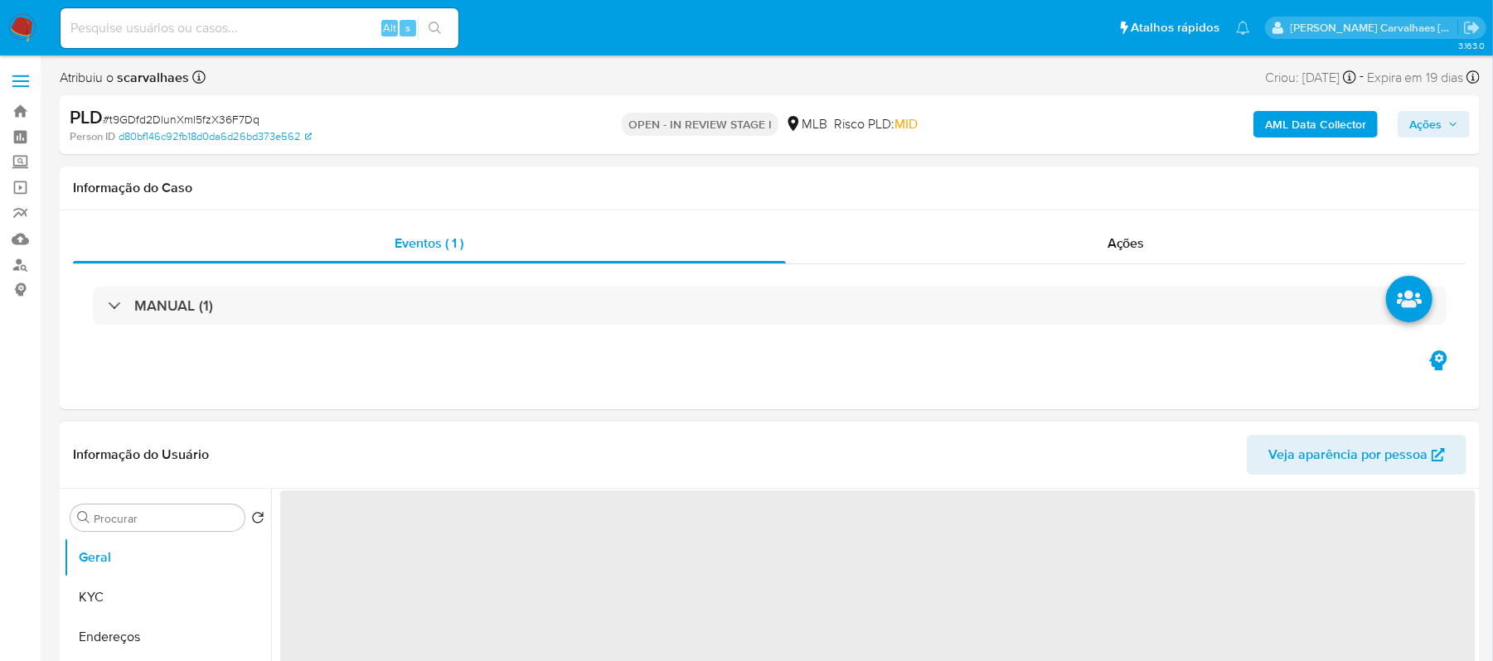
select select "10"
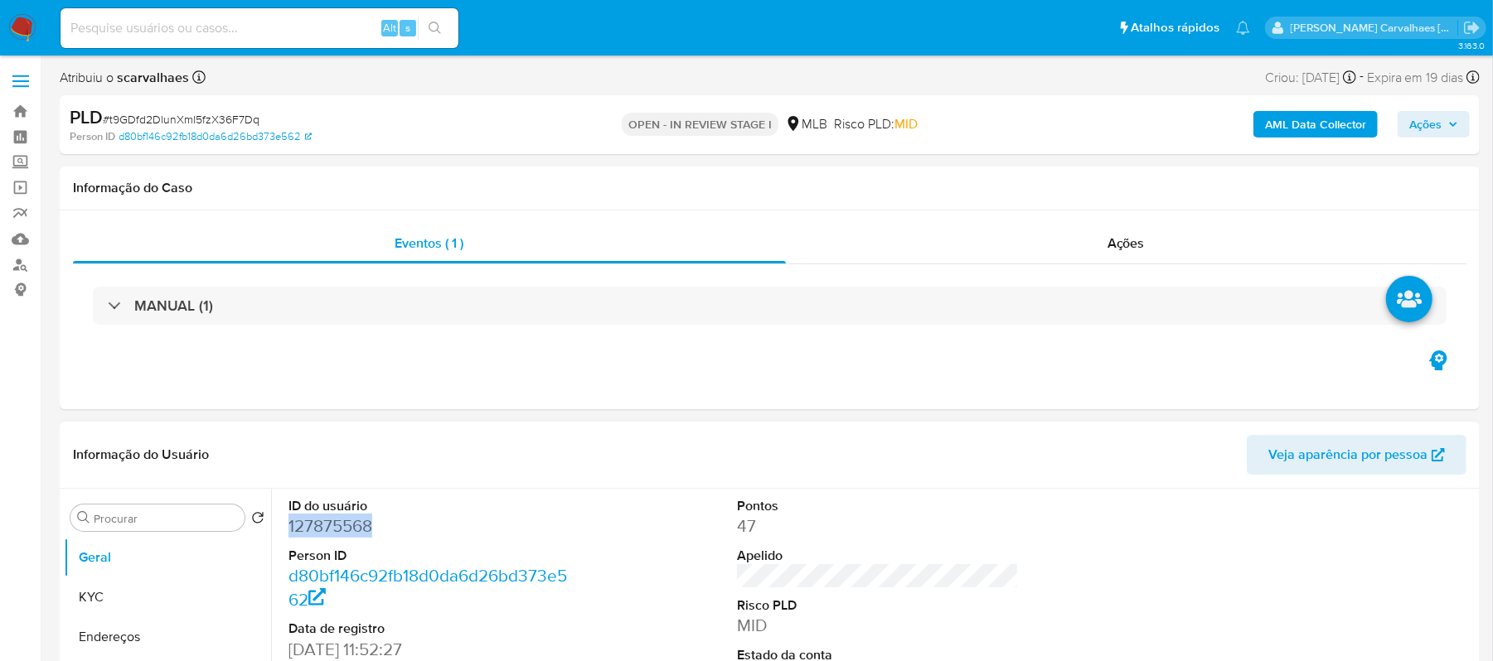
drag, startPoint x: 378, startPoint y: 531, endPoint x: 282, endPoint y: 527, distance: 96.2
click at [282, 527] on div "ID do usuário 127875568 Person ID d80bf146c92fb18d0da6d26bd373e562 Data de regi…" at bounding box center [429, 629] width 299 height 280
copy dd "127875568"
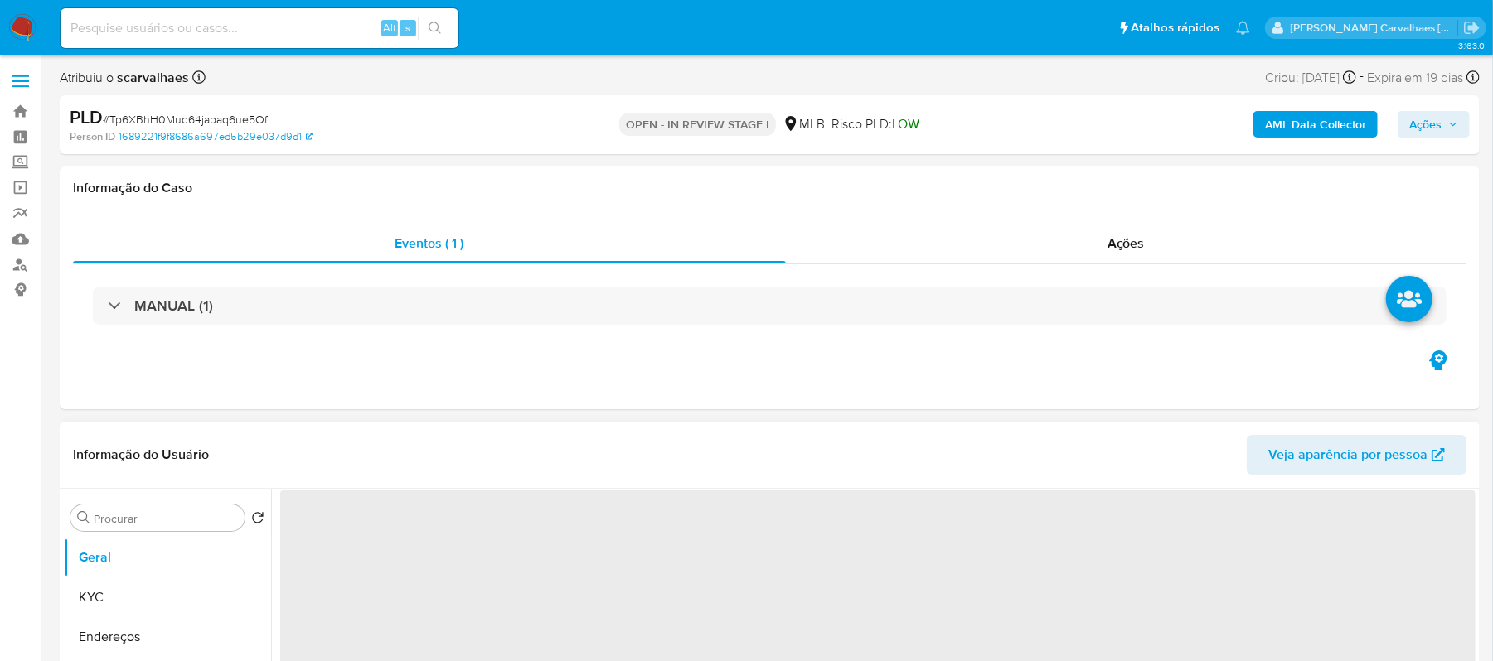
select select "10"
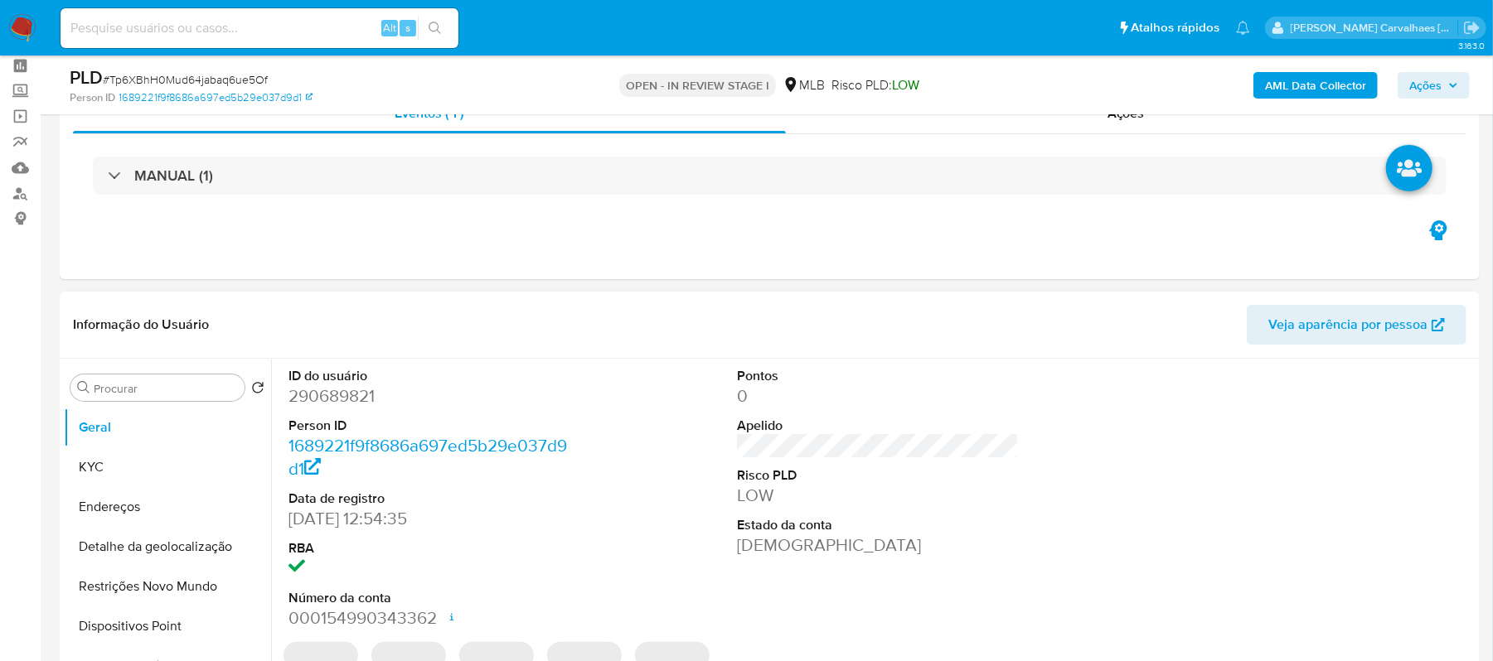
scroll to position [110, 0]
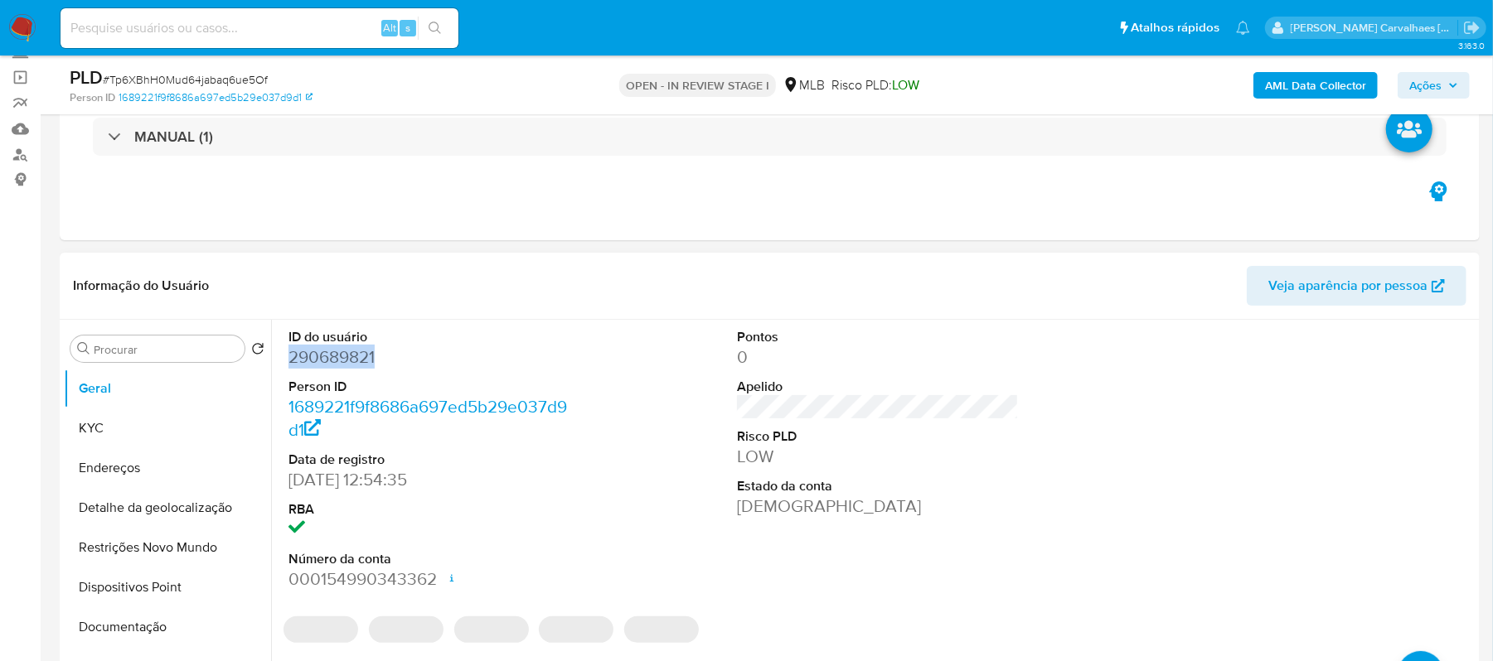
drag, startPoint x: 386, startPoint y: 366, endPoint x: 285, endPoint y: 368, distance: 101.1
click at [285, 368] on div "ID do usuário 290689821 Person ID 1689221f9f8686a697ed5b29e037d9d1 Data de regi…" at bounding box center [429, 460] width 299 height 280
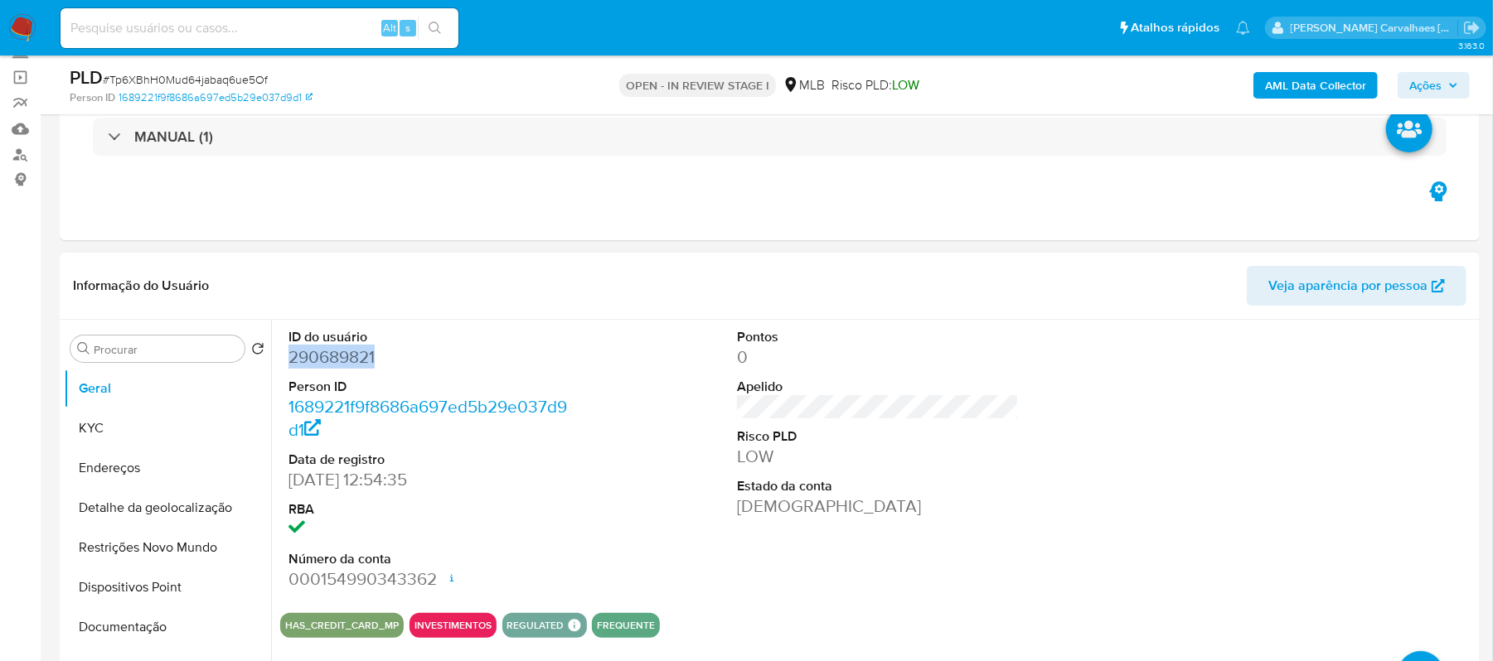
copy dd "290689821"
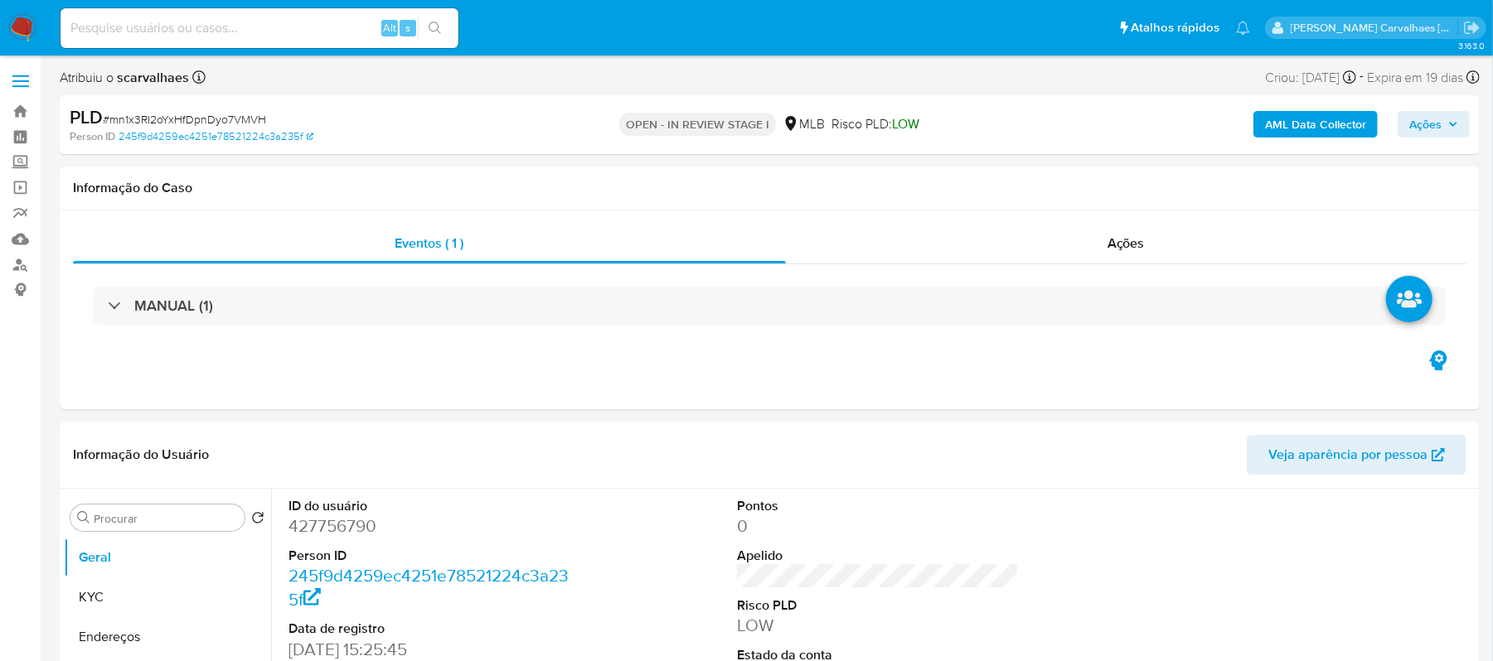
select select "10"
drag, startPoint x: 372, startPoint y: 531, endPoint x: 278, endPoint y: 528, distance: 93.7
copy dd "427756790"
click at [118, 30] on input at bounding box center [259, 28] width 398 height 22
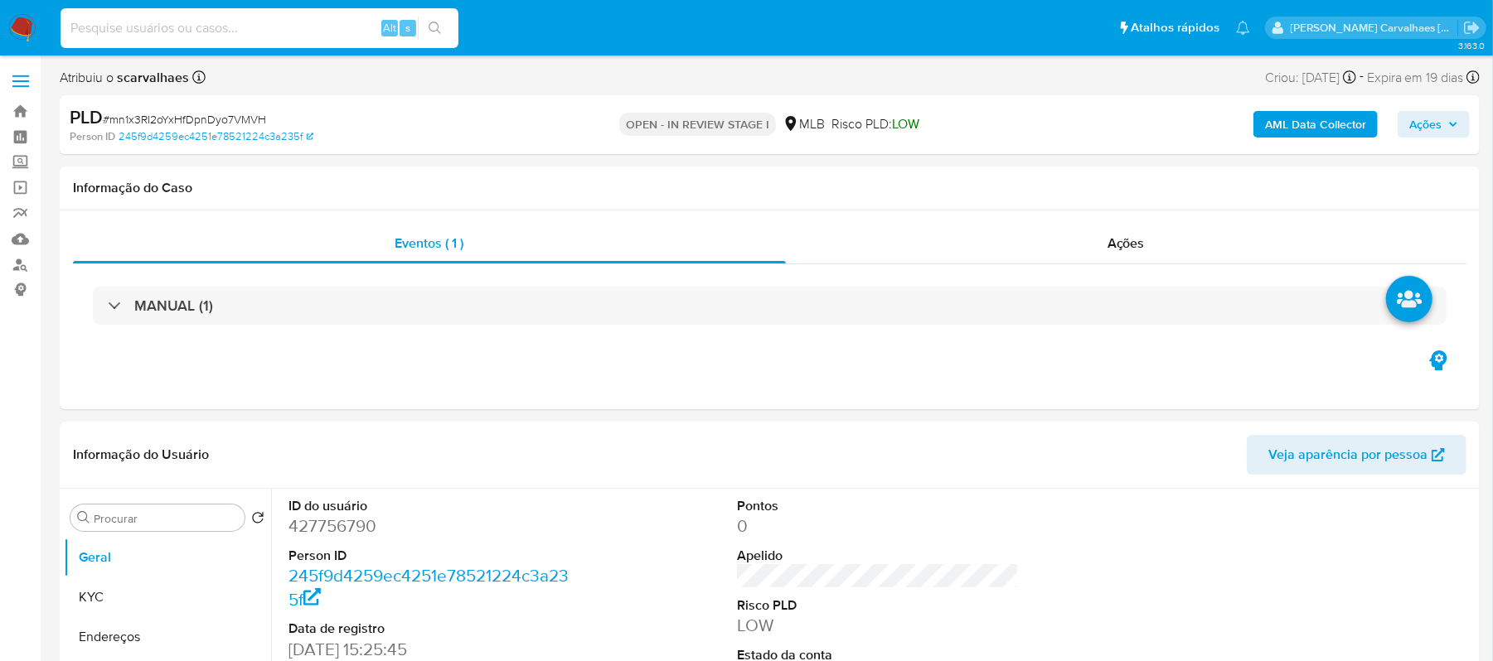
paste input "mn1x3RI2oYxHfDpnDyo7VMVH"
type input "mn1x3RI2oYxHfDpnDyo7VMVH"
click at [443, 31] on button "search-icon" at bounding box center [435, 28] width 34 height 23
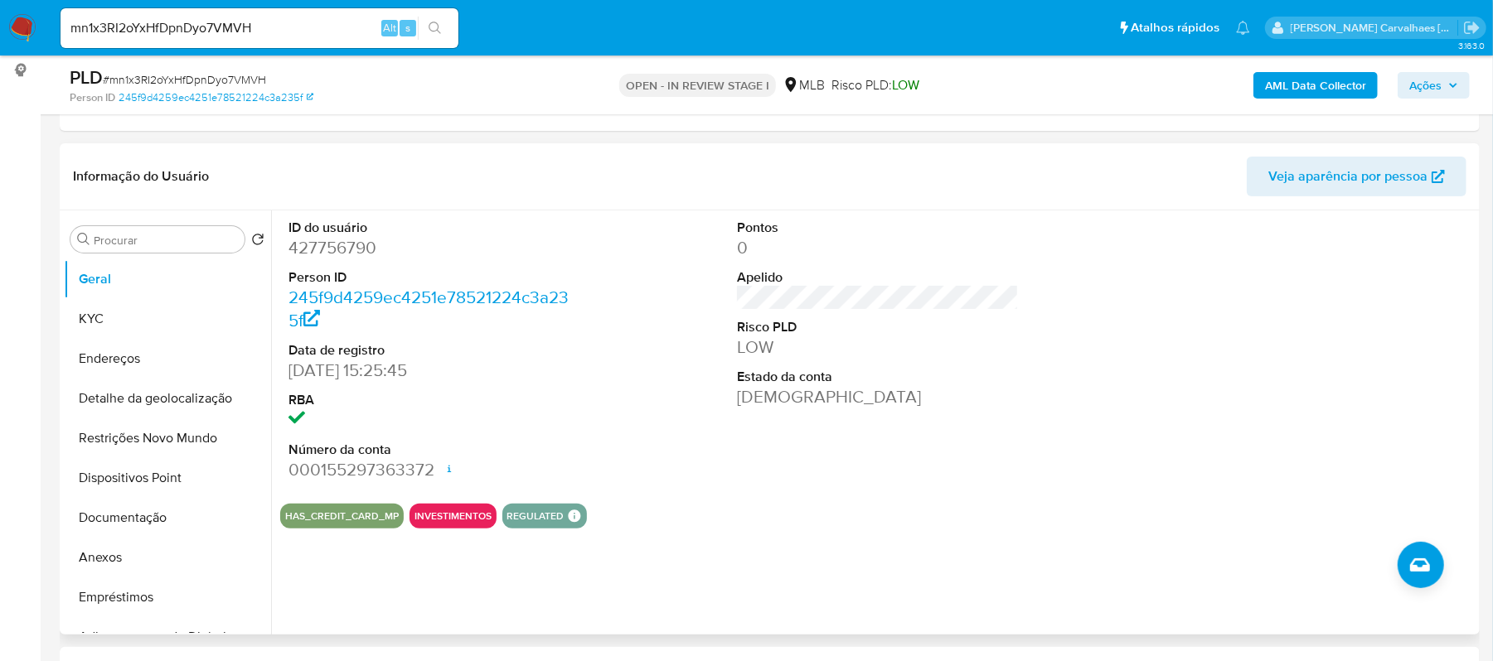
scroll to position [220, 0]
click at [117, 555] on button "Anexos" at bounding box center [161, 557] width 194 height 40
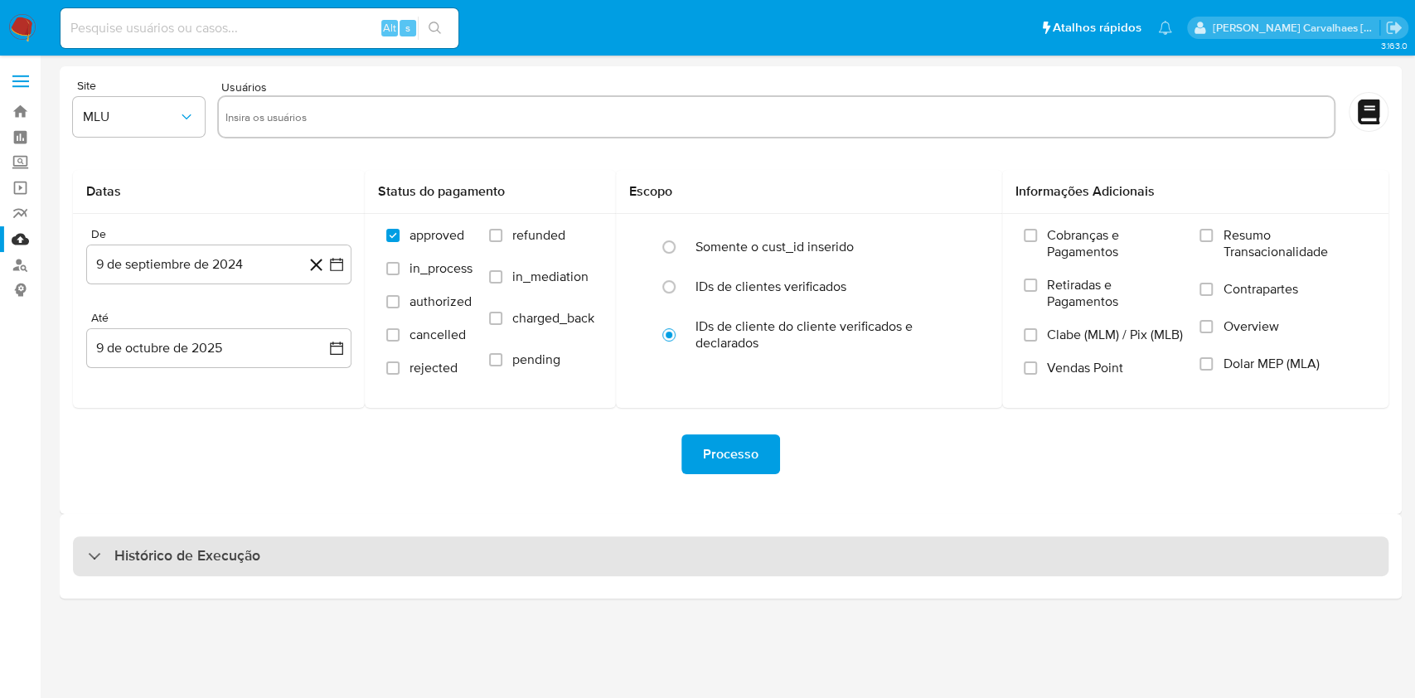
click at [257, 549] on h3 "Histórico de Execução" at bounding box center [187, 556] width 146 height 20
select select "10"
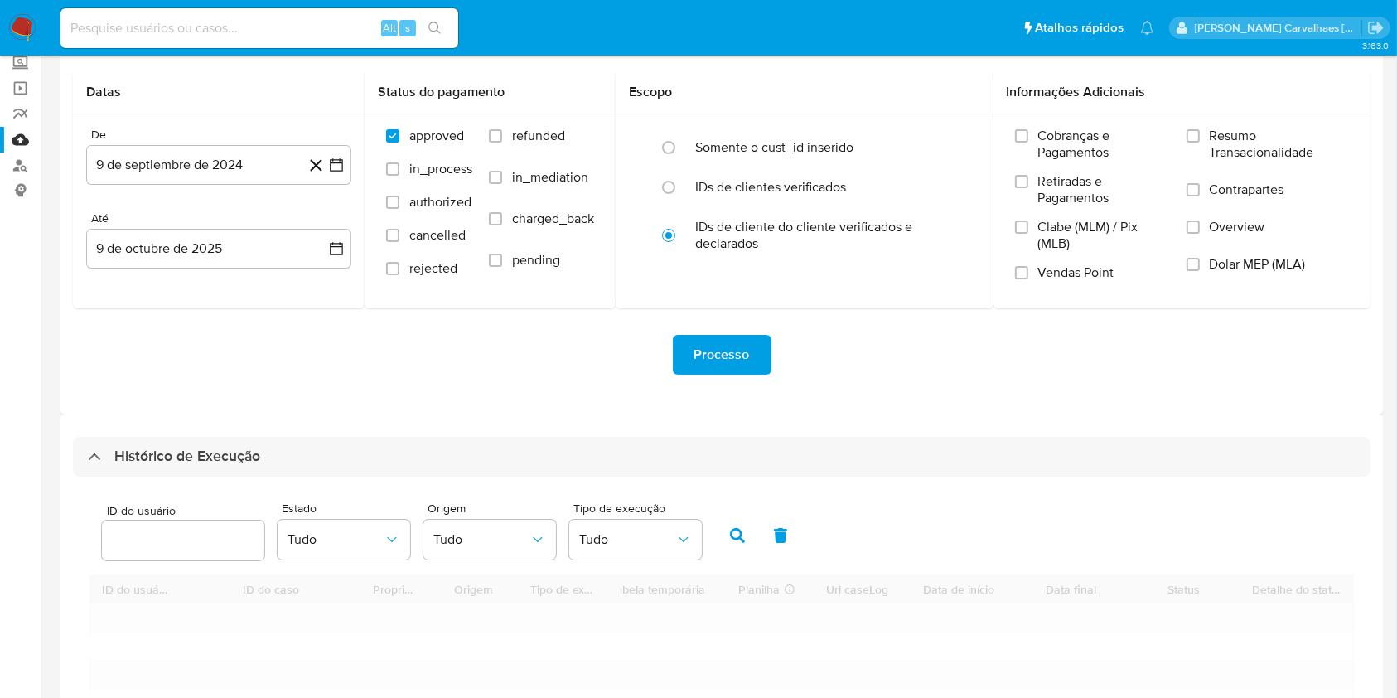
scroll to position [220, 0]
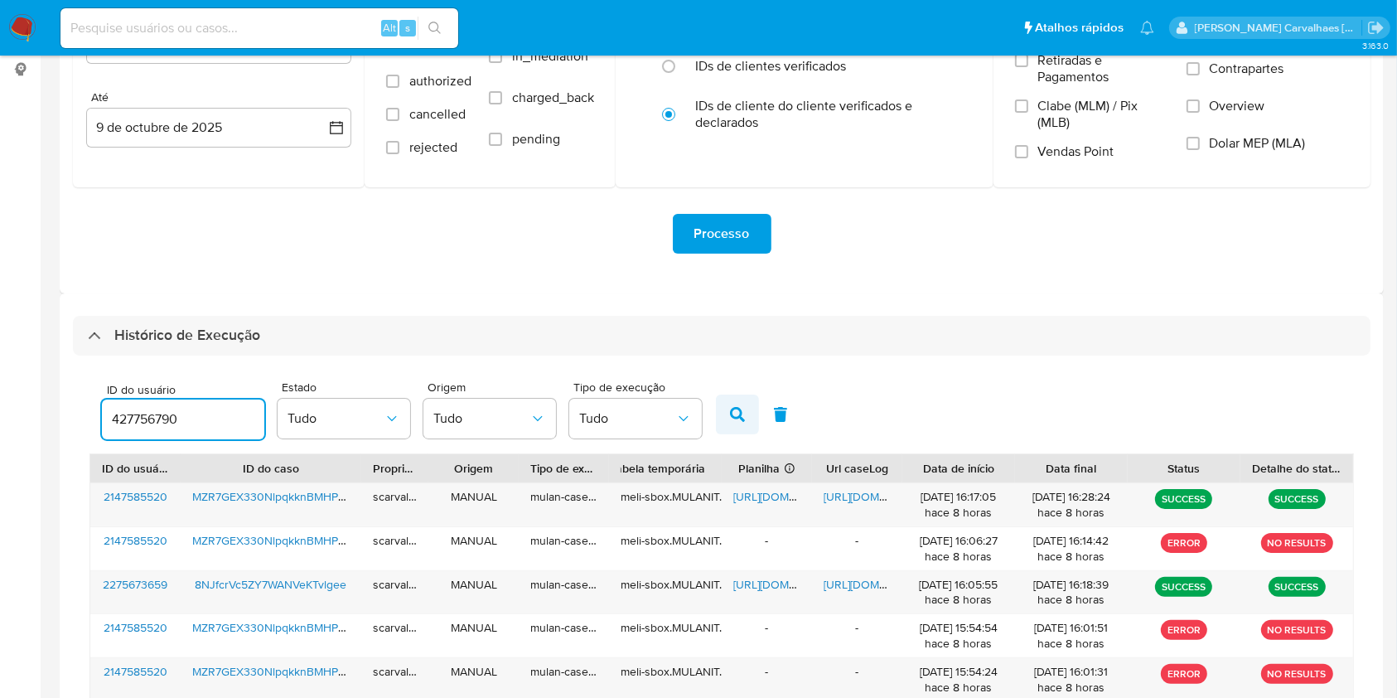
type input "427756790"
click at [735, 414] on icon "button" at bounding box center [737, 414] width 15 height 15
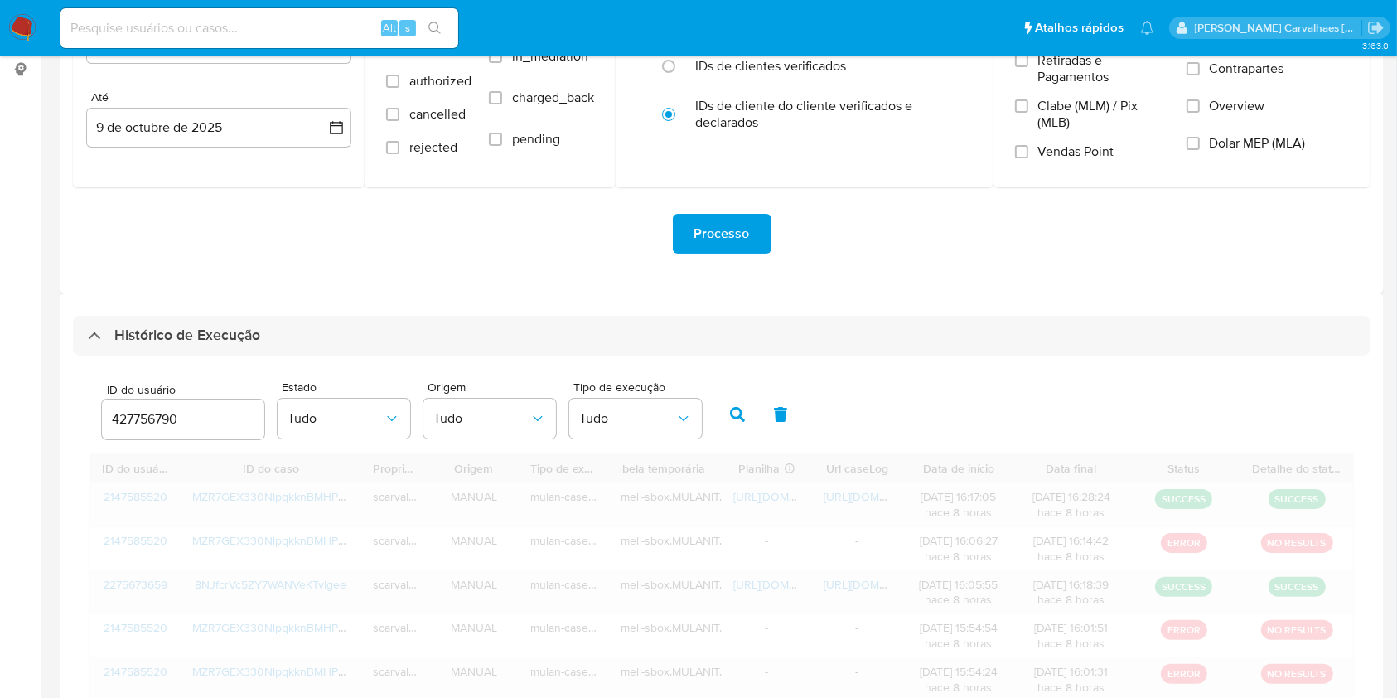
scroll to position [204, 0]
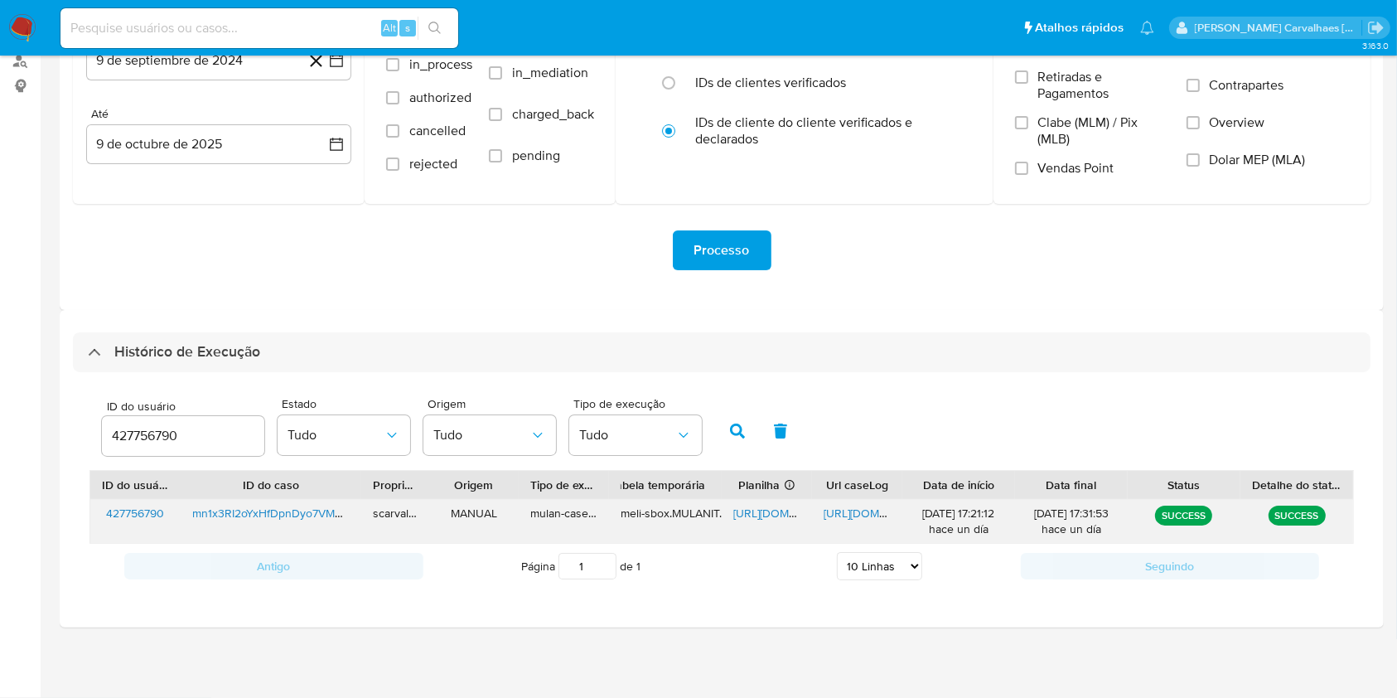
click at [848, 510] on span "[URL][DOMAIN_NAME]" at bounding box center [881, 513] width 114 height 17
